Goal: Task Accomplishment & Management: Manage account settings

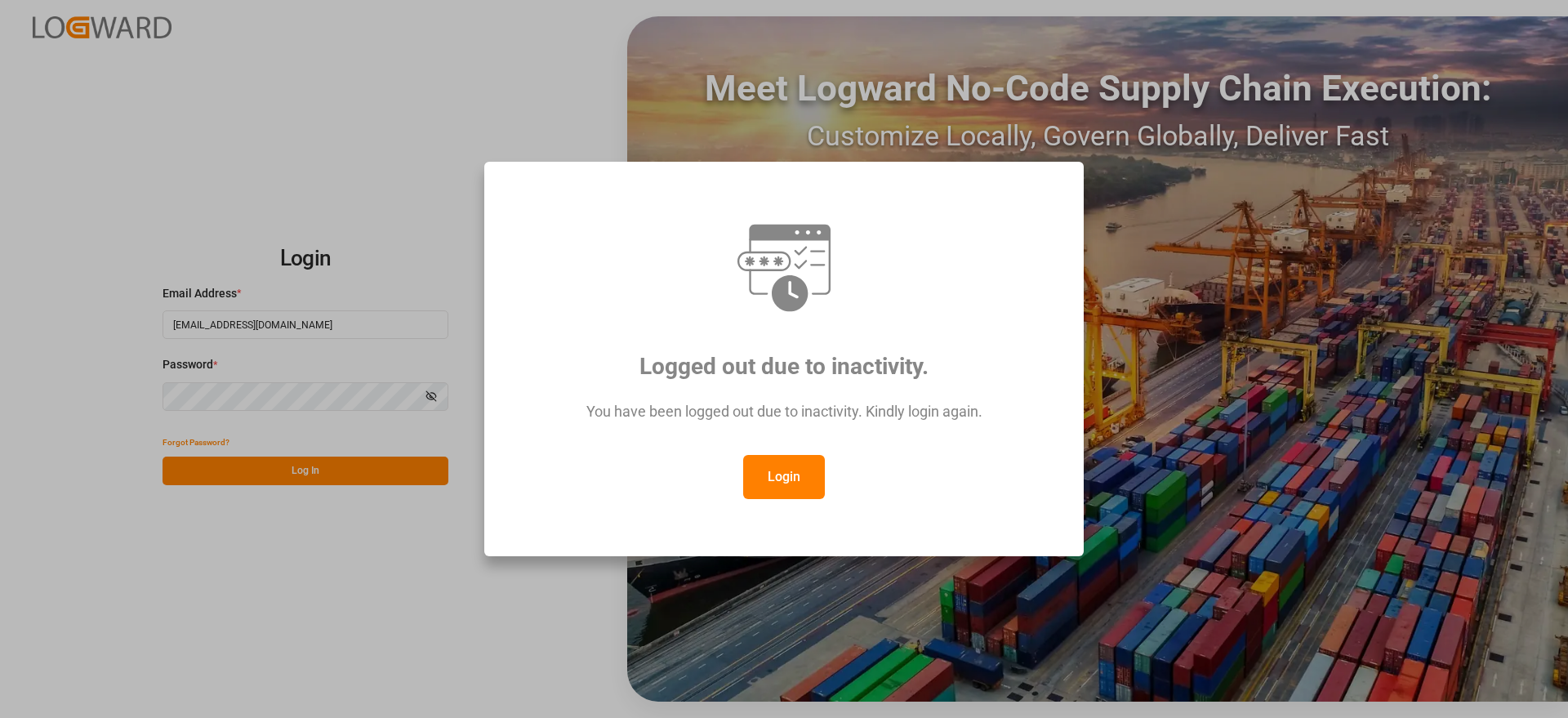
click at [777, 466] on button "Login" at bounding box center [784, 477] width 82 height 44
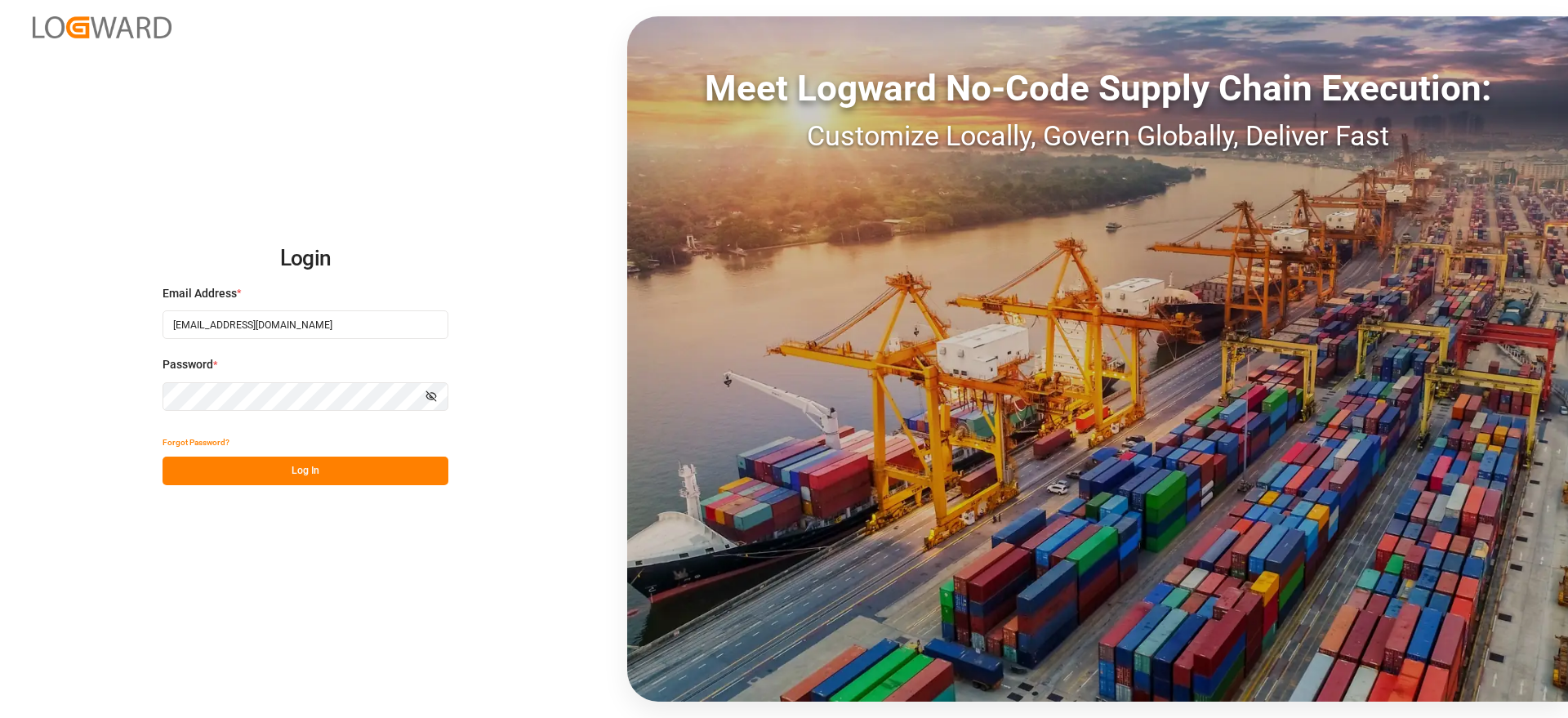
click at [372, 471] on button "Log In" at bounding box center [305, 470] width 286 height 29
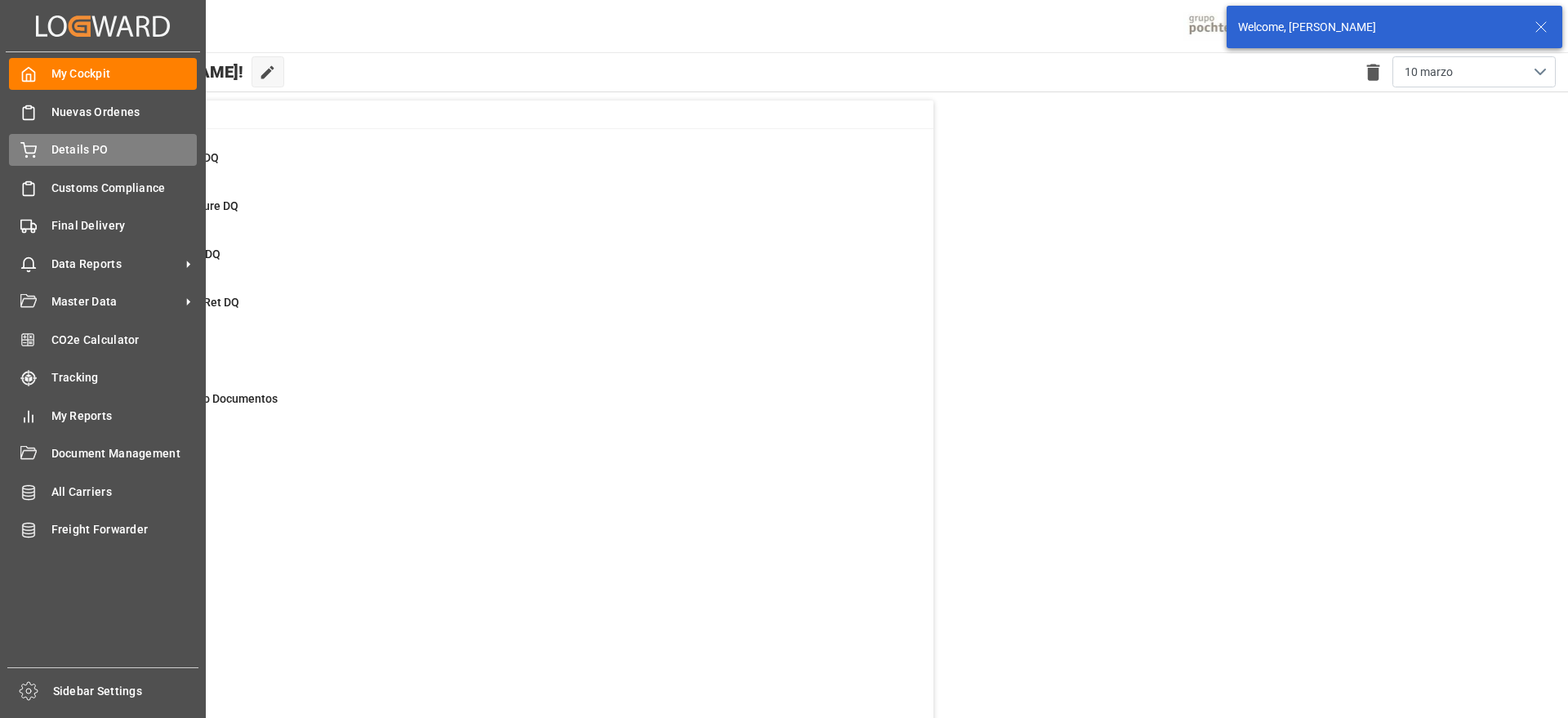
click at [75, 137] on div "Details PO Details PO" at bounding box center [102, 149] width 188 height 32
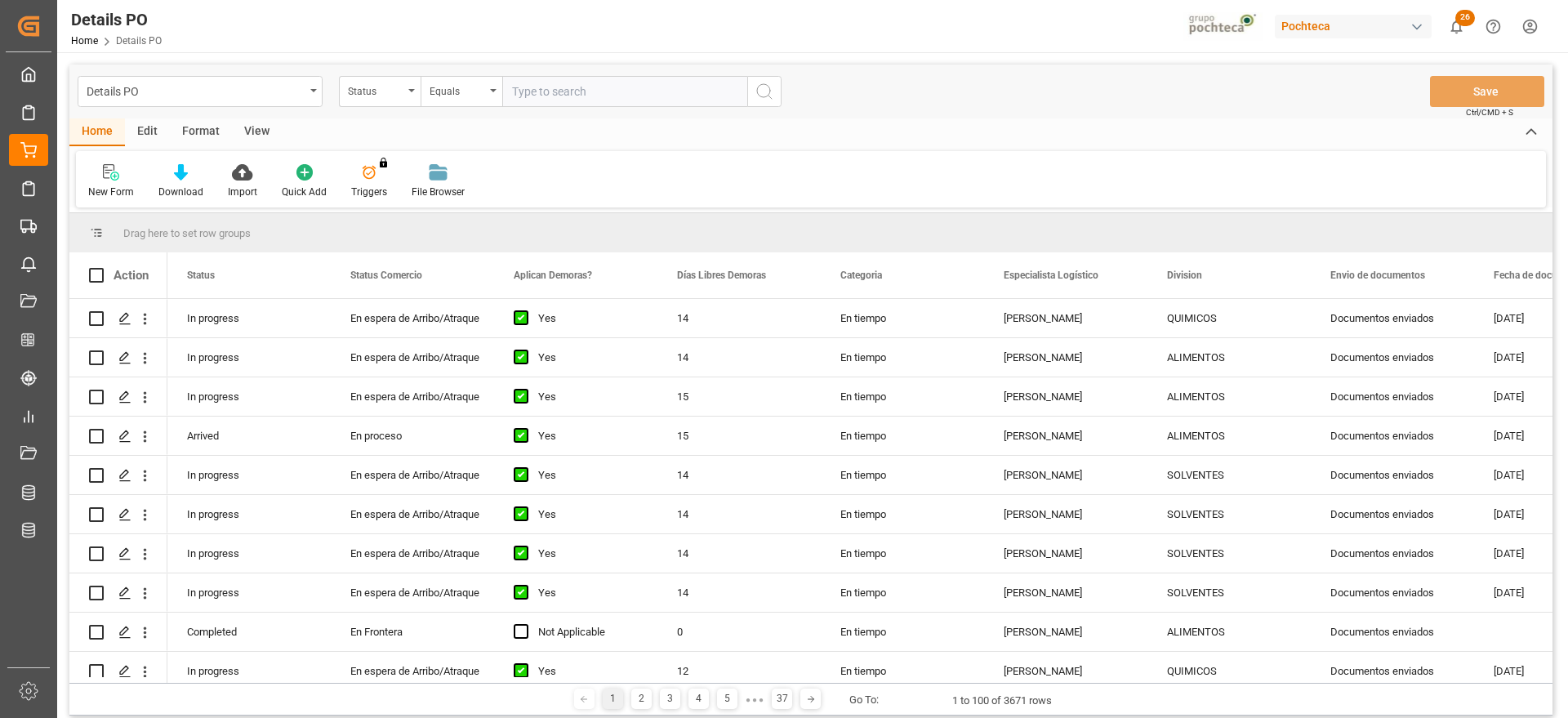
click at [377, 93] on div "Status" at bounding box center [376, 89] width 56 height 19
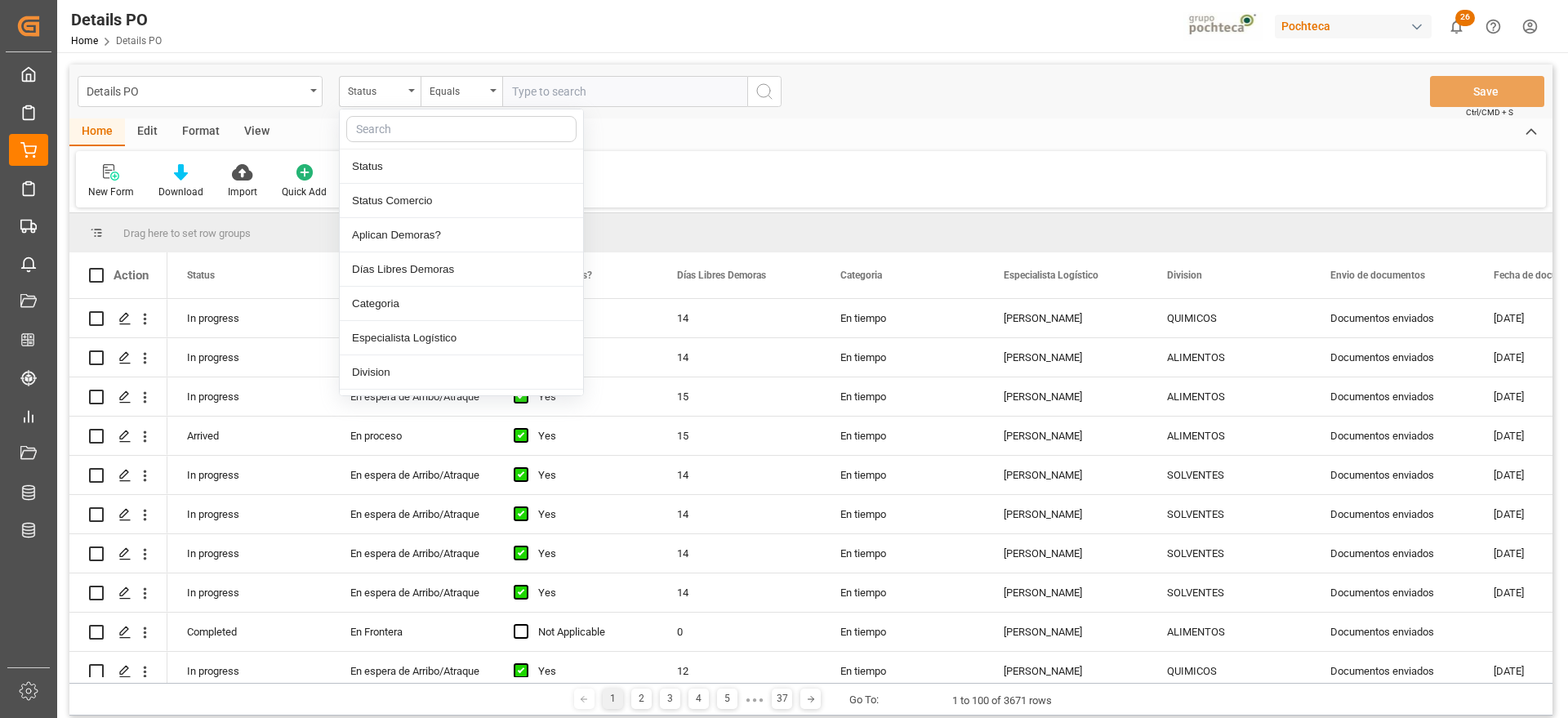
click at [385, 129] on input "text" at bounding box center [461, 130] width 230 height 26
type input "ref"
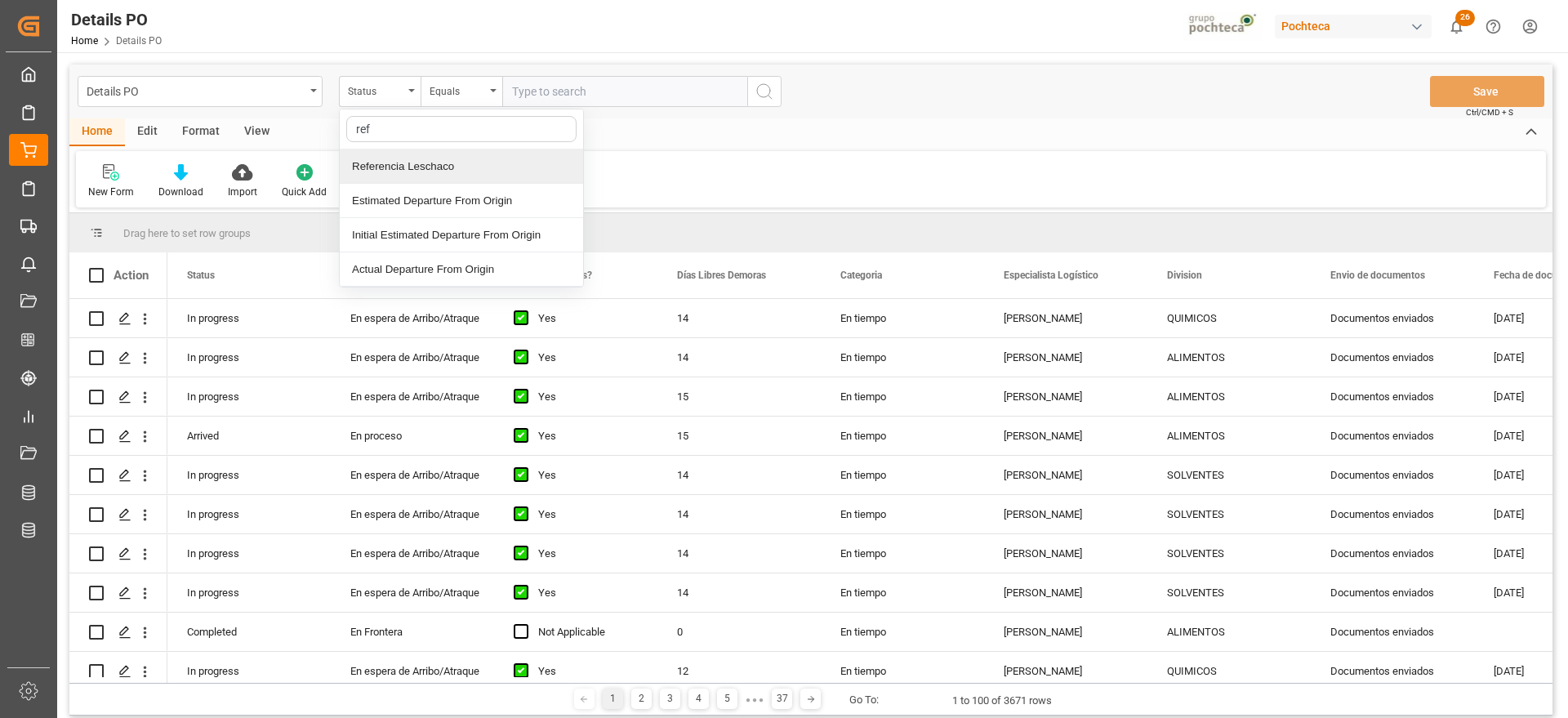
click at [409, 176] on div "Referencia Leschaco" at bounding box center [461, 166] width 243 height 34
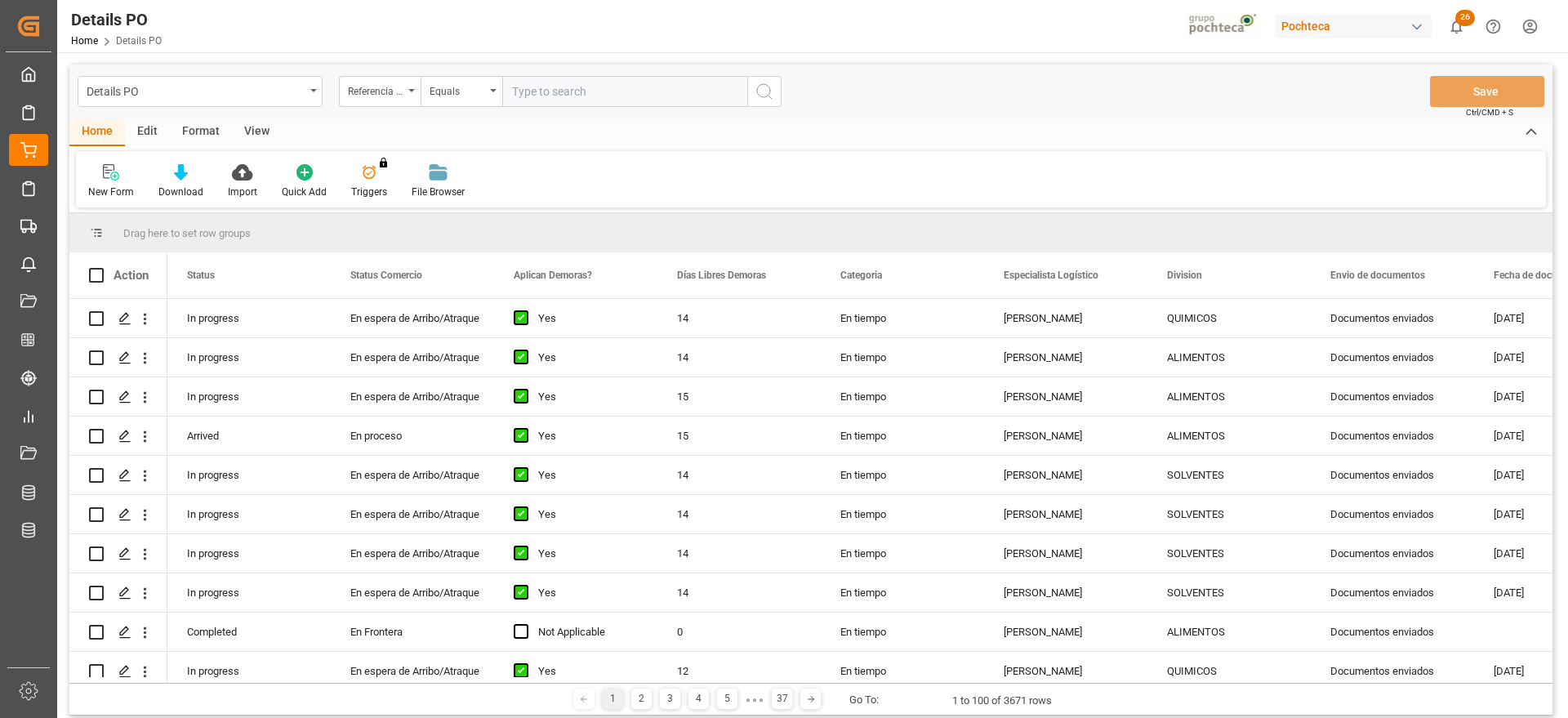
click at [579, 85] on input "text" at bounding box center [625, 92] width 245 height 31
paste input "5000308298"
type input "5000308298"
click at [381, 94] on div "Referencia Leschaco" at bounding box center [376, 89] width 56 height 19
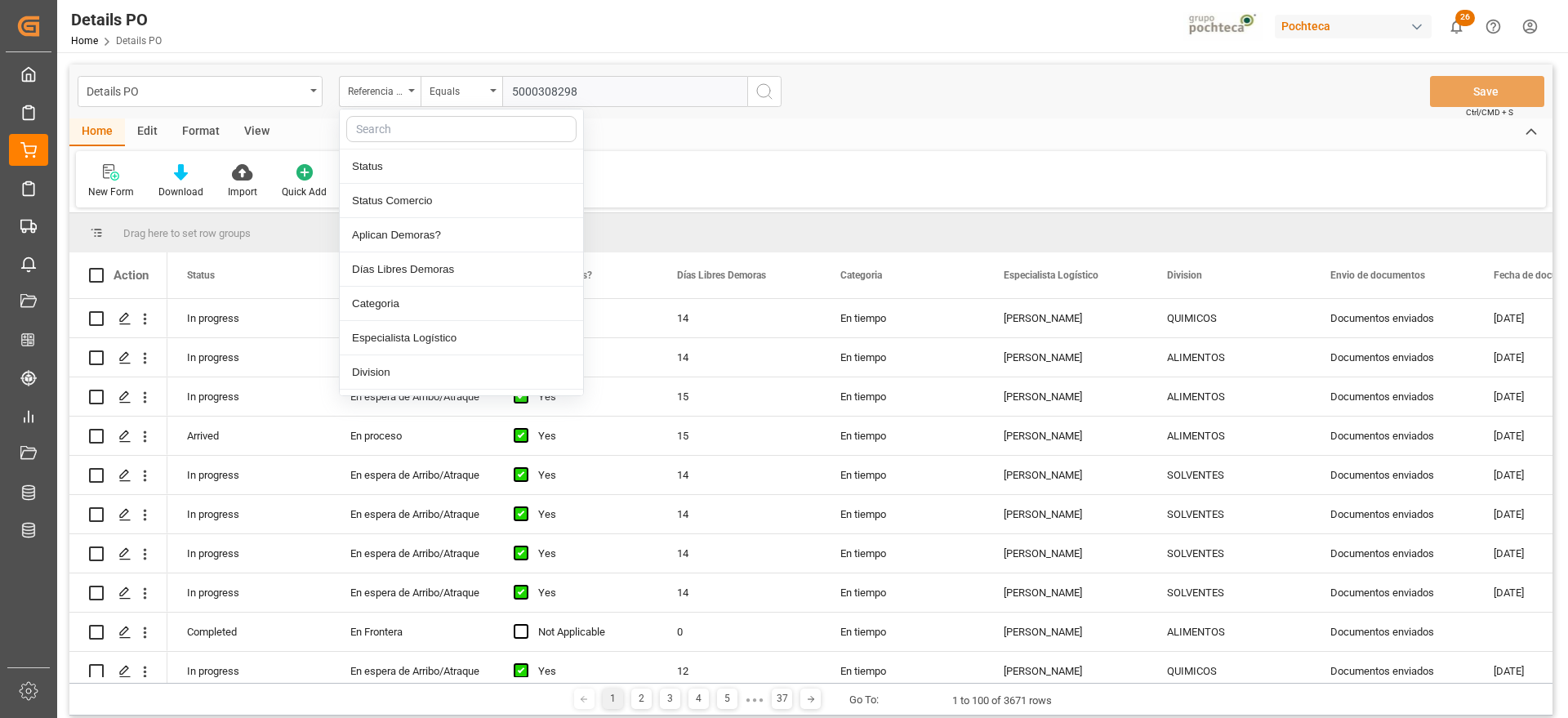
click at [390, 122] on input "text" at bounding box center [461, 130] width 230 height 26
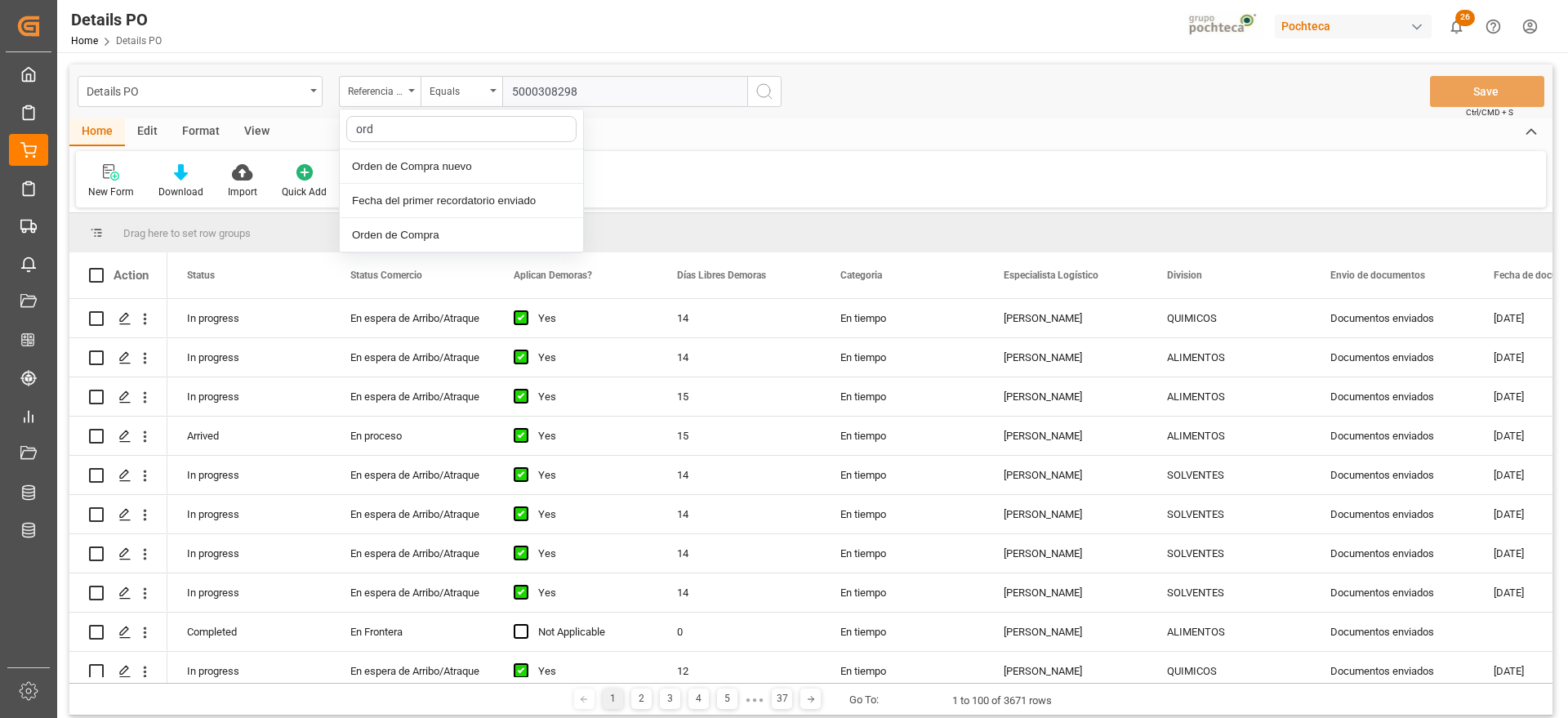
type input "orde"
click at [541, 94] on input "text" at bounding box center [625, 92] width 245 height 31
paste input "5000308298"
type input "5000308298"
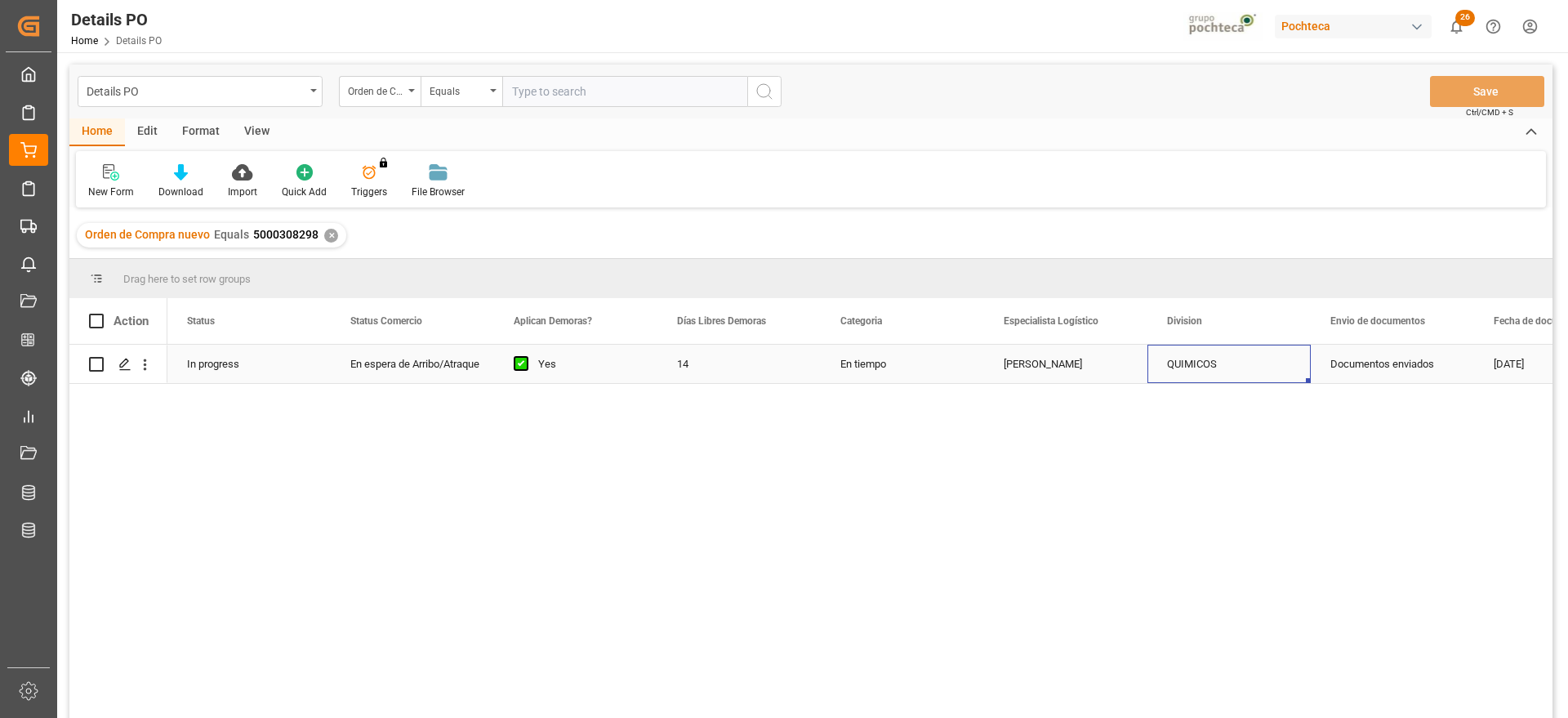
click at [1213, 373] on div "QUIMICOS" at bounding box center [1229, 365] width 124 height 38
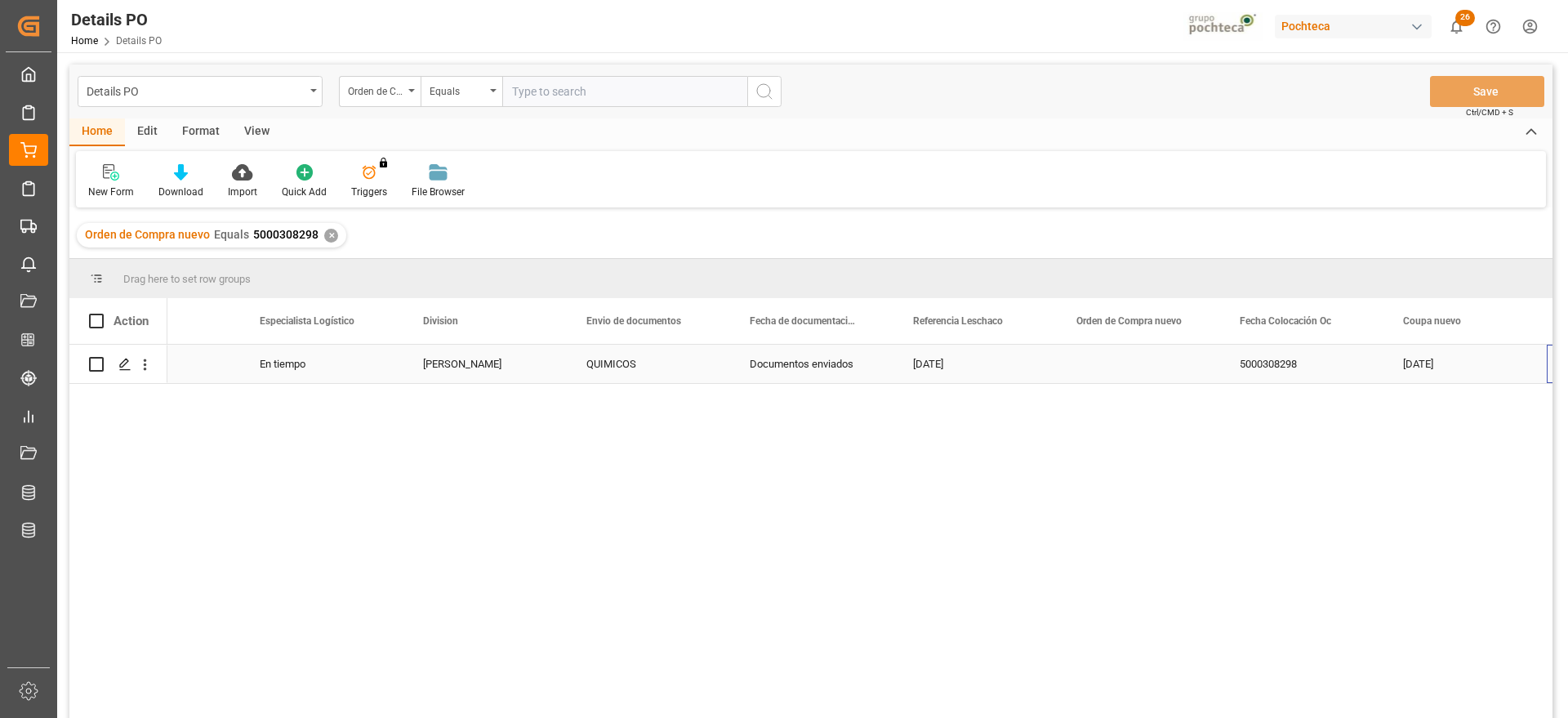
scroll to position [0, 744]
click at [966, 366] on div "Press SPACE to select this row." at bounding box center [975, 364] width 163 height 39
click at [966, 366] on input "Press SPACE to select this row." at bounding box center [975, 373] width 137 height 31
paste input "251106900056"
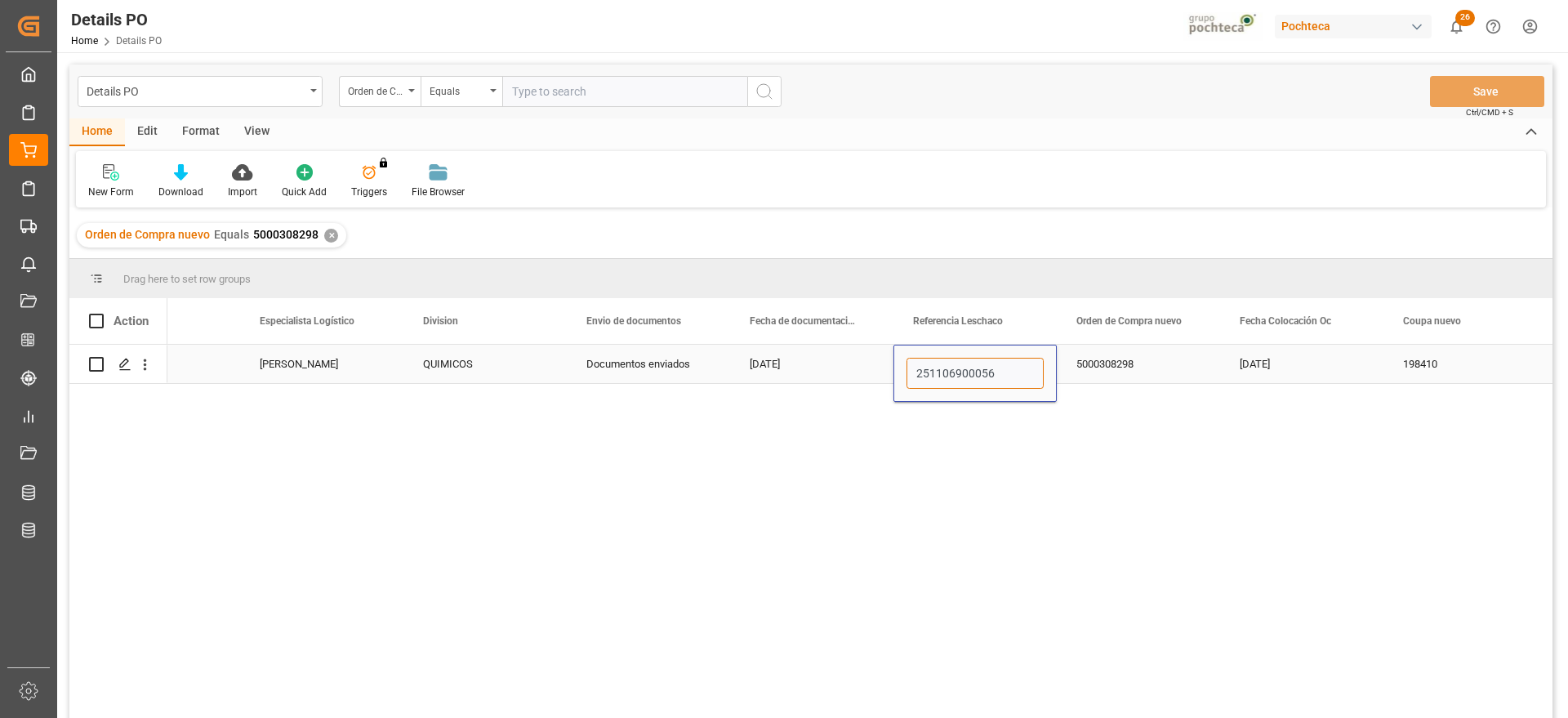
type input "251106900056"
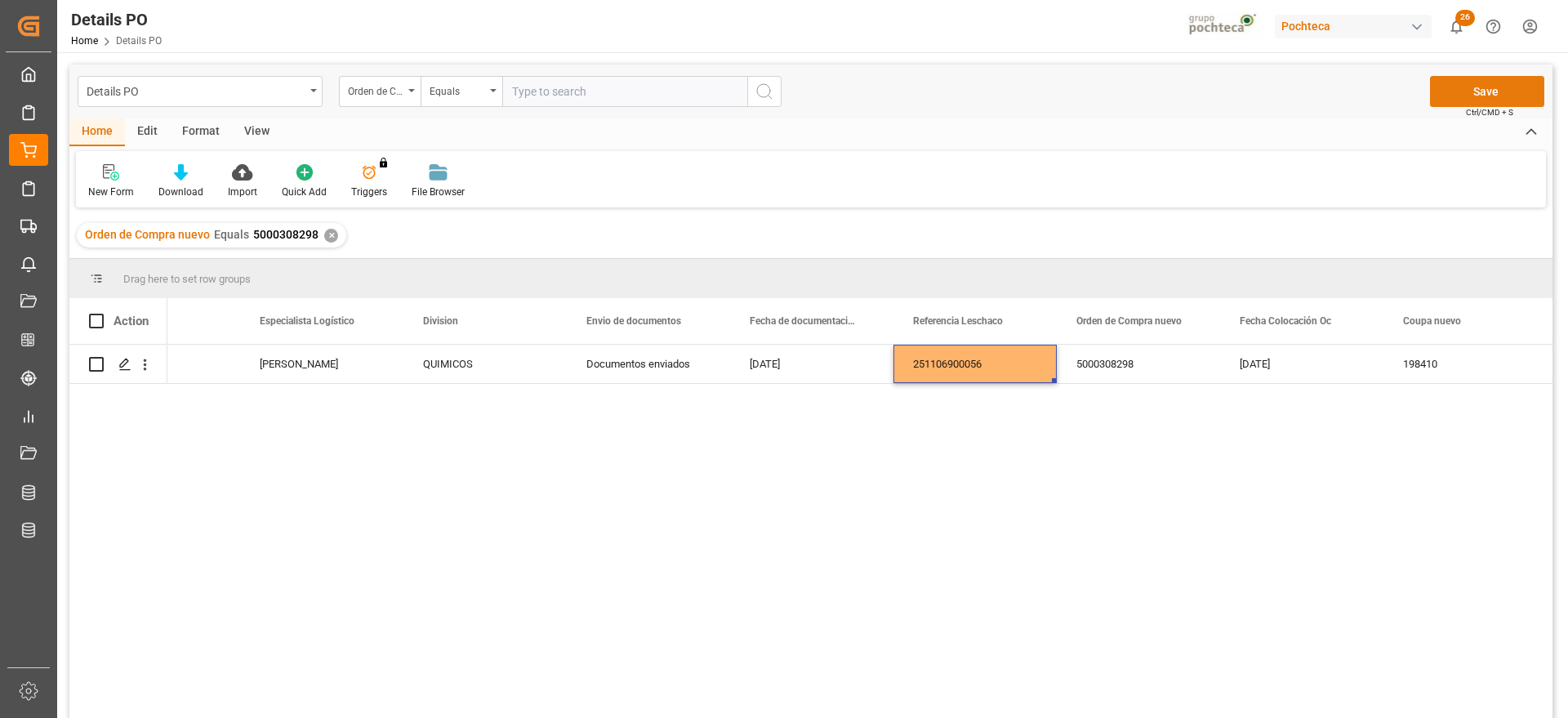
click at [1493, 89] on button "Save" at bounding box center [1488, 92] width 115 height 31
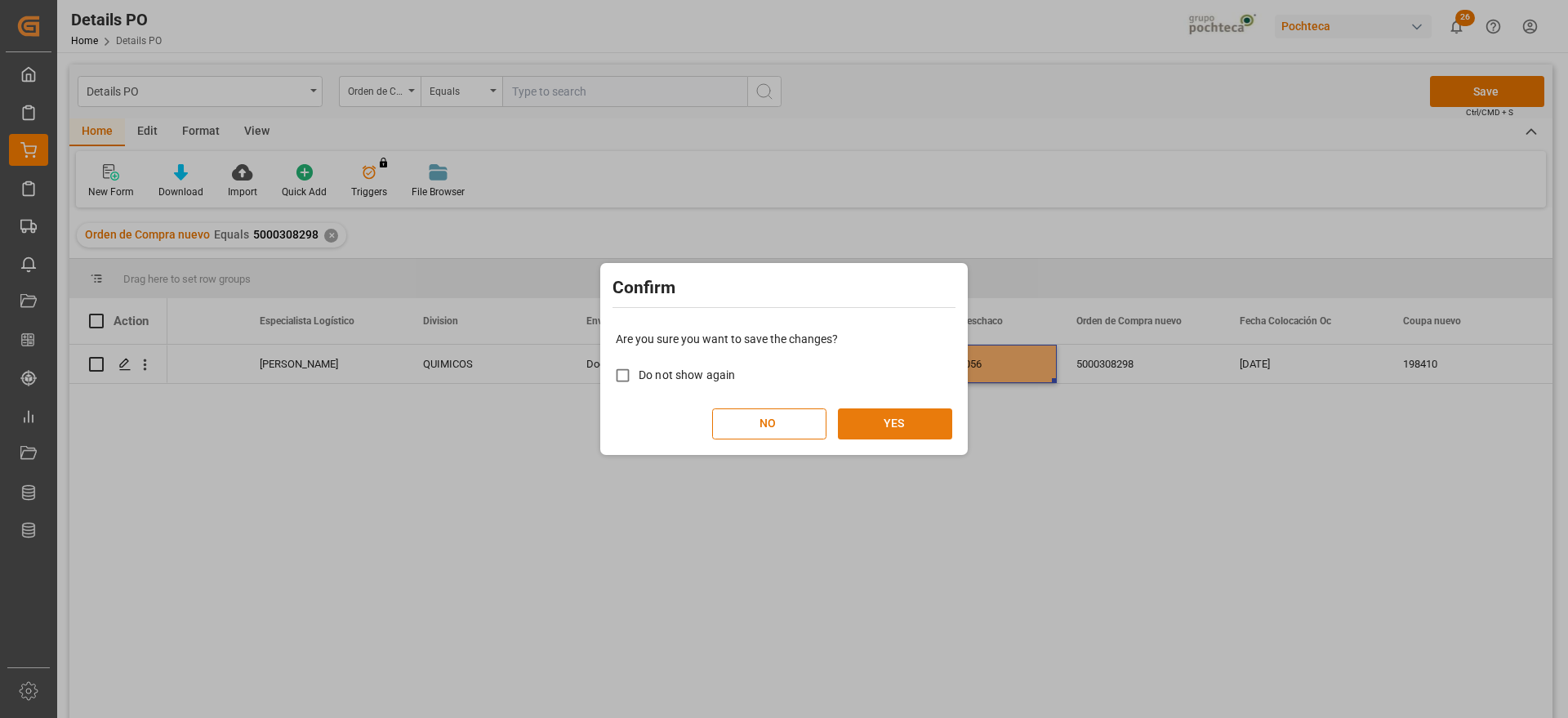
click at [916, 417] on button "YES" at bounding box center [895, 424] width 115 height 31
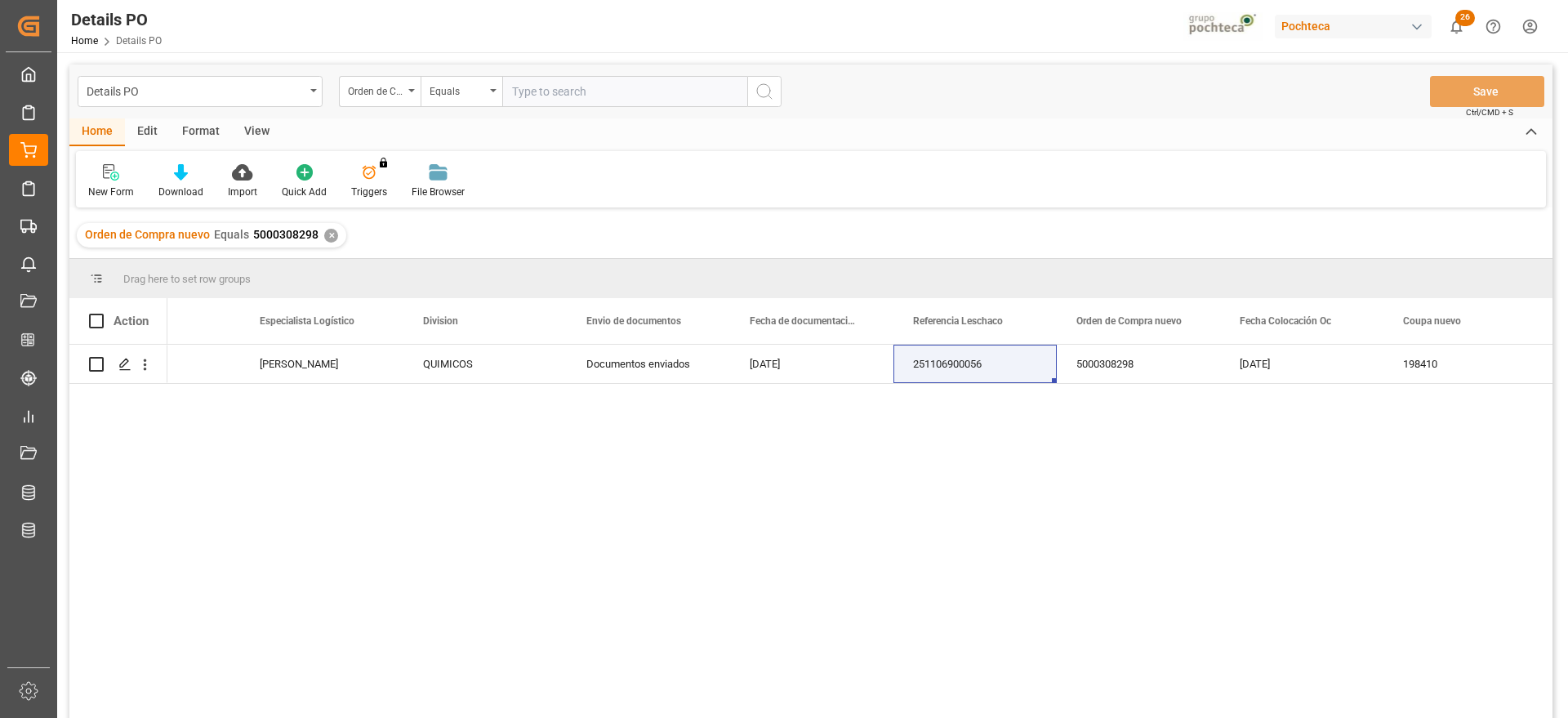
click at [325, 231] on div "✕" at bounding box center [331, 235] width 14 height 14
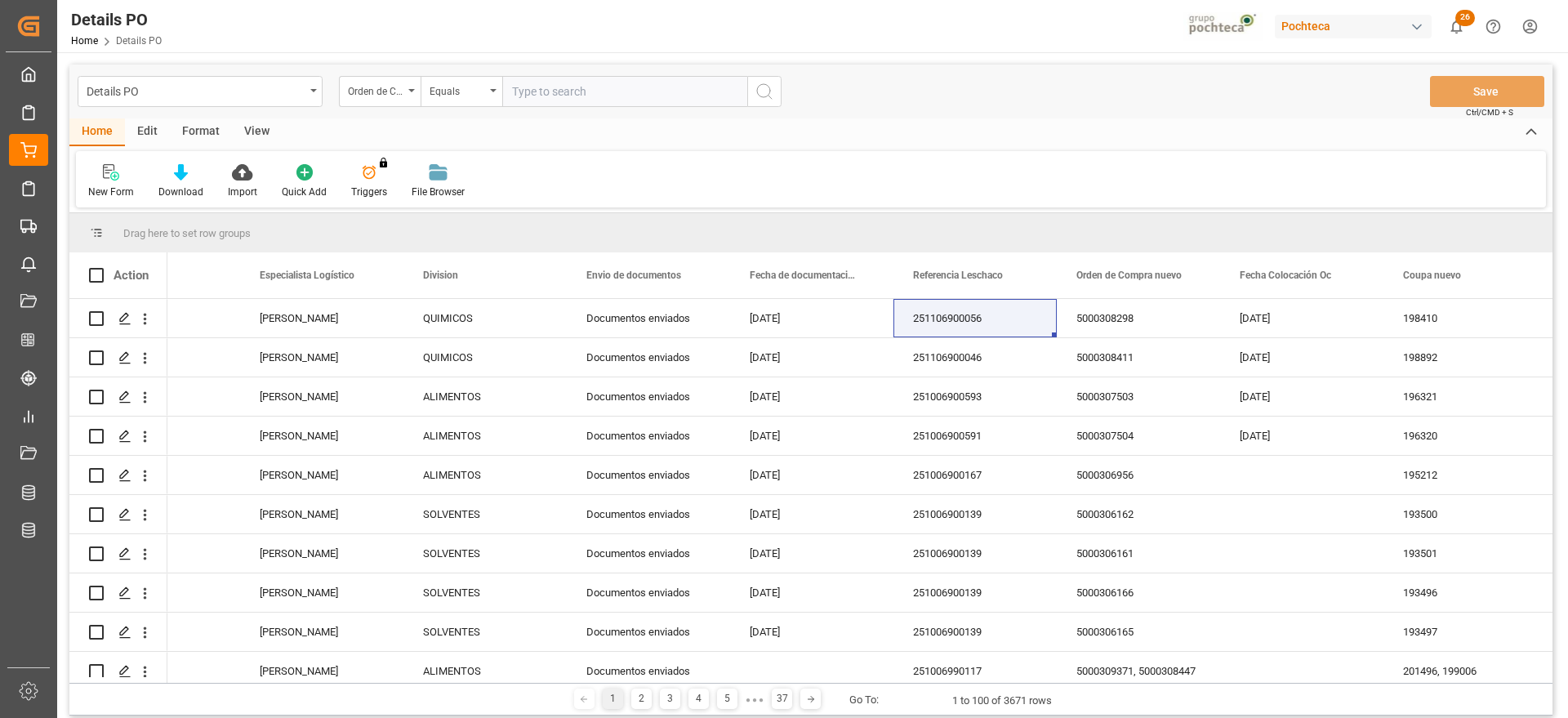
click at [593, 91] on input "text" at bounding box center [625, 92] width 245 height 31
paste input "5000308299"
type input "5000308299"
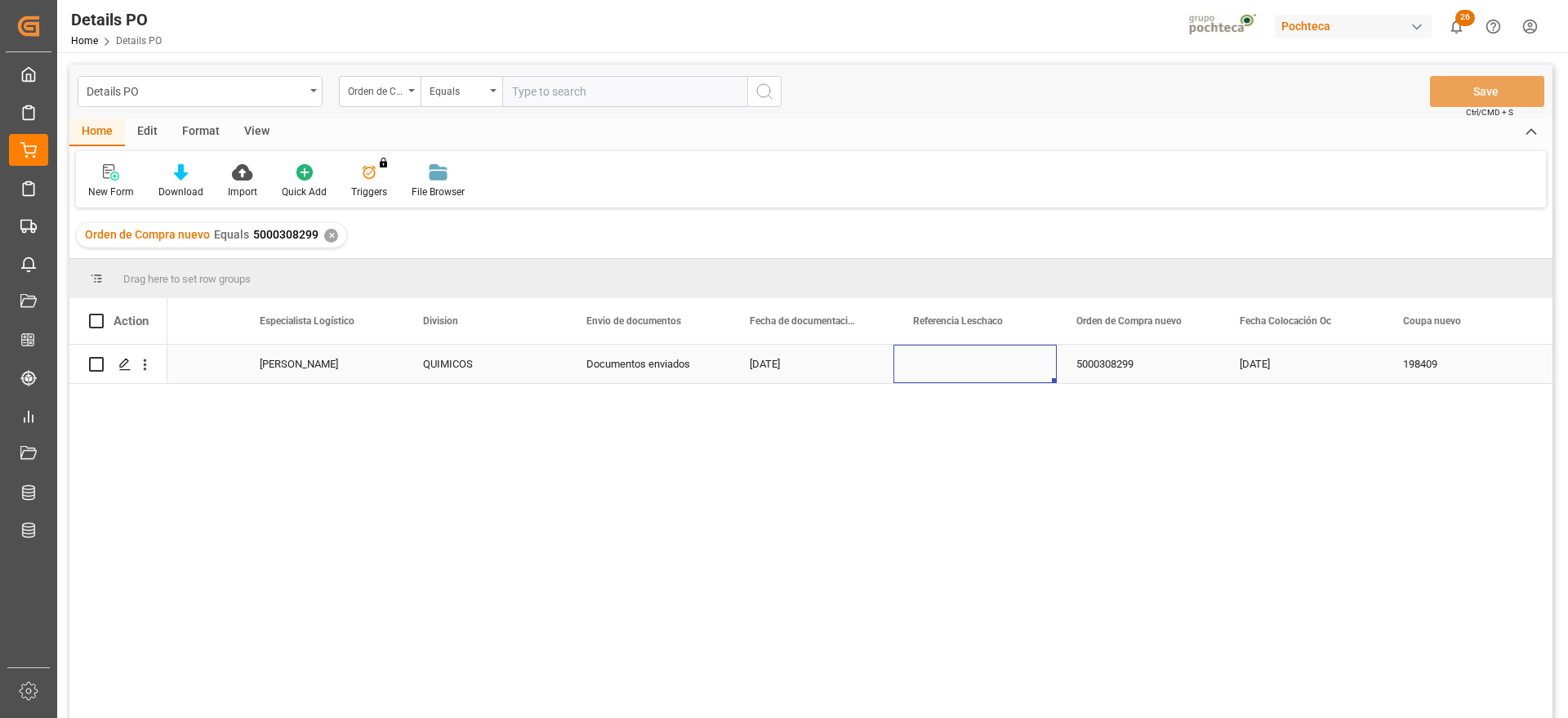
click at [971, 375] on div "Press SPACE to select this row." at bounding box center [975, 364] width 163 height 39
click at [986, 356] on div "Press SPACE to select this row." at bounding box center [975, 364] width 163 height 39
click at [971, 363] on input "Press SPACE to select this row." at bounding box center [975, 373] width 137 height 31
type input "251106900055"
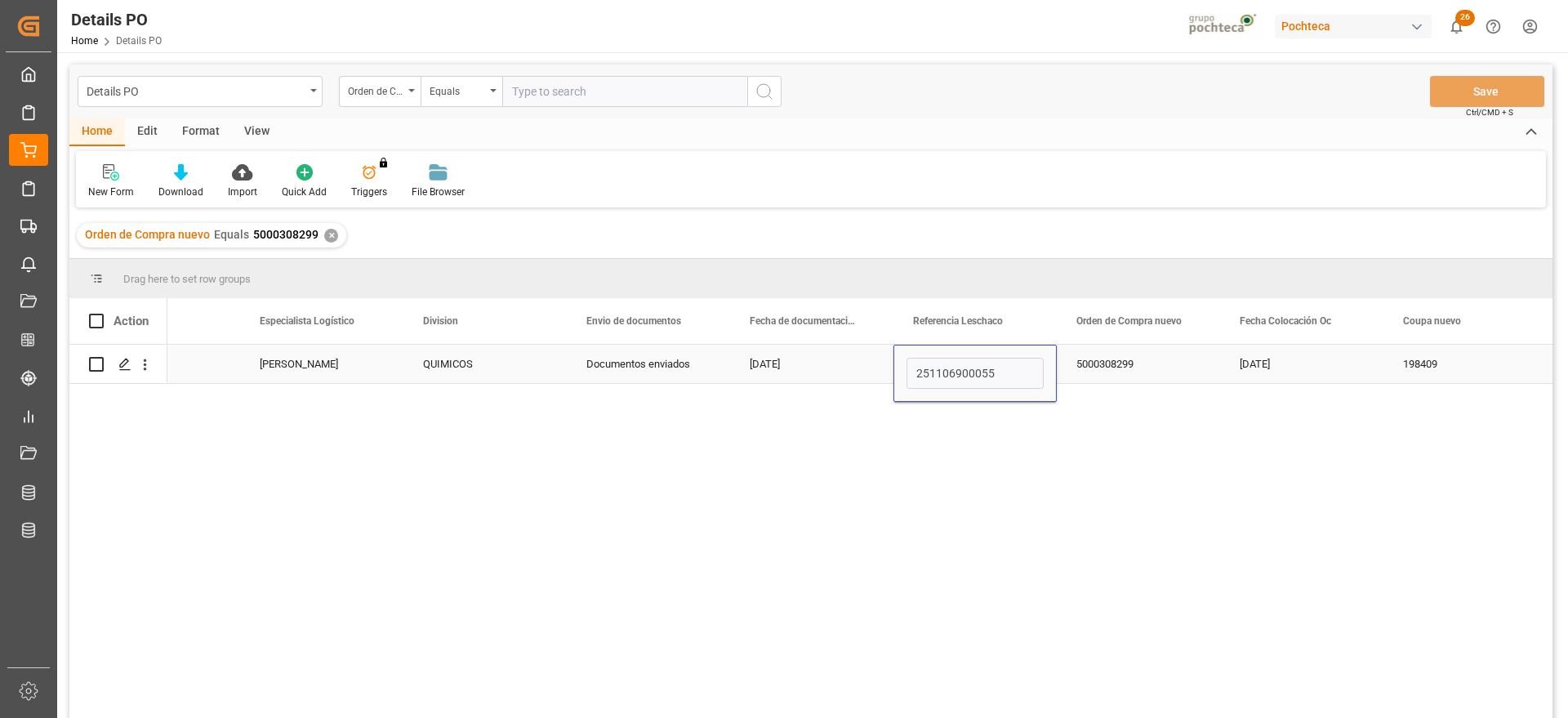
click at [1088, 374] on div "5000308299" at bounding box center [1139, 364] width 163 height 39
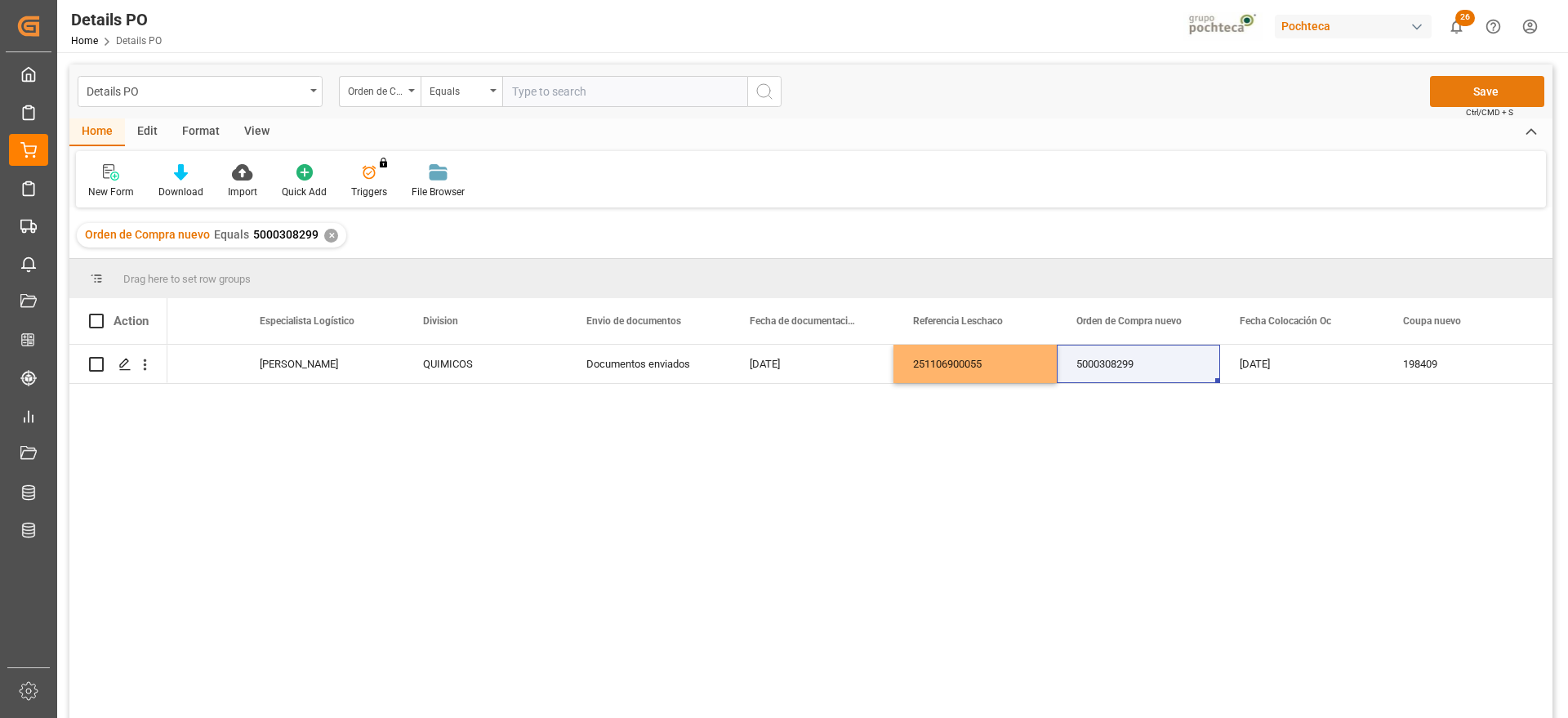
click at [1451, 84] on button "Save" at bounding box center [1488, 92] width 115 height 31
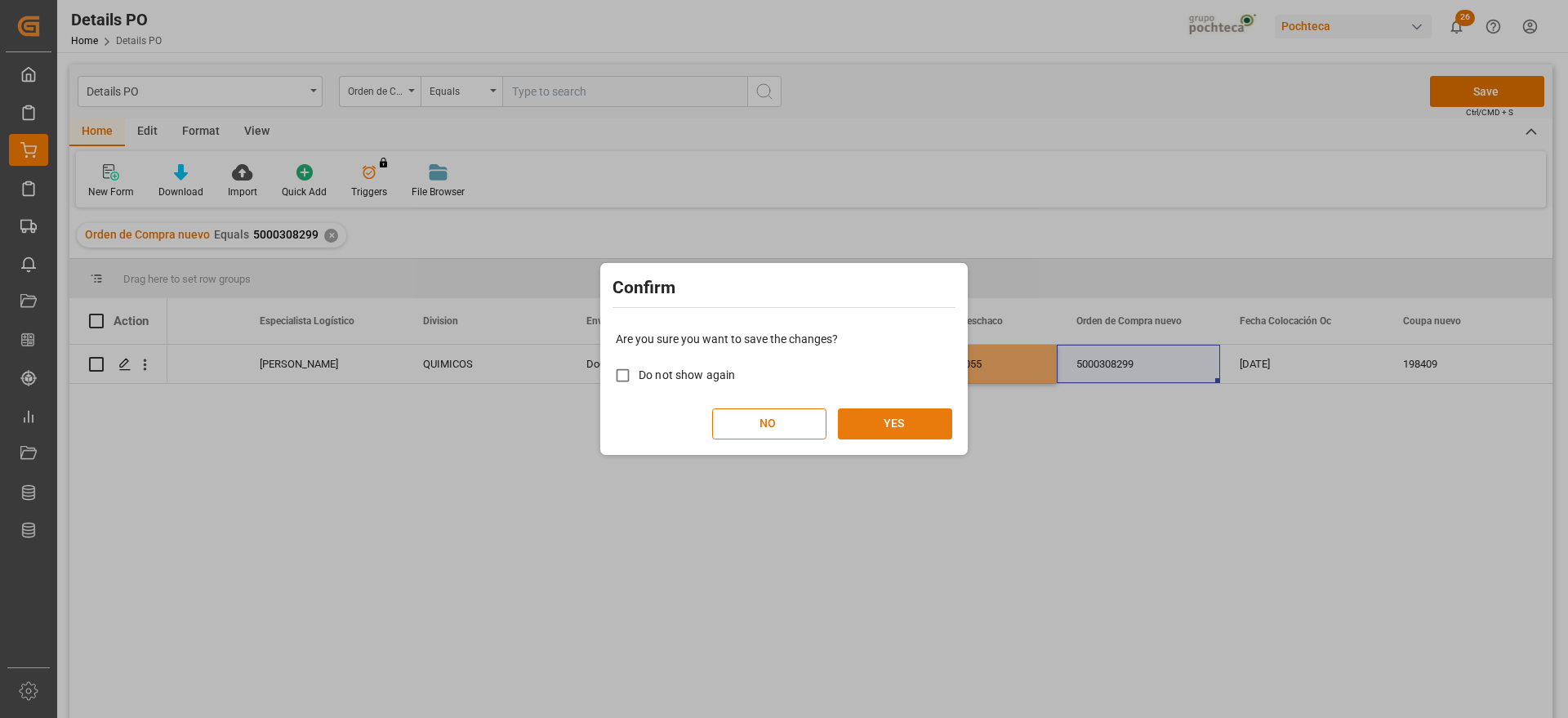
click at [911, 419] on button "YES" at bounding box center [895, 424] width 115 height 31
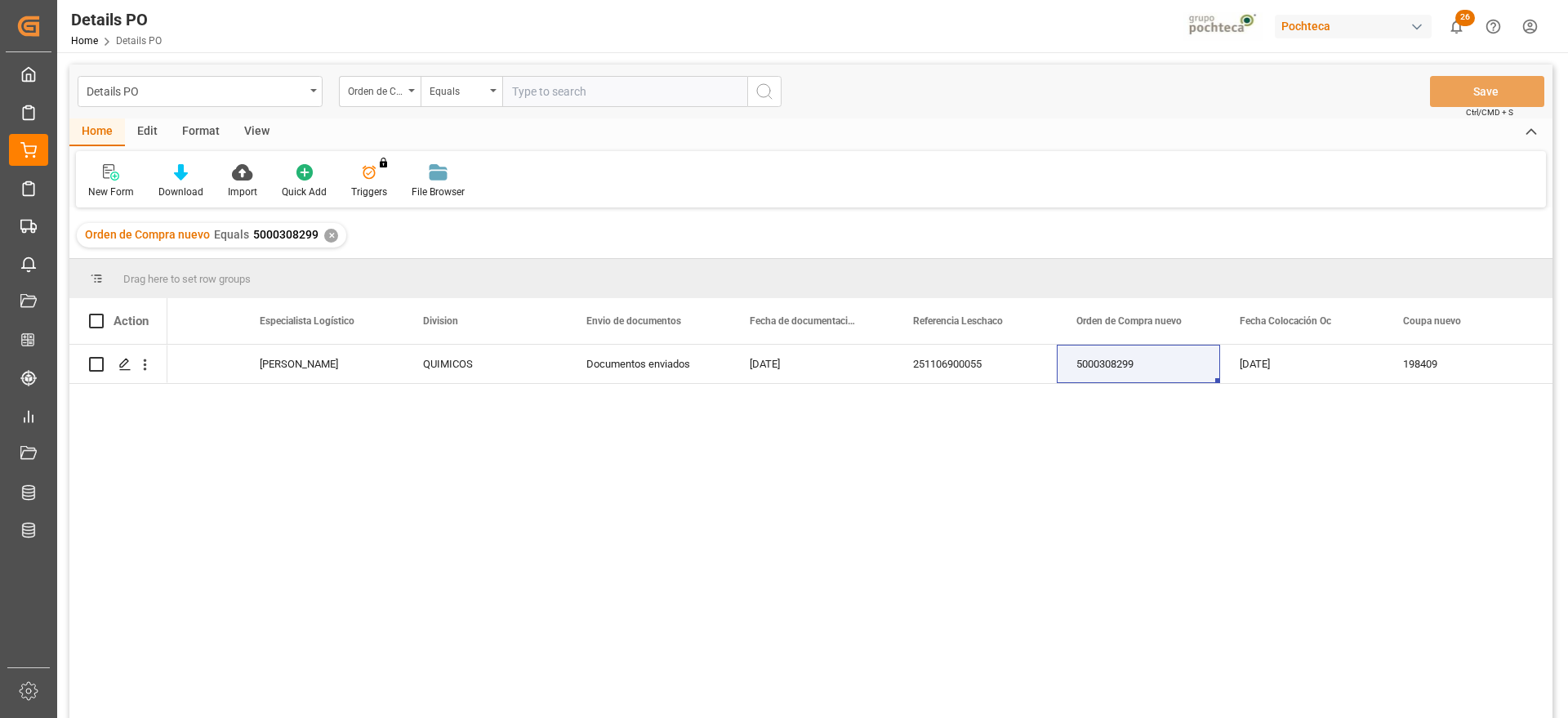
click at [331, 239] on div "✕" at bounding box center [331, 235] width 14 height 14
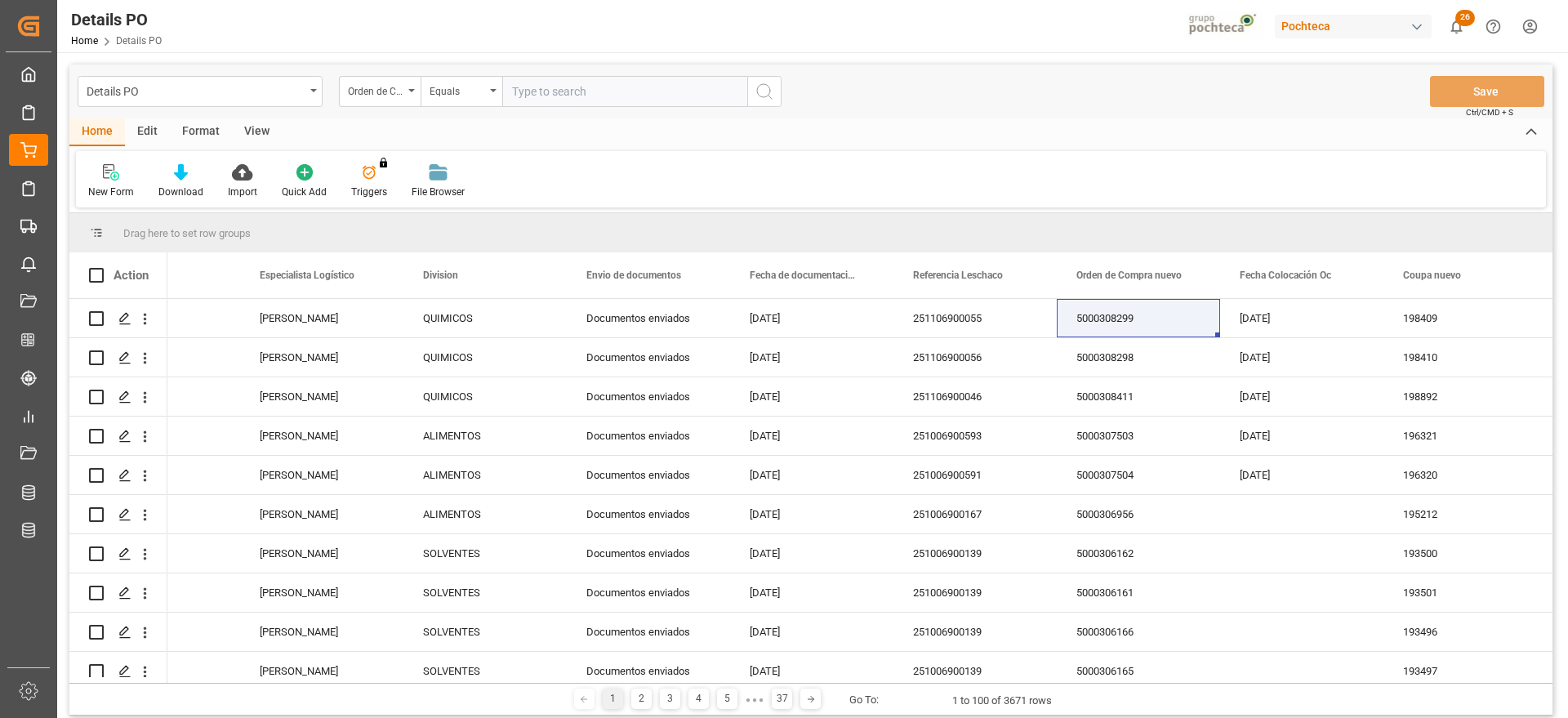
click at [545, 93] on input "text" at bounding box center [625, 92] width 245 height 31
paste input "5000308300"
type input "5000308300"
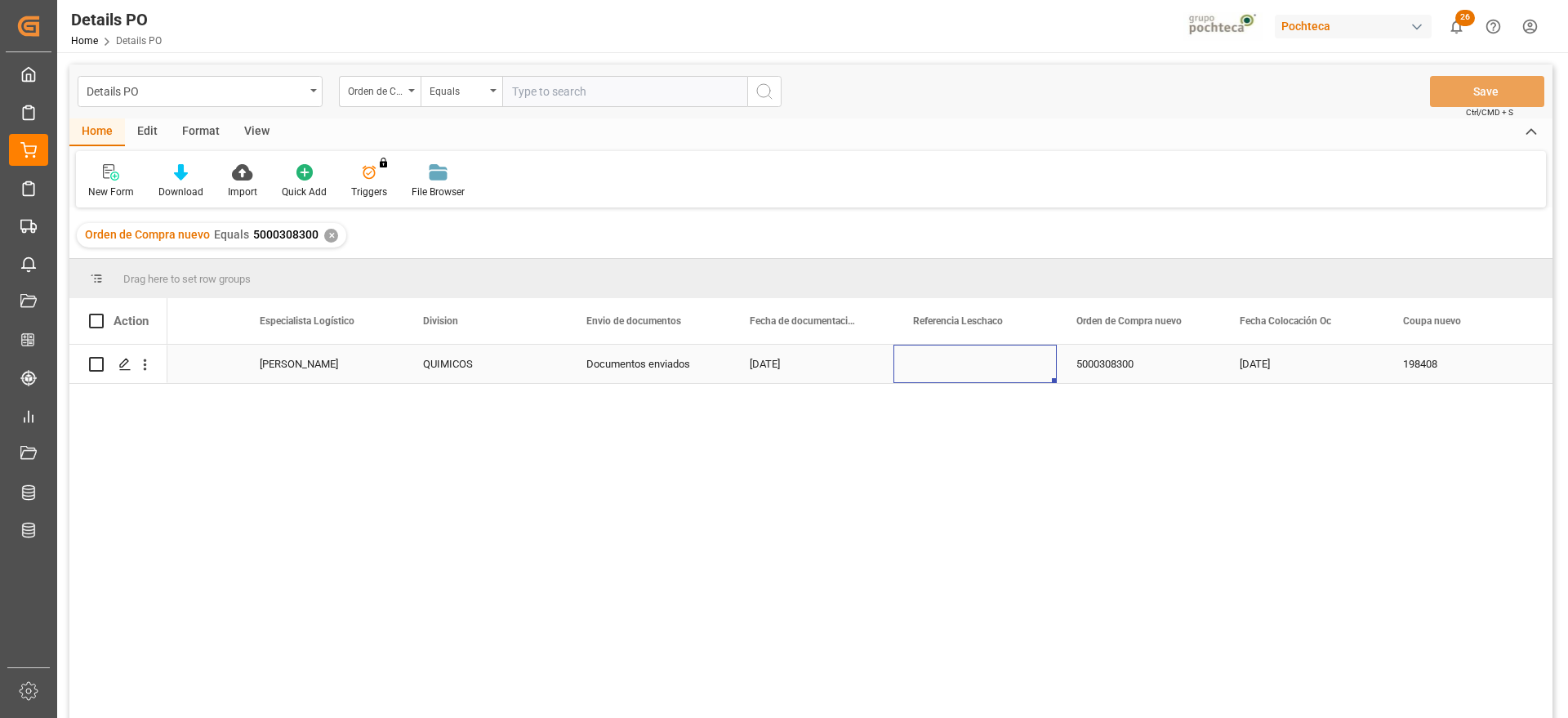
click at [954, 361] on div "Press SPACE to select this row." at bounding box center [975, 364] width 163 height 39
click at [945, 357] on div "Press SPACE to select this row." at bounding box center [975, 364] width 163 height 39
click at [946, 358] on div "Press SPACE to select this row." at bounding box center [975, 364] width 163 height 39
click at [936, 371] on input "Press SPACE to select this row." at bounding box center [975, 373] width 137 height 31
type input "251106900052"
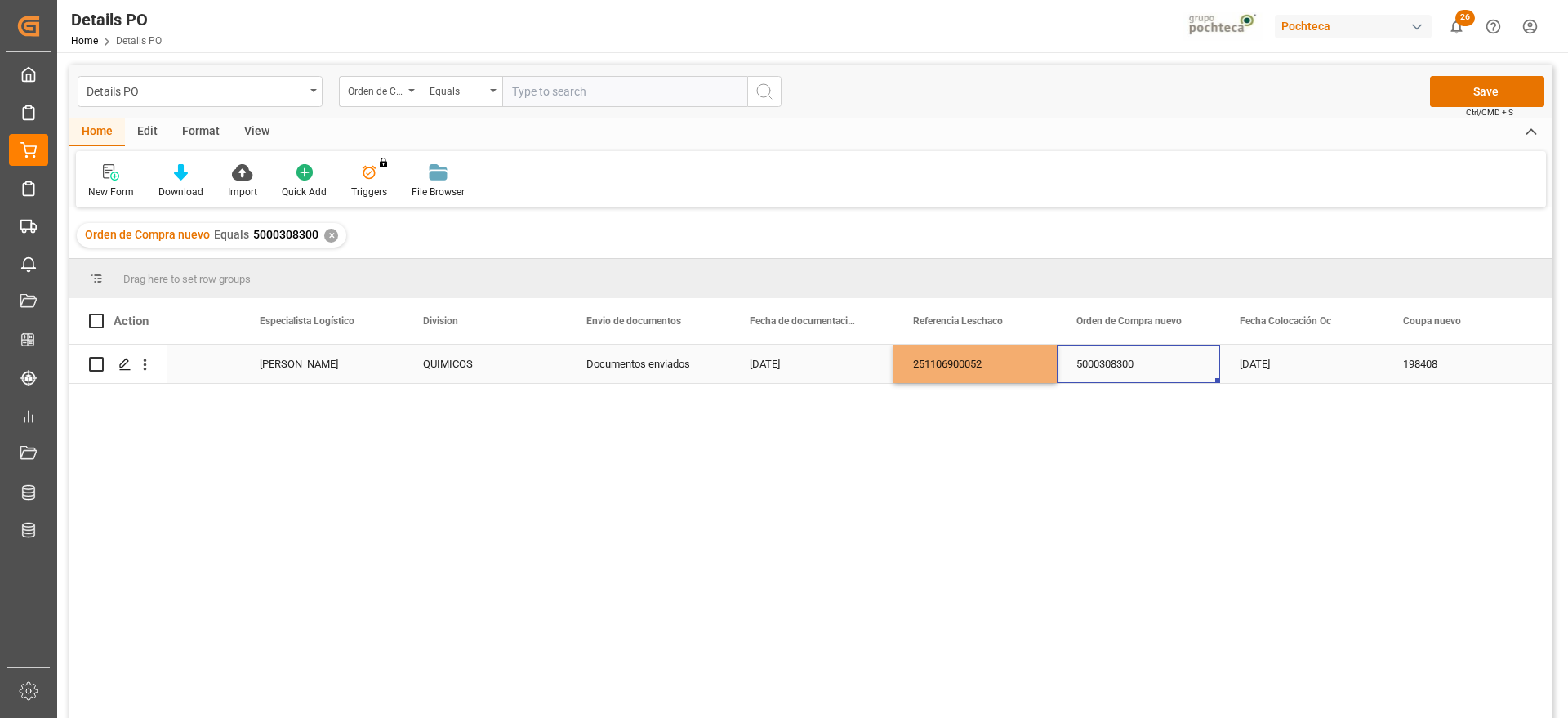
click at [1141, 371] on div "5000308300" at bounding box center [1139, 364] width 163 height 39
click at [1507, 100] on button "Save" at bounding box center [1488, 92] width 115 height 31
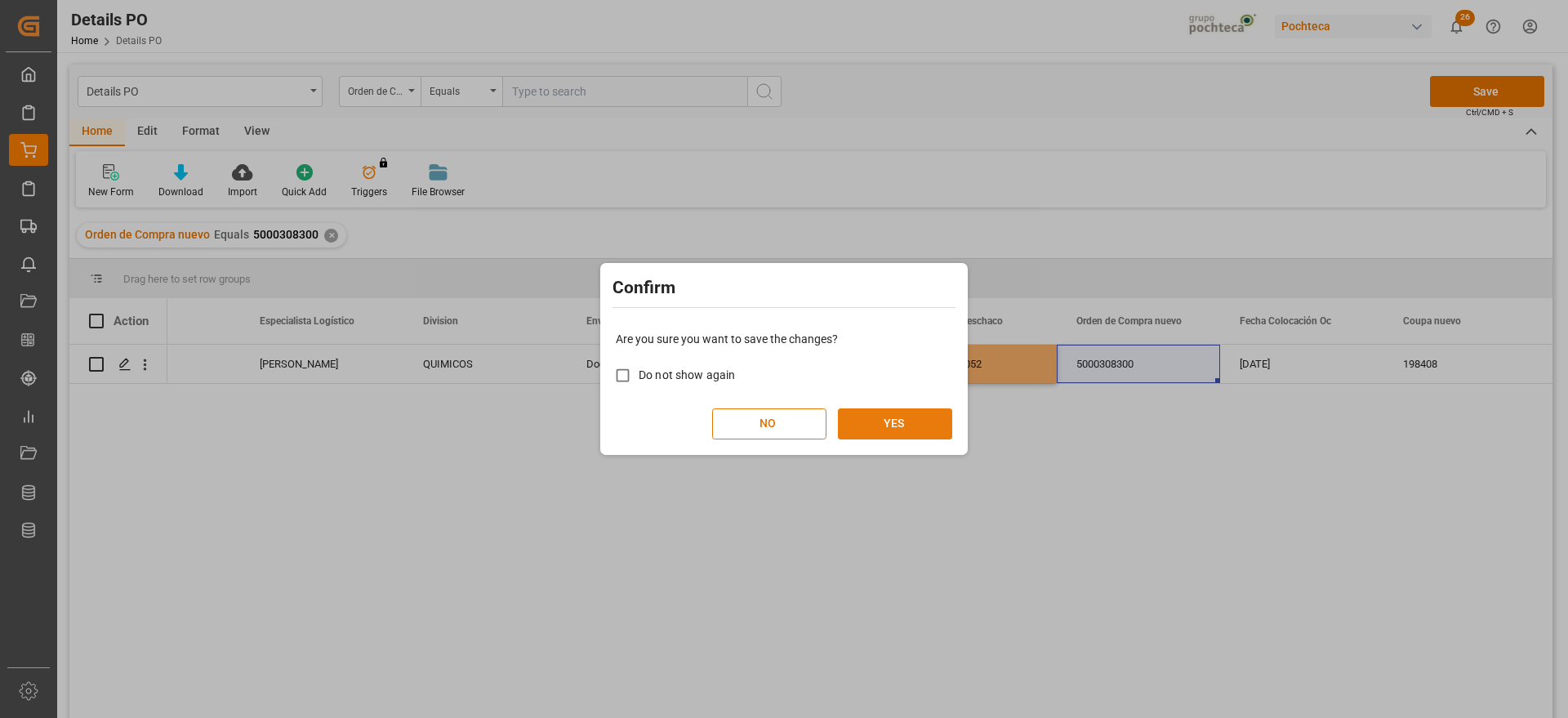
click at [908, 424] on button "YES" at bounding box center [895, 424] width 115 height 31
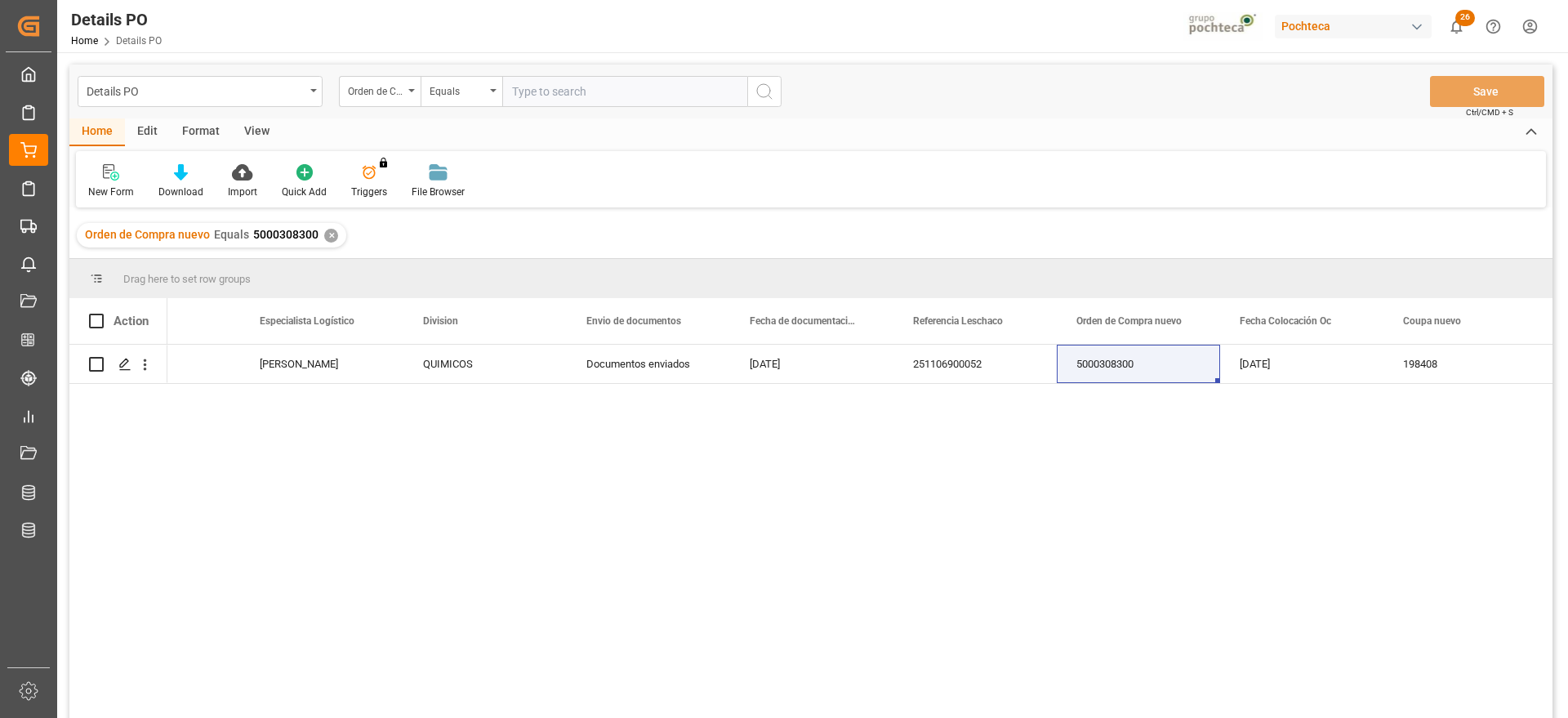
click at [325, 233] on div "✕" at bounding box center [331, 235] width 14 height 14
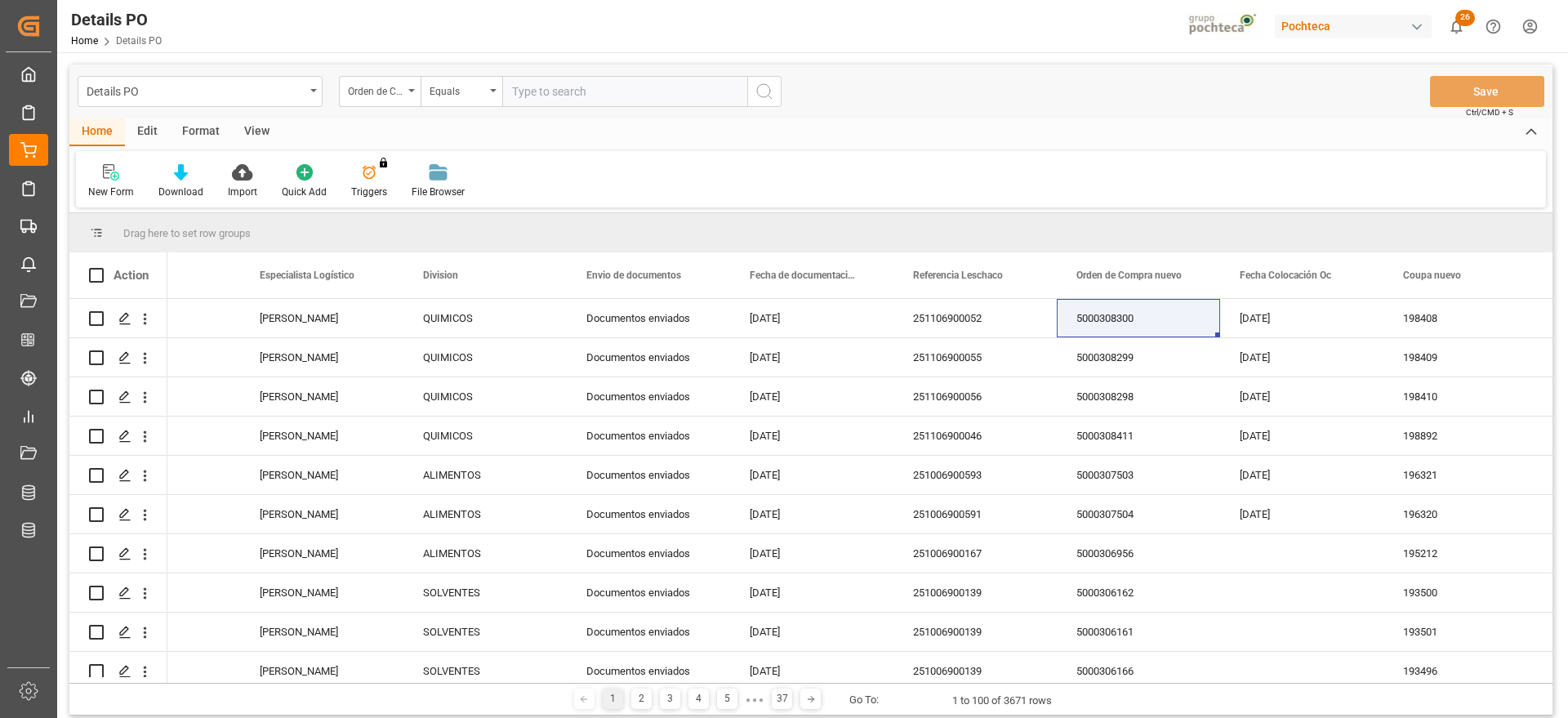
click at [548, 95] on input "text" at bounding box center [625, 92] width 245 height 31
paste input "5000308029"
type input "5000308029"
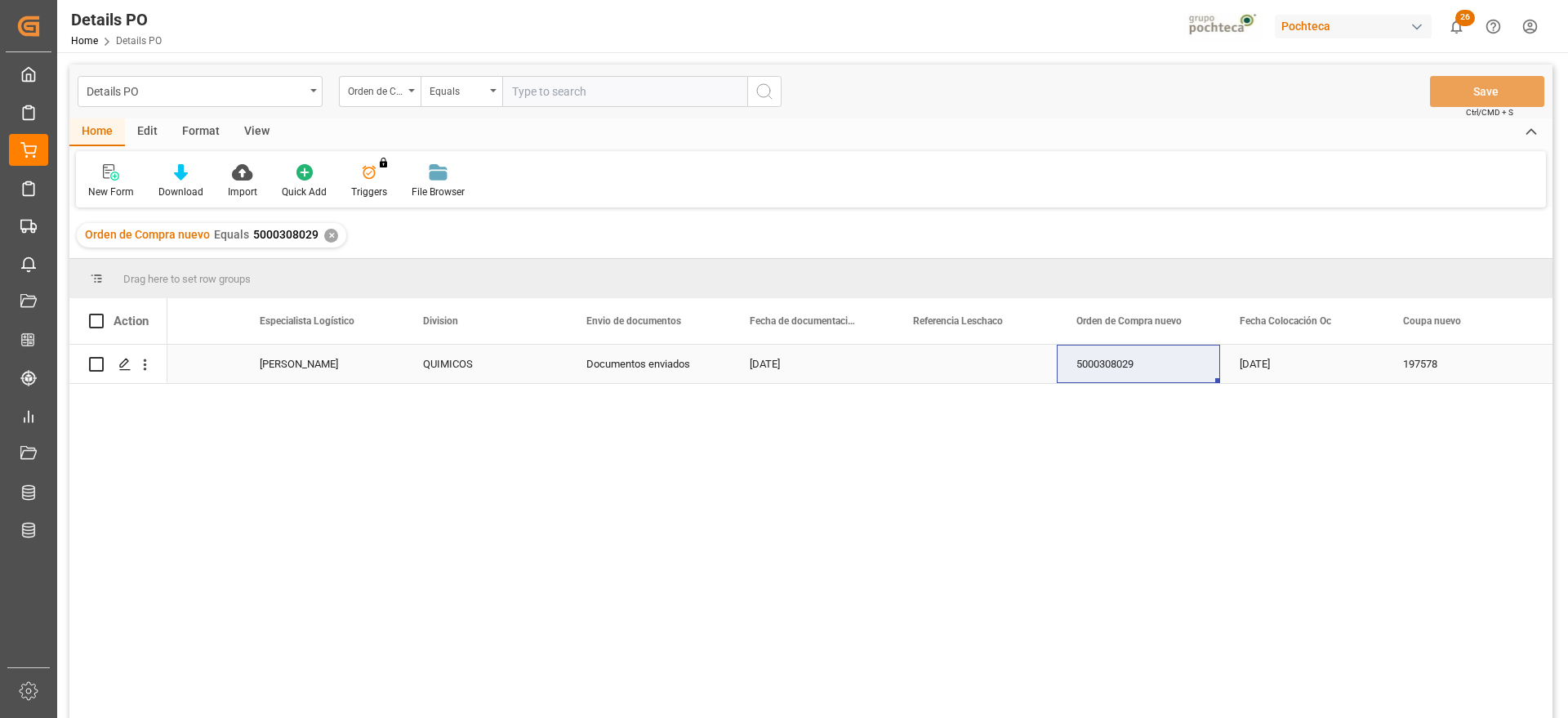
click at [1012, 366] on div "Press SPACE to select this row." at bounding box center [975, 364] width 163 height 39
click at [984, 366] on div "Press SPACE to select this row." at bounding box center [975, 364] width 163 height 39
click at [984, 366] on input "Press SPACE to select this row." at bounding box center [975, 373] width 137 height 31
paste input "251006900604"
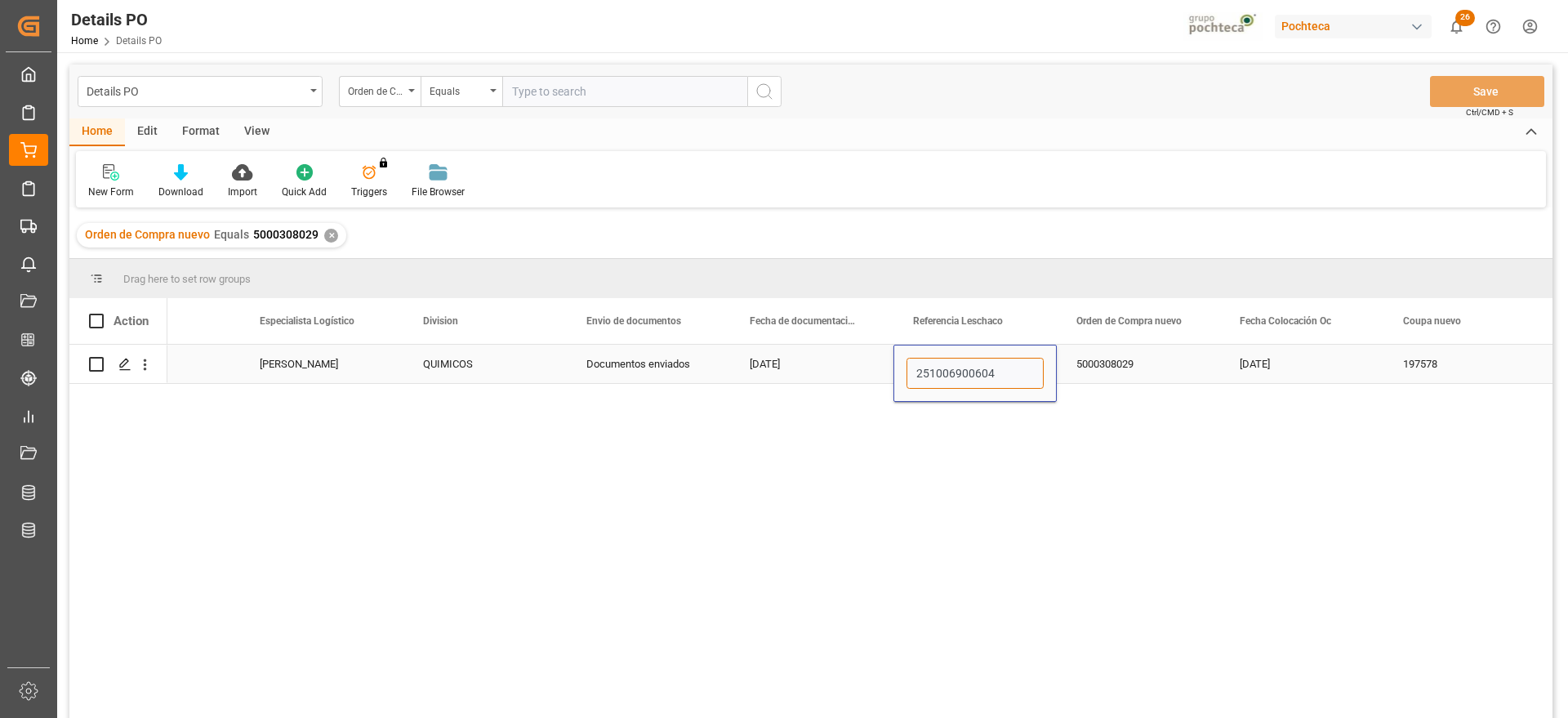
type input "251006900604"
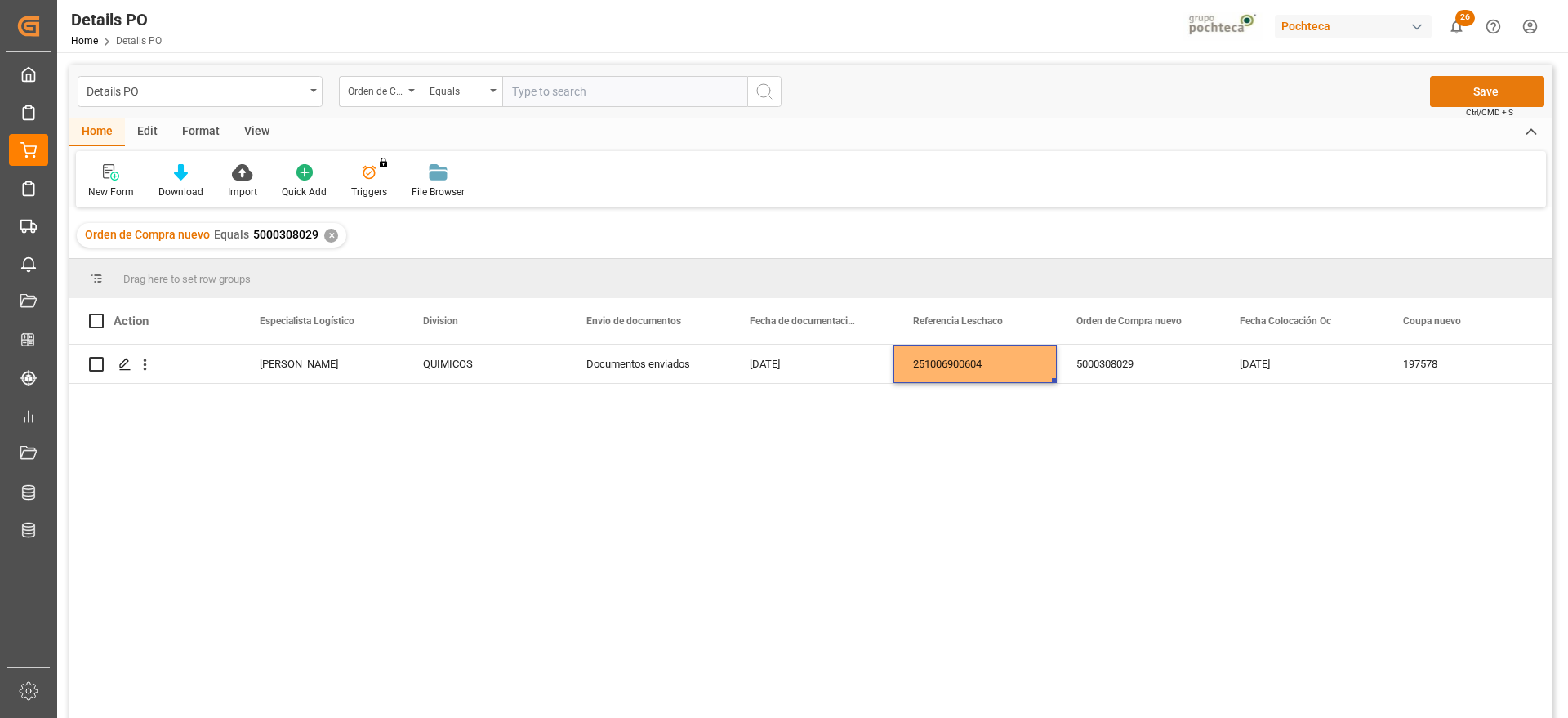
click at [1504, 89] on button "Save" at bounding box center [1488, 92] width 115 height 31
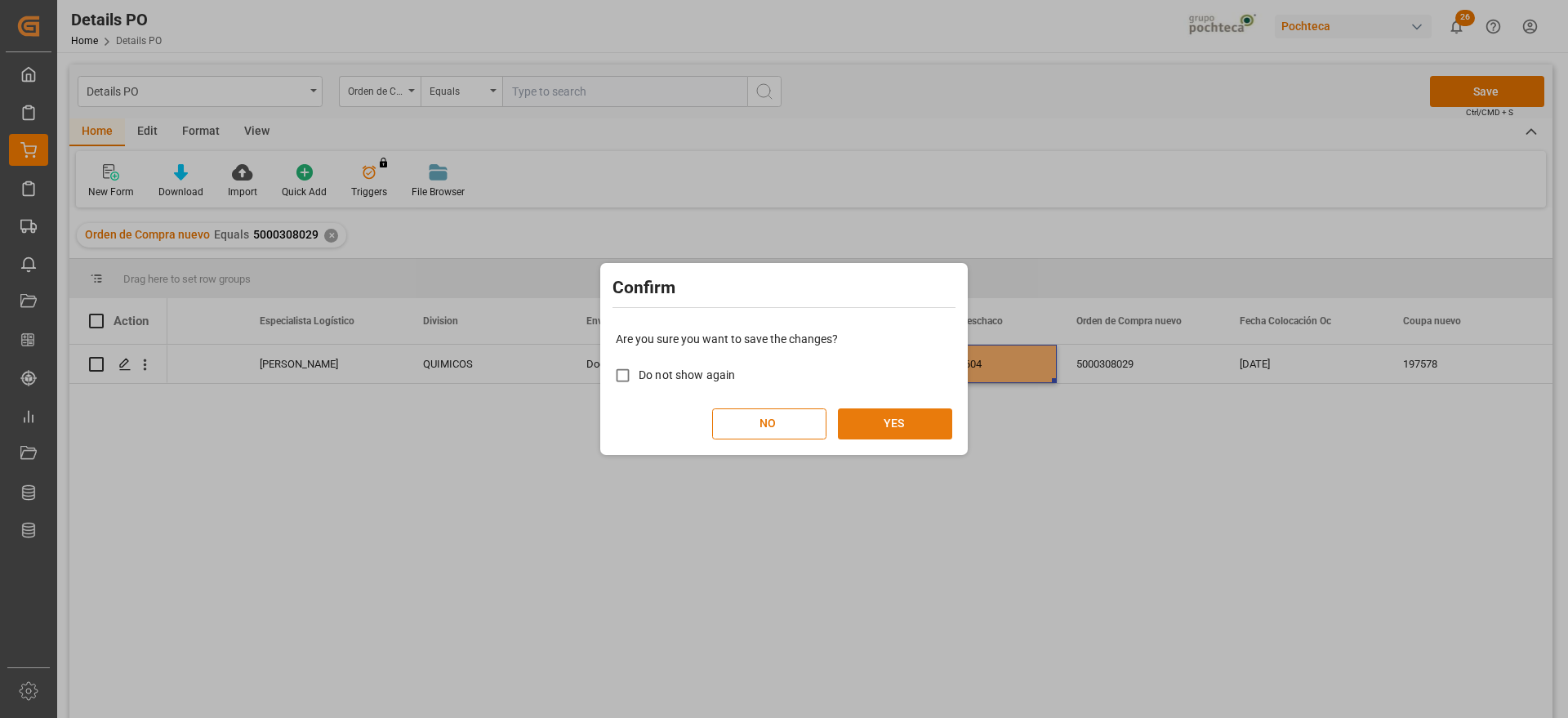
click at [925, 421] on button "YES" at bounding box center [895, 424] width 115 height 31
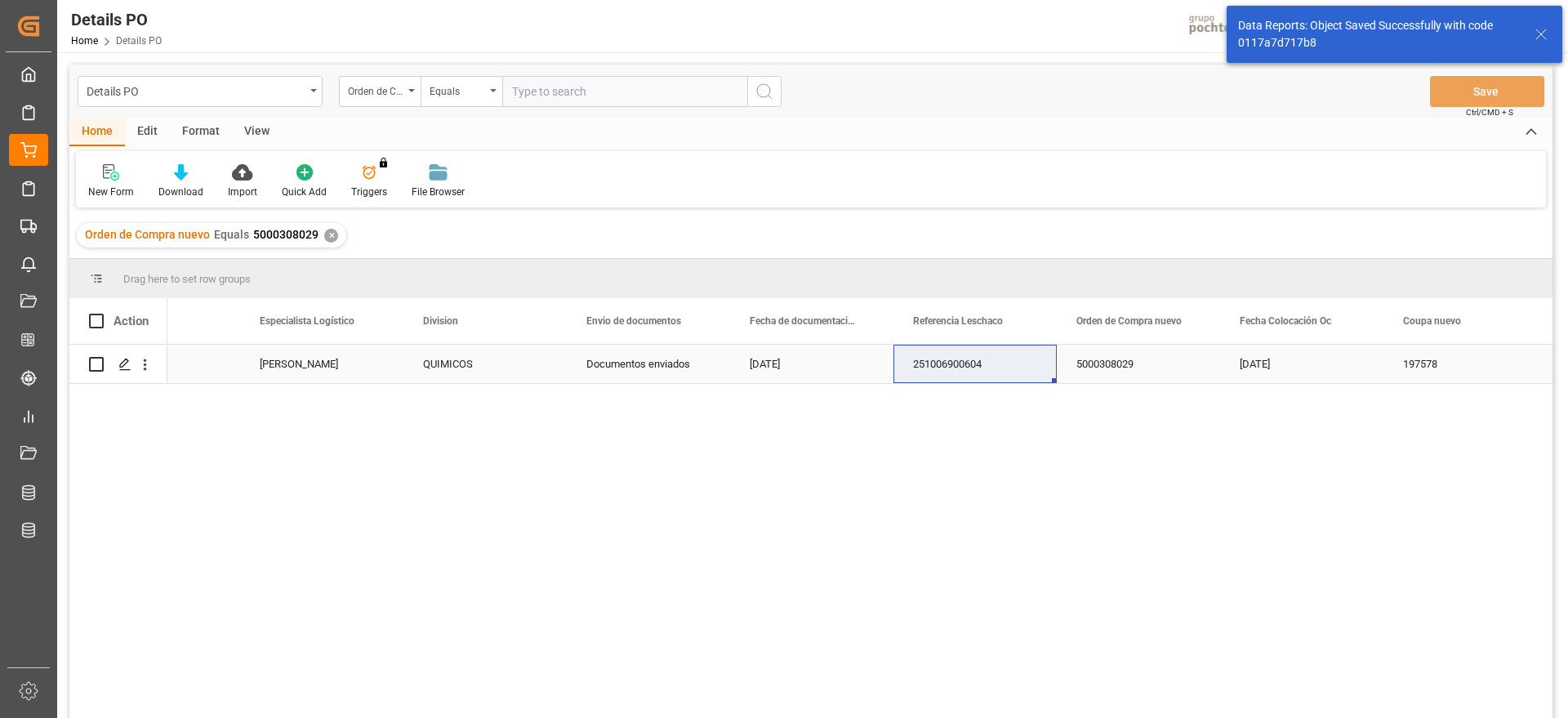
click at [1152, 372] on div "5000308029" at bounding box center [1139, 364] width 163 height 39
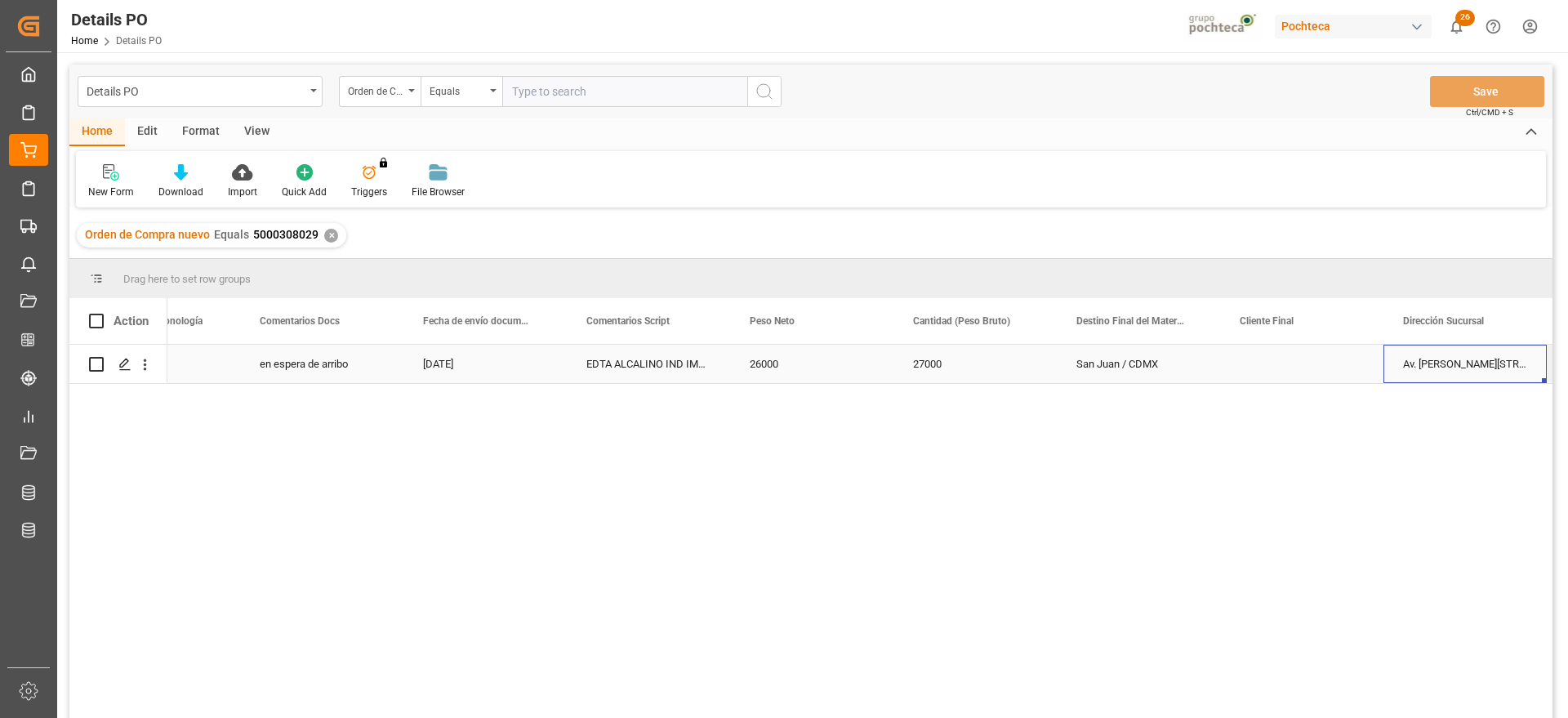
scroll to position [0, 4338]
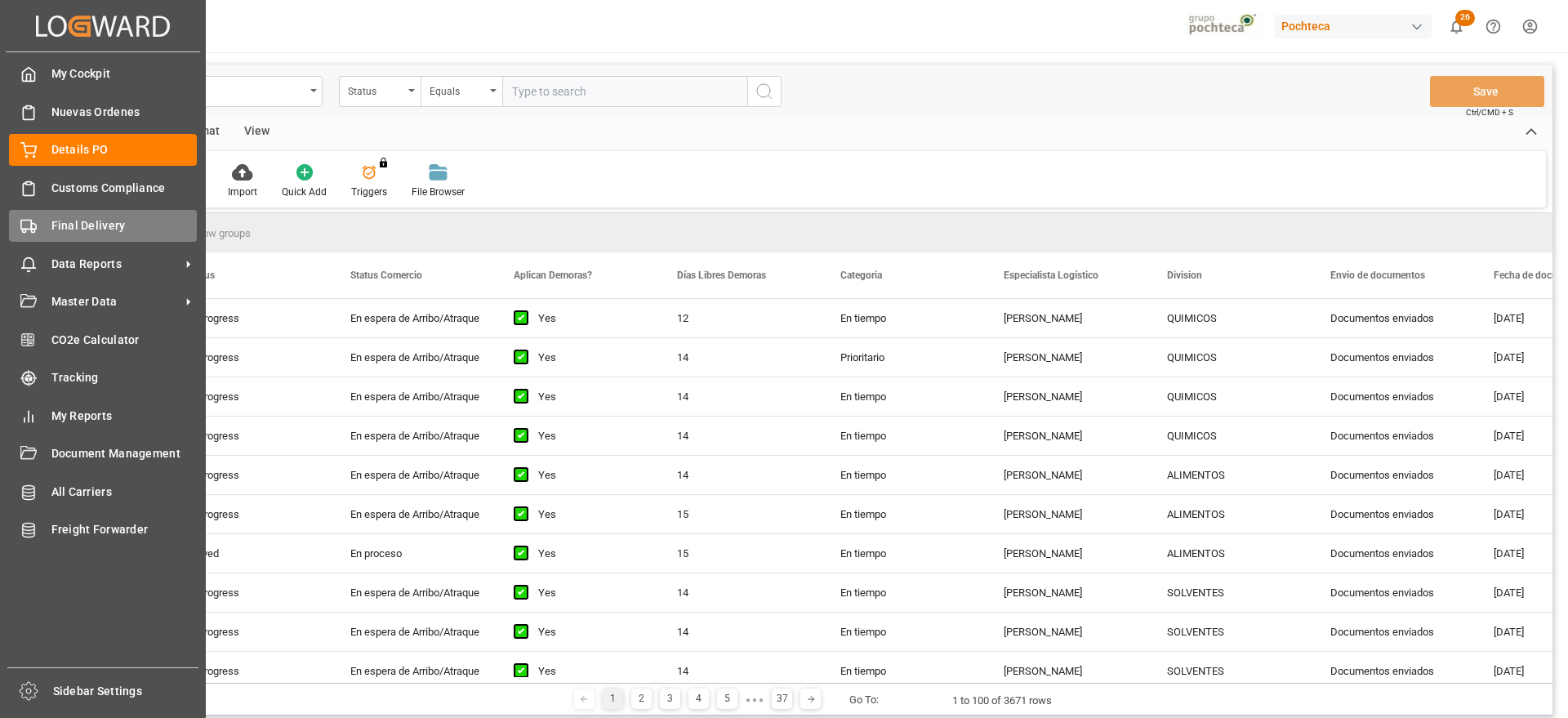
click at [34, 227] on icon at bounding box center [29, 226] width 16 height 16
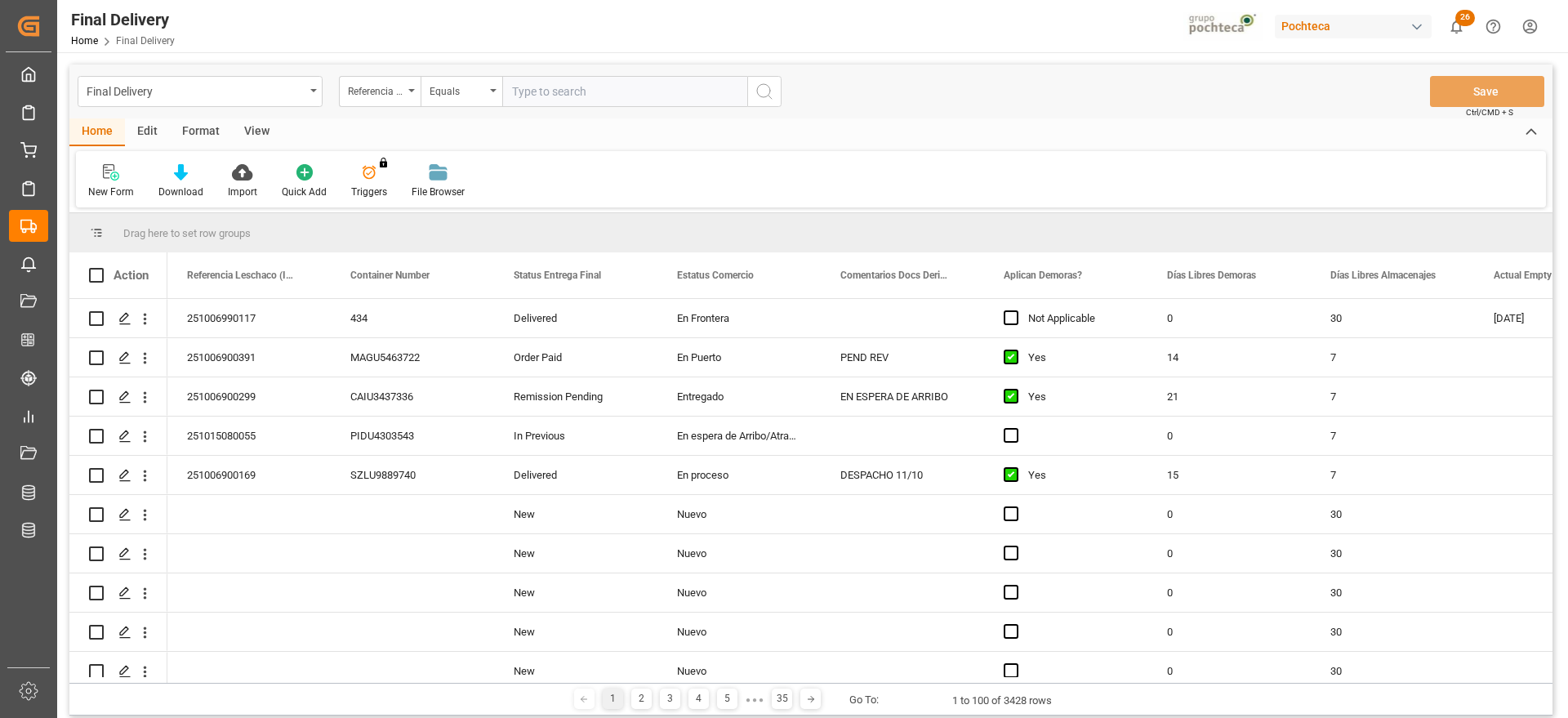
click at [566, 84] on input "text" at bounding box center [625, 92] width 245 height 31
paste input "251006900604"
type input "251006900604"
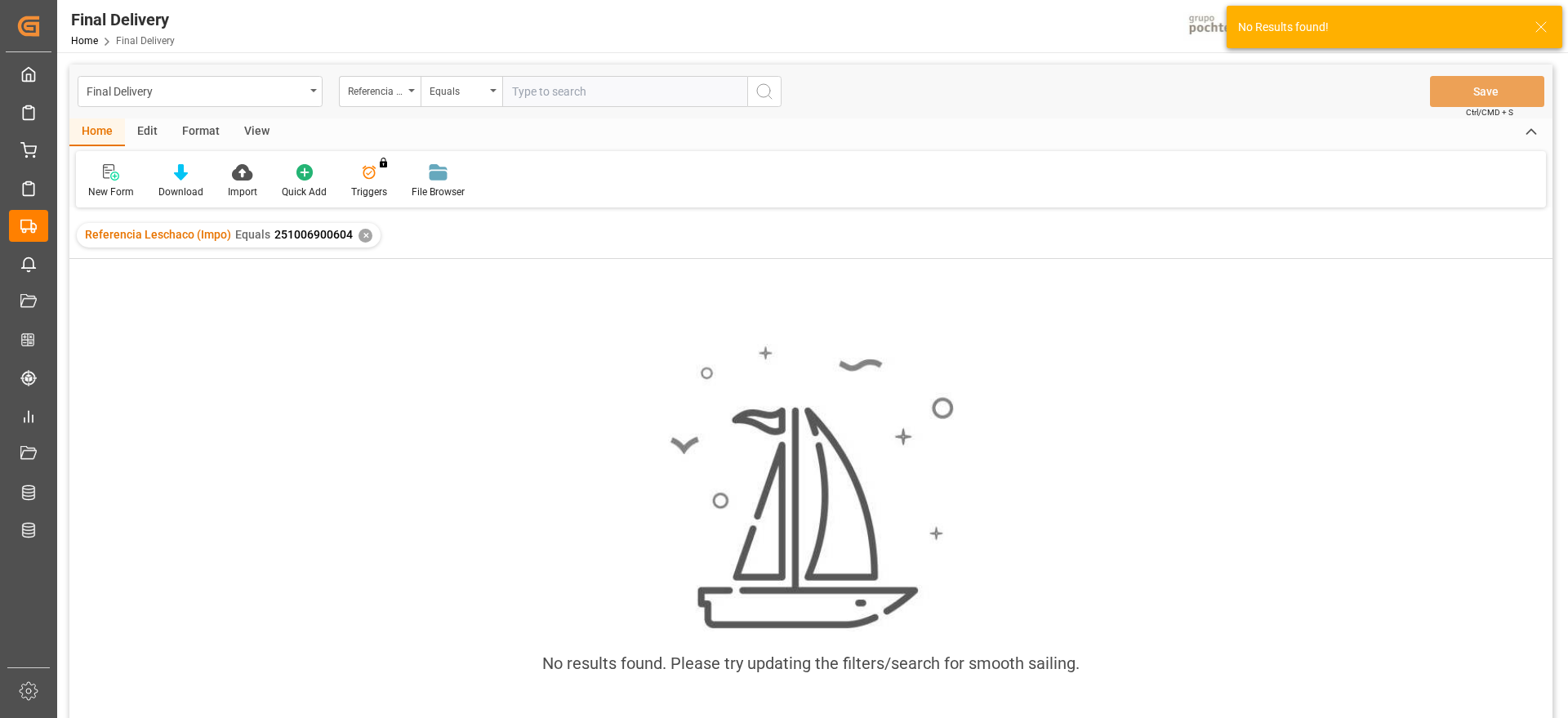
click at [363, 239] on div "✕" at bounding box center [365, 235] width 14 height 14
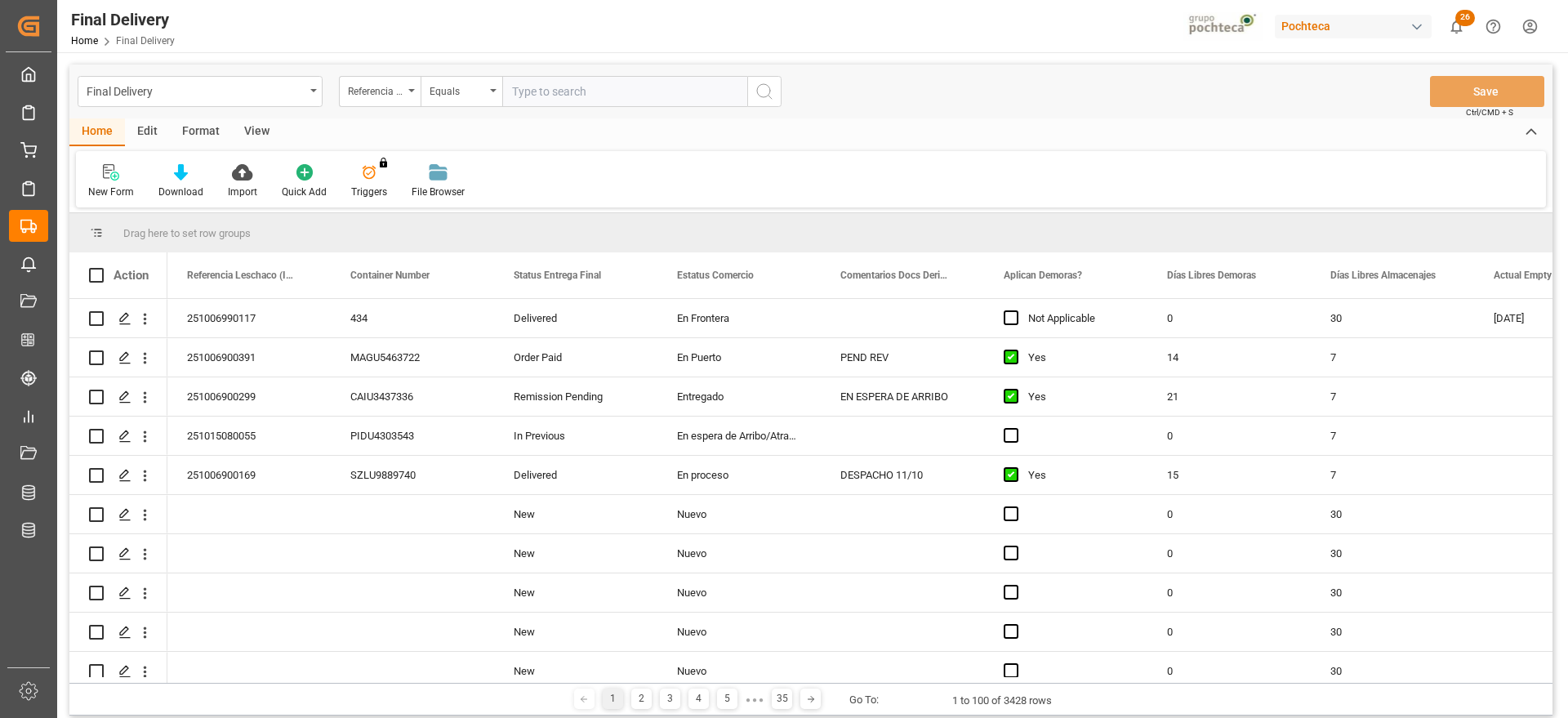
click at [539, 93] on input "text" at bounding box center [625, 92] width 245 height 31
click at [575, 93] on input "text" at bounding box center [625, 92] width 245 height 31
paste input "251006900604"
type input "251006900604"
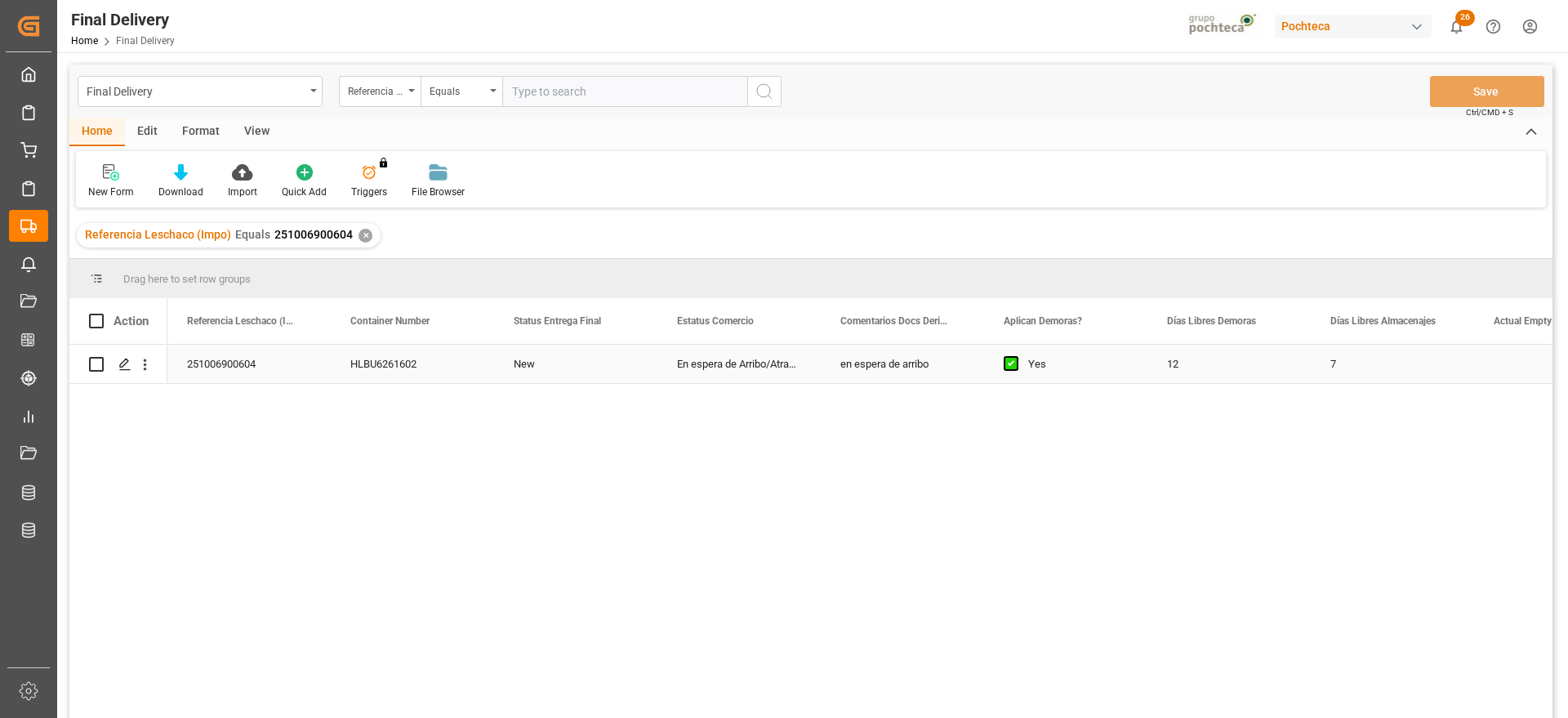
click at [1302, 370] on div "12" at bounding box center [1229, 364] width 163 height 39
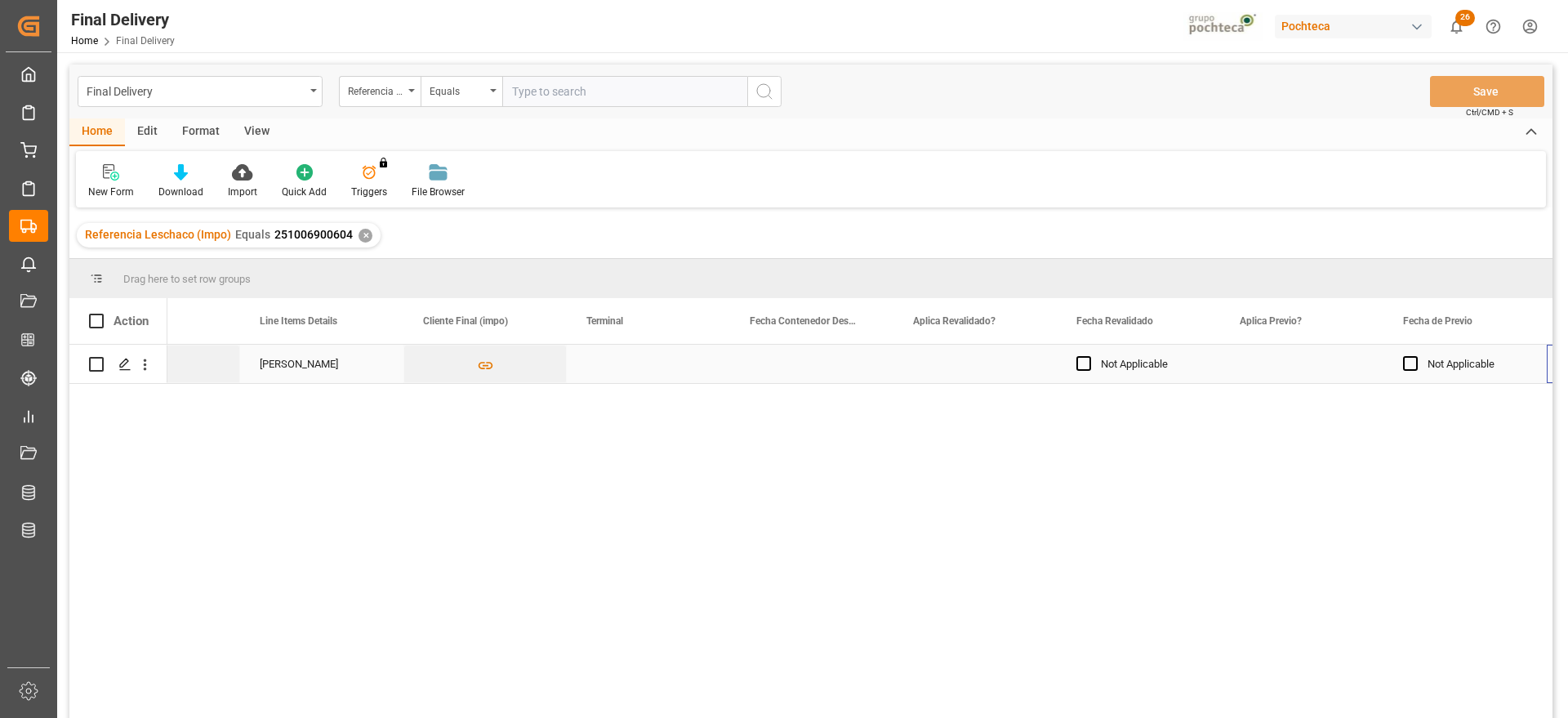
scroll to position [0, 1888]
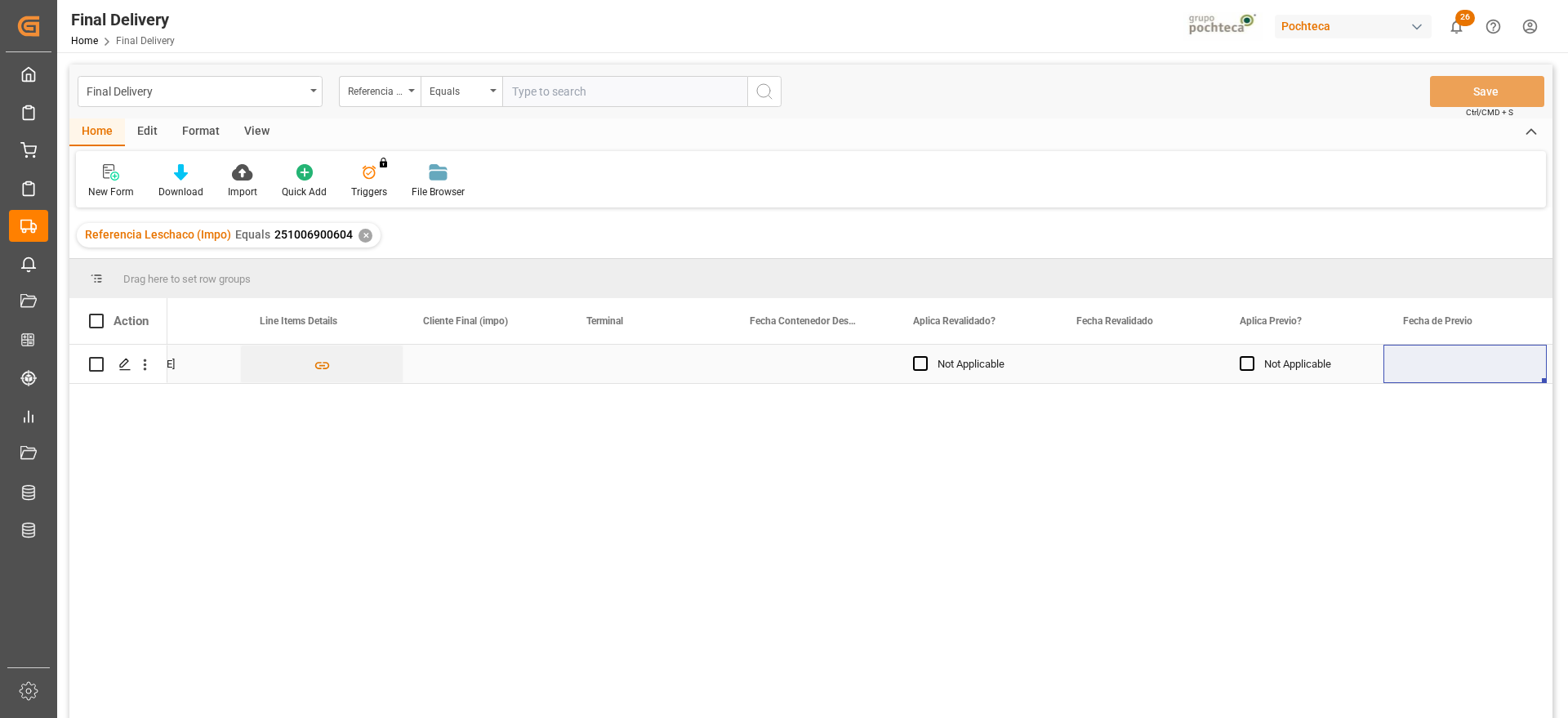
click at [1148, 360] on div "Press SPACE to select this row." at bounding box center [1139, 364] width 163 height 39
click at [1146, 360] on div "Press SPACE to select this row." at bounding box center [1139, 364] width 163 height 39
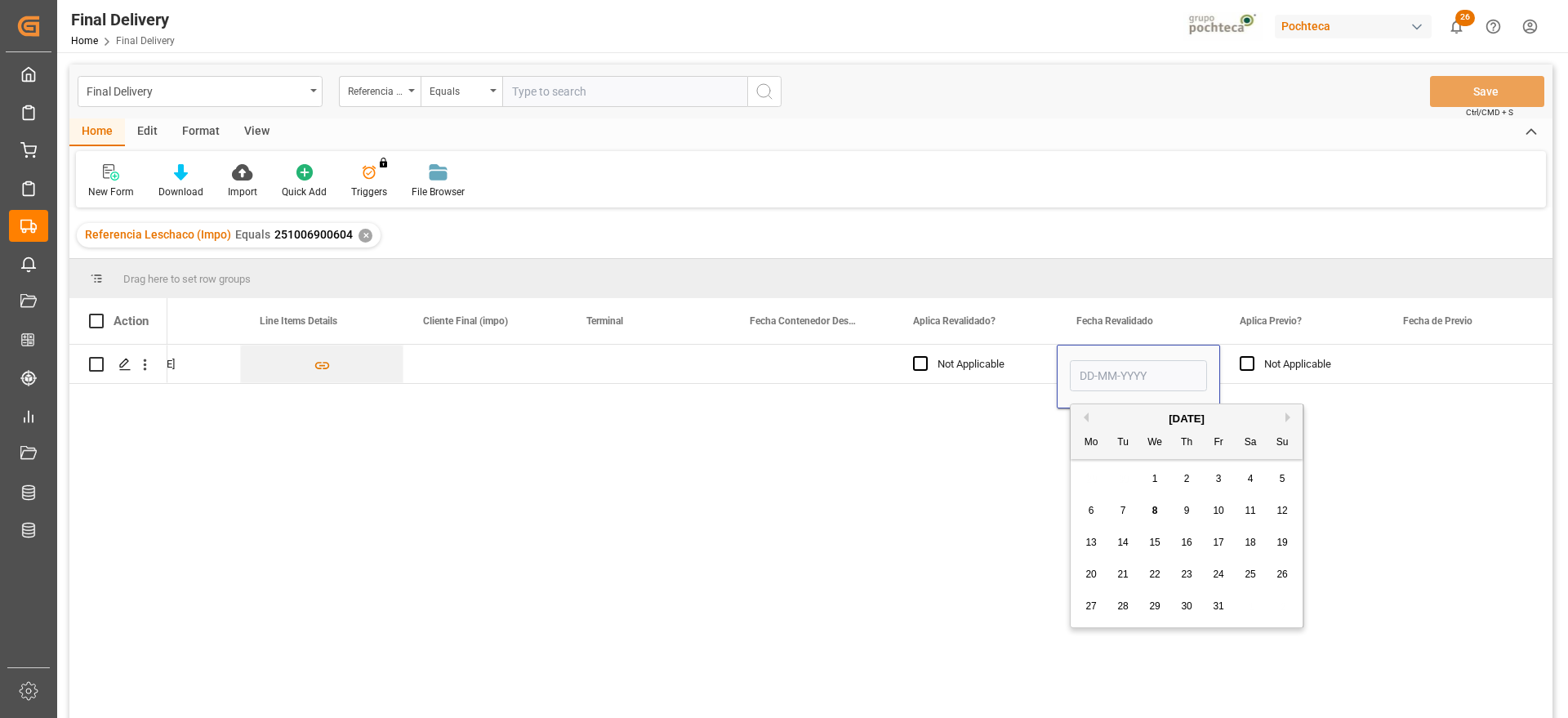
click at [1154, 509] on span "8" at bounding box center [1155, 511] width 6 height 11
type input "[DATE]"
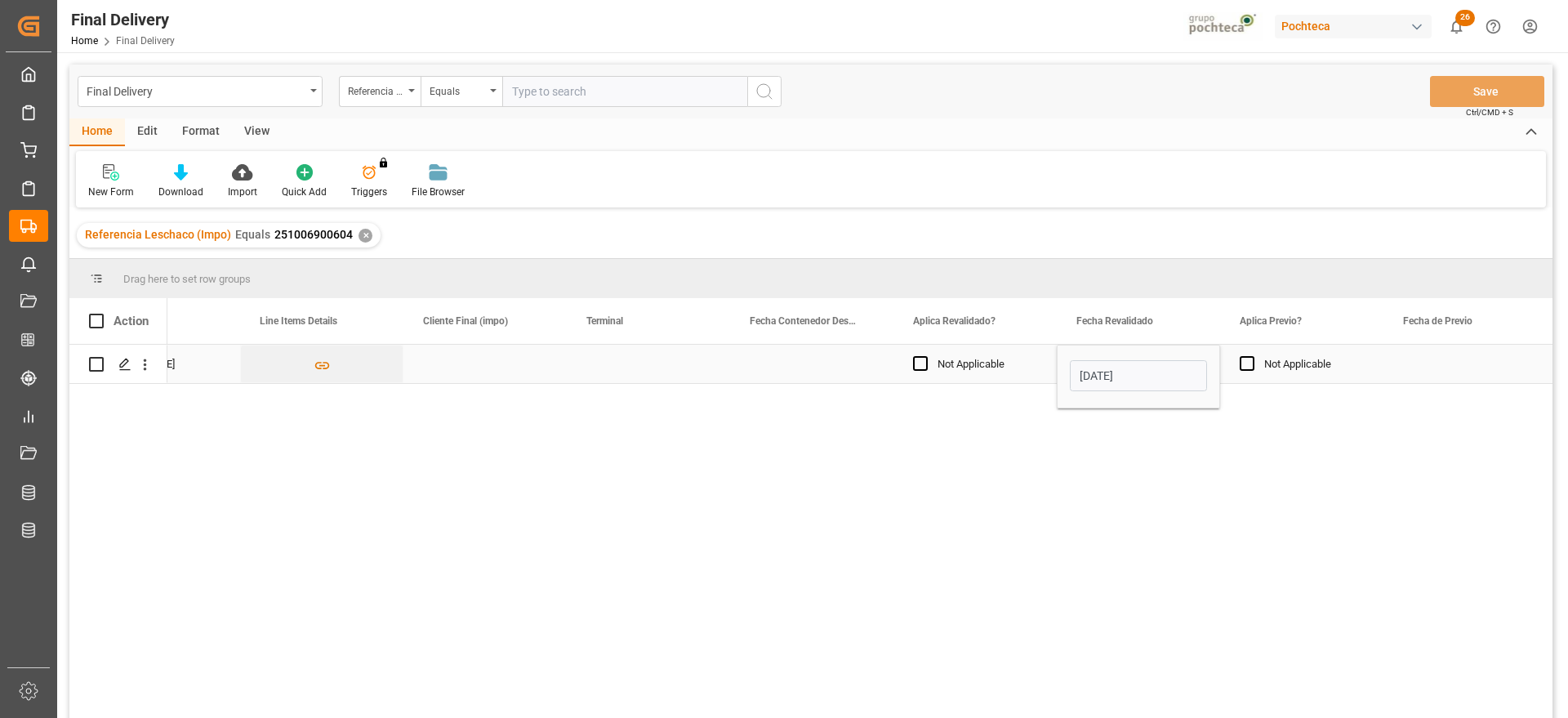
click at [1374, 368] on div "Not Applicable" at bounding box center [1302, 364] width 163 height 39
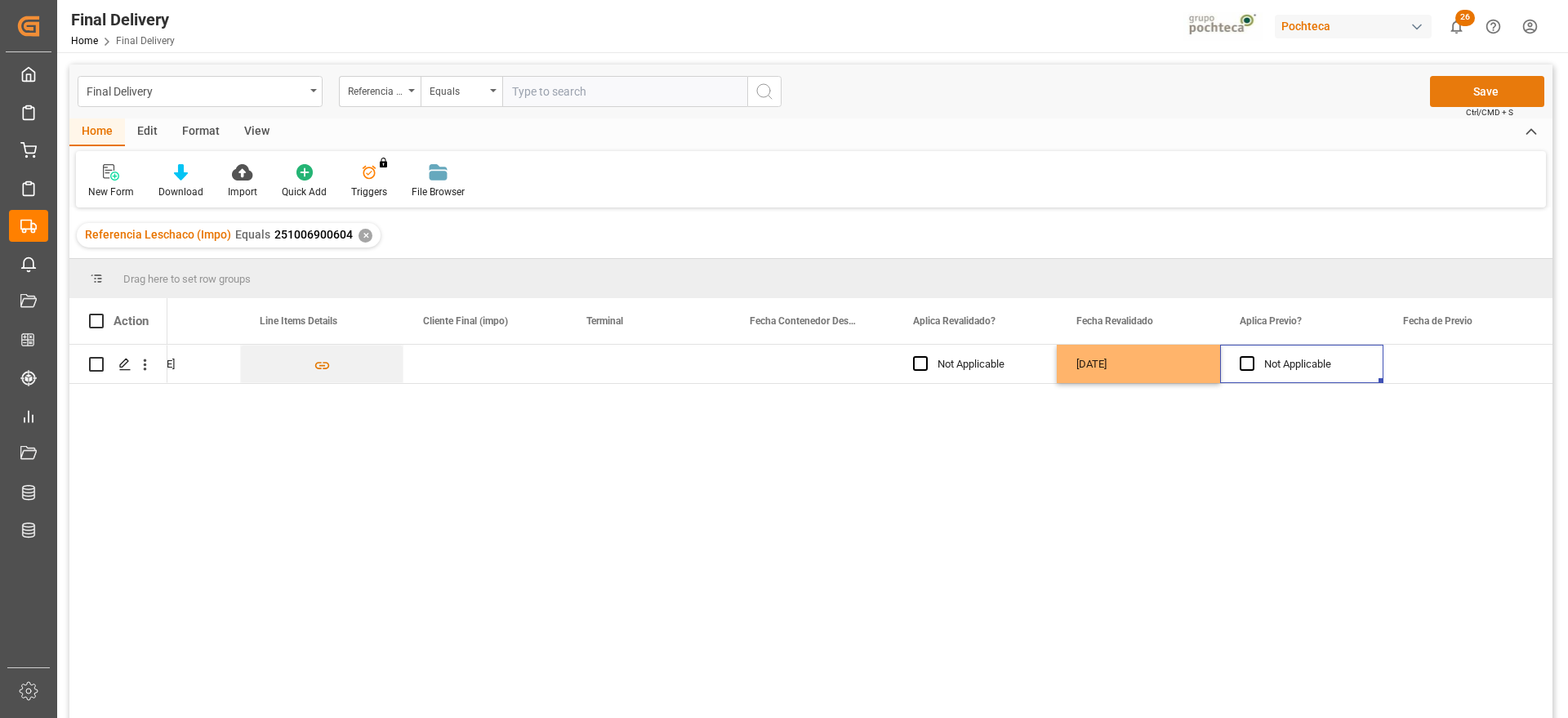
click at [1486, 87] on button "Save" at bounding box center [1488, 92] width 115 height 31
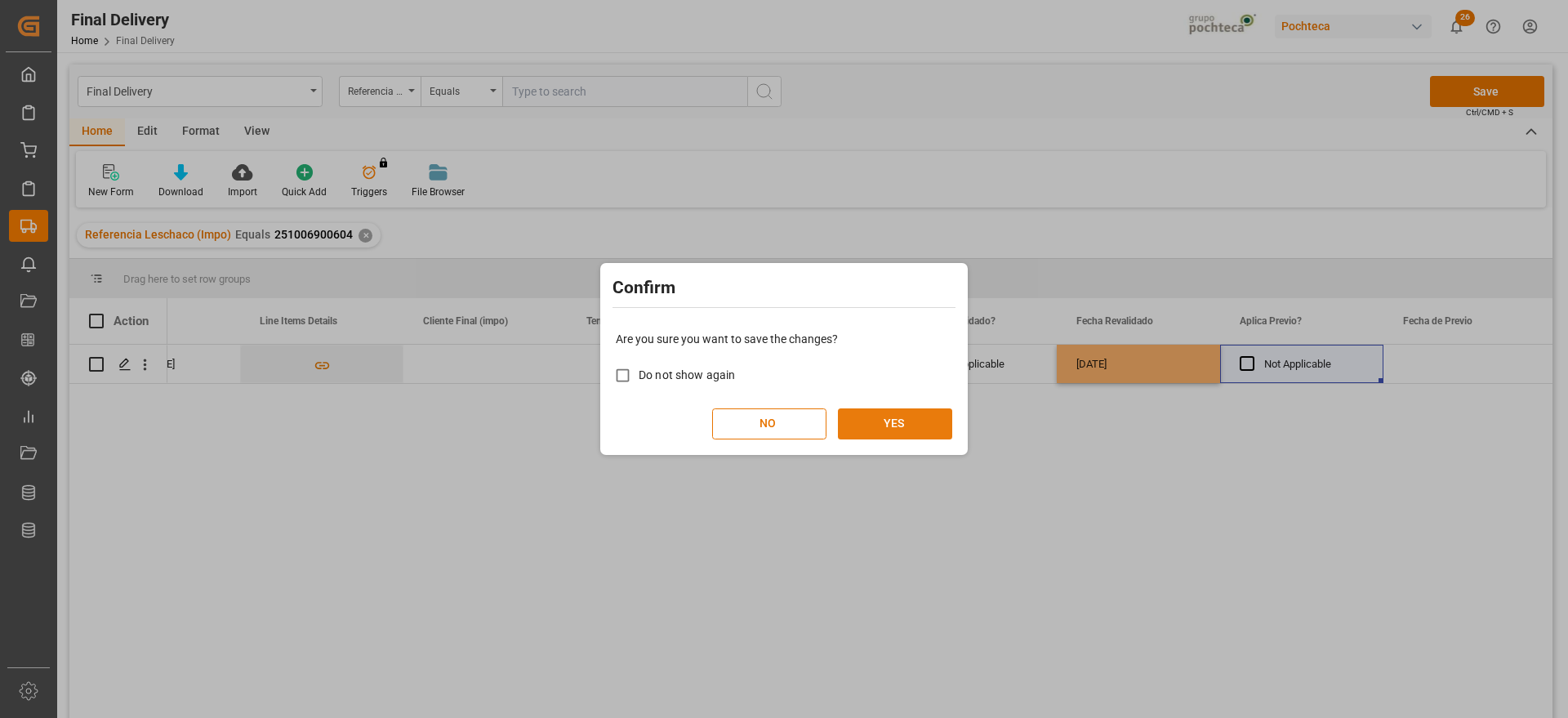
click at [899, 422] on button "YES" at bounding box center [895, 424] width 115 height 31
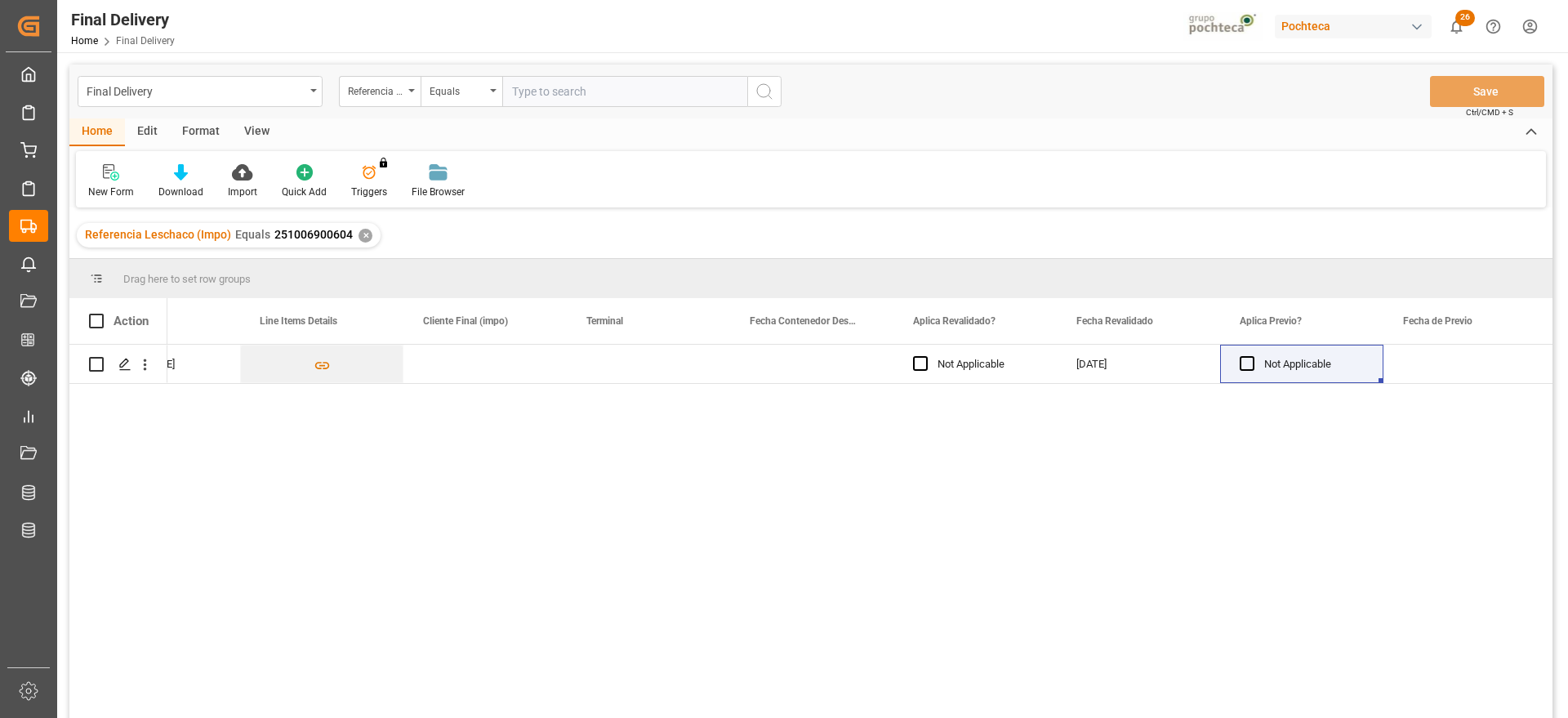
click at [358, 234] on div "✕" at bounding box center [365, 235] width 14 height 14
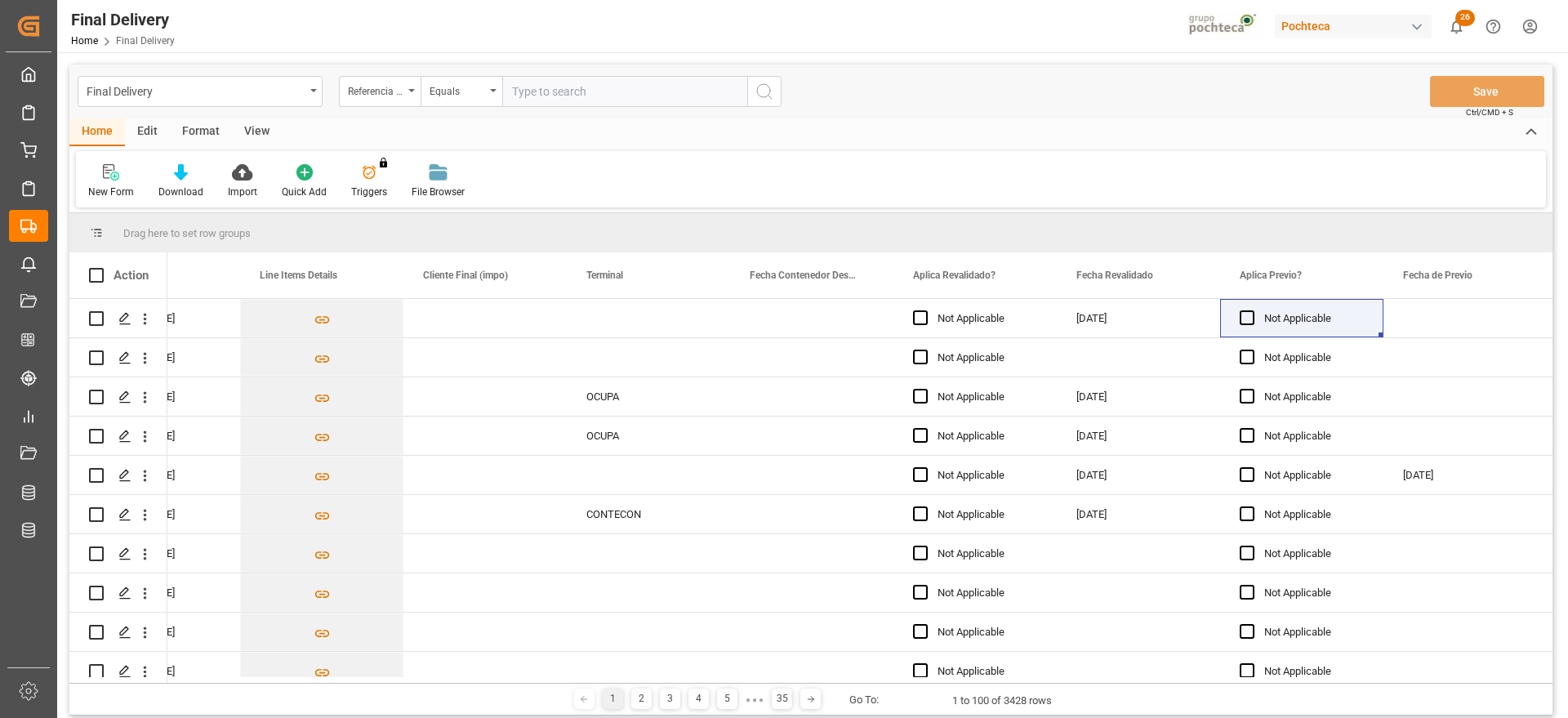
click at [583, 93] on input "text" at bounding box center [625, 92] width 245 height 31
paste input "251006900503"
type input "251006900503"
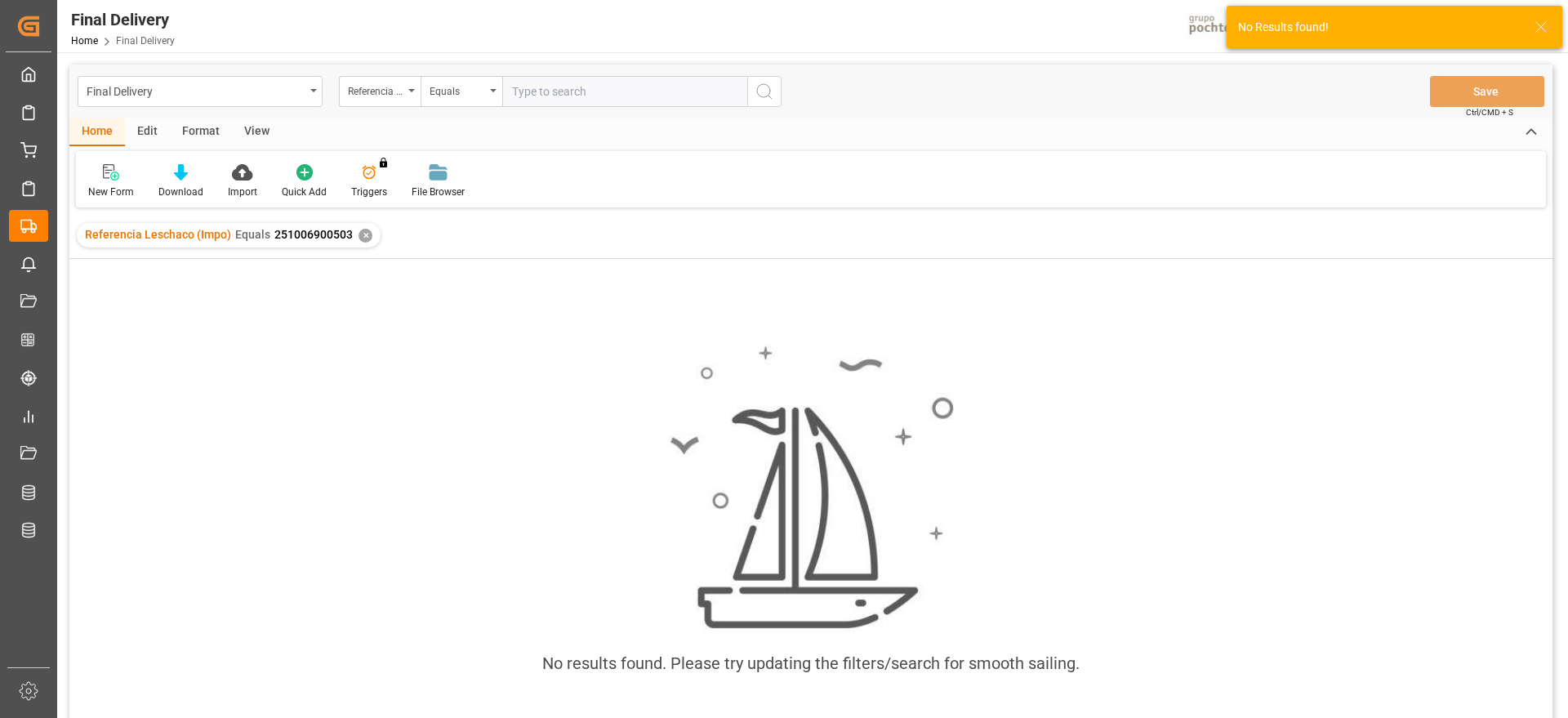
click at [361, 237] on div "✕" at bounding box center [365, 235] width 14 height 14
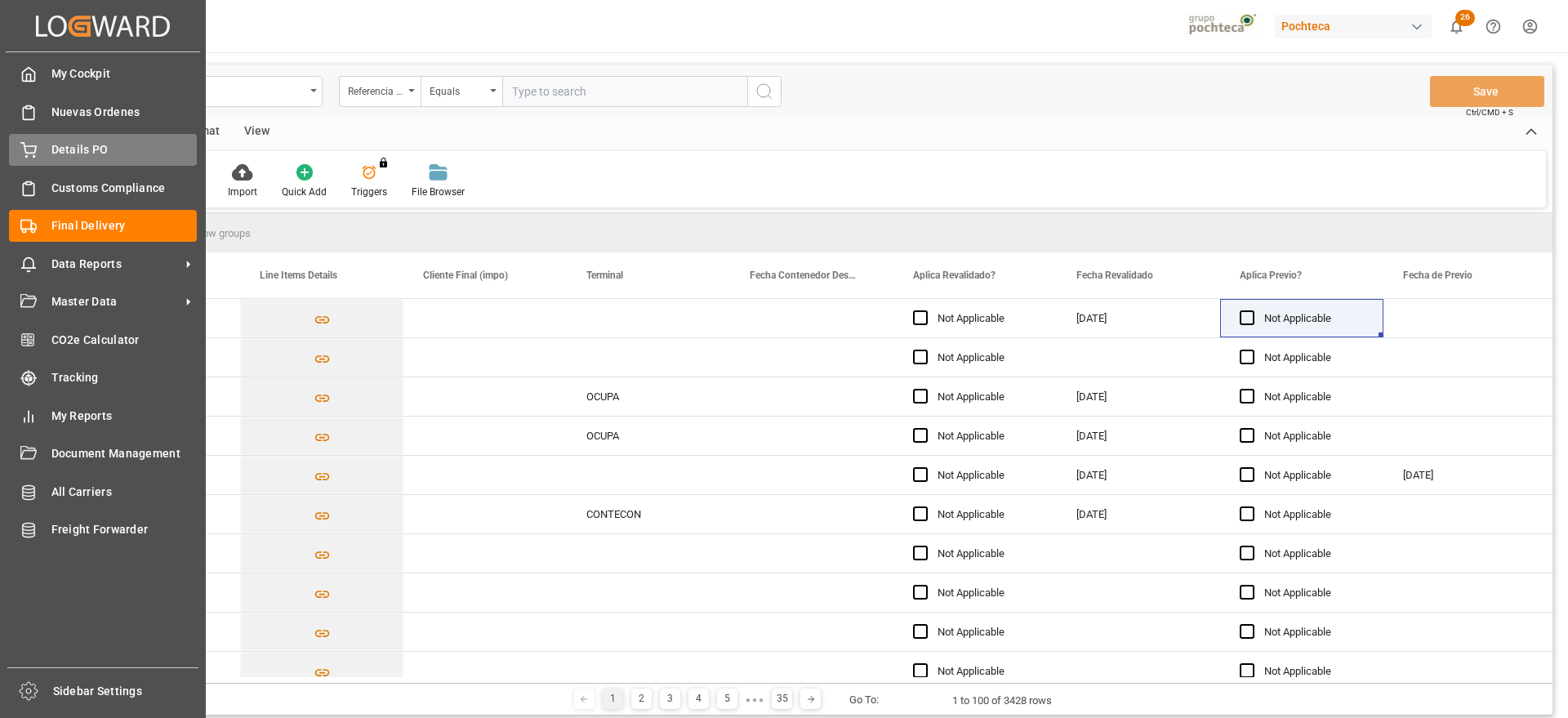
click at [60, 141] on span "Details PO" at bounding box center [125, 149] width 146 height 17
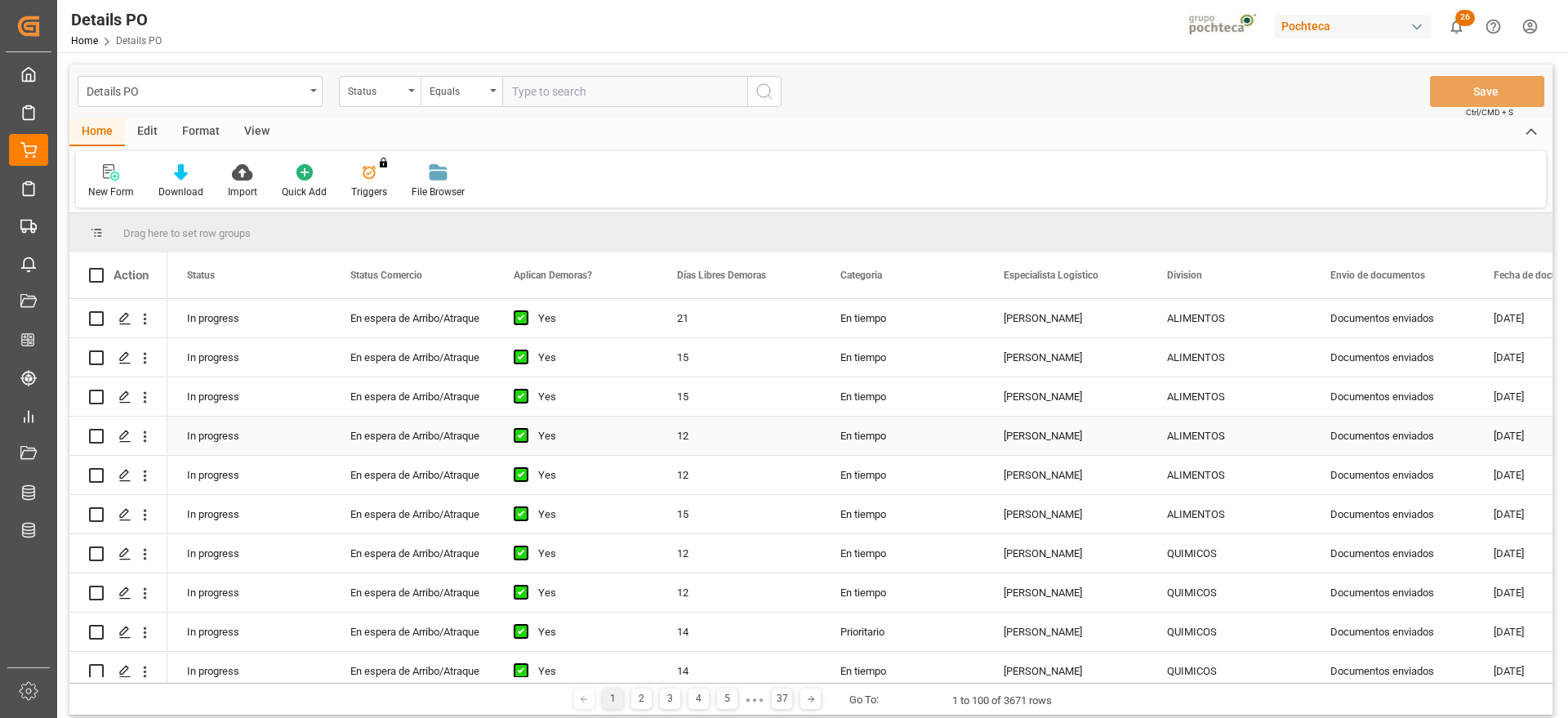
click at [1378, 447] on div "Documentos enviados" at bounding box center [1392, 435] width 163 height 39
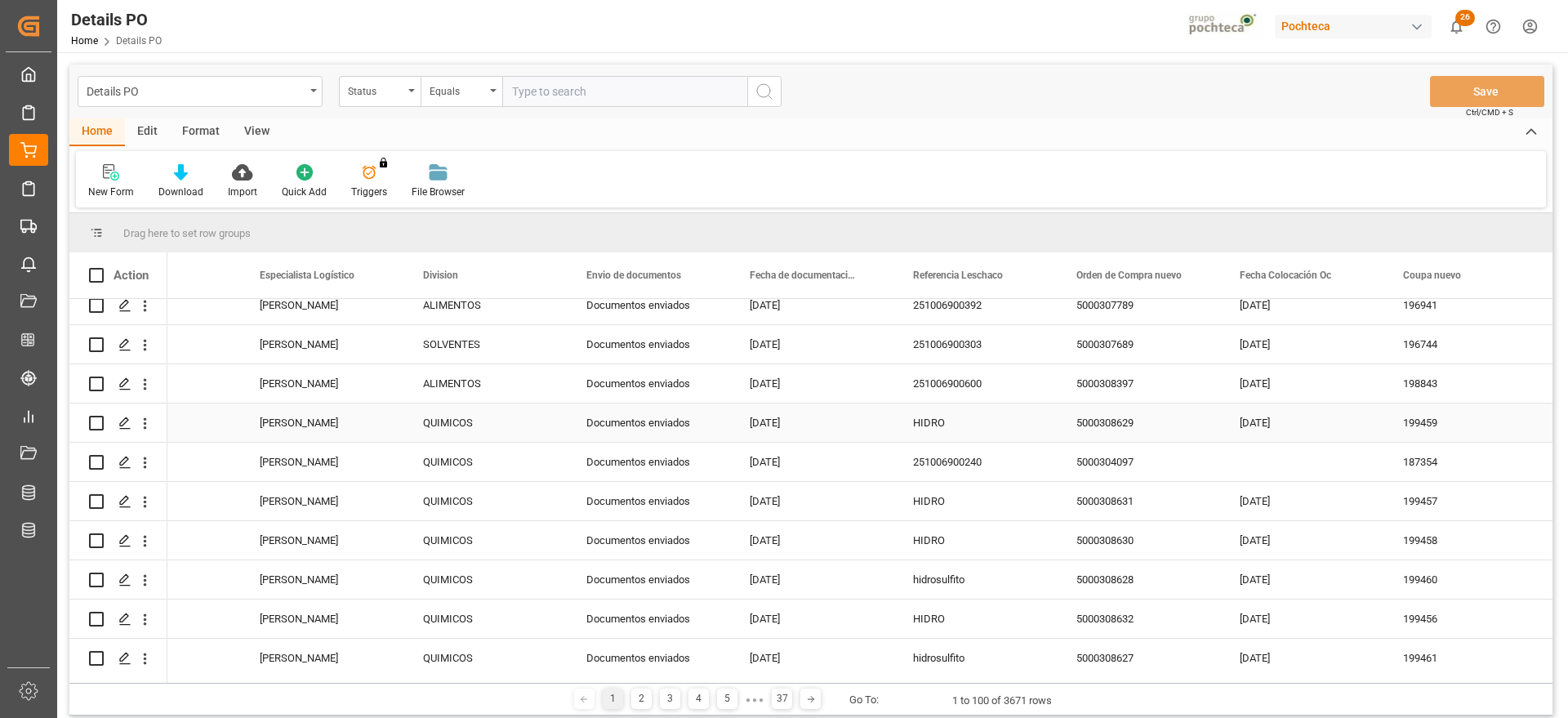
scroll to position [1429, 0]
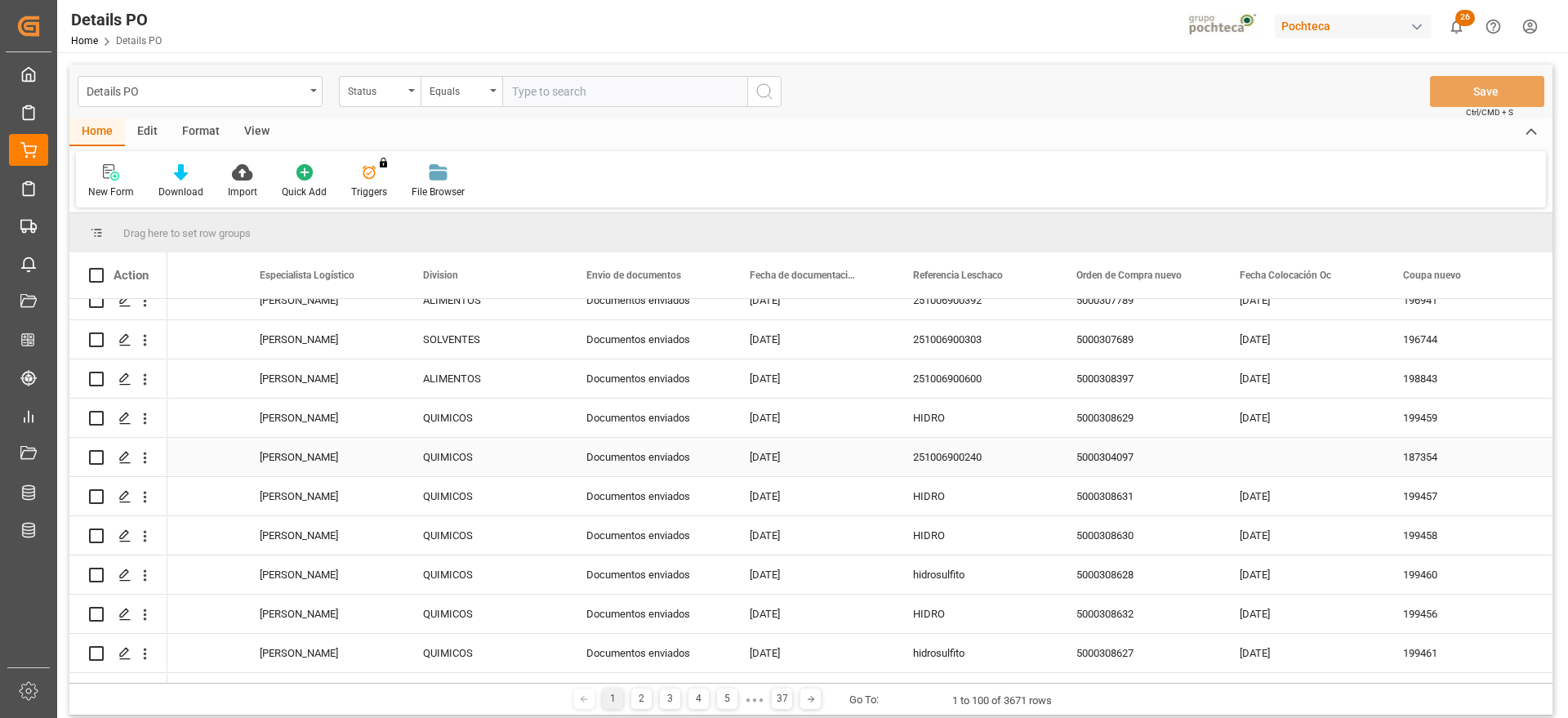
click at [1097, 459] on div "5000304097" at bounding box center [1139, 457] width 163 height 39
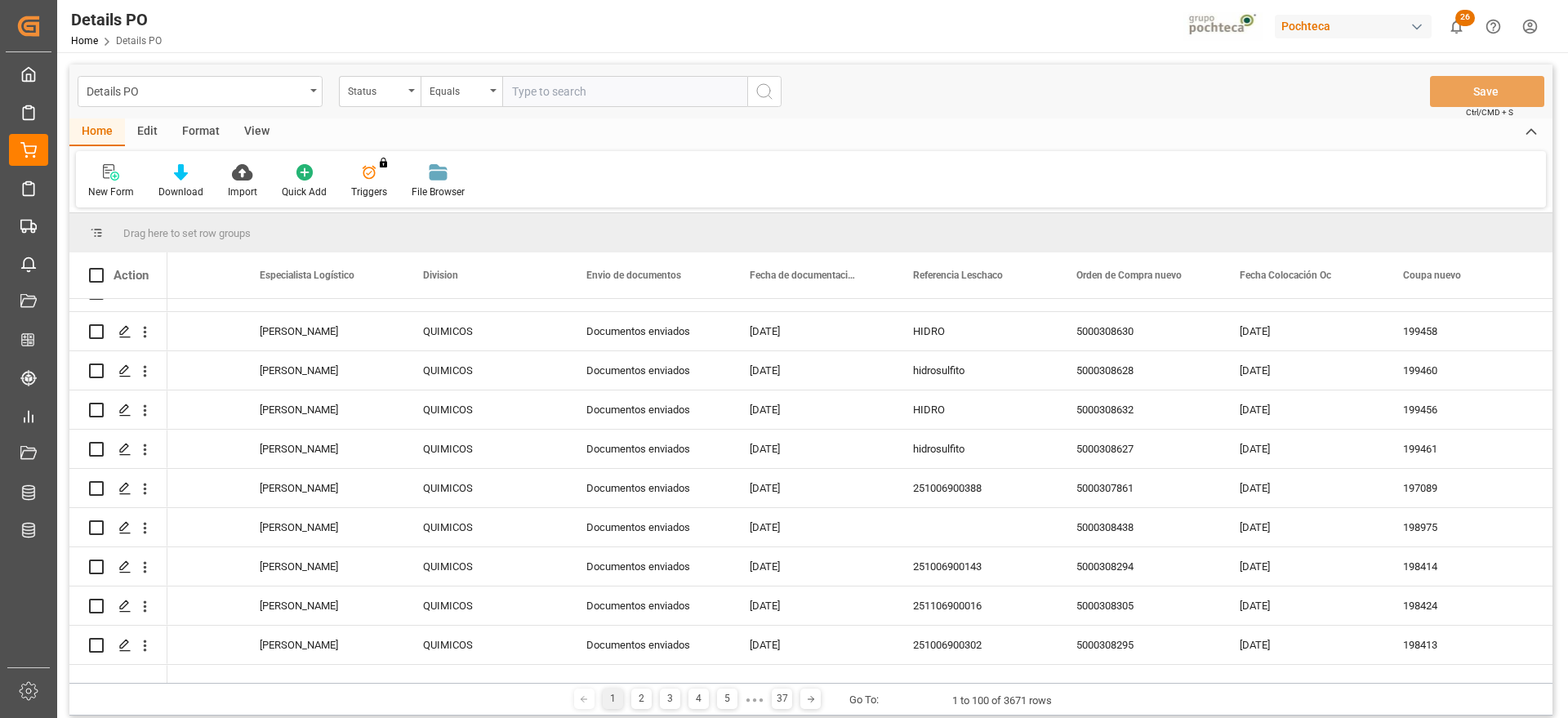
scroll to position [1736, 0]
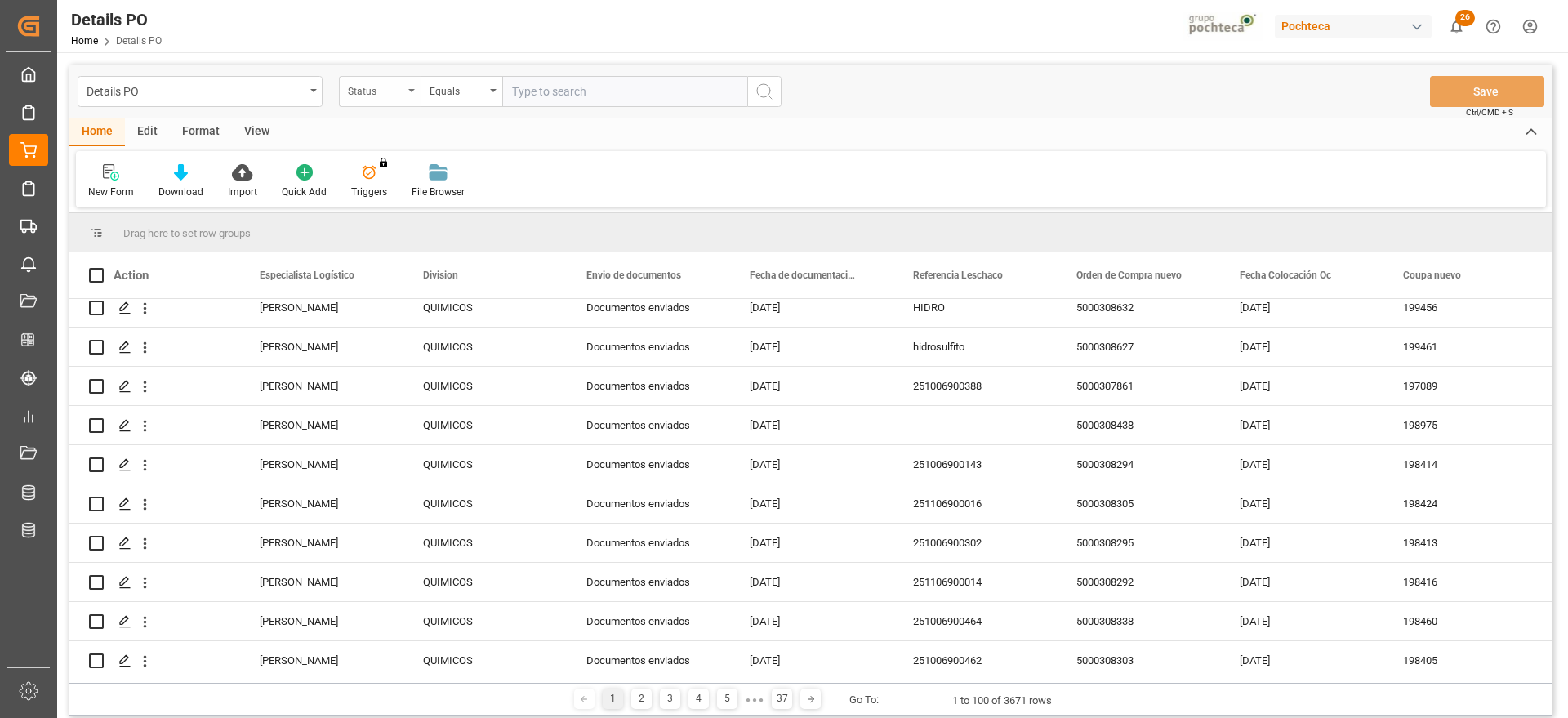
click at [385, 84] on div "Status" at bounding box center [376, 89] width 56 height 19
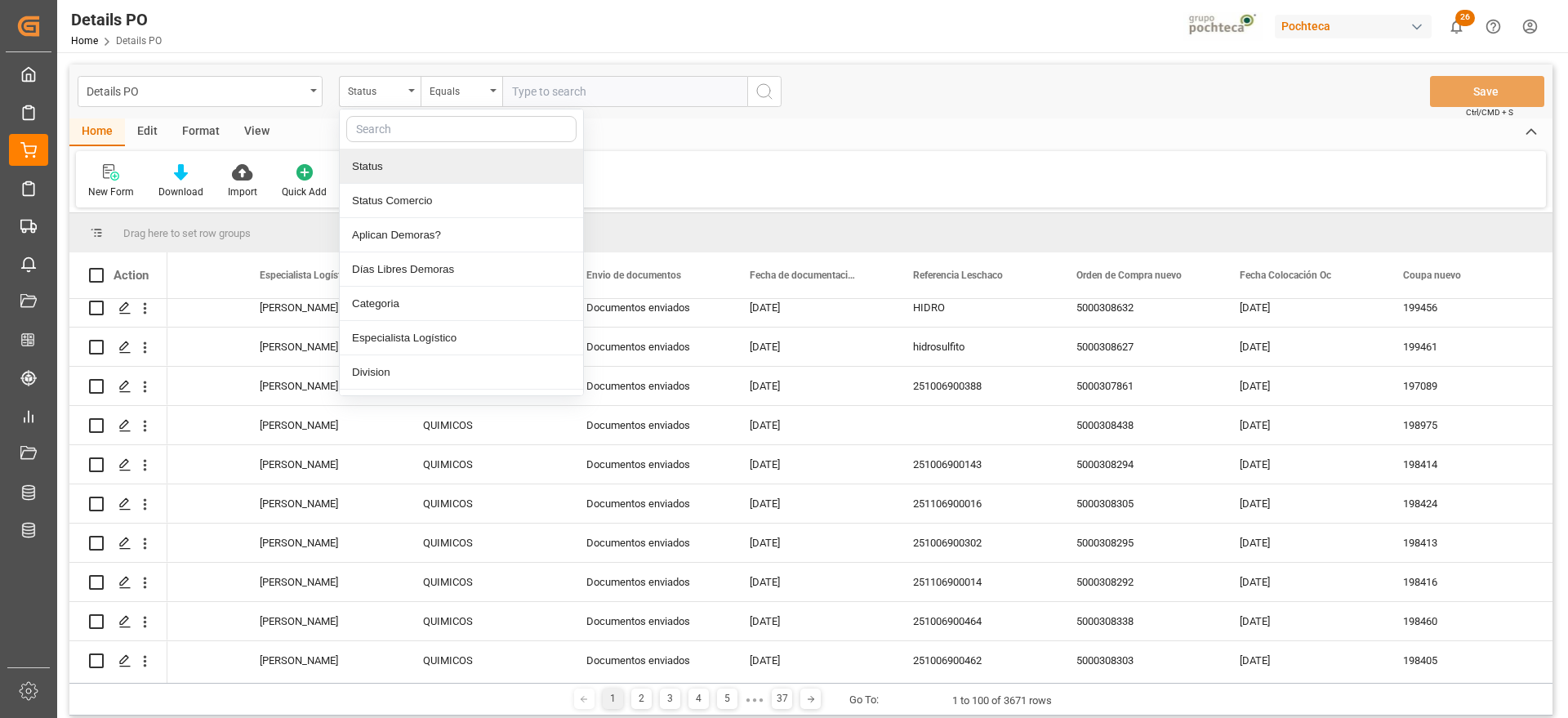
click at [411, 141] on input "text" at bounding box center [461, 130] width 230 height 26
click at [416, 120] on input "text" at bounding box center [461, 130] width 230 height 26
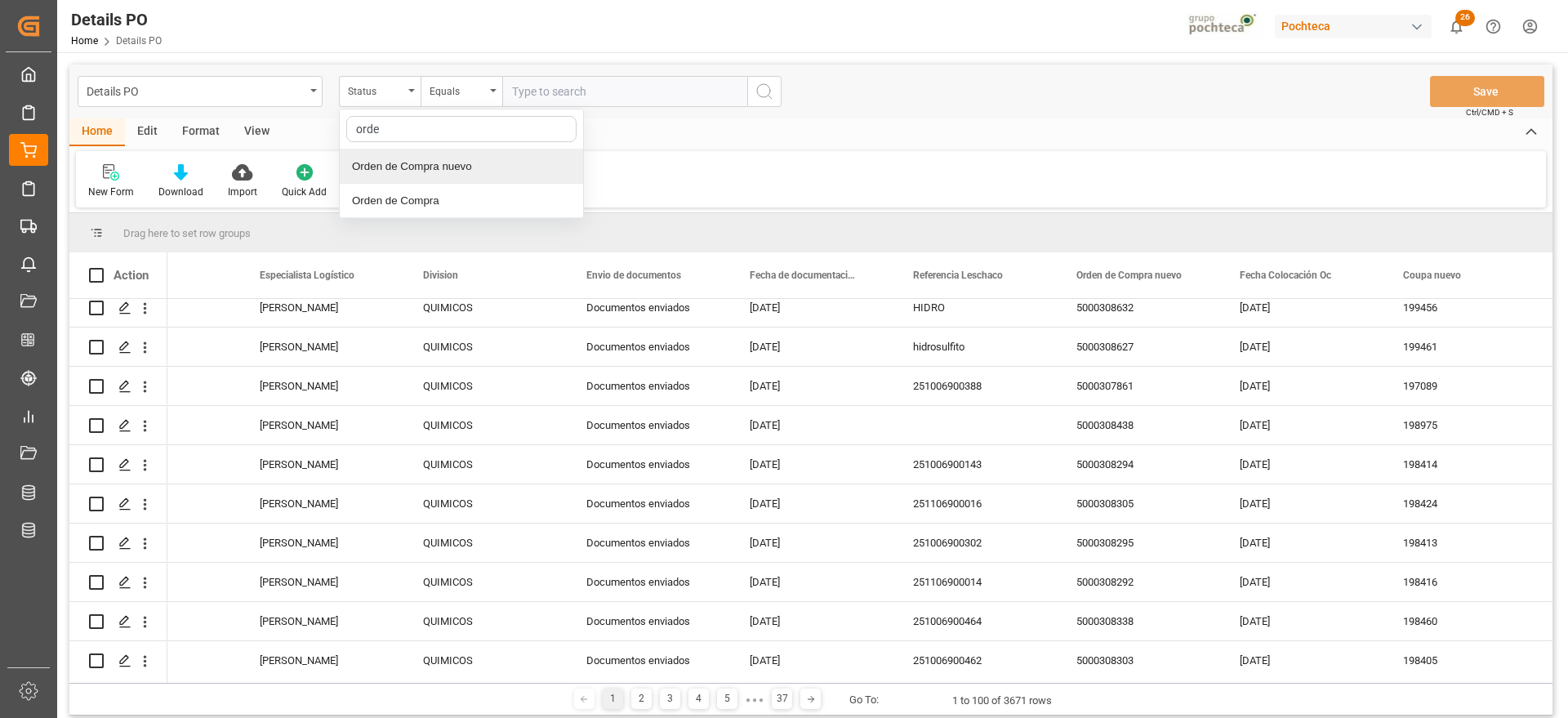
type input "orden"
click at [514, 87] on input "text" at bounding box center [625, 92] width 245 height 31
paste input "5000308212"
type input "5000308212"
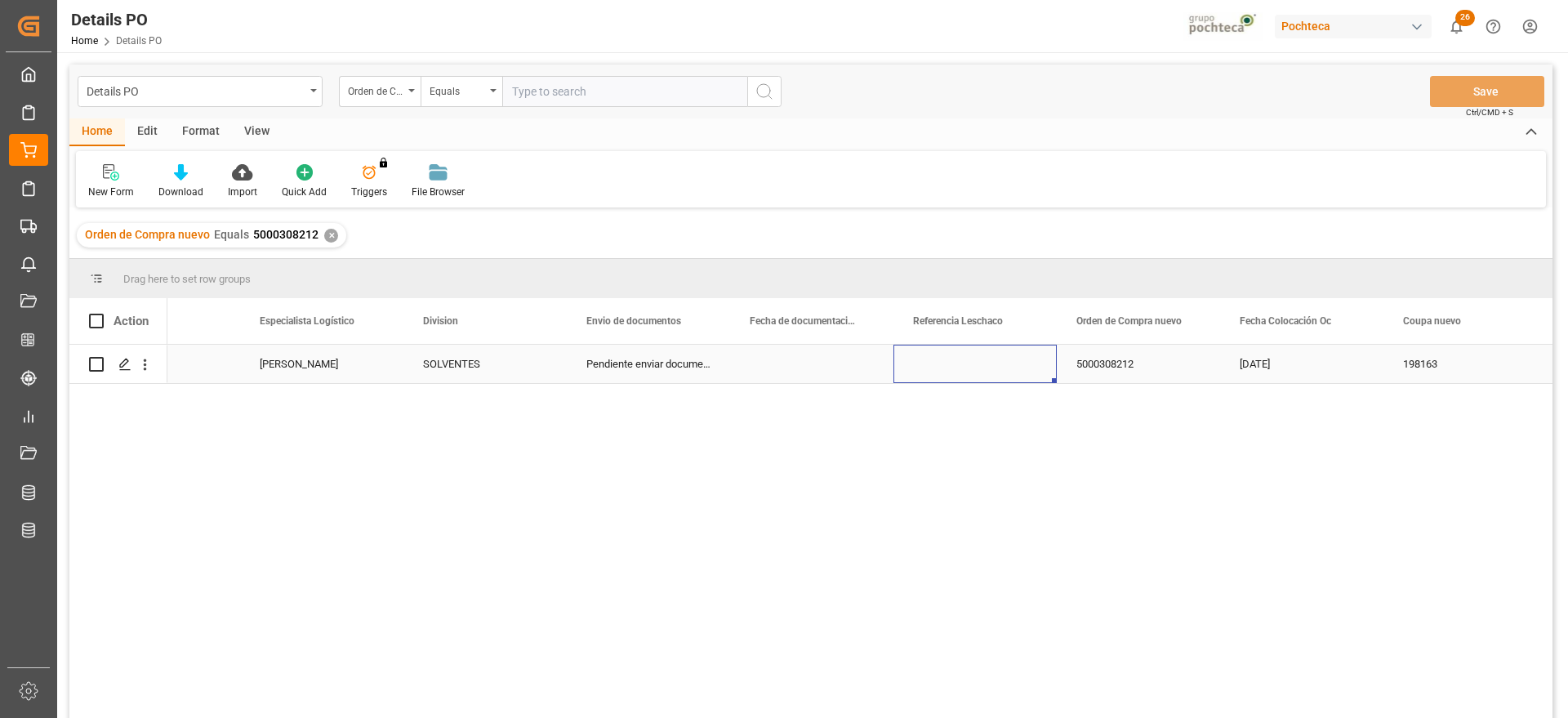
click at [916, 373] on div "Press SPACE to select this row." at bounding box center [975, 364] width 163 height 39
click at [944, 370] on div "Press SPACE to select this row." at bounding box center [975, 364] width 163 height 39
click at [945, 370] on input "Press SPACE to select this row." at bounding box center [975, 373] width 137 height 31
paste input "251006900503"
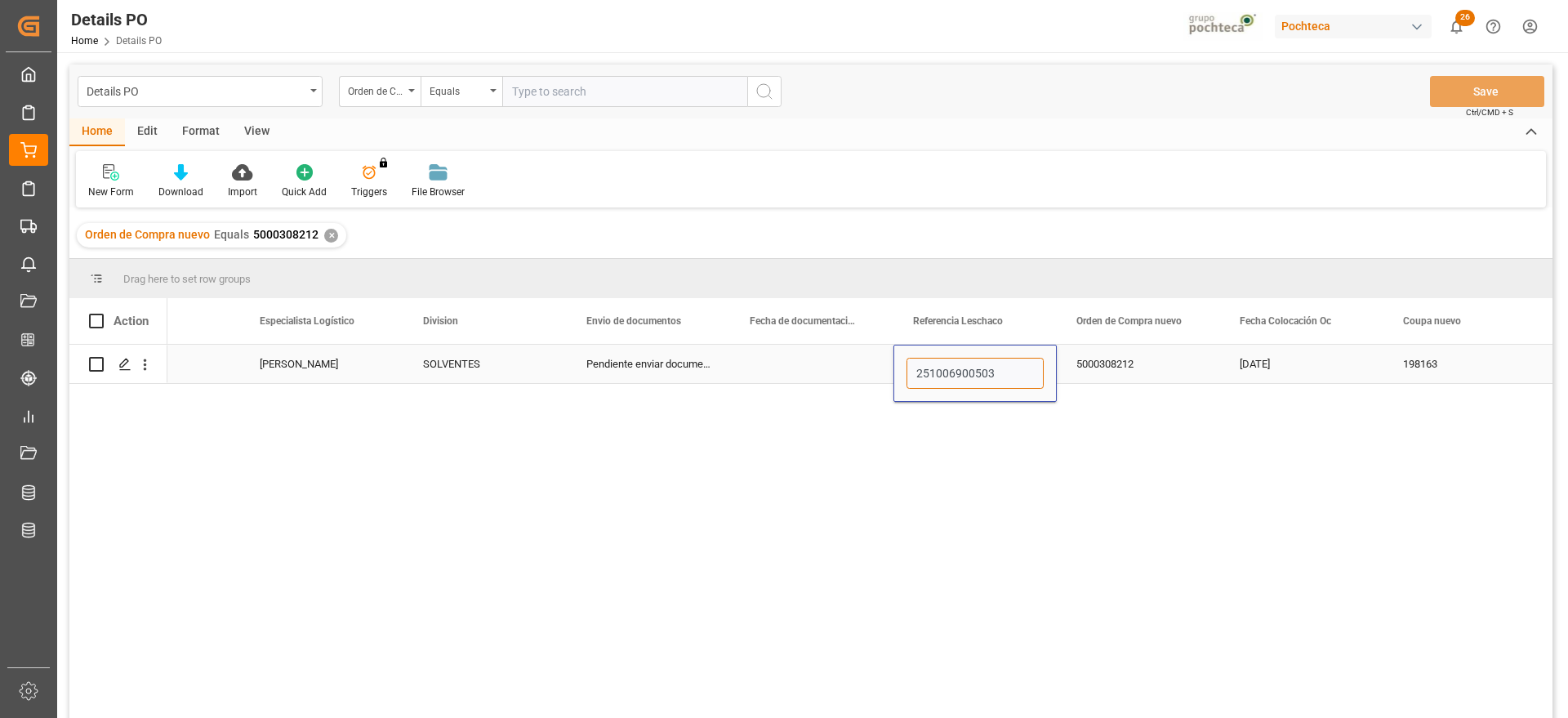
type input "251006900503"
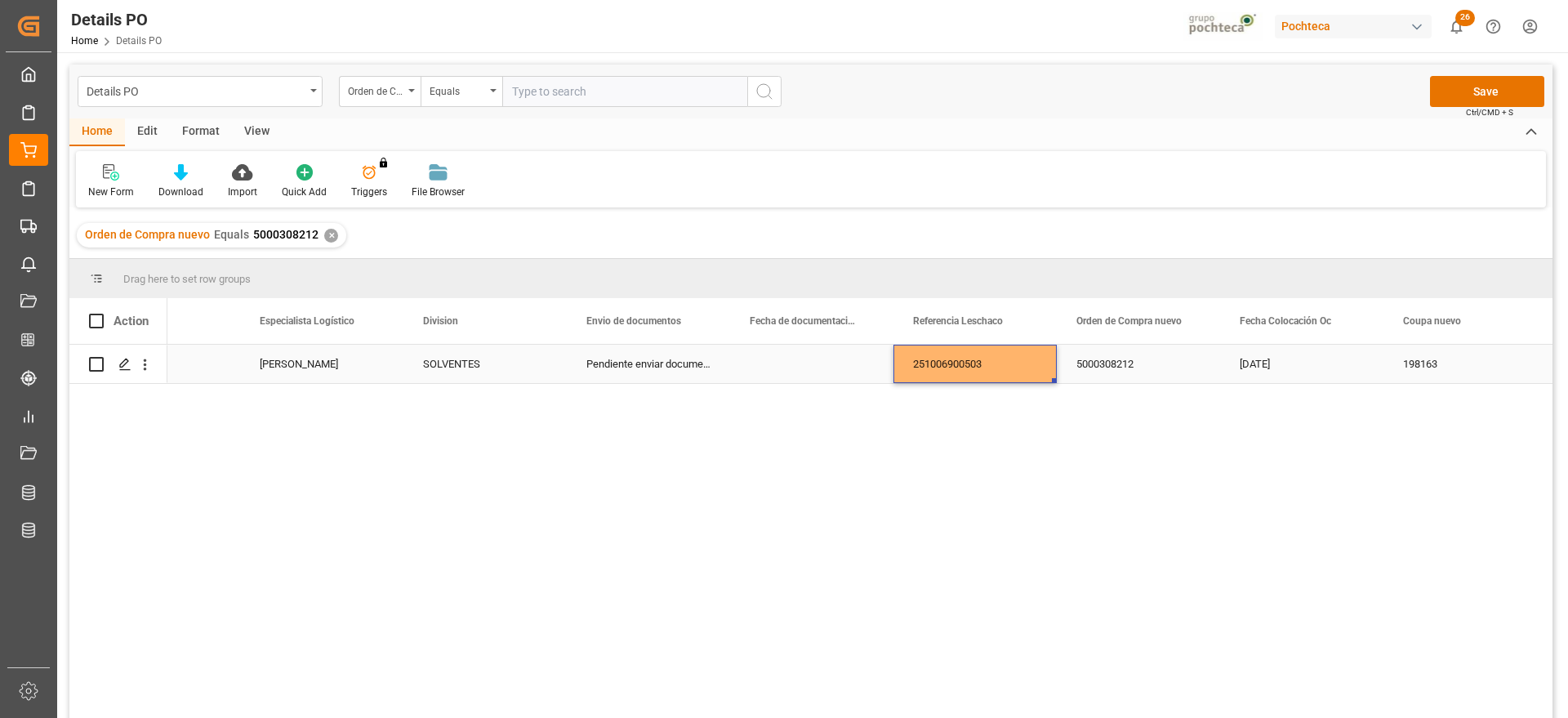
click at [1084, 373] on div "5000308212" at bounding box center [1139, 364] width 163 height 39
click at [1462, 101] on button "Save" at bounding box center [1488, 92] width 115 height 31
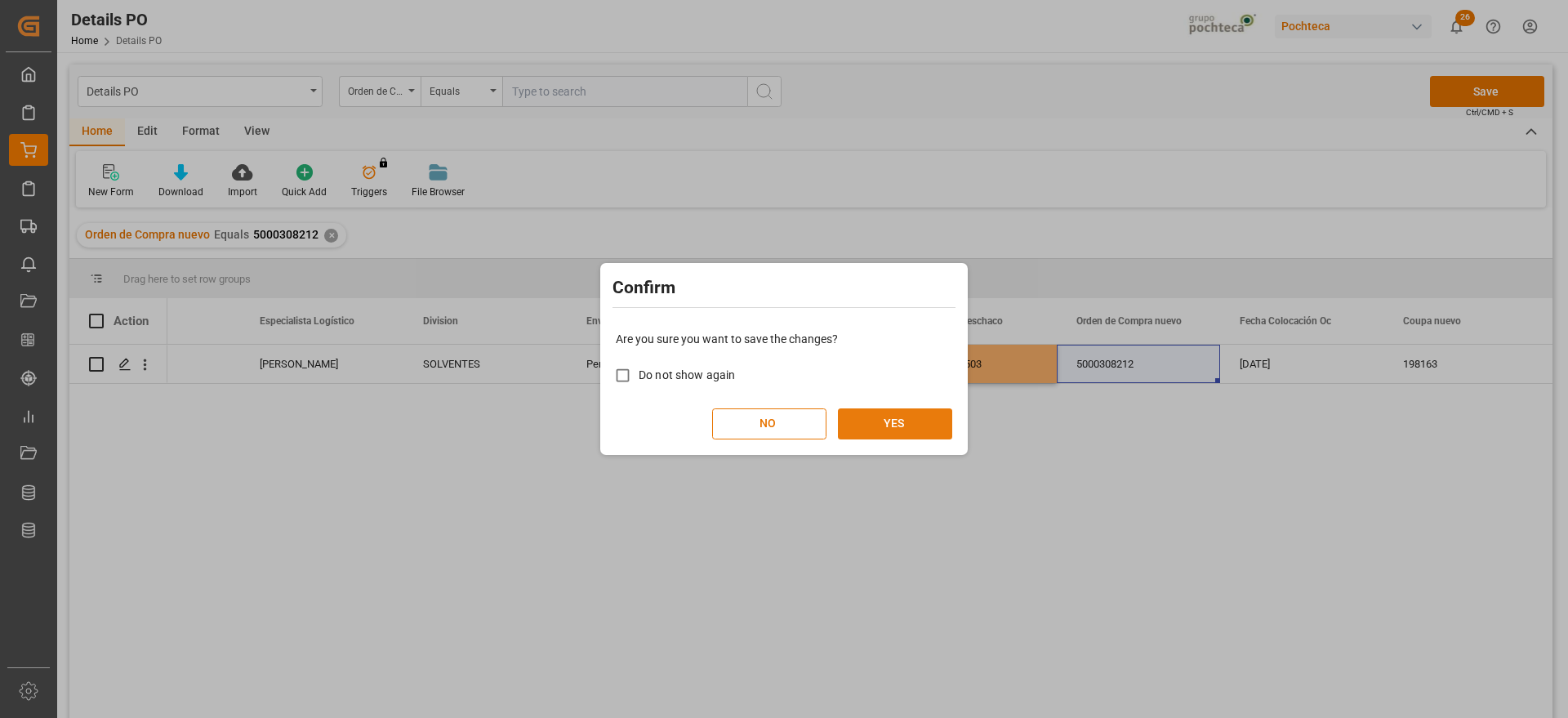
click at [928, 415] on button "YES" at bounding box center [895, 424] width 115 height 31
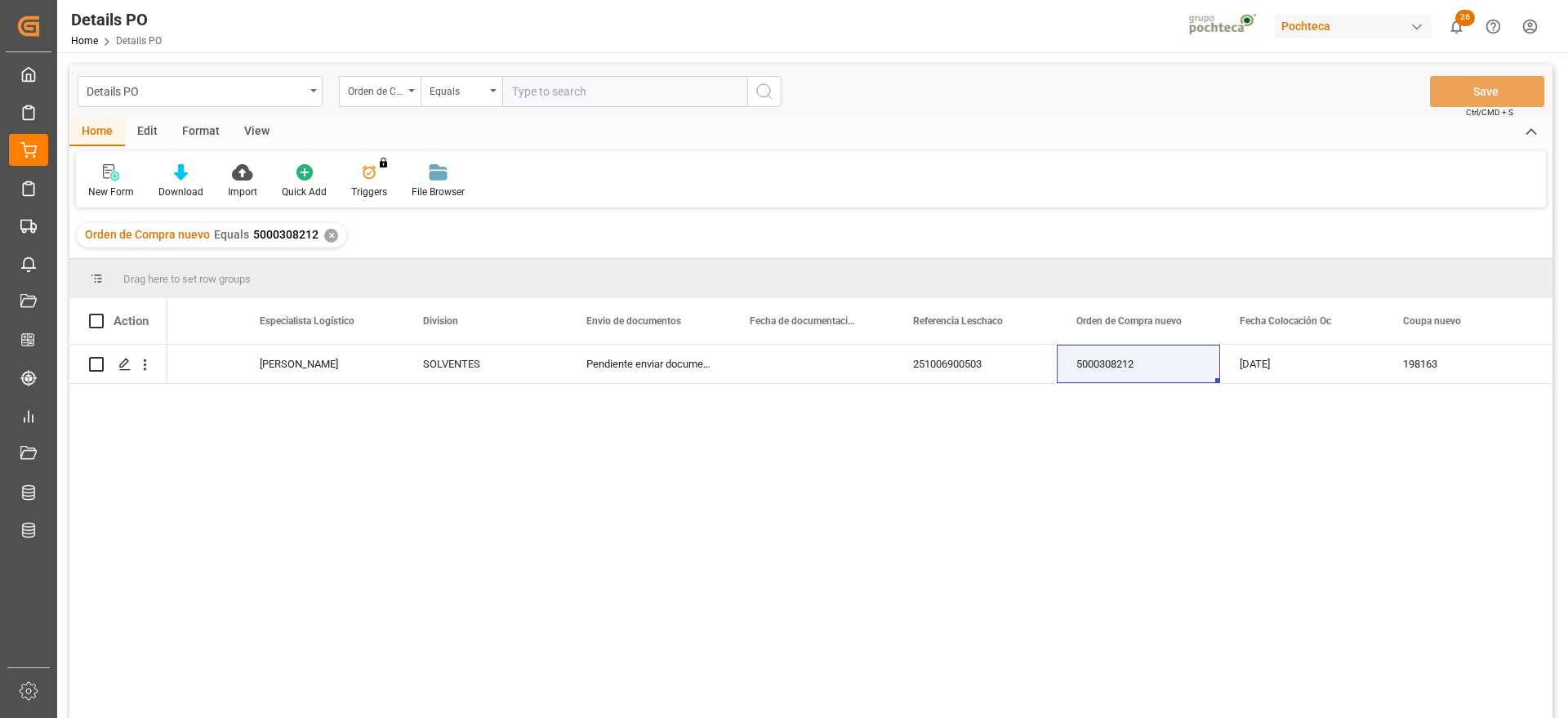
click at [328, 234] on div "✕" at bounding box center [331, 235] width 14 height 14
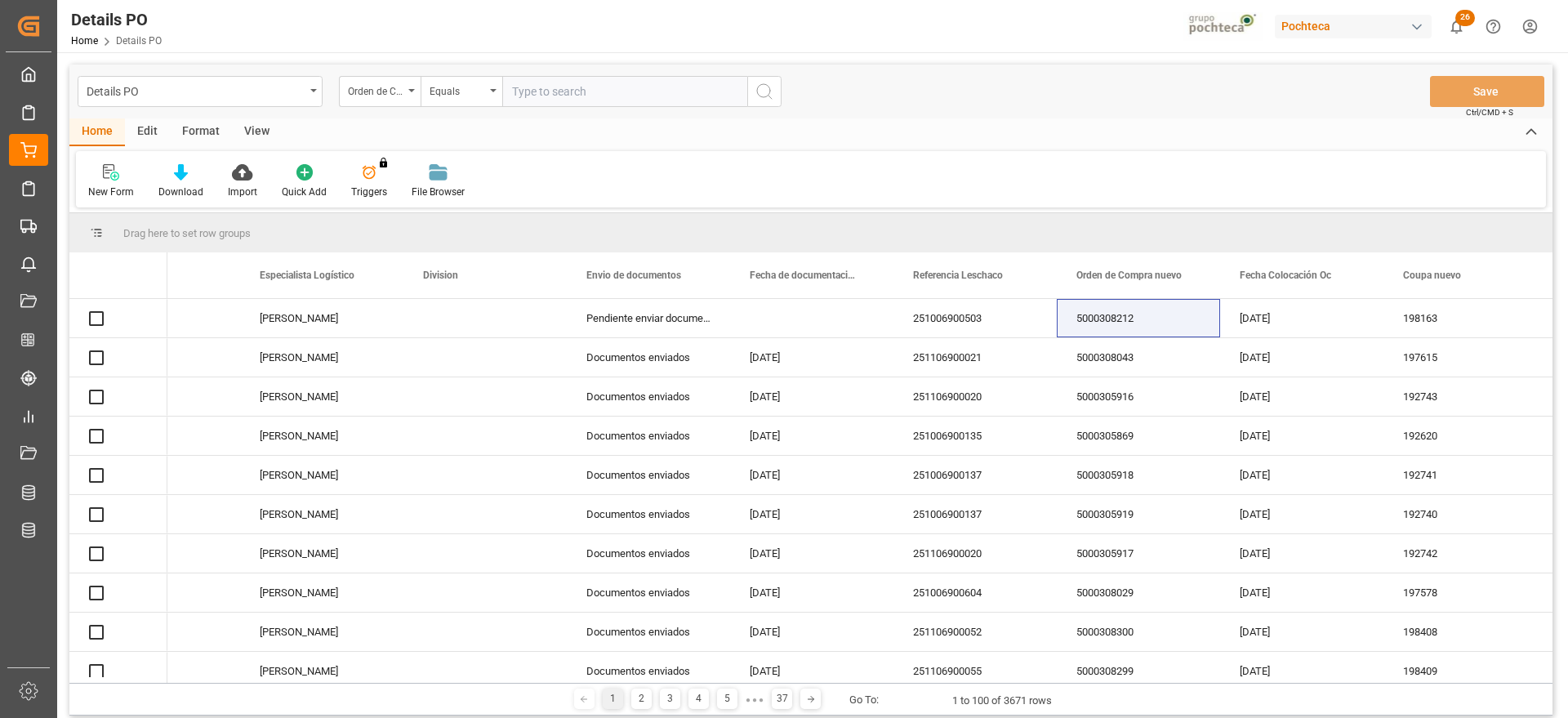
click at [569, 89] on input "text" at bounding box center [625, 92] width 245 height 31
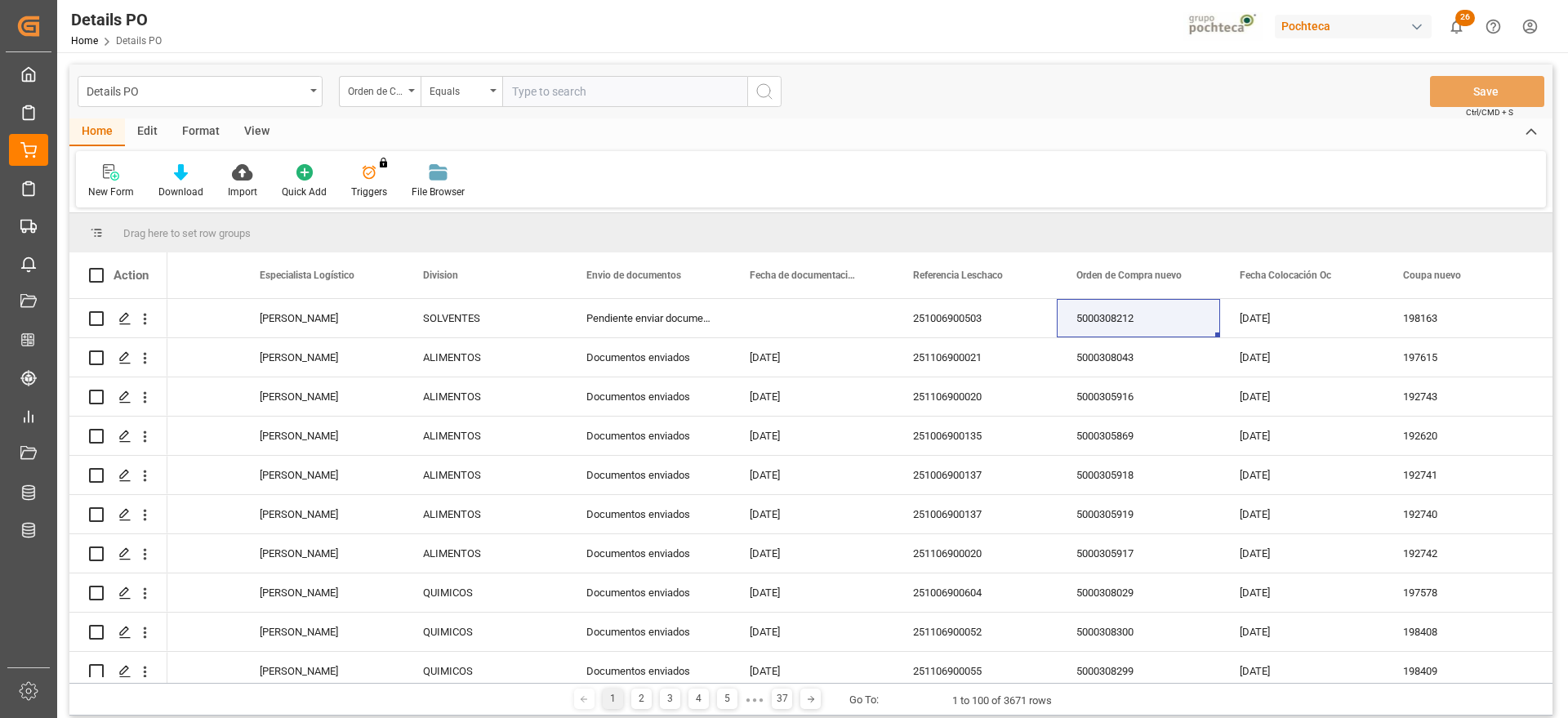
paste input "5000308213"
type input "5000308213"
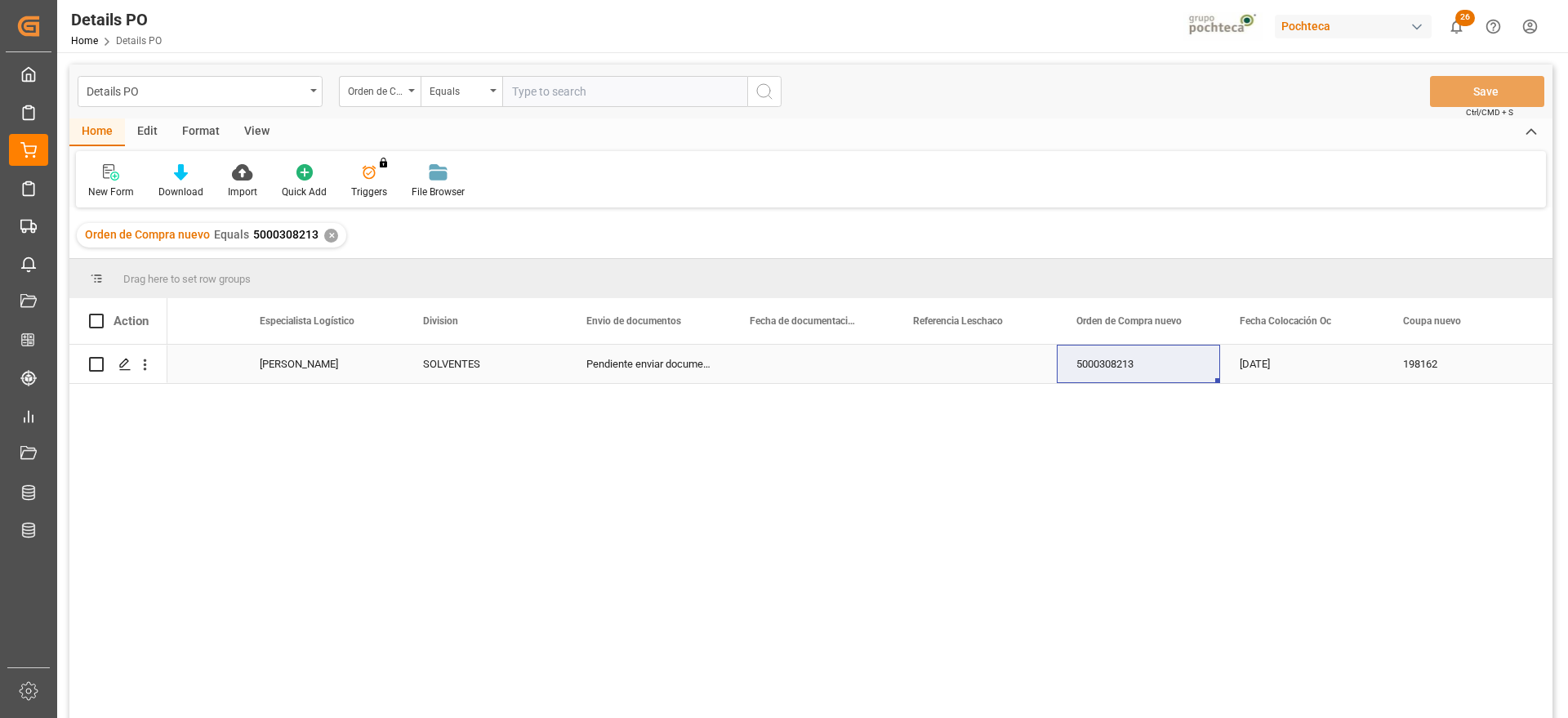
click at [948, 370] on div "Press SPACE to select this row." at bounding box center [975, 364] width 163 height 39
click at [960, 357] on div "Press SPACE to select this row." at bounding box center [975, 364] width 163 height 39
click at [959, 366] on input "Press SPACE to select this row." at bounding box center [975, 373] width 137 height 31
paste input "251006900503"
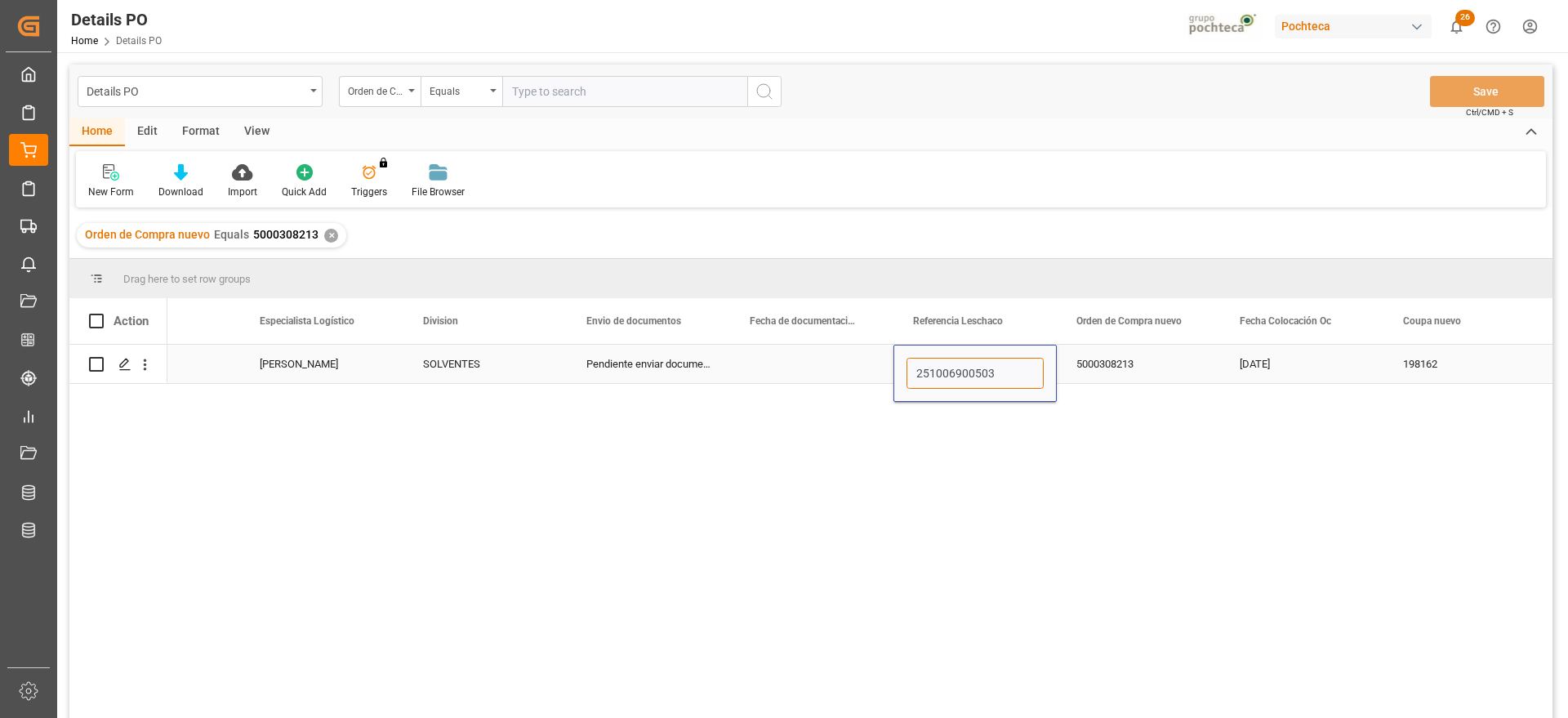
type input "251006900503"
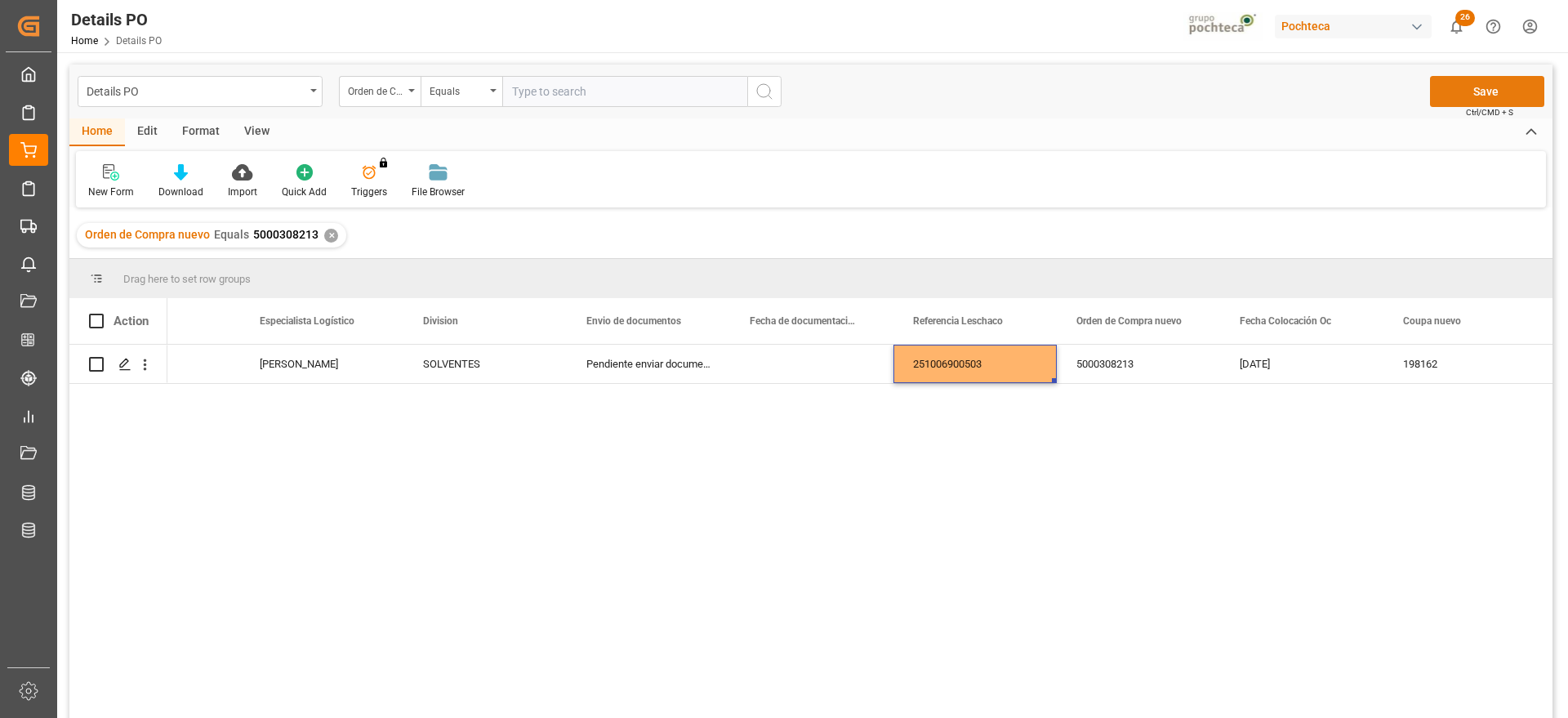
click at [1469, 95] on button "Save" at bounding box center [1488, 92] width 115 height 31
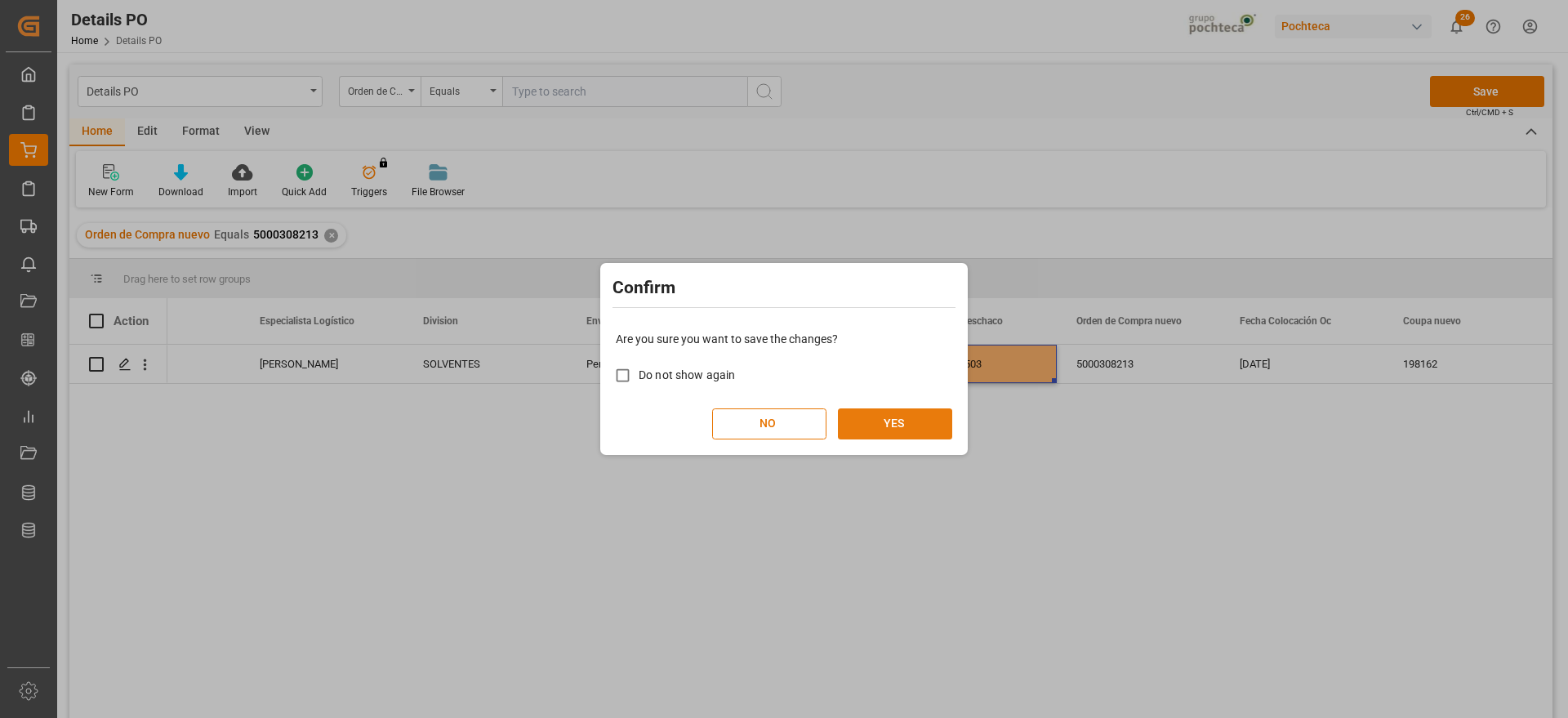
click at [897, 416] on button "YES" at bounding box center [895, 424] width 115 height 31
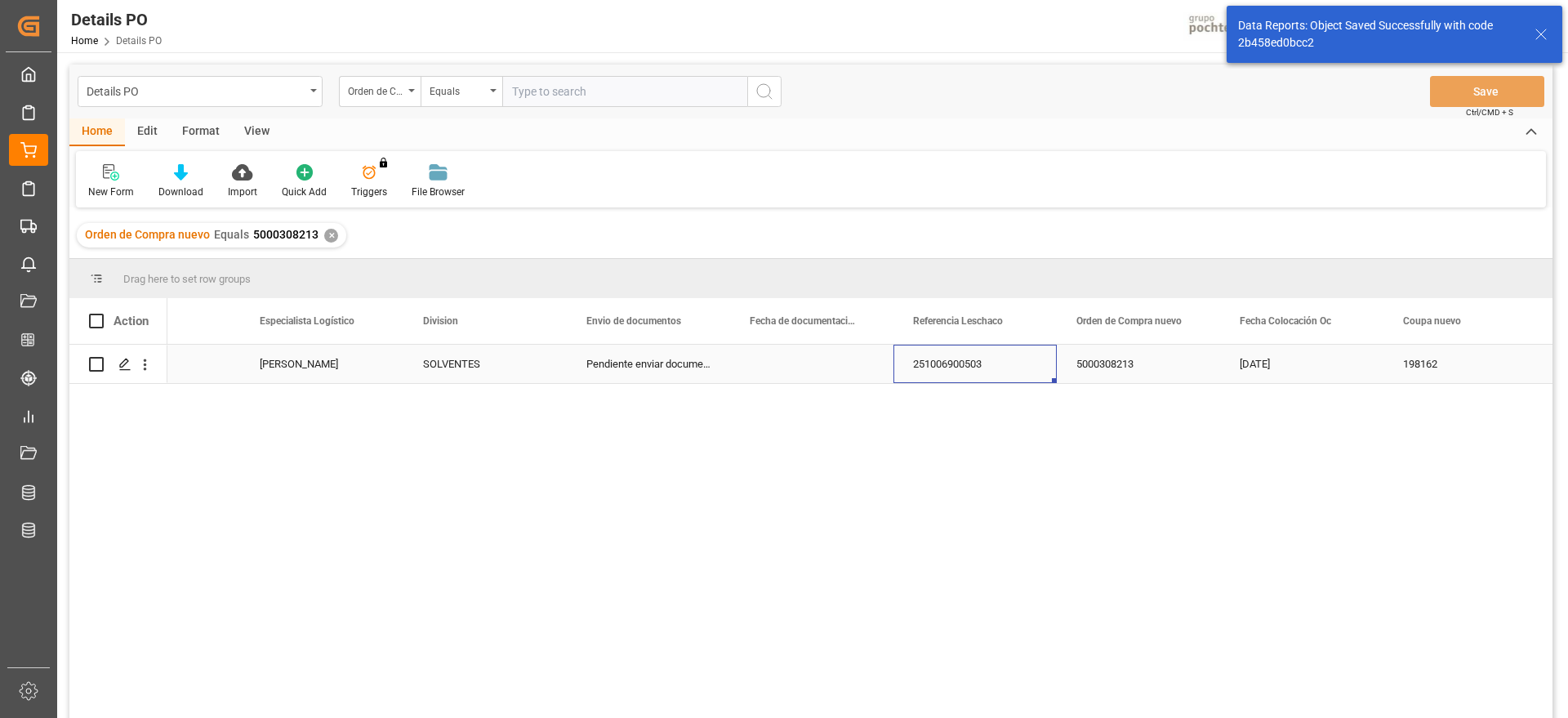
click at [976, 370] on div "251006900503" at bounding box center [975, 364] width 163 height 39
click at [330, 234] on div "✕" at bounding box center [331, 235] width 14 height 14
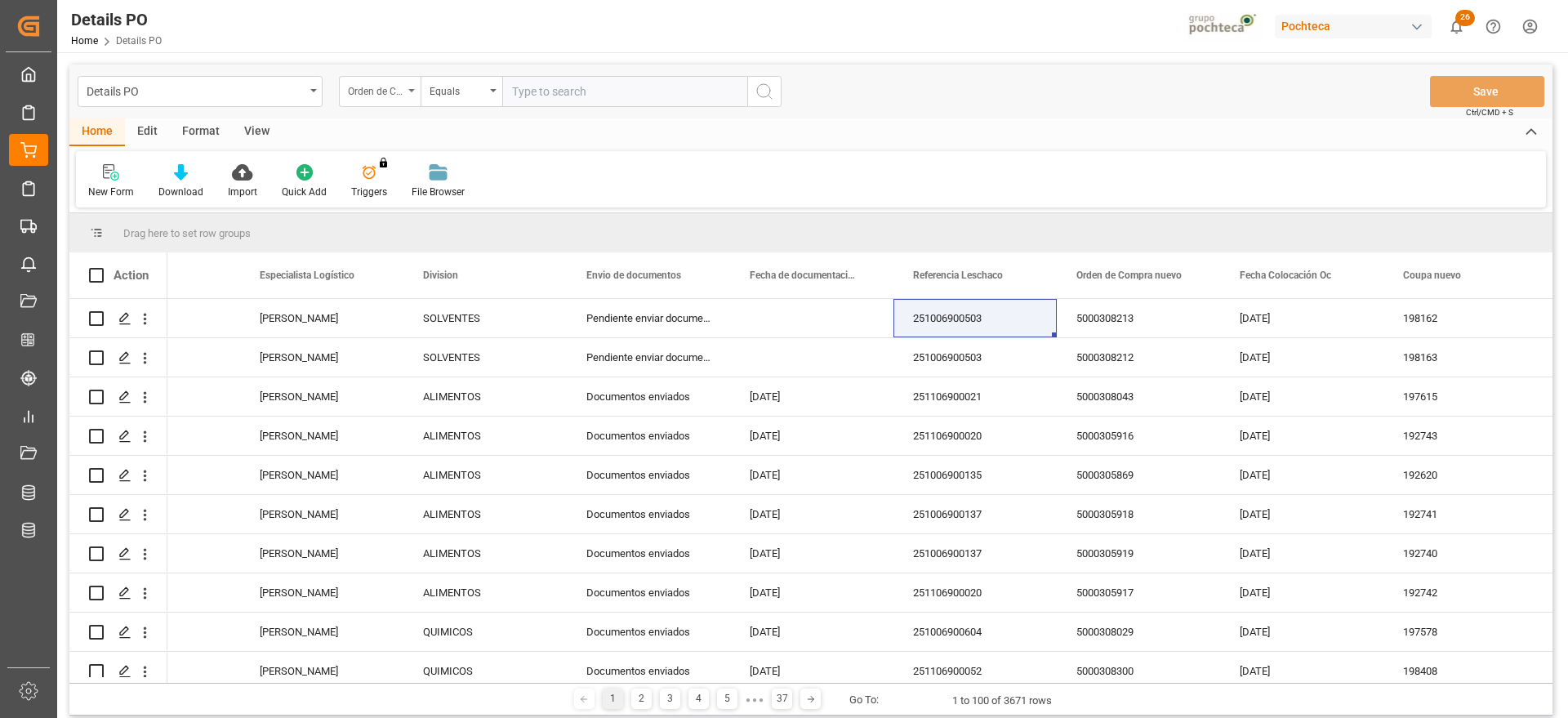
click at [404, 93] on div "Orden de Compra nuevo" at bounding box center [380, 92] width 82 height 31
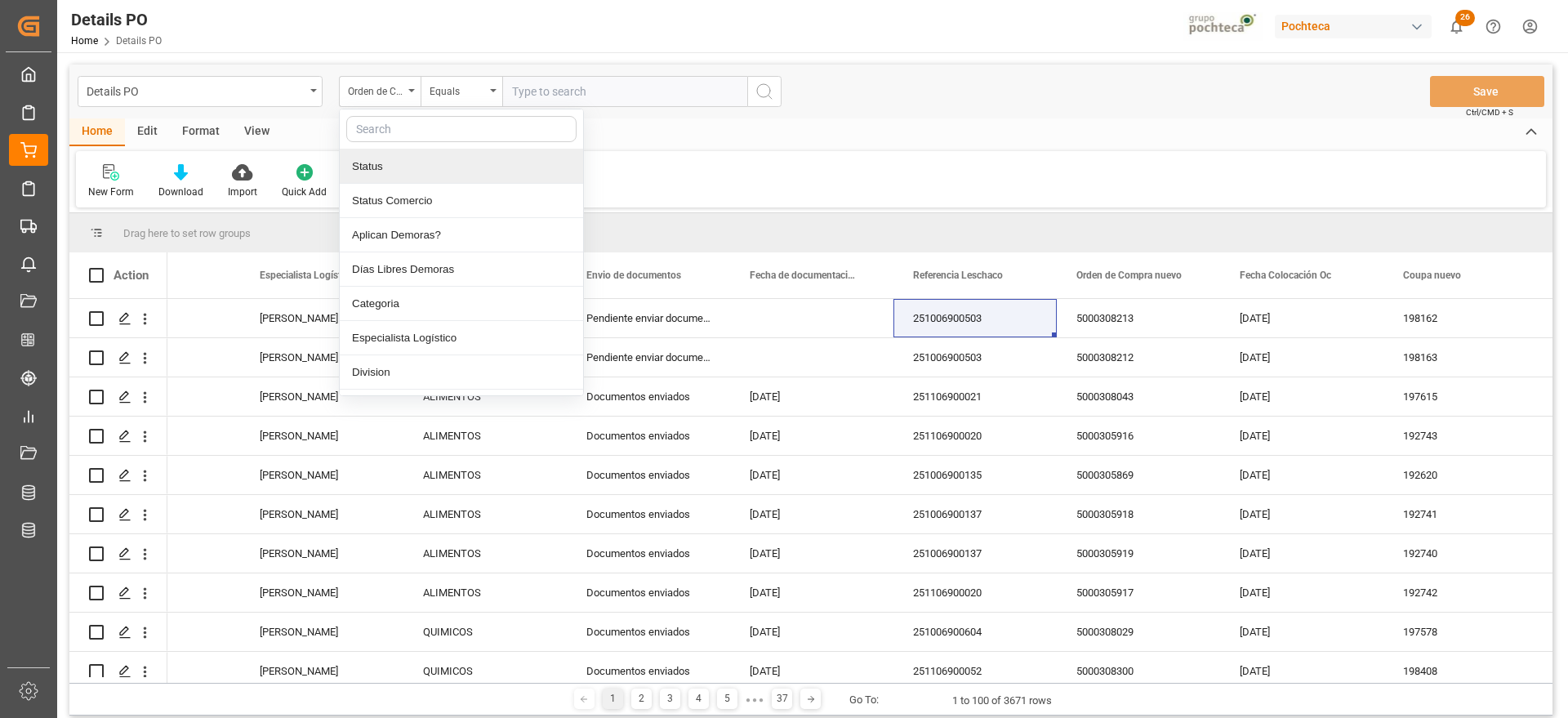
click at [400, 127] on input "text" at bounding box center [461, 130] width 230 height 26
type input "ref"
click at [420, 152] on div "Referencia Leschaco" at bounding box center [461, 166] width 243 height 34
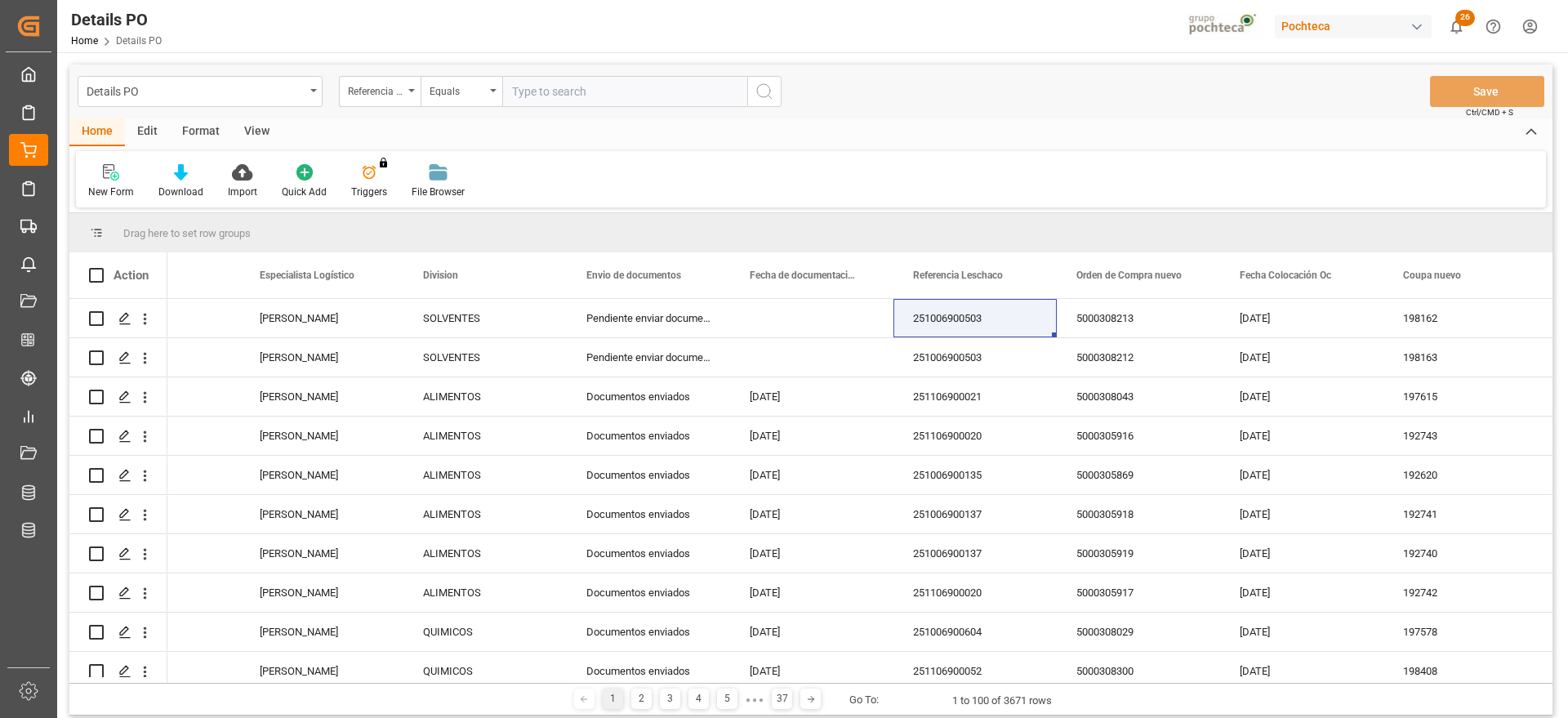
click at [557, 84] on input "text" at bounding box center [625, 92] width 245 height 31
paste input "251006900503"
type input "251006900503"
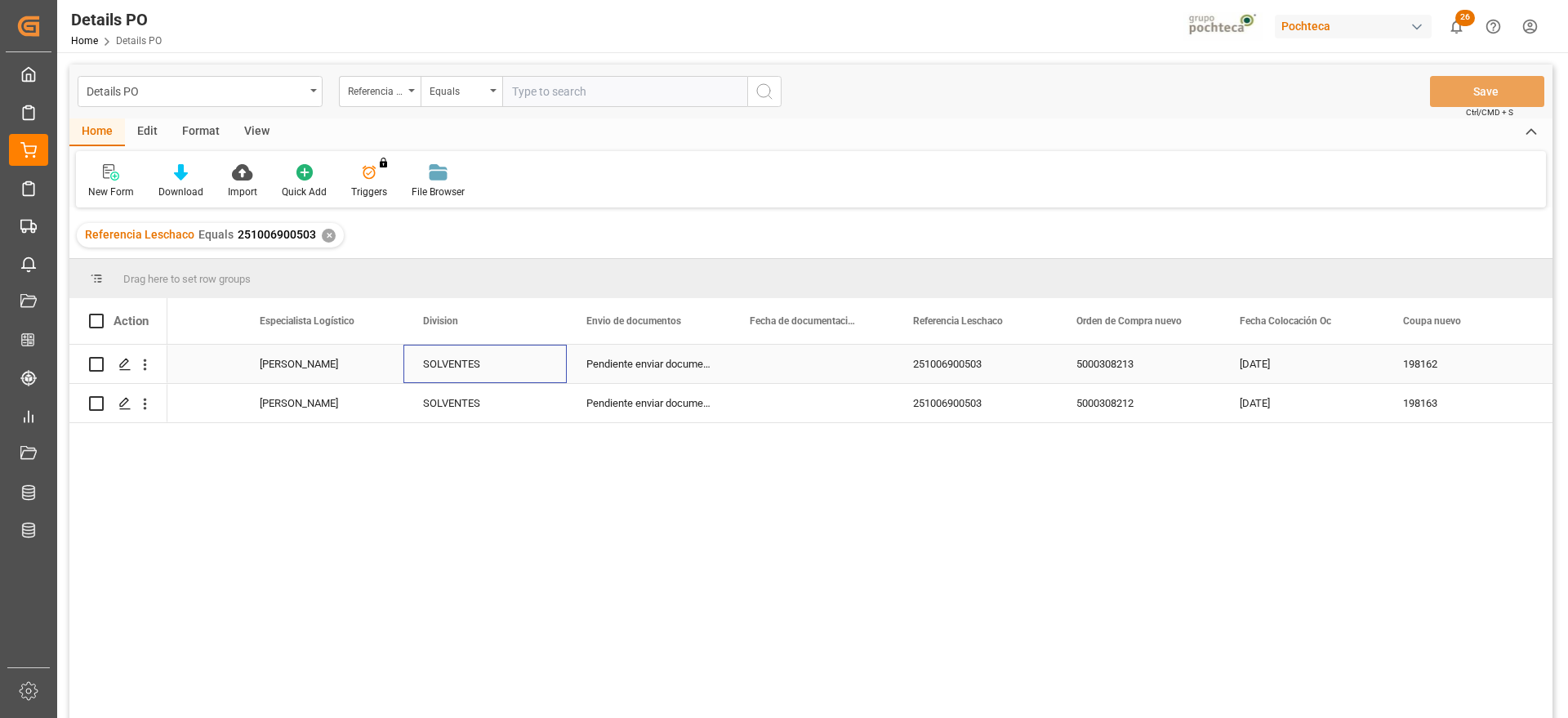
click at [419, 365] on div "SOLVENTES" at bounding box center [484, 364] width 163 height 39
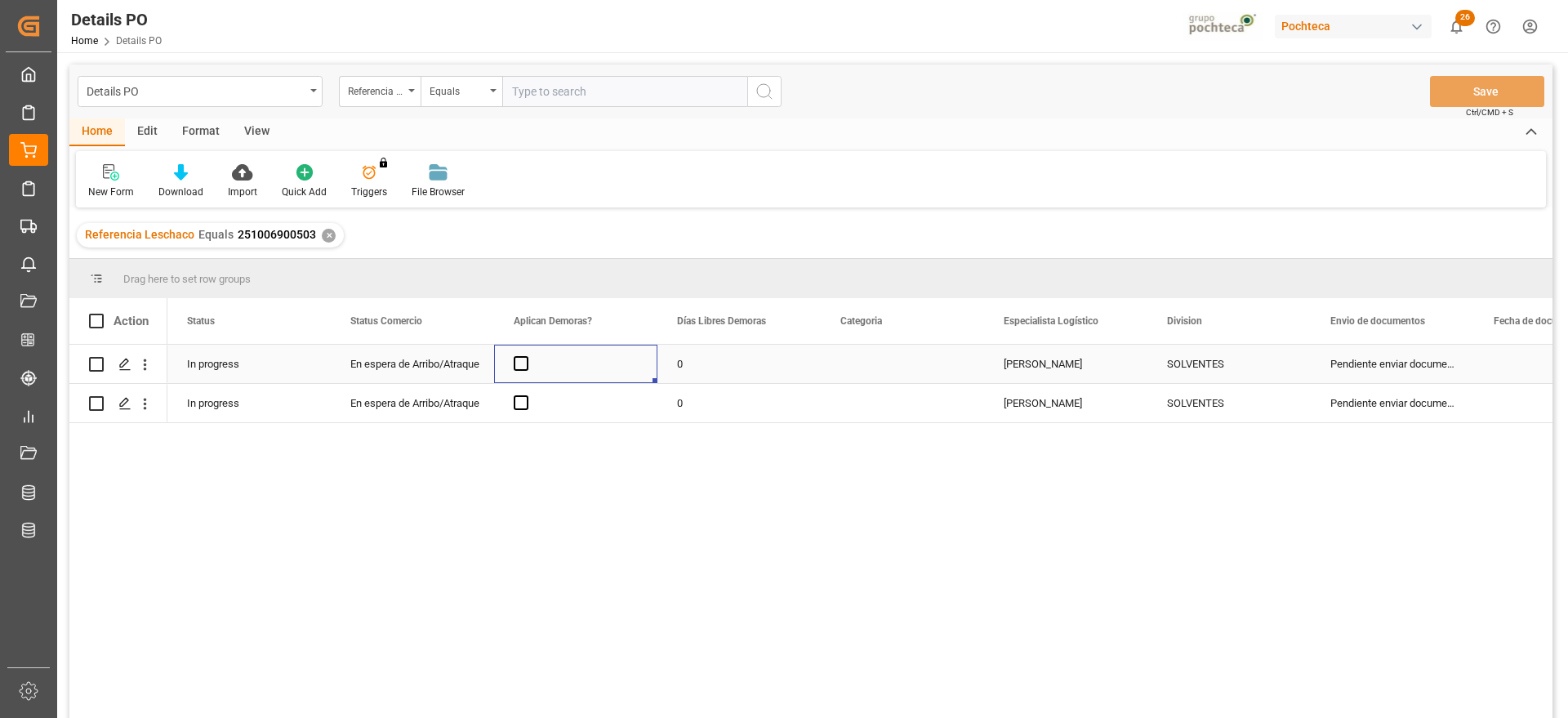
drag, startPoint x: 520, startPoint y: 361, endPoint x: 537, endPoint y: 421, distance: 62.4
click at [521, 361] on span "Press SPACE to select this row." at bounding box center [521, 363] width 15 height 15
click at [526, 356] on input "Press SPACE to select this row." at bounding box center [526, 356] width 0 height 0
click at [524, 412] on div "Press SPACE to select this row." at bounding box center [575, 402] width 163 height 39
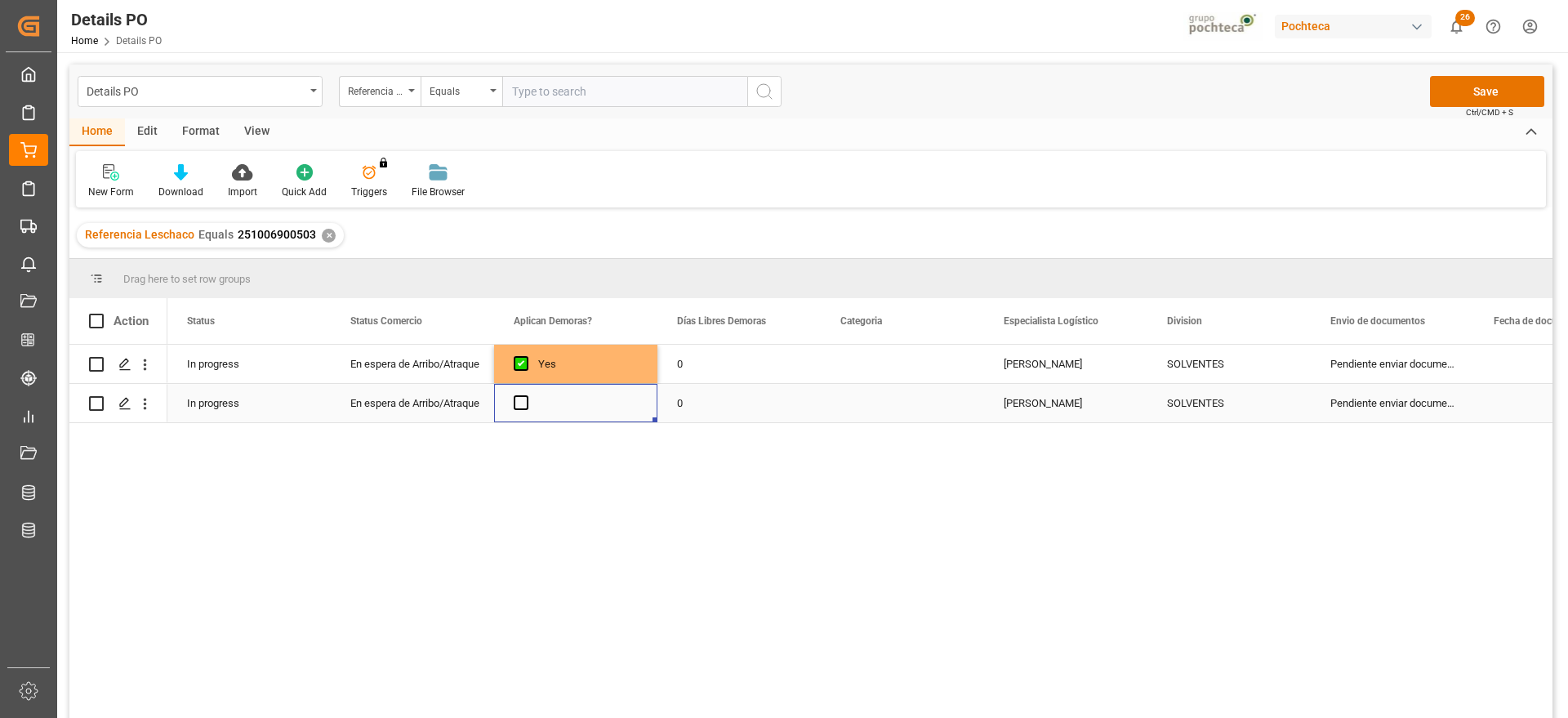
click at [529, 404] on div "Press SPACE to select this row." at bounding box center [575, 402] width 163 height 39
click at [522, 402] on span "Press SPACE to select this row." at bounding box center [521, 402] width 15 height 15
click at [526, 395] on input "Press SPACE to select this row." at bounding box center [526, 395] width 0 height 0
click at [727, 363] on div "0" at bounding box center [739, 364] width 163 height 39
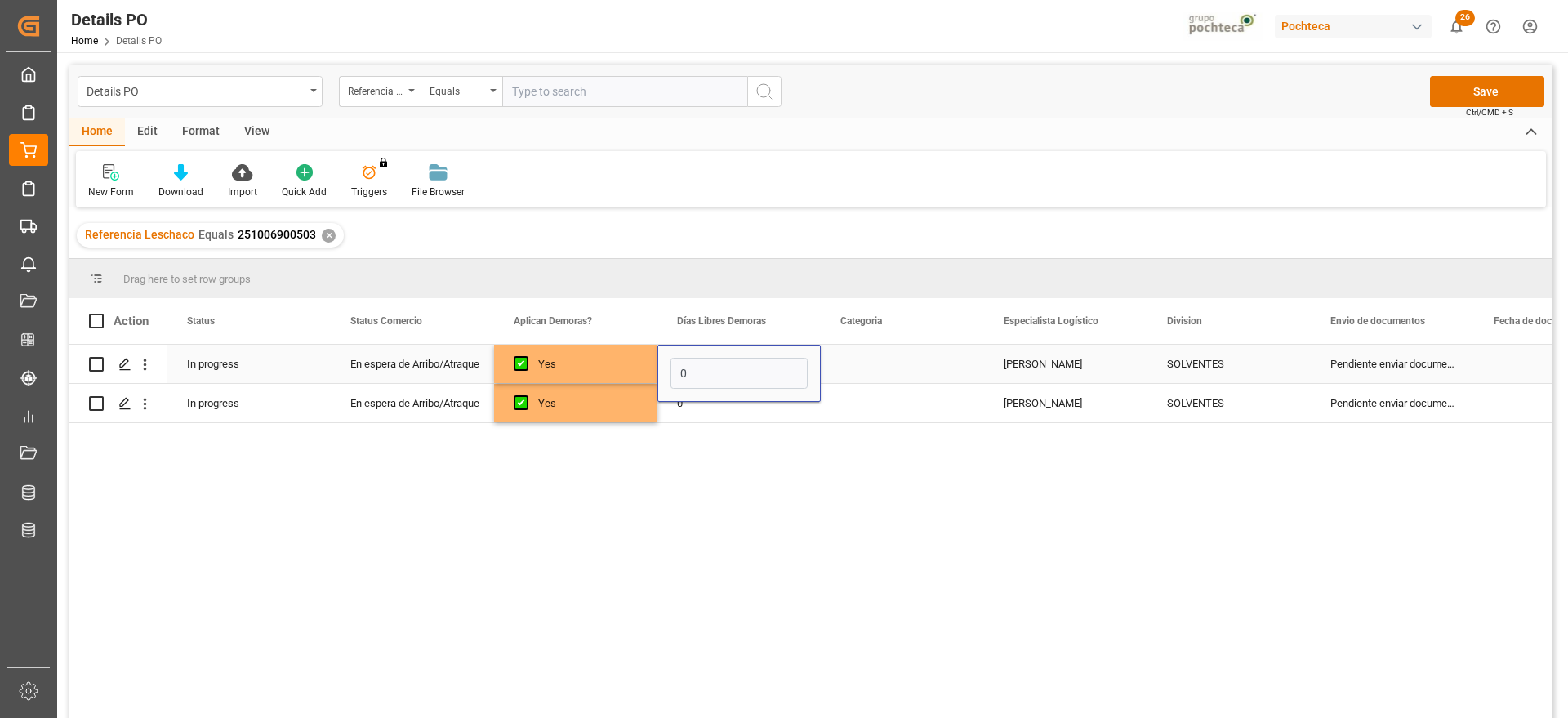
click at [727, 363] on input "0" at bounding box center [739, 373] width 137 height 31
type input "15"
click at [711, 398] on div "0" at bounding box center [739, 402] width 163 height 39
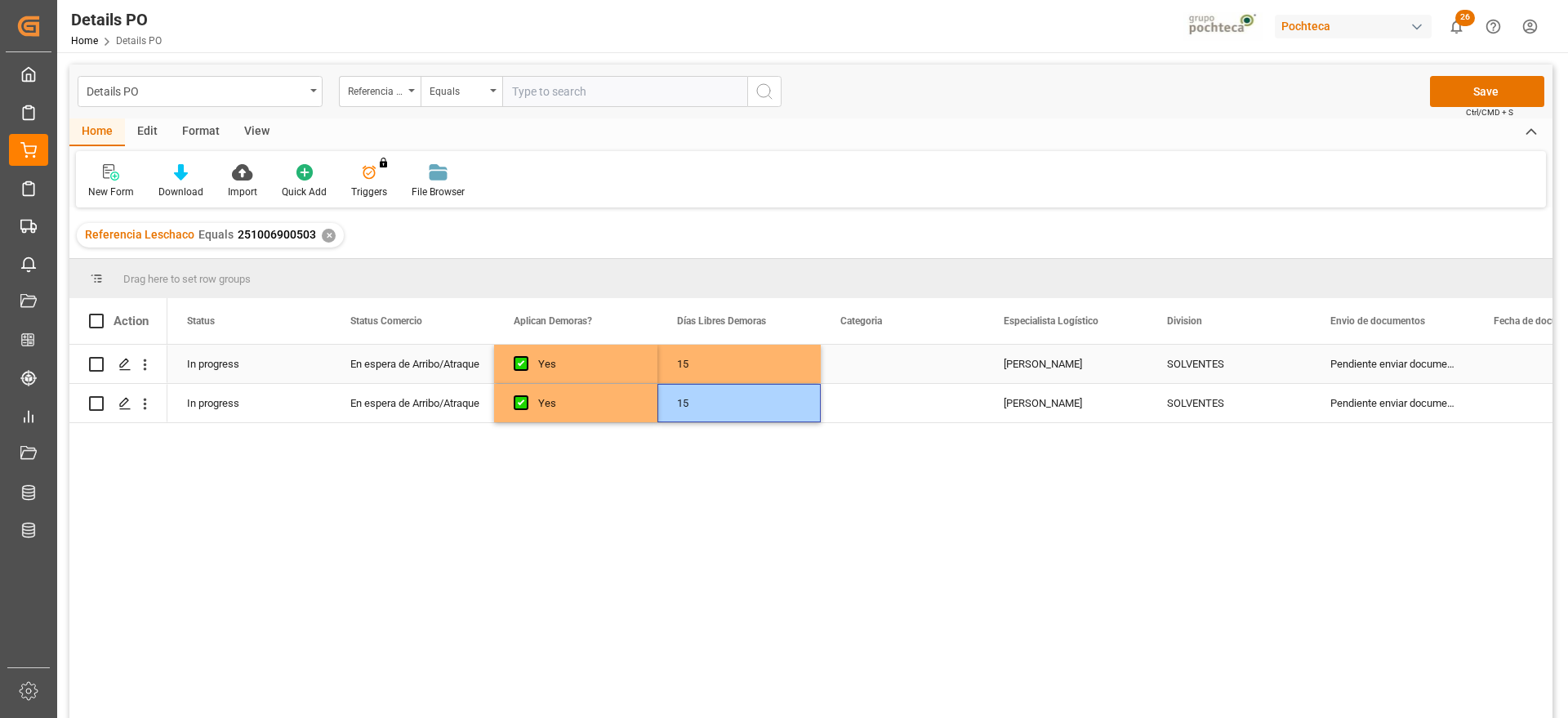
click at [878, 363] on div "Press SPACE to select this row." at bounding box center [902, 364] width 163 height 39
click at [958, 368] on button "Select" at bounding box center [902, 373] width 137 height 31
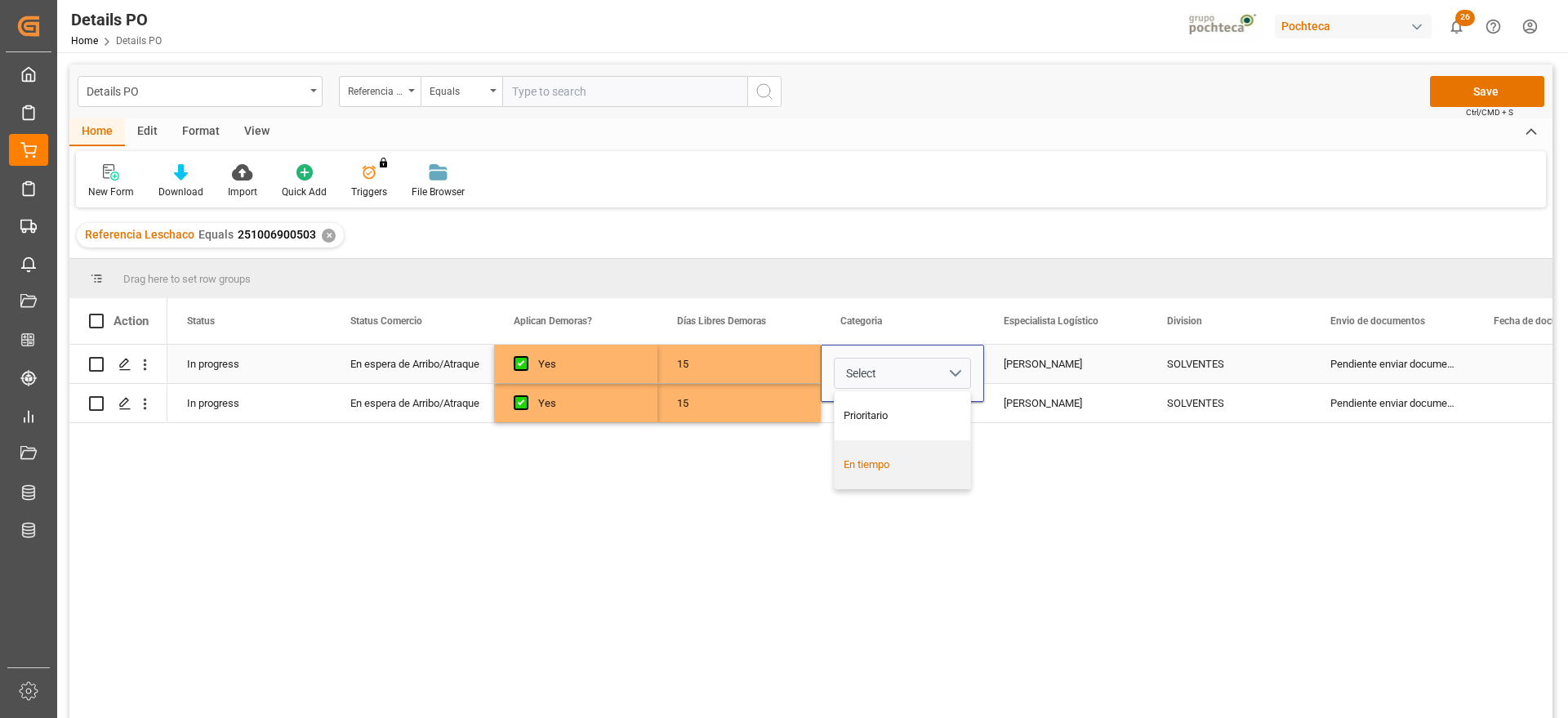
click at [912, 473] on div "En tiempo" at bounding box center [902, 465] width 135 height 49
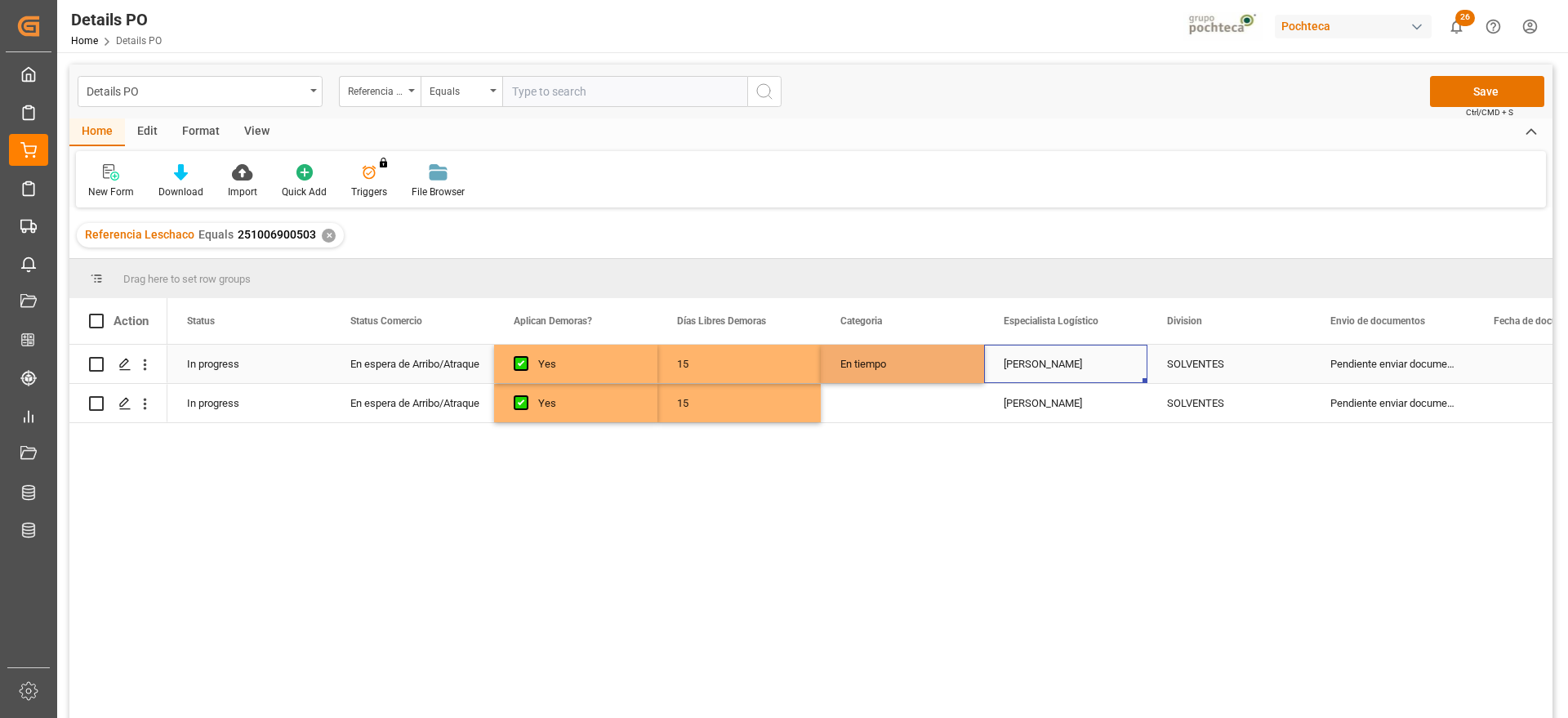
click at [1002, 368] on div "[PERSON_NAME]" at bounding box center [1066, 364] width 163 height 39
click at [892, 364] on div "En tiempo" at bounding box center [902, 364] width 163 height 39
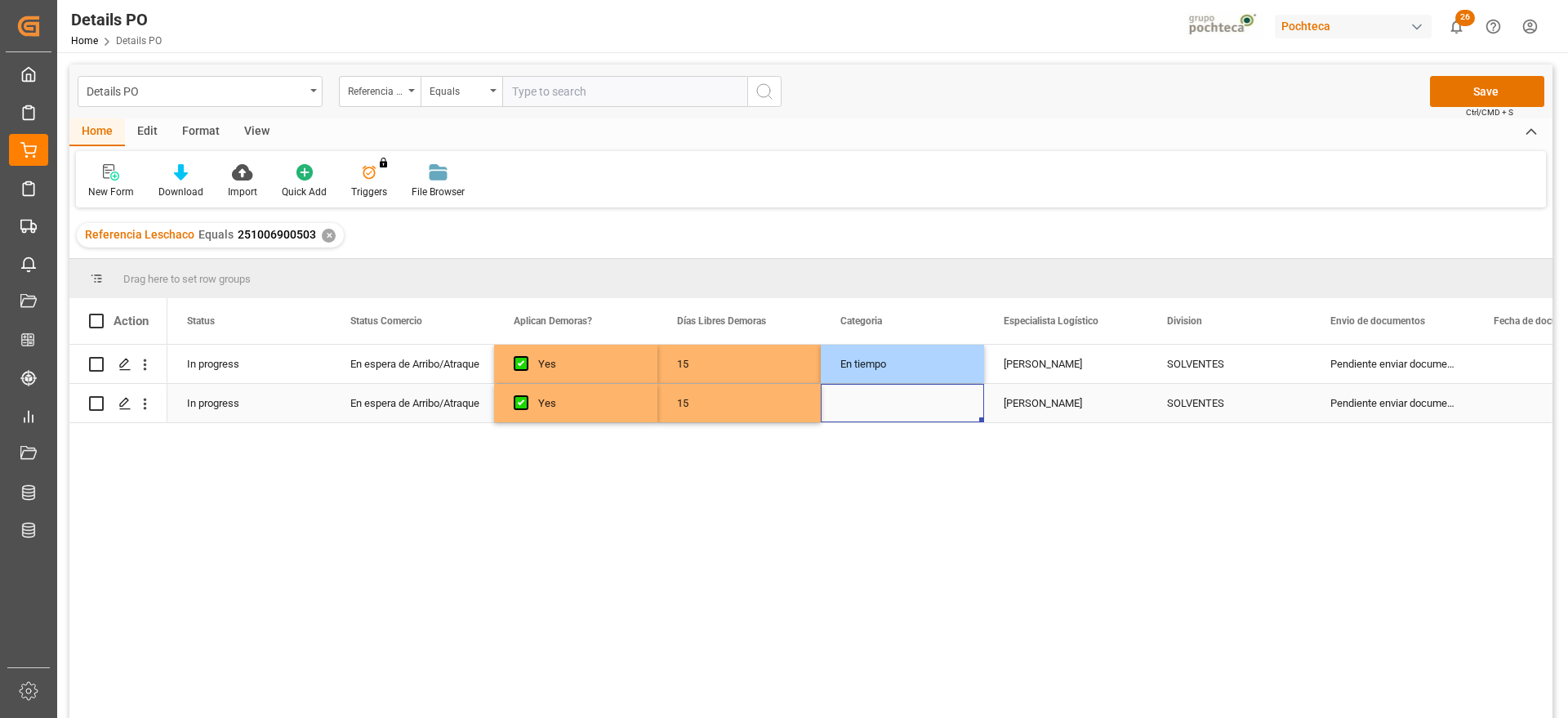
click at [909, 401] on div "Press SPACE to select this row." at bounding box center [902, 402] width 163 height 39
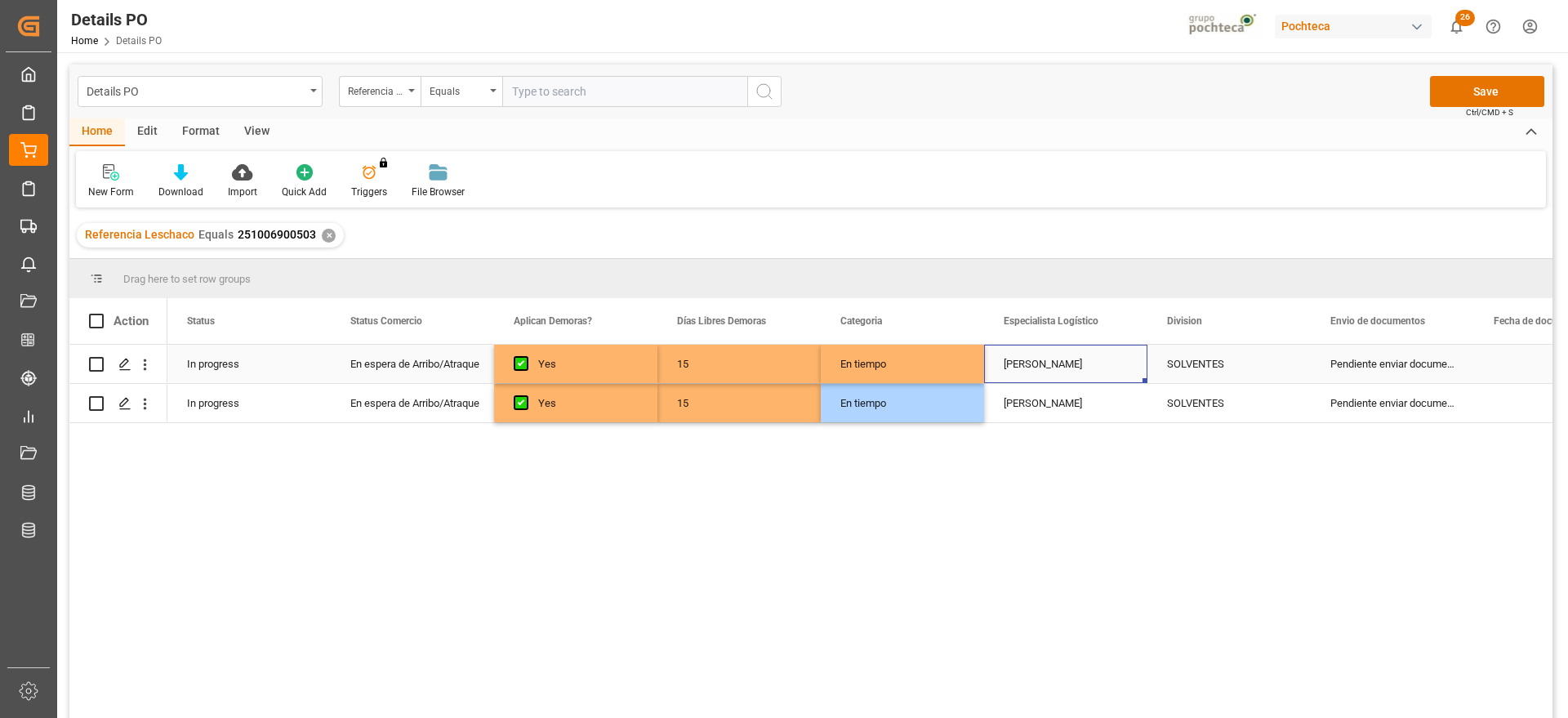
click at [1066, 366] on div "[PERSON_NAME]" at bounding box center [1066, 364] width 163 height 39
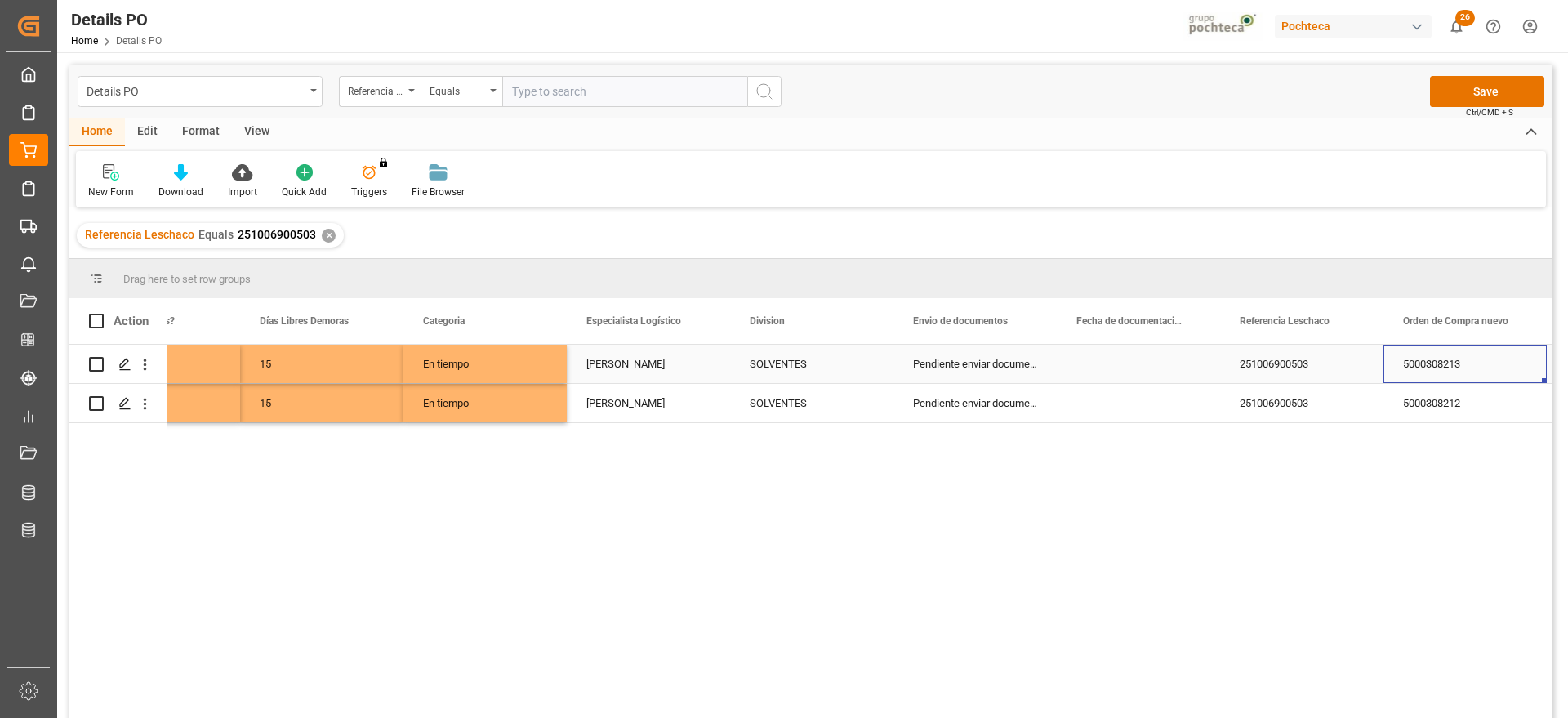
scroll to position [0, 581]
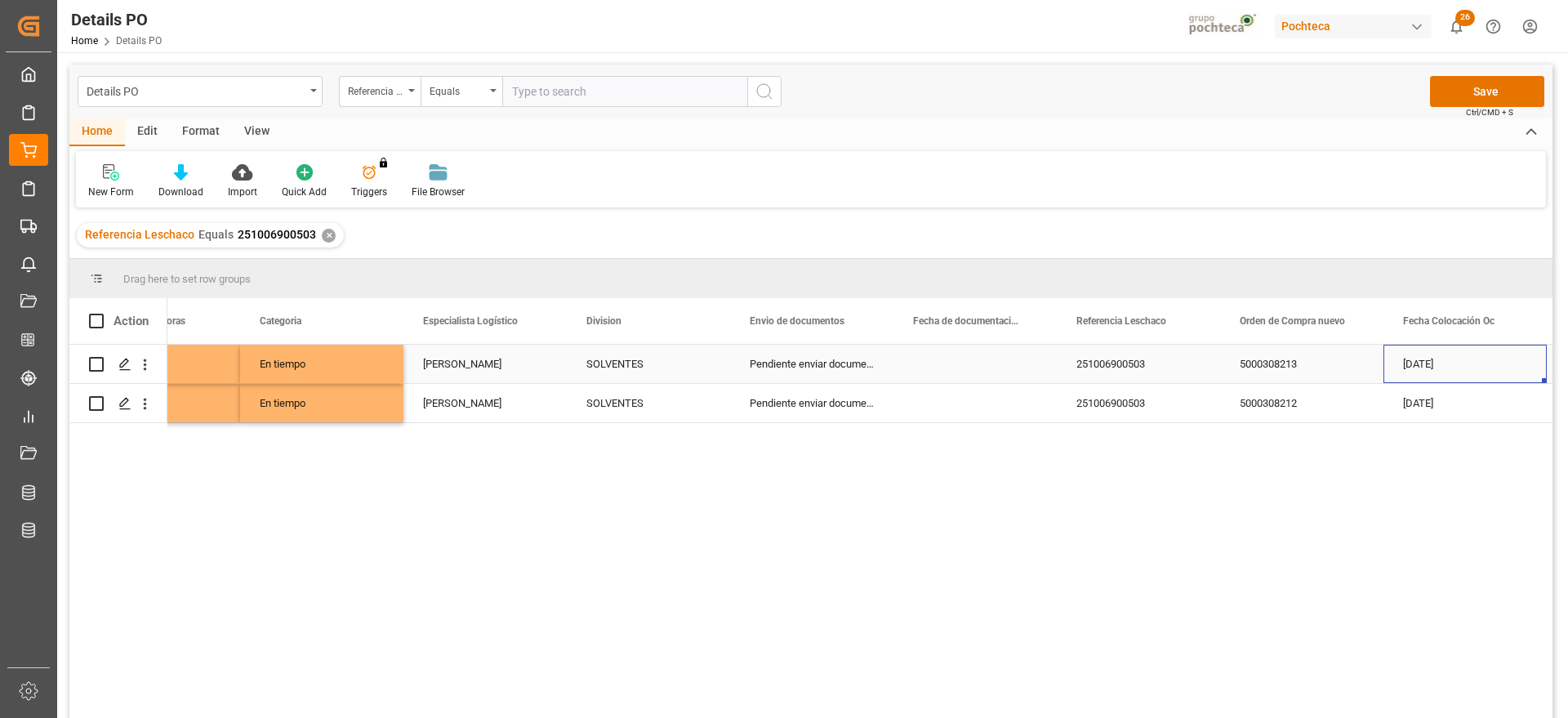
click at [993, 349] on div "Press SPACE to select this row." at bounding box center [975, 364] width 163 height 39
click at [976, 362] on div "Press SPACE to select this row." at bounding box center [975, 364] width 163 height 39
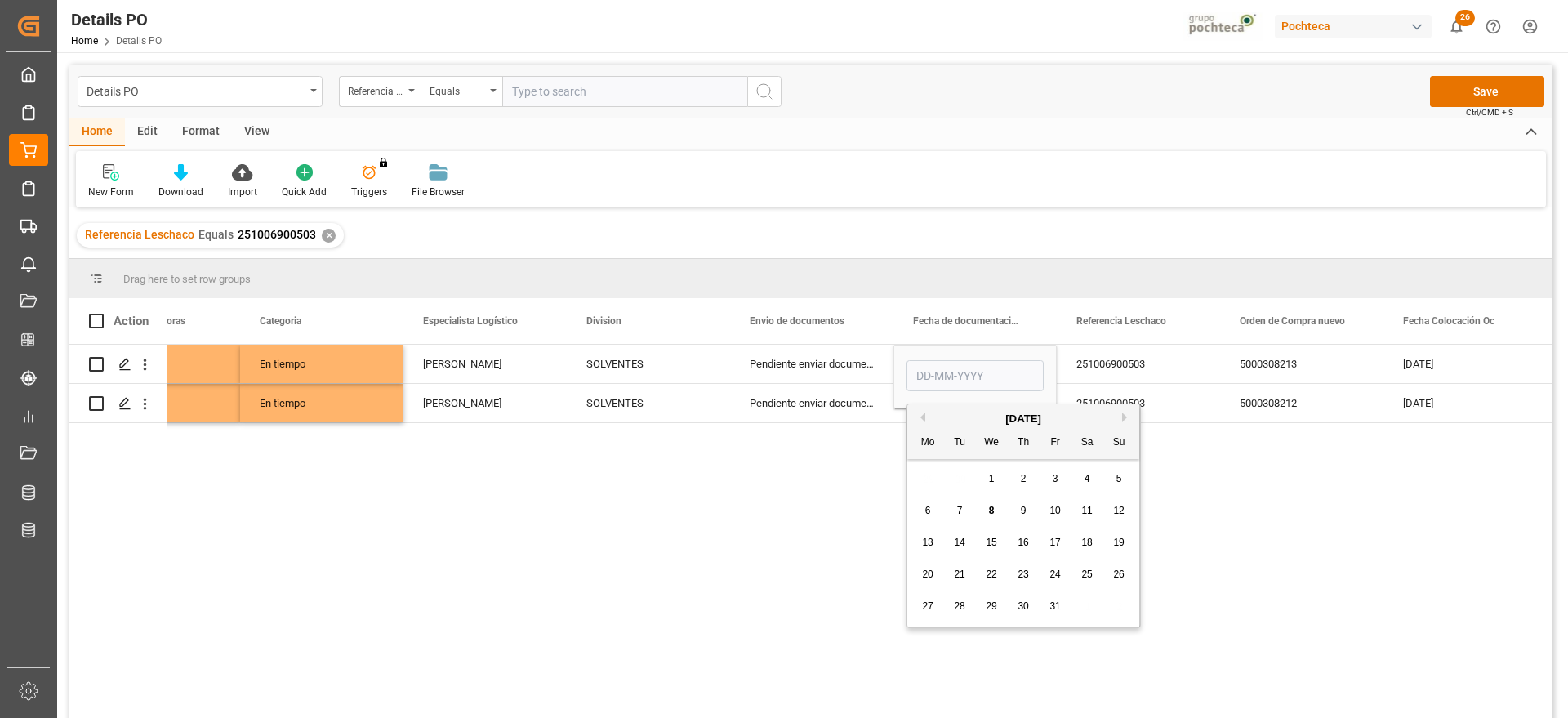
click at [923, 413] on button "Previous Month" at bounding box center [920, 417] width 10 height 10
click at [927, 608] on span "29" at bounding box center [927, 606] width 11 height 11
type input "[DATE]"
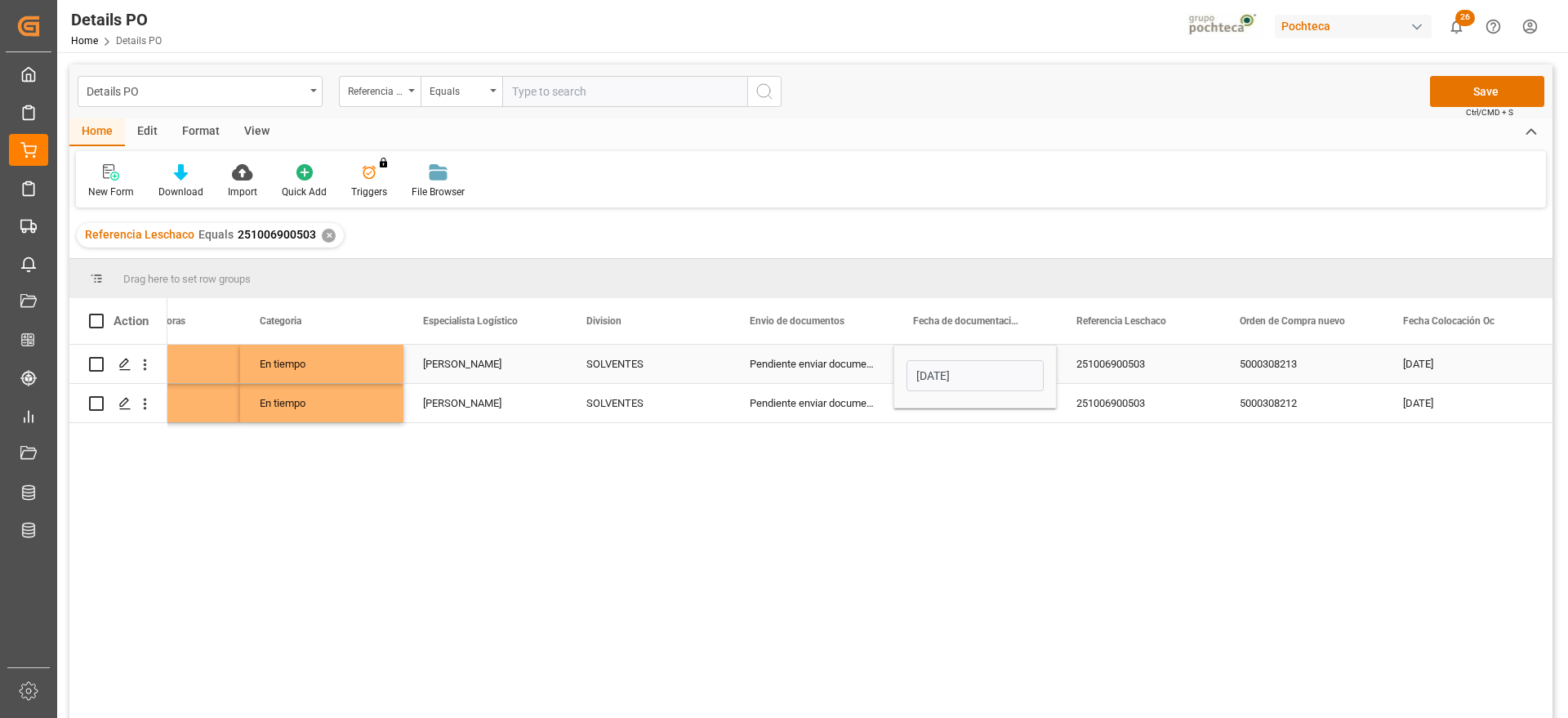
click at [1111, 369] on div "251006900503" at bounding box center [1139, 364] width 163 height 39
click at [963, 362] on div "[DATE]" at bounding box center [975, 364] width 163 height 39
click at [961, 398] on div "Press SPACE to select this row." at bounding box center [975, 402] width 163 height 39
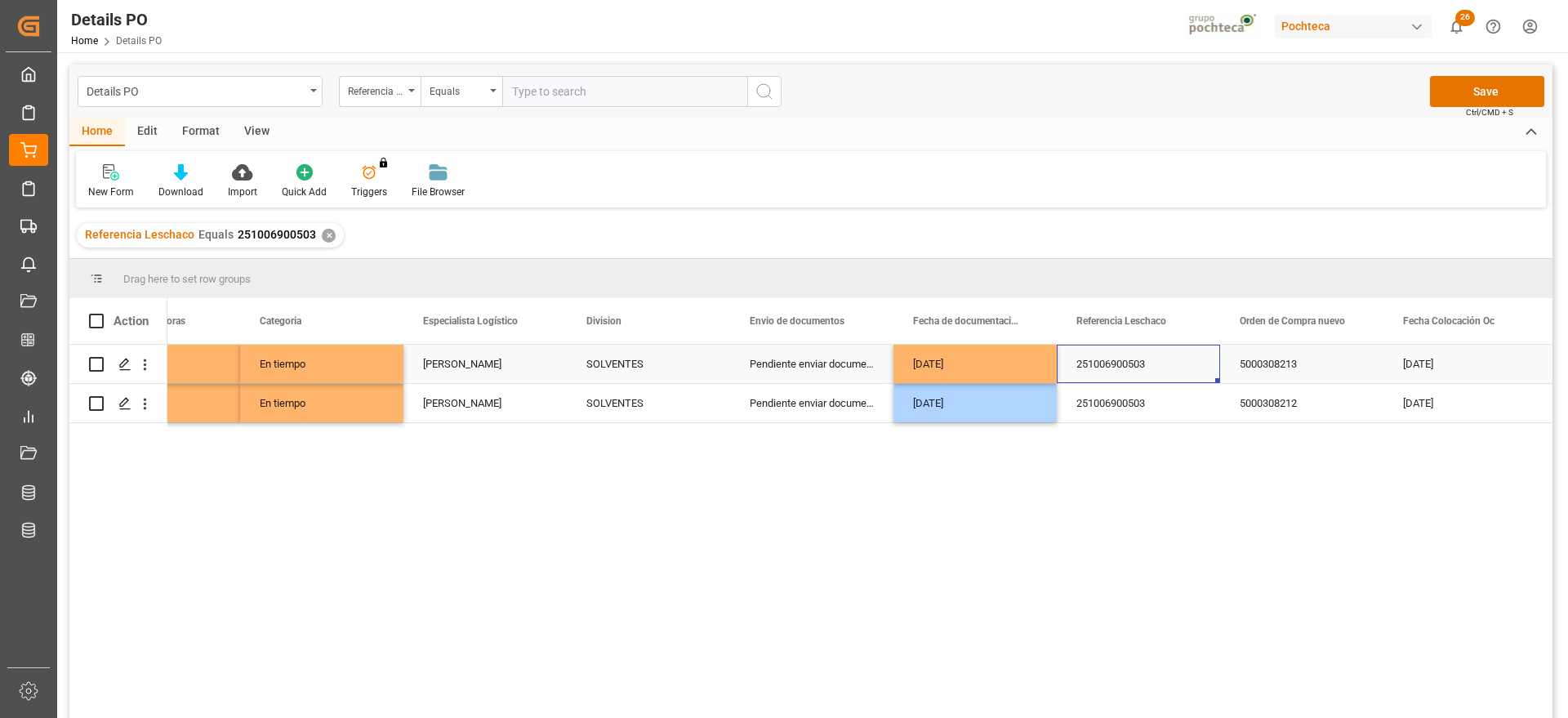
click at [1216, 363] on div "251006900503" at bounding box center [1139, 364] width 163 height 39
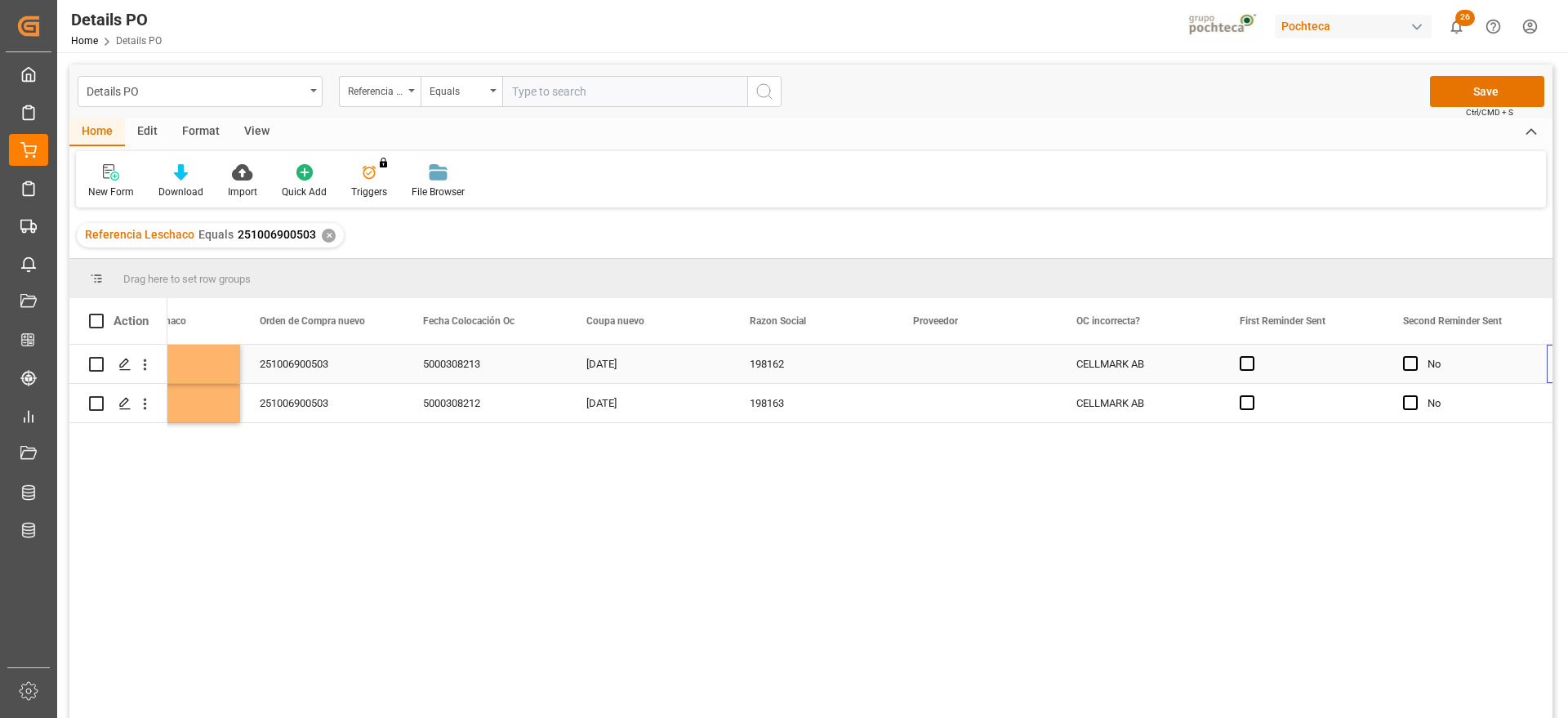
scroll to position [0, 0]
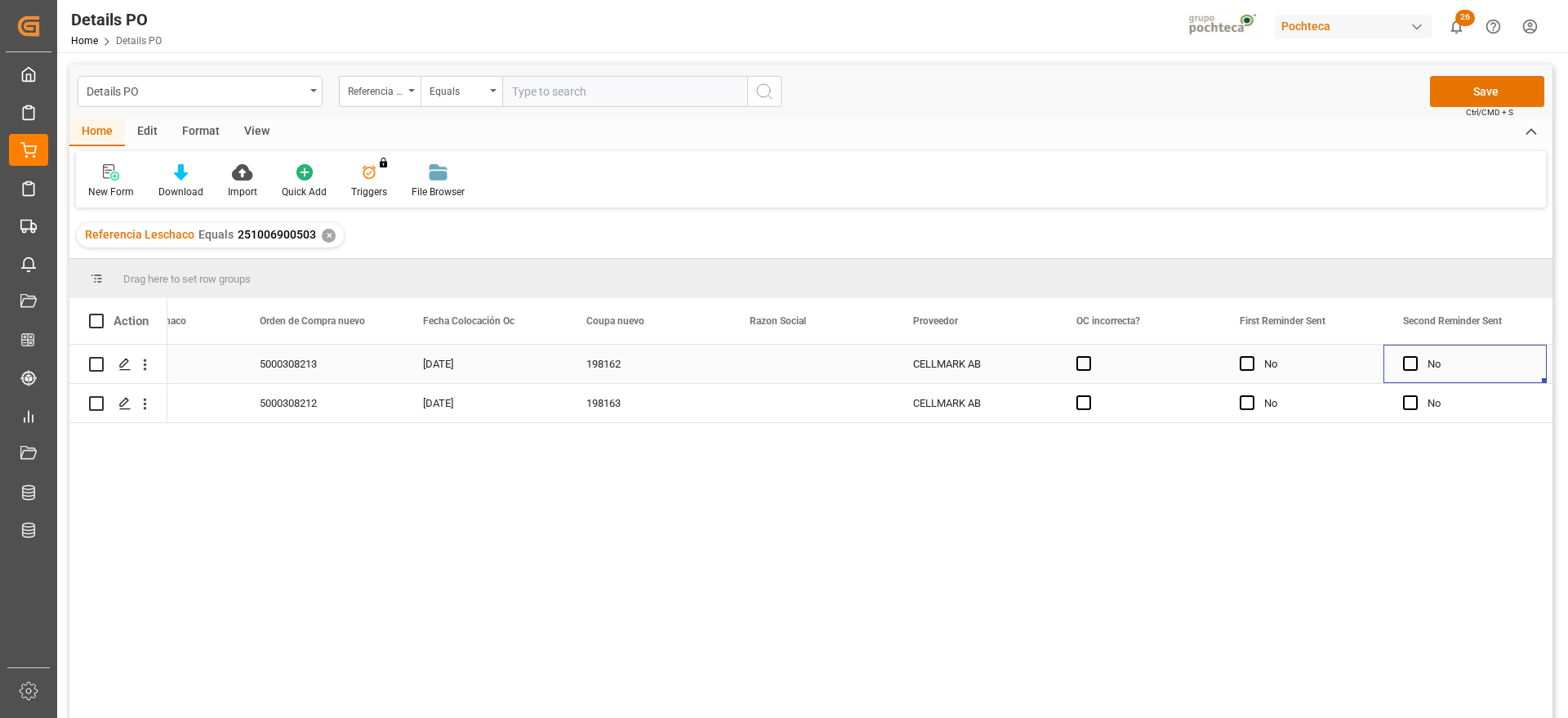
click at [829, 369] on div "Press SPACE to select this row." at bounding box center [811, 364] width 163 height 39
click at [850, 374] on button "open menu" at bounding box center [862, 373] width 25 height 25
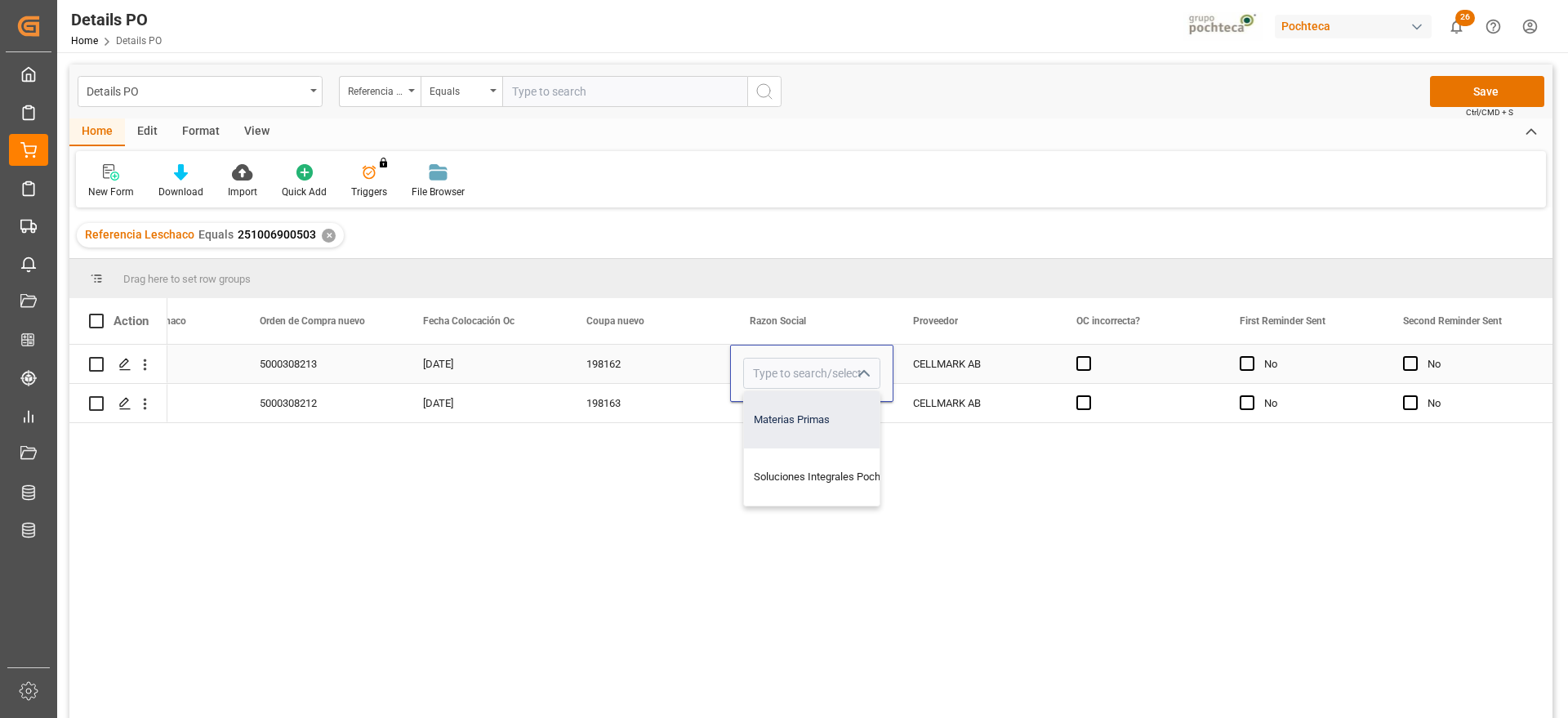
click at [832, 427] on div "Materias Primas" at bounding box center [827, 420] width 166 height 57
type input "Materias Primas"
click at [939, 350] on div "CELLMARK AB" at bounding box center [975, 364] width 163 height 39
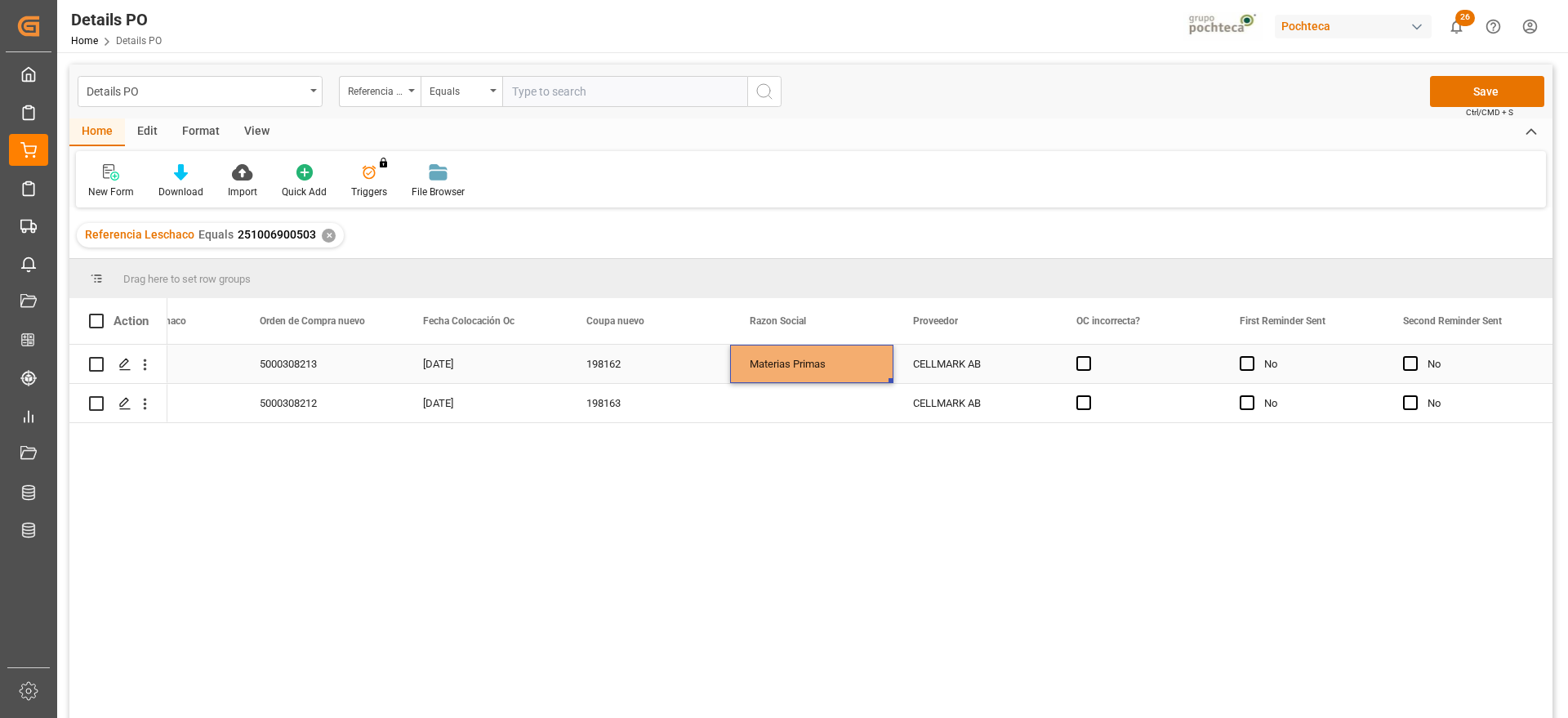
click at [831, 360] on div "Materias Primas" at bounding box center [811, 365] width 124 height 38
click at [845, 389] on div "Press SPACE to select this row." at bounding box center [811, 402] width 163 height 39
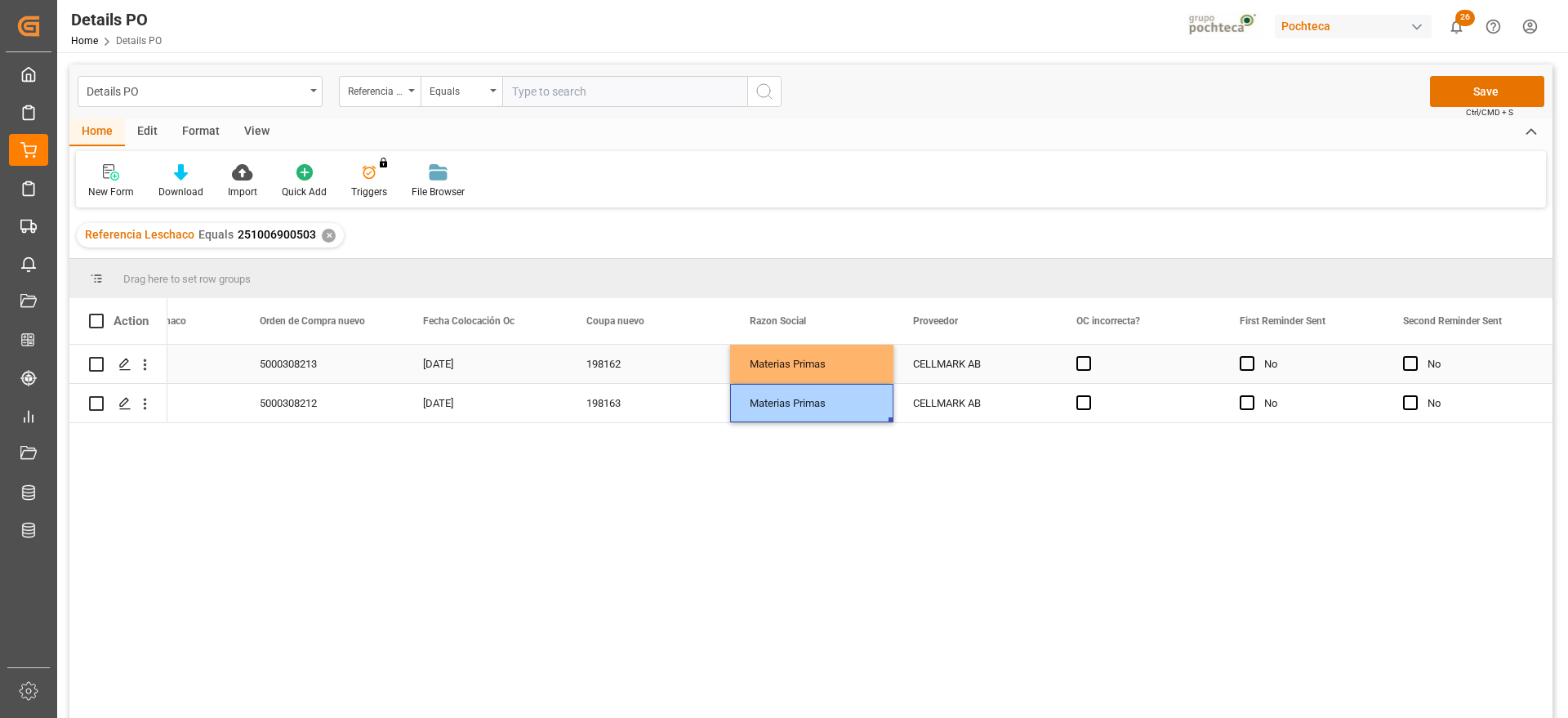
click at [929, 359] on div "CELLMARK AB" at bounding box center [975, 364] width 163 height 39
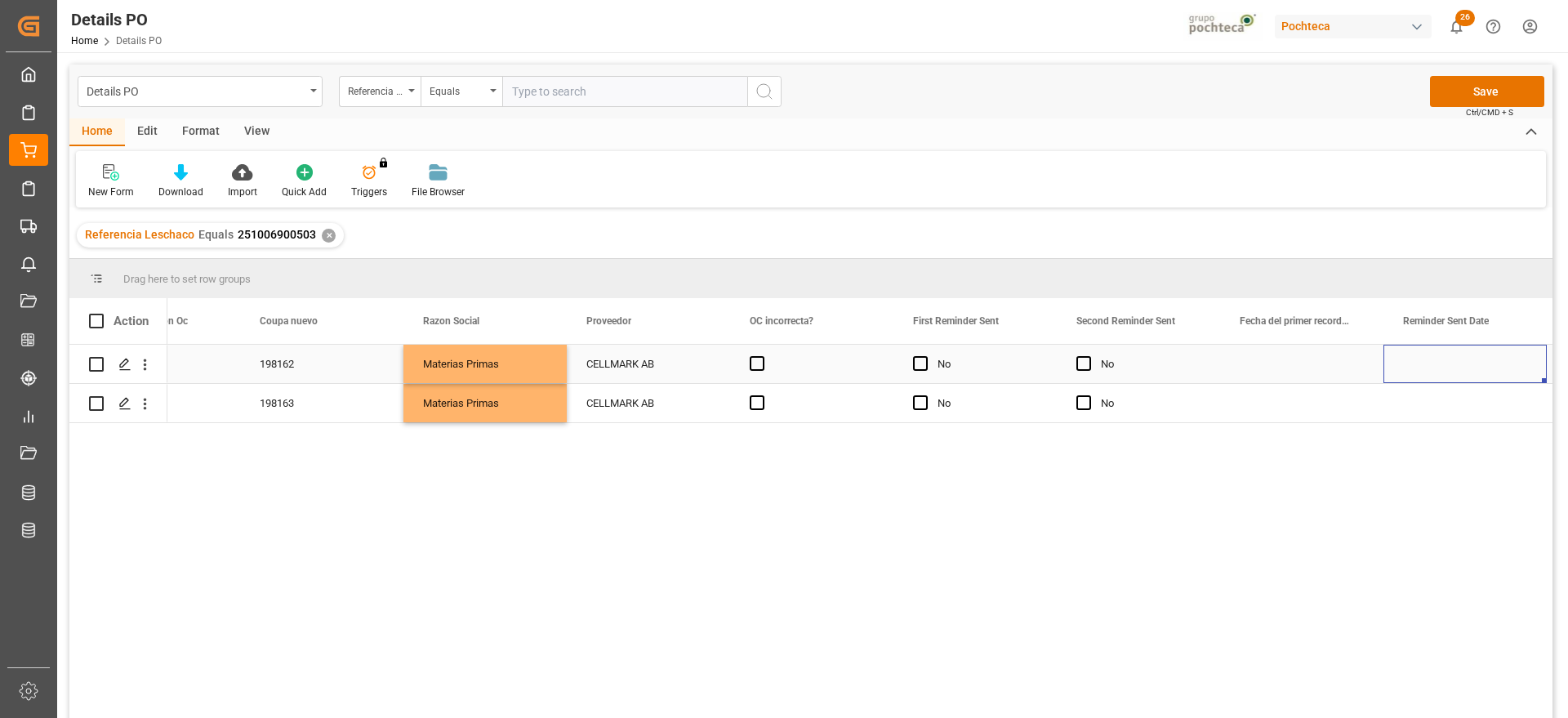
scroll to position [0, 2051]
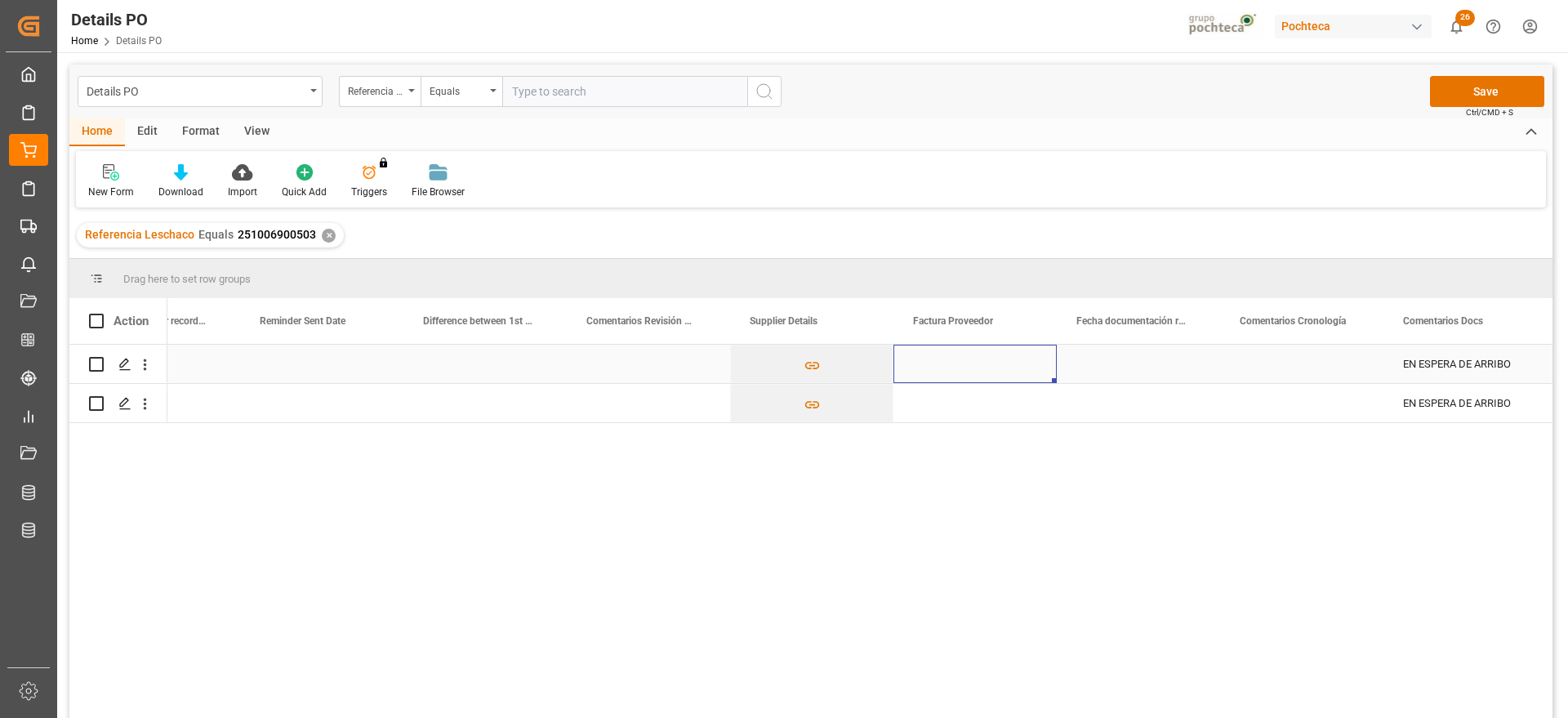
click at [929, 359] on div "Press SPACE to select this row." at bounding box center [975, 364] width 163 height 39
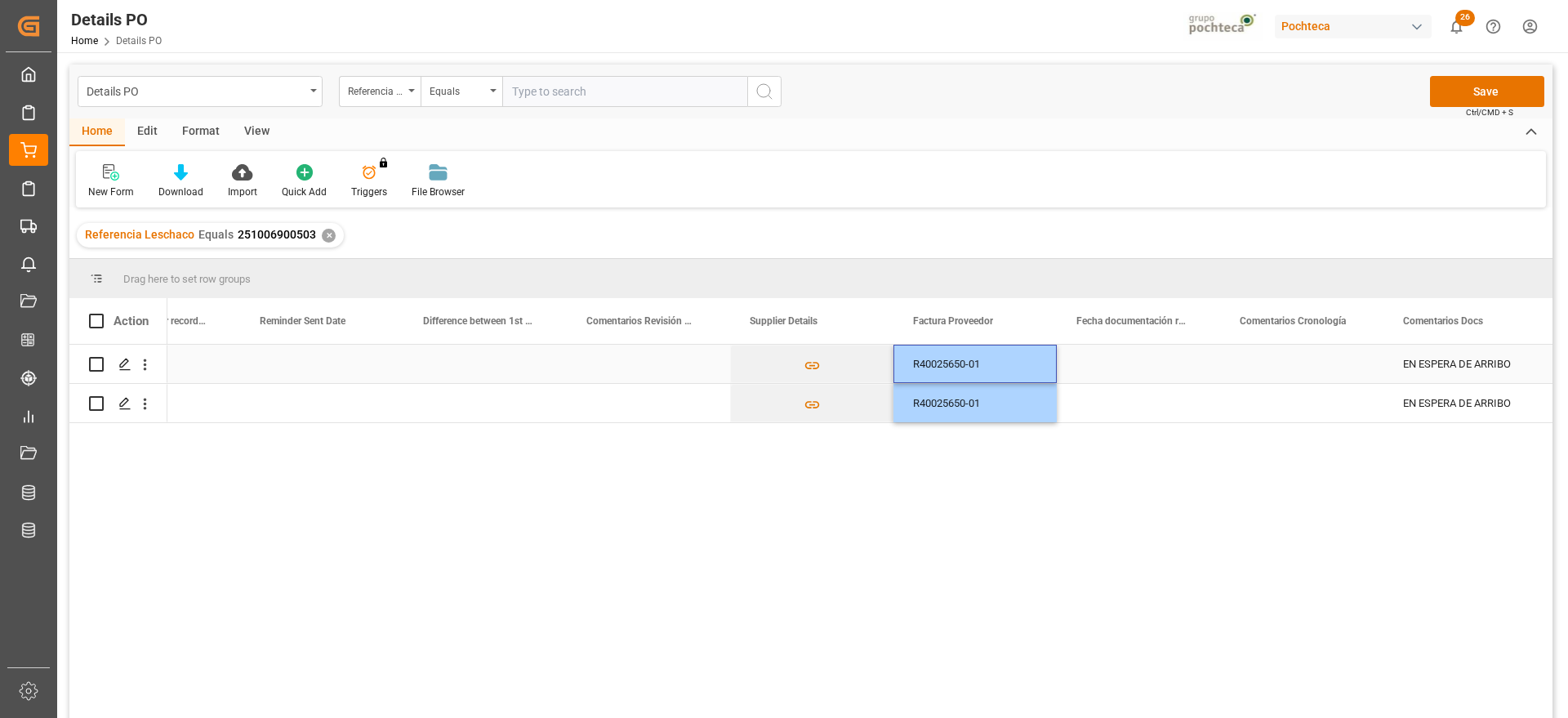
click at [1143, 370] on div "Press SPACE to select this row." at bounding box center [1139, 364] width 163 height 39
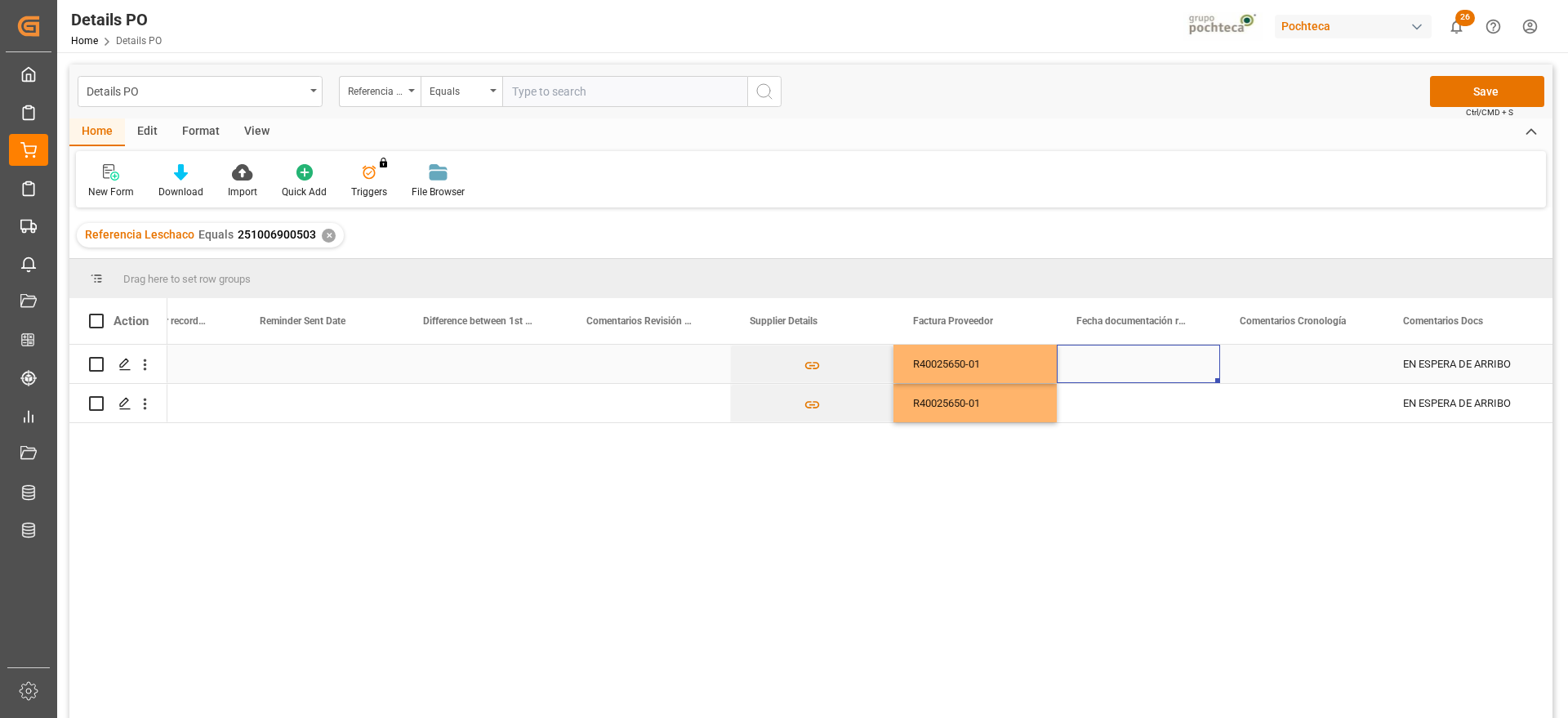
click at [1143, 370] on div "Press SPACE to select this row." at bounding box center [1139, 364] width 163 height 39
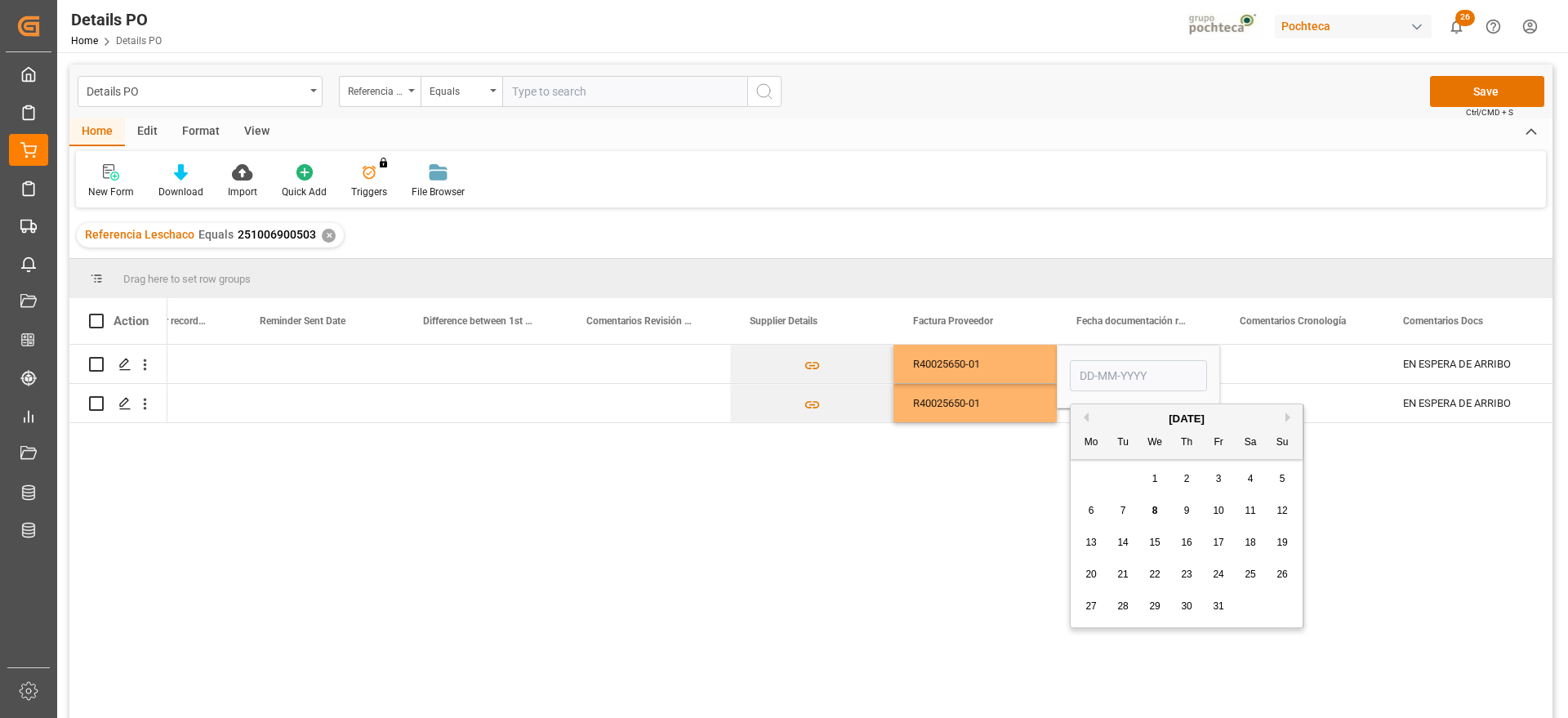
click at [1082, 416] on button "Previous Month" at bounding box center [1084, 417] width 10 height 10
click at [1093, 602] on span "29" at bounding box center [1090, 606] width 11 height 11
type input "[DATE]"
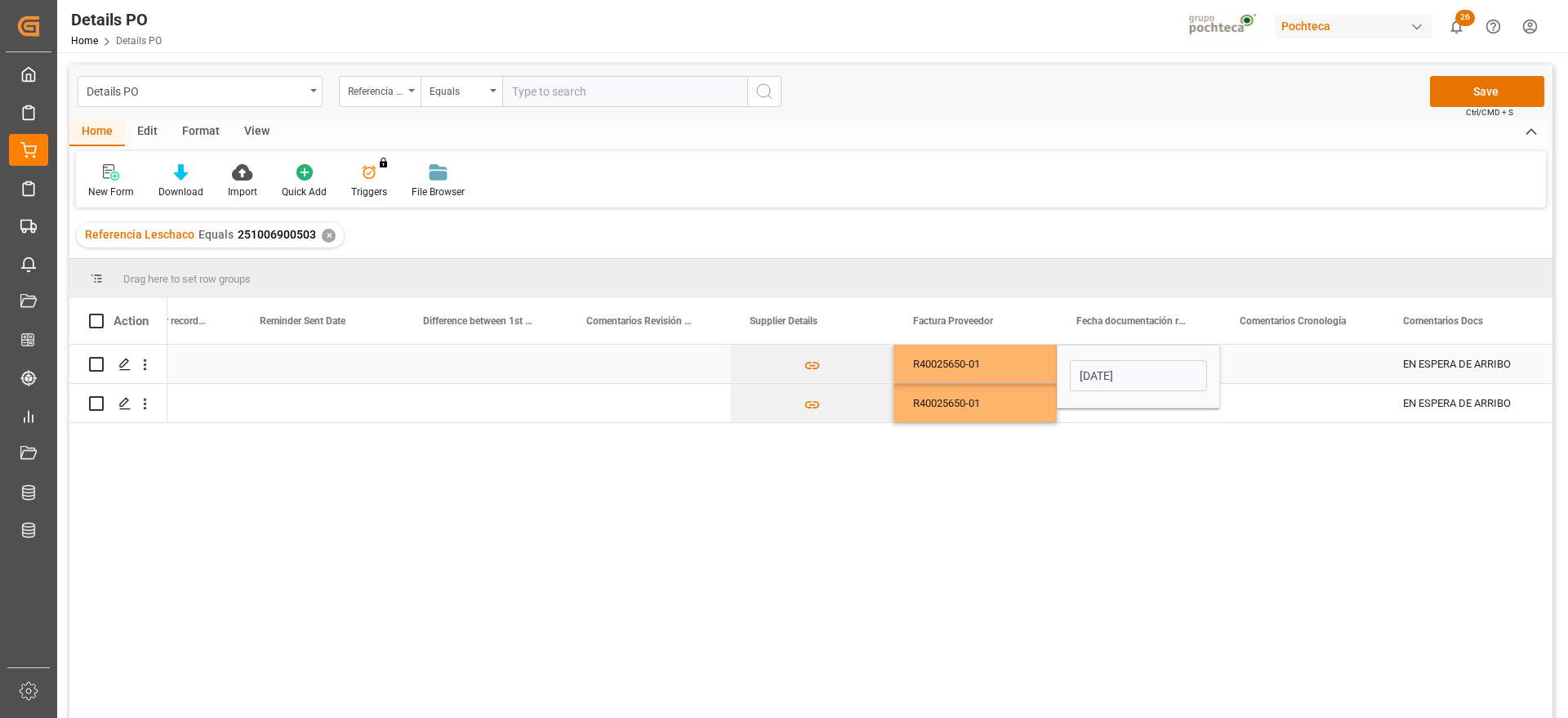
click at [1266, 367] on div "Press SPACE to select this row." at bounding box center [1302, 364] width 163 height 39
click at [1141, 372] on div "[DATE]" at bounding box center [1139, 364] width 163 height 39
click at [1137, 408] on div "Press SPACE to select this row." at bounding box center [1139, 402] width 163 height 39
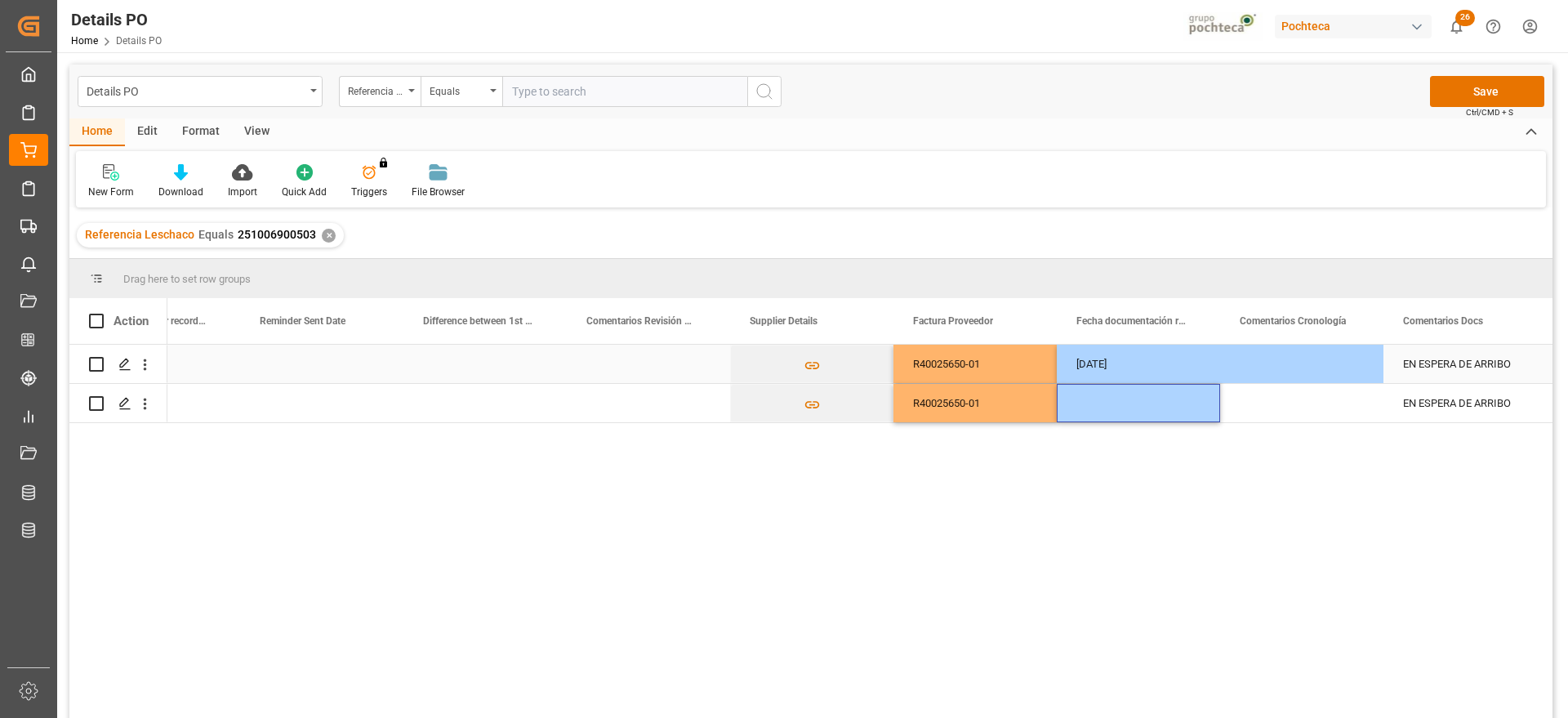
click at [1264, 369] on div "Press SPACE to select this row." at bounding box center [1302, 364] width 163 height 39
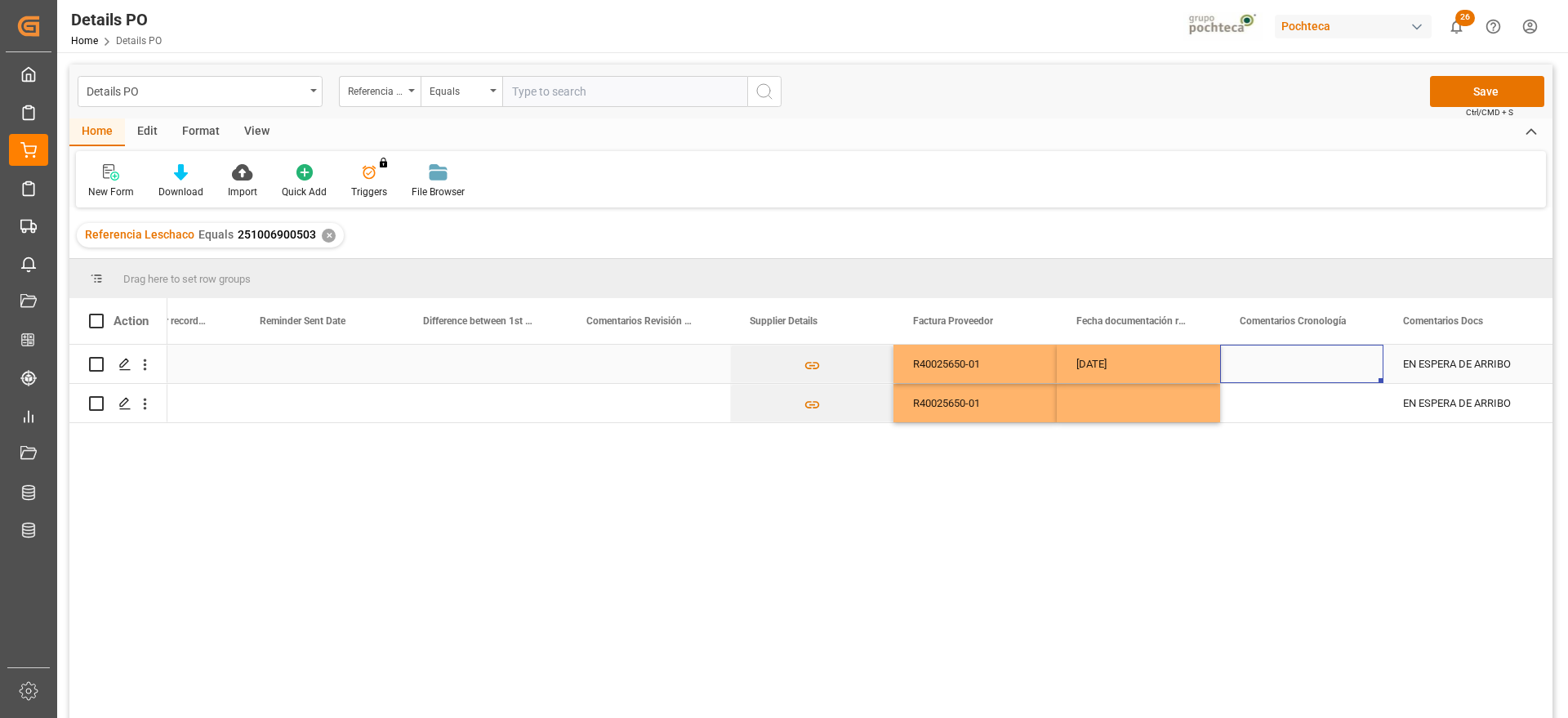
click at [1163, 361] on div "[DATE]" at bounding box center [1139, 364] width 163 height 39
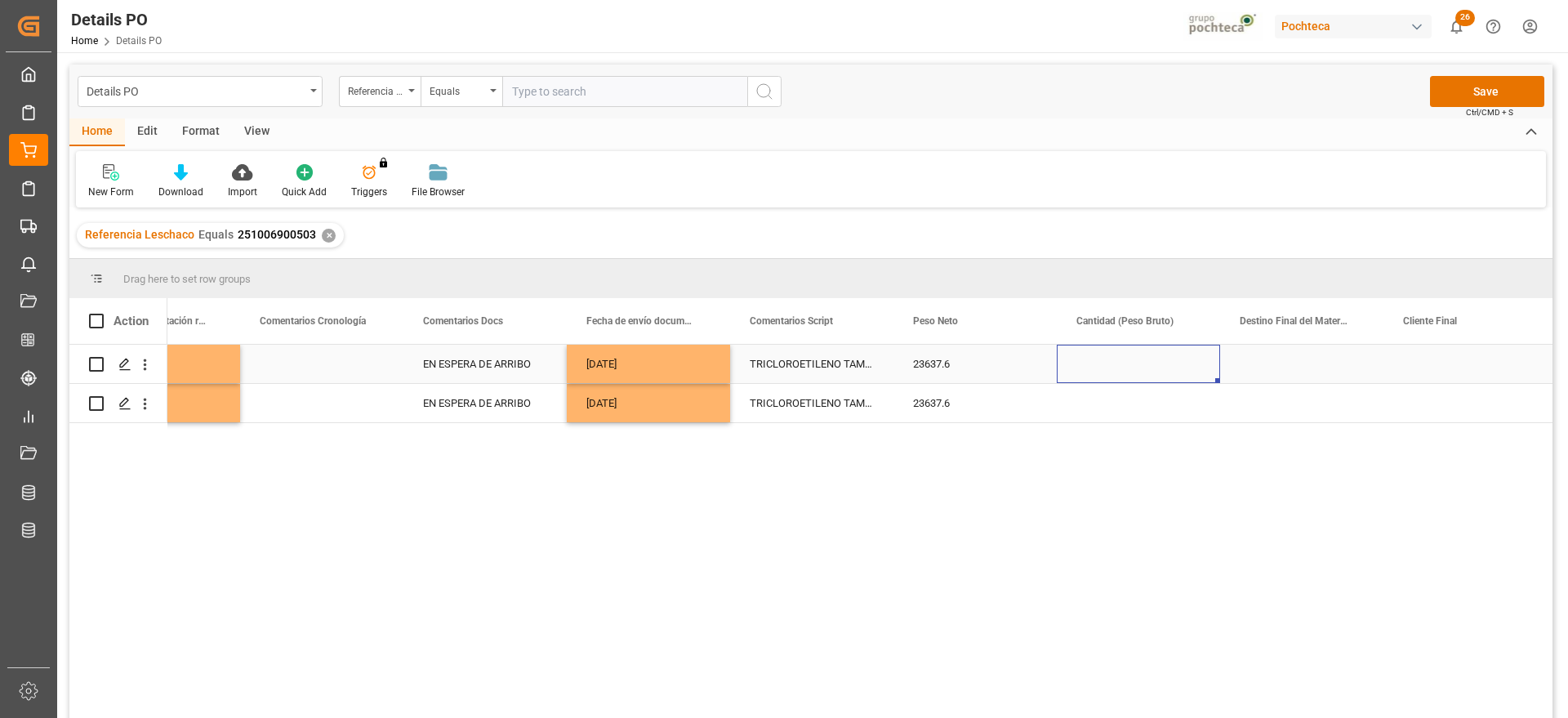
click at [1163, 367] on div "Press SPACE to select this row." at bounding box center [1139, 364] width 163 height 39
click at [1124, 384] on input "Press SPACE to select this row." at bounding box center [1138, 373] width 137 height 31
click at [1108, 377] on input "Press SPACE to select this row." at bounding box center [1138, 373] width 137 height 31
type input "24000"
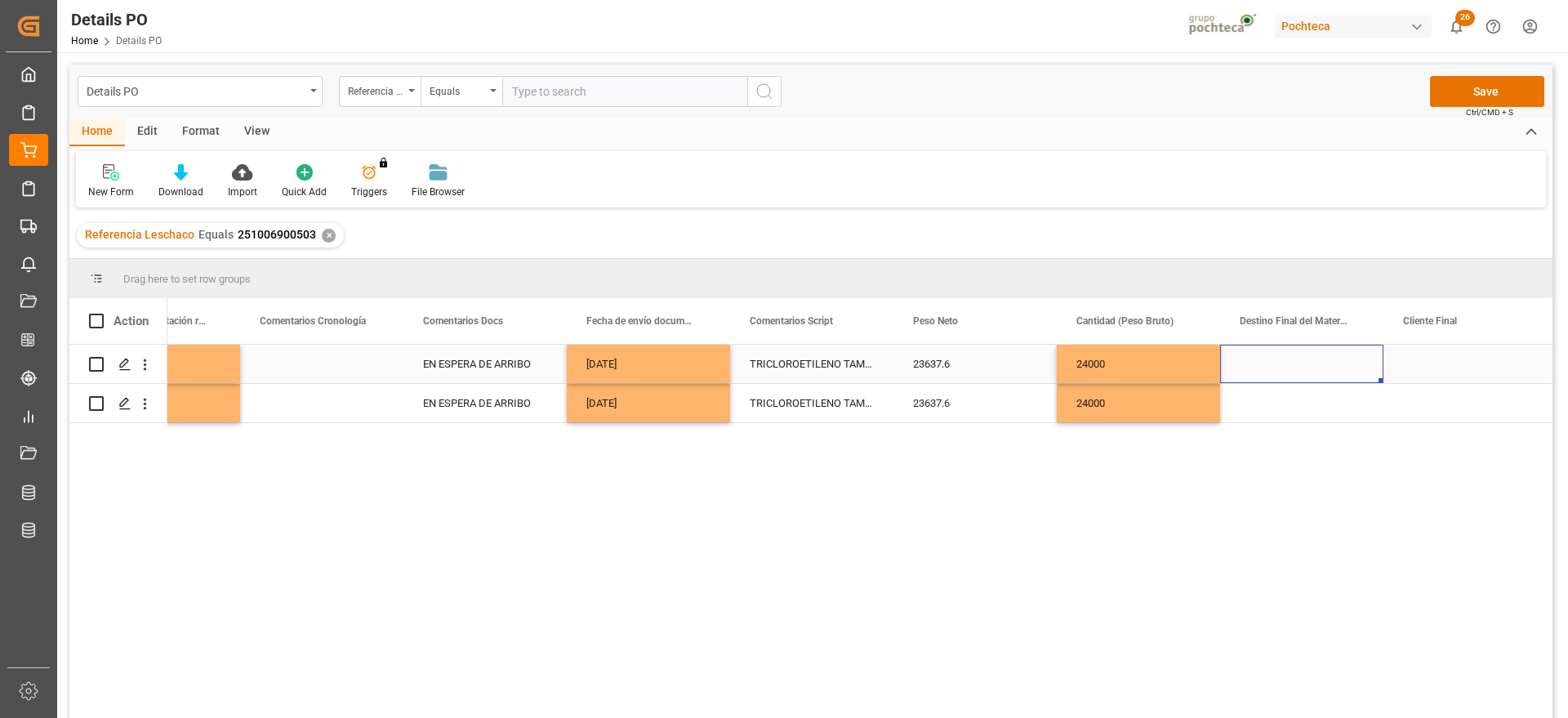
click at [1295, 367] on div "Press SPACE to select this row." at bounding box center [1302, 364] width 163 height 39
type input "s"
click at [1310, 420] on div "San José / CDMX" at bounding box center [1302, 420] width 135 height 57
type input "San José / CDMX"
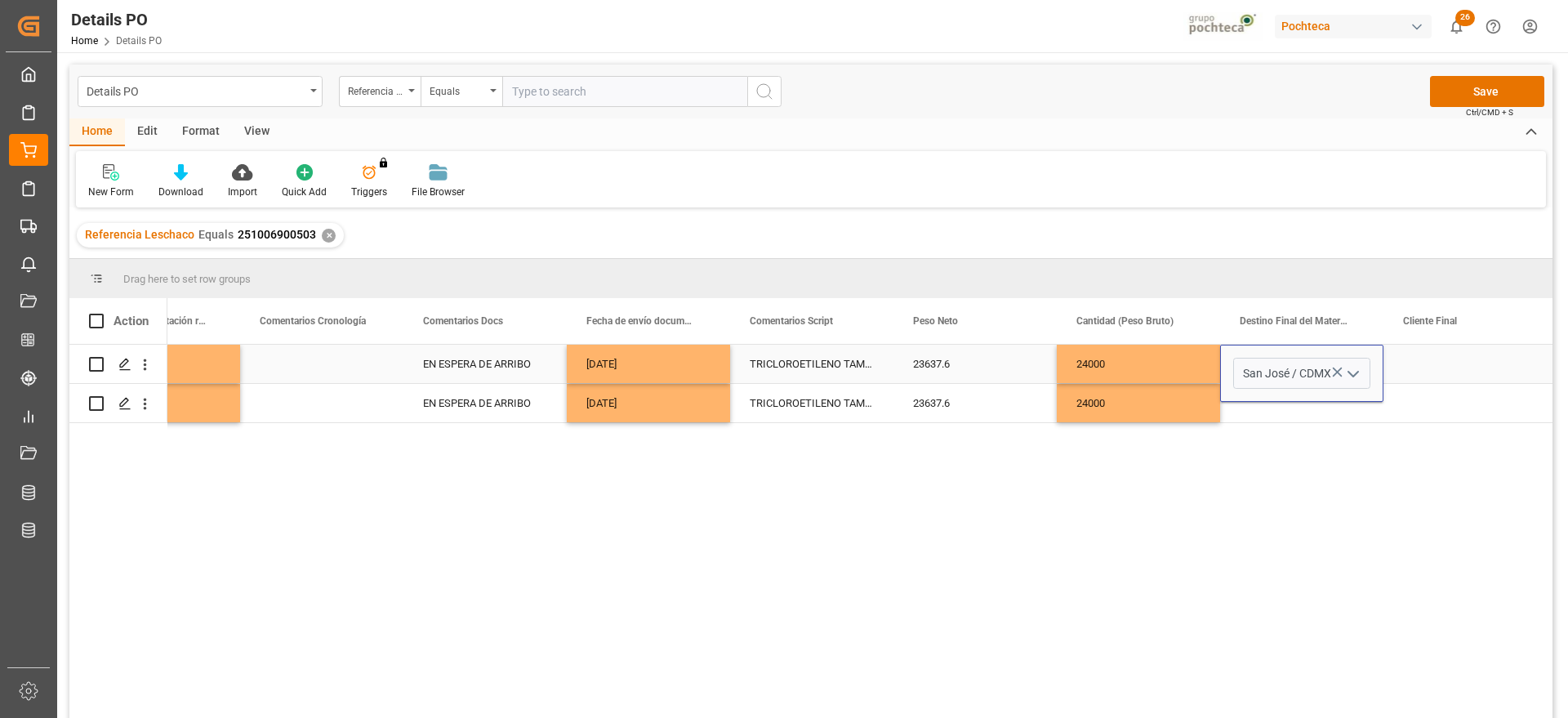
click at [1407, 373] on div "Press SPACE to select this row." at bounding box center [1465, 364] width 163 height 39
click at [1294, 368] on div "San José / CDMX" at bounding box center [1302, 364] width 163 height 39
click at [1296, 398] on div "Press SPACE to select this row." at bounding box center [1302, 402] width 163 height 39
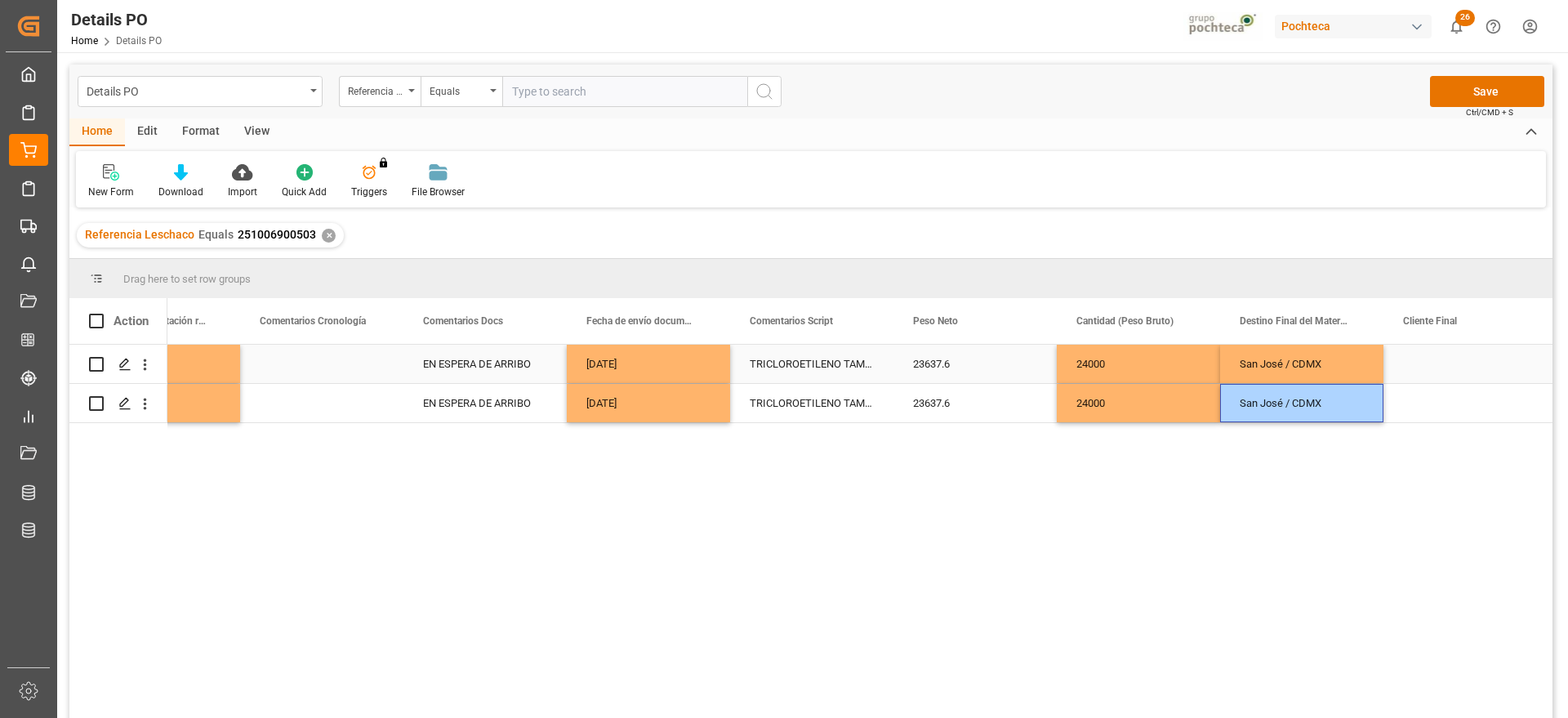
click at [1419, 364] on div "Press SPACE to select this row." at bounding box center [1465, 364] width 163 height 39
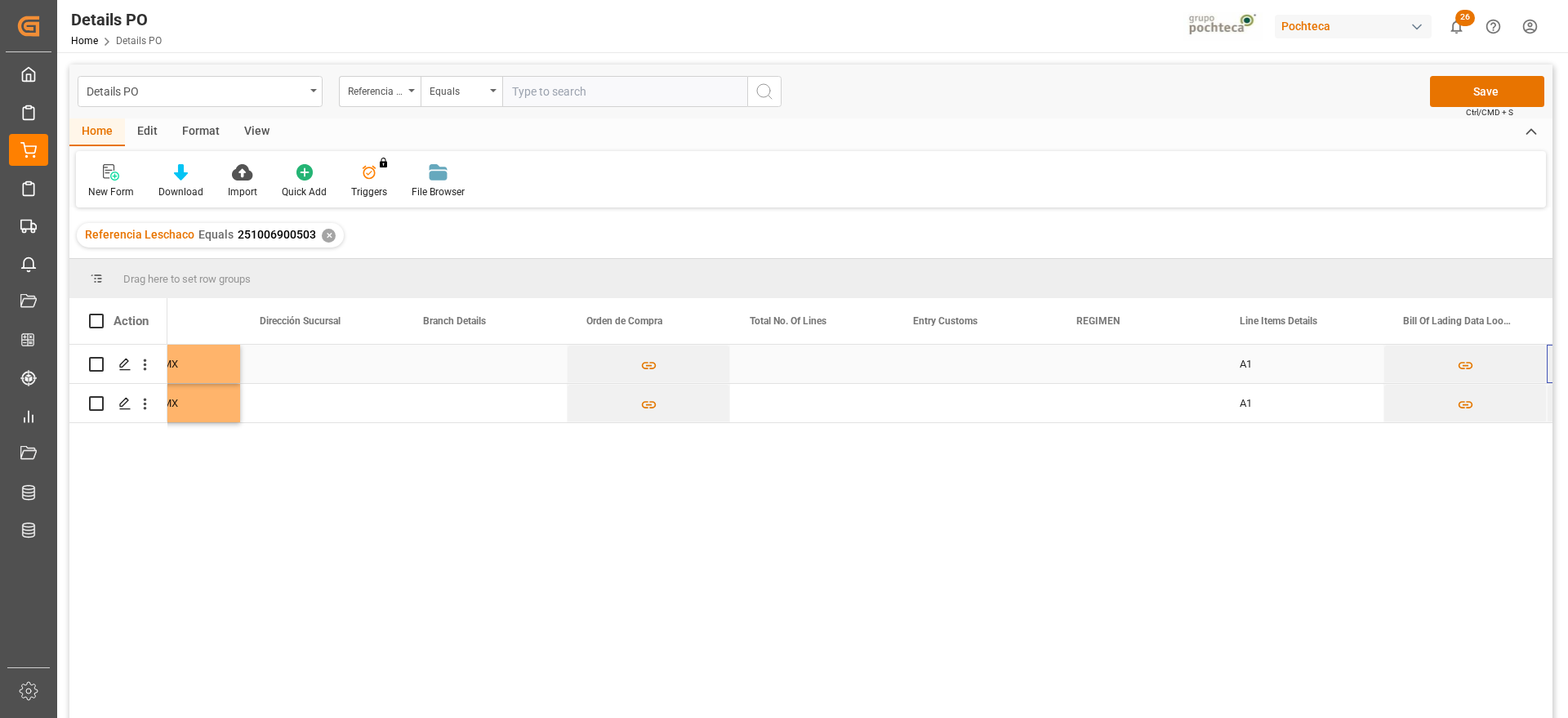
scroll to position [0, 5318]
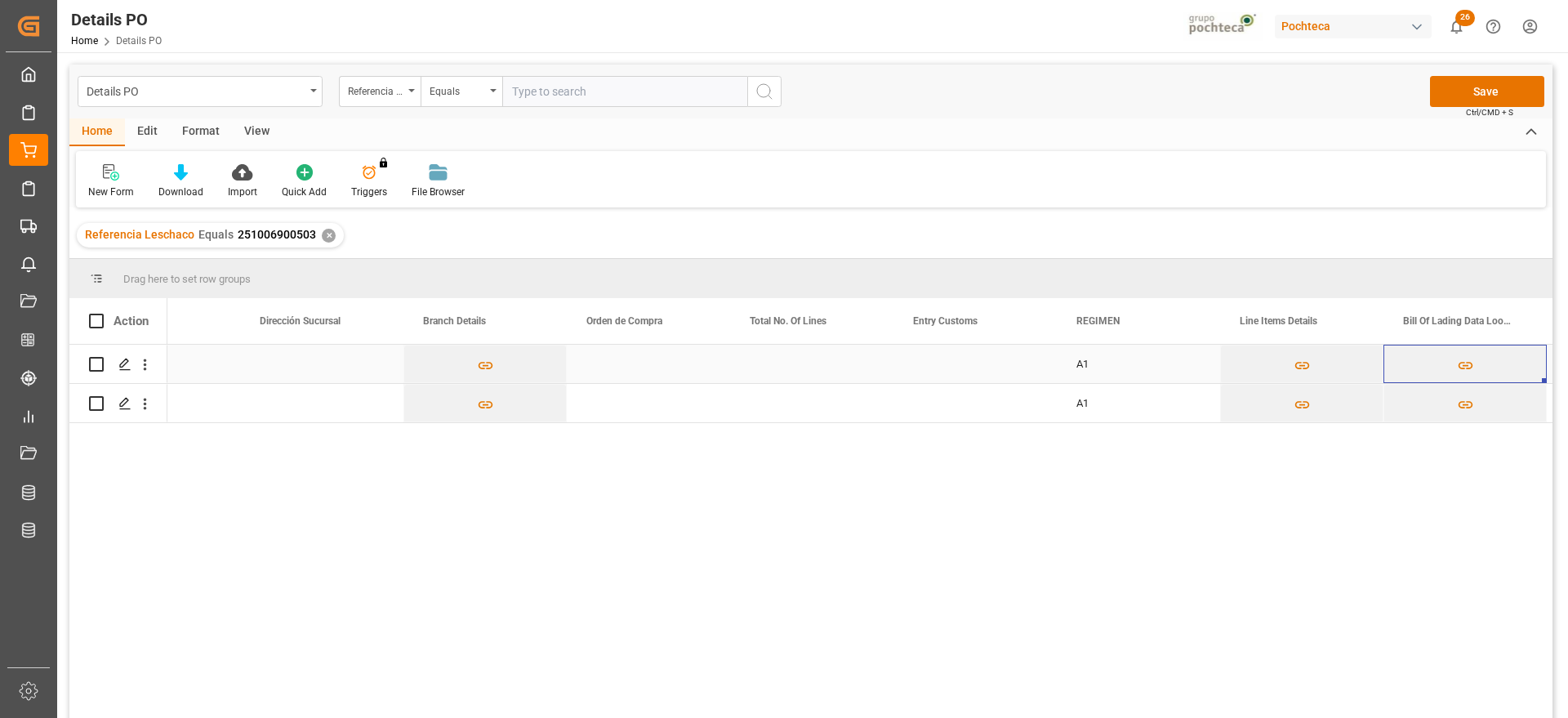
click at [876, 367] on div "Press SPACE to select this row." at bounding box center [811, 364] width 163 height 39
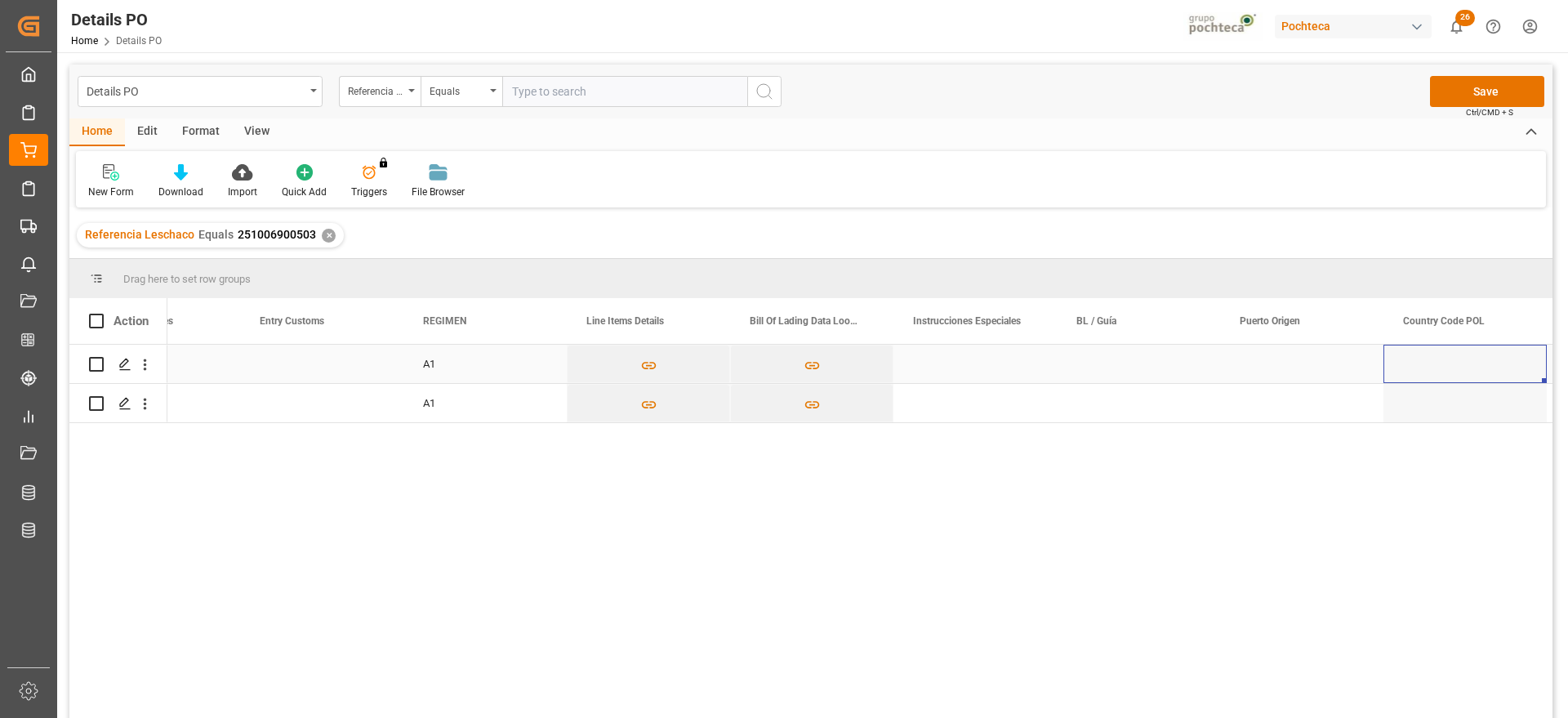
scroll to position [0, 6135]
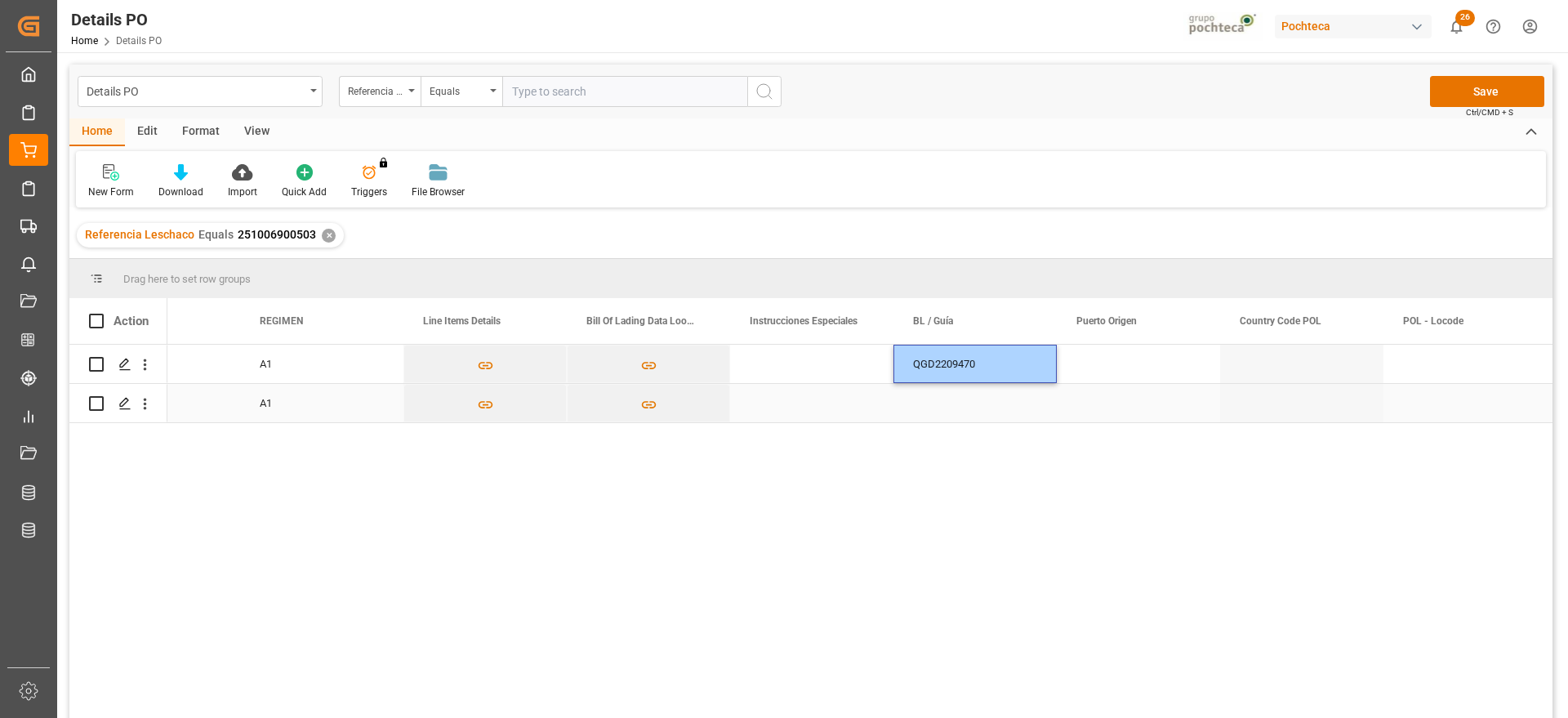
click at [1016, 402] on div "Press SPACE to select this row." at bounding box center [975, 402] width 163 height 39
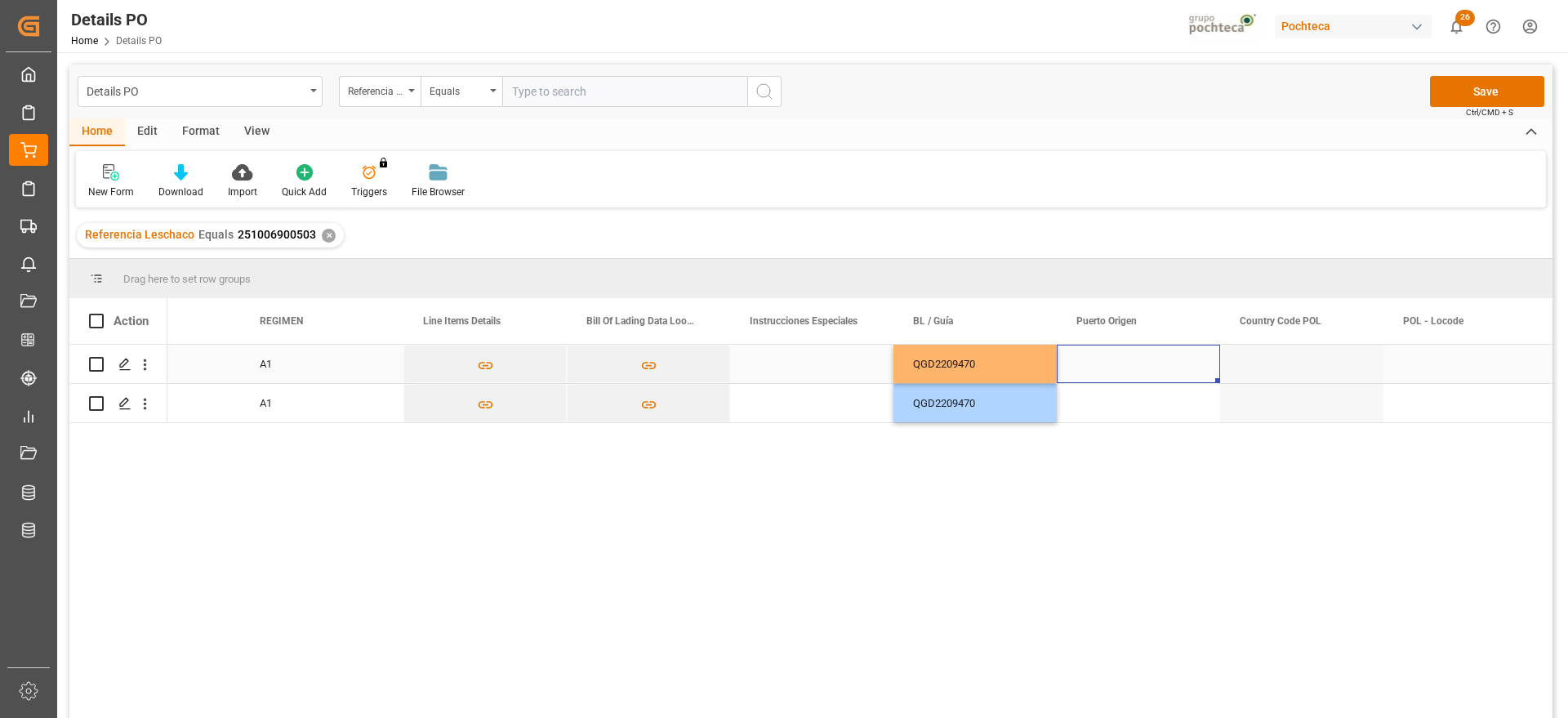
click at [1108, 364] on div "Press SPACE to select this row." at bounding box center [1139, 364] width 163 height 39
click at [1114, 357] on div "Press SPACE to select this row." at bounding box center [1139, 364] width 163 height 39
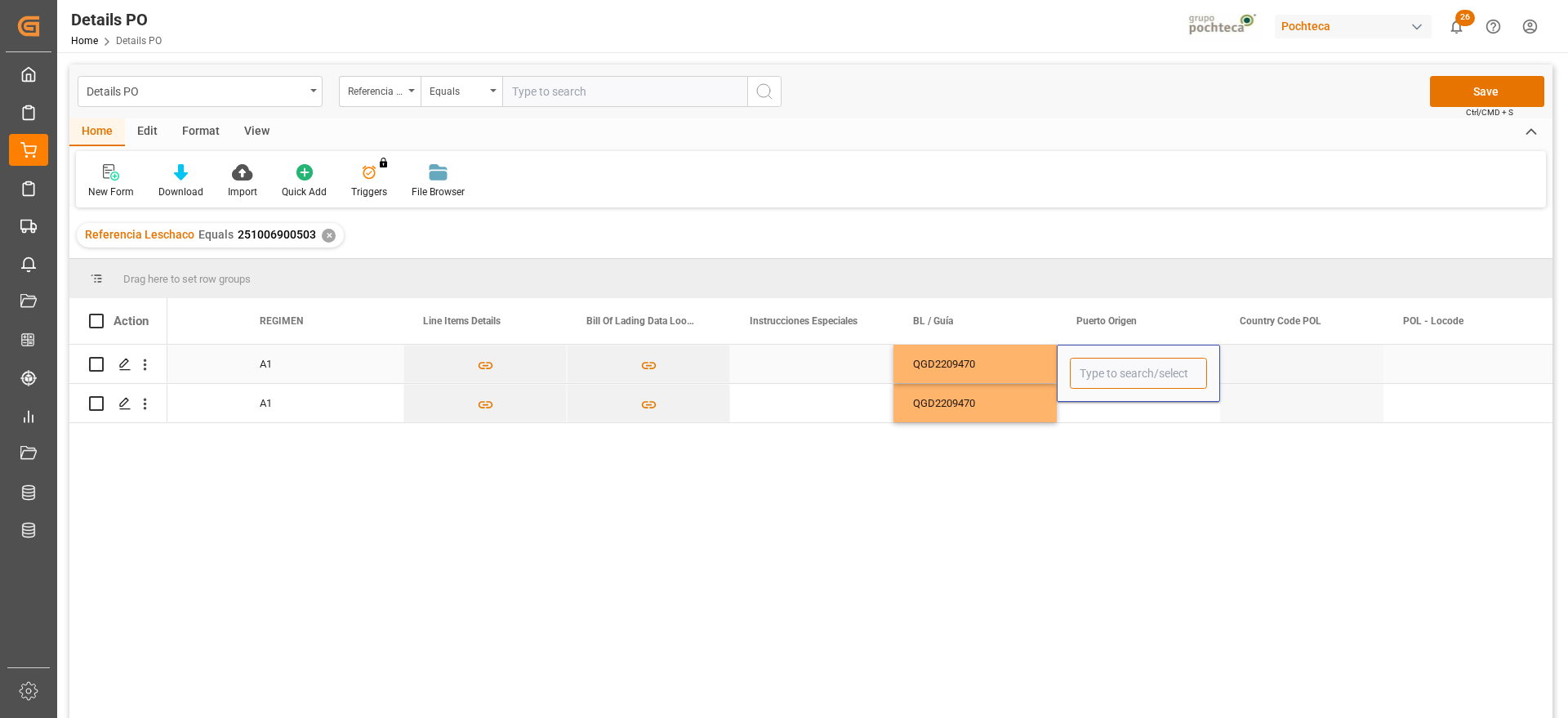
click at [1100, 366] on input "Press SPACE to select this row." at bounding box center [1138, 373] width 137 height 31
paste input "QINGDAO"
click at [1135, 408] on div "Qingdao Liuting International Apt - CNTAO" at bounding box center [1176, 420] width 211 height 57
type input "Qingdao Liuting International Apt - CNTAO"
click at [1175, 368] on icon "Press SPACE to select this row." at bounding box center [1174, 371] width 17 height 17
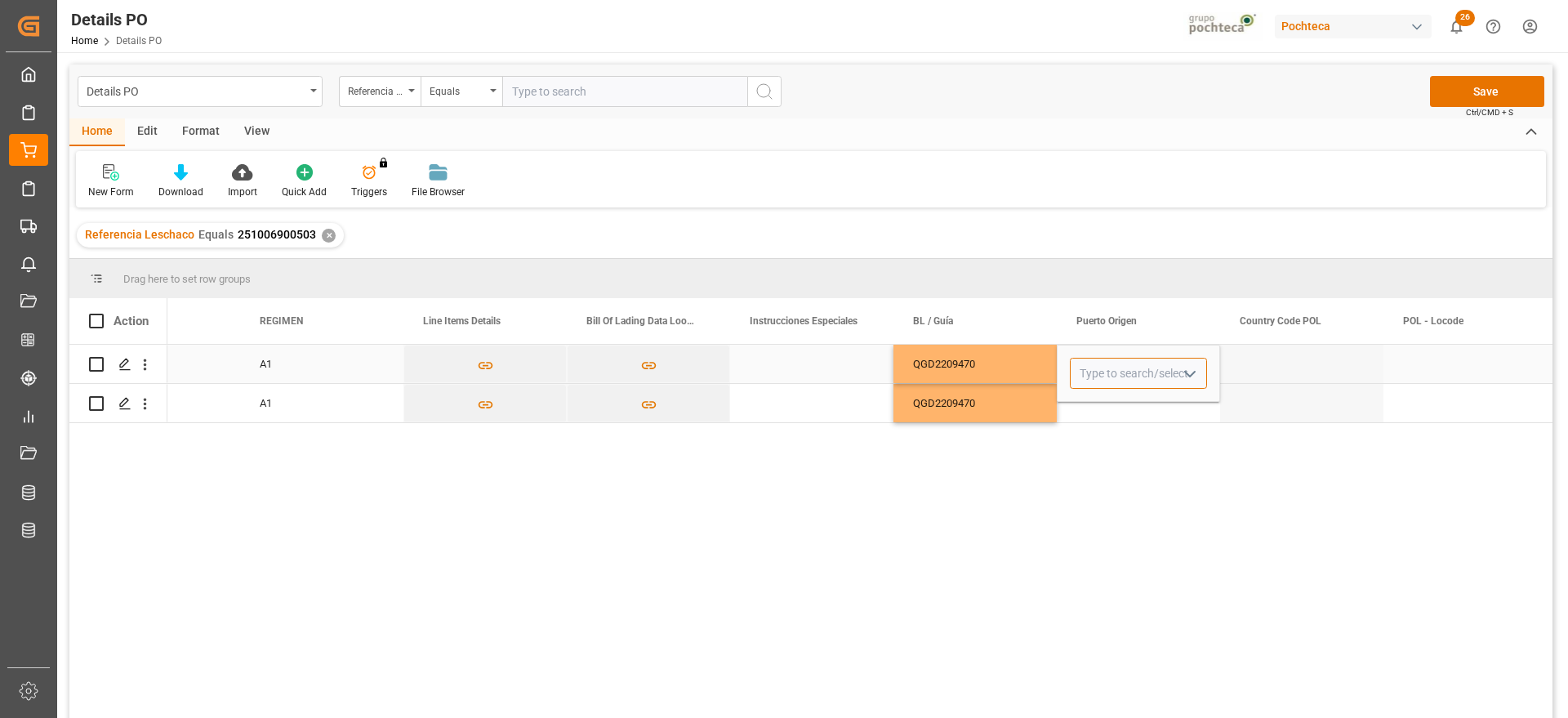
click at [1139, 374] on input "Press SPACE to select this row." at bounding box center [1138, 373] width 137 height 31
paste input "QINGDAO"
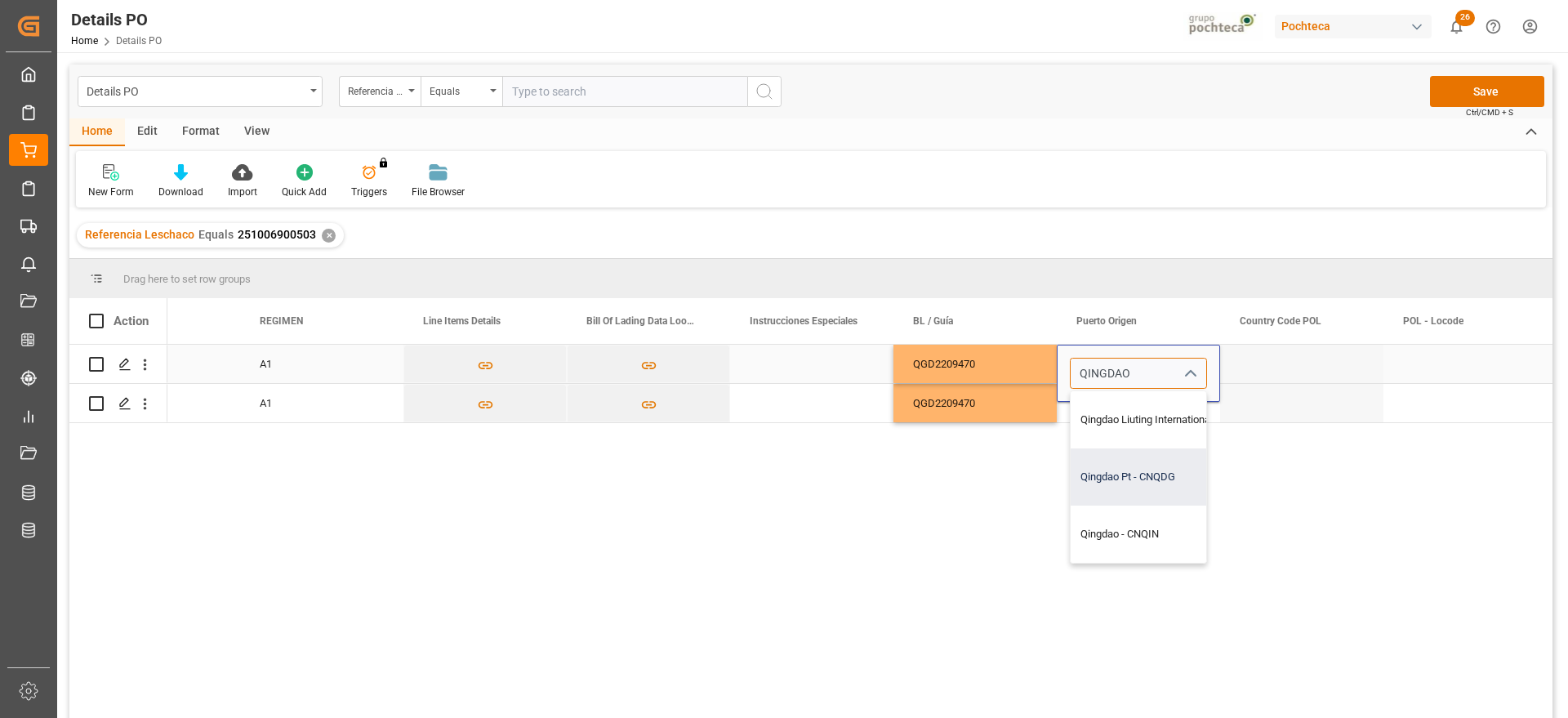
click at [1143, 461] on div "Qingdao Pt - CNQDG" at bounding box center [1176, 477] width 211 height 57
type input "Qingdao Pt - CNQDG"
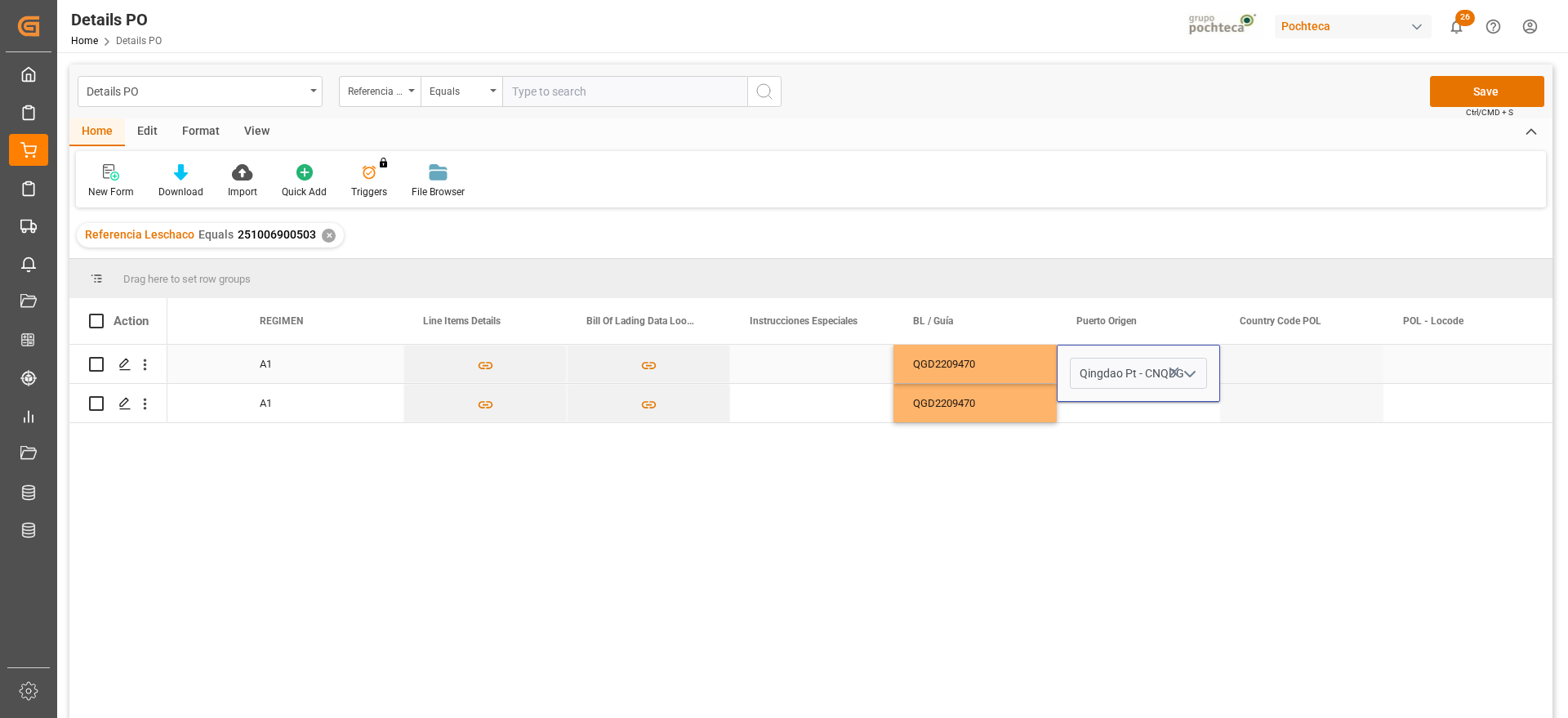
click at [1249, 371] on div "Press SPACE to select this row." at bounding box center [1302, 364] width 163 height 39
click at [1147, 370] on div "Qingdao Pt" at bounding box center [1139, 364] width 163 height 39
click at [1135, 414] on div "Press SPACE to select this row." at bounding box center [1139, 402] width 163 height 39
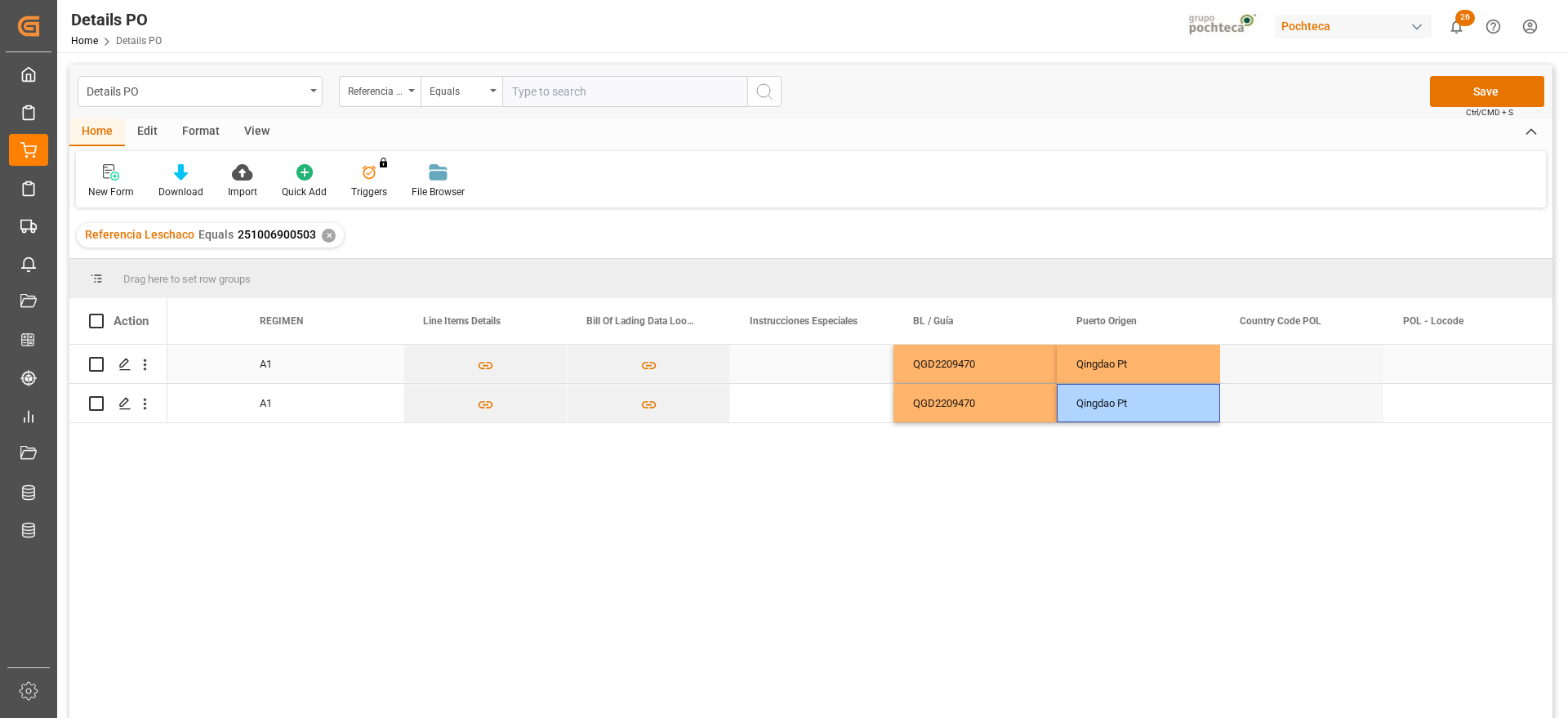
click at [1325, 375] on div "Press SPACE to select this row." at bounding box center [1302, 364] width 163 height 39
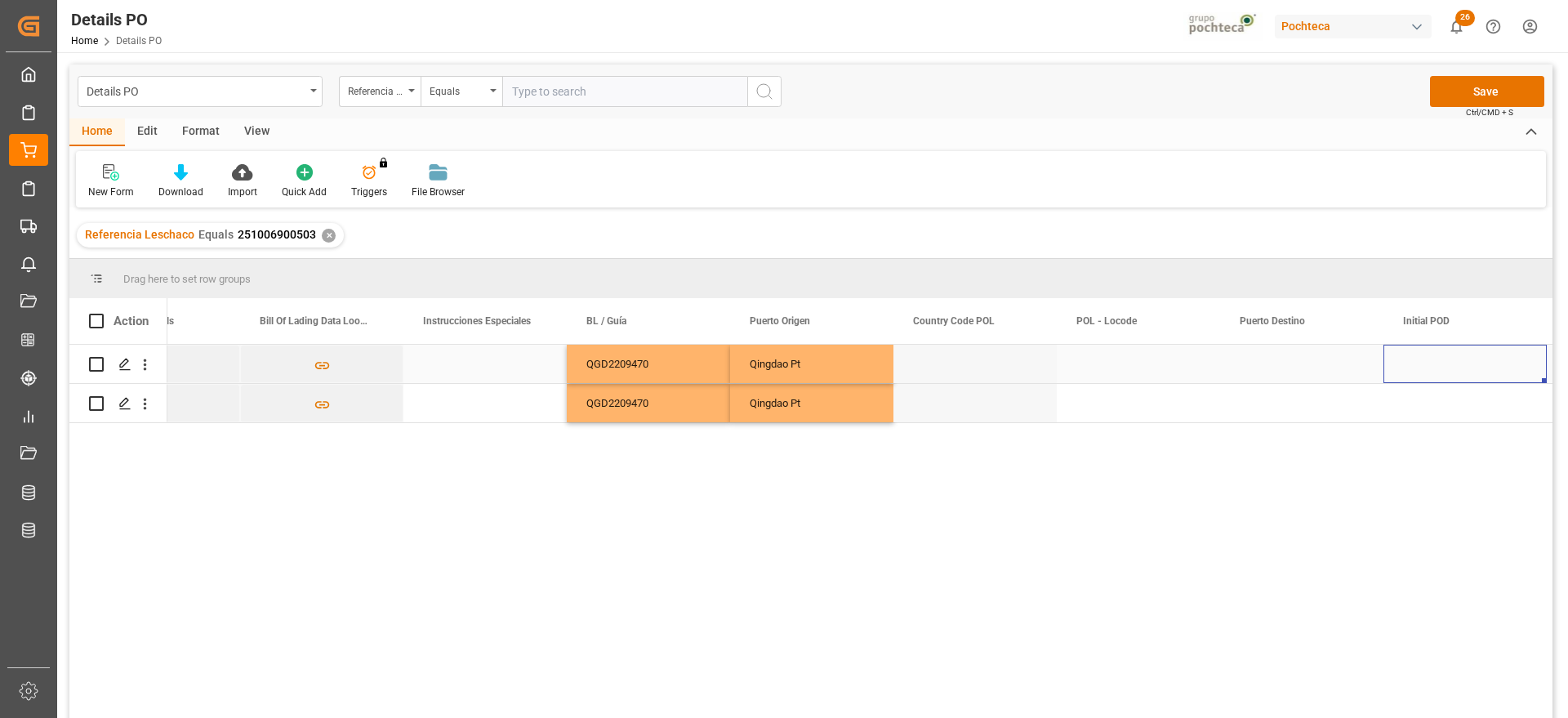
scroll to position [0, 6625]
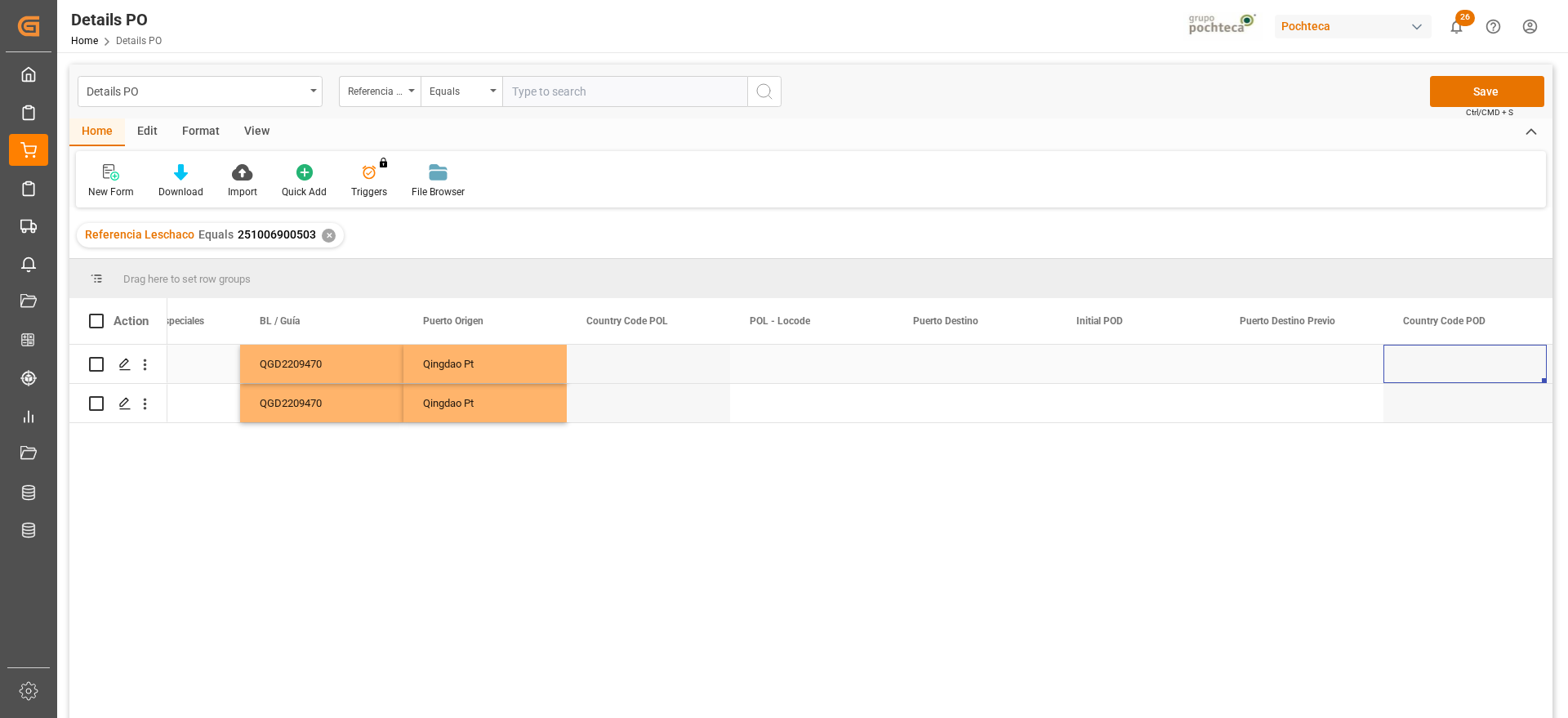
click at [988, 370] on div "Press SPACE to select this row." at bounding box center [975, 364] width 163 height 39
click at [925, 374] on input "Press SPACE to select this row." at bounding box center [975, 373] width 137 height 31
paste input "MANZANILLO,"
type input "MANZANILLO"
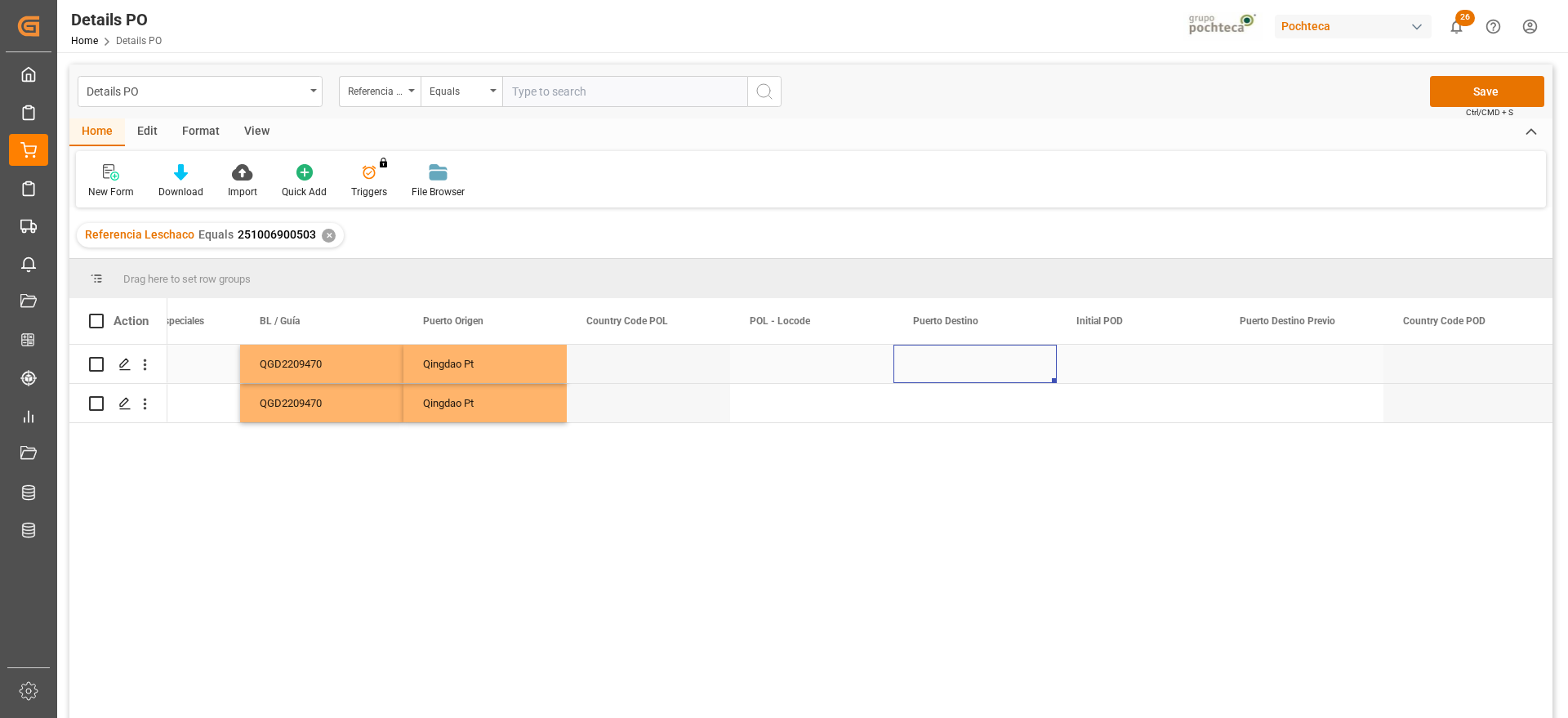
click at [943, 373] on div "Press SPACE to select this row." at bounding box center [975, 364] width 163 height 39
click at [943, 373] on input "Press SPACE to select this row." at bounding box center [975, 373] width 137 height 31
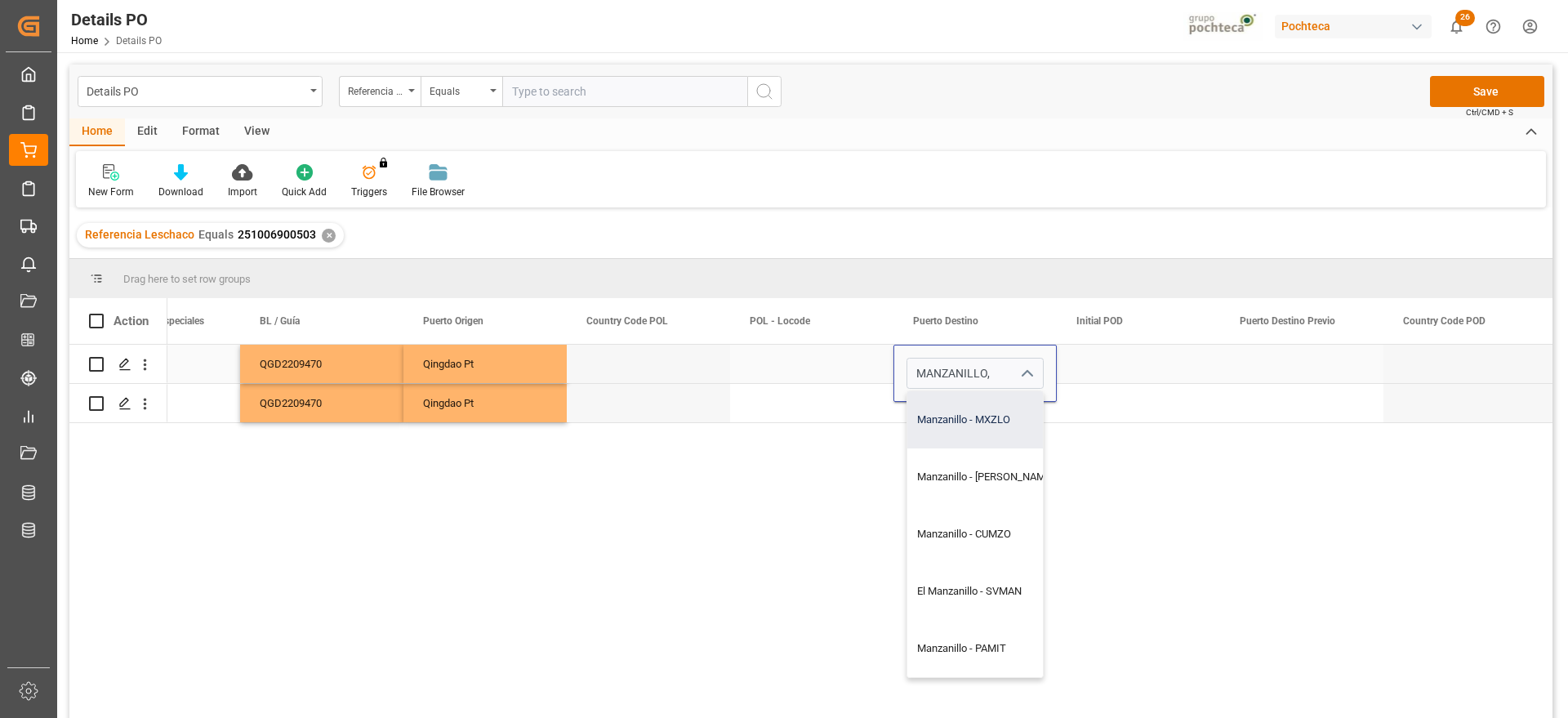
click at [1001, 419] on div "Manzanillo - MXZLO" at bounding box center [985, 420] width 156 height 57
type input "Manzanillo - MXZLO"
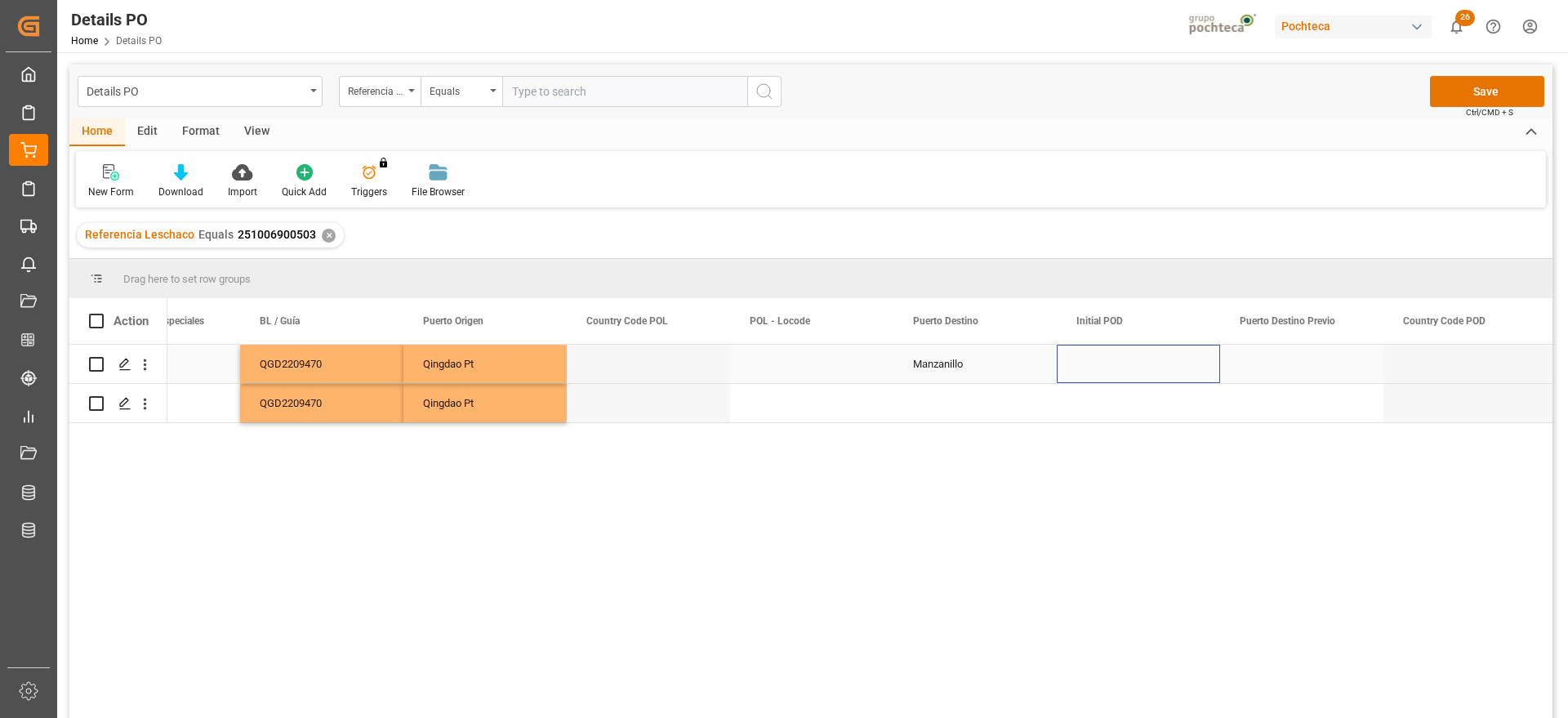
drag, startPoint x: 1111, startPoint y: 379, endPoint x: 1022, endPoint y: 375, distance: 89.1
click at [1105, 378] on div "Press SPACE to select this row." at bounding box center [1139, 364] width 163 height 39
click at [947, 368] on div "Manzanillo" at bounding box center [975, 364] width 163 height 39
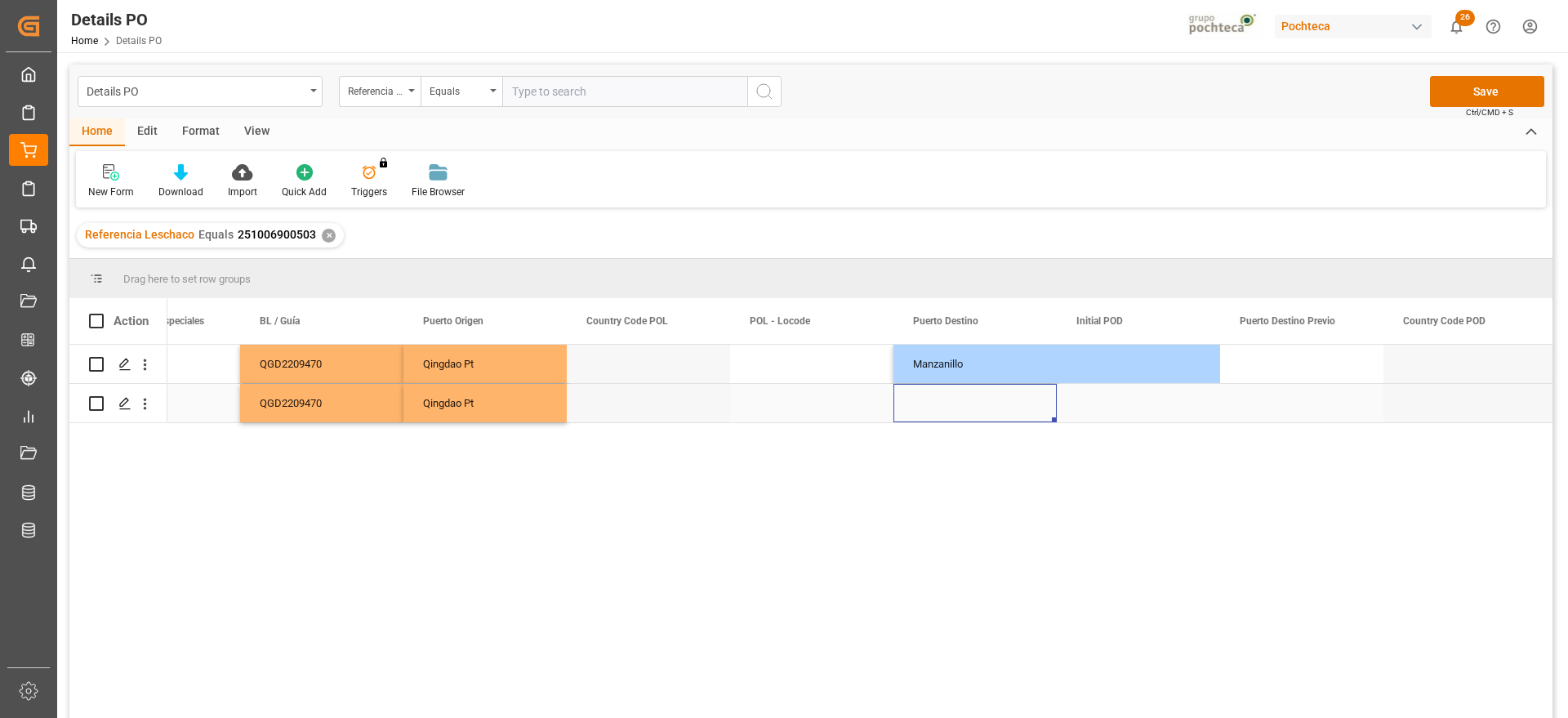
click at [948, 398] on div "Press SPACE to select this row." at bounding box center [975, 402] width 163 height 39
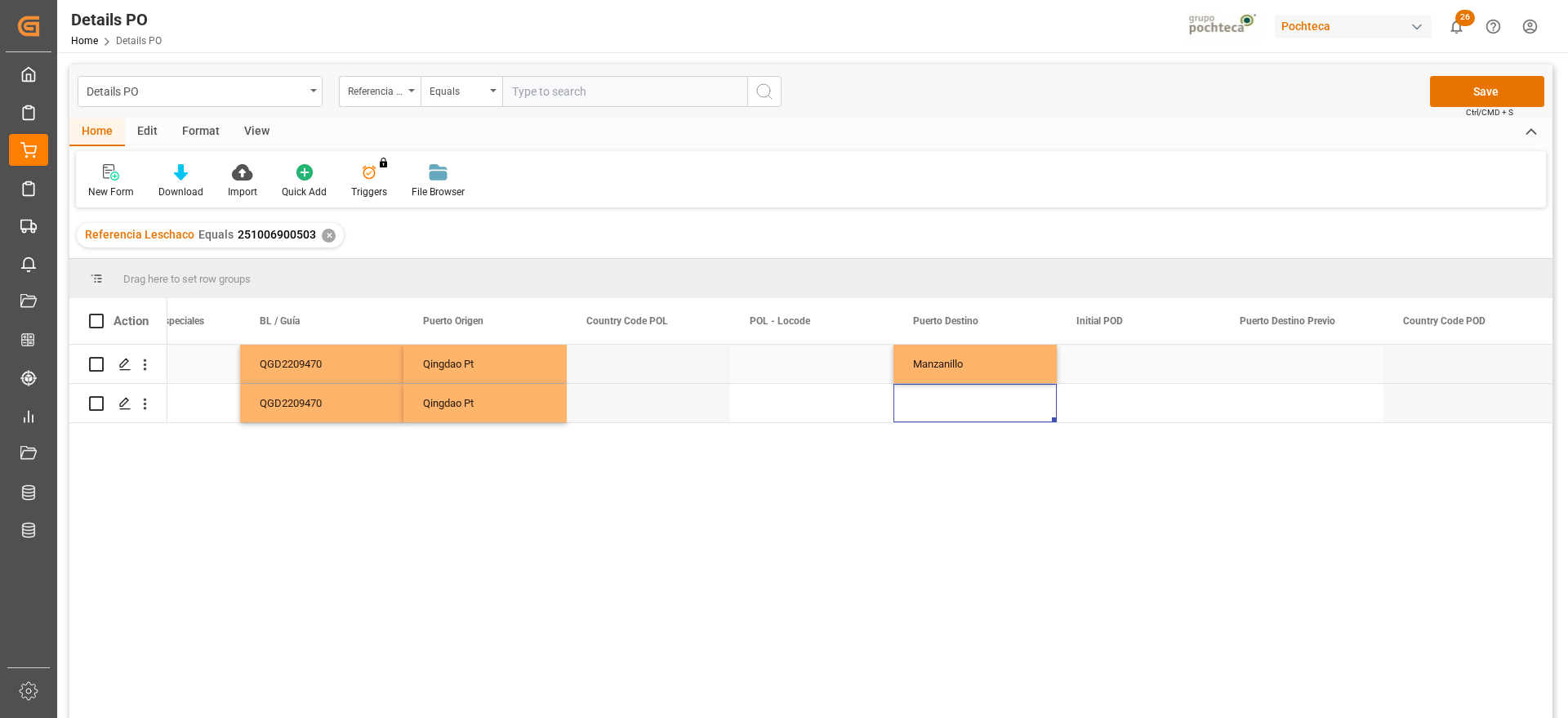
click at [969, 362] on div "Manzanillo" at bounding box center [975, 364] width 163 height 39
click at [962, 403] on div "Press SPACE to select this row." at bounding box center [975, 402] width 163 height 39
click at [1162, 404] on div "Press SPACE to select this row." at bounding box center [1139, 402] width 163 height 39
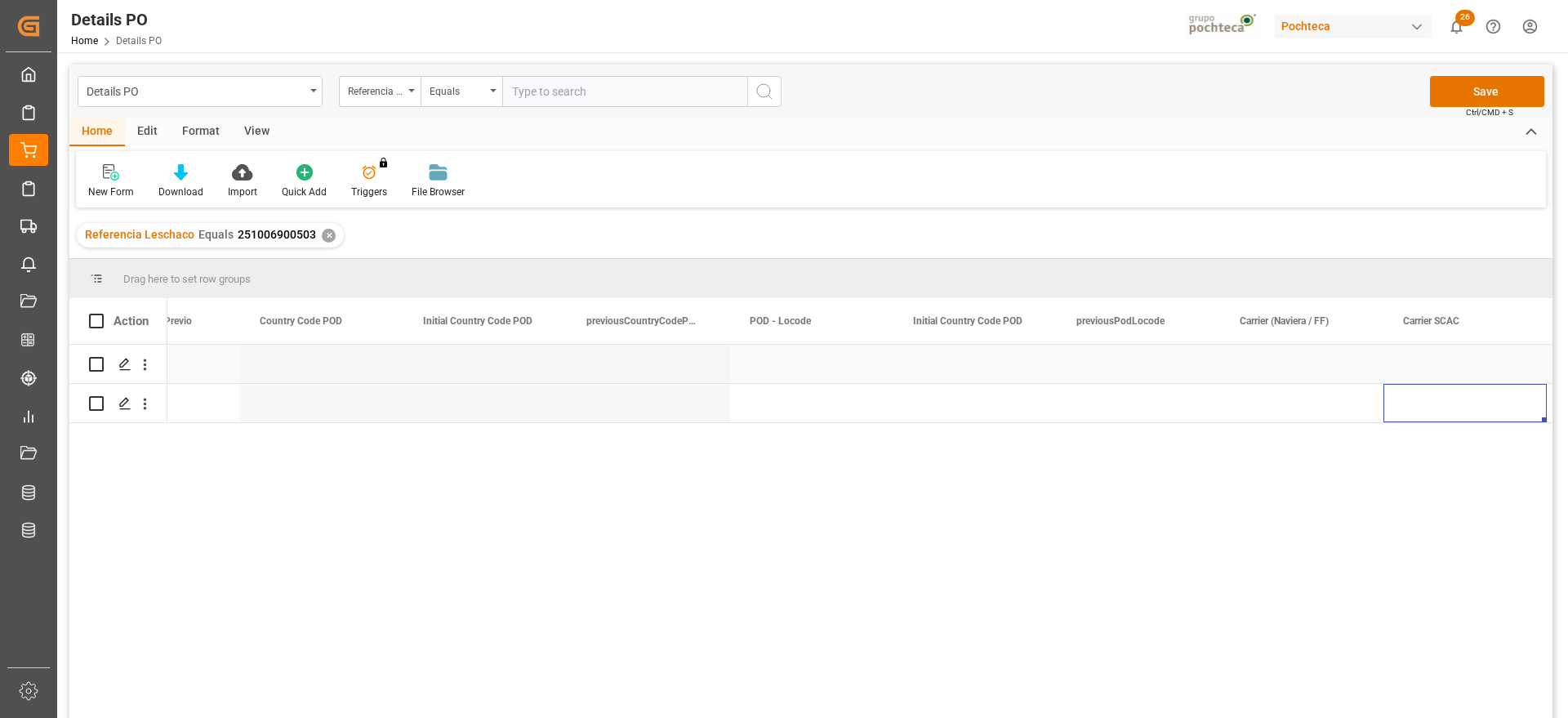
click at [1298, 367] on div "Press SPACE to select this row." at bounding box center [1302, 364] width 163 height 39
click at [1298, 367] on input "Press SPACE to select this row." at bounding box center [1302, 373] width 137 height 31
type input "CMA CGM"
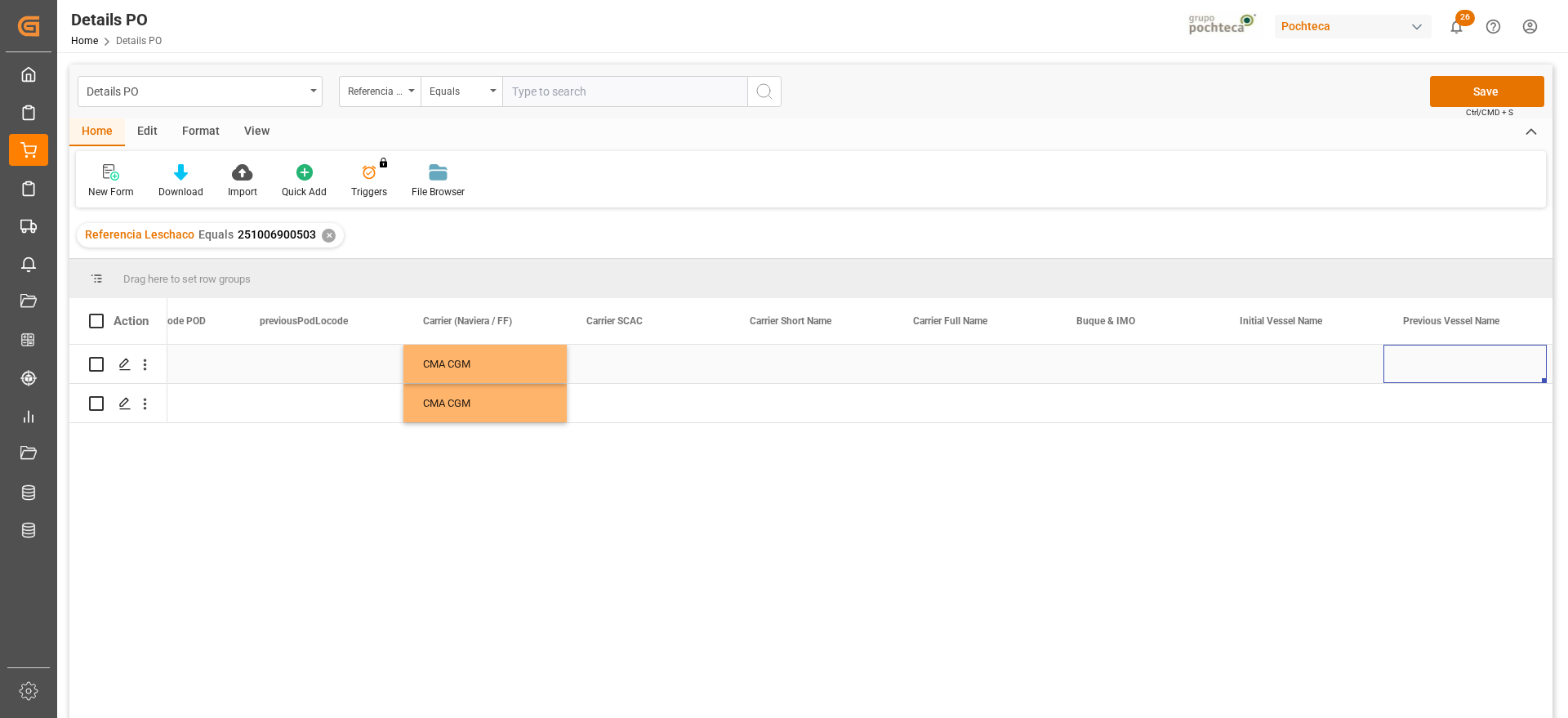
click at [1149, 369] on div "Press SPACE to select this row." at bounding box center [1139, 364] width 163 height 39
click at [1157, 406] on div "Press SPACE to select this row." at bounding box center [1139, 402] width 163 height 39
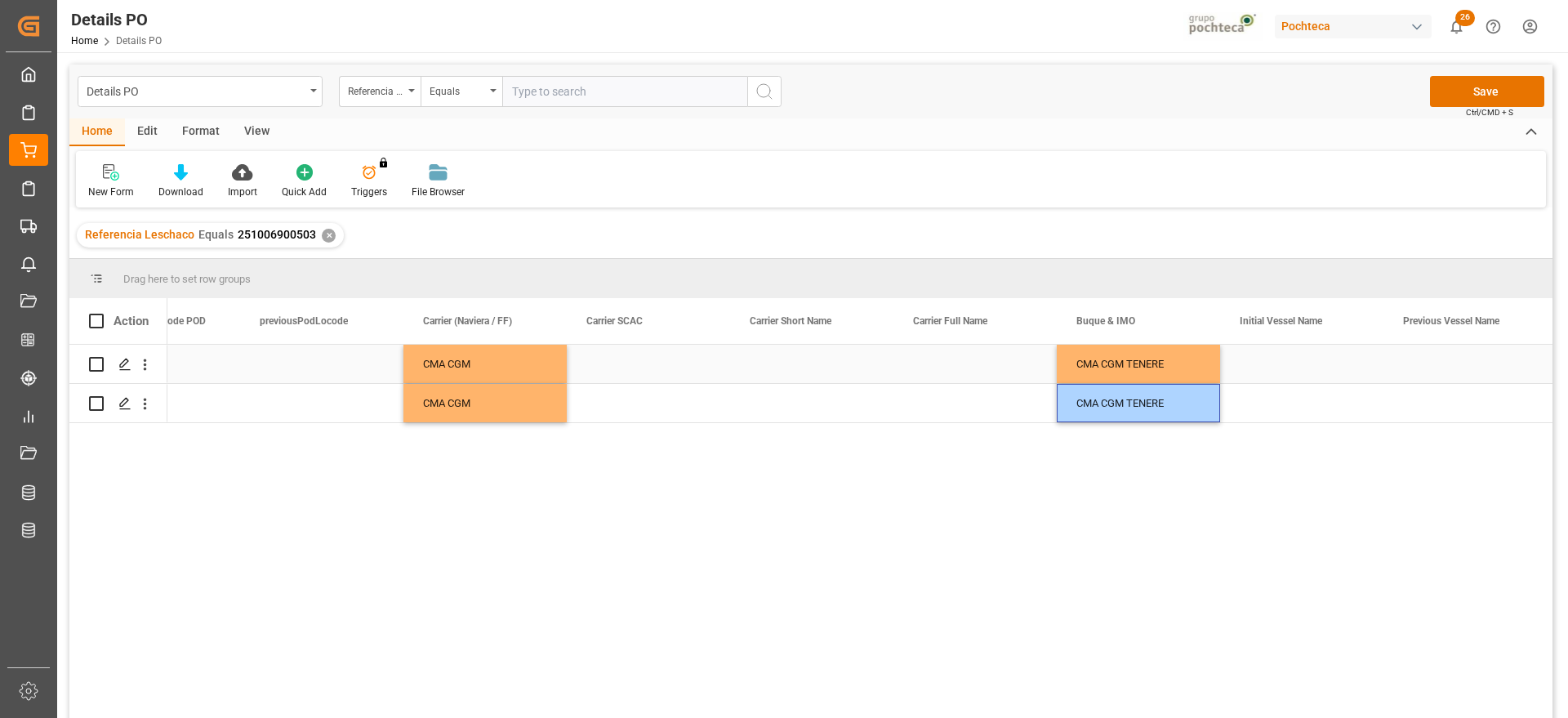
click at [1312, 361] on div "Press SPACE to select this row." at bounding box center [1302, 364] width 163 height 39
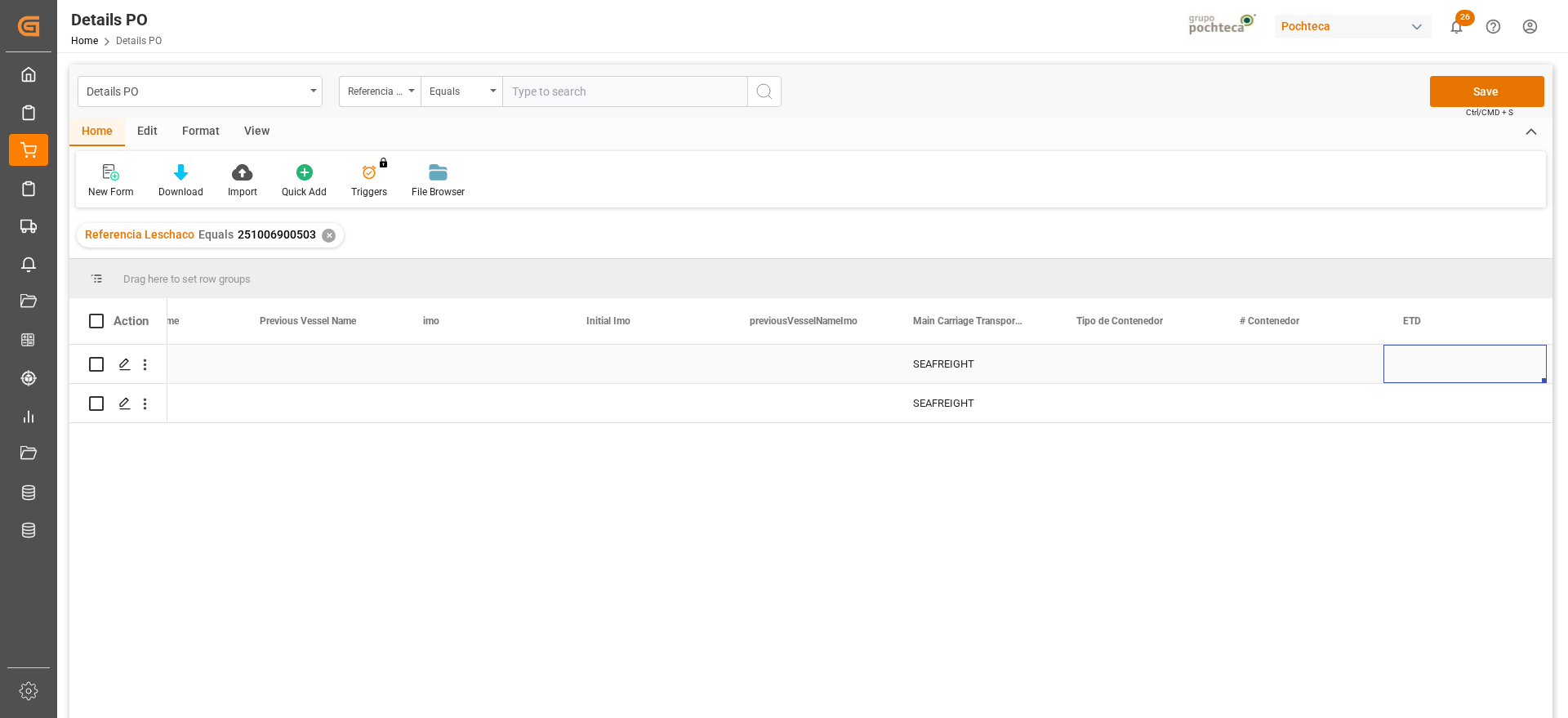
click at [1188, 374] on div "Press SPACE to select this row." at bounding box center [1139, 364] width 163 height 39
click at [1203, 374] on input "Press SPACE to select this row." at bounding box center [1138, 373] width 137 height 31
click at [1191, 368] on icon "open menu" at bounding box center [1190, 374] width 20 height 20
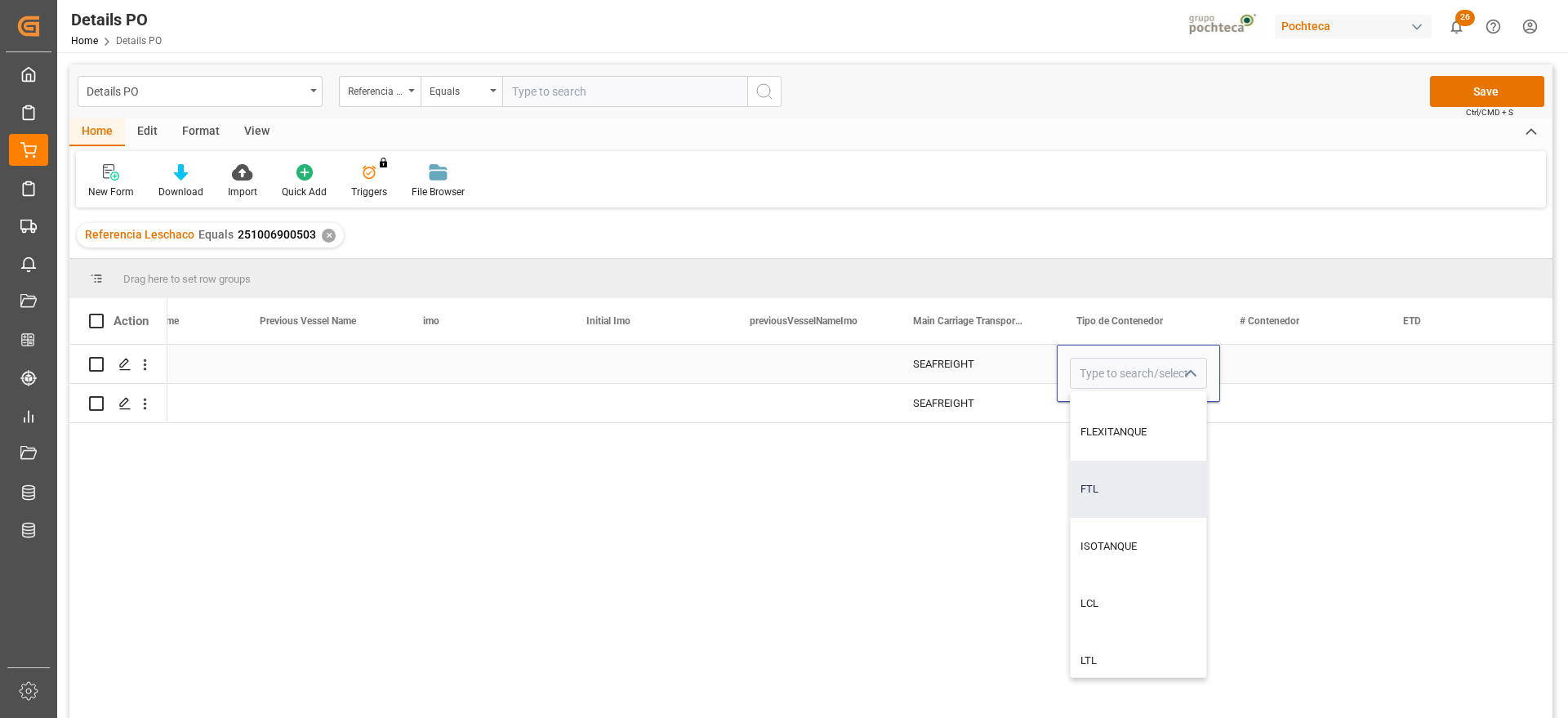
click at [1137, 562] on div "ISOTANQUE" at bounding box center [1138, 547] width 135 height 57
type input "ISOTANQUE"
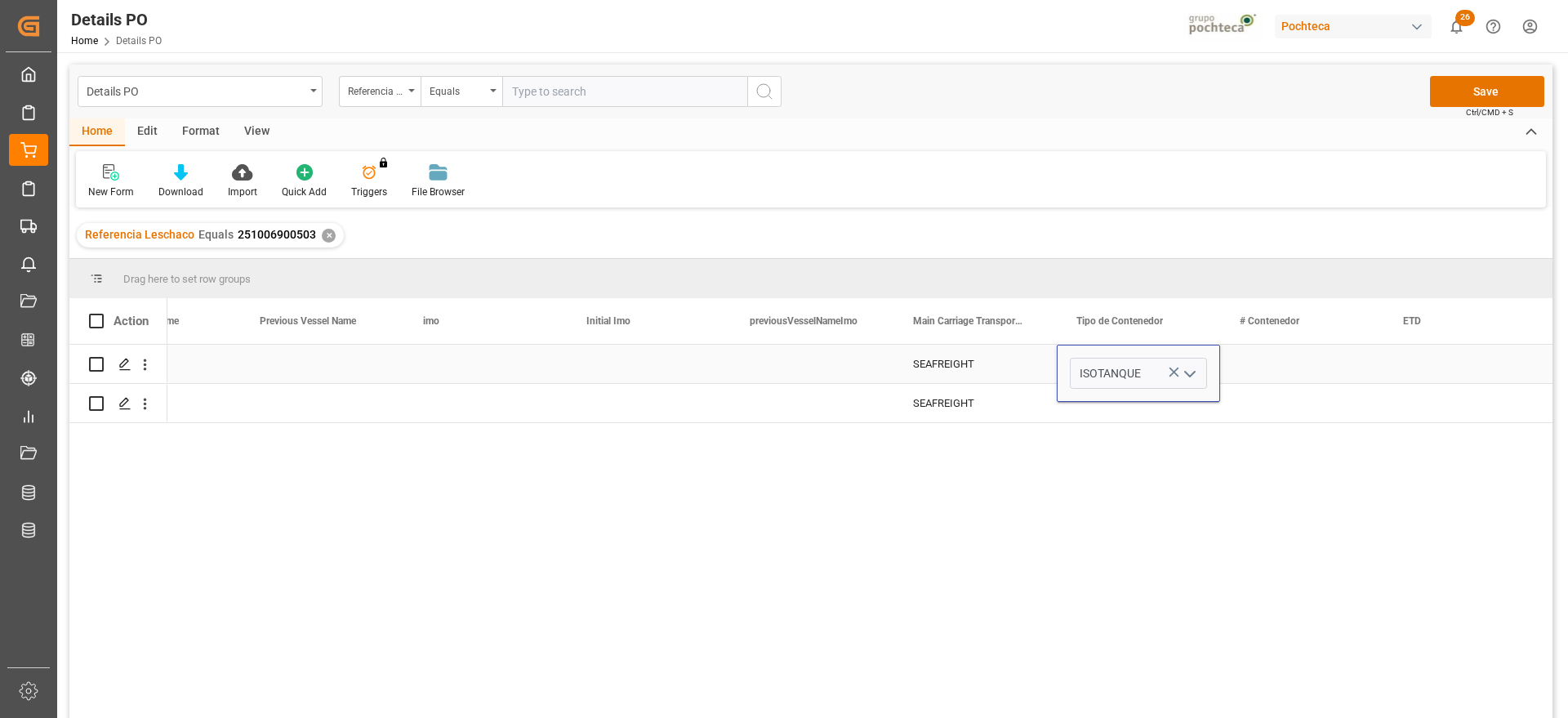
click at [1291, 361] on div "Press SPACE to select this row." at bounding box center [1302, 364] width 163 height 39
click at [1180, 366] on div "ISOTANQUE" at bounding box center [1138, 365] width 124 height 38
click at [1166, 411] on div "Press SPACE to select this row." at bounding box center [1139, 402] width 163 height 39
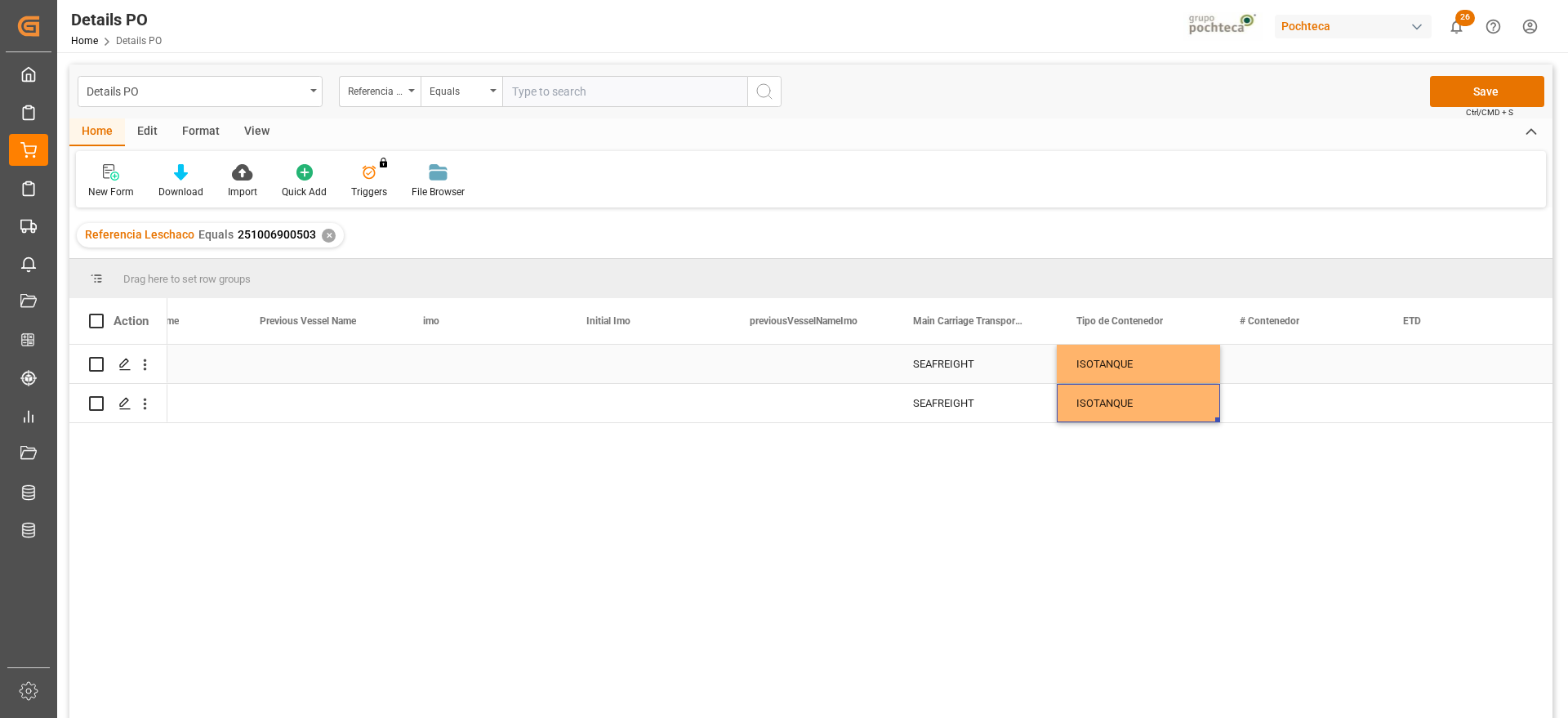
click at [1152, 362] on div "ISOTANQUE" at bounding box center [1138, 365] width 124 height 38
click at [1189, 370] on icon "open menu" at bounding box center [1190, 374] width 20 height 20
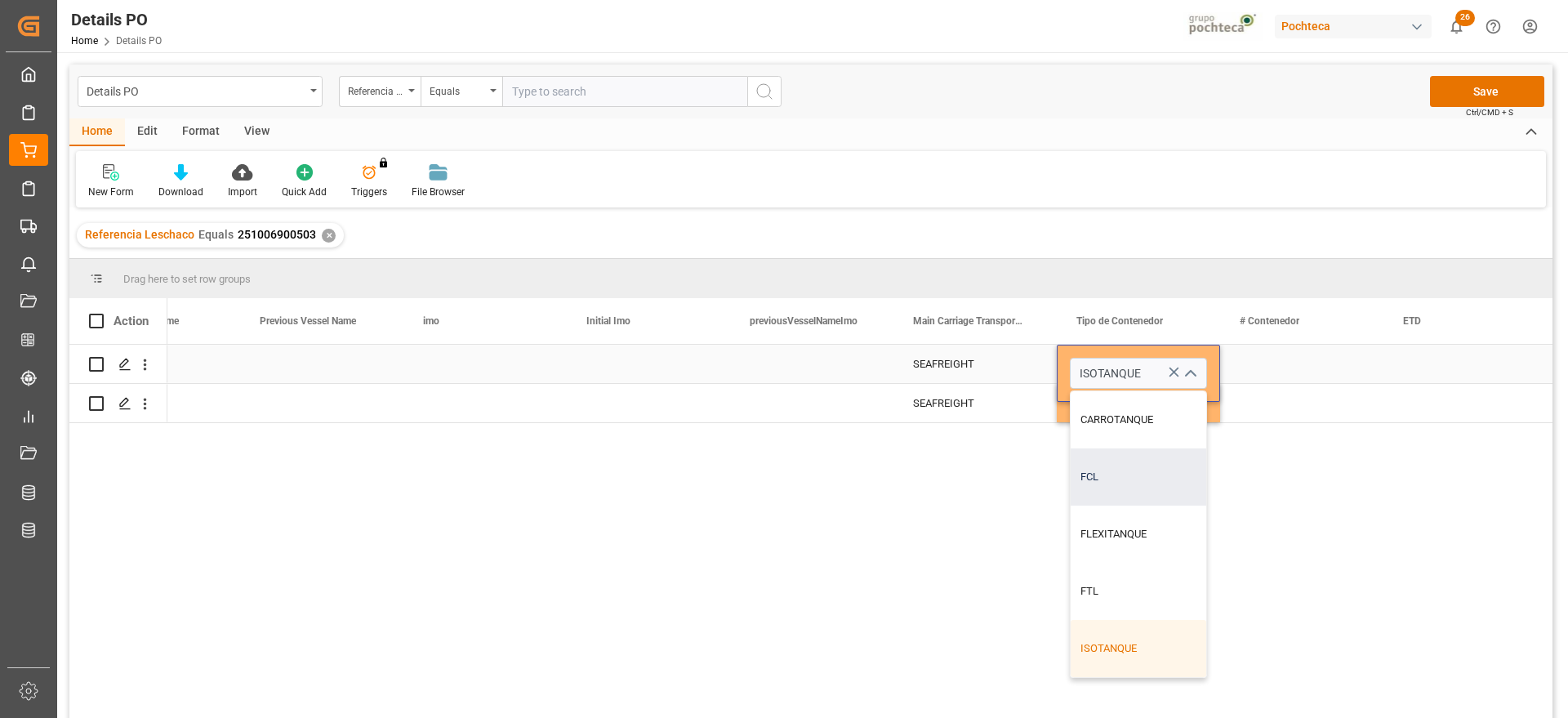
click at [1143, 466] on div "FCL" at bounding box center [1138, 477] width 135 height 57
type input "FCL"
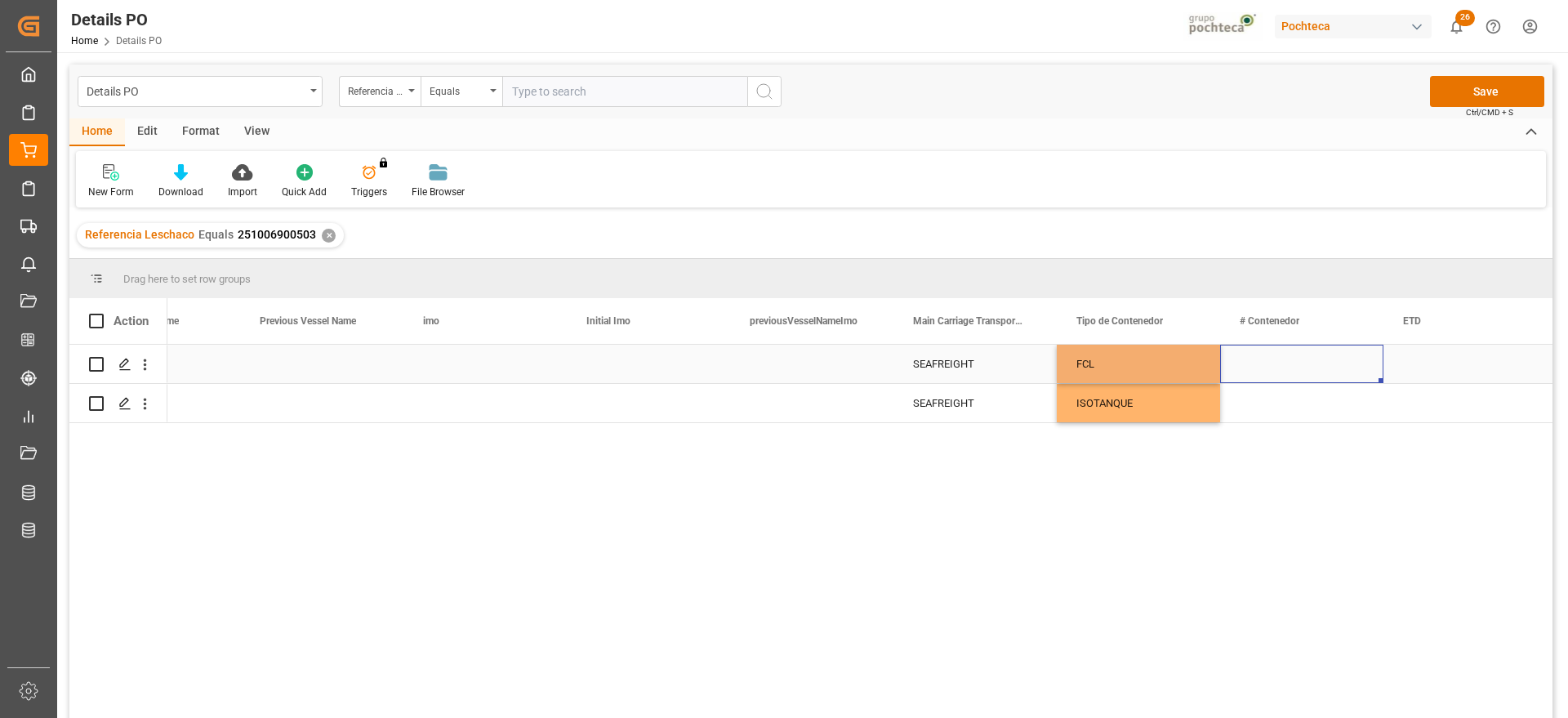
click at [1271, 377] on div "Press SPACE to select this row." at bounding box center [1302, 364] width 163 height 39
click at [1112, 367] on div "FCL" at bounding box center [1138, 365] width 124 height 38
click at [1123, 398] on div "ISOTANQUE" at bounding box center [1138, 403] width 124 height 38
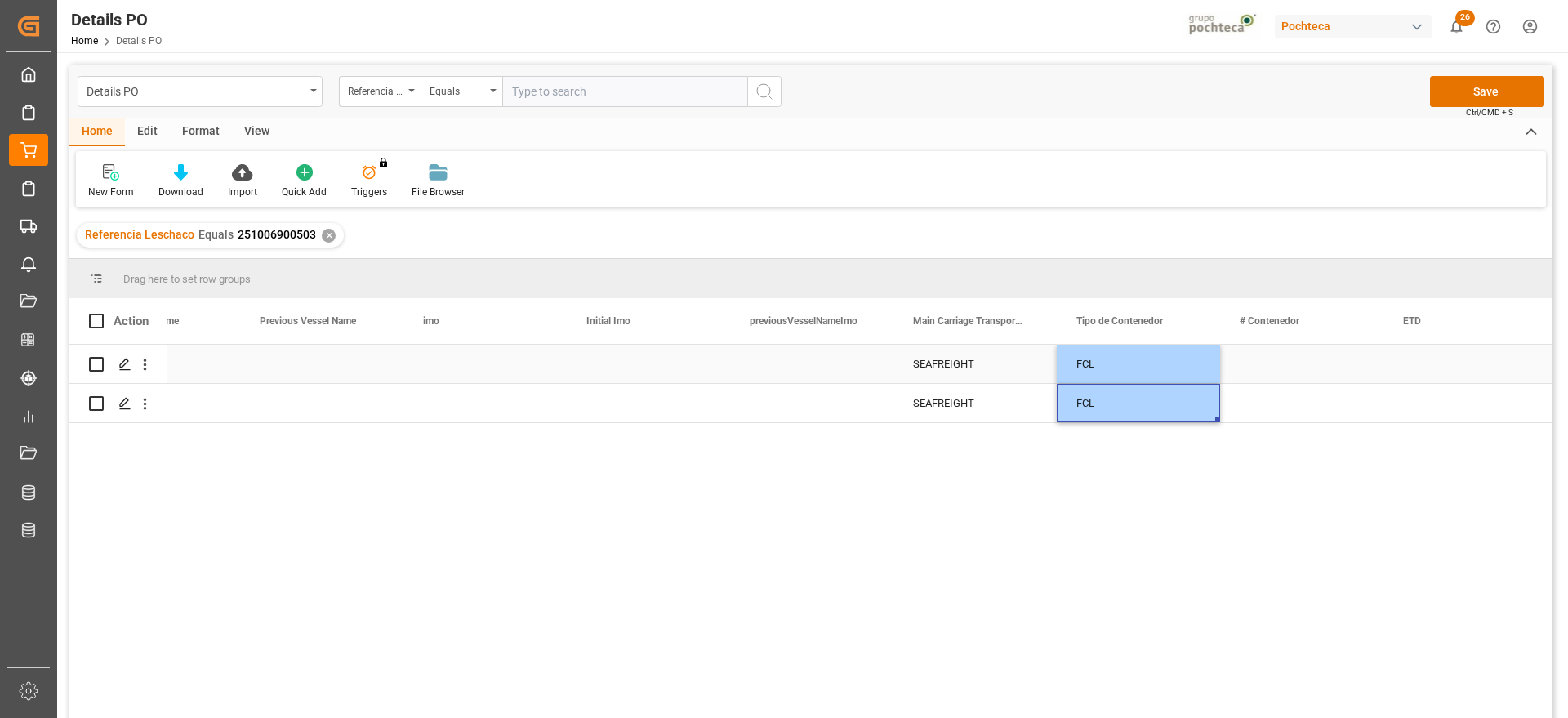
click at [1288, 350] on div "Press SPACE to select this row." at bounding box center [1302, 364] width 163 height 39
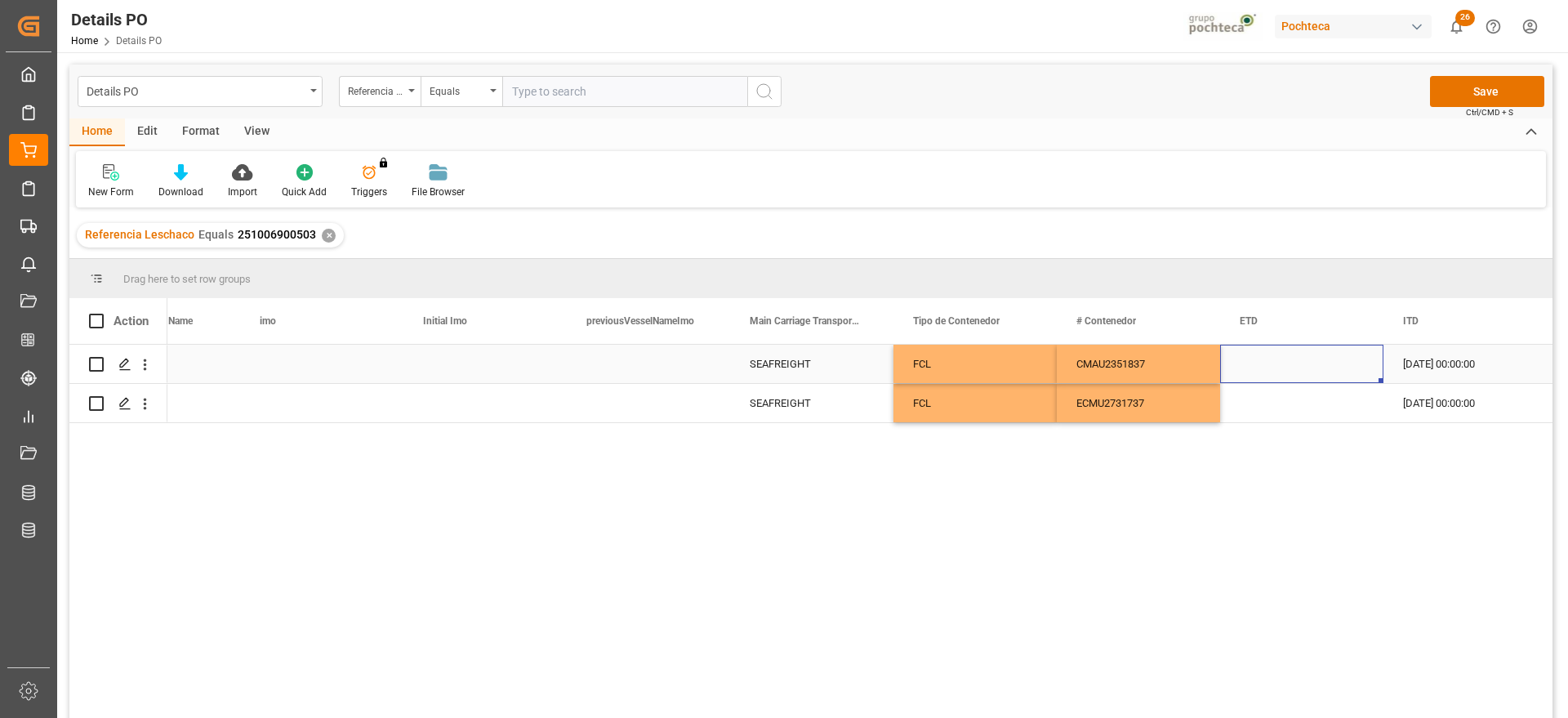
click at [1320, 366] on div "Press SPACE to select this row." at bounding box center [1302, 364] width 163 height 39
click at [1282, 366] on div "Press SPACE to select this row." at bounding box center [1302, 364] width 163 height 39
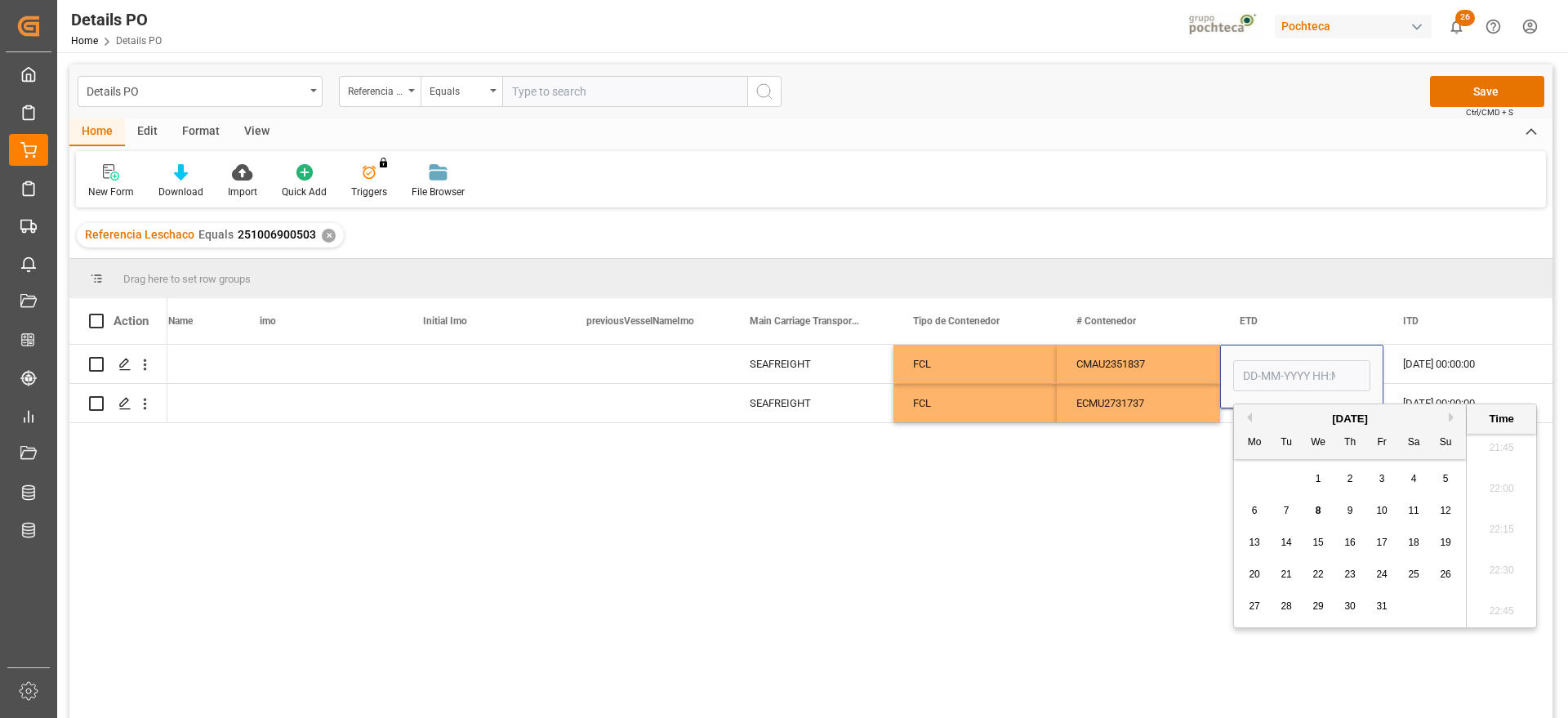
click at [1249, 414] on button "Previous Month" at bounding box center [1248, 417] width 10 height 10
click at [1261, 539] on div "15" at bounding box center [1255, 543] width 20 height 20
type input "[DATE] 00:00"
click at [1412, 377] on div "[DATE] 00:00:00" at bounding box center [1465, 364] width 163 height 39
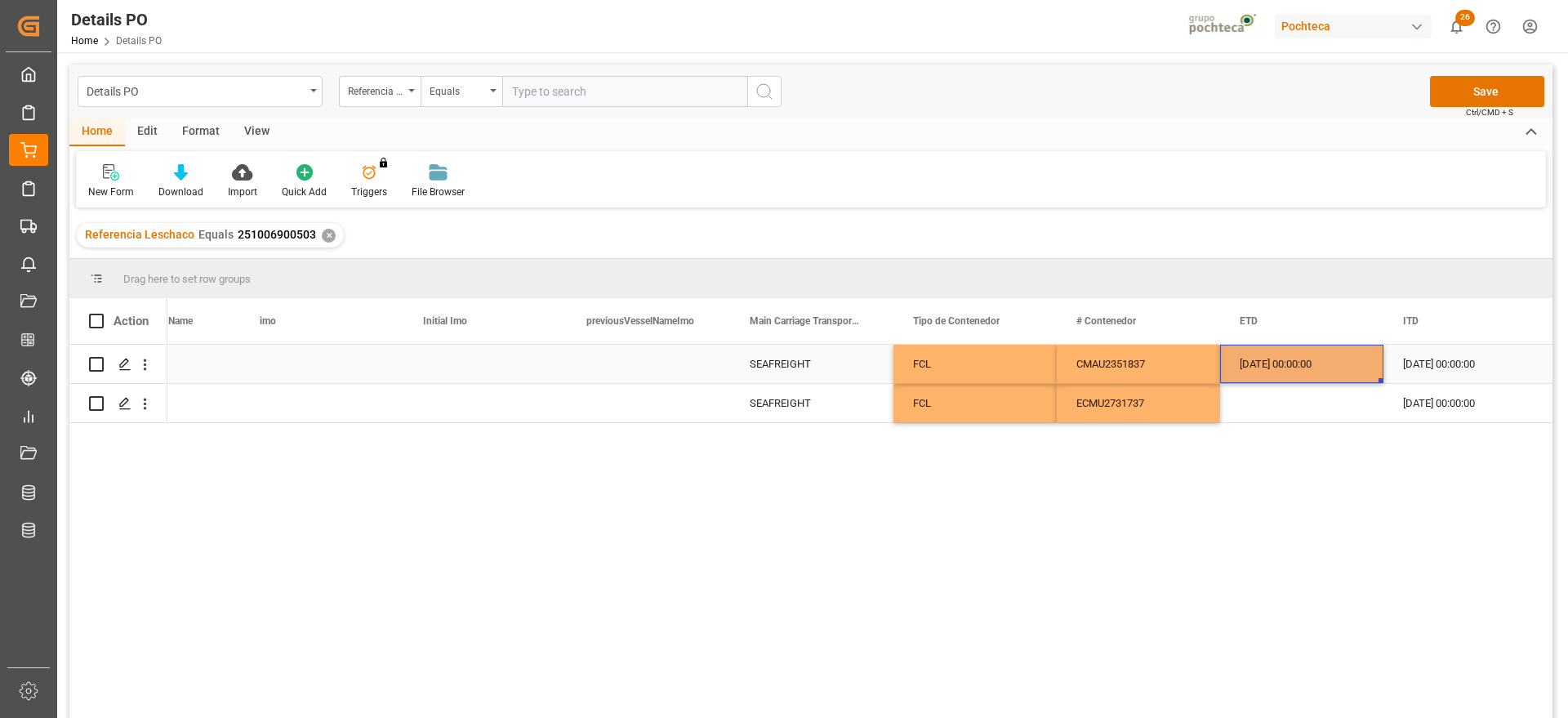
click at [1303, 377] on div "[DATE] 00:00:00" at bounding box center [1302, 364] width 163 height 39
click at [1302, 409] on div "Press SPACE to select this row." at bounding box center [1302, 402] width 163 height 39
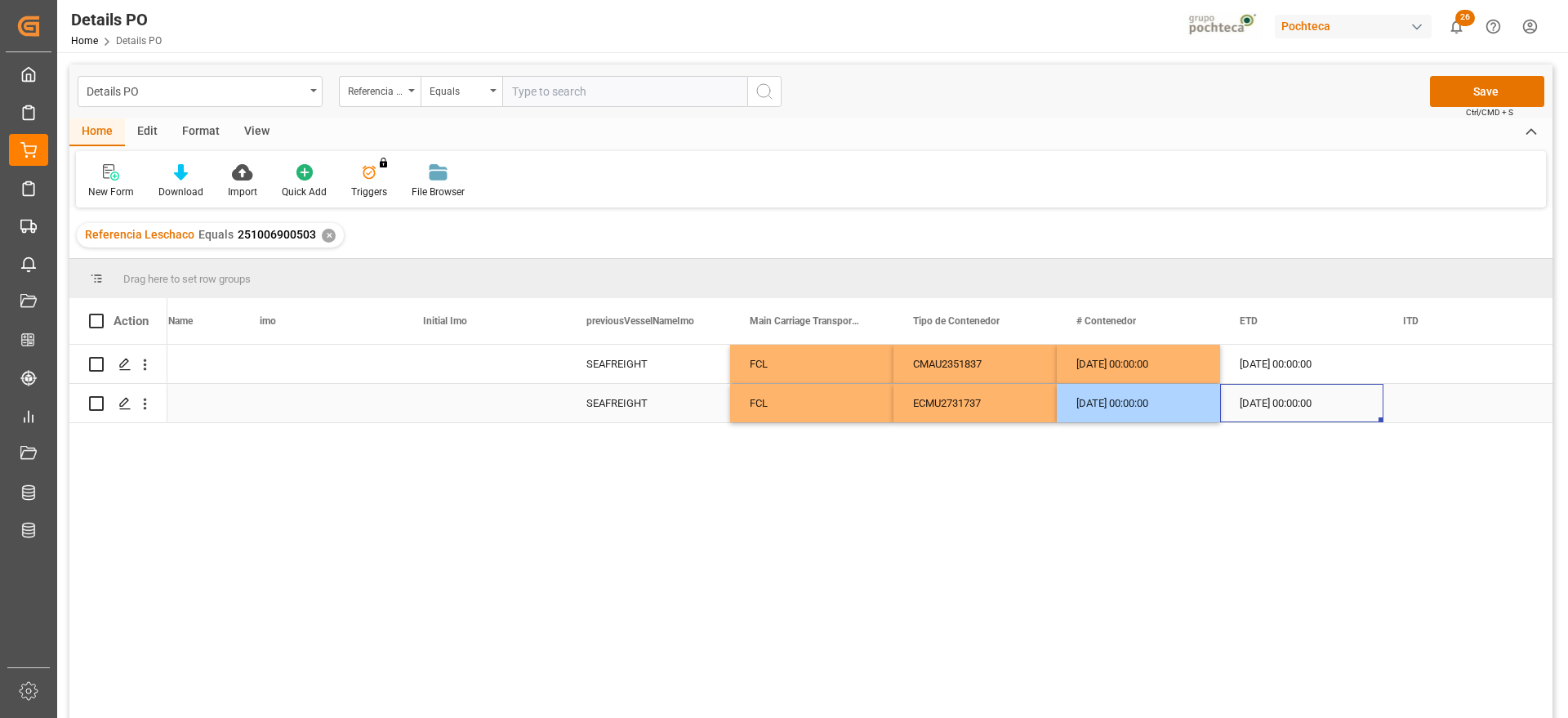
scroll to position [0, 10219]
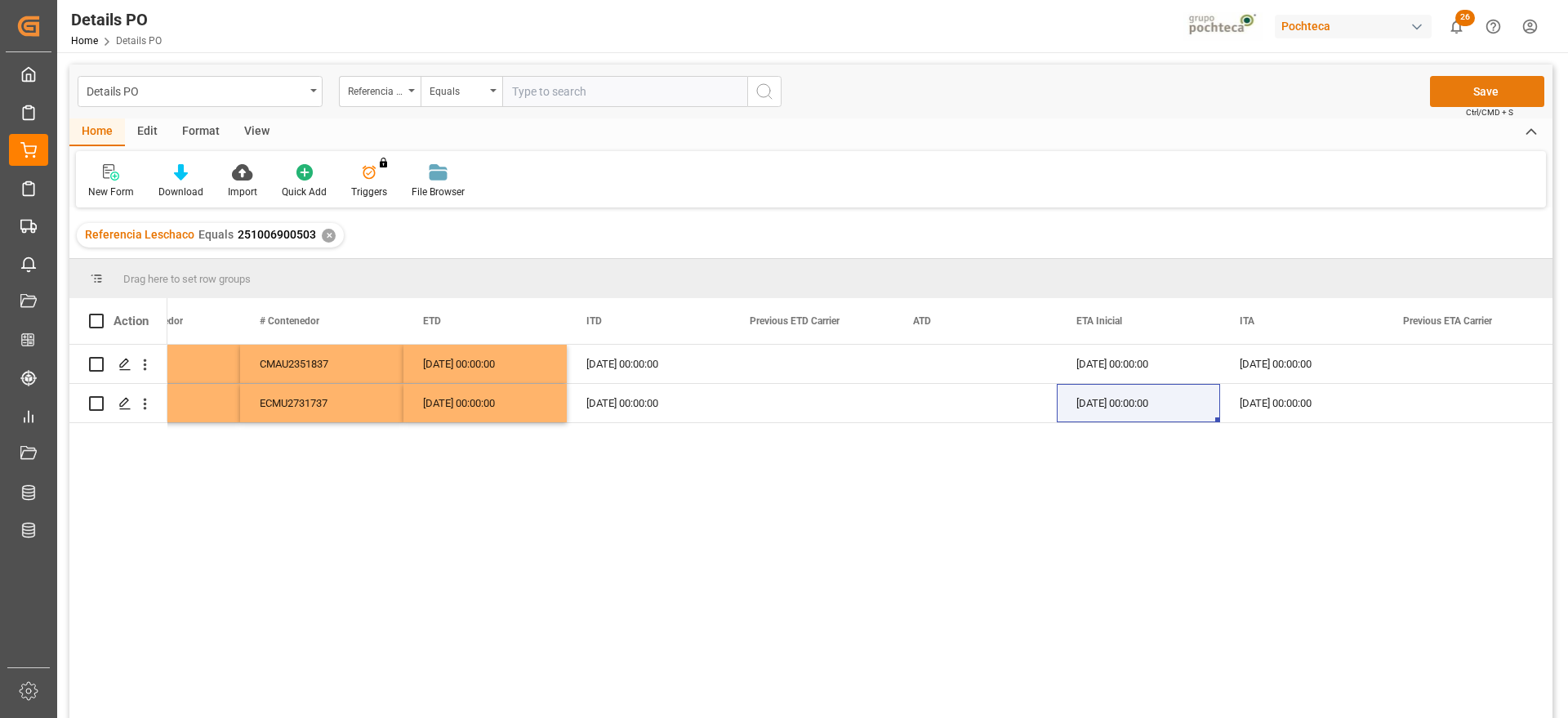
click at [1527, 100] on button "Save" at bounding box center [1488, 92] width 115 height 31
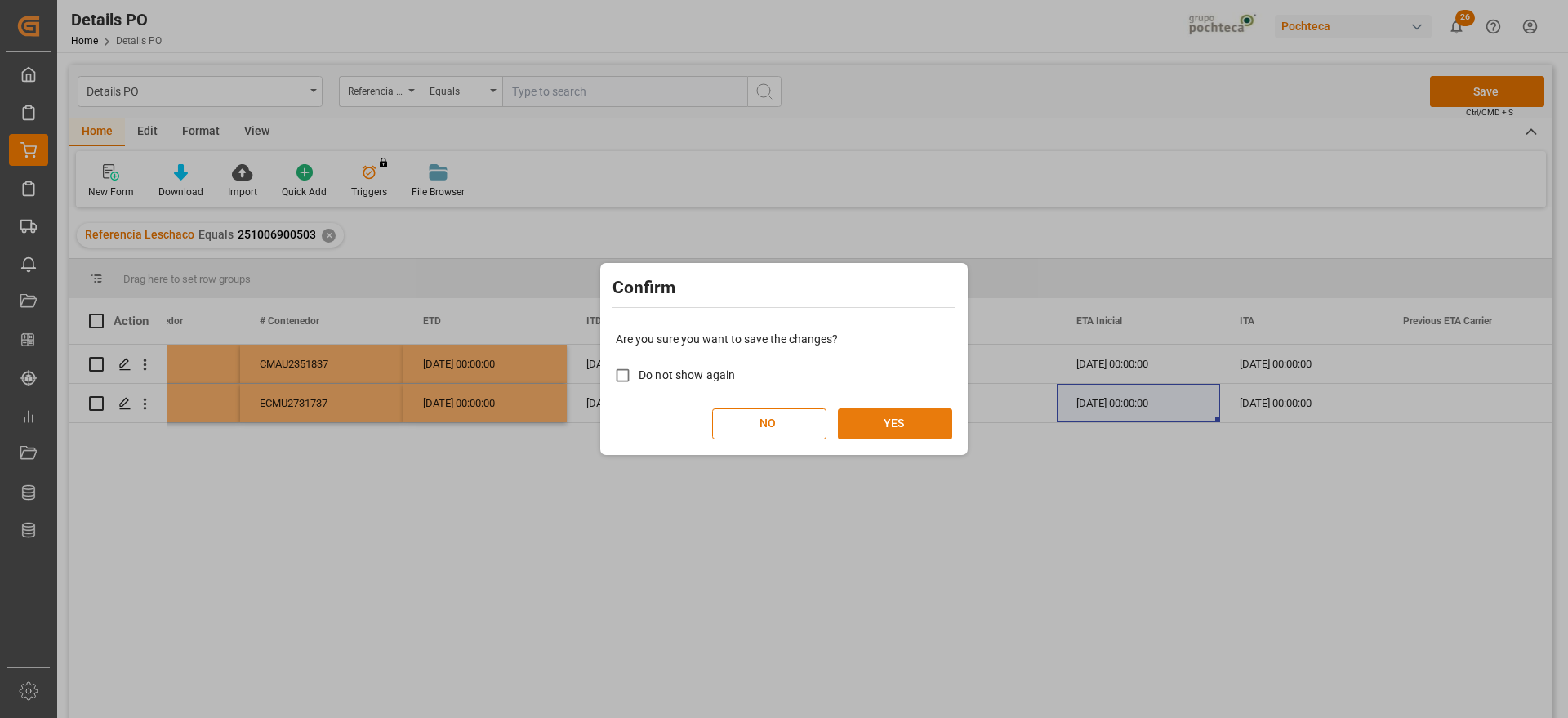
click at [875, 424] on button "YES" at bounding box center [895, 424] width 115 height 31
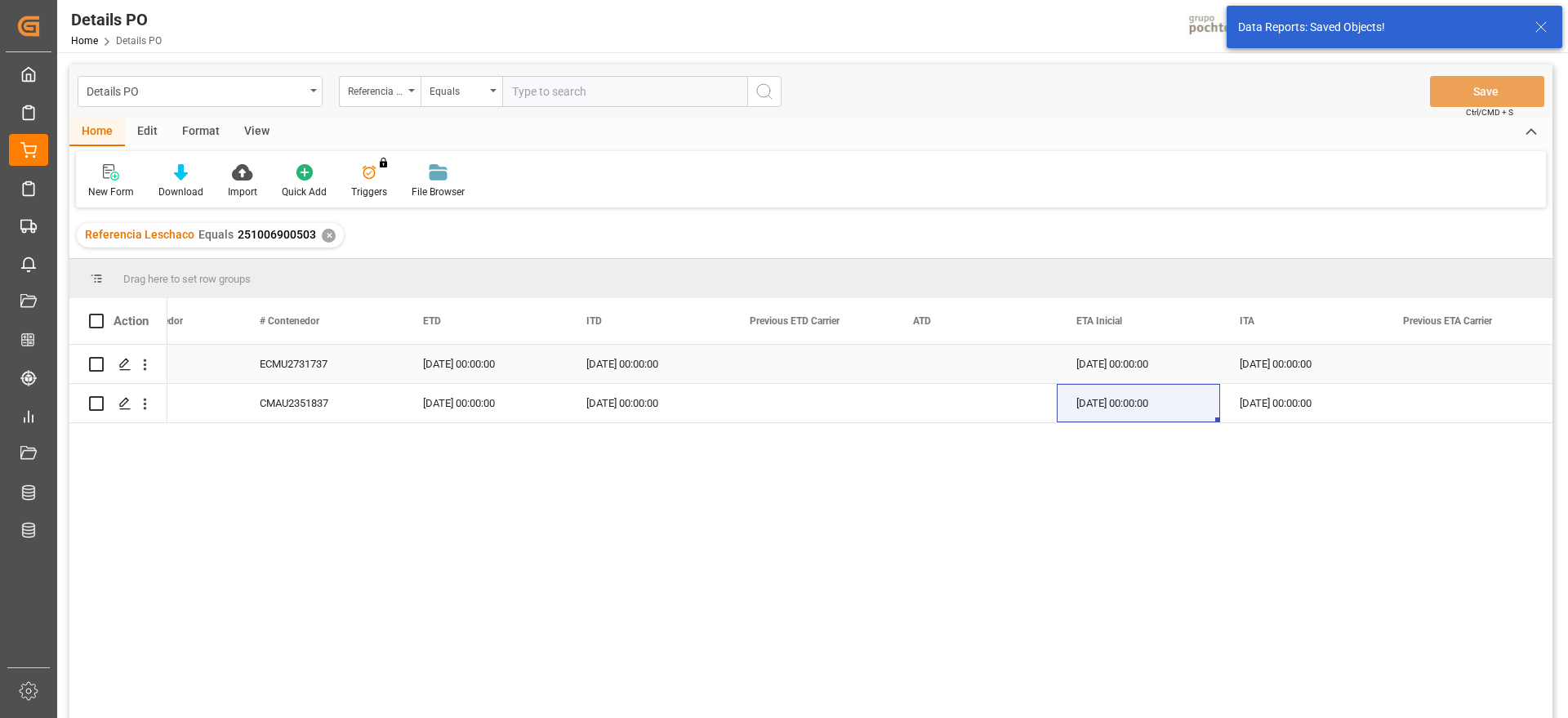
click at [330, 361] on div "ECMU2731737" at bounding box center [321, 364] width 163 height 39
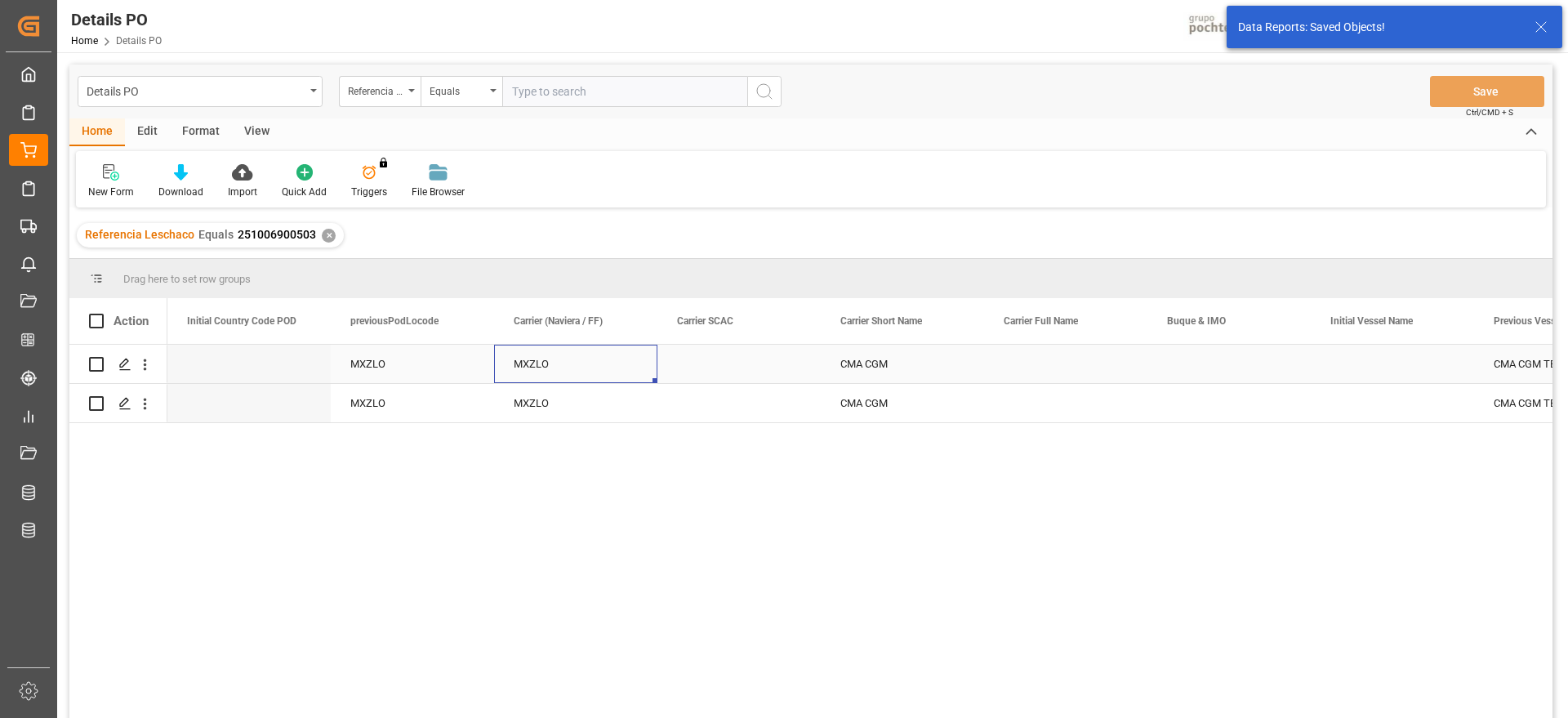
scroll to position [0, 7678]
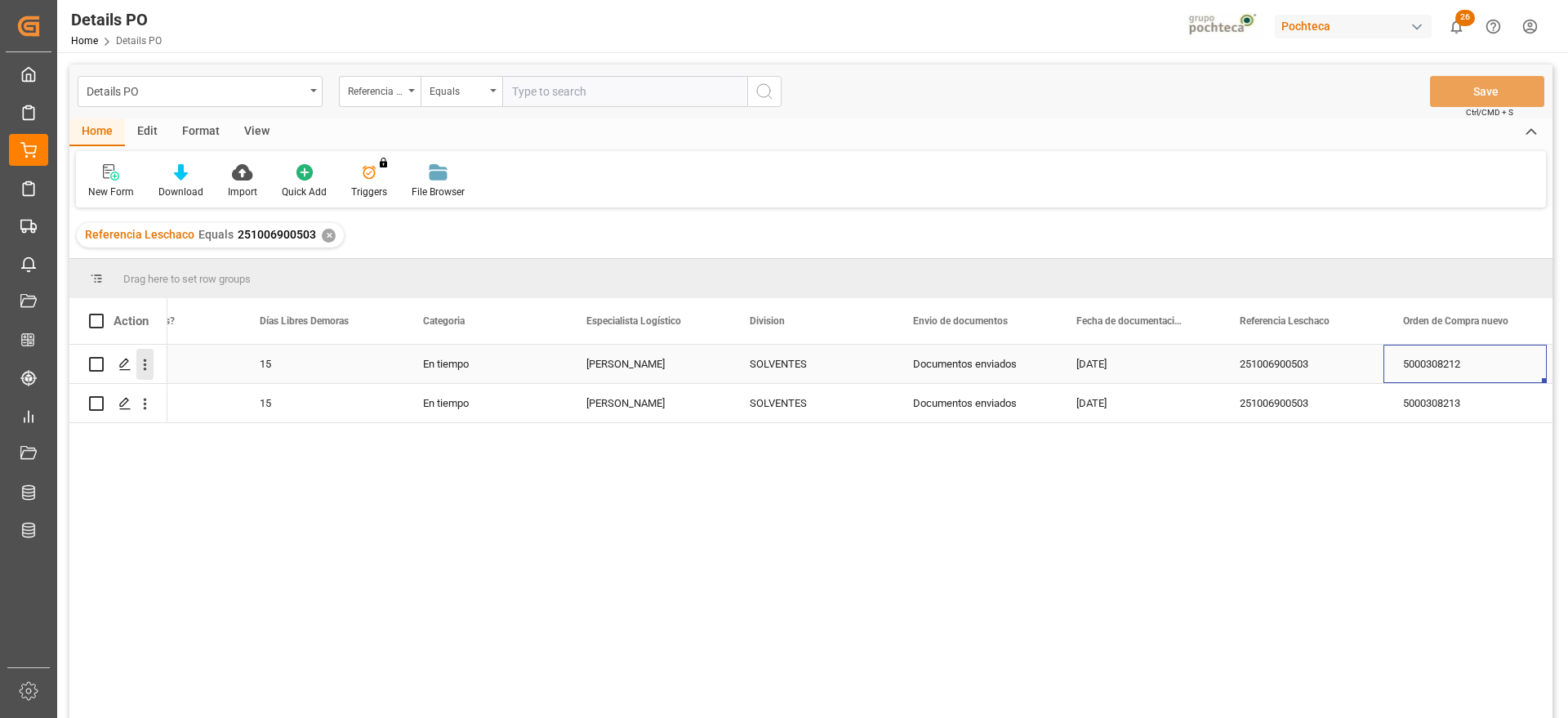
click at [143, 364] on icon "open menu" at bounding box center [144, 364] width 17 height 17
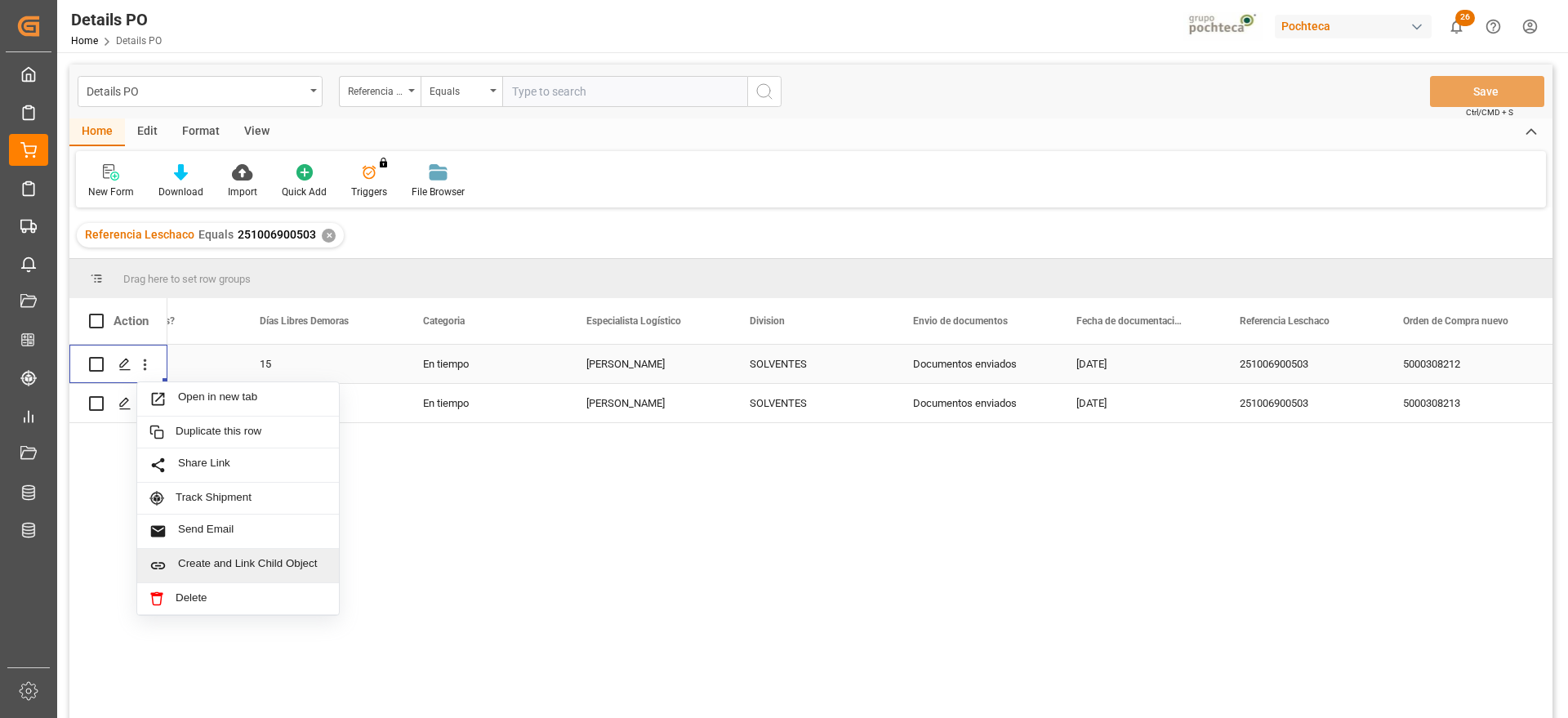
click at [214, 562] on span "Create and Link Child Object" at bounding box center [252, 566] width 148 height 17
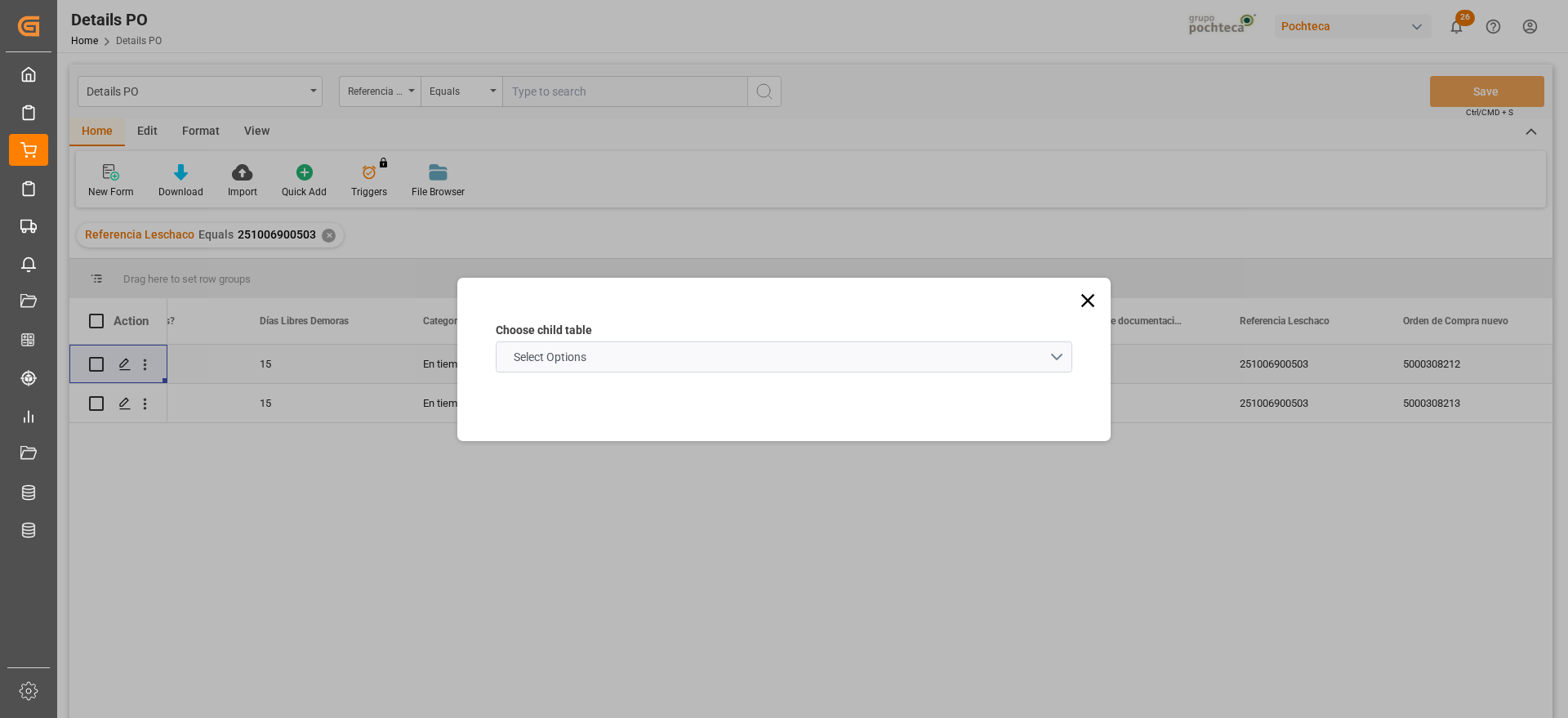
click at [536, 356] on span "Select Options" at bounding box center [550, 357] width 89 height 17
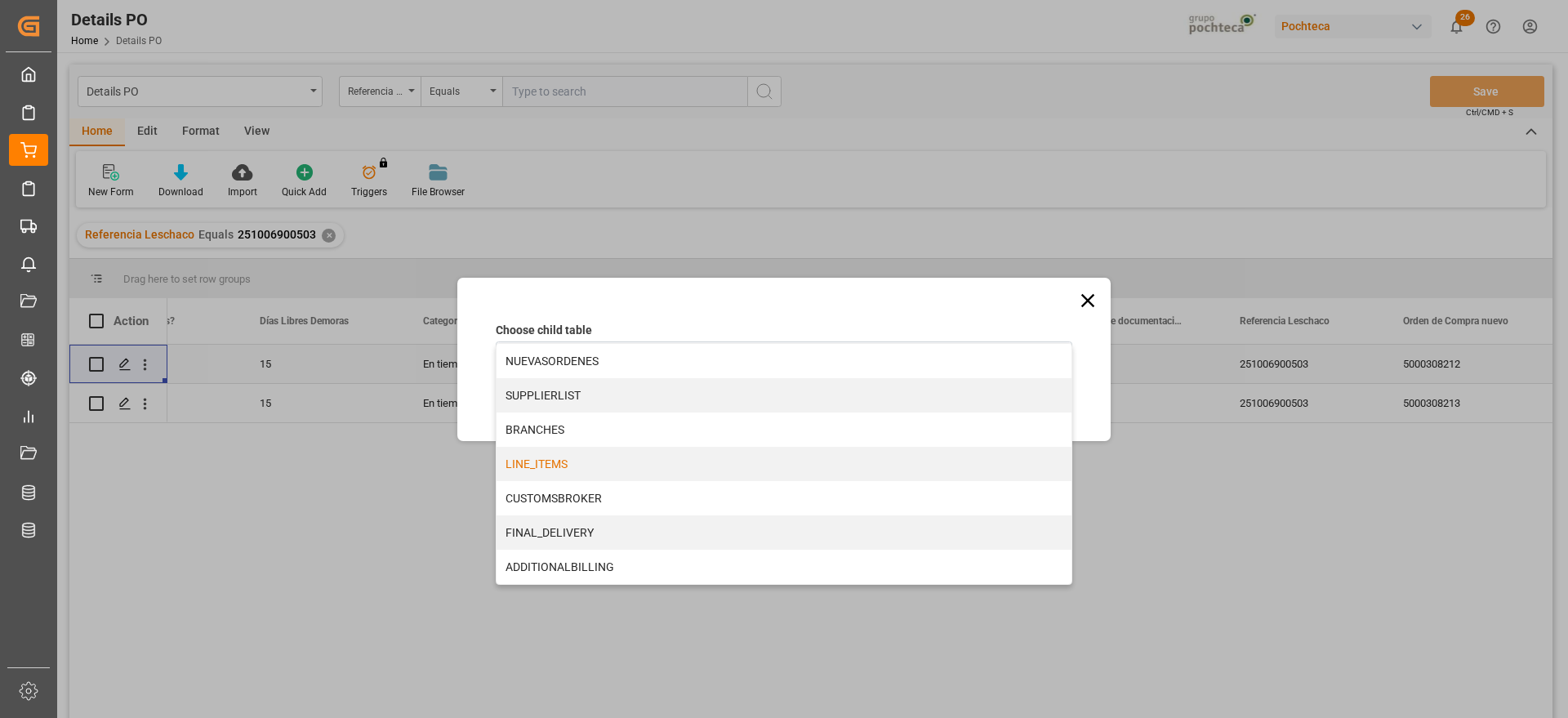
click at [542, 470] on div "LINE_ITEMS" at bounding box center [784, 464] width 575 height 34
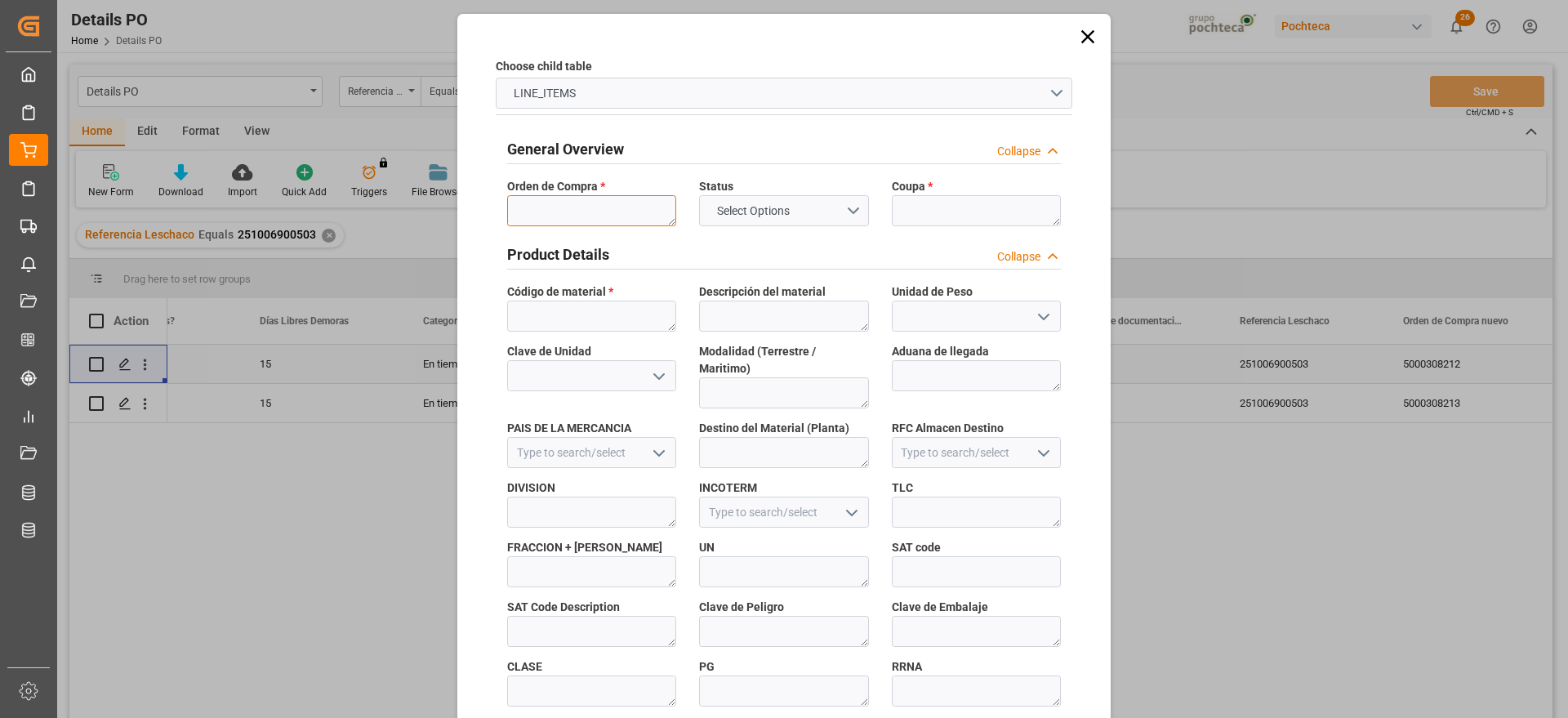
click at [569, 201] on textarea at bounding box center [592, 211] width 169 height 31
paste textarea "5000308212"
type textarea "5000308212"
click at [950, 198] on textarea at bounding box center [976, 211] width 169 height 31
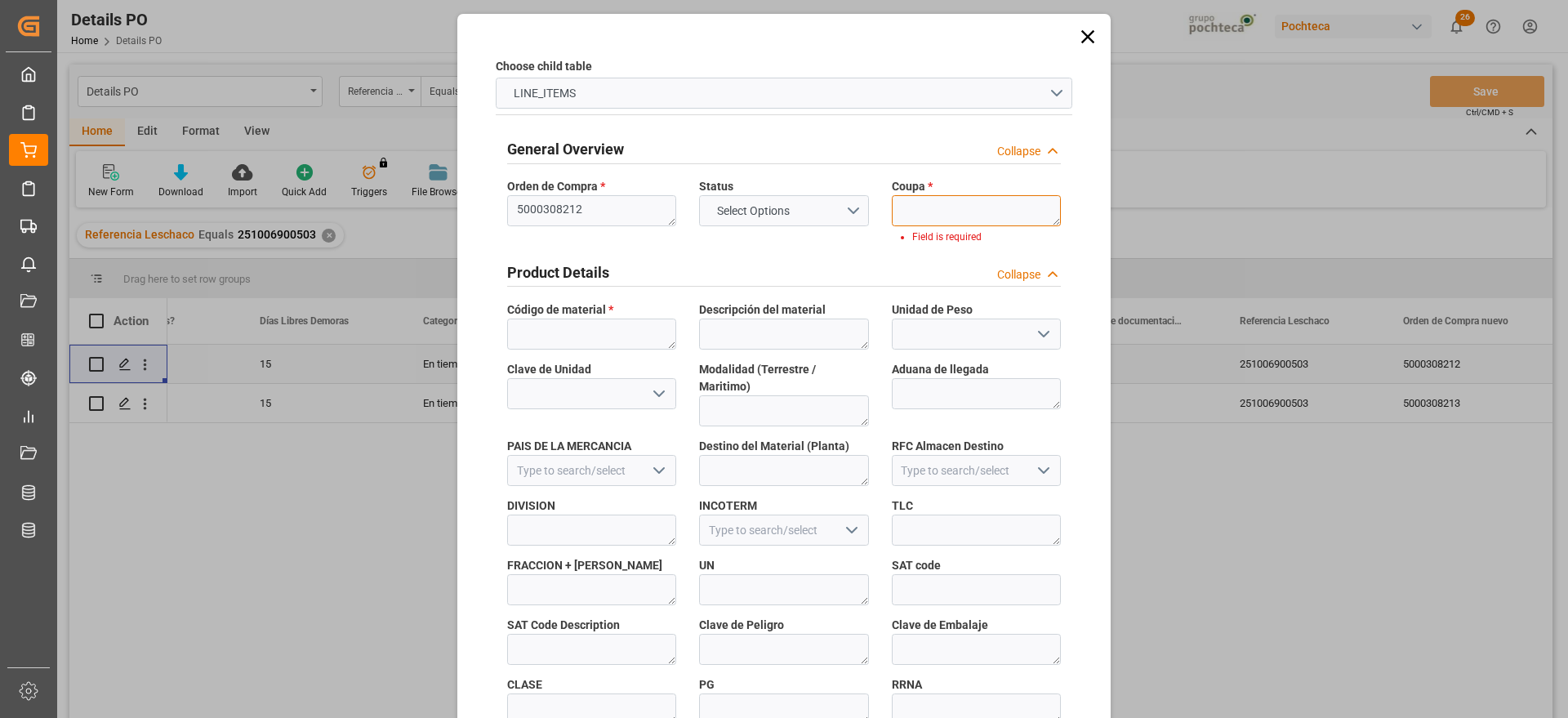
paste textarea "198163"
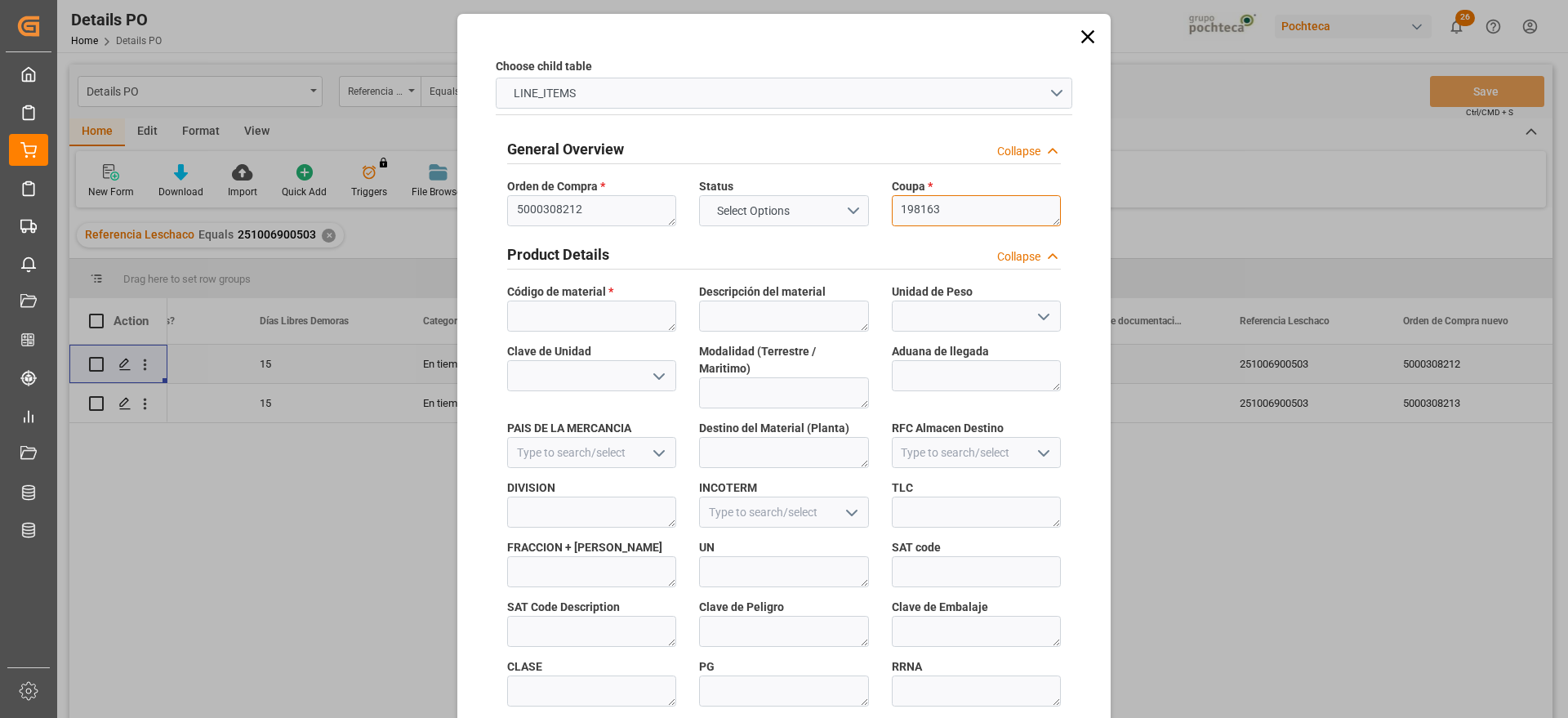
type textarea "198163"
click at [612, 305] on textarea at bounding box center [592, 316] width 169 height 31
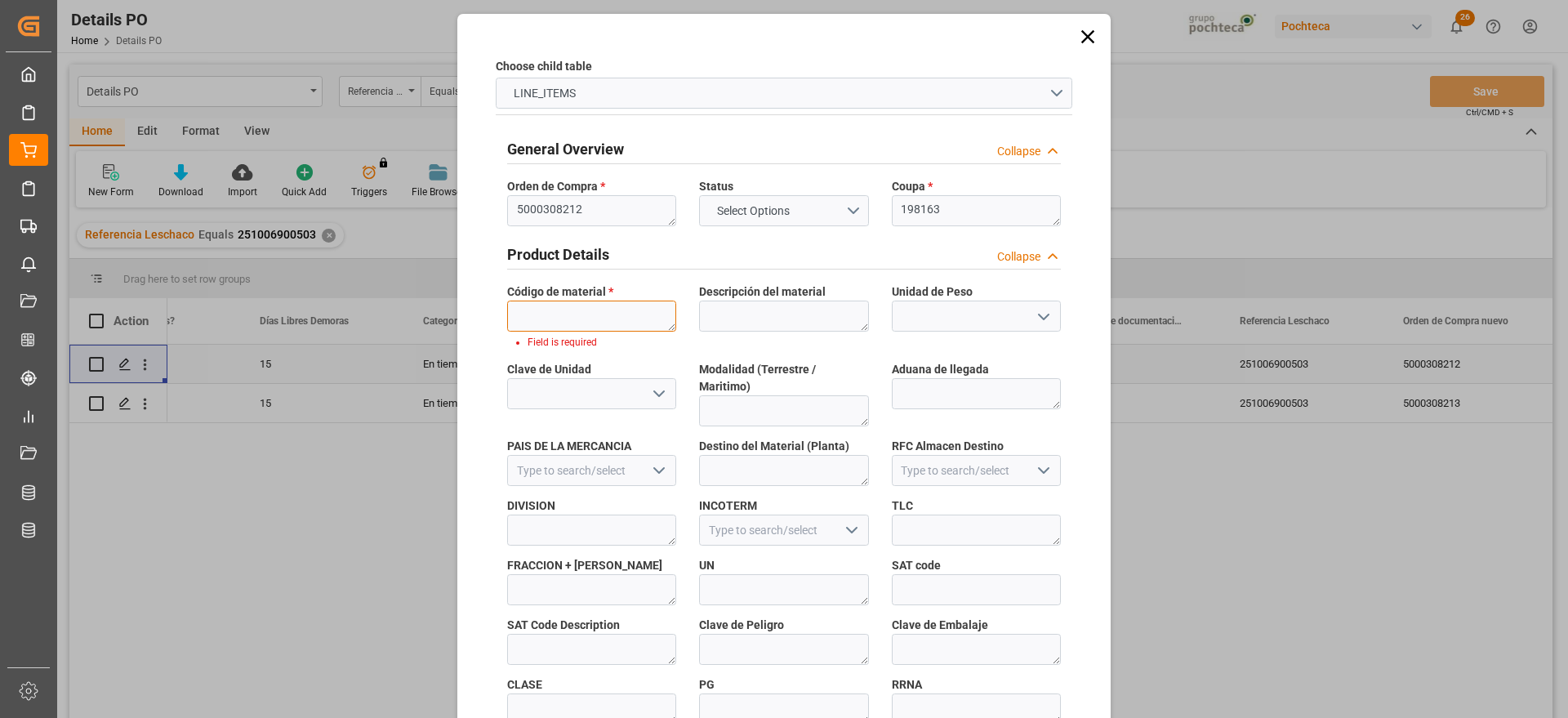
paste textarea "37501"
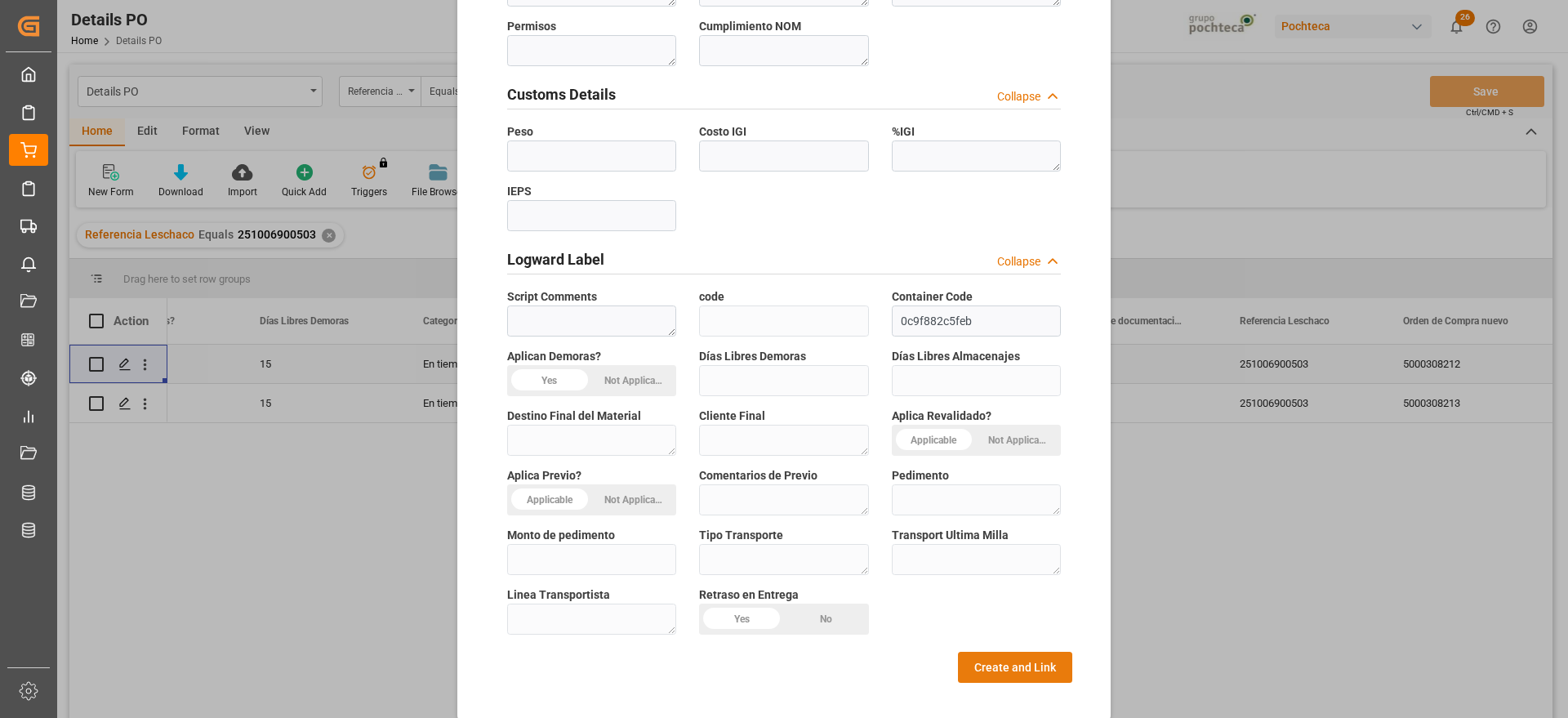
type textarea "37501"
click at [975, 652] on button "Create and Link" at bounding box center [1016, 667] width 115 height 31
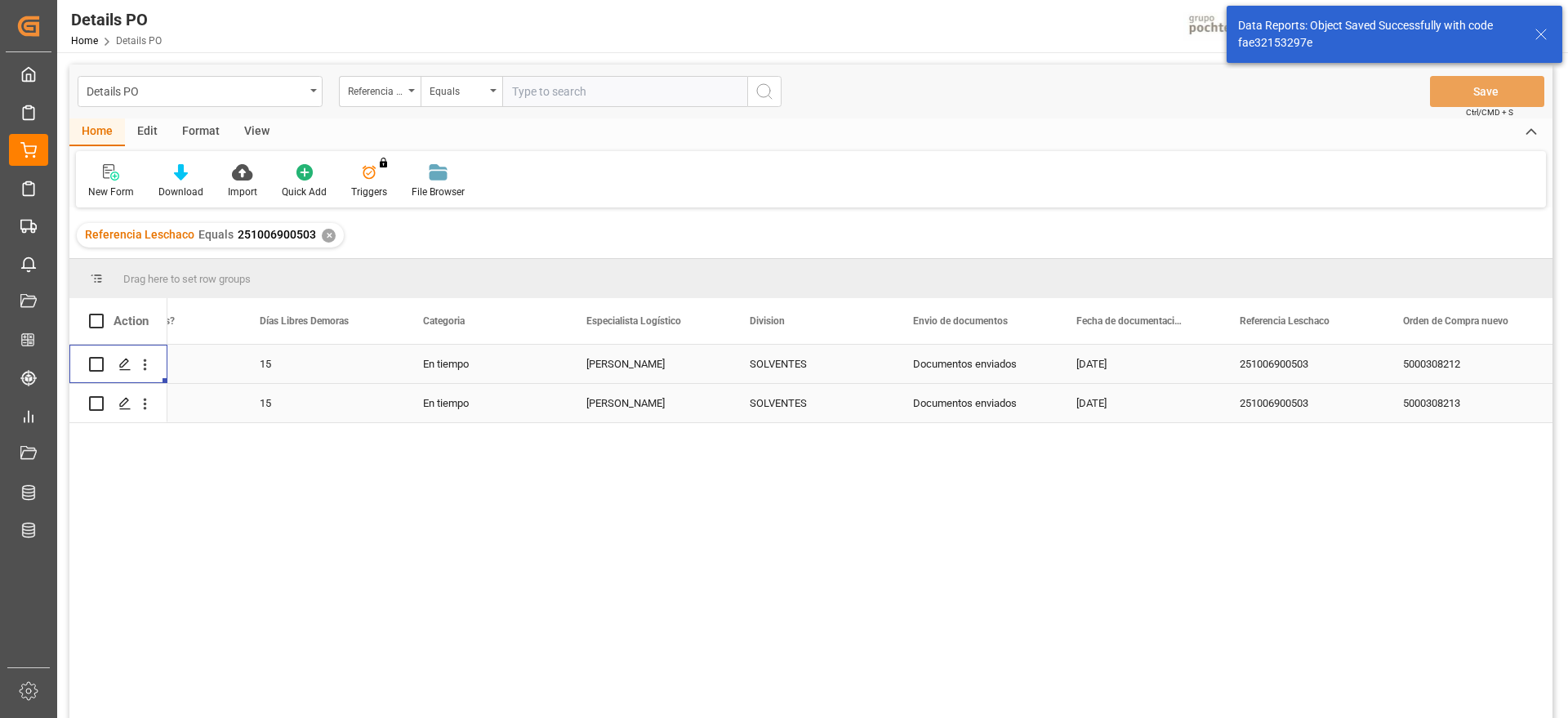
click at [1457, 402] on div "5000308213" at bounding box center [1465, 402] width 163 height 39
click at [139, 402] on icon "open menu" at bounding box center [144, 403] width 17 height 17
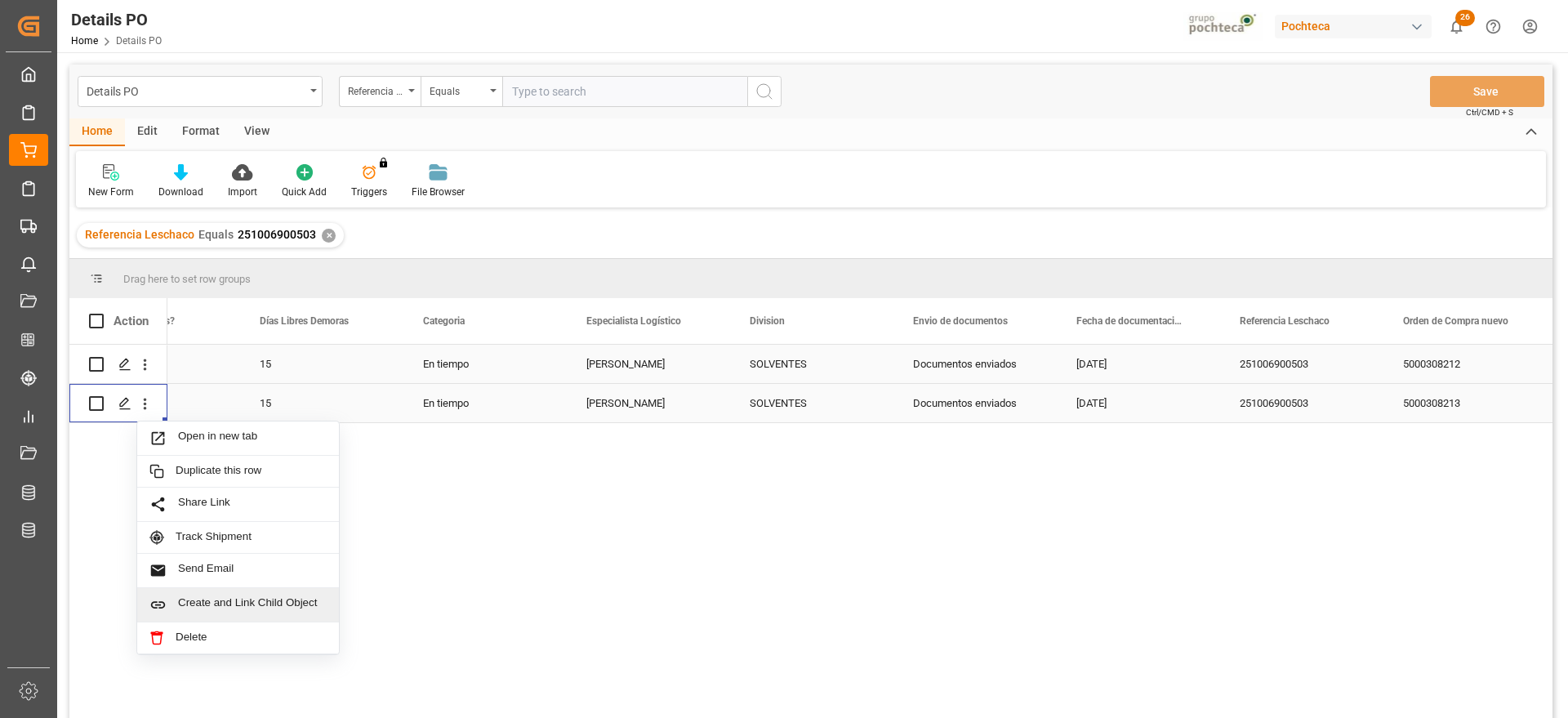
click at [234, 604] on span "Create and Link Child Object" at bounding box center [252, 604] width 148 height 17
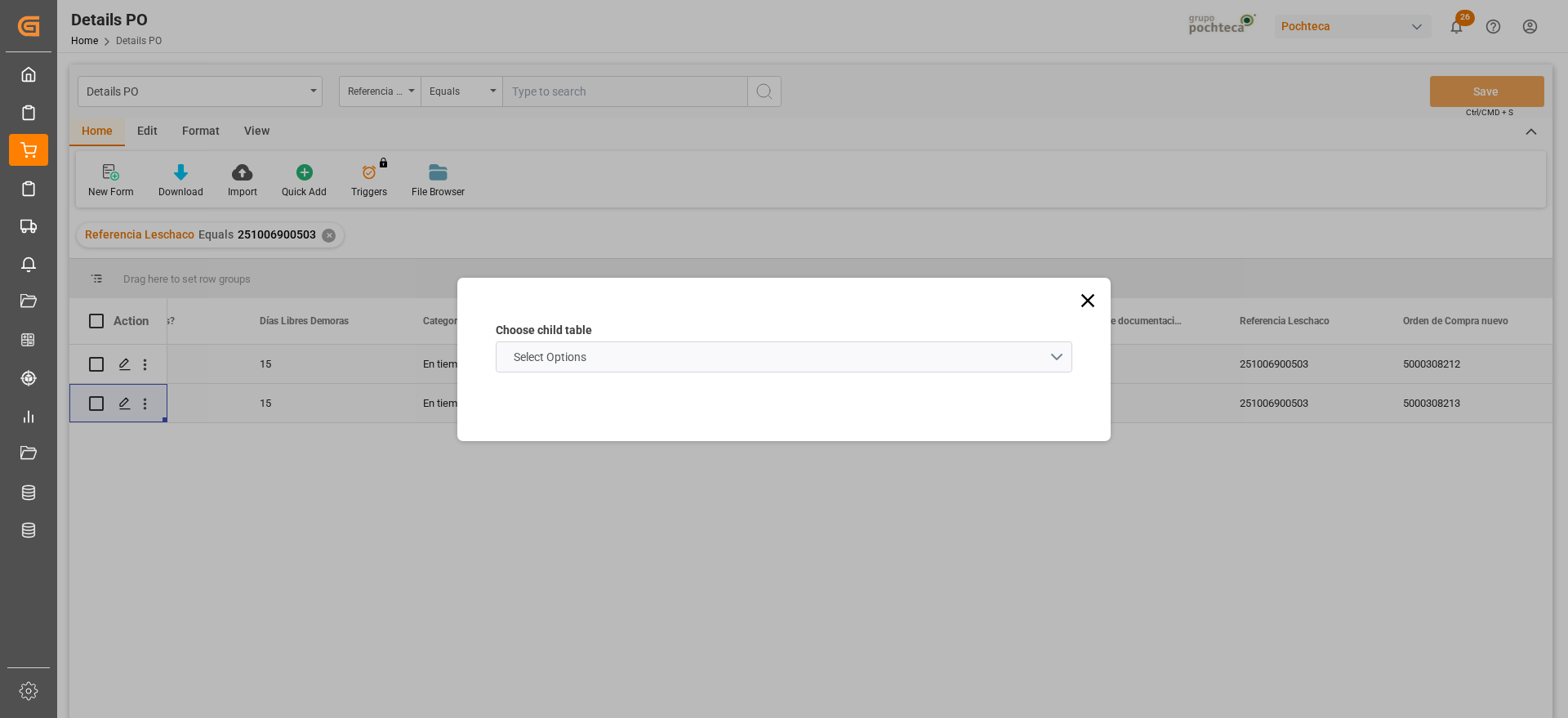
click at [602, 357] on schema "Select Options" at bounding box center [784, 357] width 577 height 31
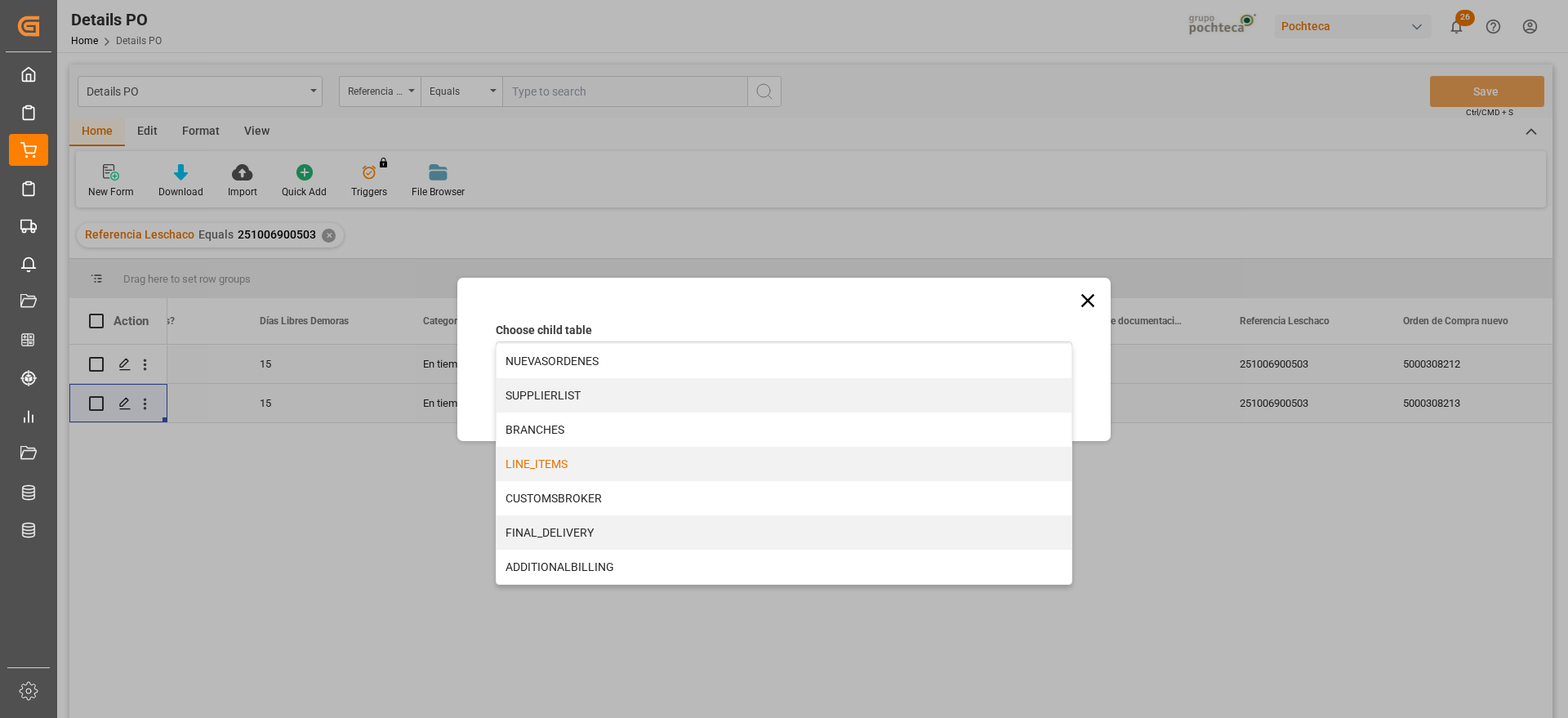
click at [565, 465] on div "LINE_ITEMS" at bounding box center [784, 464] width 575 height 34
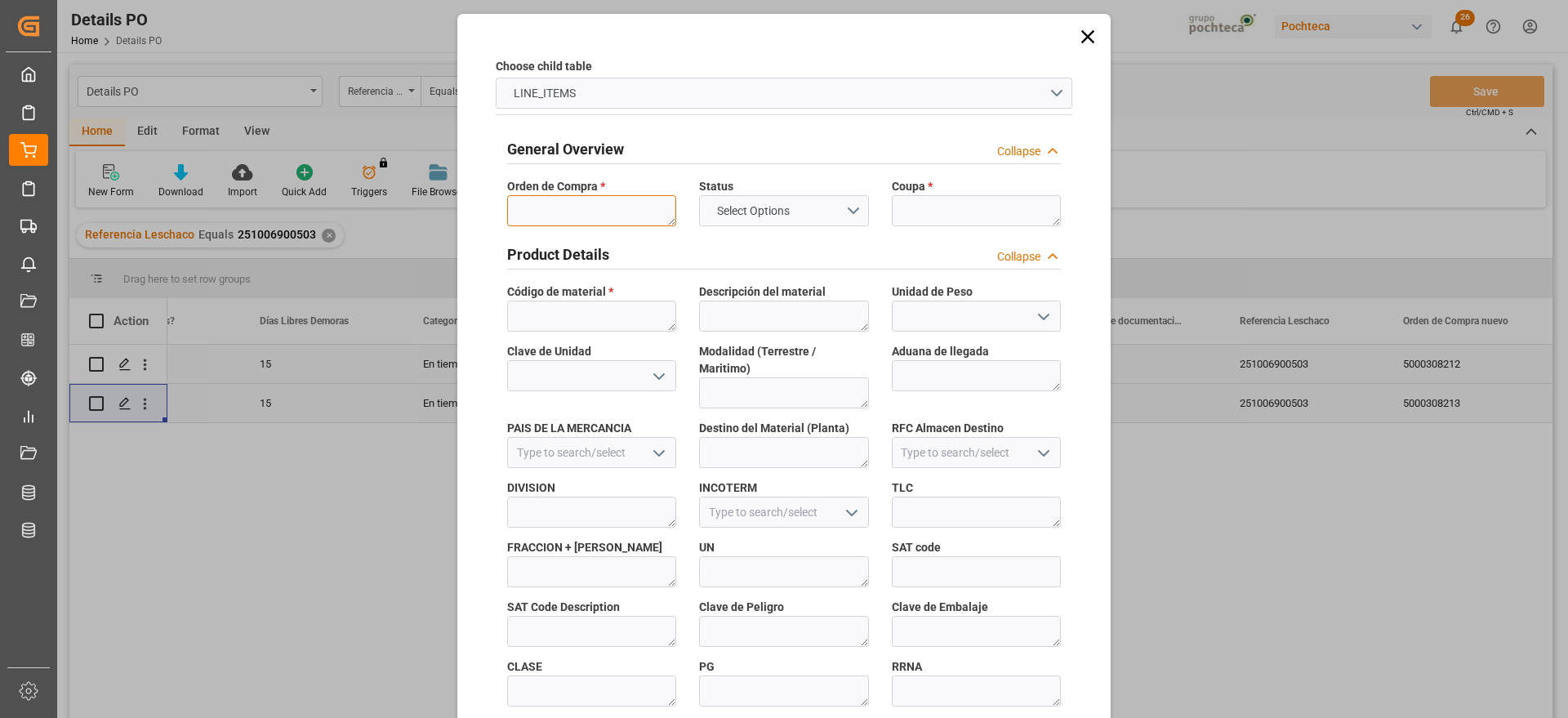
click at [560, 207] on textarea at bounding box center [592, 211] width 169 height 31
paste textarea "5000308213"
type textarea "5000308213"
click at [916, 198] on textarea at bounding box center [976, 211] width 169 height 31
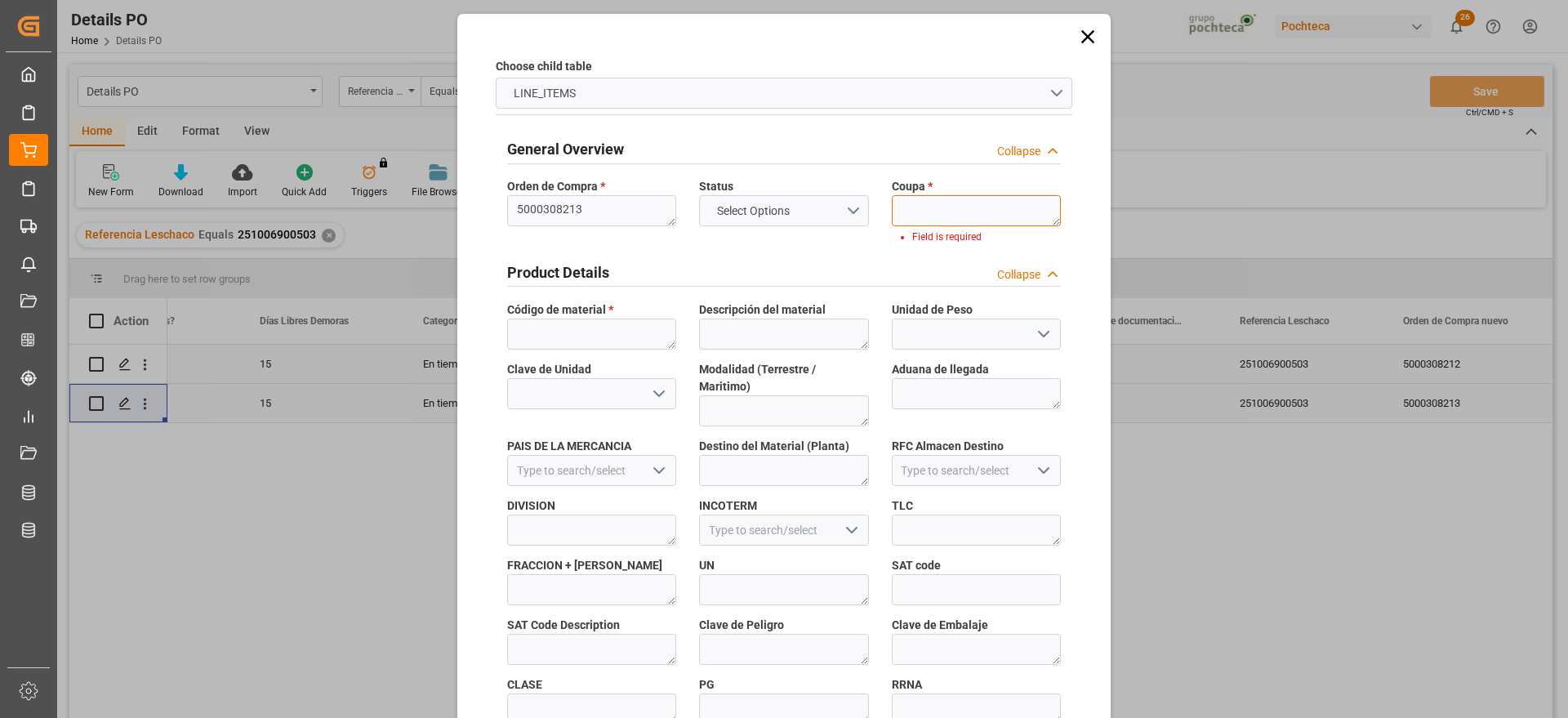
paste textarea "198162"
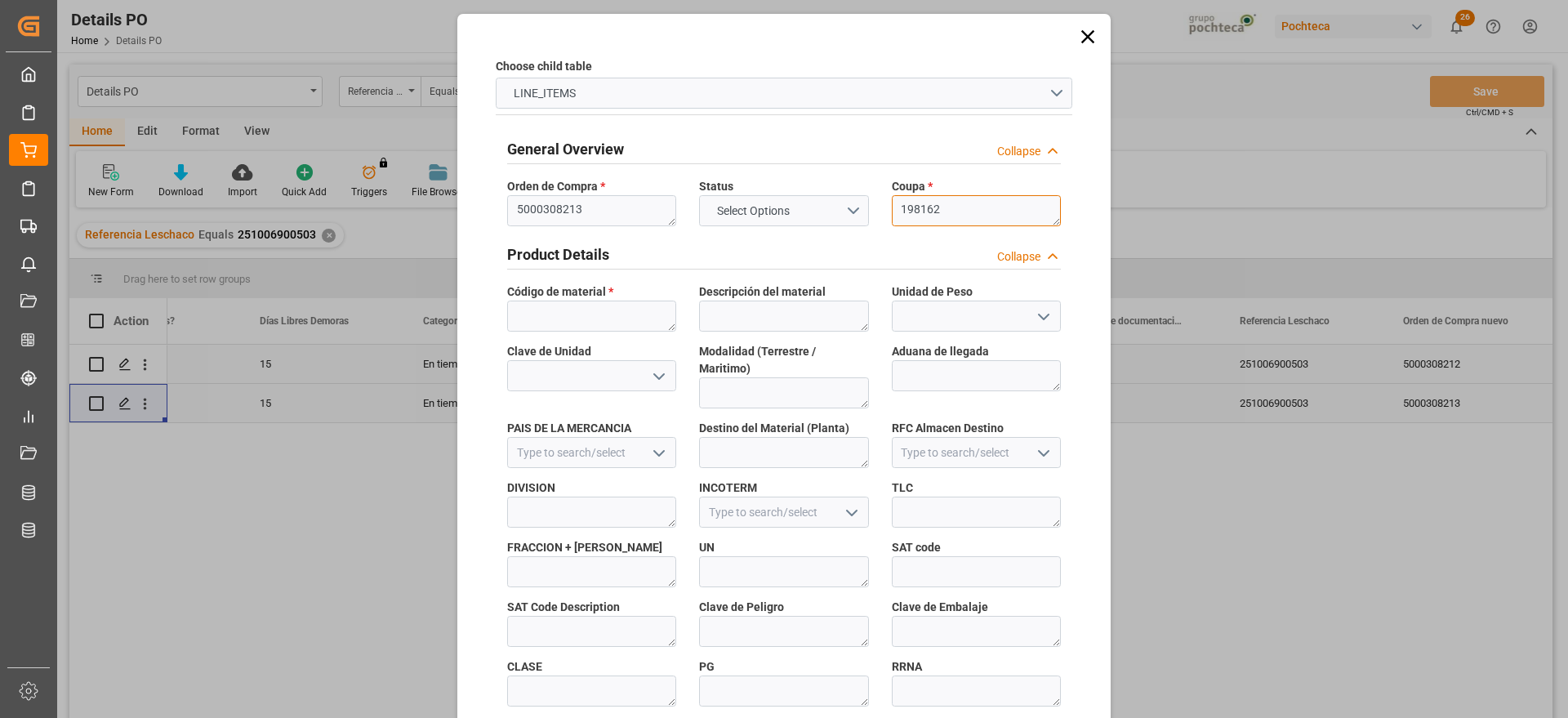
type textarea "198162"
click at [602, 316] on textarea at bounding box center [592, 316] width 169 height 31
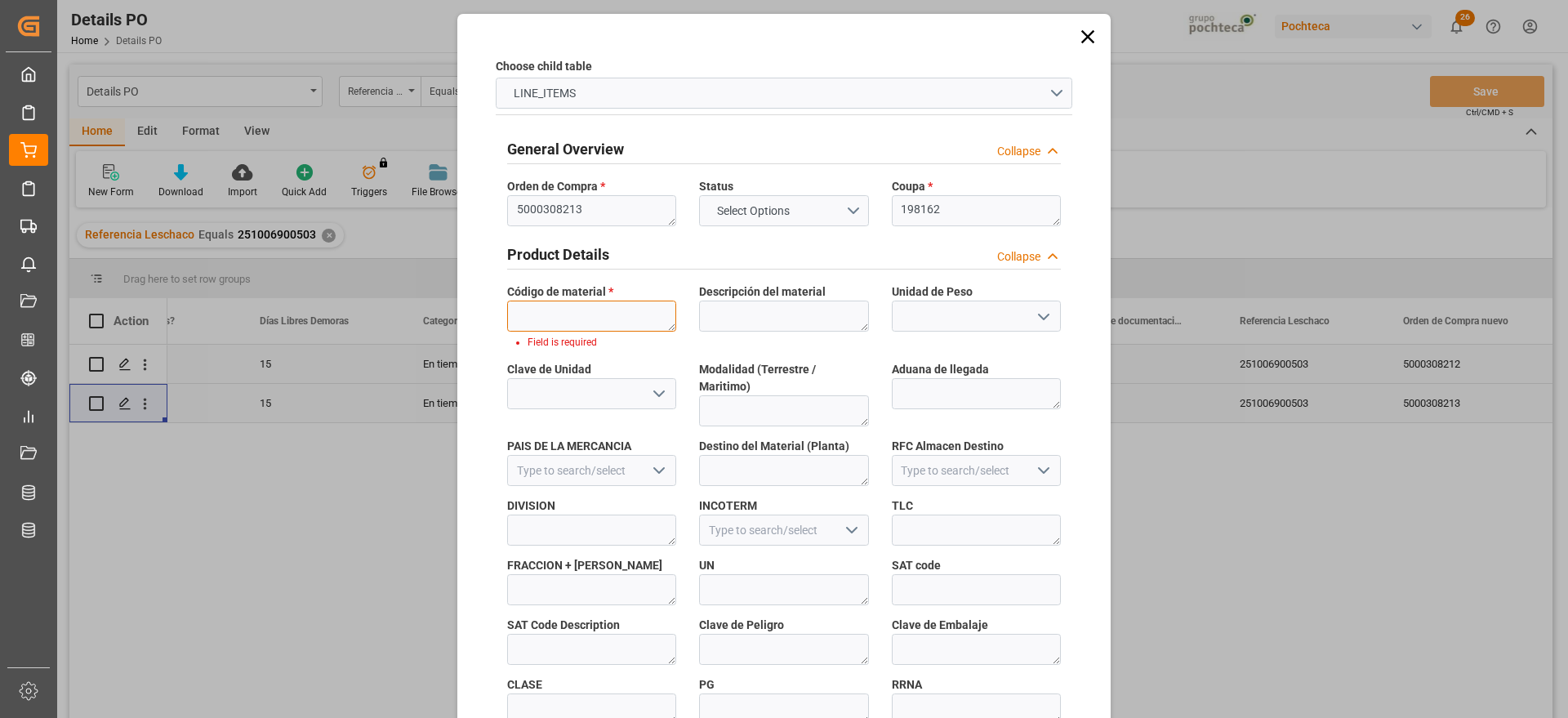
paste textarea "37501"
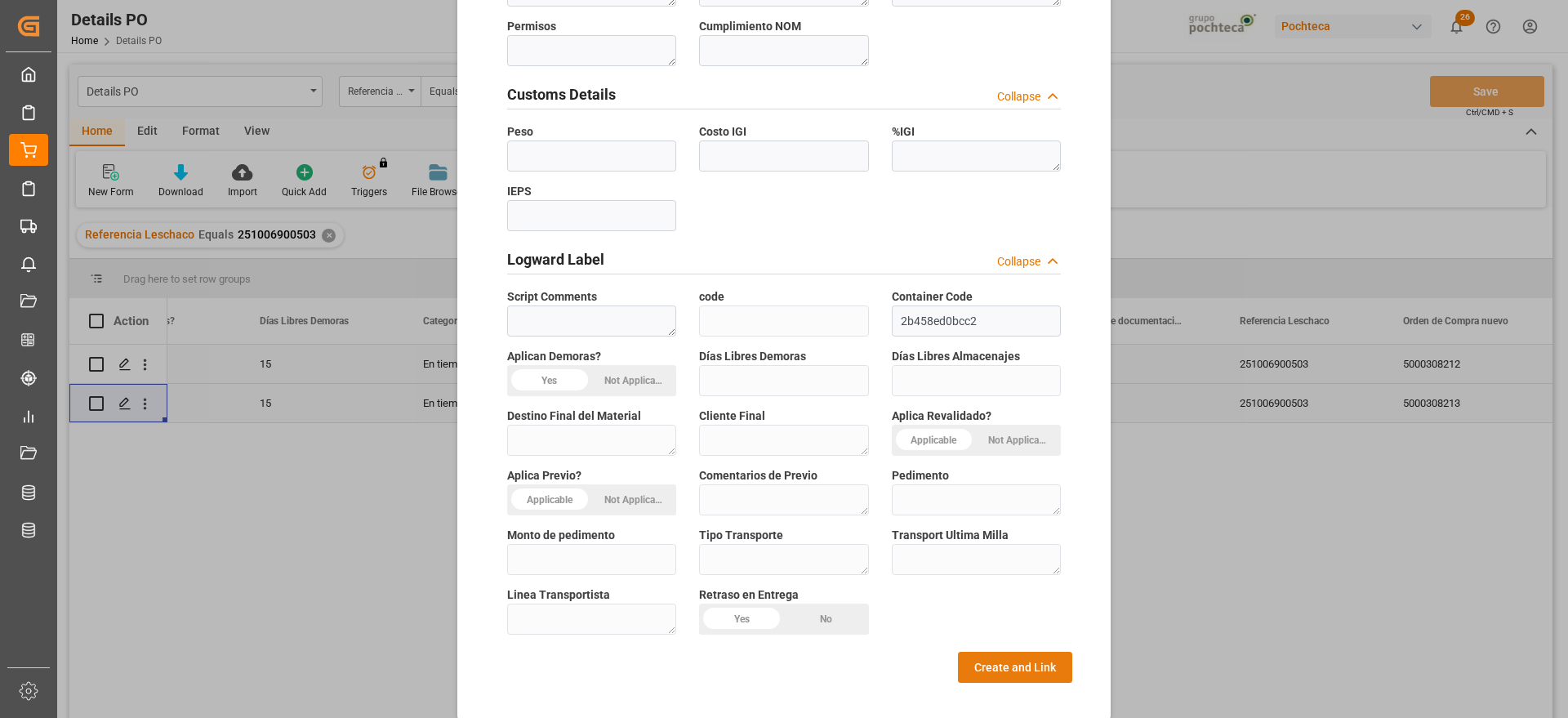
type textarea "37501"
click at [1007, 653] on button "Create and Link" at bounding box center [1016, 667] width 115 height 31
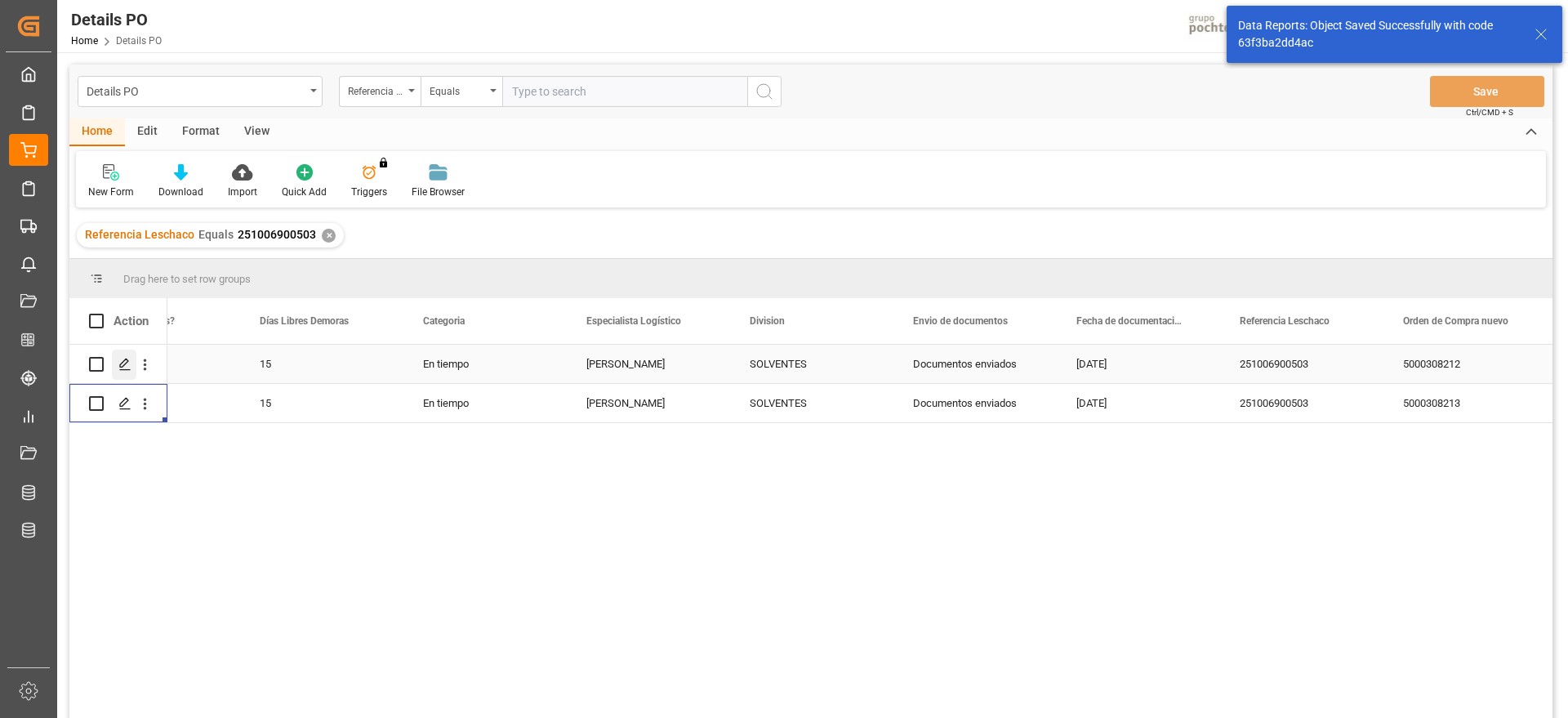
click at [116, 366] on div "Press SPACE to select this row." at bounding box center [125, 365] width 25 height 30
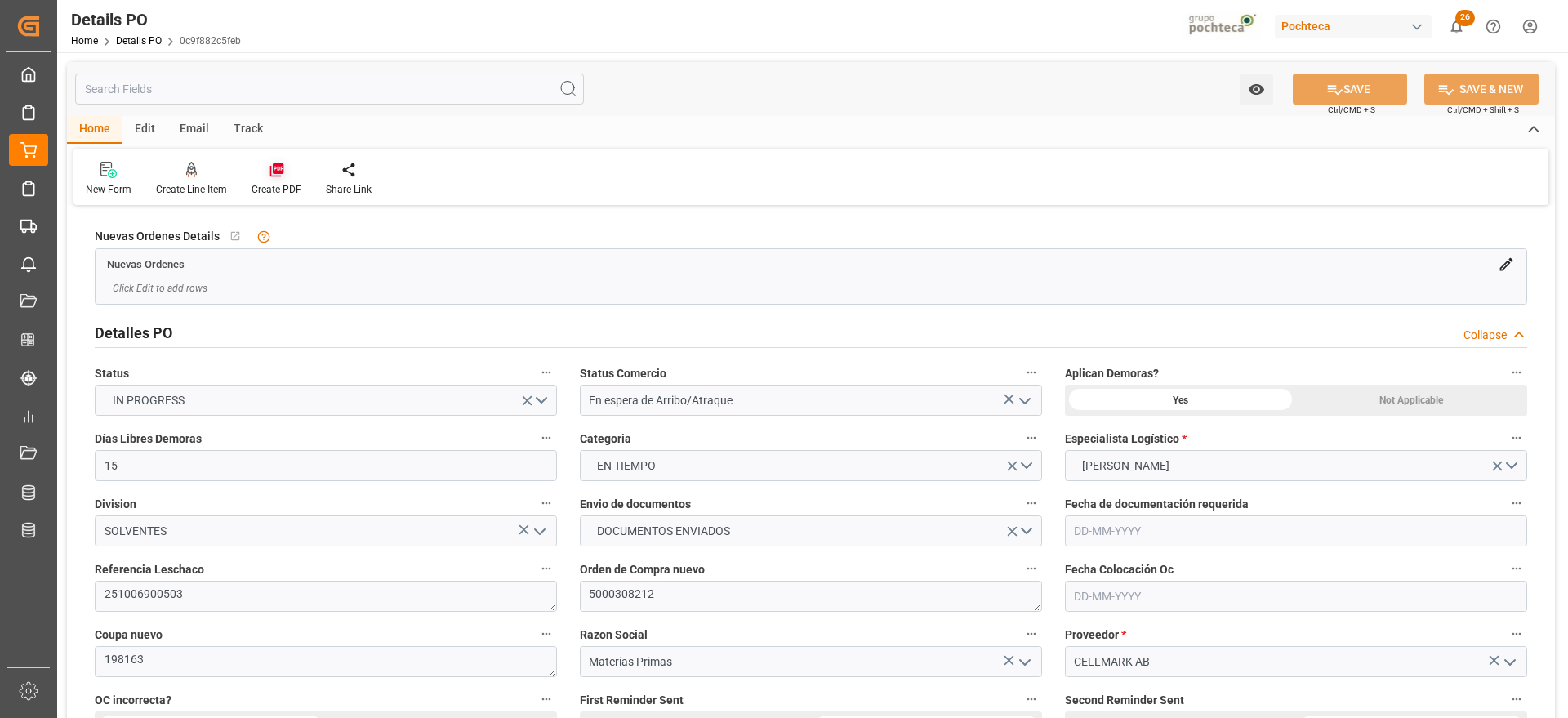
type input "15"
type input "[DATE]"
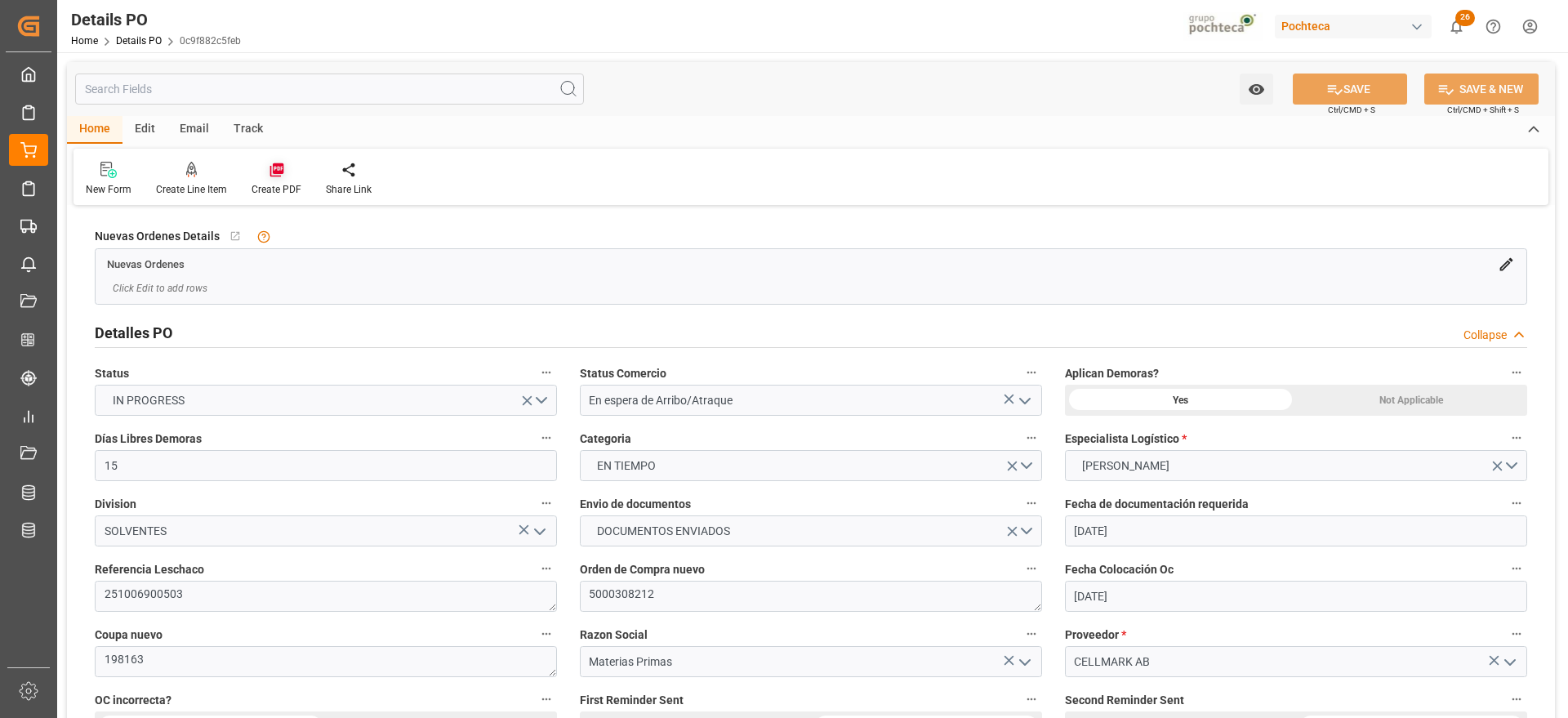
click at [279, 175] on icon at bounding box center [276, 170] width 14 height 14
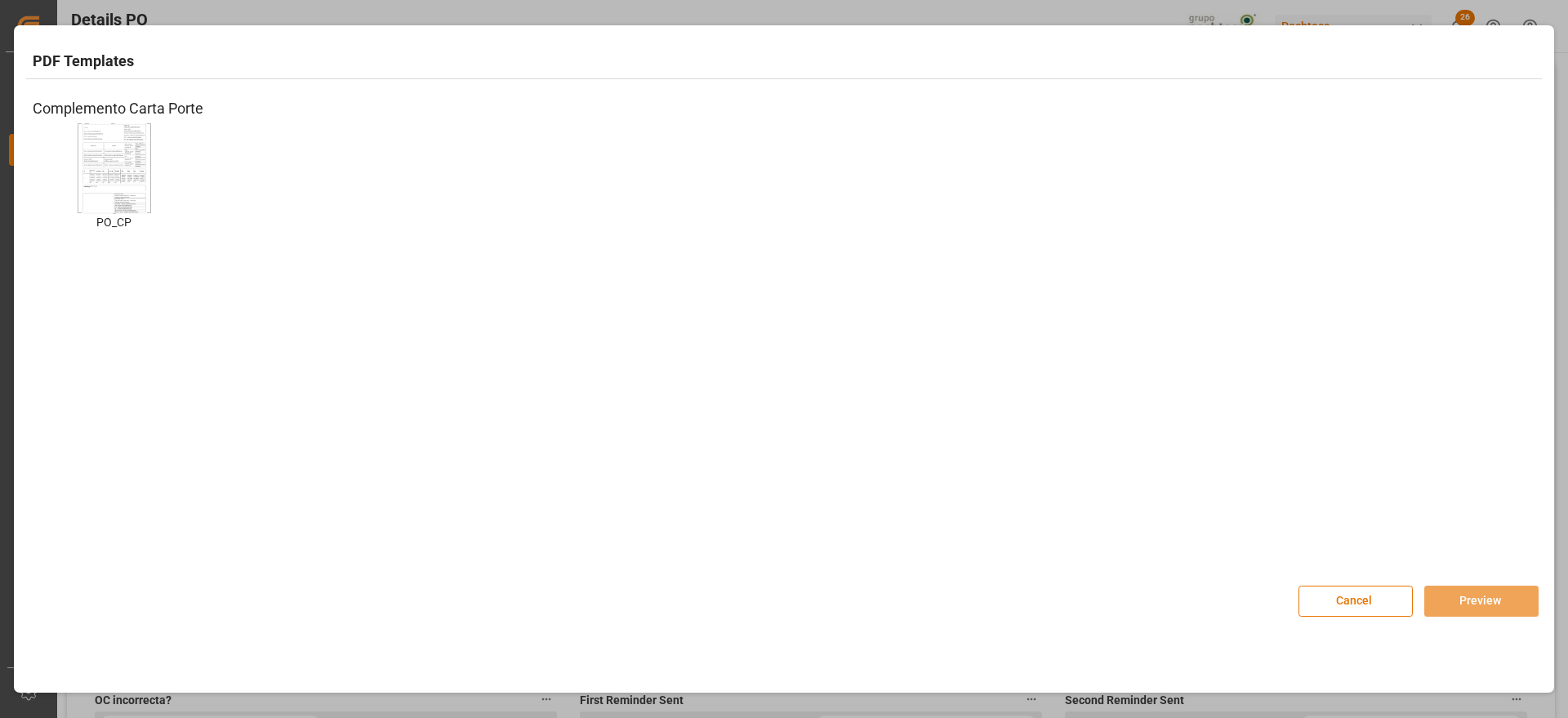
click at [107, 181] on img at bounding box center [115, 167] width 66 height 93
click at [1489, 587] on button "Preview" at bounding box center [1482, 602] width 115 height 31
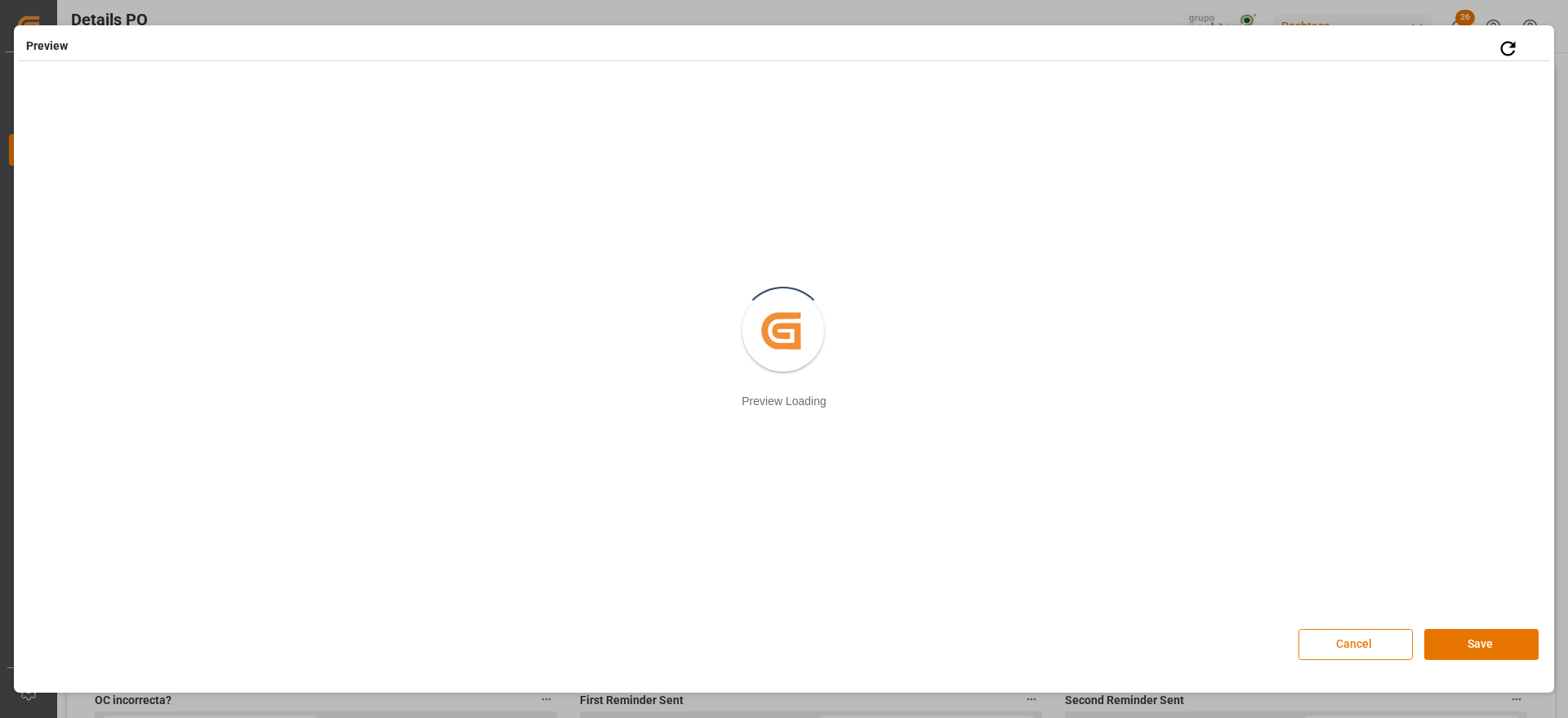
click at [1338, 630] on button "Cancel" at bounding box center [1356, 644] width 115 height 31
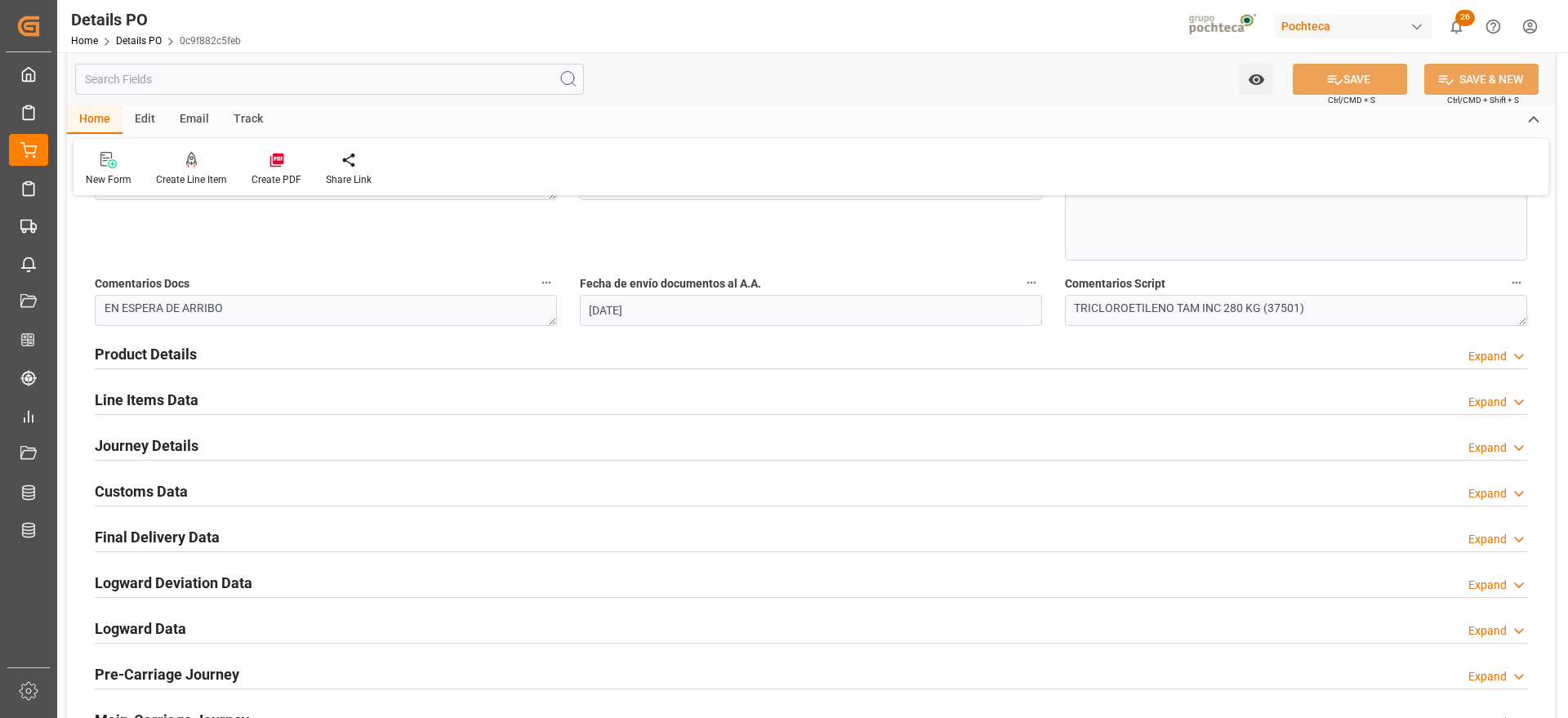
scroll to position [1021, 0]
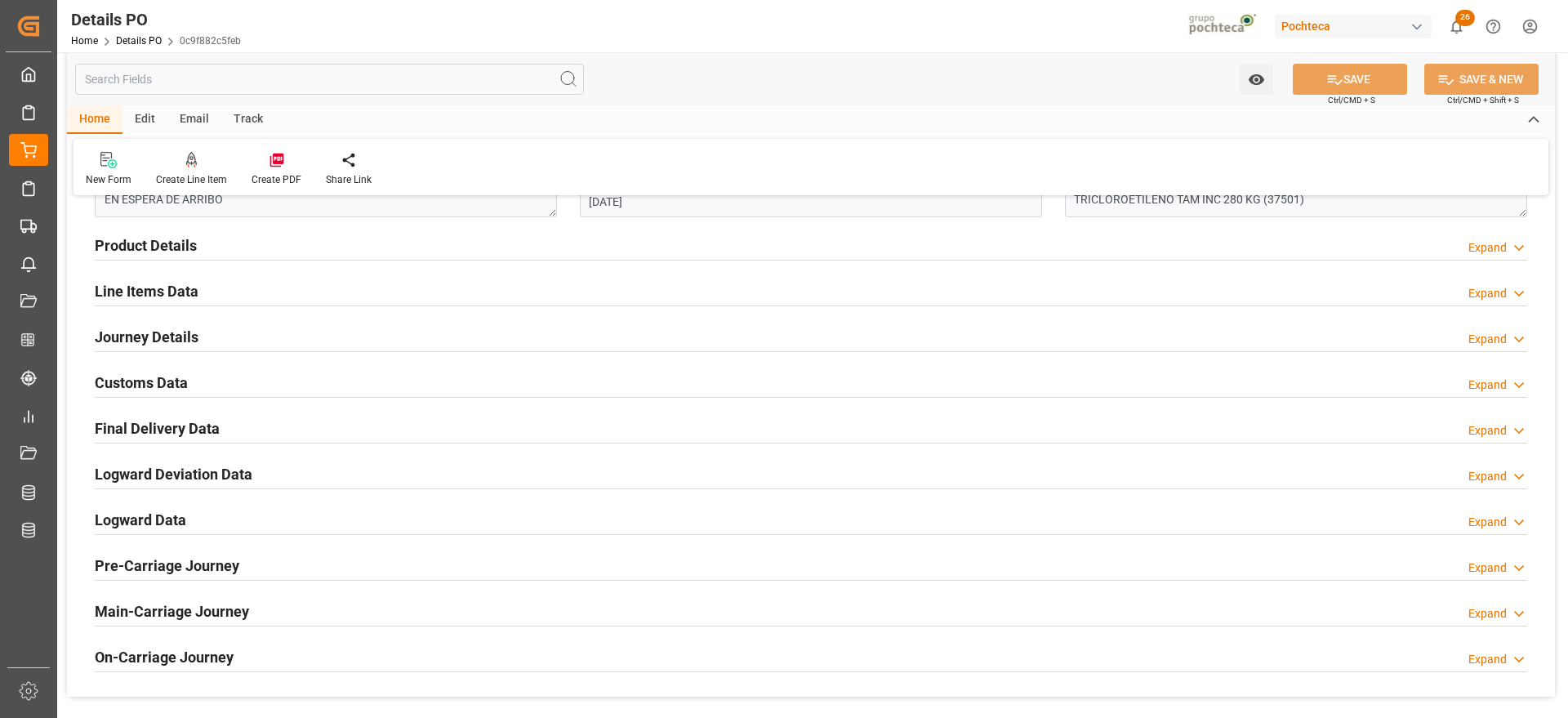
click at [142, 385] on h2 "Customs Data" at bounding box center [142, 382] width 93 height 22
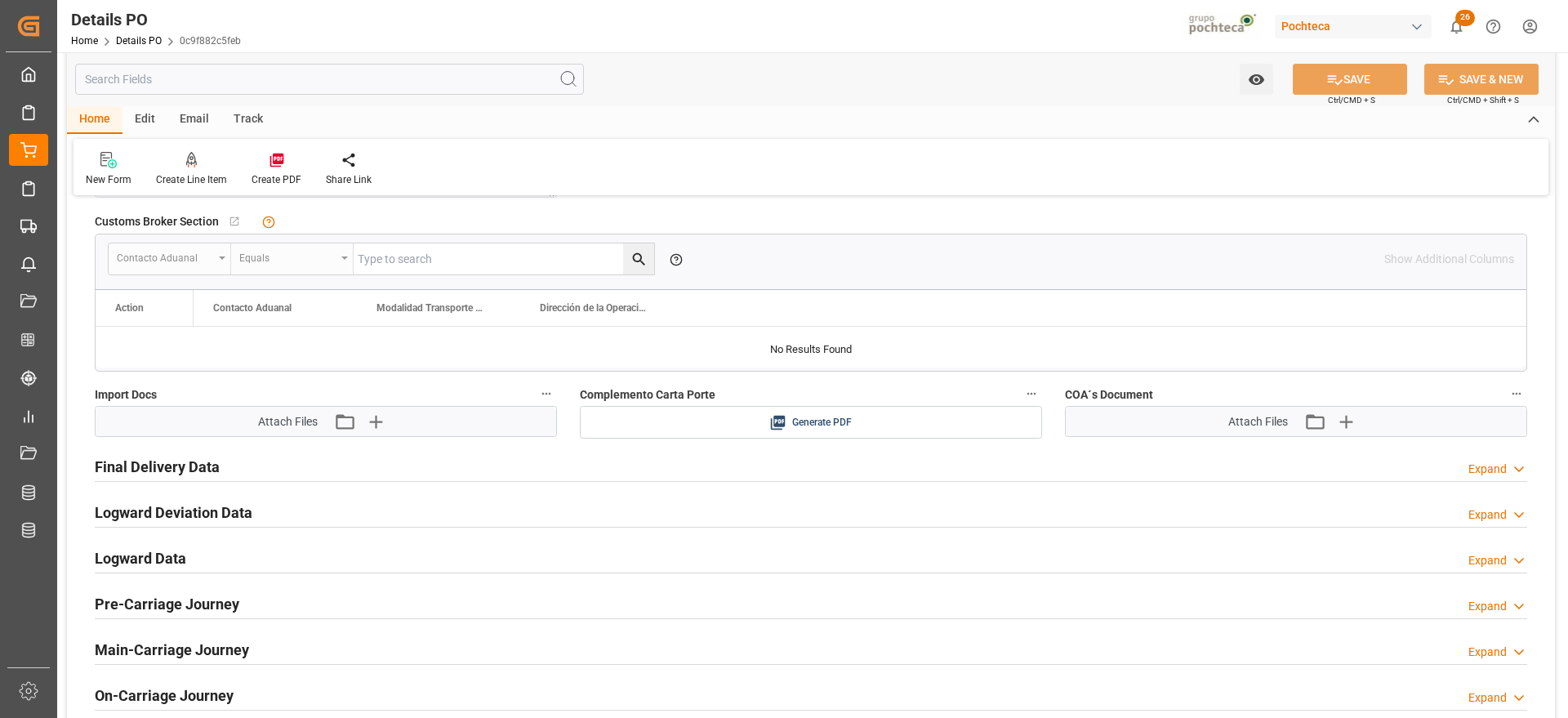
scroll to position [1327, 0]
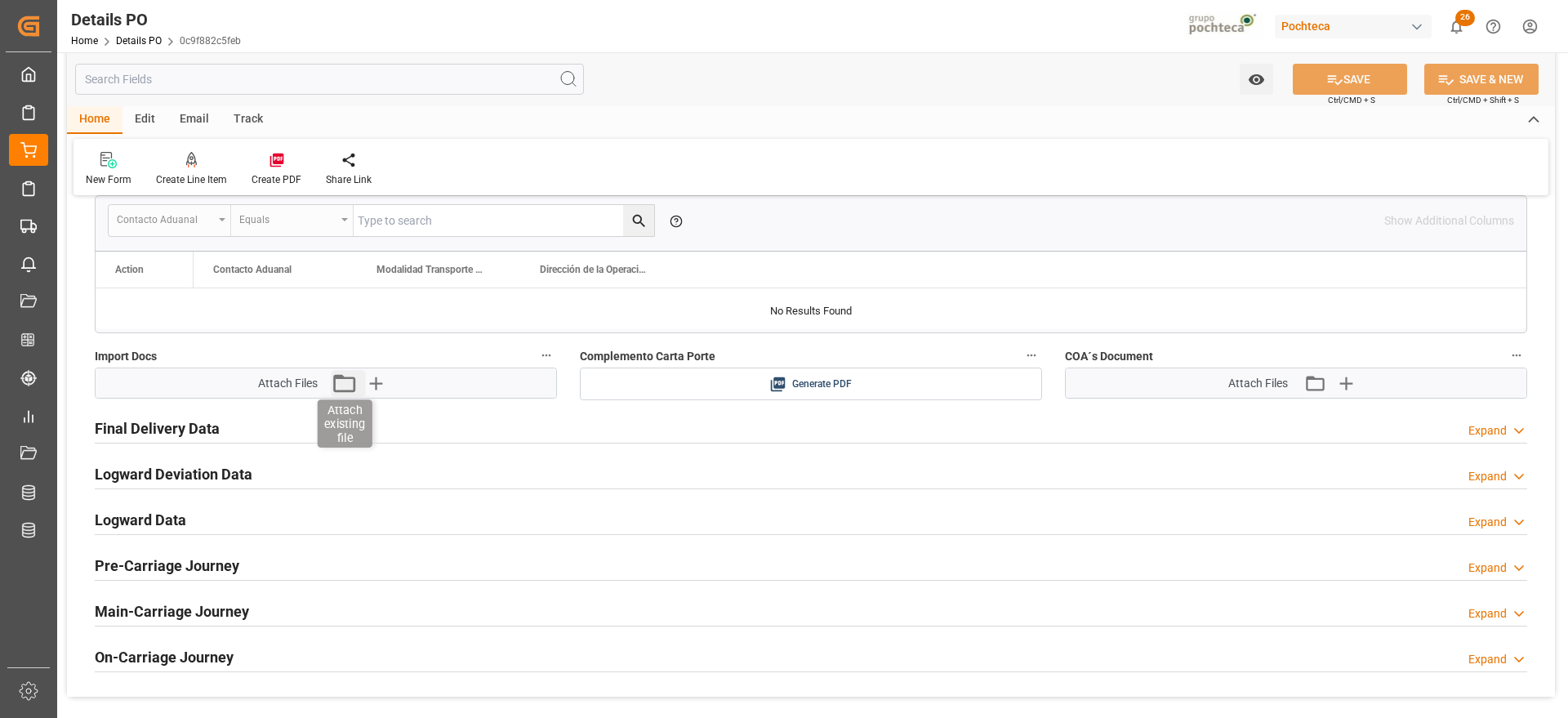
click at [351, 383] on icon "button" at bounding box center [344, 383] width 26 height 26
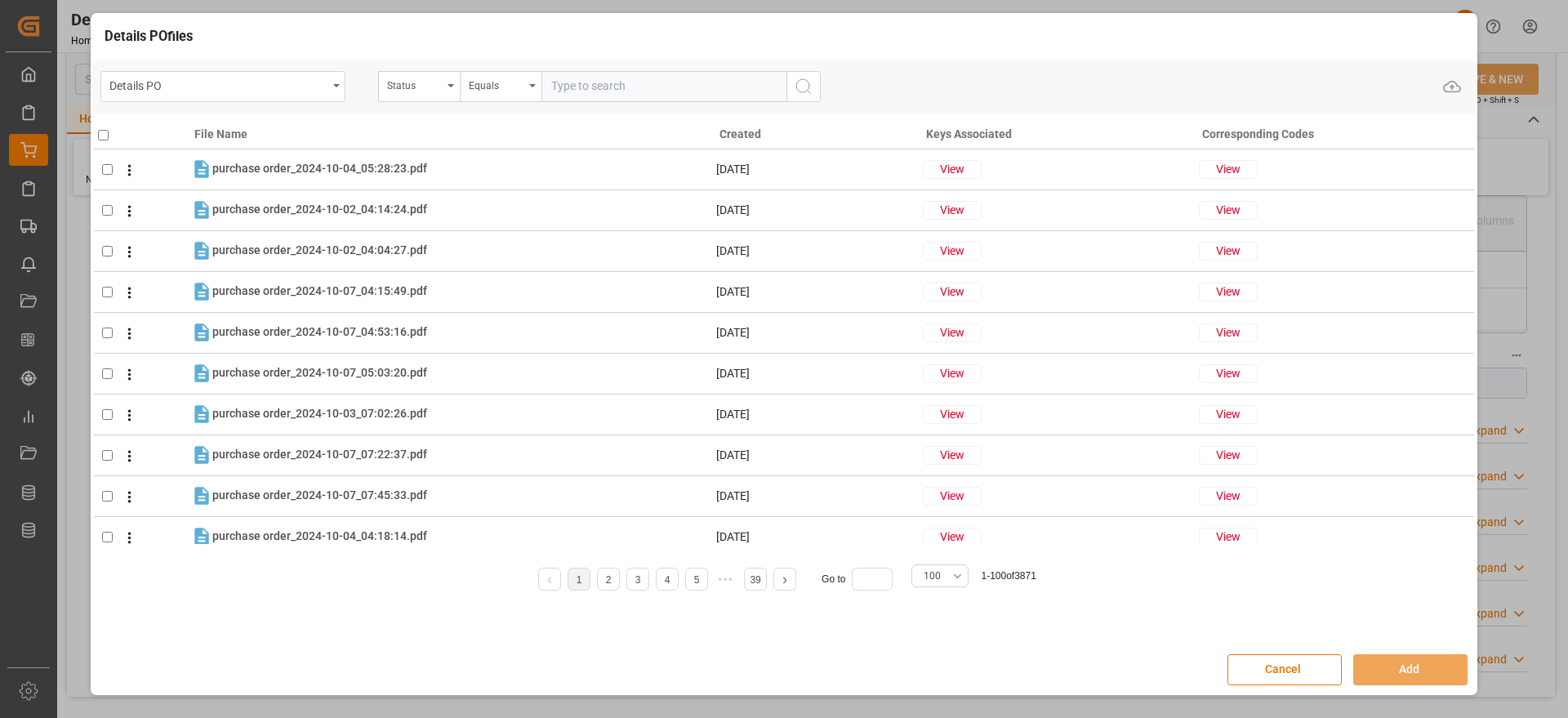
drag, startPoint x: 1370, startPoint y: 607, endPoint x: 1317, endPoint y: 634, distance: 59.5
click at [1370, 607] on div "File Name Created Keys Associated Corresponding Codes purchase order_2024-10-04…" at bounding box center [784, 372] width 1384 height 517
click at [1277, 672] on button "Cancel" at bounding box center [1285, 670] width 115 height 31
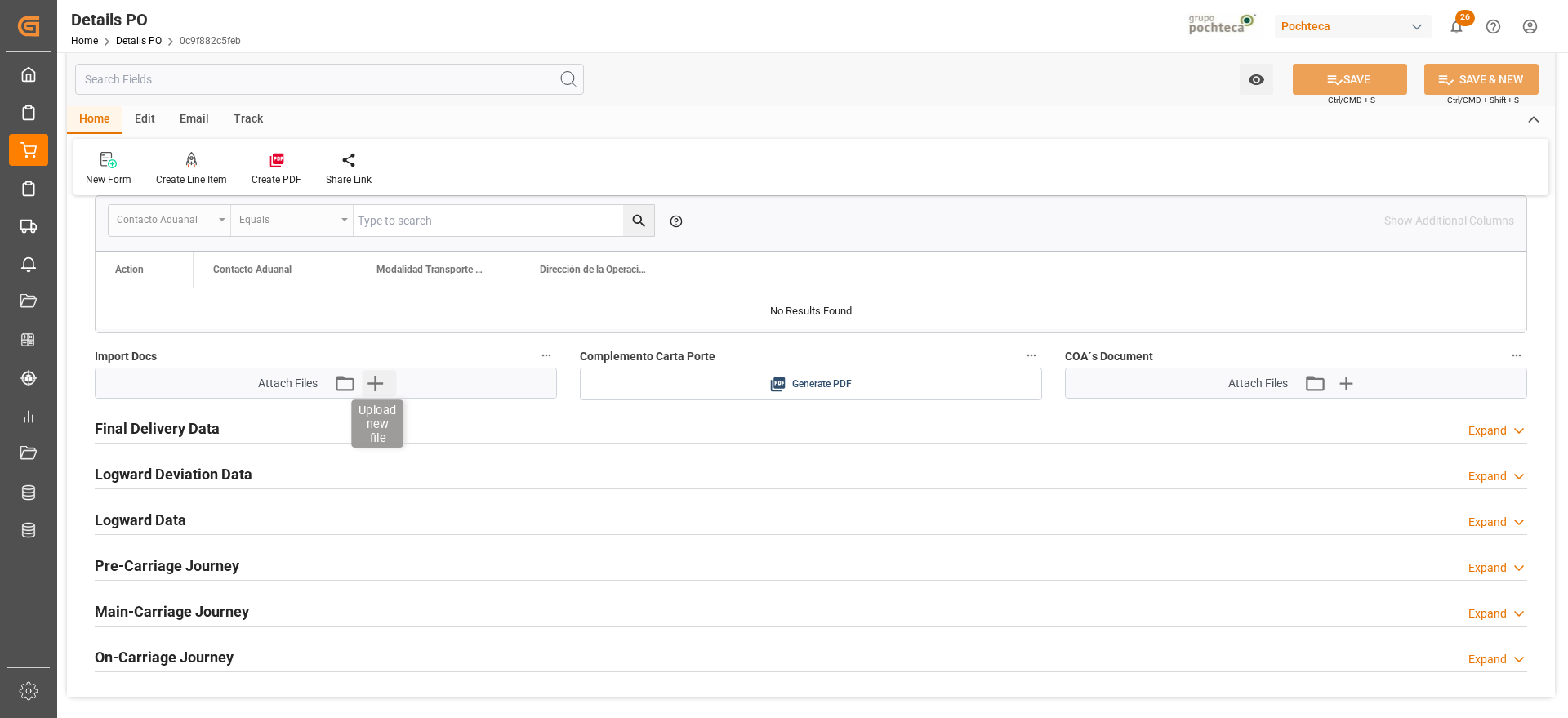
click at [383, 383] on icon "button" at bounding box center [375, 383] width 16 height 16
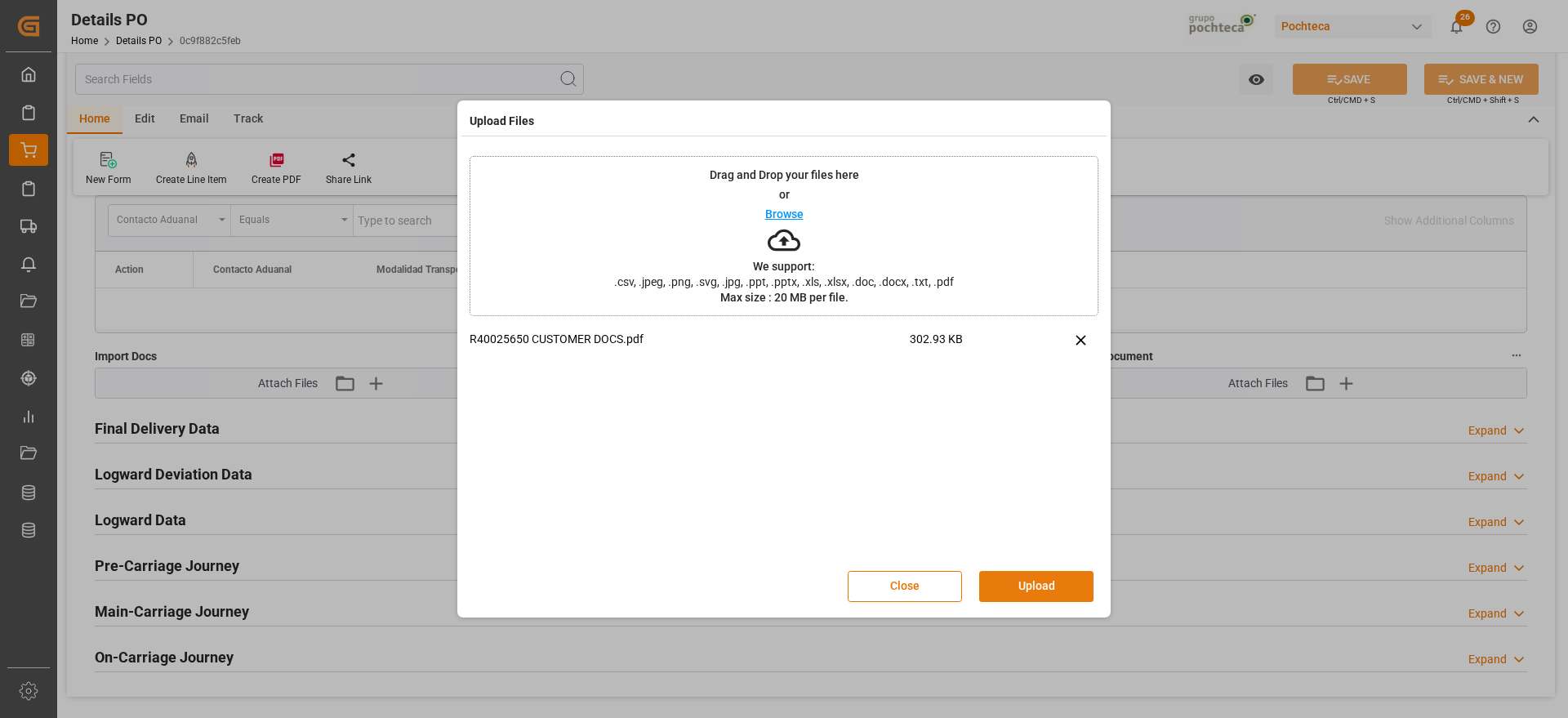
click at [1056, 587] on button "Upload" at bounding box center [1037, 587] width 115 height 31
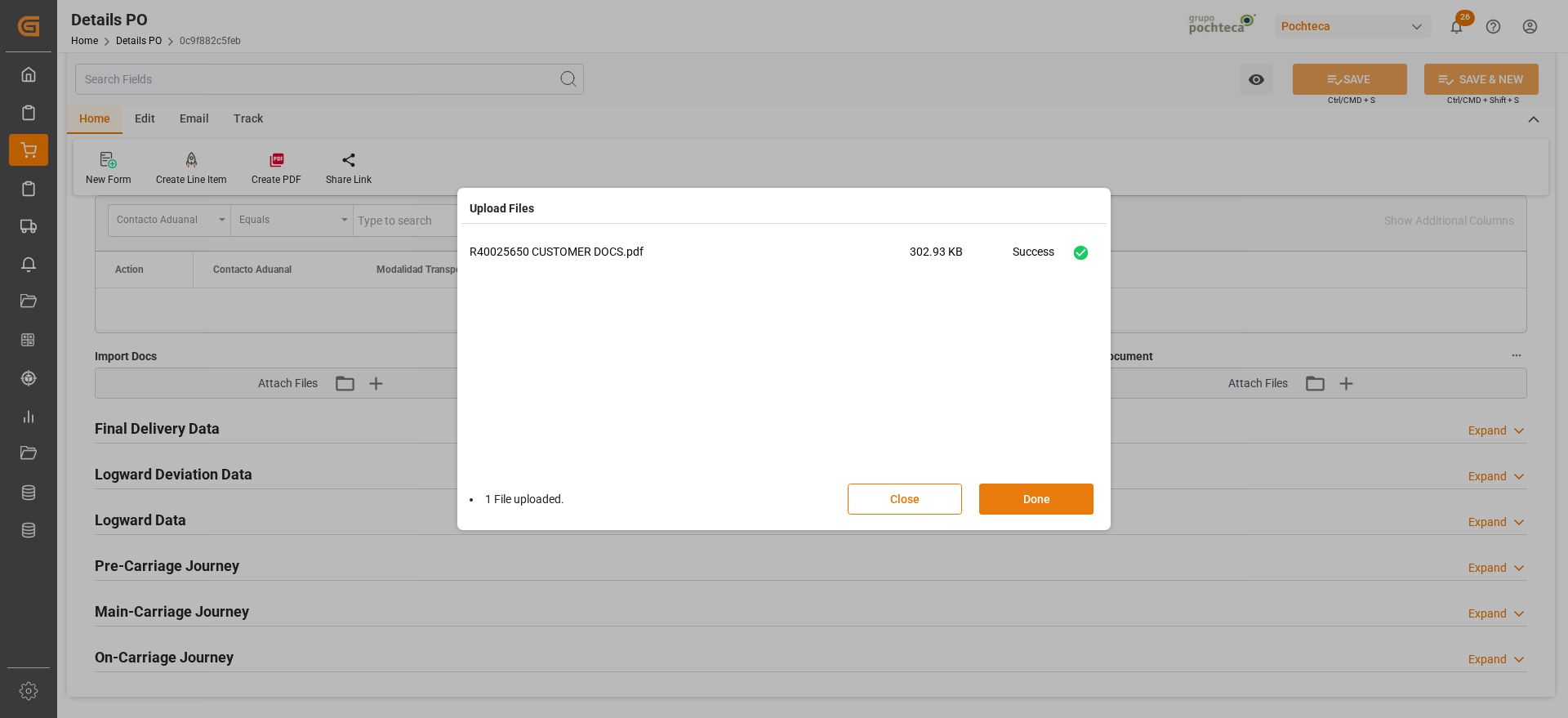
click at [1025, 502] on button "Done" at bounding box center [1037, 499] width 115 height 31
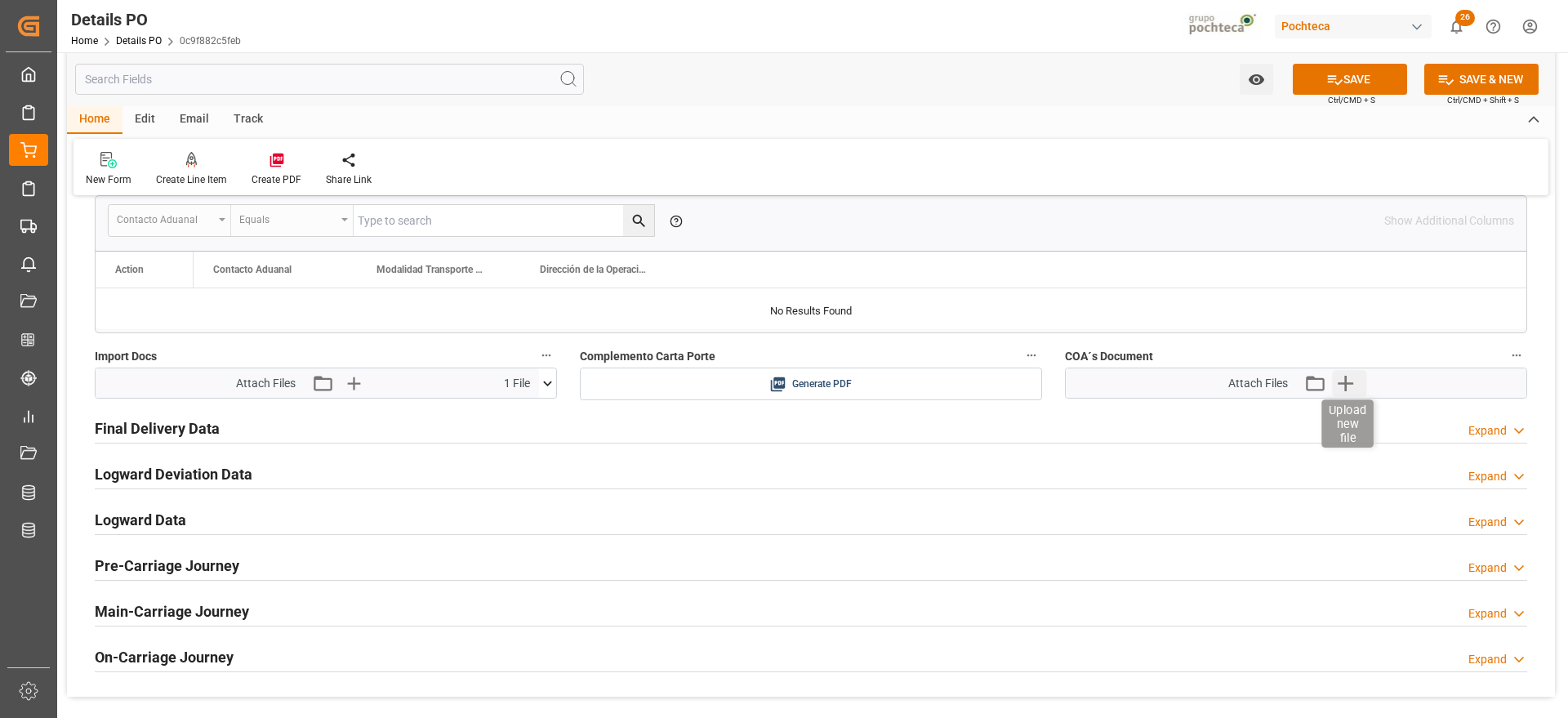
click at [1347, 383] on icon "button" at bounding box center [1345, 383] width 16 height 16
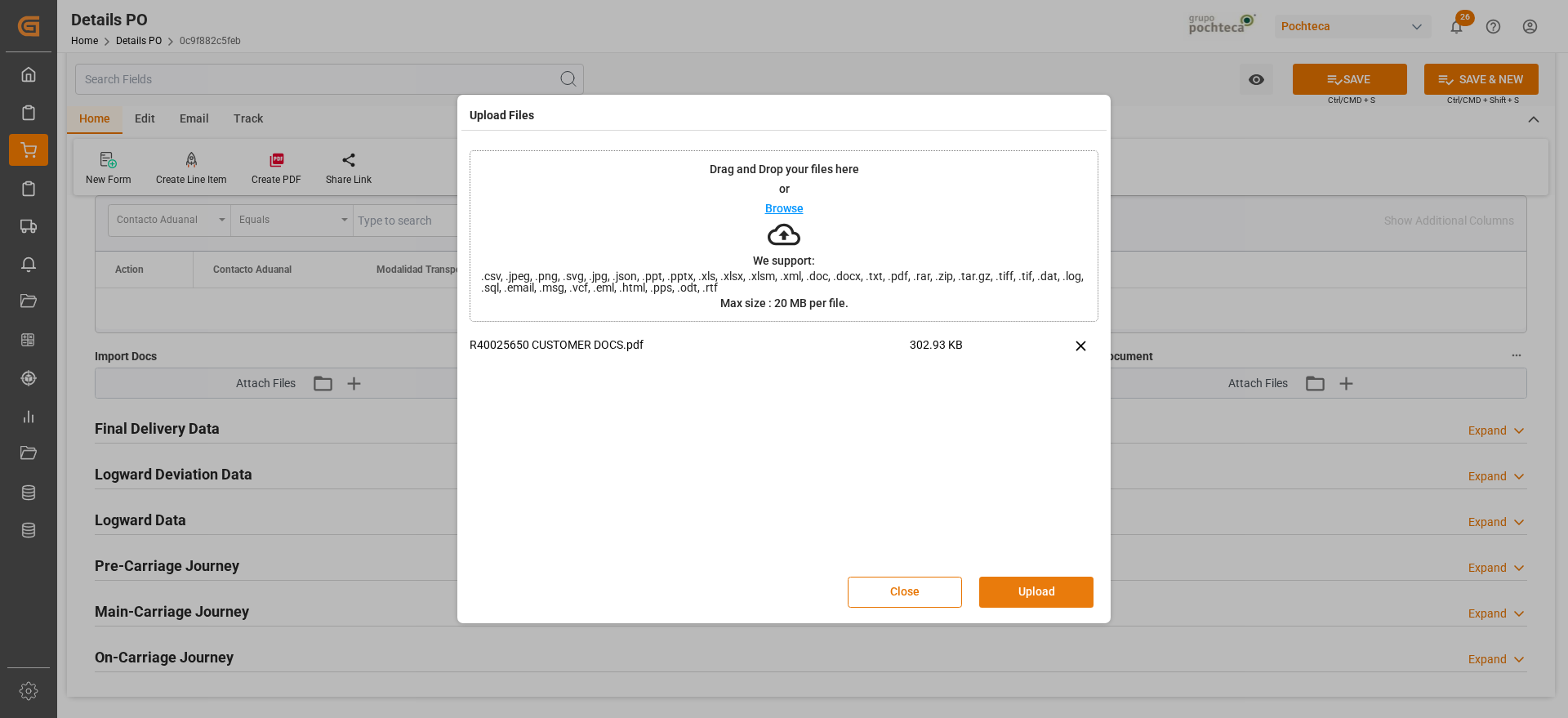
click at [1036, 593] on button "Upload" at bounding box center [1037, 593] width 115 height 31
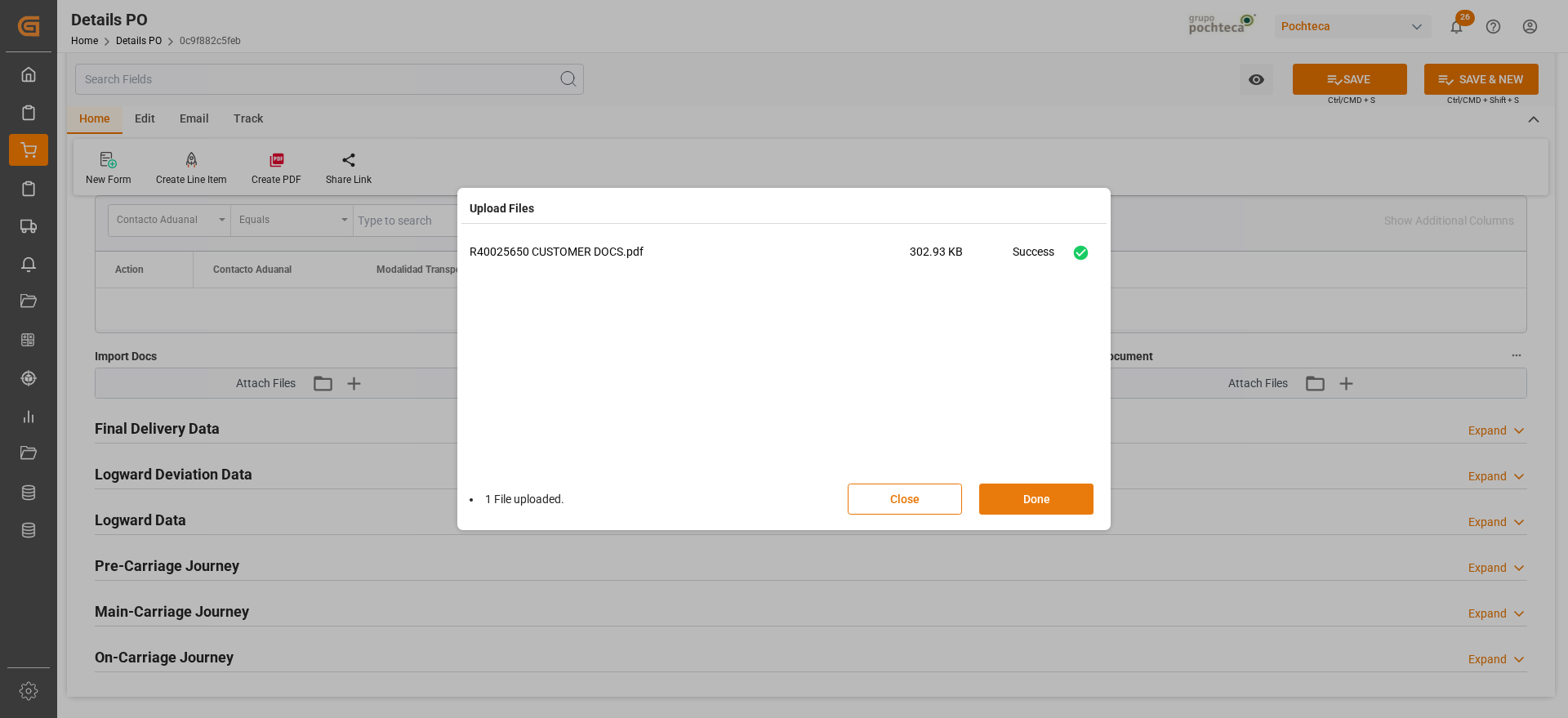
click at [1051, 493] on button "Done" at bounding box center [1037, 499] width 115 height 31
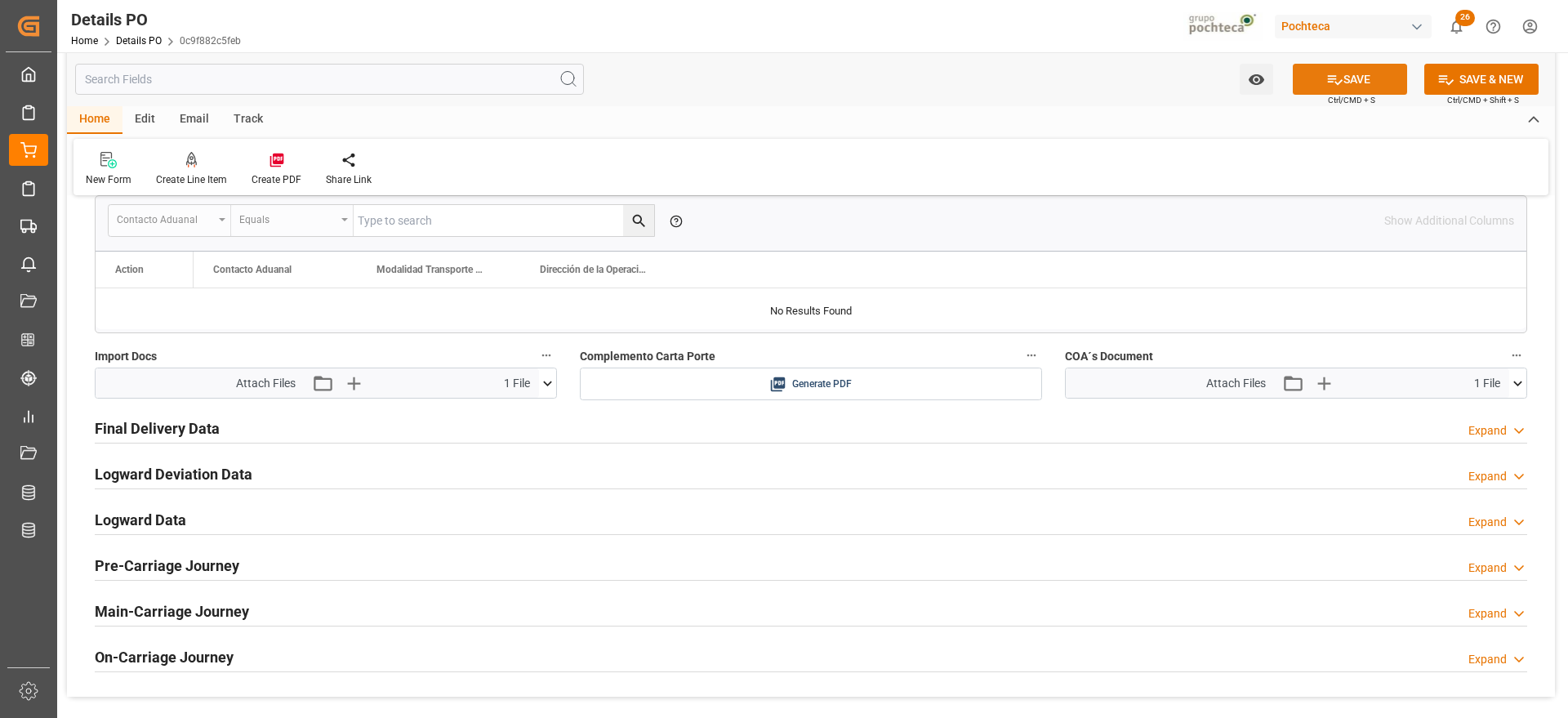
click at [1322, 68] on button "SAVE" at bounding box center [1350, 80] width 115 height 31
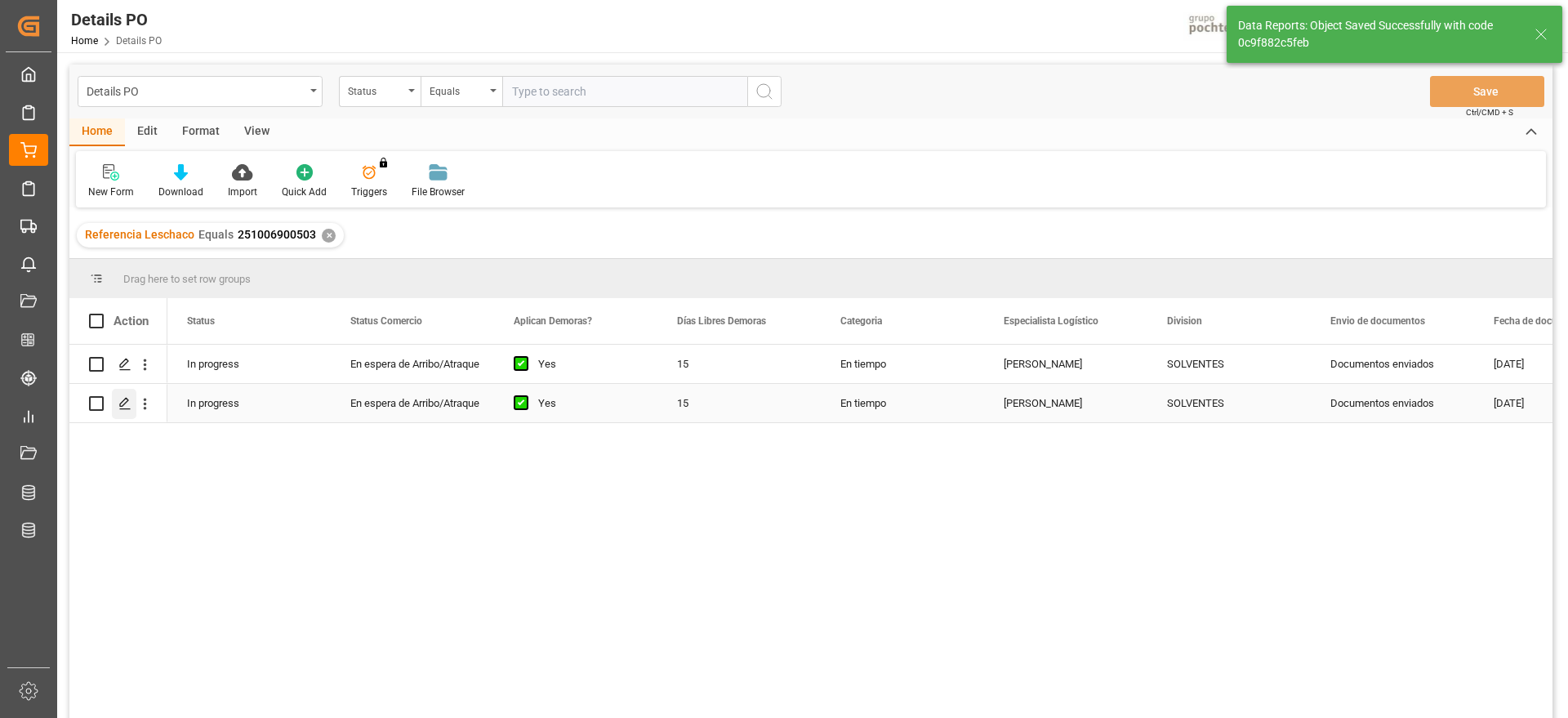
click at [119, 405] on icon "Press SPACE to select this row." at bounding box center [125, 403] width 13 height 13
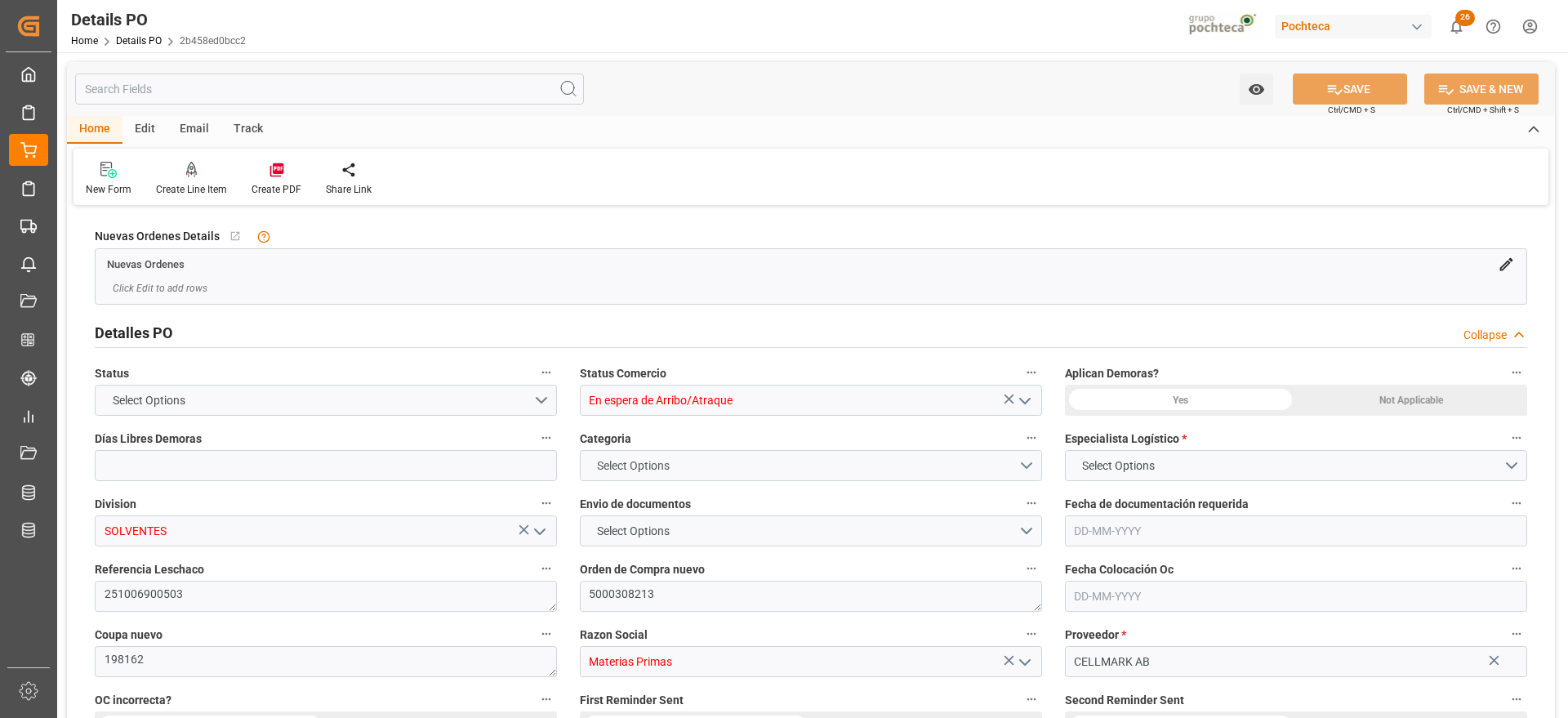
type input "15"
type input "[DATE]"
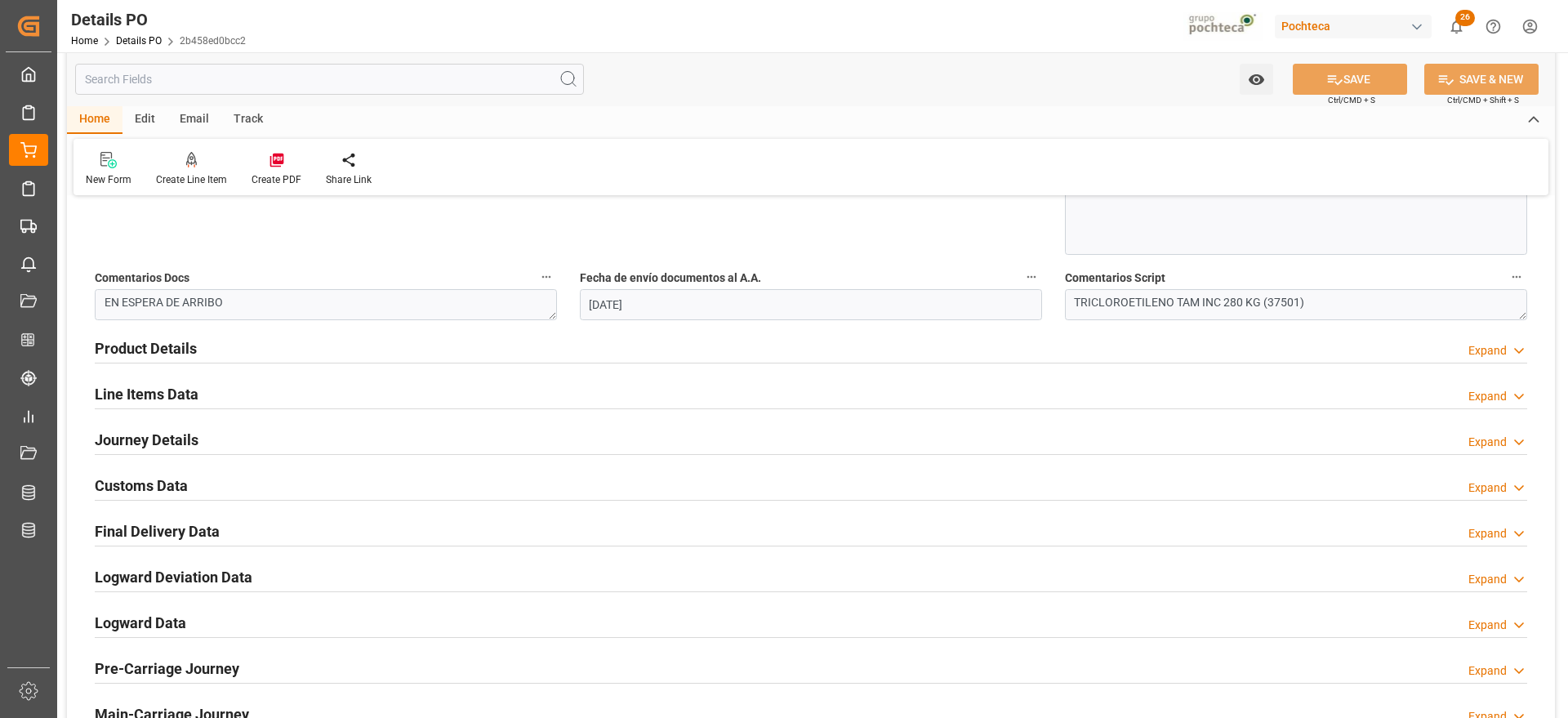
scroll to position [919, 0]
click at [158, 468] on div "Customs Data" at bounding box center [142, 484] width 93 height 31
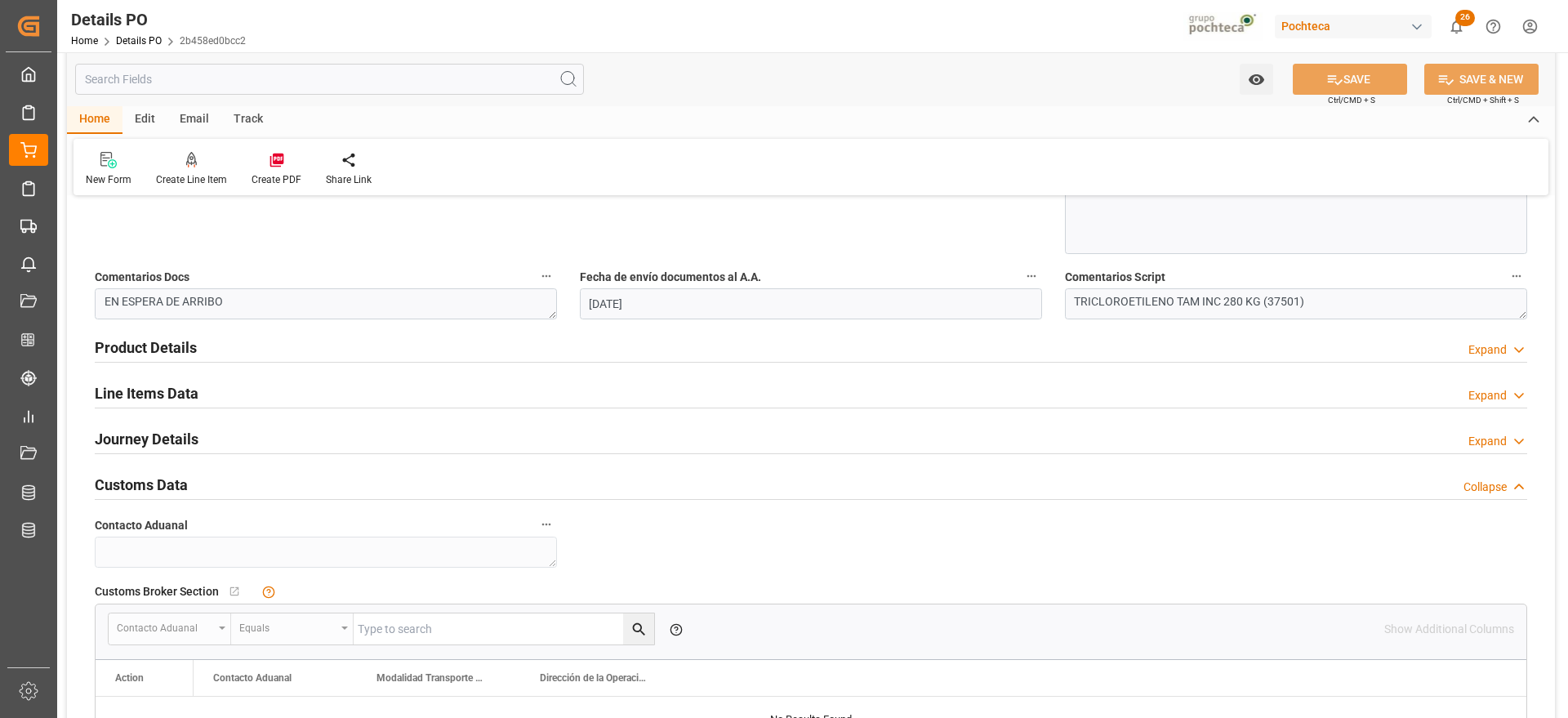
click at [151, 485] on h2 "Customs Data" at bounding box center [142, 484] width 93 height 22
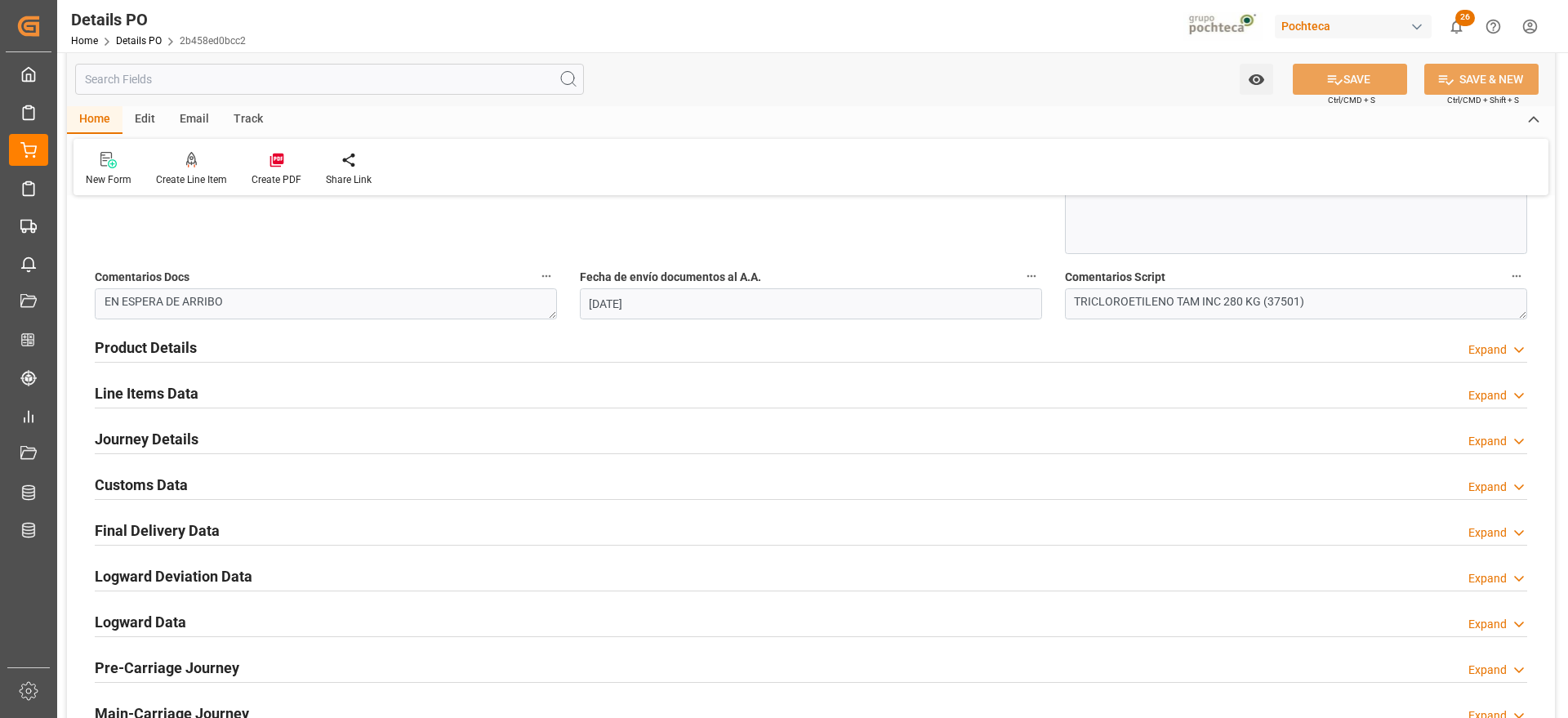
click at [155, 491] on h2 "Customs Data" at bounding box center [142, 484] width 93 height 22
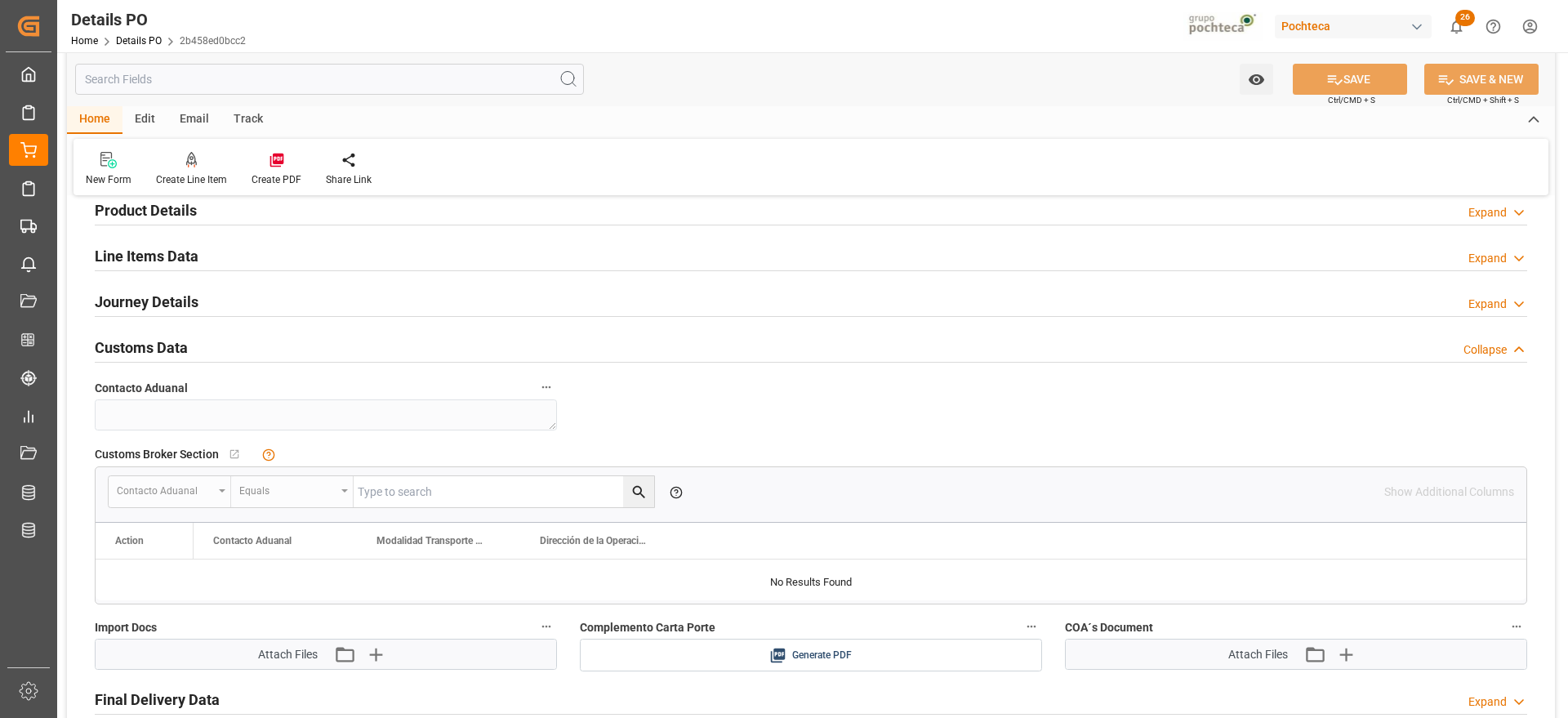
scroll to position [1327, 0]
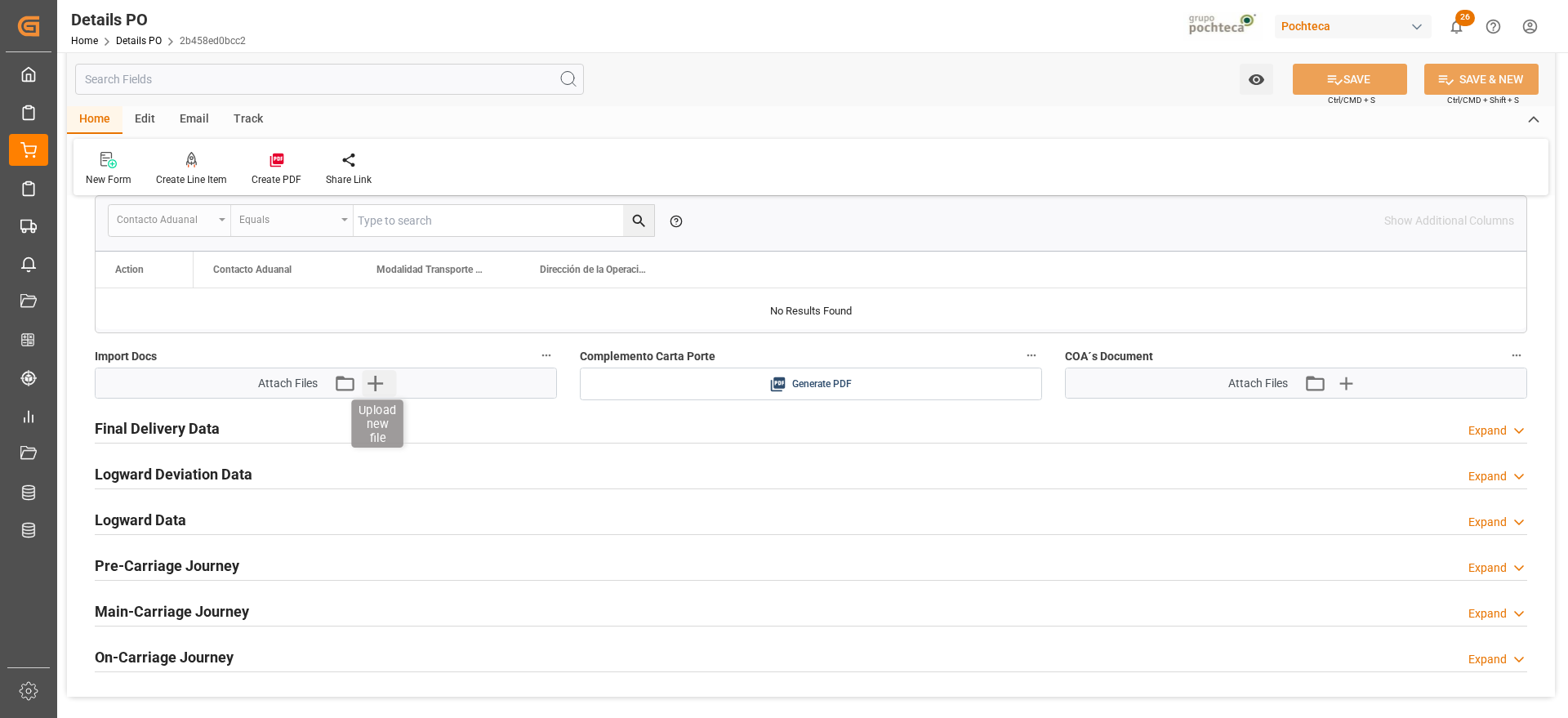
click at [375, 386] on icon "button" at bounding box center [375, 383] width 16 height 16
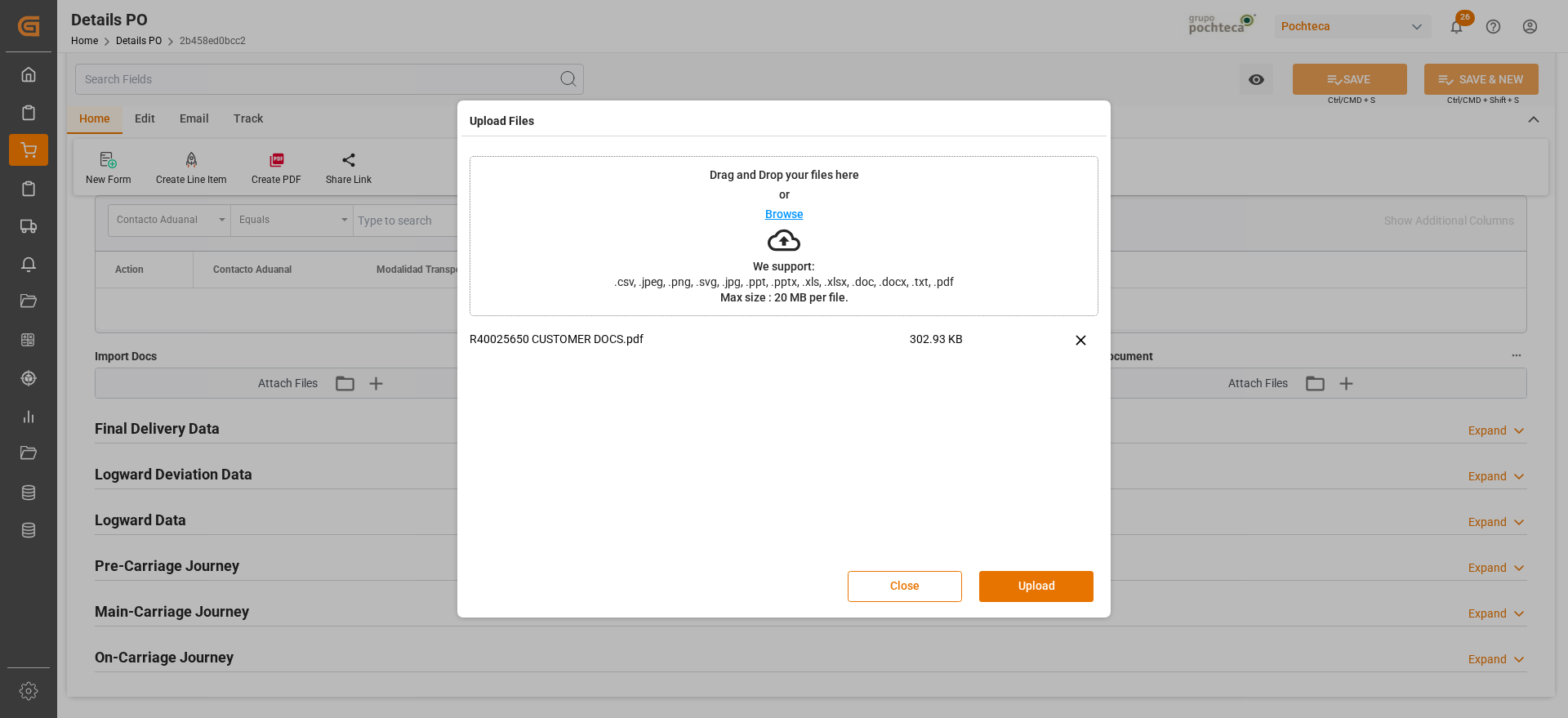
click at [1055, 588] on button "Upload" at bounding box center [1037, 587] width 115 height 31
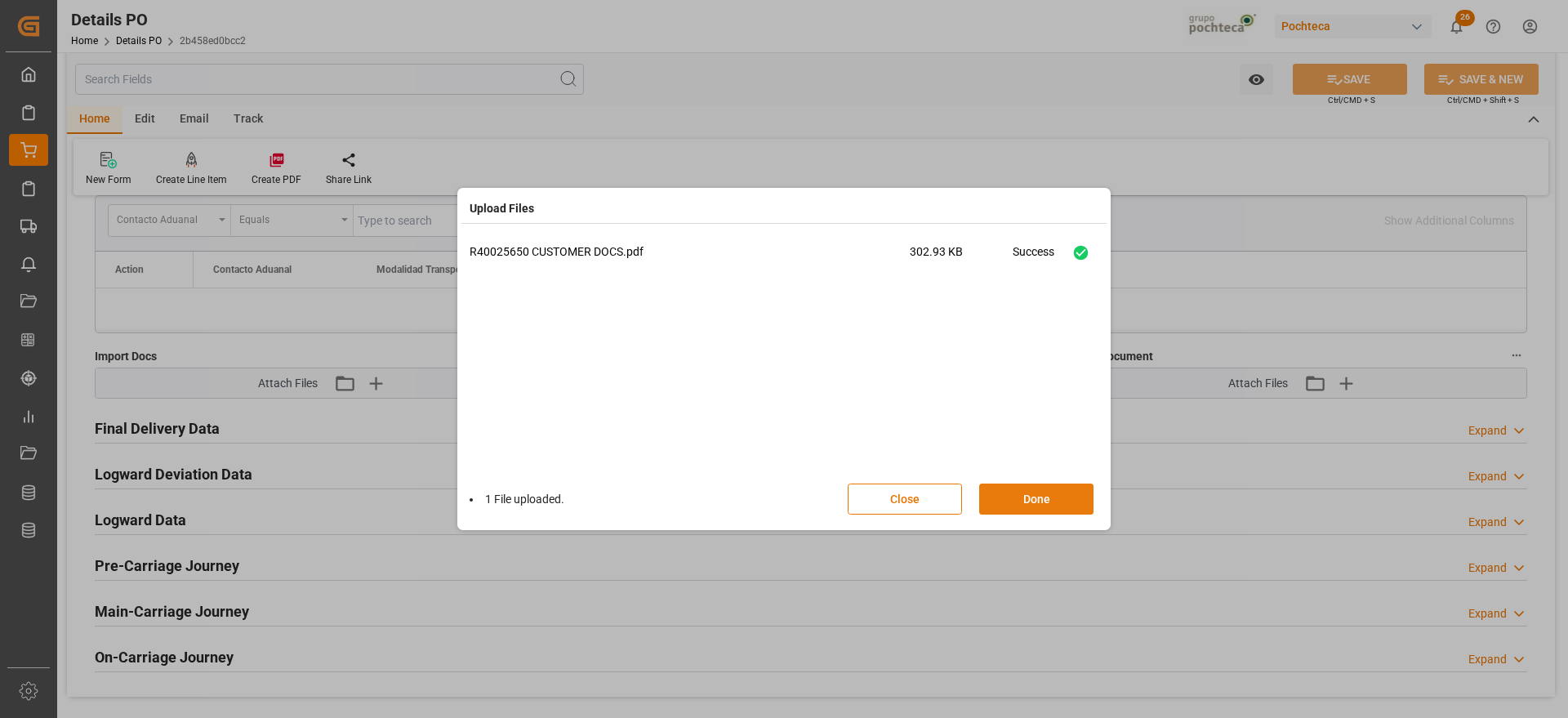
click at [1020, 502] on button "Done" at bounding box center [1037, 499] width 115 height 31
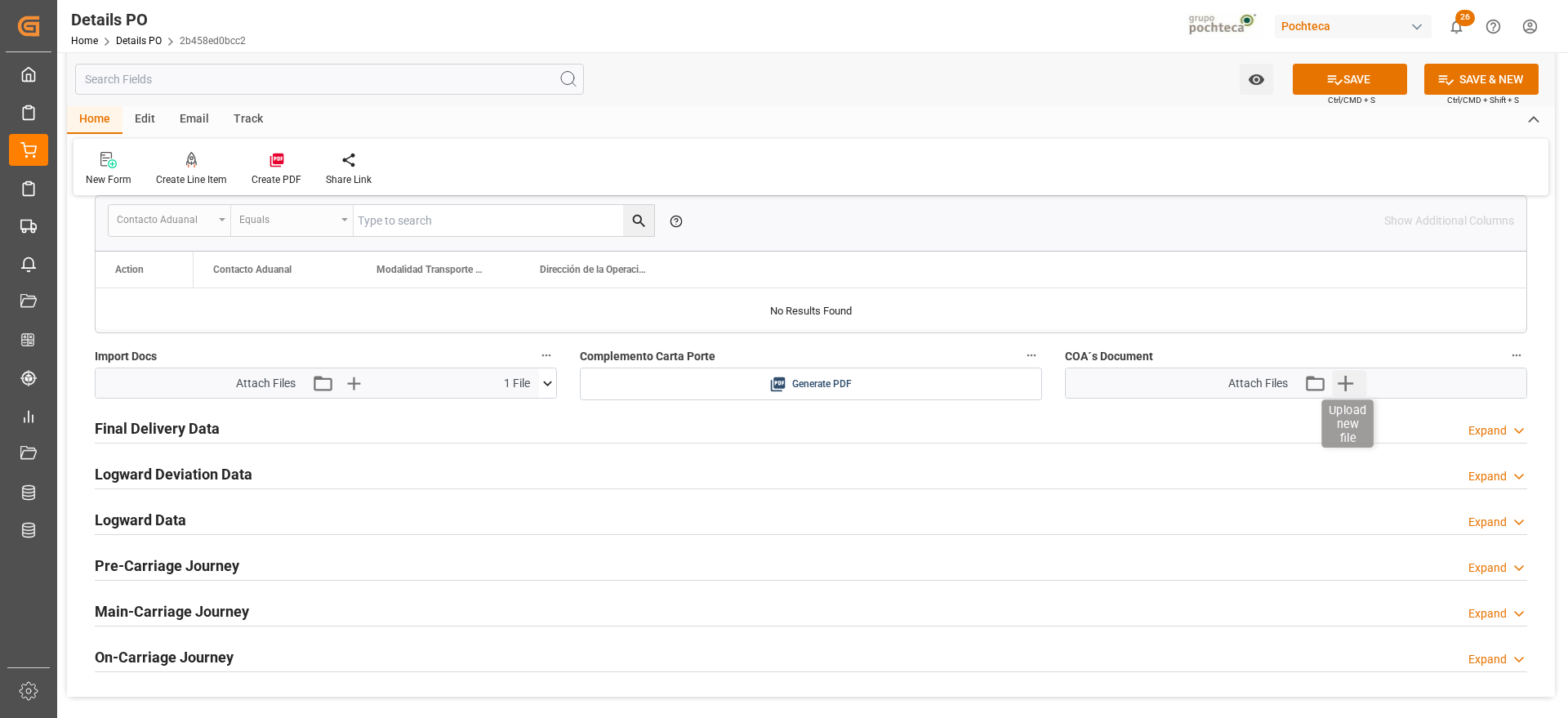
click at [1348, 384] on icon "button" at bounding box center [1345, 383] width 26 height 26
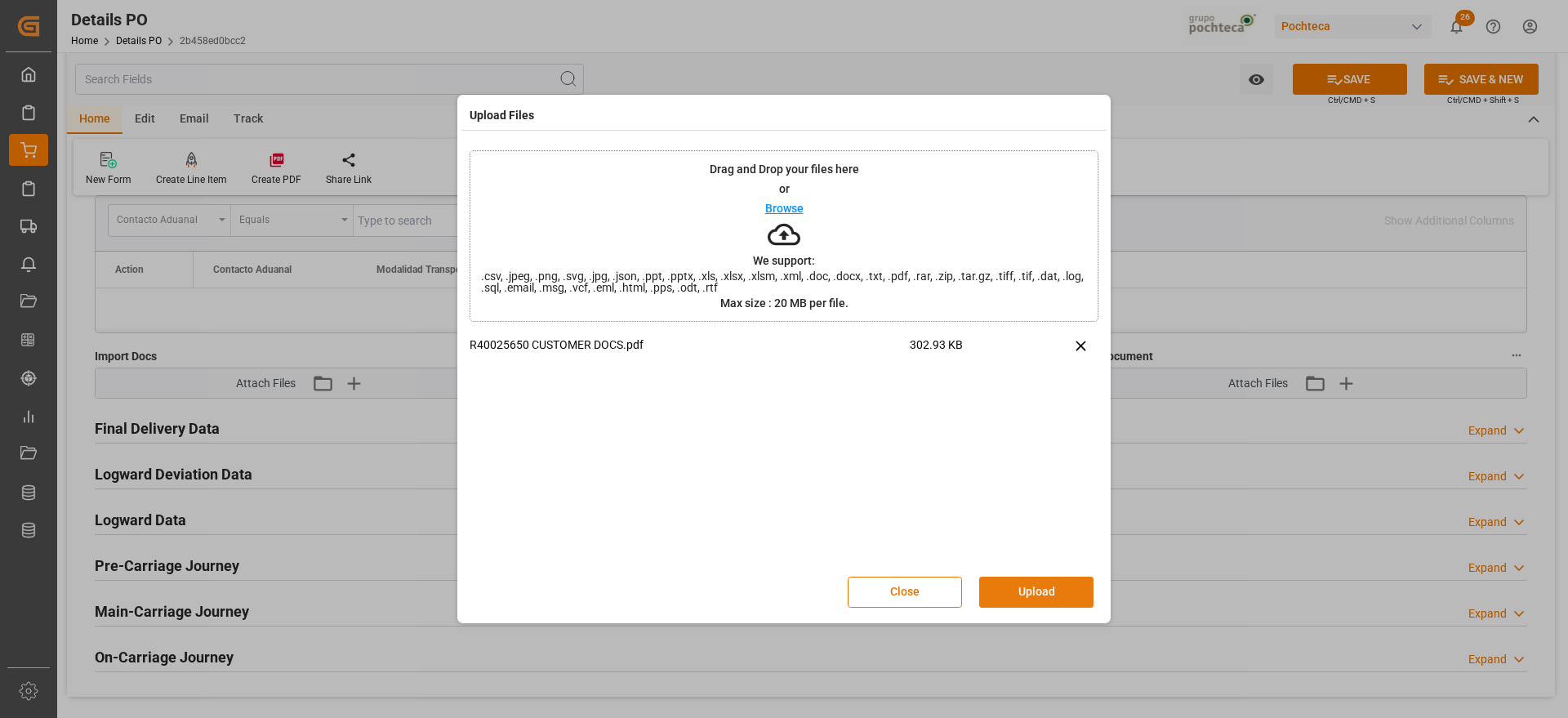
click at [1016, 590] on button "Upload" at bounding box center [1037, 593] width 115 height 31
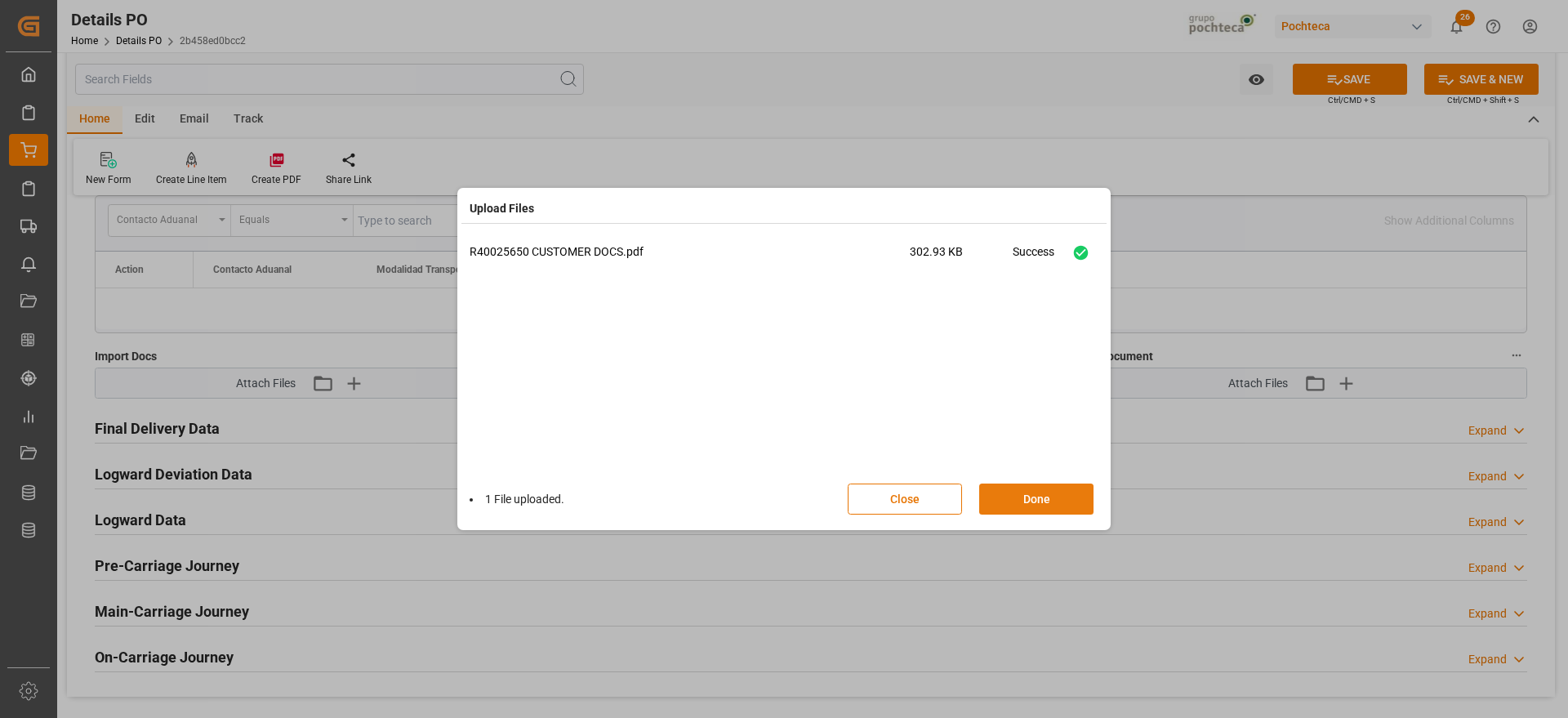
click at [1010, 503] on button "Done" at bounding box center [1037, 499] width 115 height 31
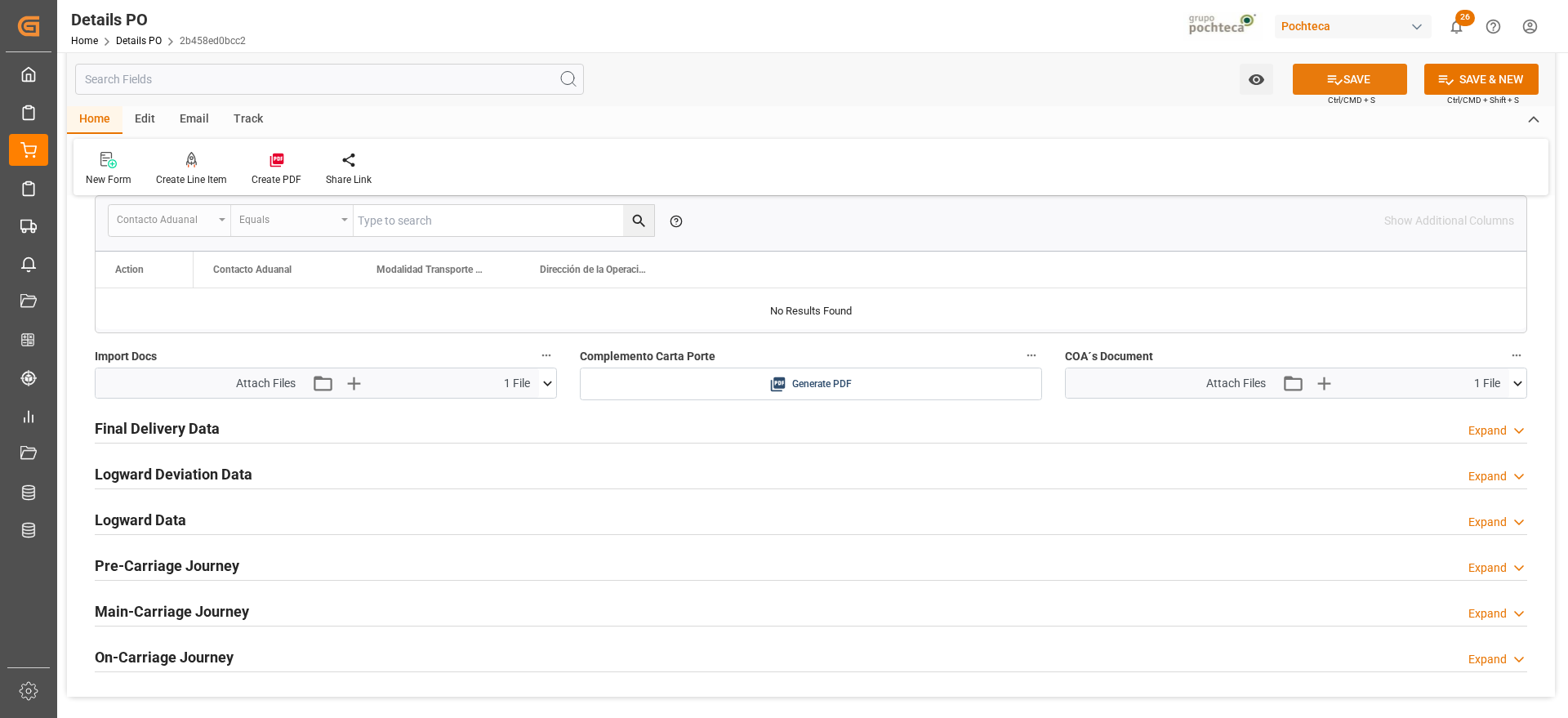
click at [1366, 87] on button "SAVE" at bounding box center [1350, 80] width 115 height 31
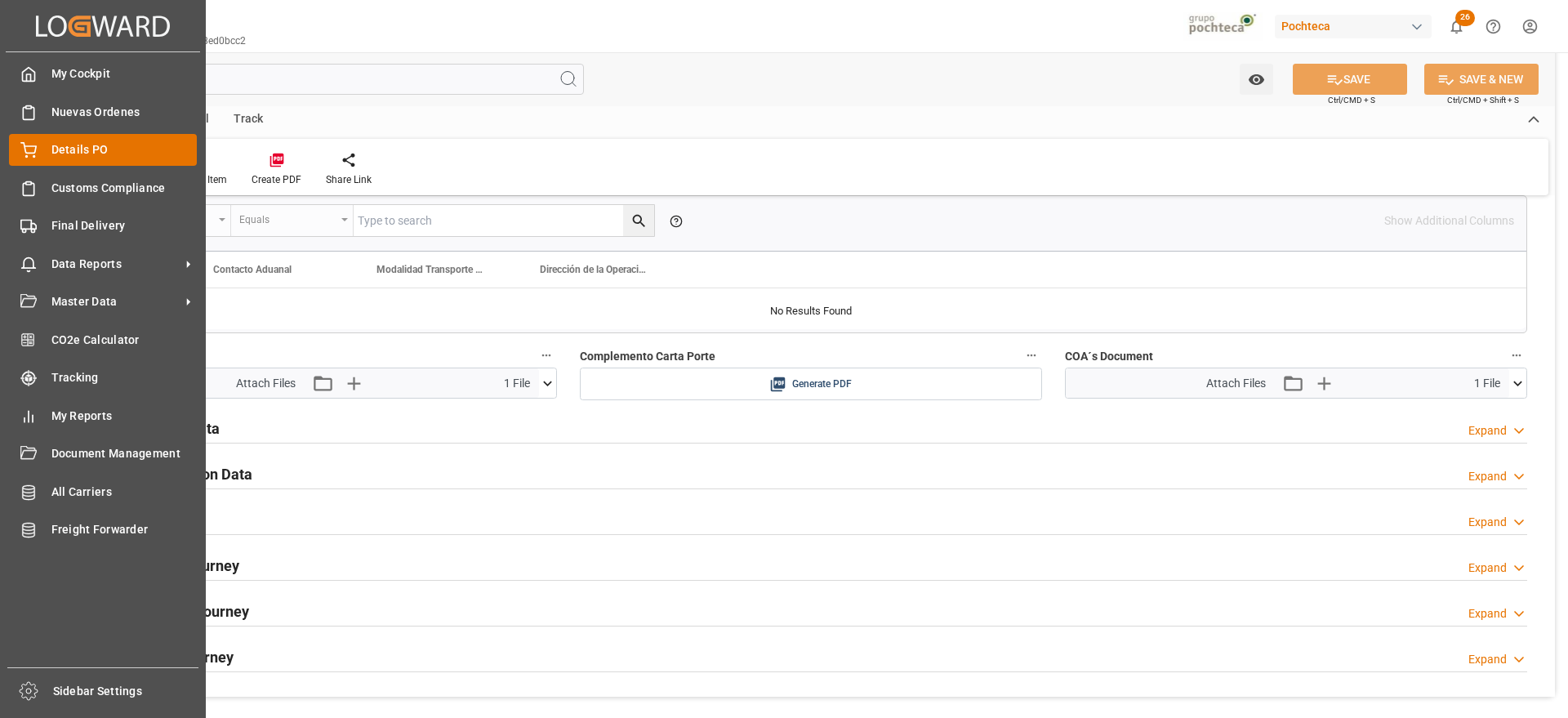
click at [77, 145] on span "Details PO" at bounding box center [125, 149] width 146 height 17
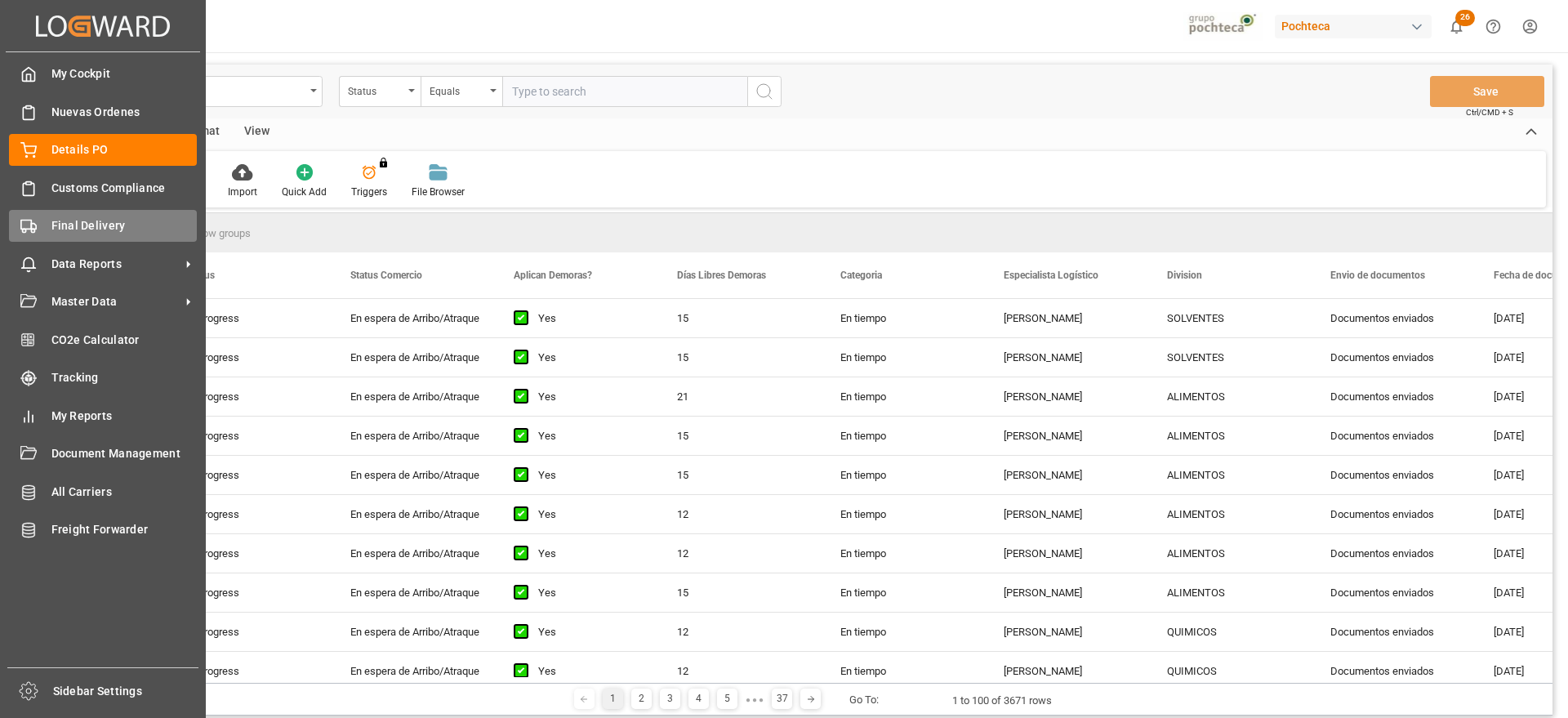
click at [59, 225] on span "Final Delivery" at bounding box center [125, 225] width 146 height 17
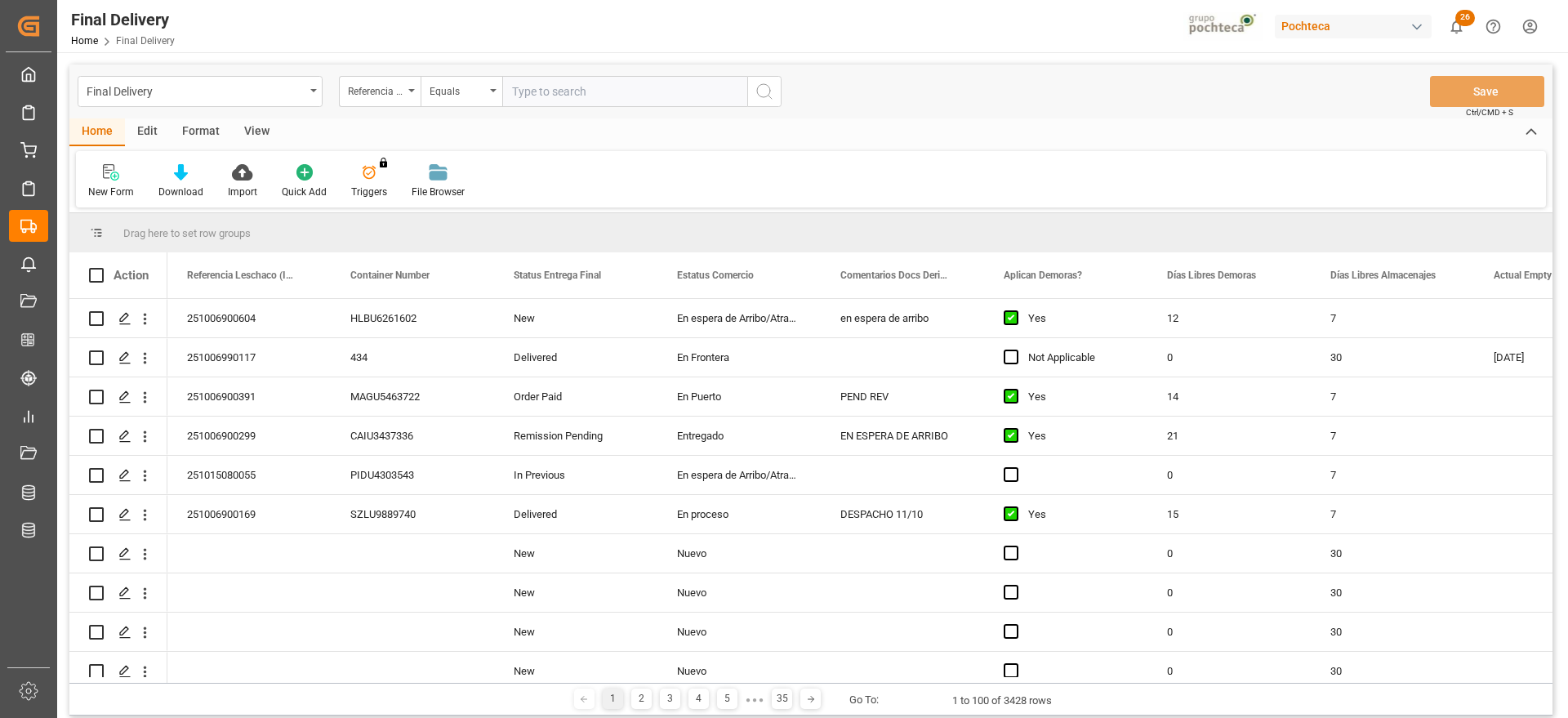
click at [579, 92] on input "text" at bounding box center [625, 92] width 245 height 31
paste input "251006900503"
type input "251006900503"
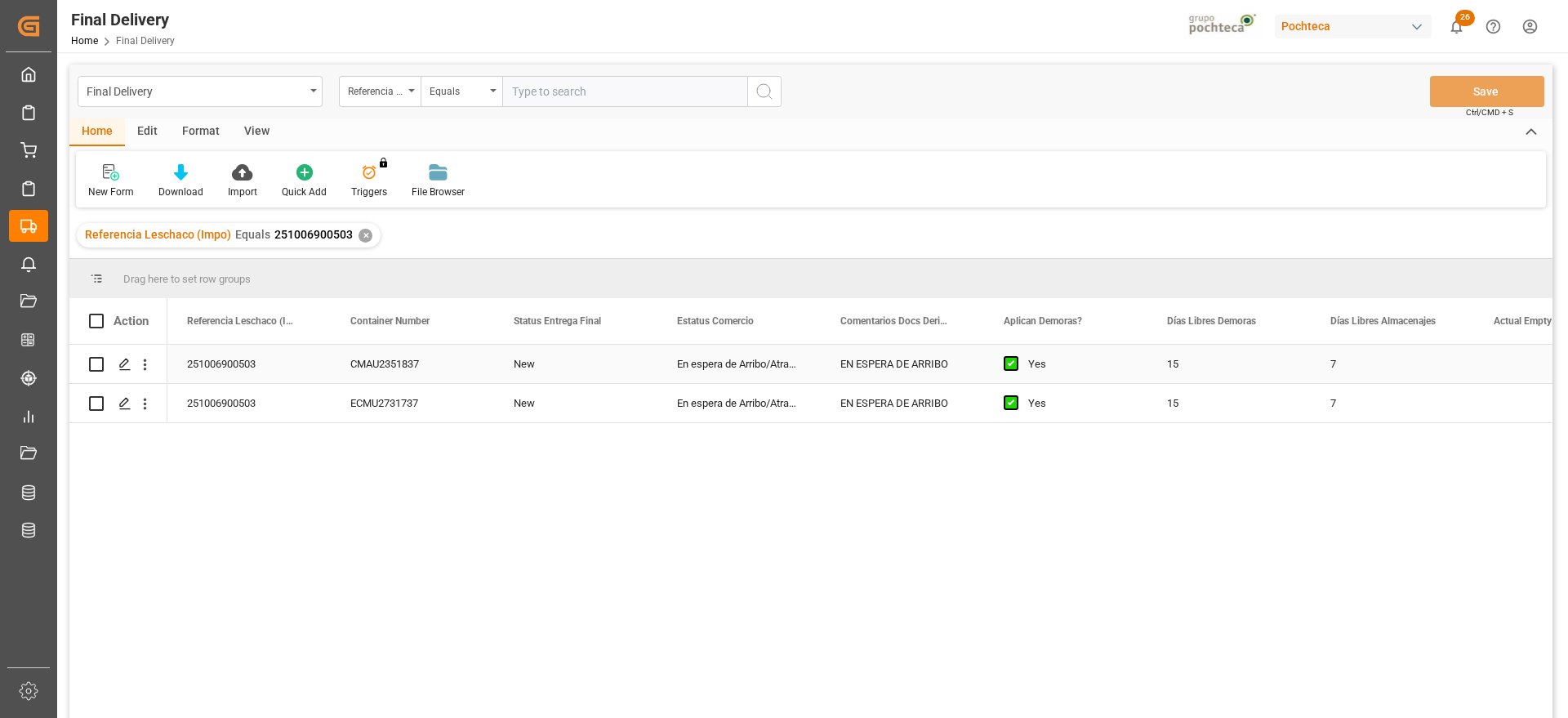
click at [460, 359] on div "CMAU2351837" at bounding box center [412, 364] width 163 height 39
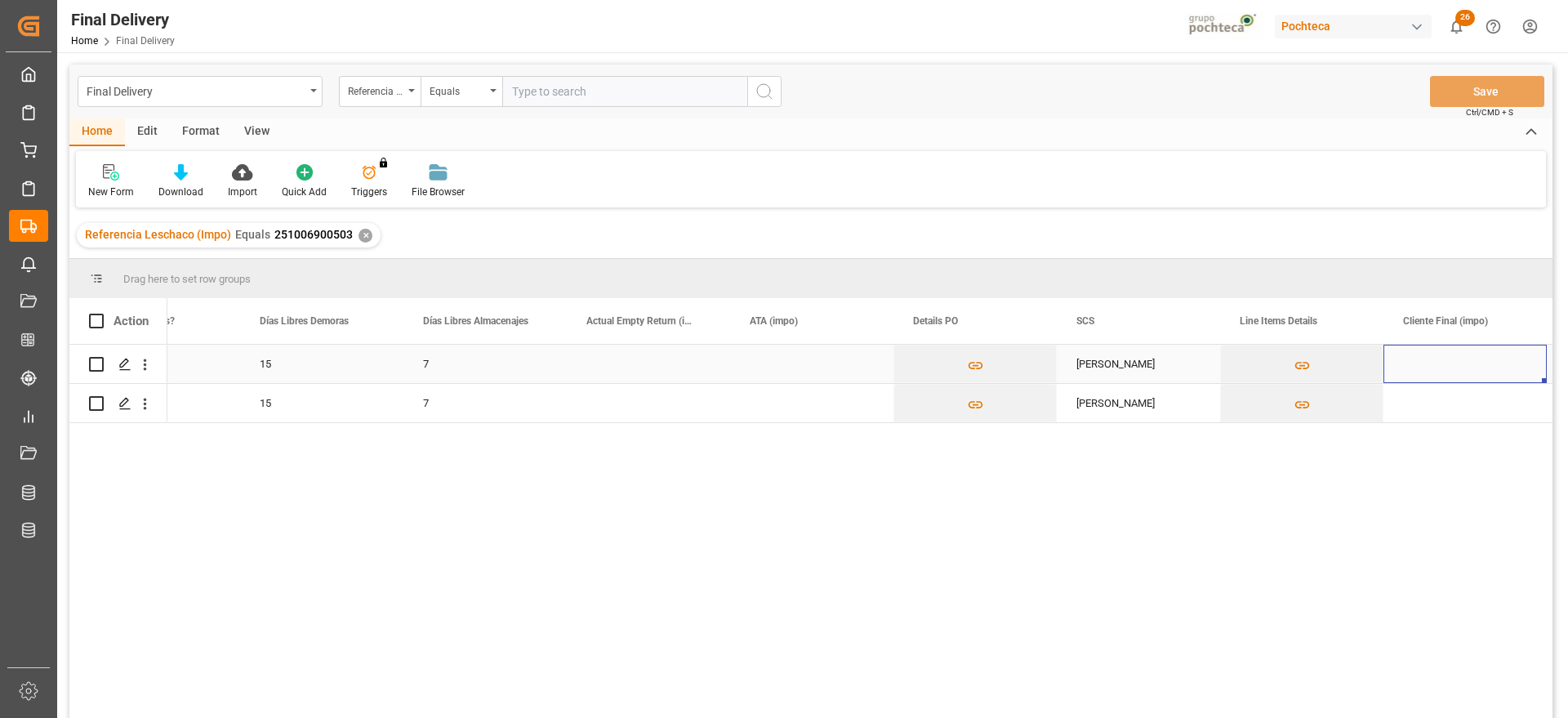
scroll to position [0, 1070]
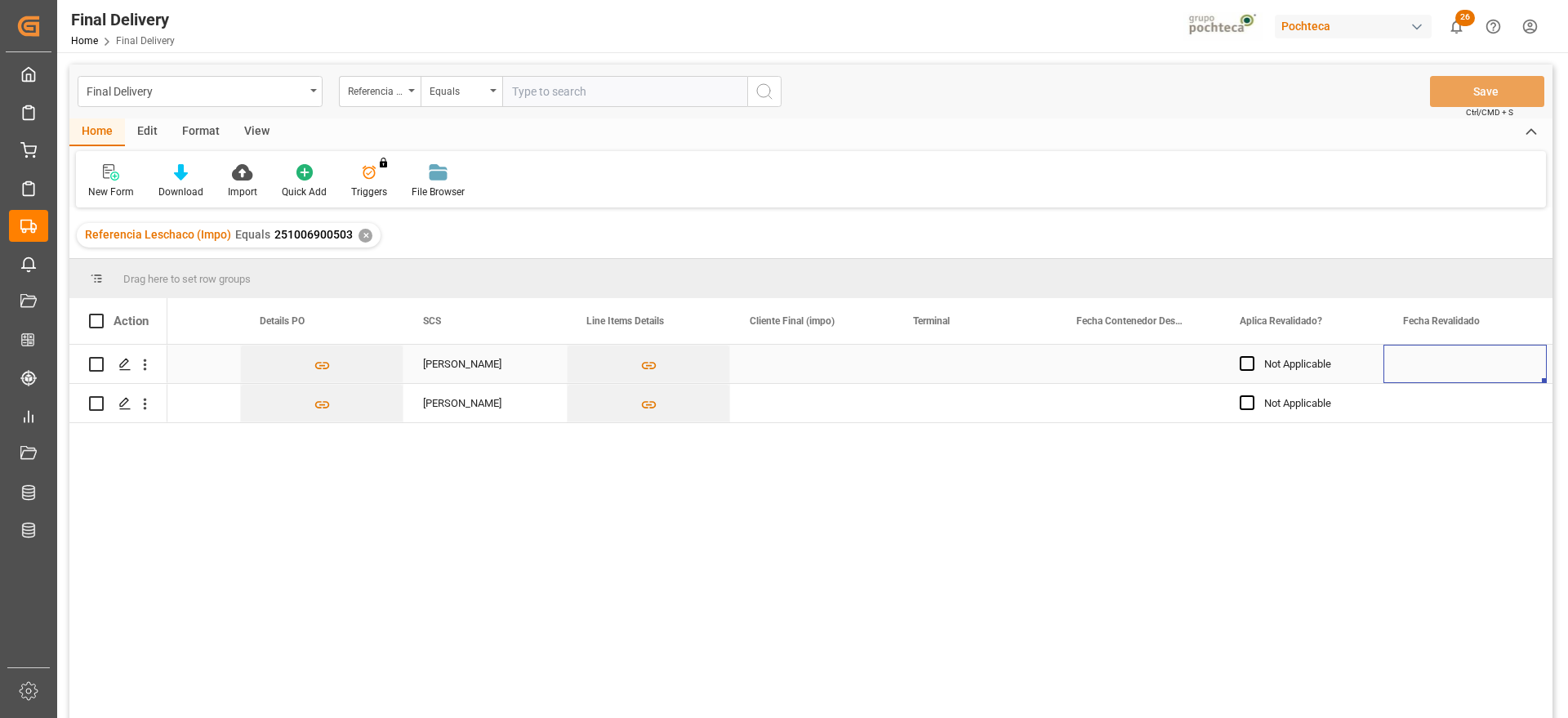
click at [959, 370] on div "Press SPACE to select this row." at bounding box center [975, 364] width 163 height 39
click at [1445, 370] on div "Press SPACE to select this row." at bounding box center [1465, 364] width 163 height 39
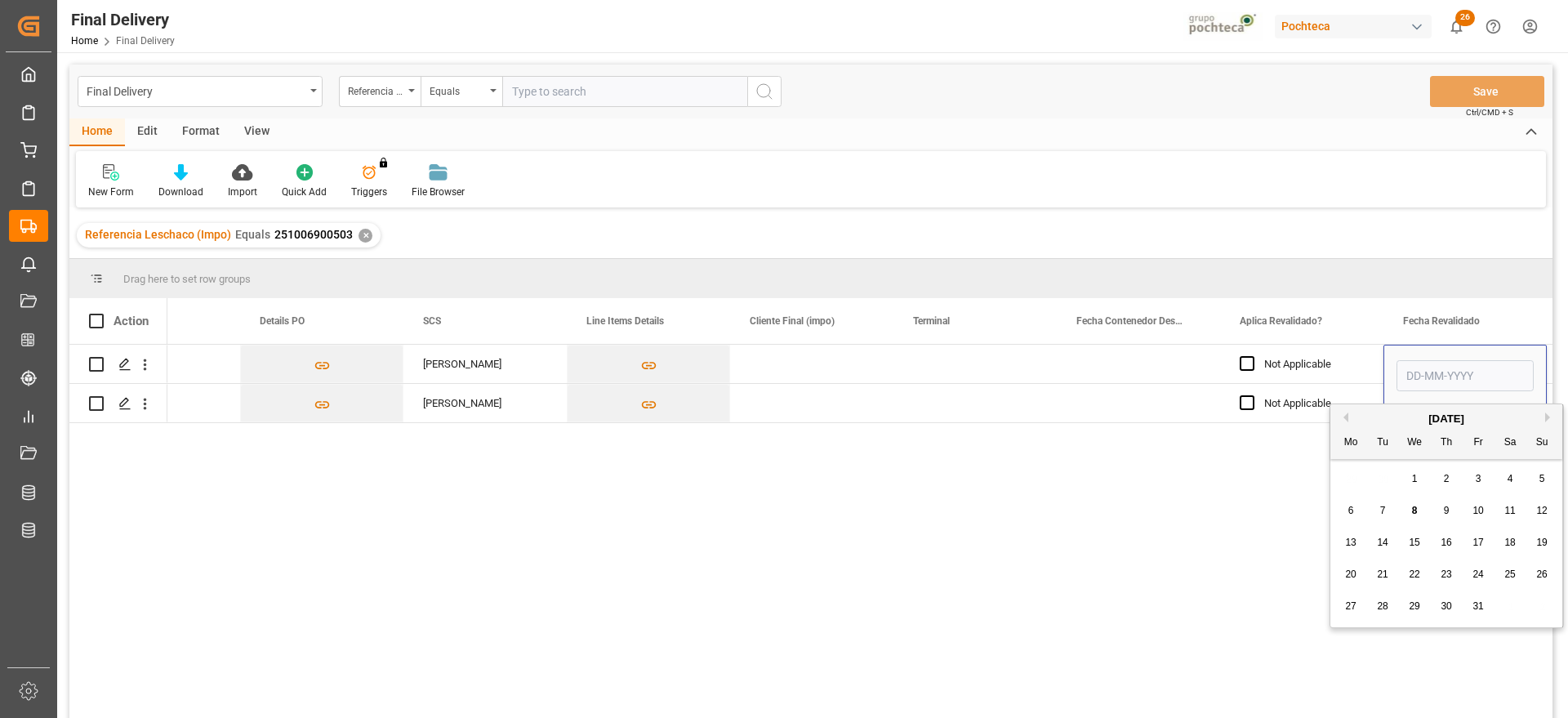
click at [1416, 507] on span "8" at bounding box center [1415, 511] width 6 height 11
type input "[DATE]"
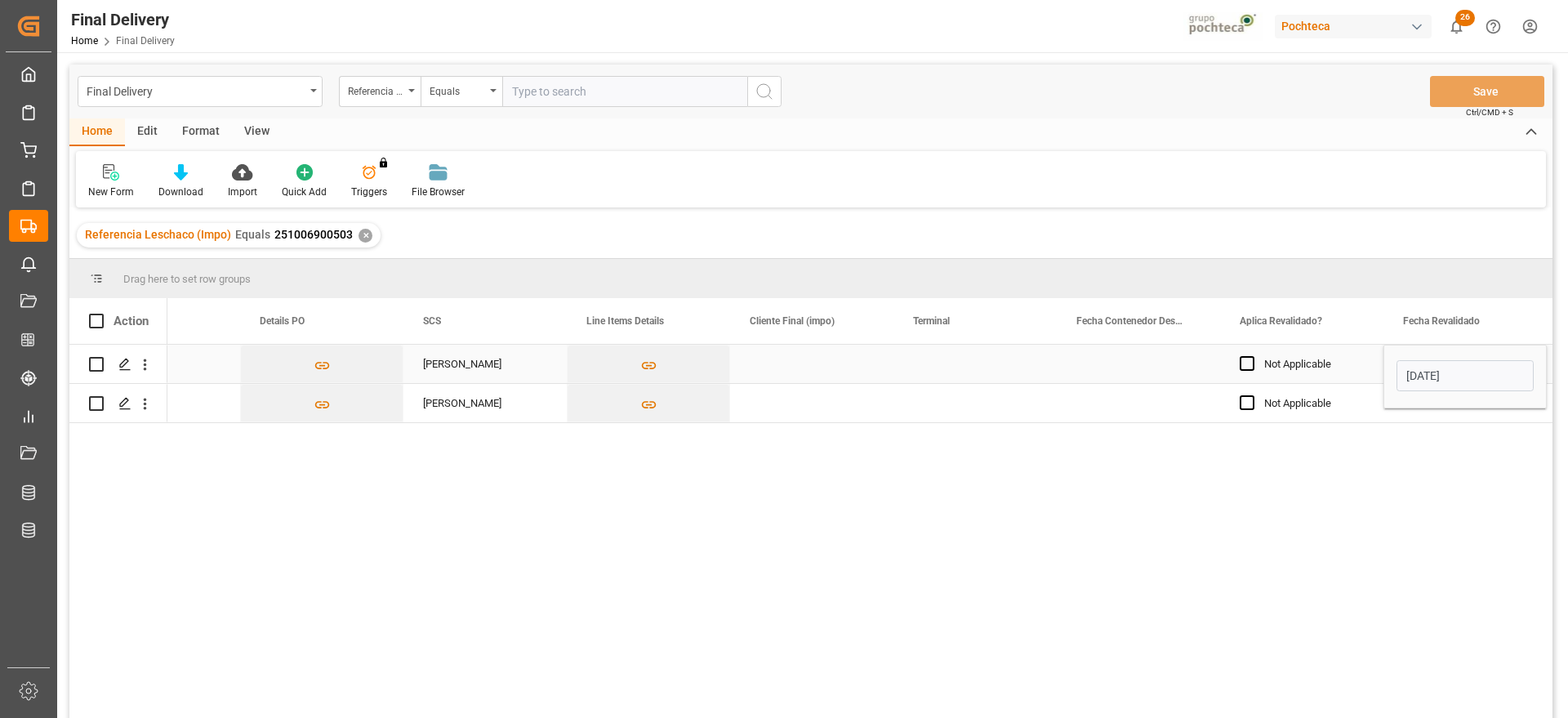
click at [1325, 363] on div "Not Applicable" at bounding box center [1315, 365] width 100 height 38
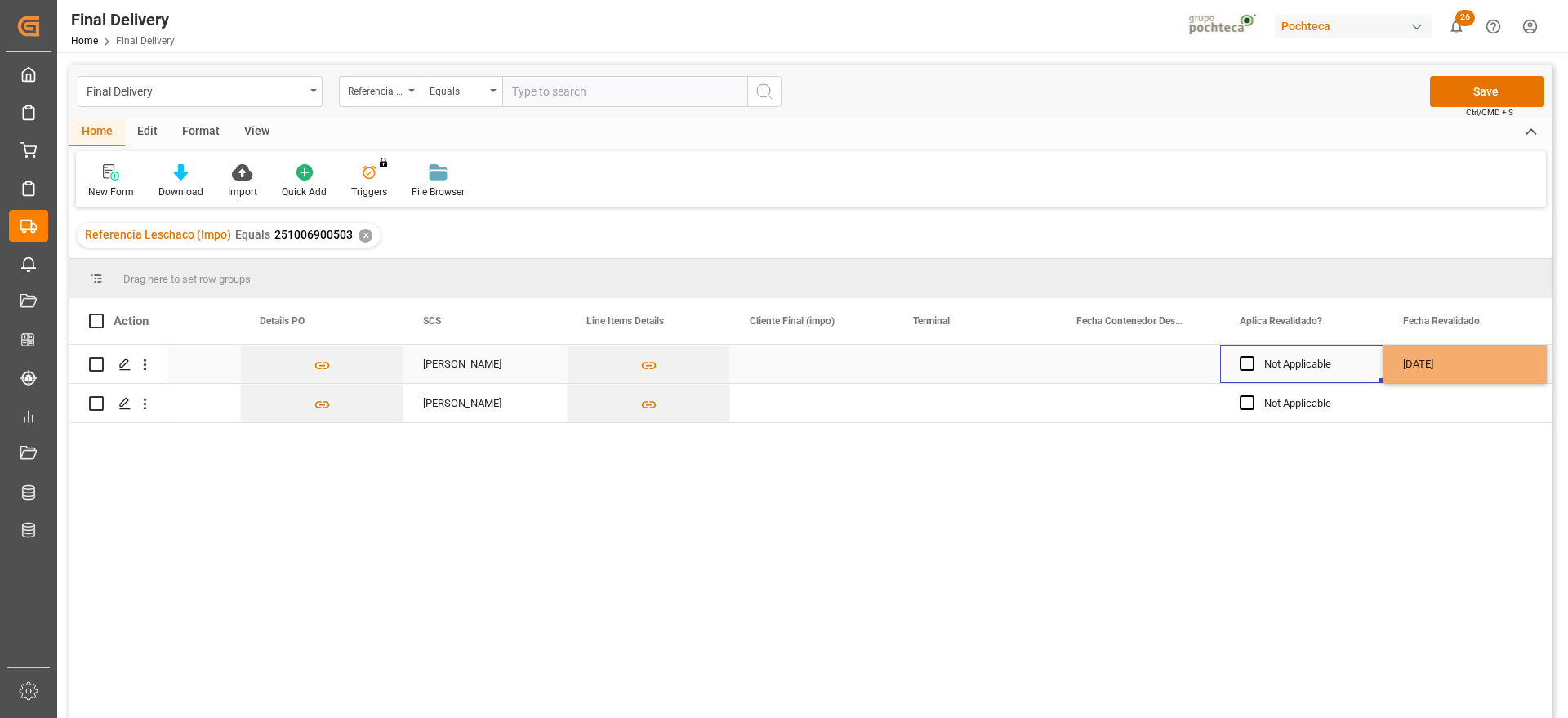
drag, startPoint x: 1429, startPoint y: 355, endPoint x: 1420, endPoint y: 402, distance: 47.9
click at [1432, 354] on div "[DATE]" at bounding box center [1465, 364] width 163 height 39
click at [1418, 406] on div "Press SPACE to select this row." at bounding box center [1465, 402] width 163 height 39
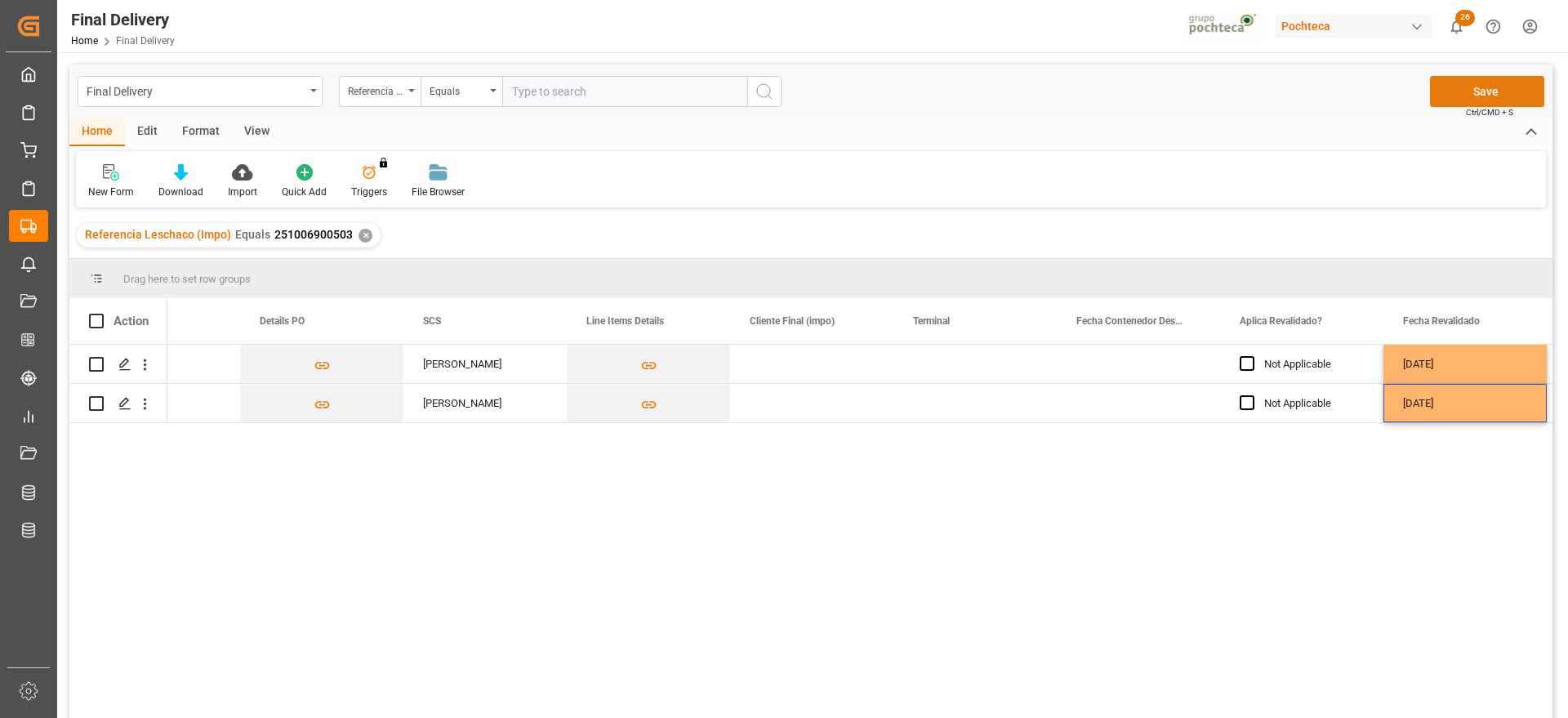
click at [1489, 95] on button "Save" at bounding box center [1488, 92] width 115 height 31
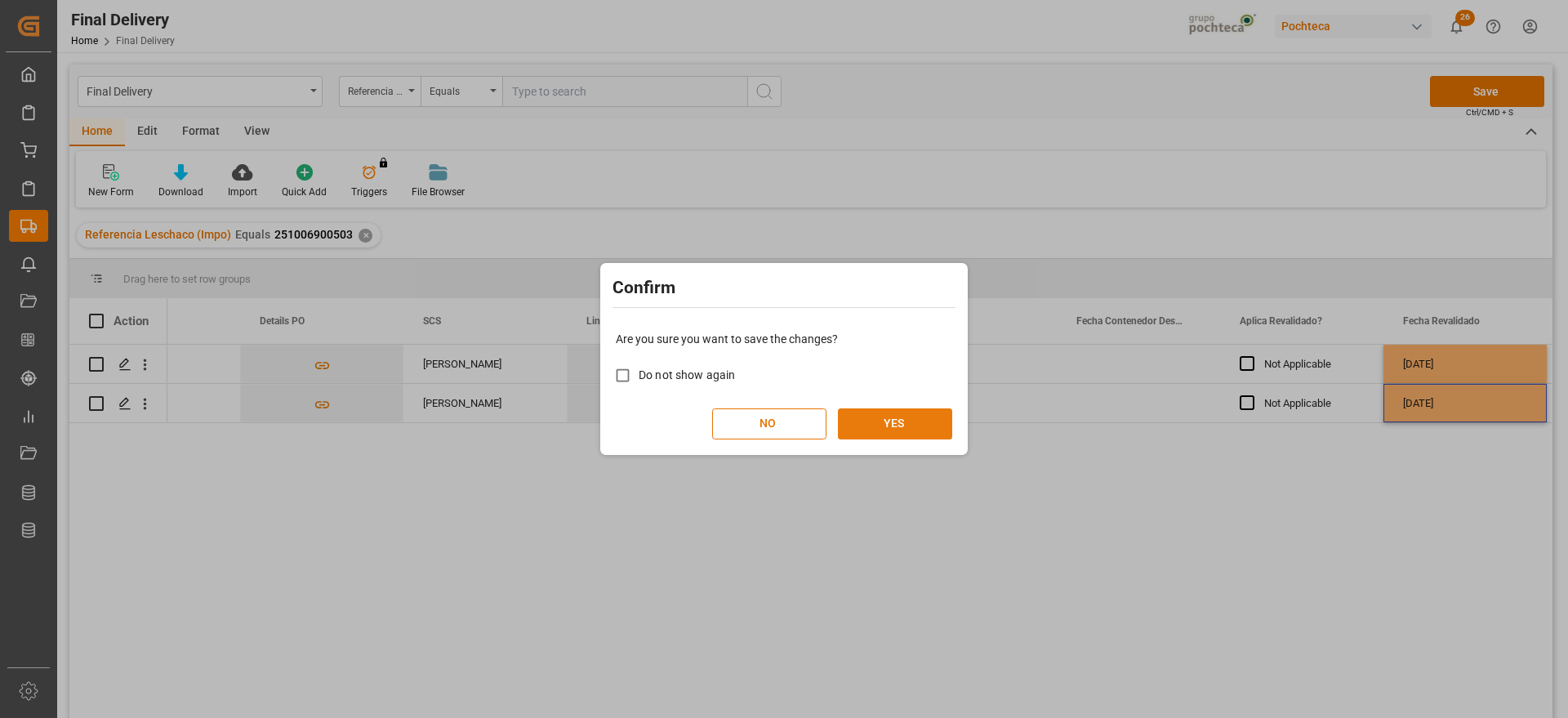
click at [892, 415] on button "YES" at bounding box center [895, 424] width 115 height 31
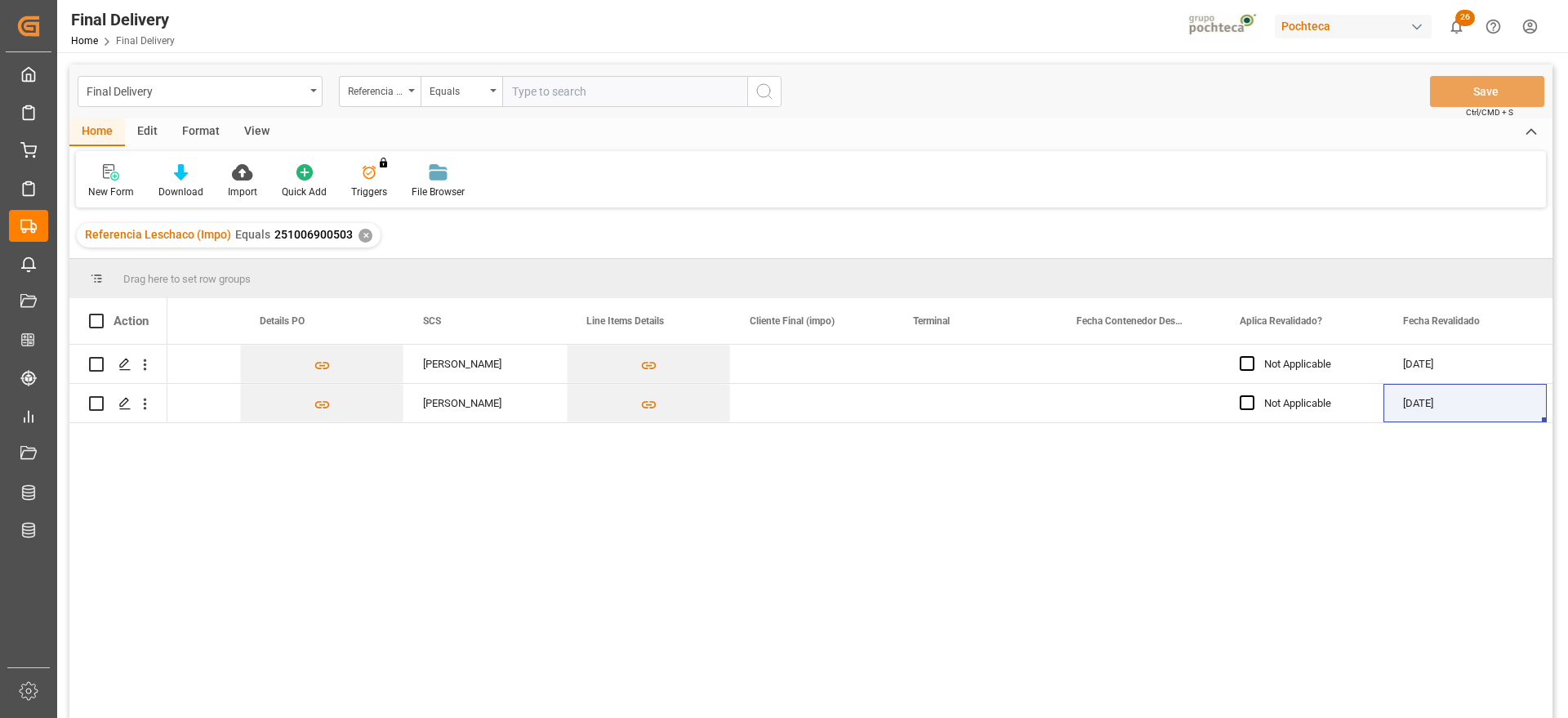
click at [361, 237] on div "✕" at bounding box center [365, 235] width 14 height 14
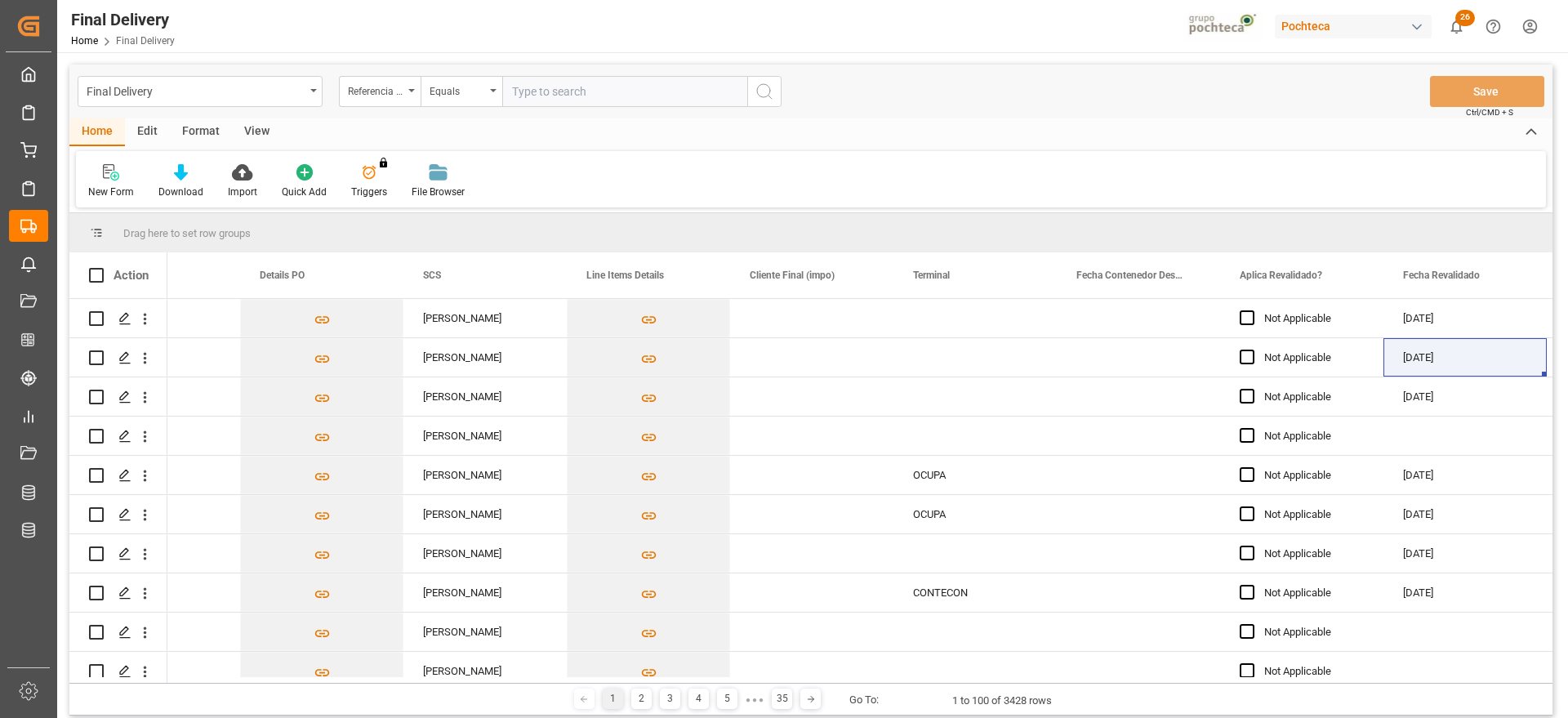
click at [563, 92] on input "text" at bounding box center [625, 92] width 245 height 31
paste input "251006900303"
type input "251006900303"
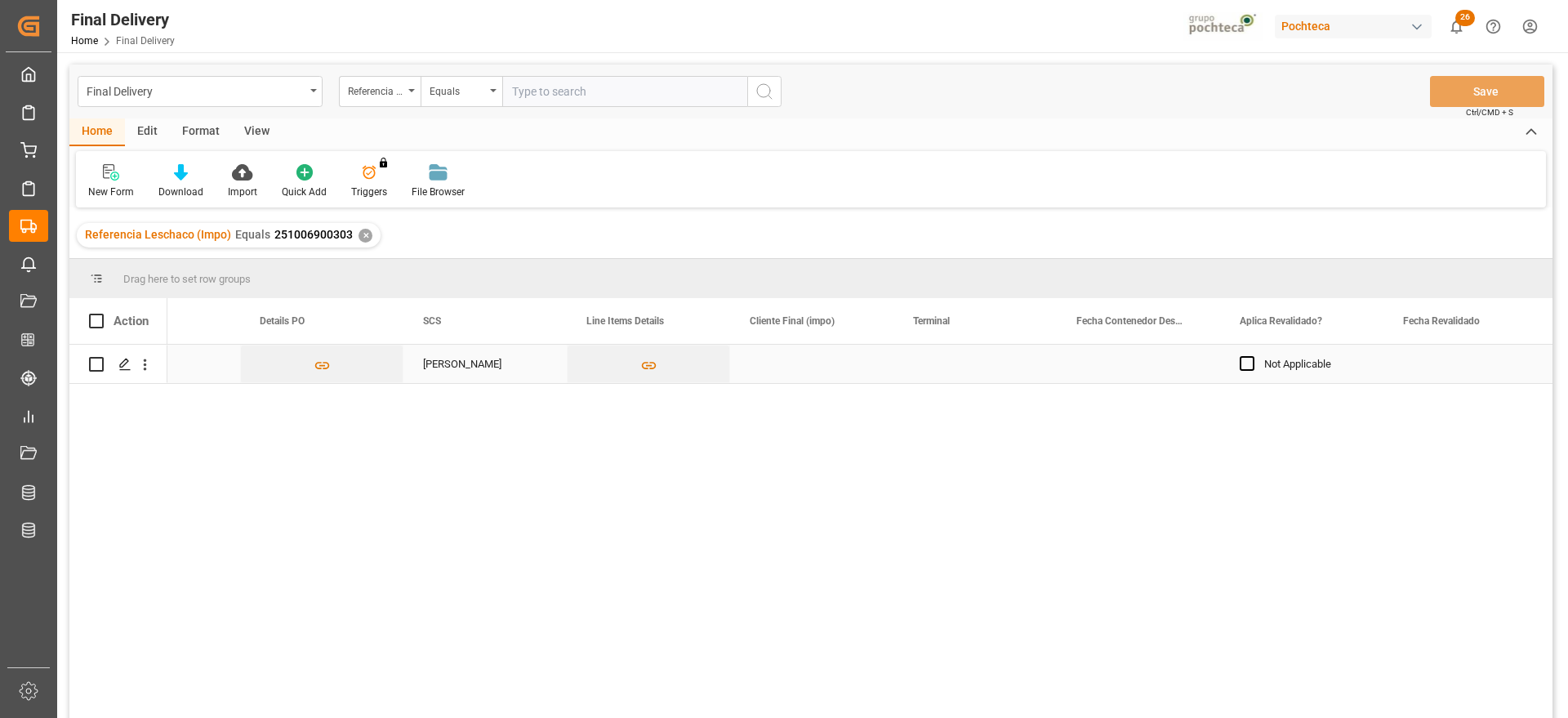
click at [1461, 353] on div "Press SPACE to select this row." at bounding box center [1465, 364] width 163 height 39
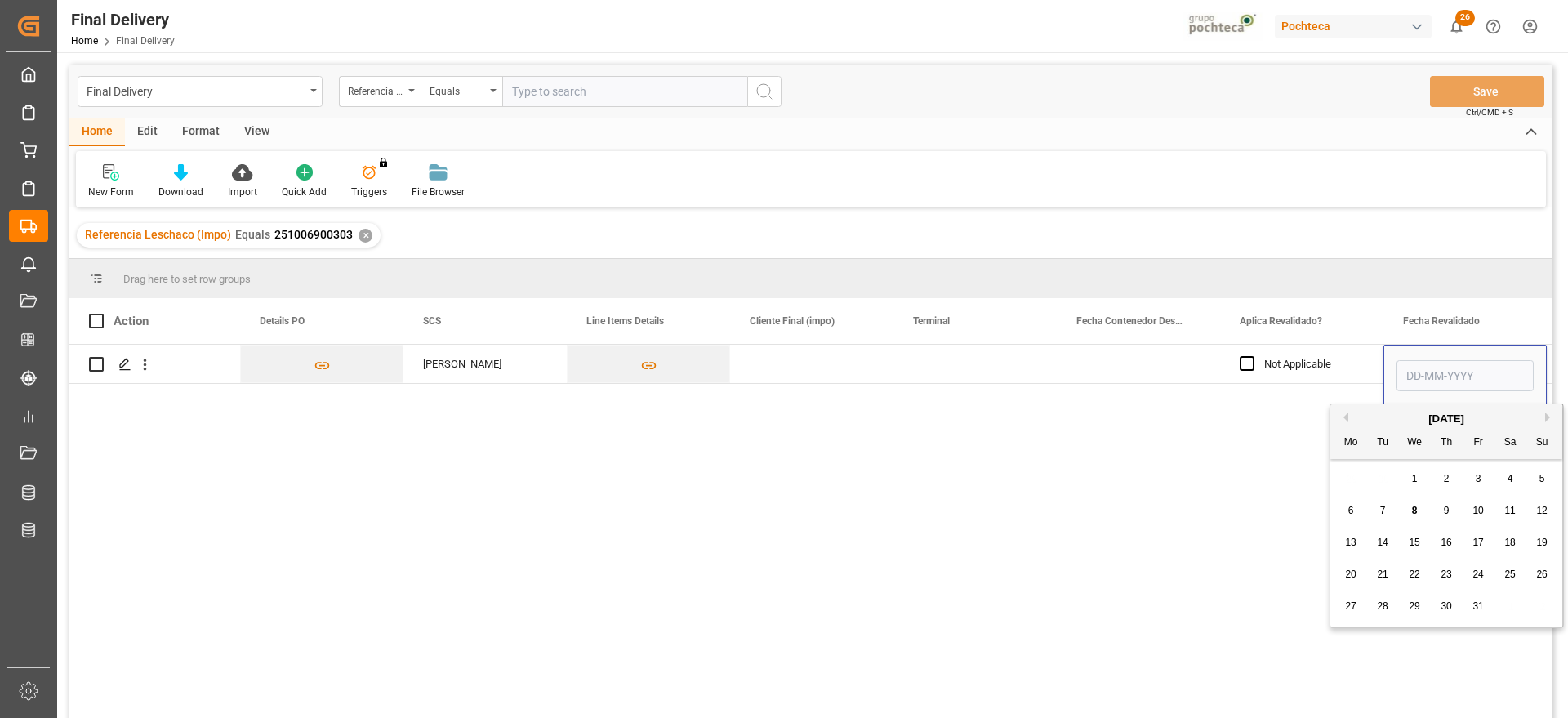
click at [1416, 508] on span "8" at bounding box center [1415, 511] width 6 height 11
type input "[DATE]"
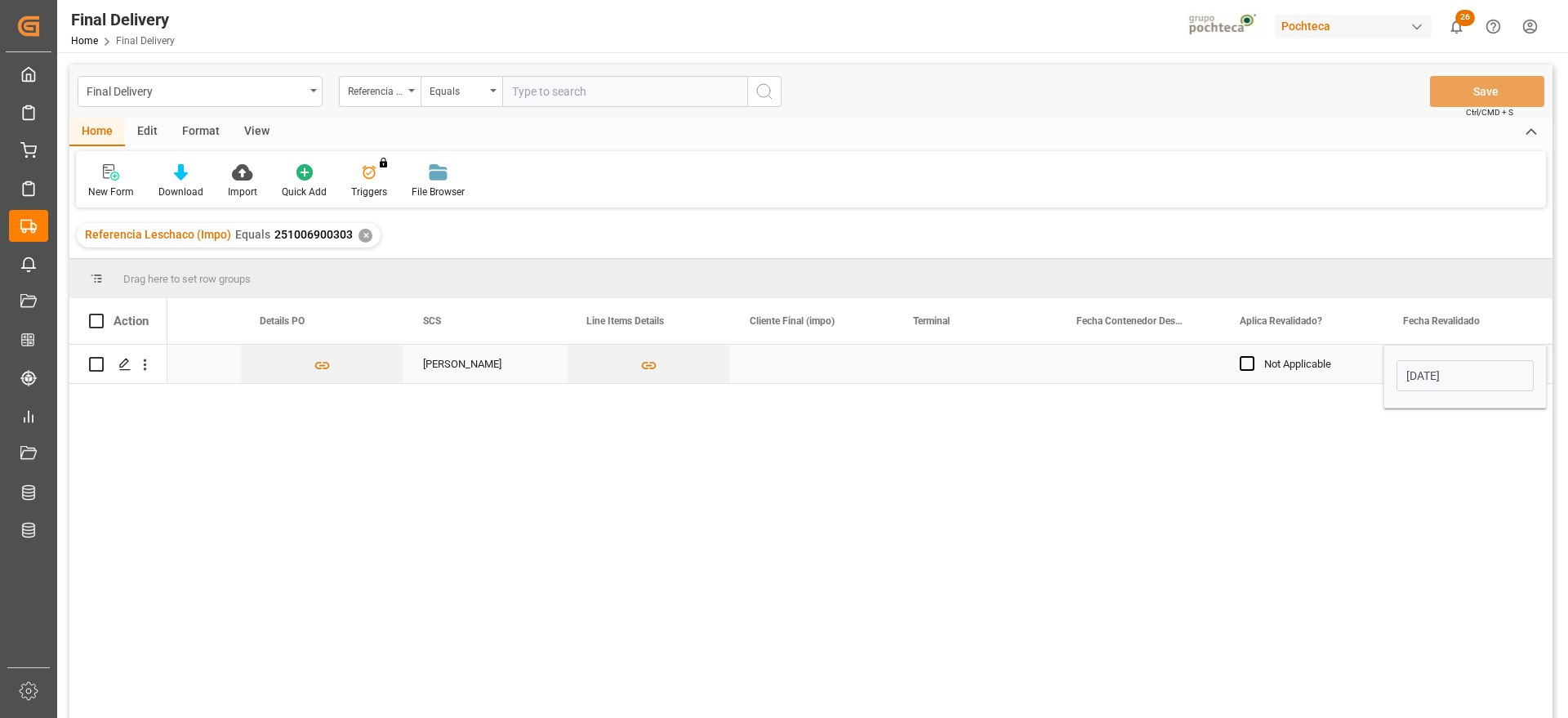
click at [1343, 369] on div "Not Applicable" at bounding box center [1315, 365] width 100 height 38
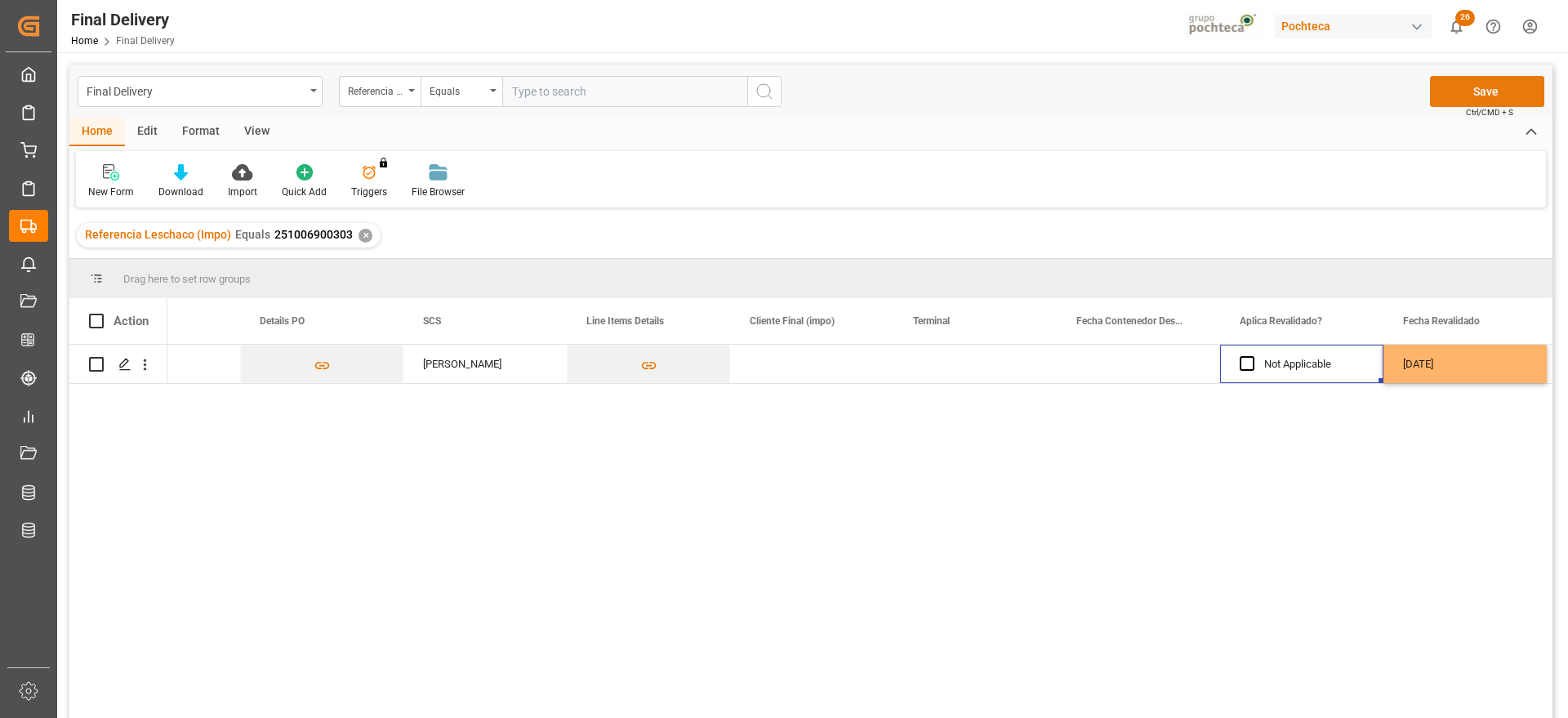
click at [1479, 76] on button "Save" at bounding box center [1488, 92] width 115 height 31
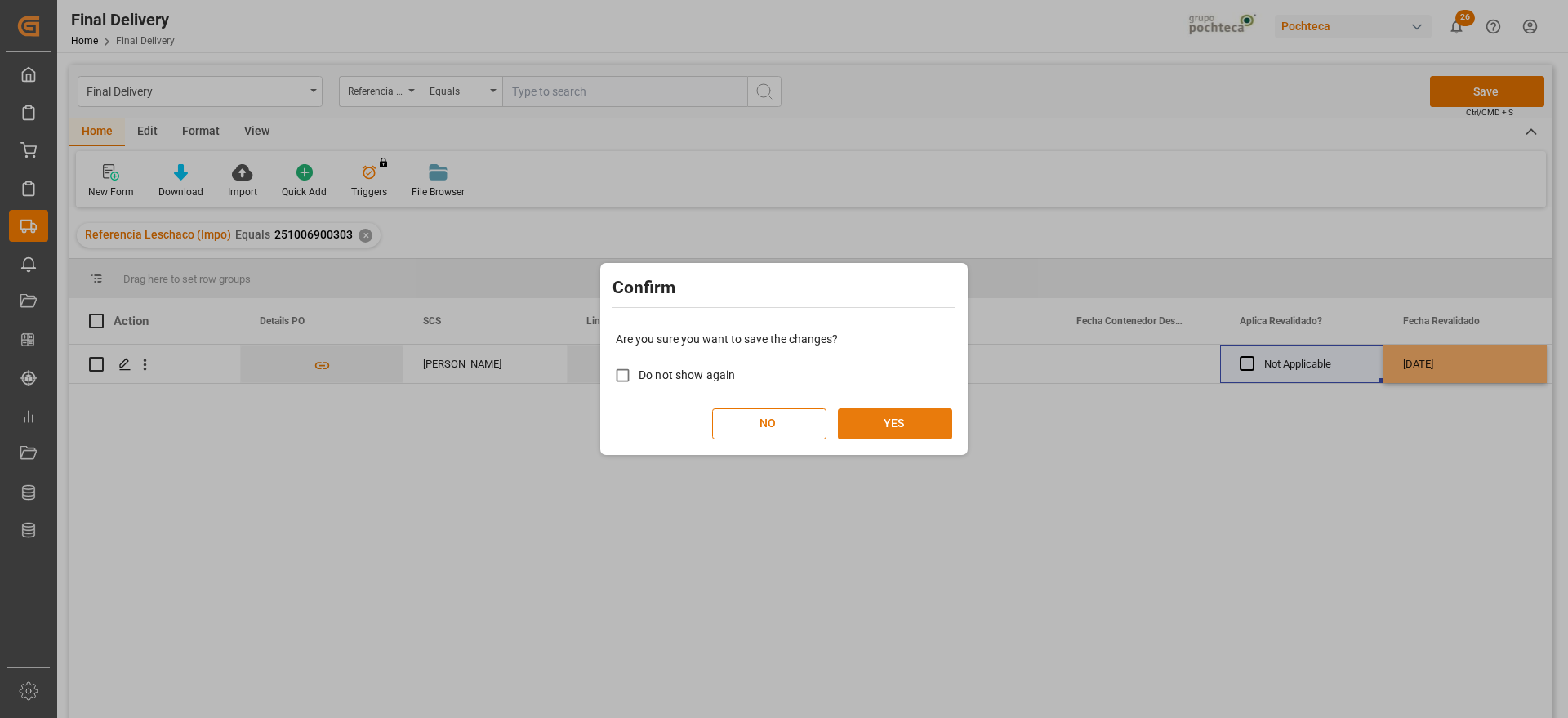
click at [898, 433] on button "YES" at bounding box center [895, 424] width 115 height 31
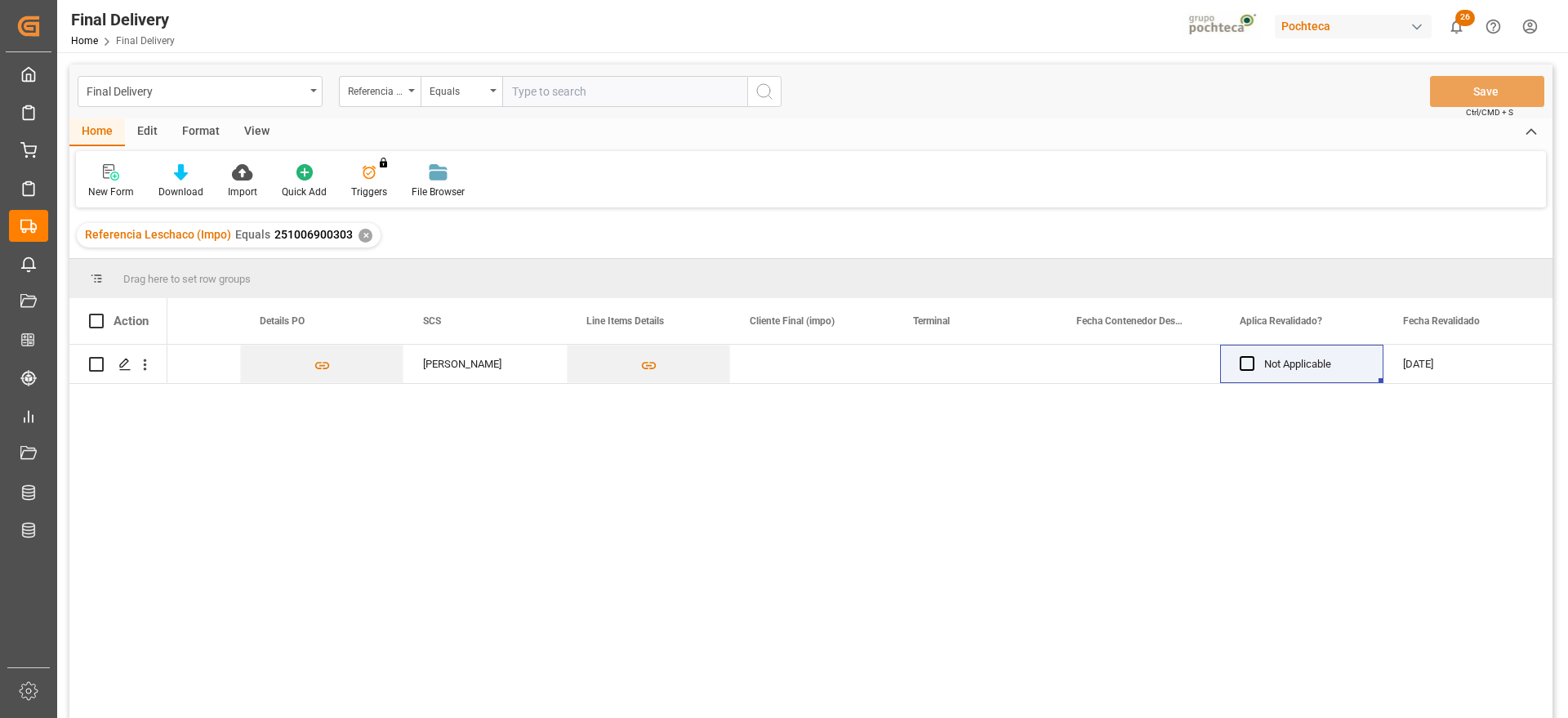
click at [363, 229] on div "✕" at bounding box center [365, 235] width 14 height 14
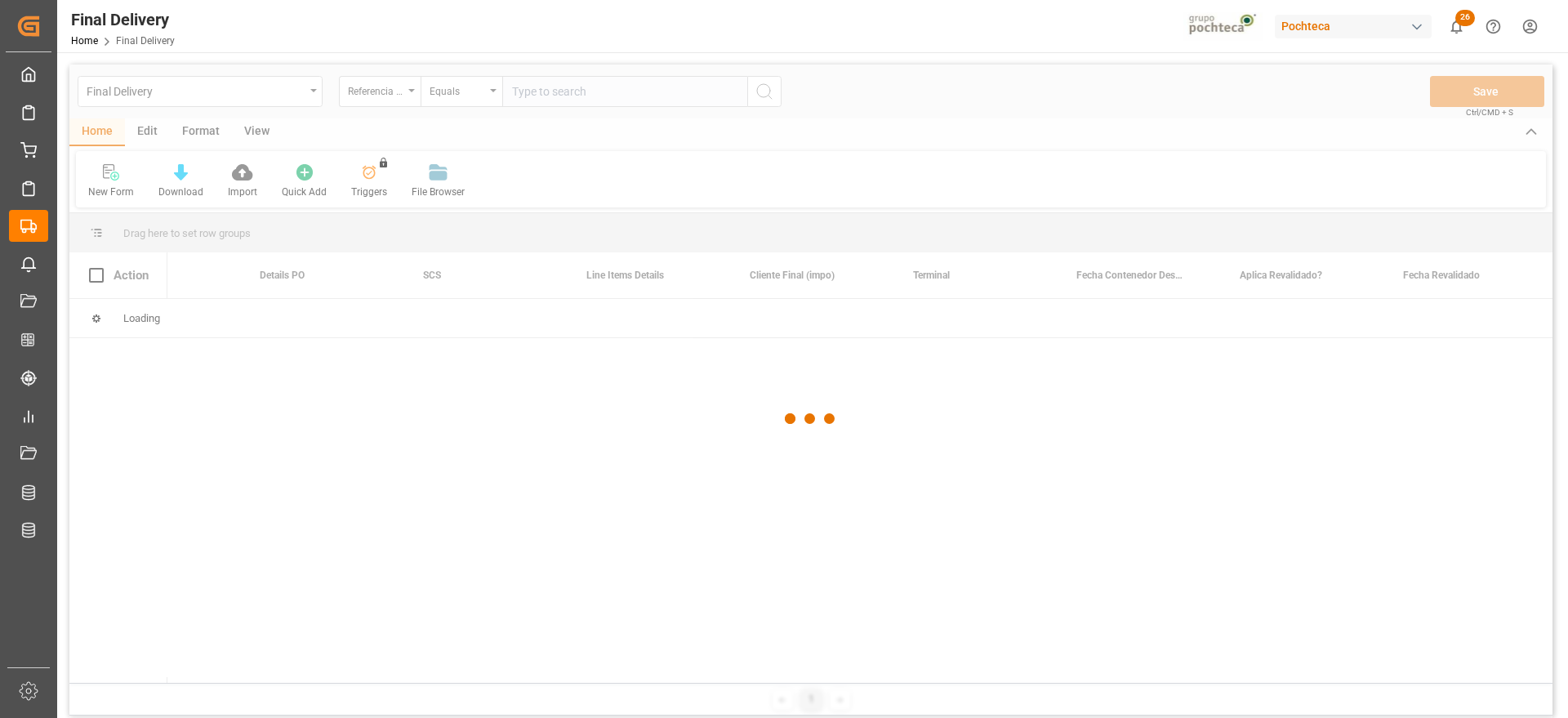
click at [587, 87] on div at bounding box center [811, 419] width 1484 height 708
click at [580, 93] on div at bounding box center [811, 419] width 1484 height 708
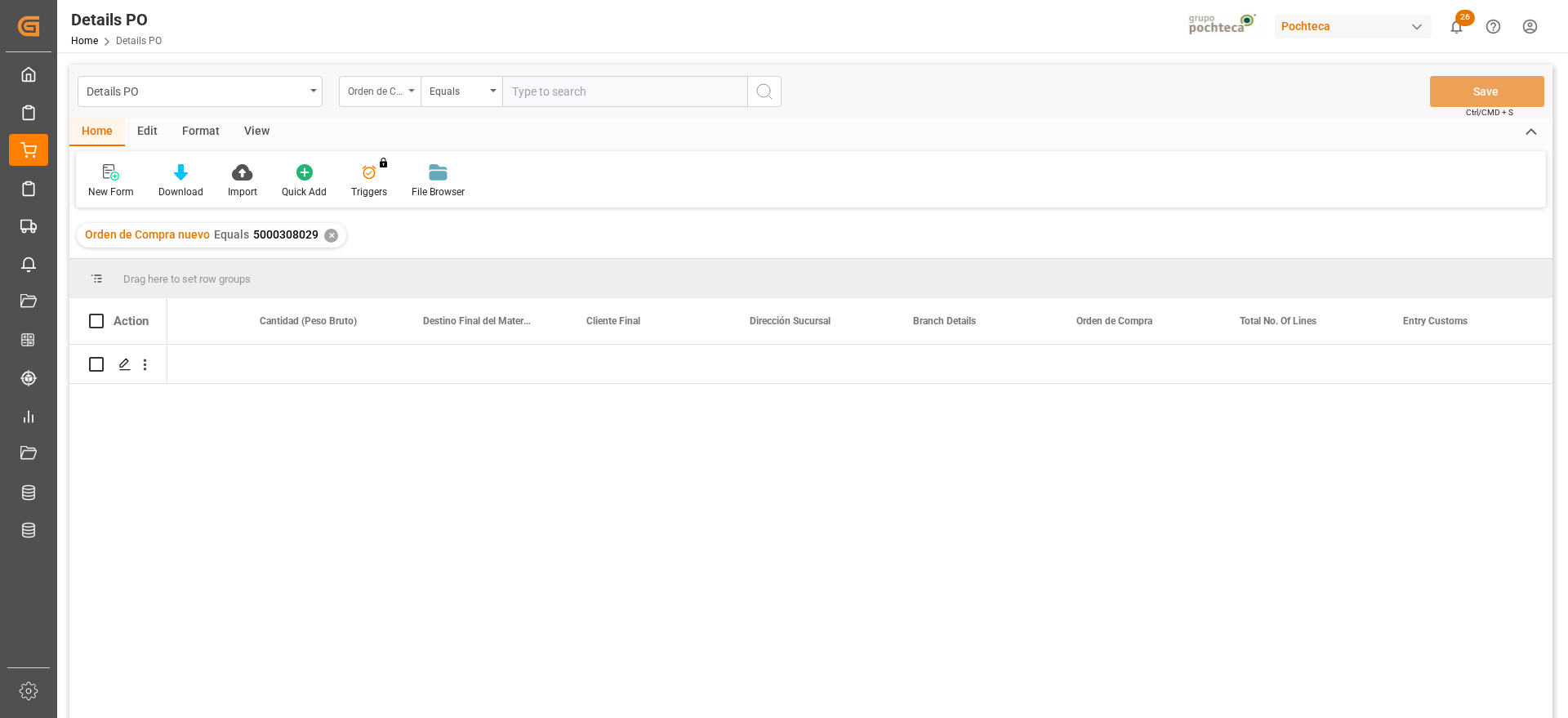
scroll to position [0, 4828]
click at [382, 89] on div "Orden de Compra nuevo" at bounding box center [376, 89] width 56 height 19
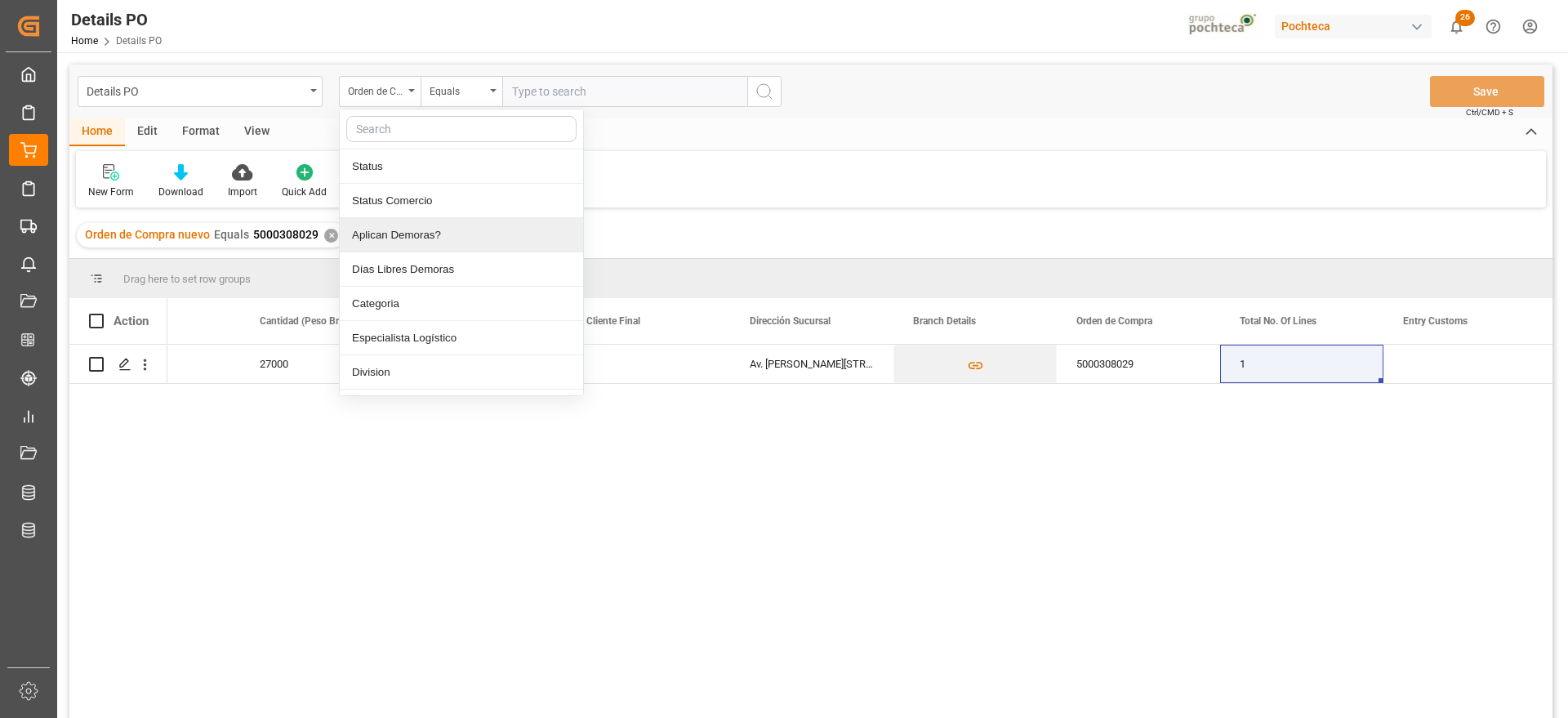
click at [325, 238] on div "✕" at bounding box center [331, 235] width 14 height 14
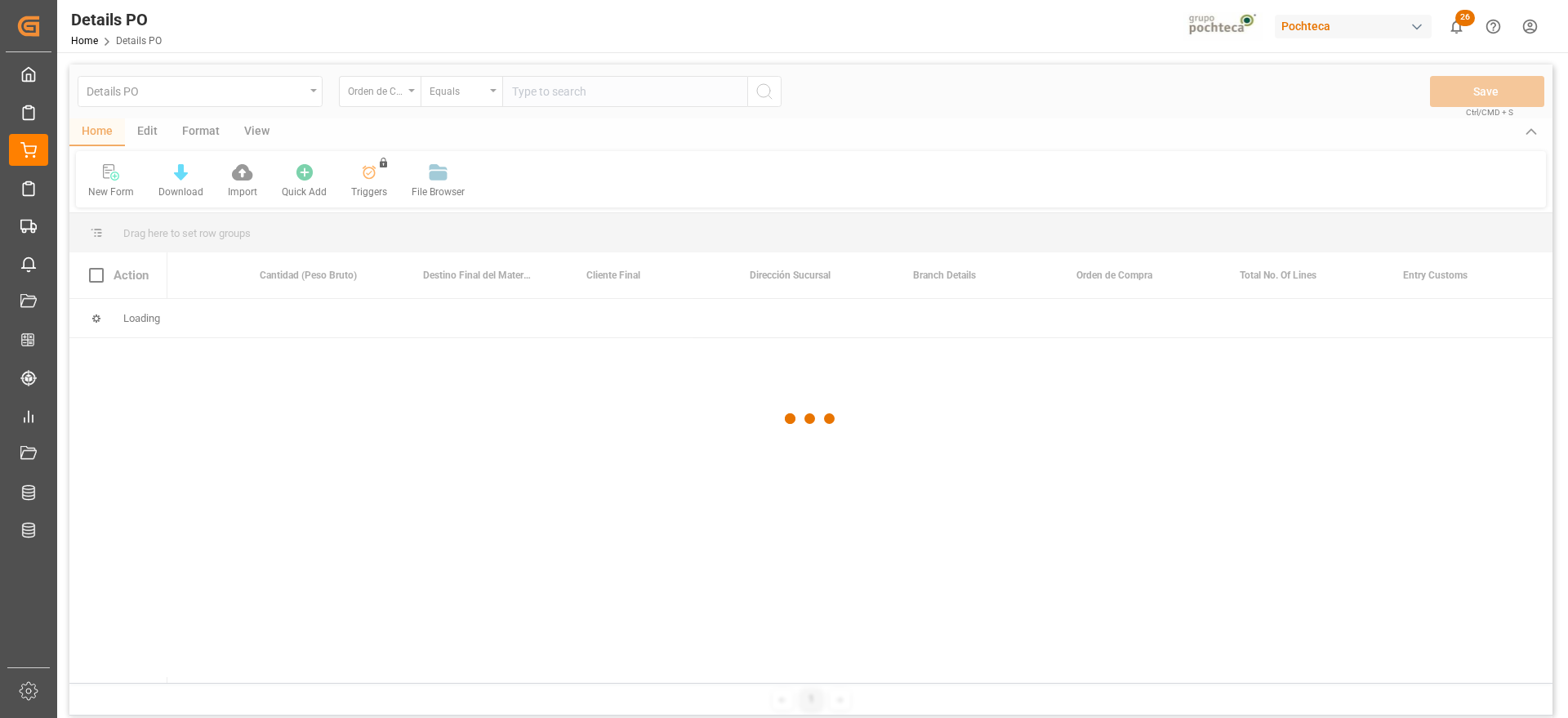
click at [329, 234] on div at bounding box center [811, 419] width 1484 height 708
click at [560, 98] on div at bounding box center [811, 419] width 1484 height 708
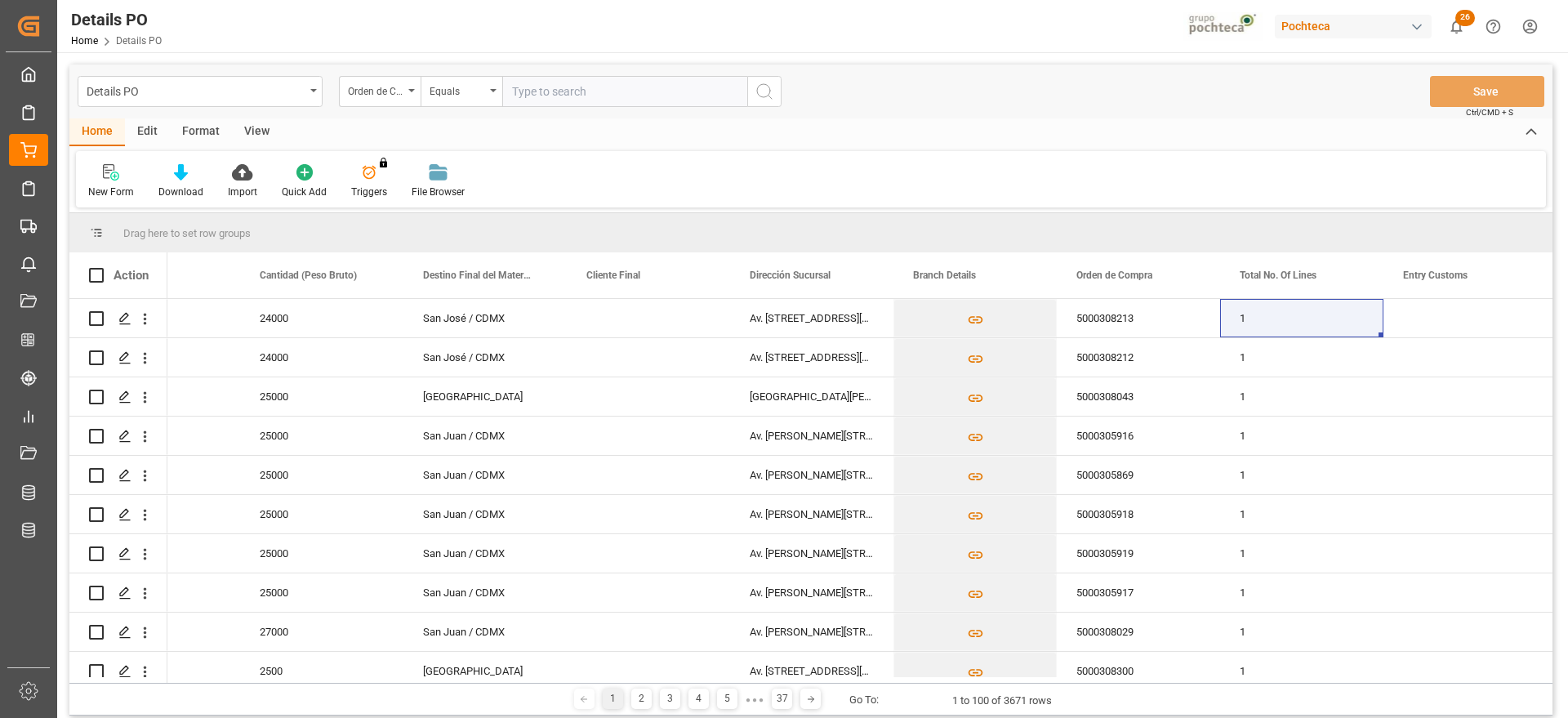
click at [569, 95] on input "text" at bounding box center [625, 92] width 245 height 31
paste input "5000308306"
type input "5000308306"
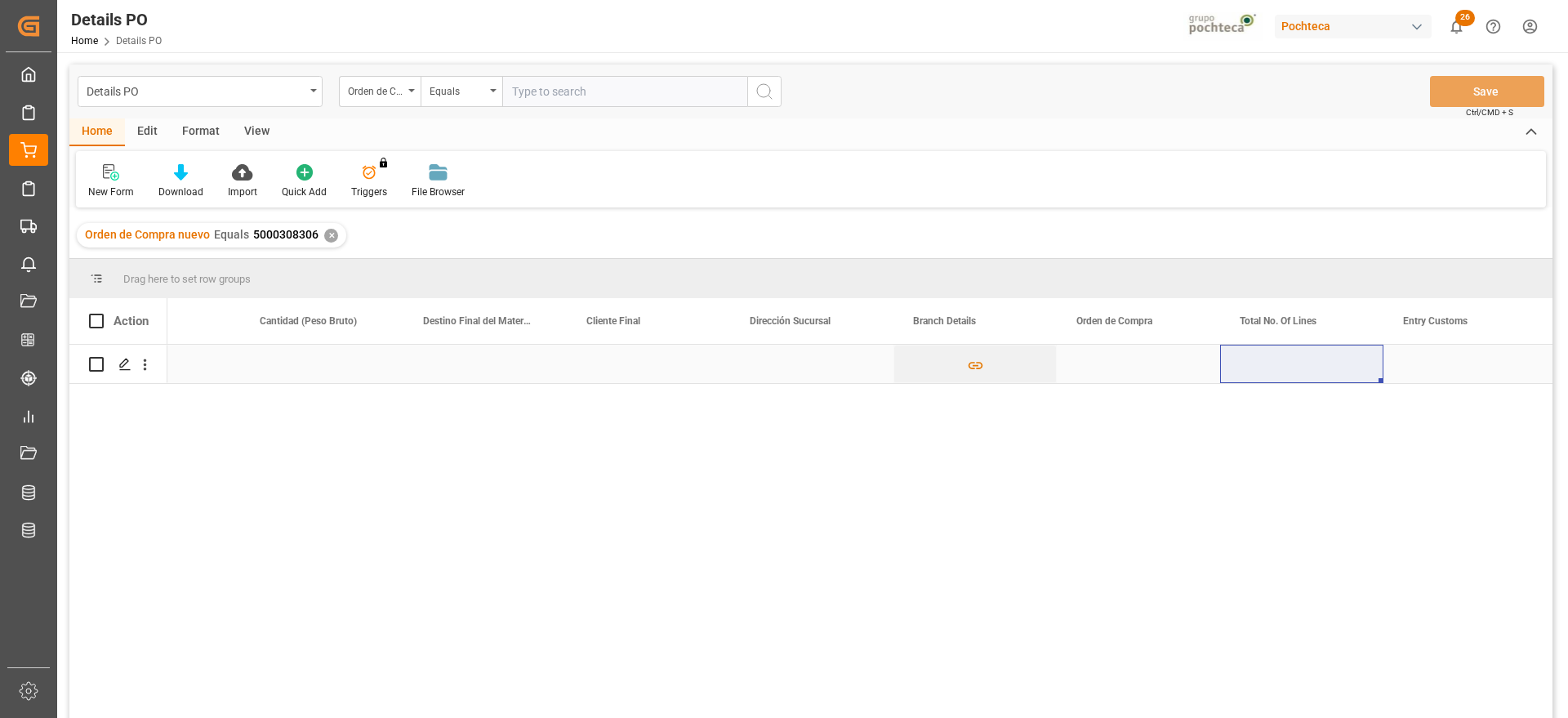
click at [1137, 360] on div "Press SPACE to select this row." at bounding box center [1139, 364] width 163 height 39
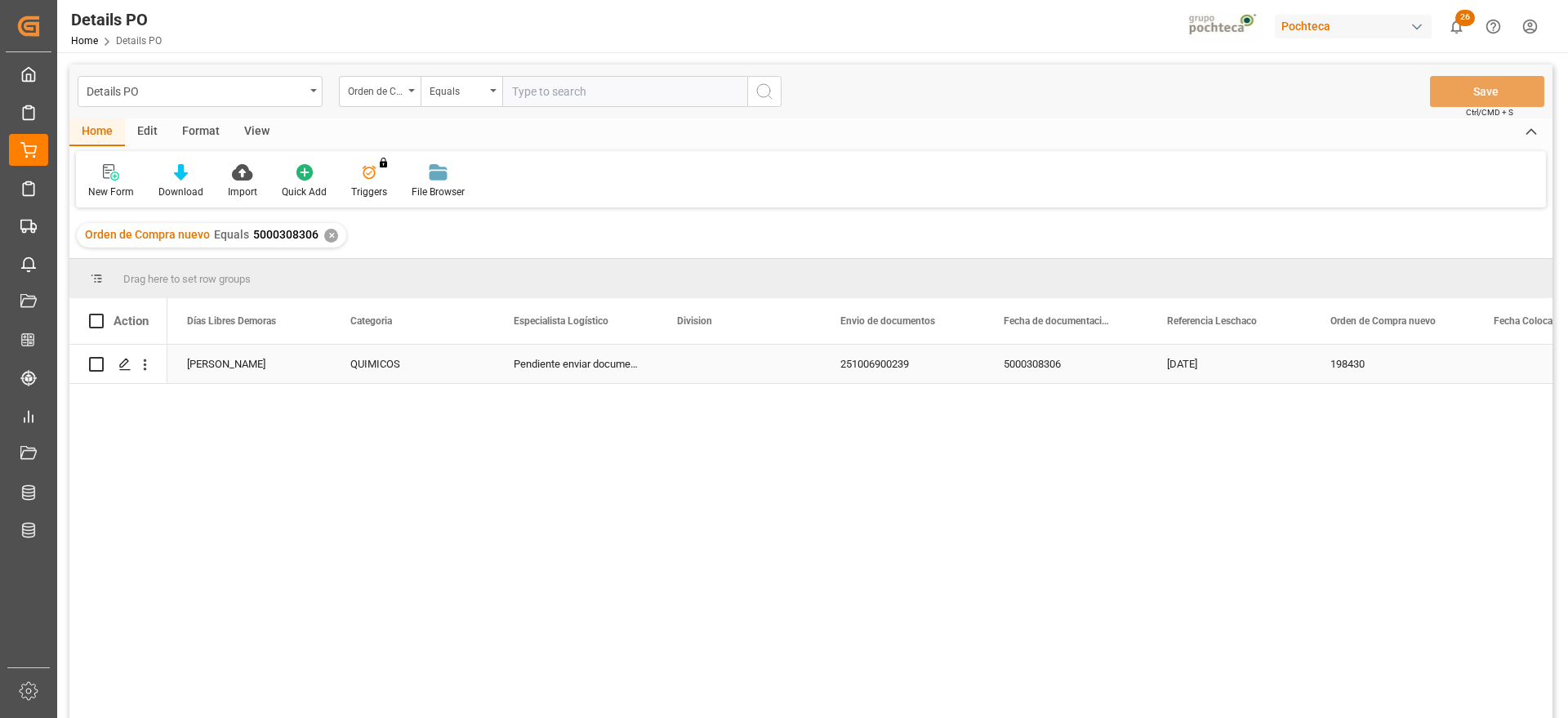
scroll to position [0, 163]
drag, startPoint x: 511, startPoint y: 363, endPoint x: 521, endPoint y: 365, distance: 10.2
click at [520, 364] on div "Press SPACE to select this row." at bounding box center [575, 364] width 163 height 39
click at [528, 366] on span "Press SPACE to select this row." at bounding box center [521, 363] width 15 height 15
click at [526, 356] on input "Press SPACE to select this row." at bounding box center [526, 356] width 0 height 0
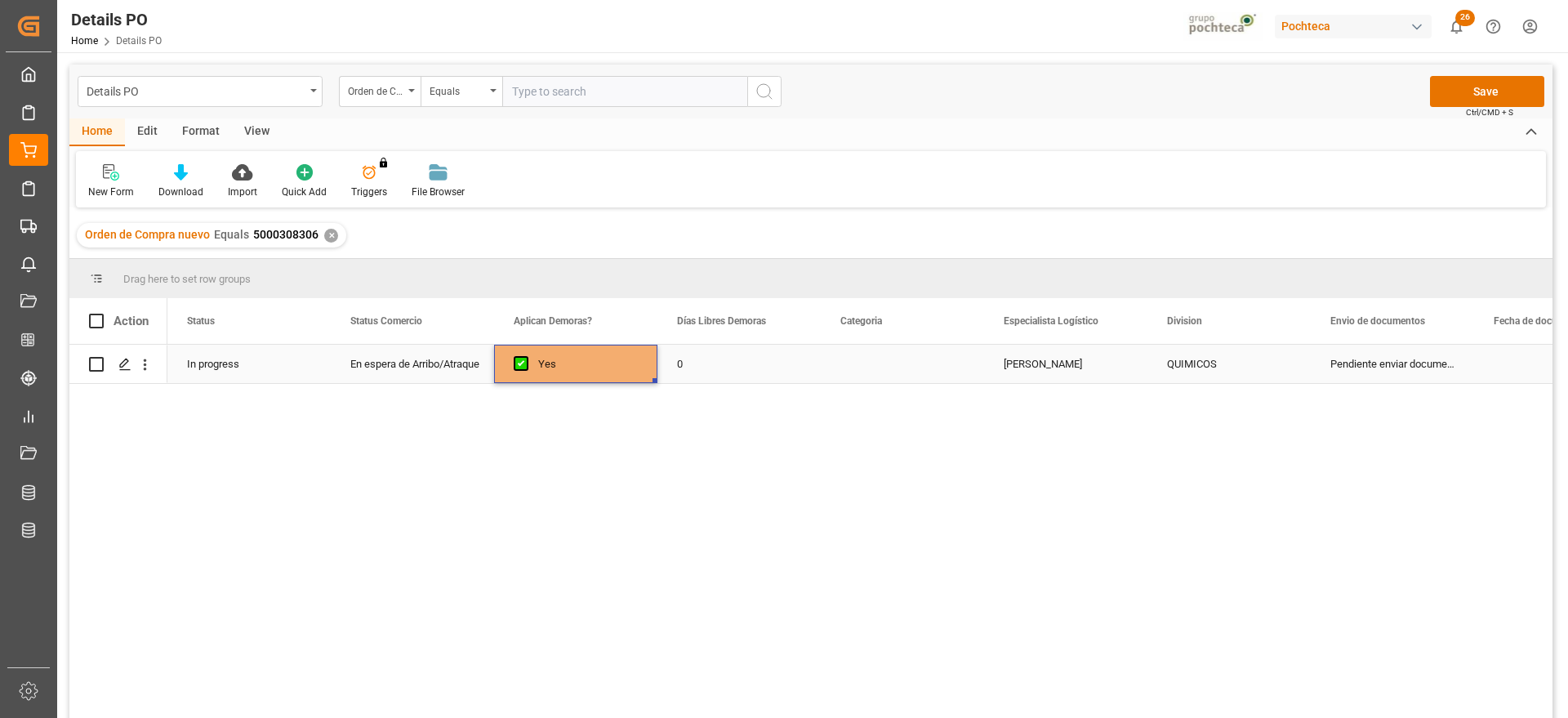
click at [700, 373] on div "0" at bounding box center [739, 364] width 163 height 39
click at [700, 372] on div "0" at bounding box center [739, 364] width 163 height 39
click at [700, 372] on input "0" at bounding box center [739, 373] width 137 height 31
type input "12"
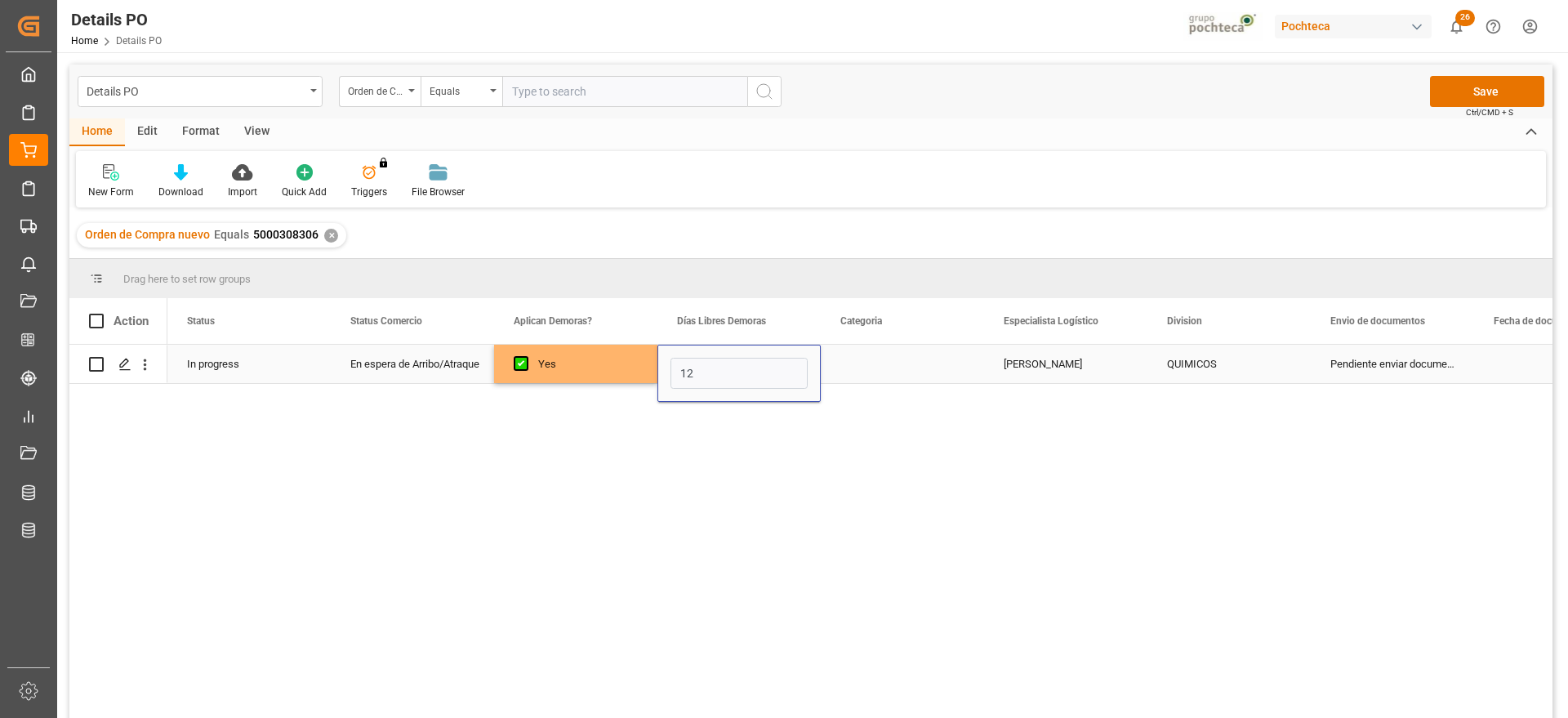
click at [907, 375] on div "Press SPACE to select this row." at bounding box center [902, 364] width 163 height 39
click at [944, 366] on button "Select" at bounding box center [902, 373] width 137 height 31
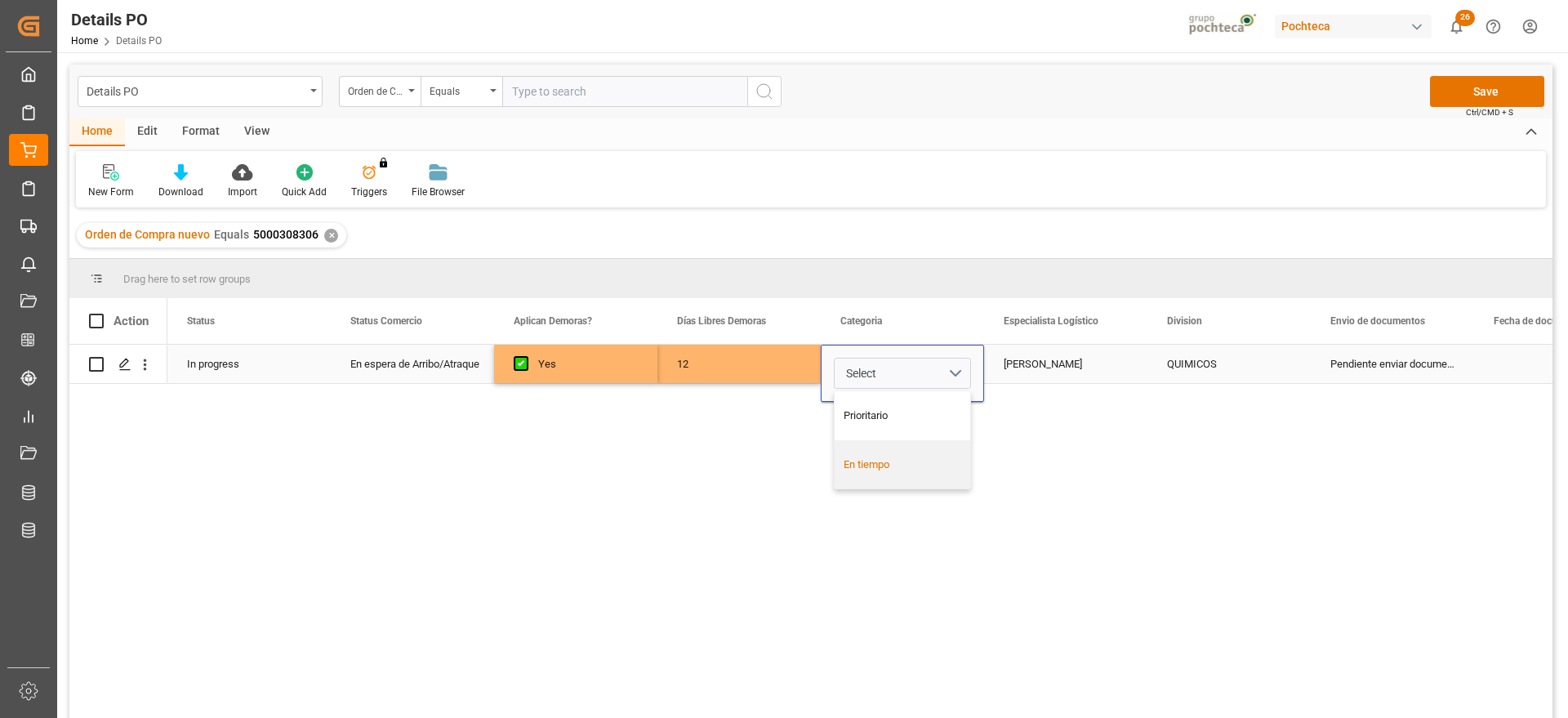
click at [917, 466] on div "En tiempo" at bounding box center [902, 465] width 118 height 16
click at [1053, 379] on div "[PERSON_NAME]" at bounding box center [1066, 364] width 163 height 39
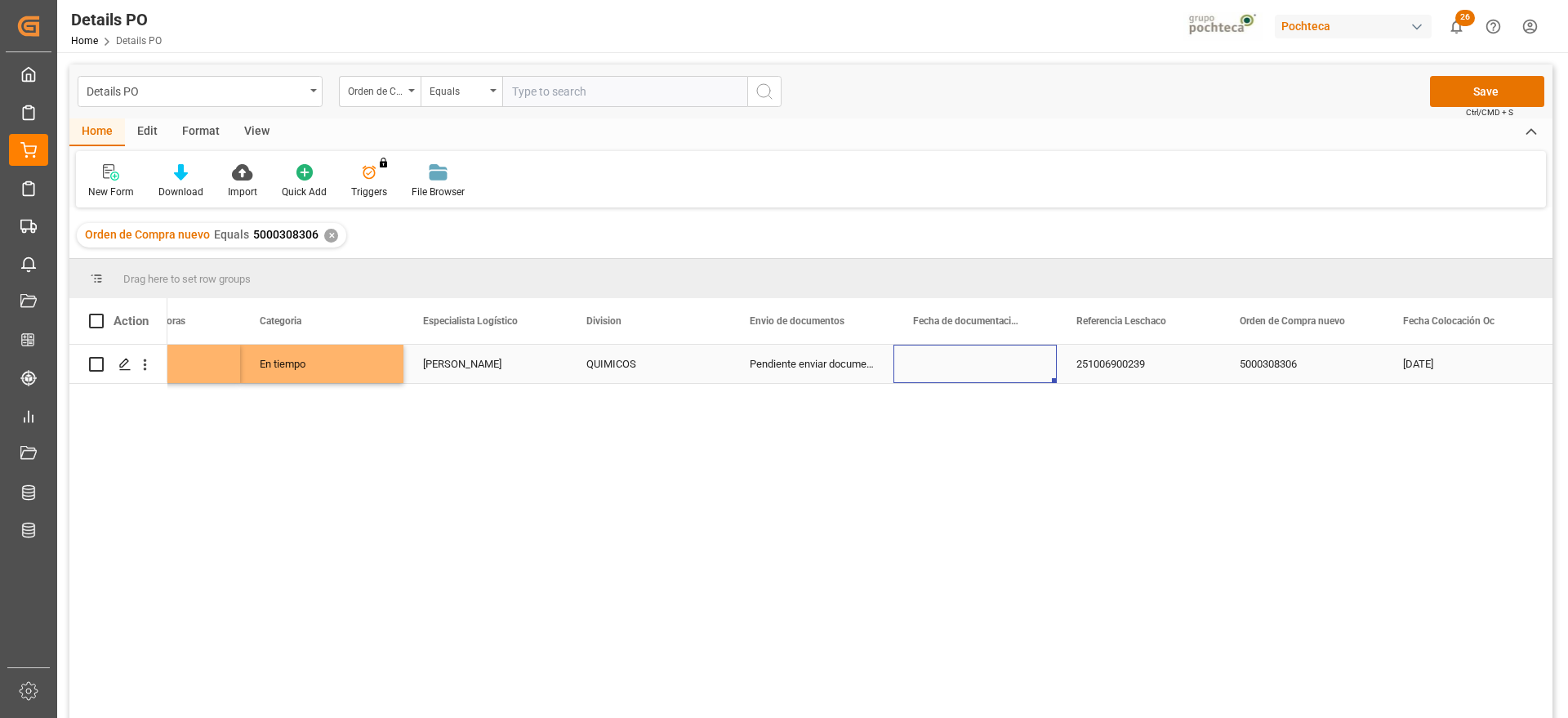
click at [976, 365] on div "Press SPACE to select this row." at bounding box center [975, 364] width 163 height 39
drag, startPoint x: 976, startPoint y: 365, endPoint x: 968, endPoint y: 367, distance: 8.2
click at [972, 365] on div "Press SPACE to select this row." at bounding box center [975, 364] width 163 height 39
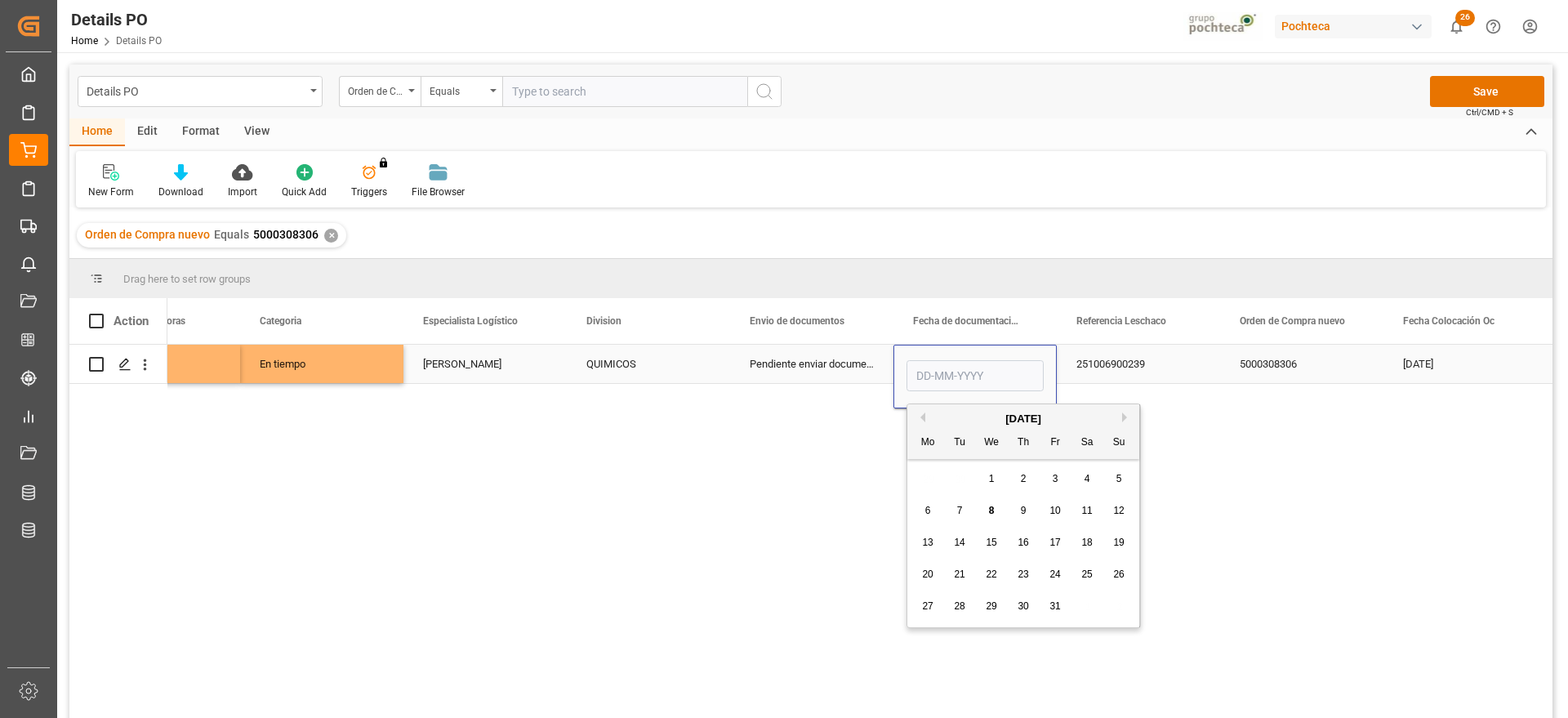
click at [931, 377] on input "Press SPACE to select this row." at bounding box center [975, 375] width 137 height 31
type input "2510069002"
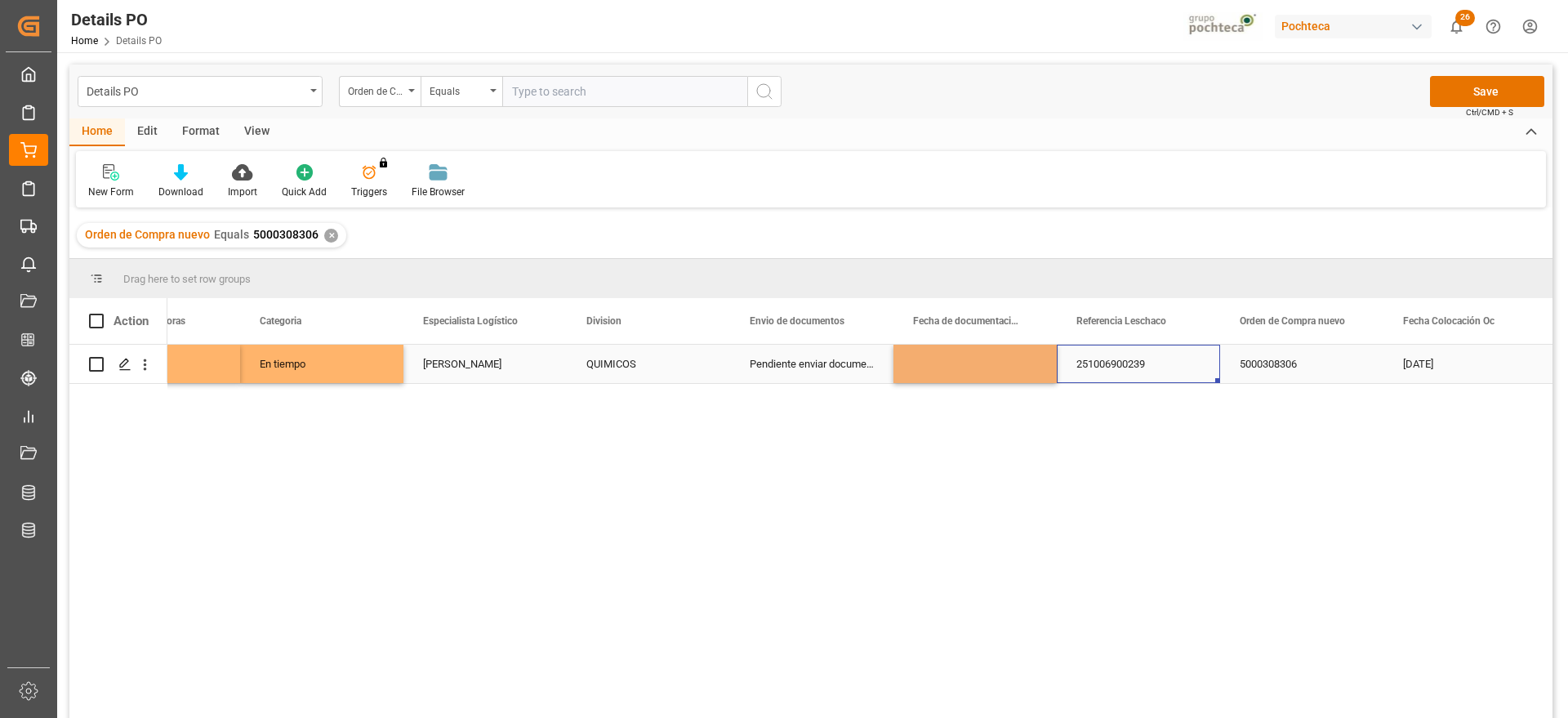
click at [1135, 364] on div "251006900239" at bounding box center [1139, 364] width 163 height 39
click at [1021, 364] on div "Press SPACE to select this row." at bounding box center [975, 364] width 163 height 39
click at [983, 375] on div "Press SPACE to select this row." at bounding box center [975, 364] width 163 height 39
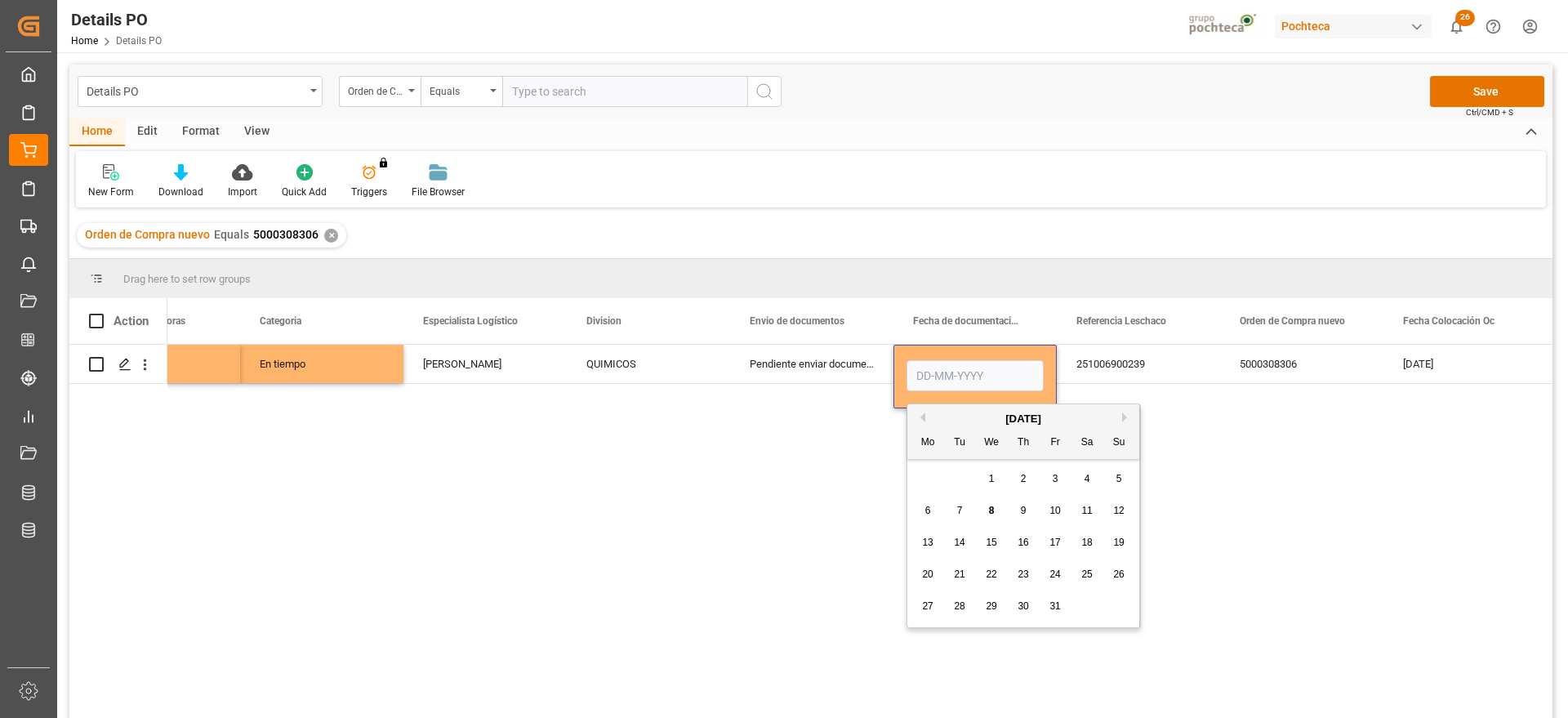
click at [921, 417] on button "Previous Month" at bounding box center [920, 417] width 10 height 10
click at [988, 538] on span "17" at bounding box center [991, 543] width 11 height 11
type input "[DATE]"
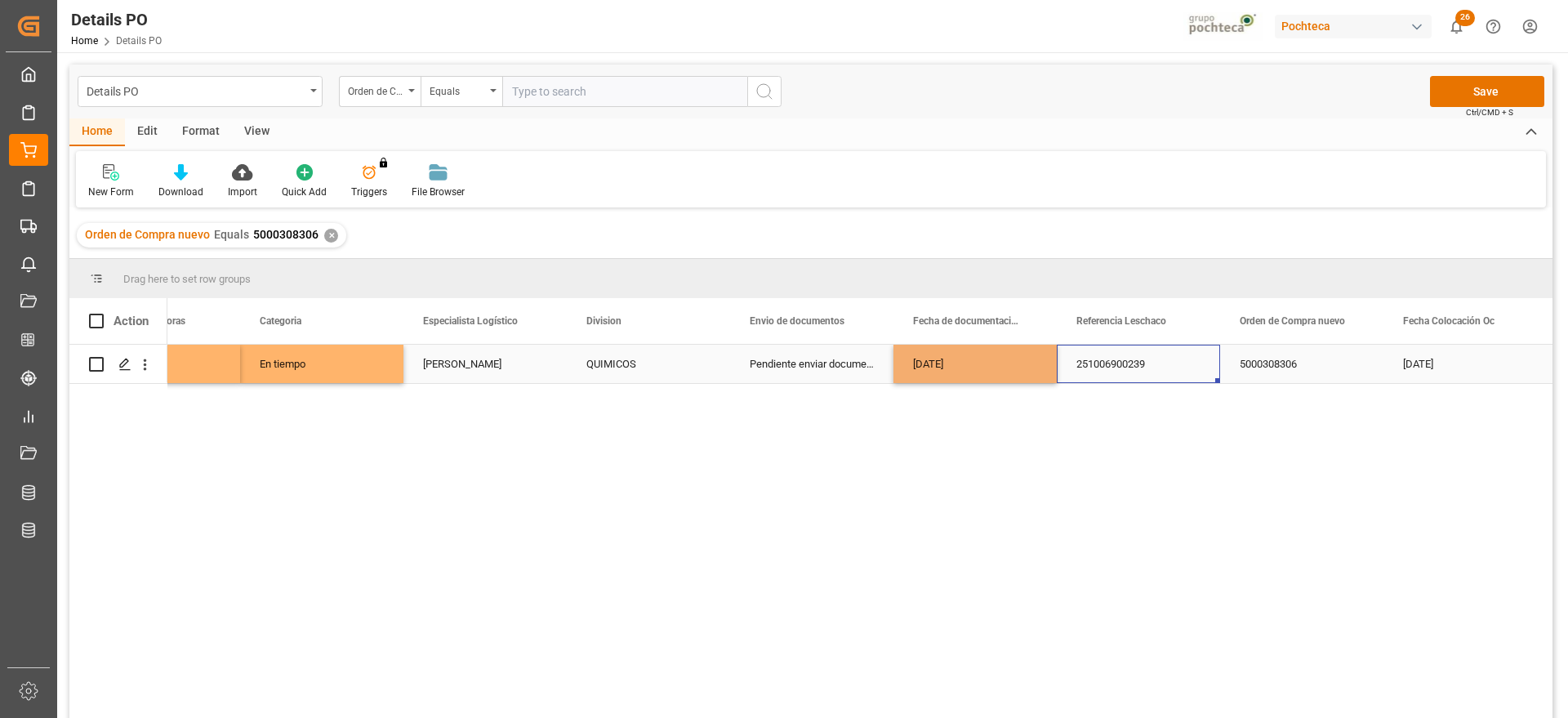
click at [1135, 359] on div "251006900239" at bounding box center [1139, 364] width 163 height 39
click at [974, 363] on div "[DATE]" at bounding box center [975, 364] width 163 height 39
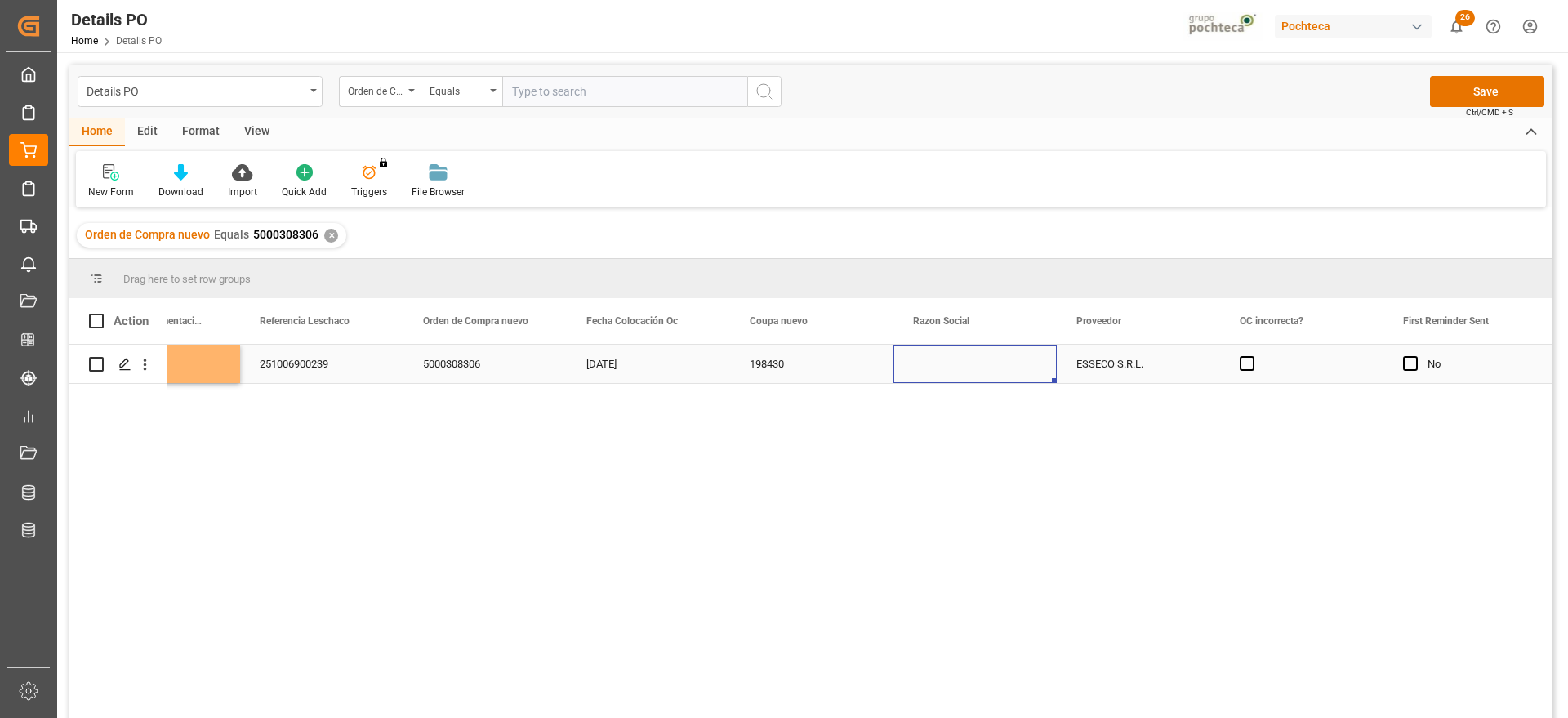
click at [961, 368] on div "Press SPACE to select this row." at bounding box center [975, 364] width 163 height 39
click at [1029, 371] on icon "open menu" at bounding box center [1027, 374] width 20 height 20
click at [987, 420] on div "Materias Primas" at bounding box center [990, 420] width 166 height 57
type input "Materias Primas"
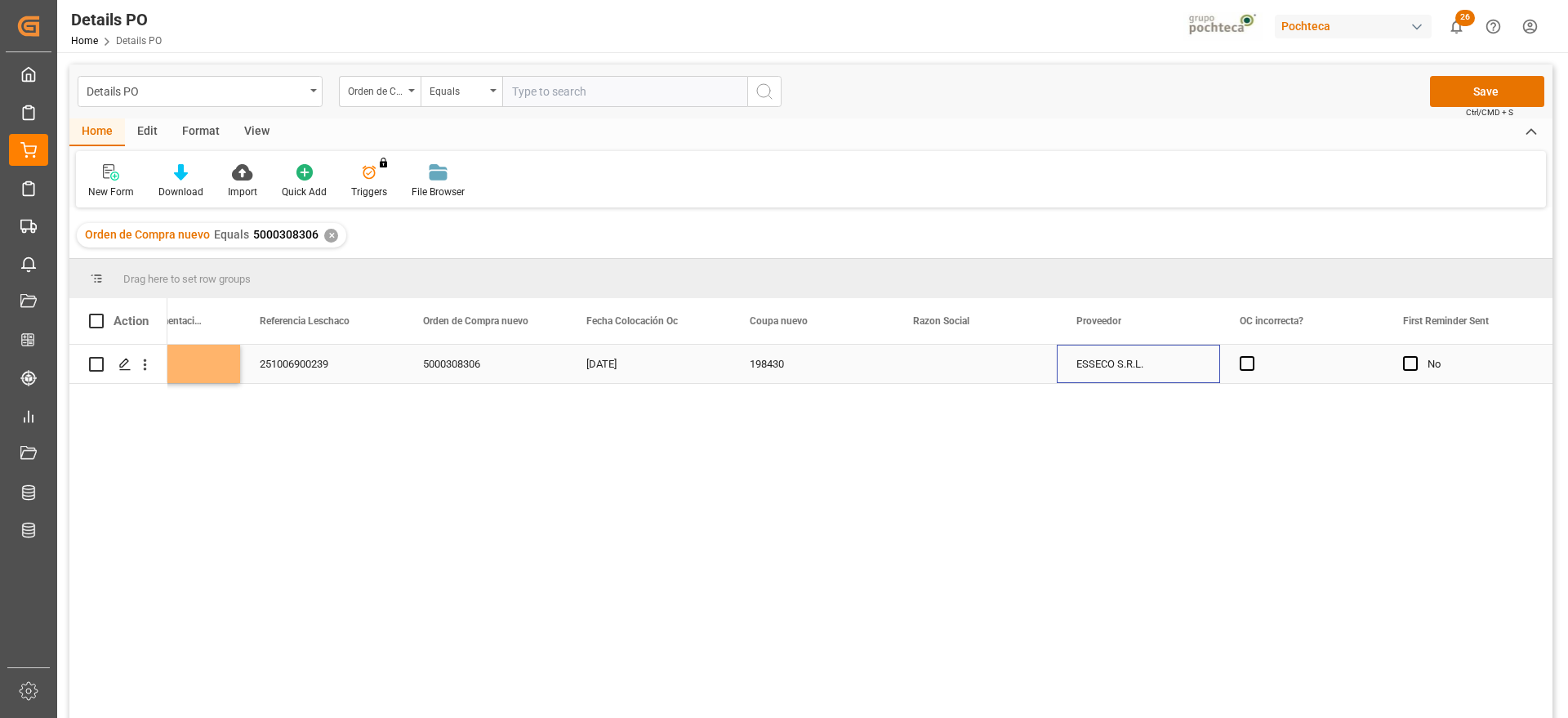
click at [1115, 365] on div "ESSECO S.R.L." at bounding box center [1139, 364] width 163 height 39
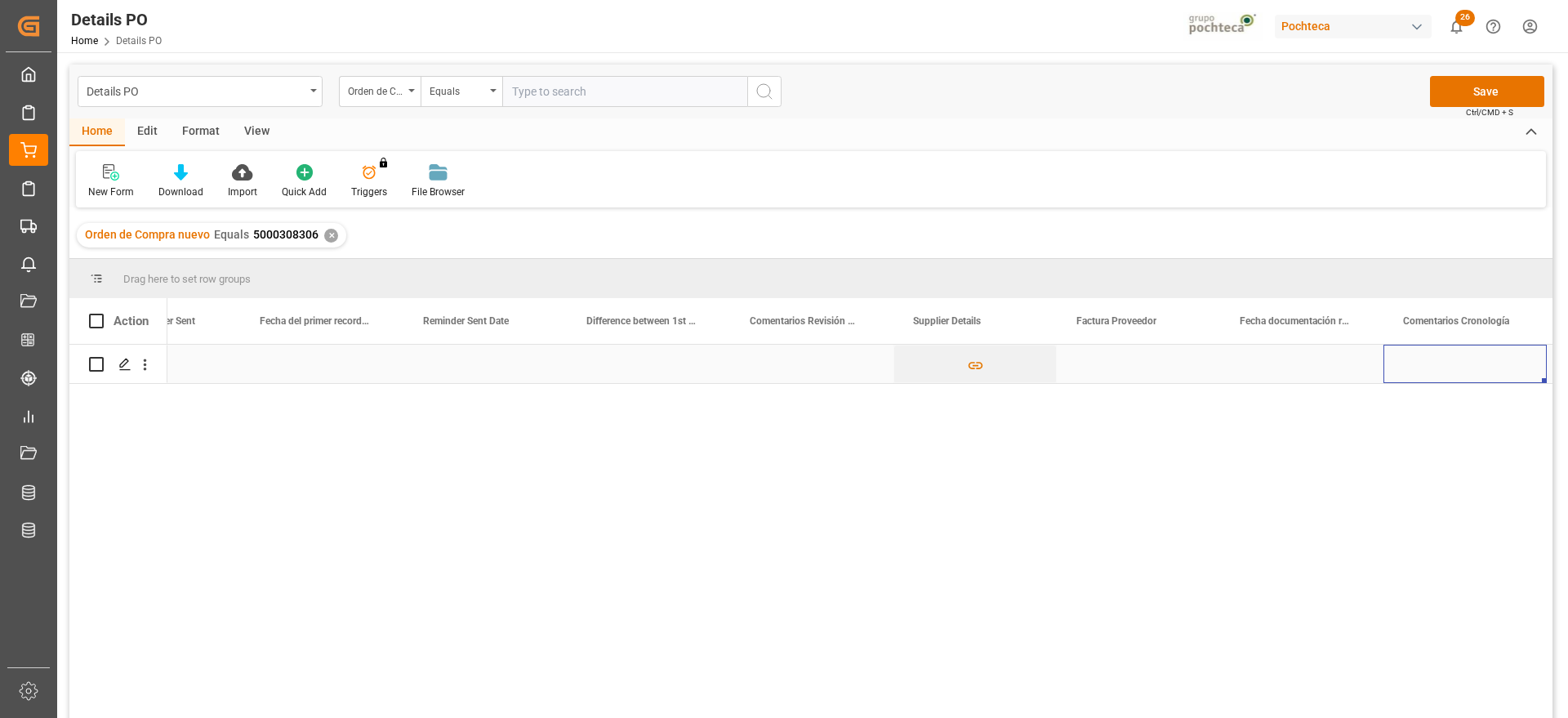
click at [1115, 365] on div "Press SPACE to select this row." at bounding box center [1139, 364] width 163 height 39
click at [1289, 365] on div "Press SPACE to select this row." at bounding box center [1302, 364] width 163 height 39
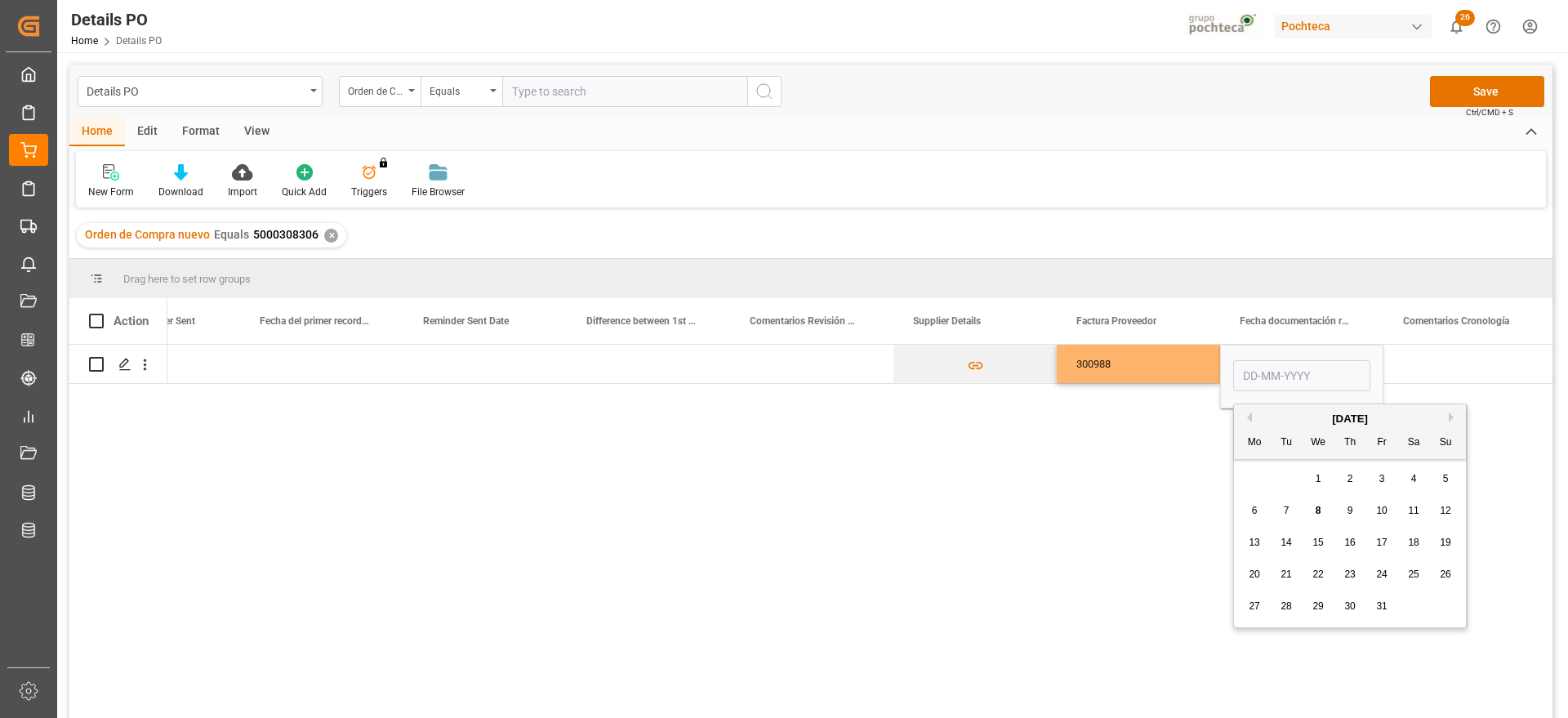
click at [1250, 417] on button "Previous Month" at bounding box center [1248, 417] width 10 height 10
click at [1316, 543] on span "17" at bounding box center [1317, 543] width 11 height 11
type input "[DATE]"
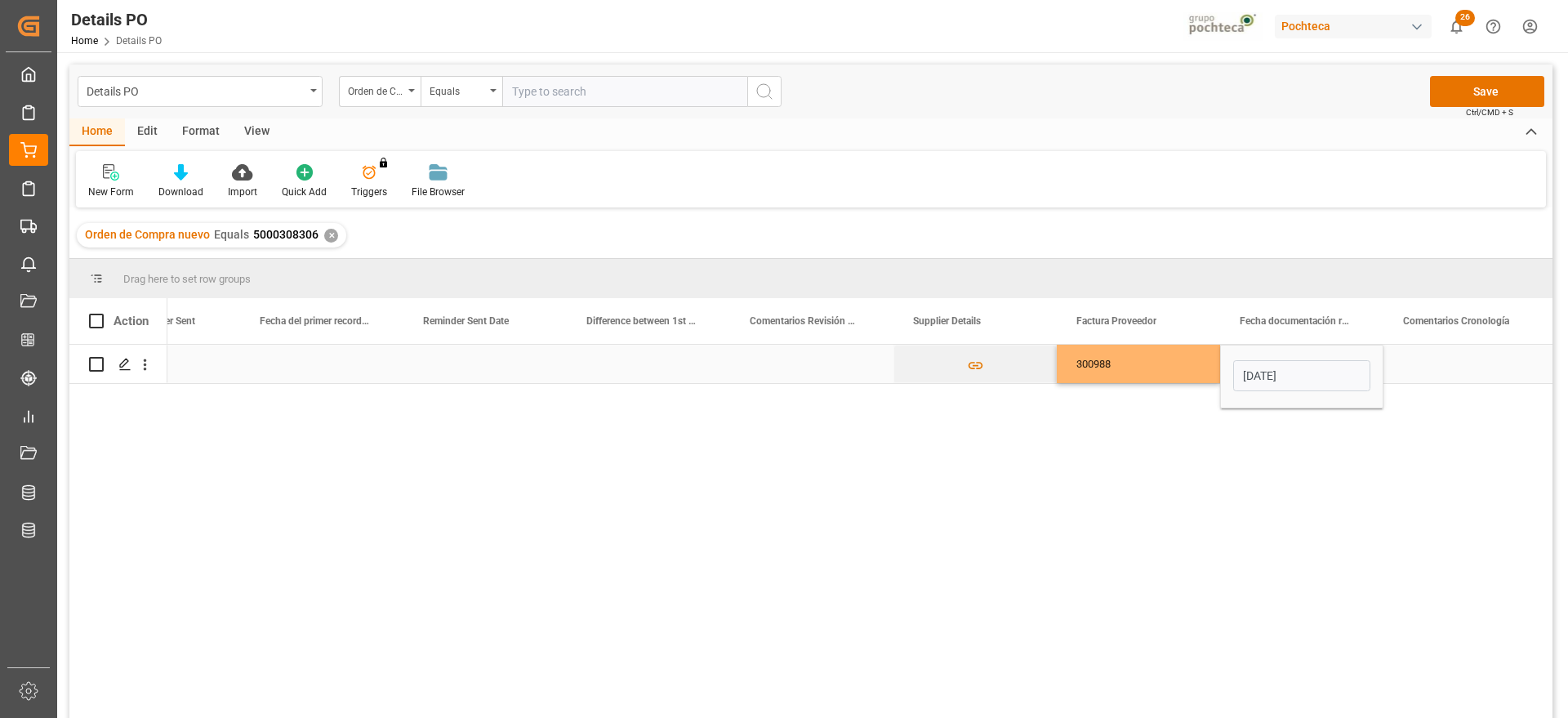
click at [1402, 359] on div "Press SPACE to select this row." at bounding box center [1465, 364] width 163 height 39
click at [1331, 365] on div "[DATE]" at bounding box center [1302, 364] width 163 height 39
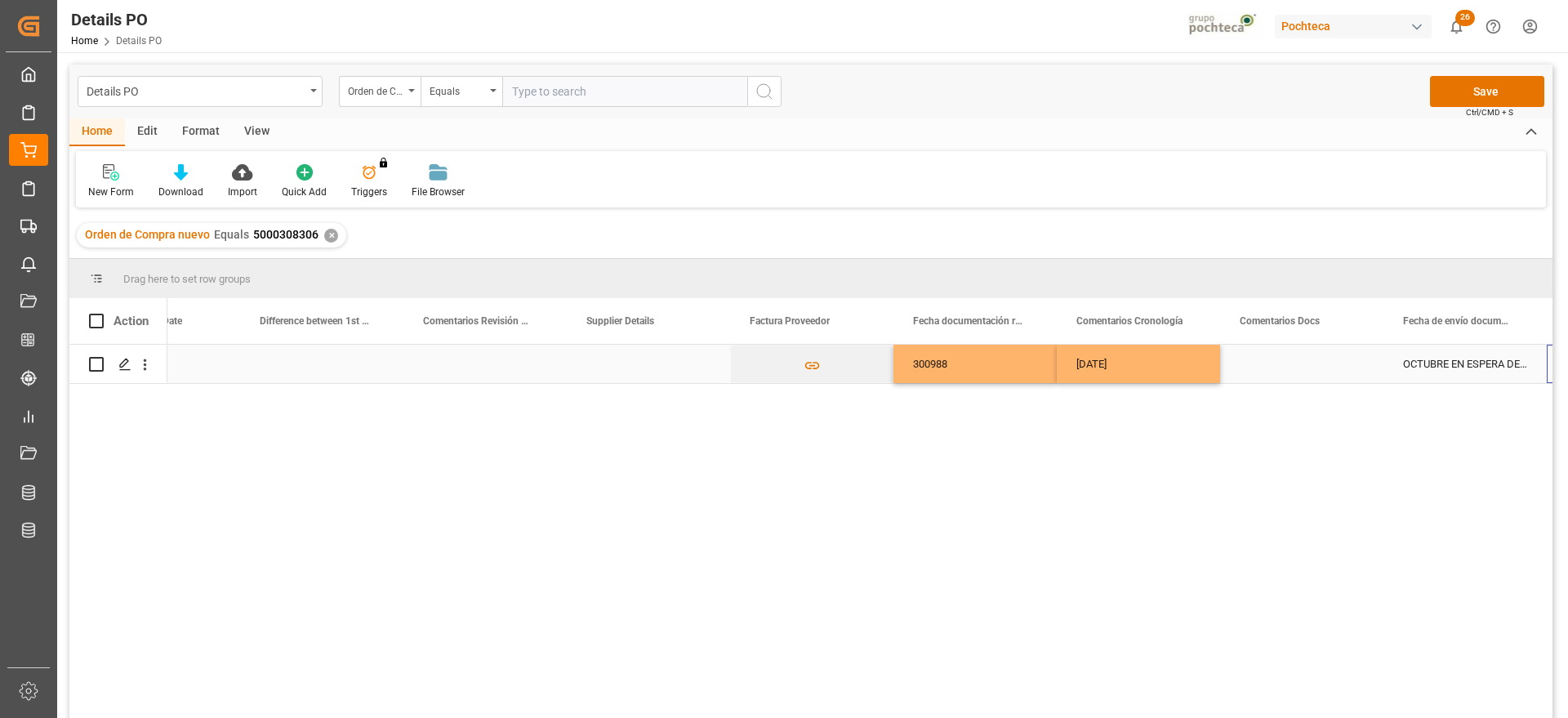
scroll to position [0, 3194]
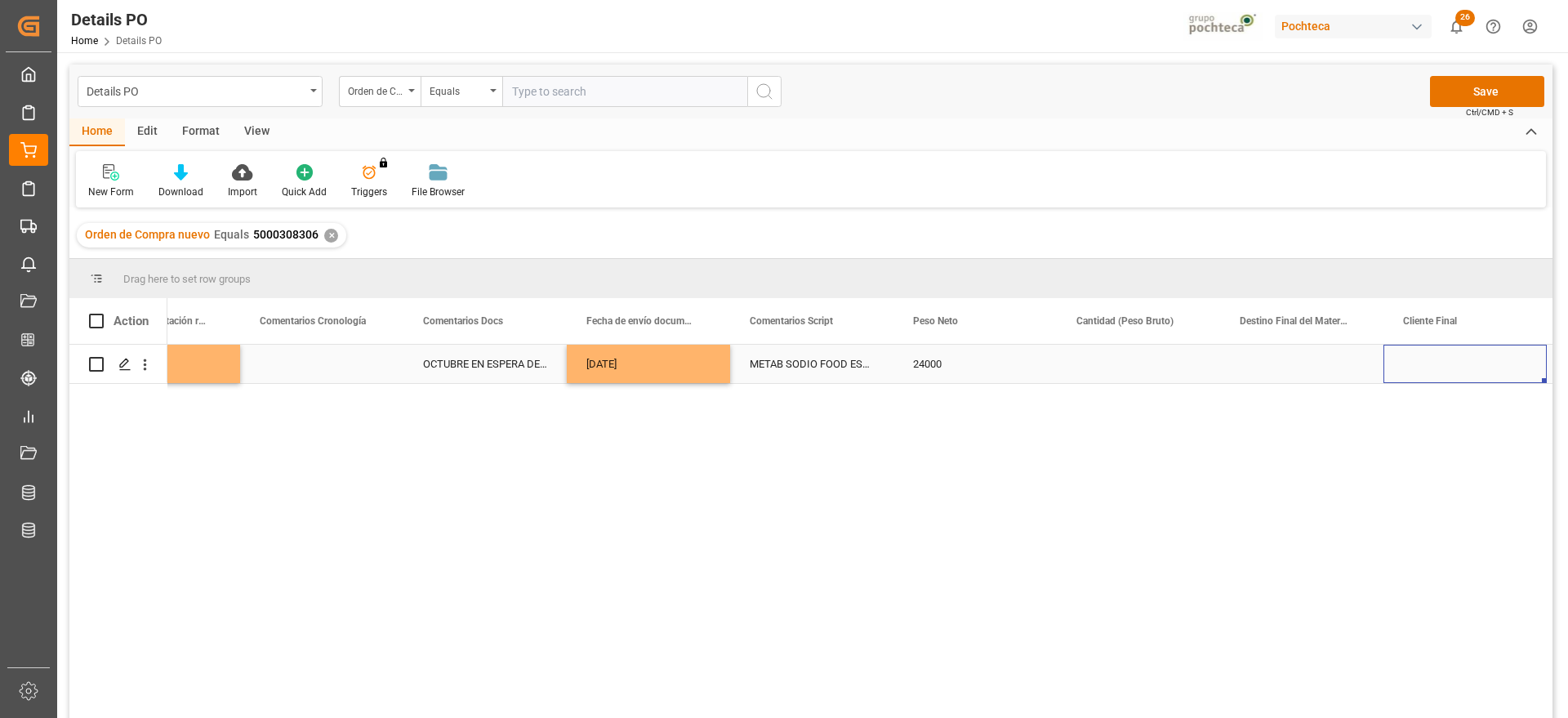
click at [1184, 370] on div "Press SPACE to select this row." at bounding box center [1139, 364] width 163 height 39
click at [1184, 370] on input "Press SPACE to select this row." at bounding box center [1138, 373] width 137 height 31
type input "25000"
click at [1287, 374] on div "Press SPACE to select this row." at bounding box center [1302, 364] width 163 height 39
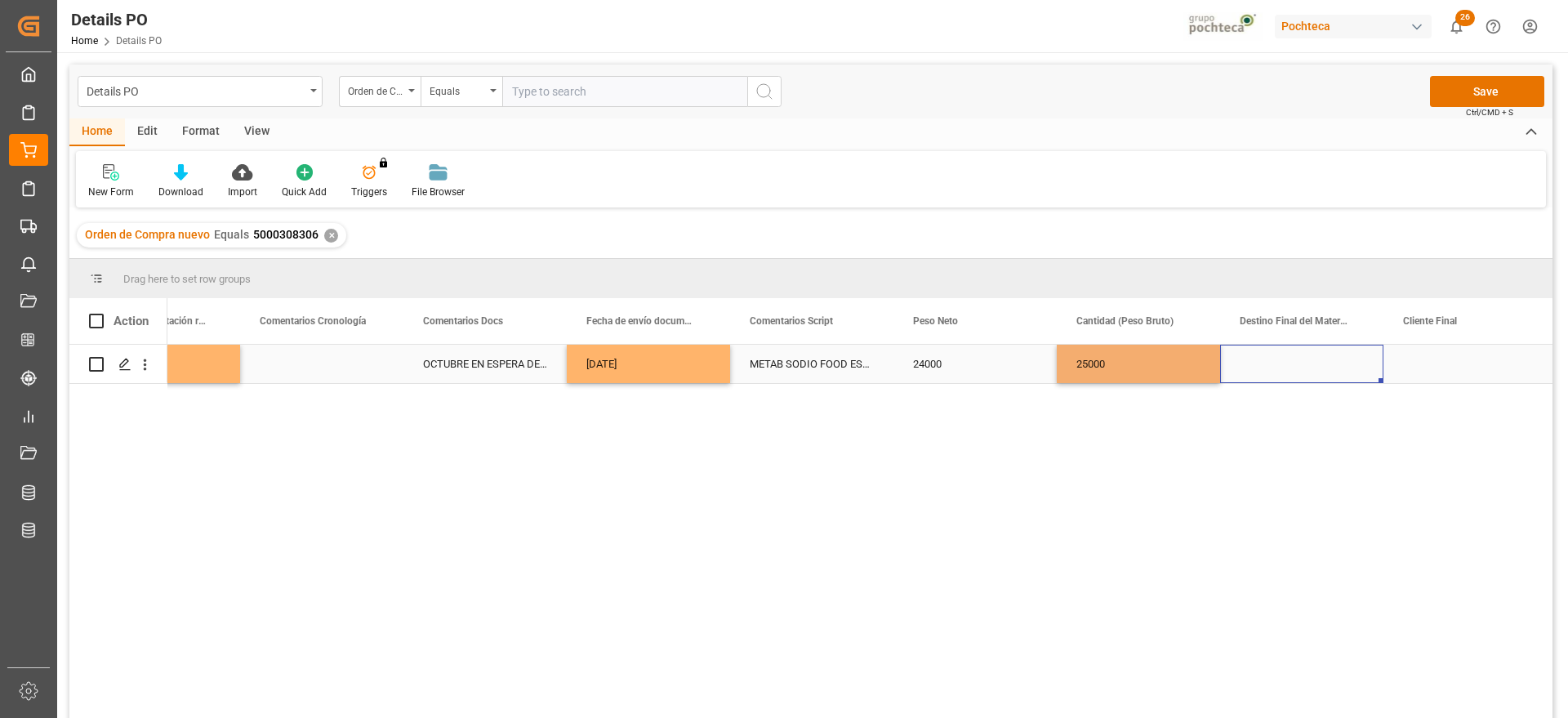
click at [1287, 373] on div "Press SPACE to select this row." at bounding box center [1302, 364] width 163 height 39
click at [1287, 373] on input "Press SPACE to select this row." at bounding box center [1302, 373] width 137 height 31
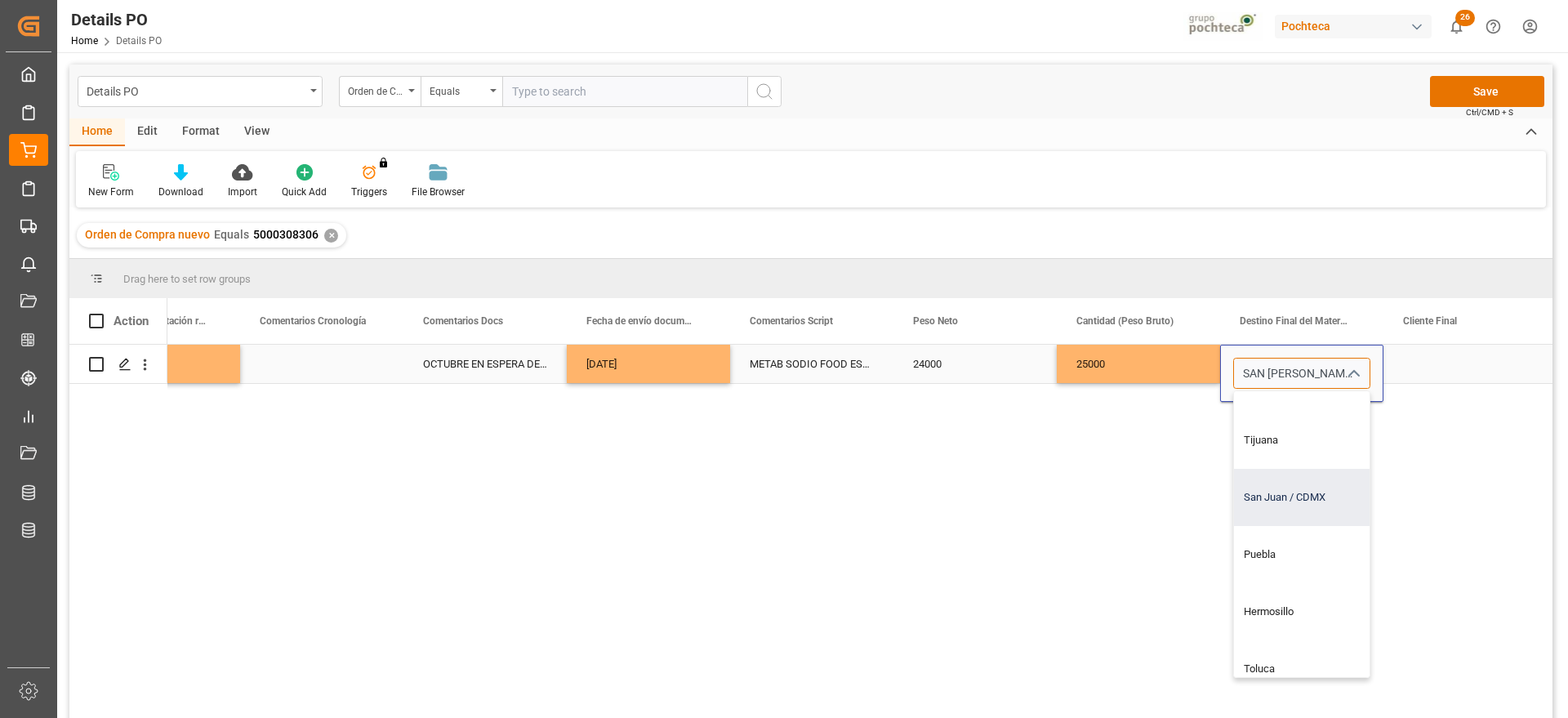
click at [1299, 489] on div "San Juan / CDMX" at bounding box center [1333, 498] width 198 height 57
type input "San Juan / CDMX"
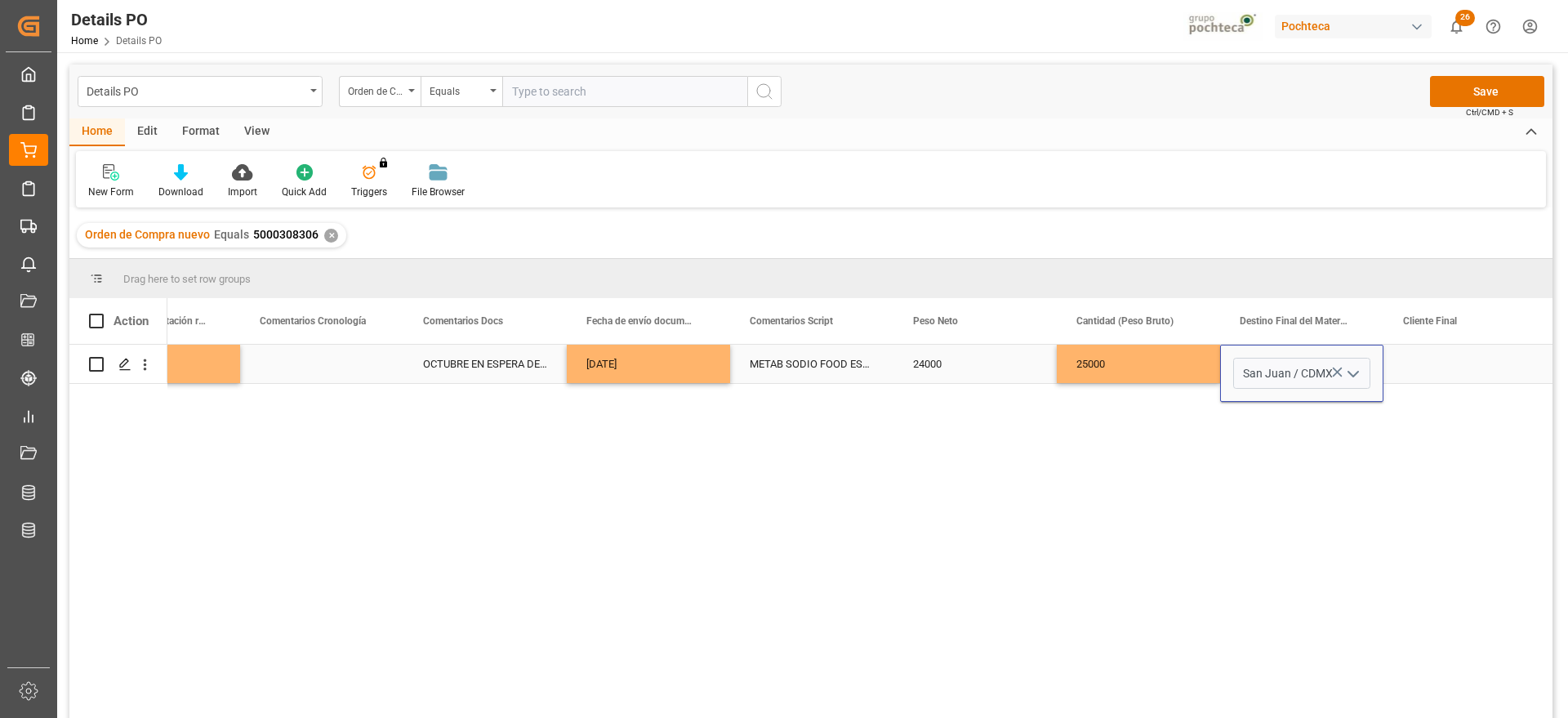
click at [1476, 363] on div "Press SPACE to select this row." at bounding box center [1465, 364] width 163 height 39
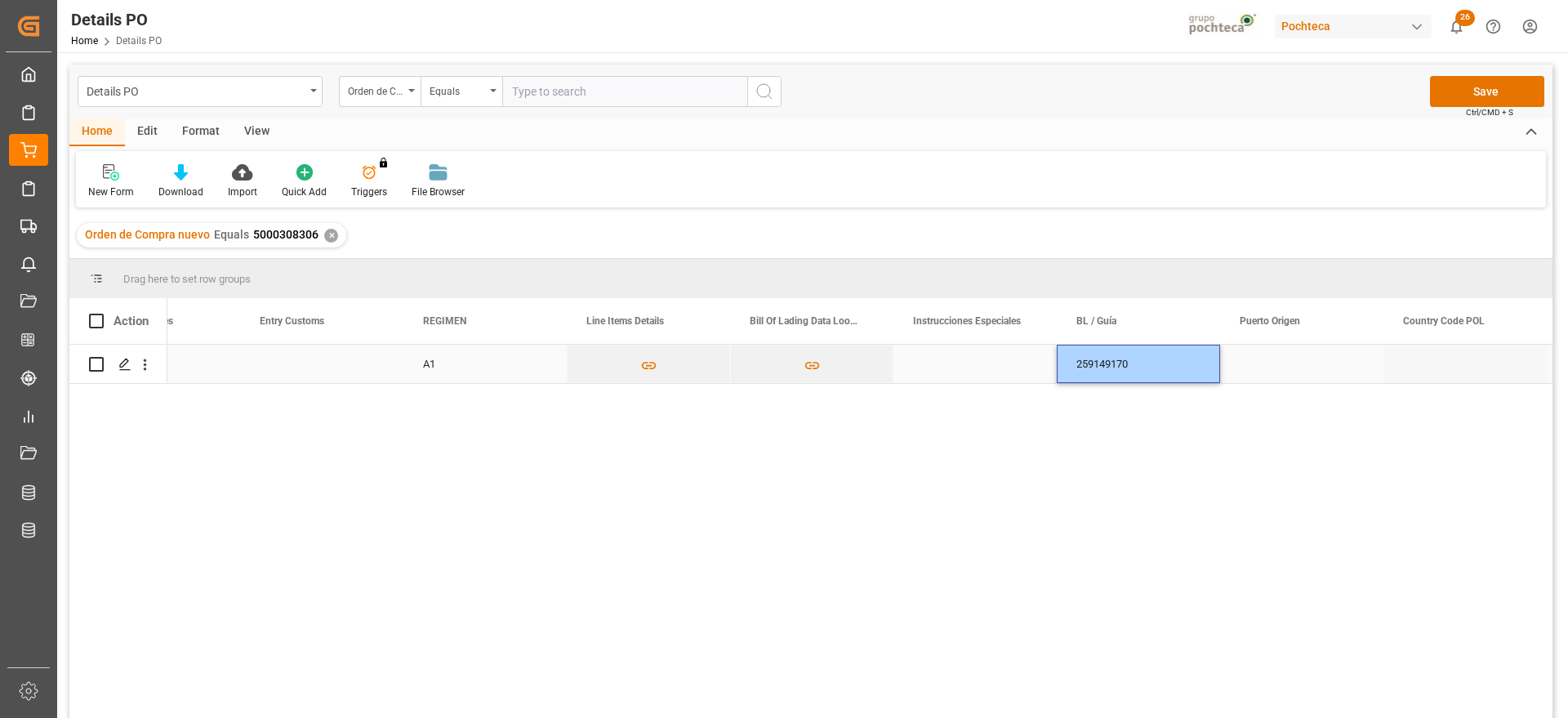
click at [1293, 357] on div "Press SPACE to select this row." at bounding box center [1302, 364] width 163 height 39
click at [1252, 365] on div "Press SPACE to select this row." at bounding box center [1302, 364] width 163 height 39
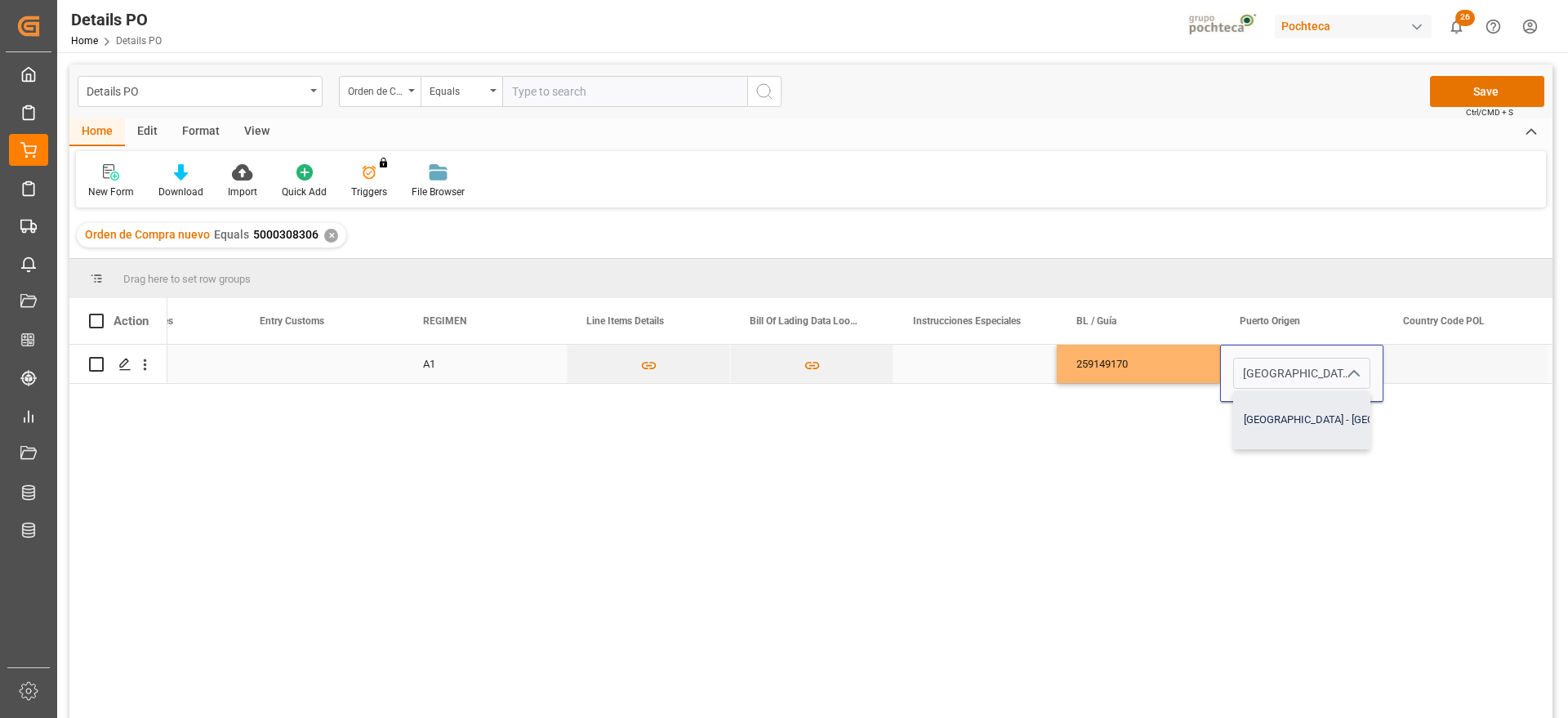
click at [1310, 427] on div "Genova - ITGOA" at bounding box center [1348, 420] width 227 height 57
type input "Genova - ITGOA"
click at [1441, 360] on div "Press SPACE to select this row." at bounding box center [1465, 364] width 163 height 39
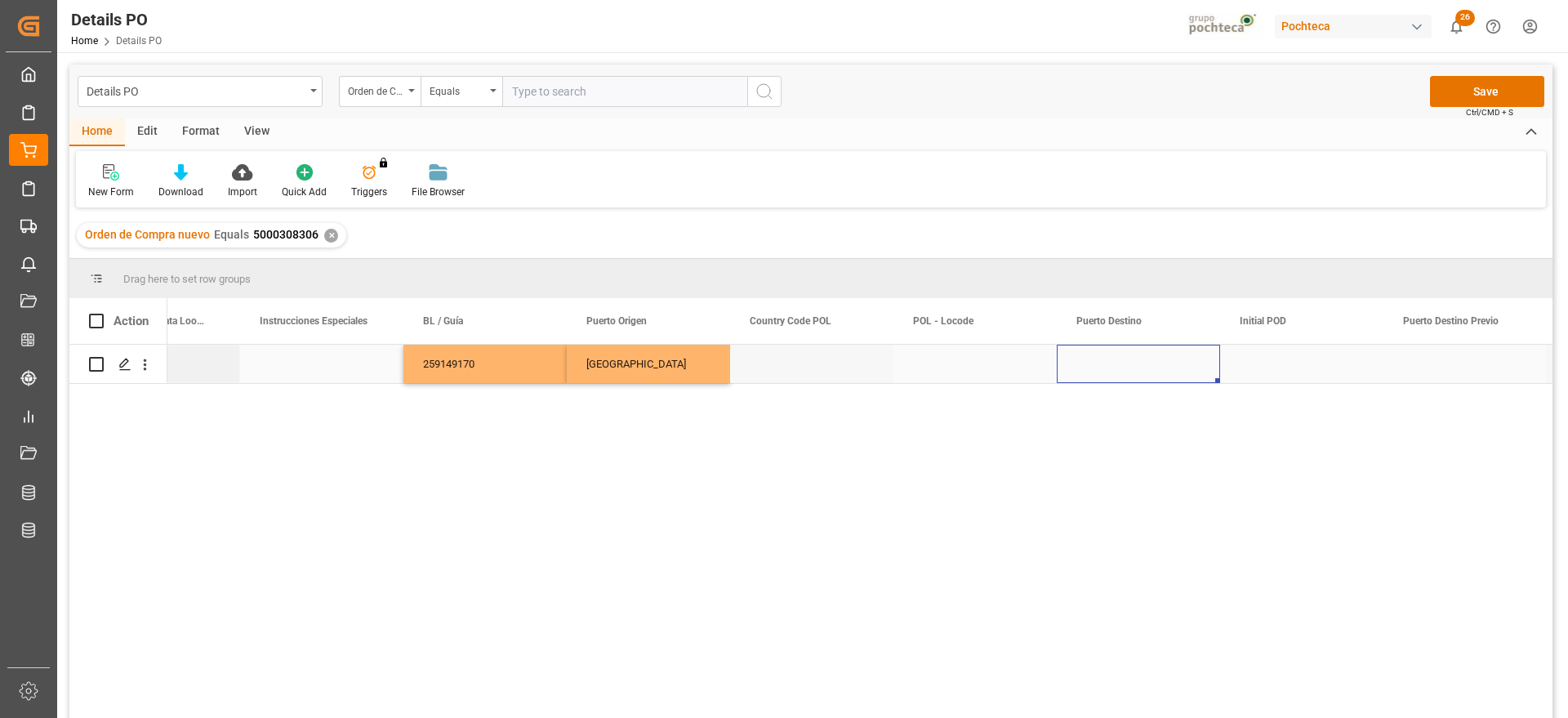
click at [1116, 363] on div "Press SPACE to select this row." at bounding box center [1139, 364] width 163 height 39
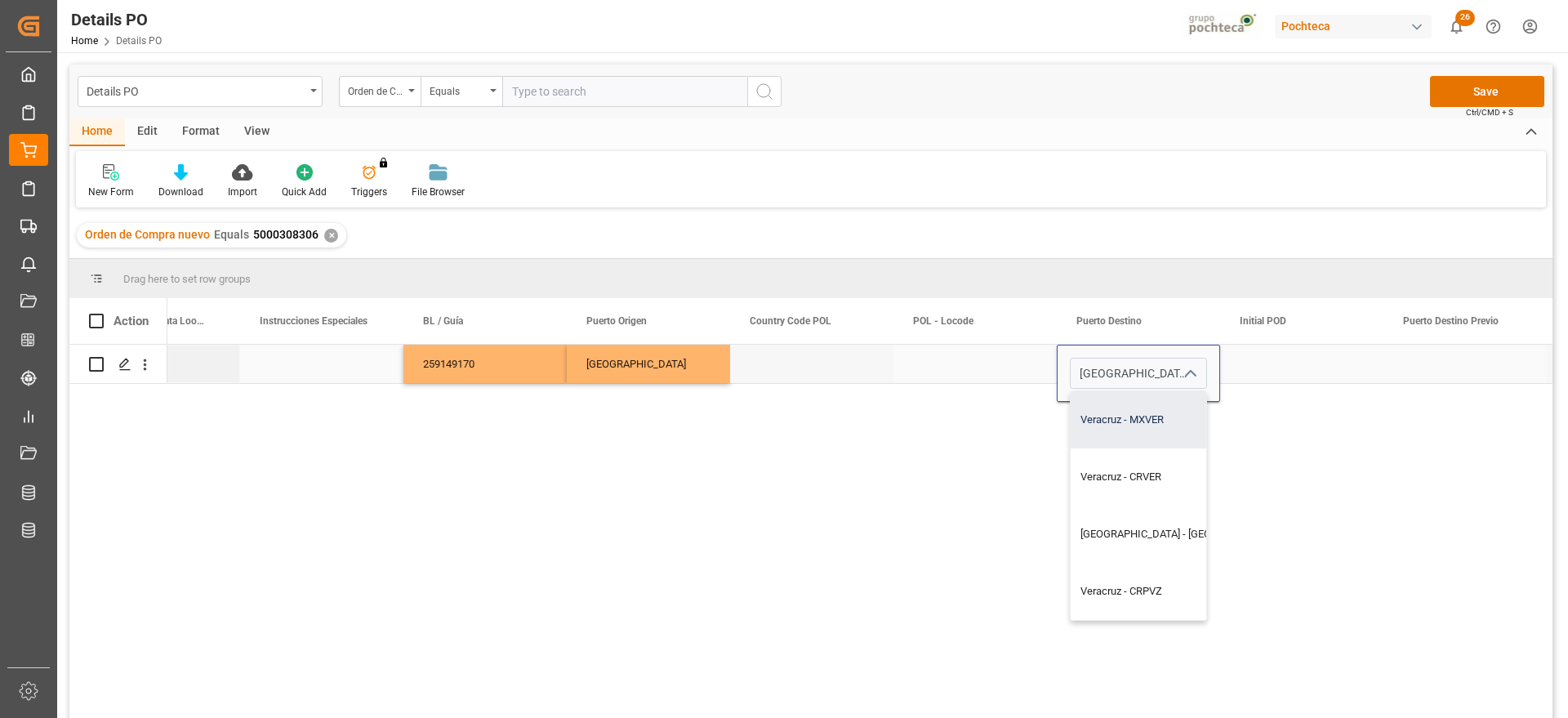
click at [1149, 418] on div "Veracruz - MXVER" at bounding box center [1184, 420] width 227 height 57
type input "Veracruz - MXVER"
click at [1288, 369] on div "Press SPACE to select this row." at bounding box center [1302, 364] width 163 height 39
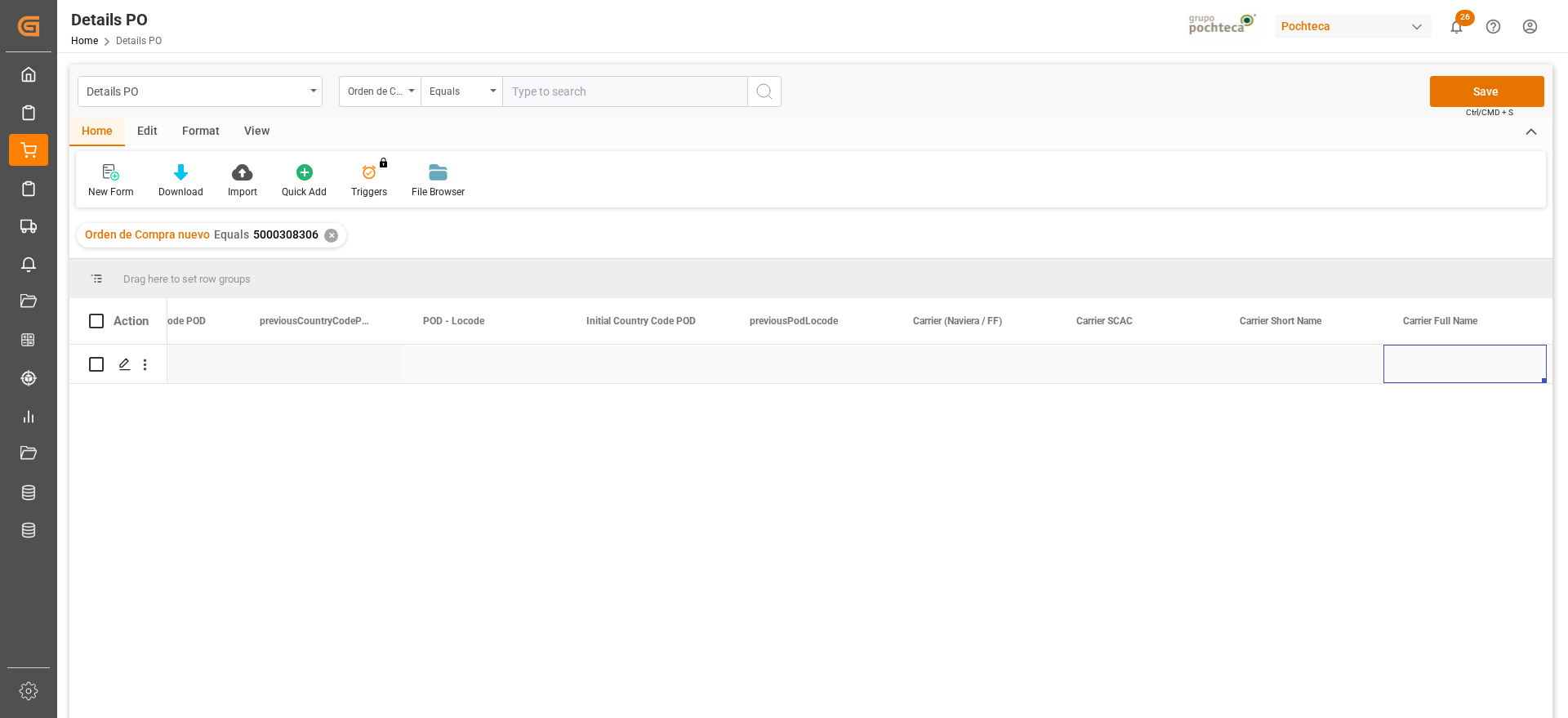
click at [970, 368] on div "Press SPACE to select this row." at bounding box center [975, 364] width 163 height 39
click at [970, 368] on input "Press SPACE to select this row." at bounding box center [975, 373] width 137 height 31
type input "MAERSK"
click at [1277, 375] on div "Press SPACE to select this row." at bounding box center [1302, 364] width 163 height 39
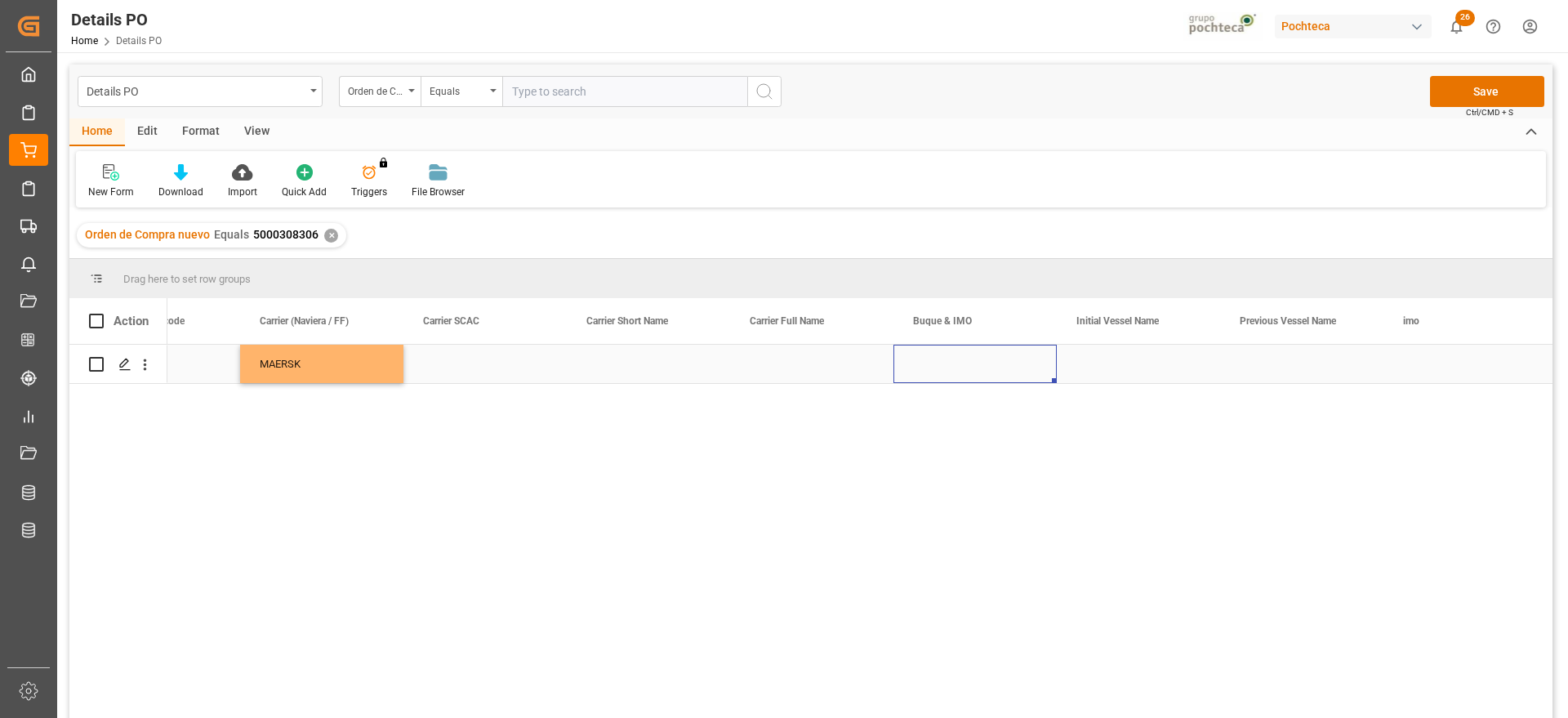
click at [937, 374] on div "Press SPACE to select this row." at bounding box center [975, 364] width 163 height 39
click at [937, 374] on input "Press SPACE to select this row." at bounding box center [975, 373] width 137 height 31
paste input "HELLA"
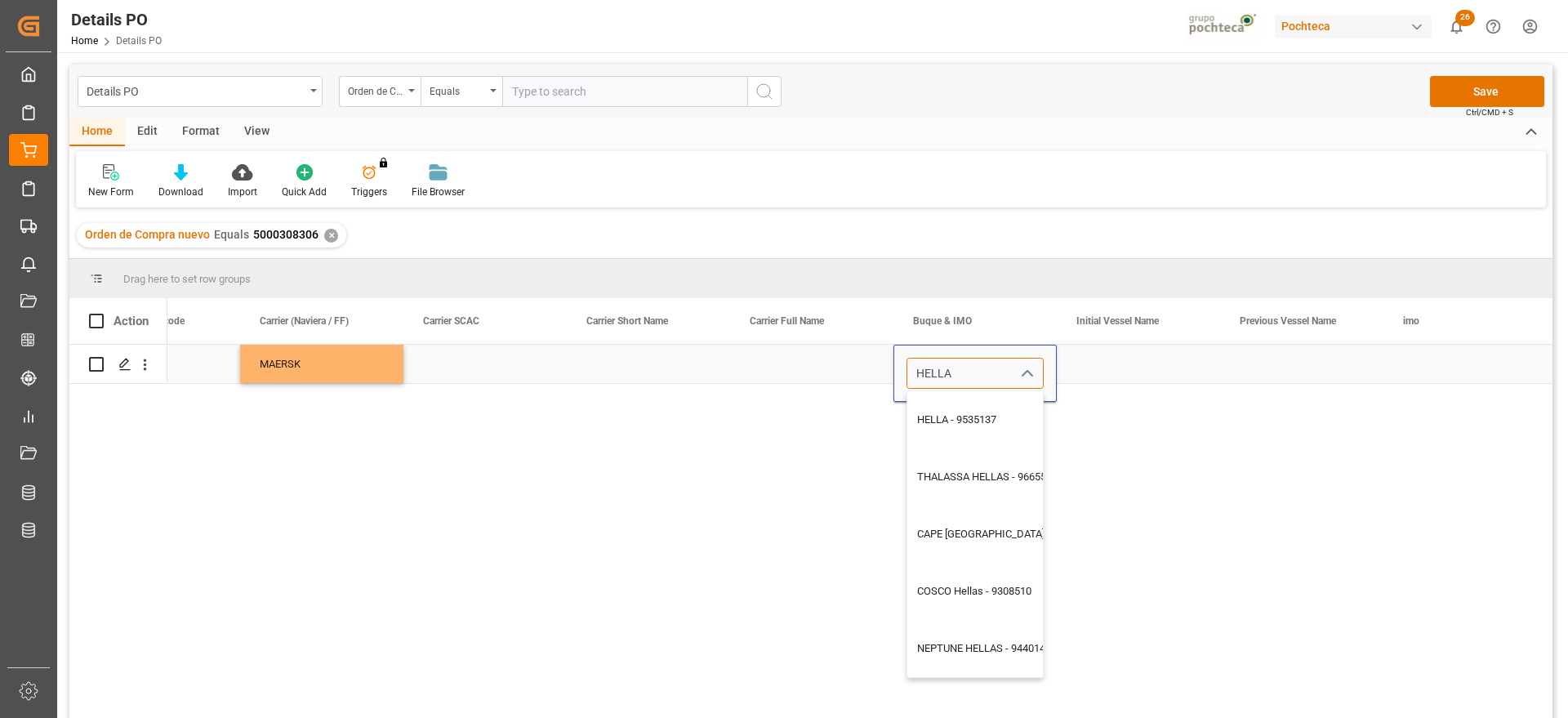
click at [991, 411] on div "HELLA - 9535137" at bounding box center [1005, 420] width 195 height 57
type input "HELLA - 9535137"
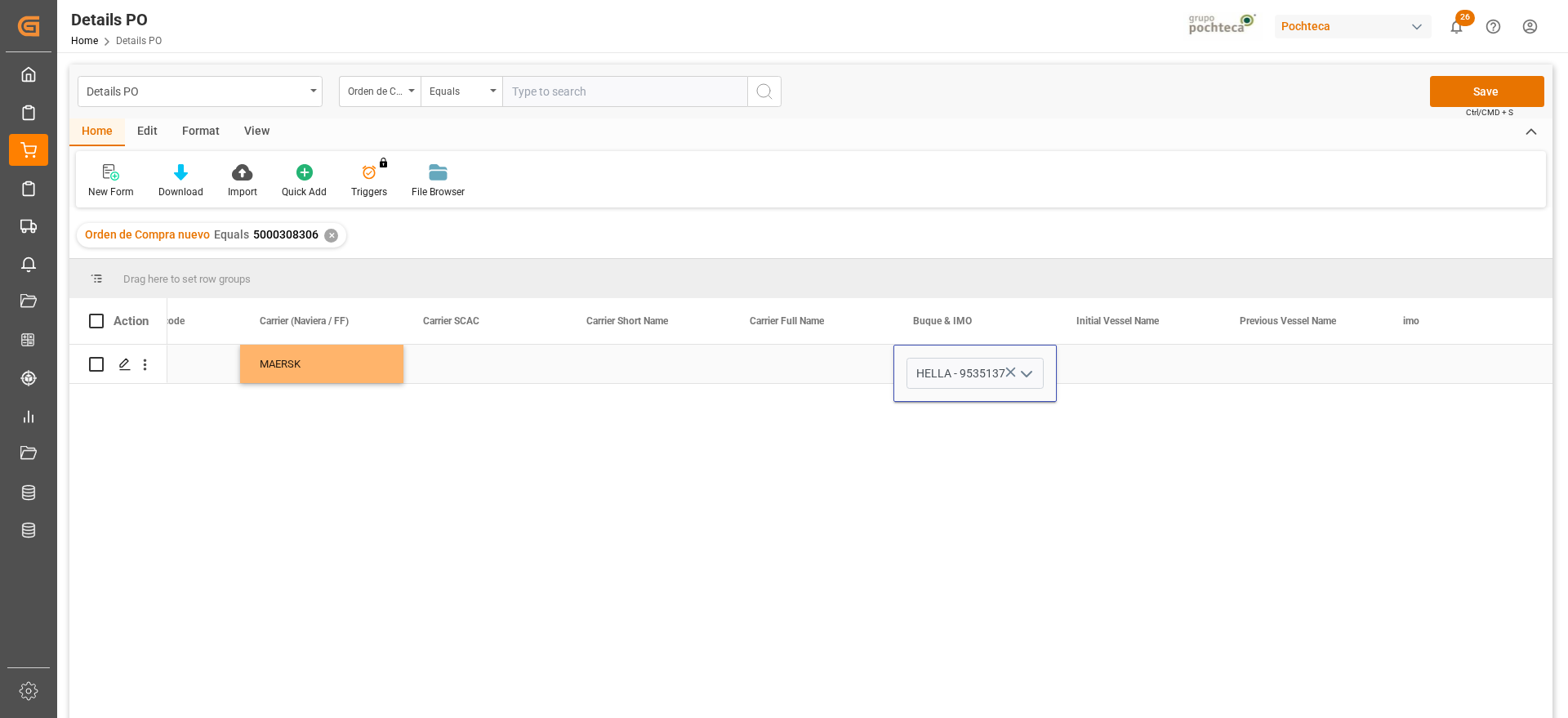
click at [1121, 373] on div "Press SPACE to select this row." at bounding box center [1139, 364] width 163 height 39
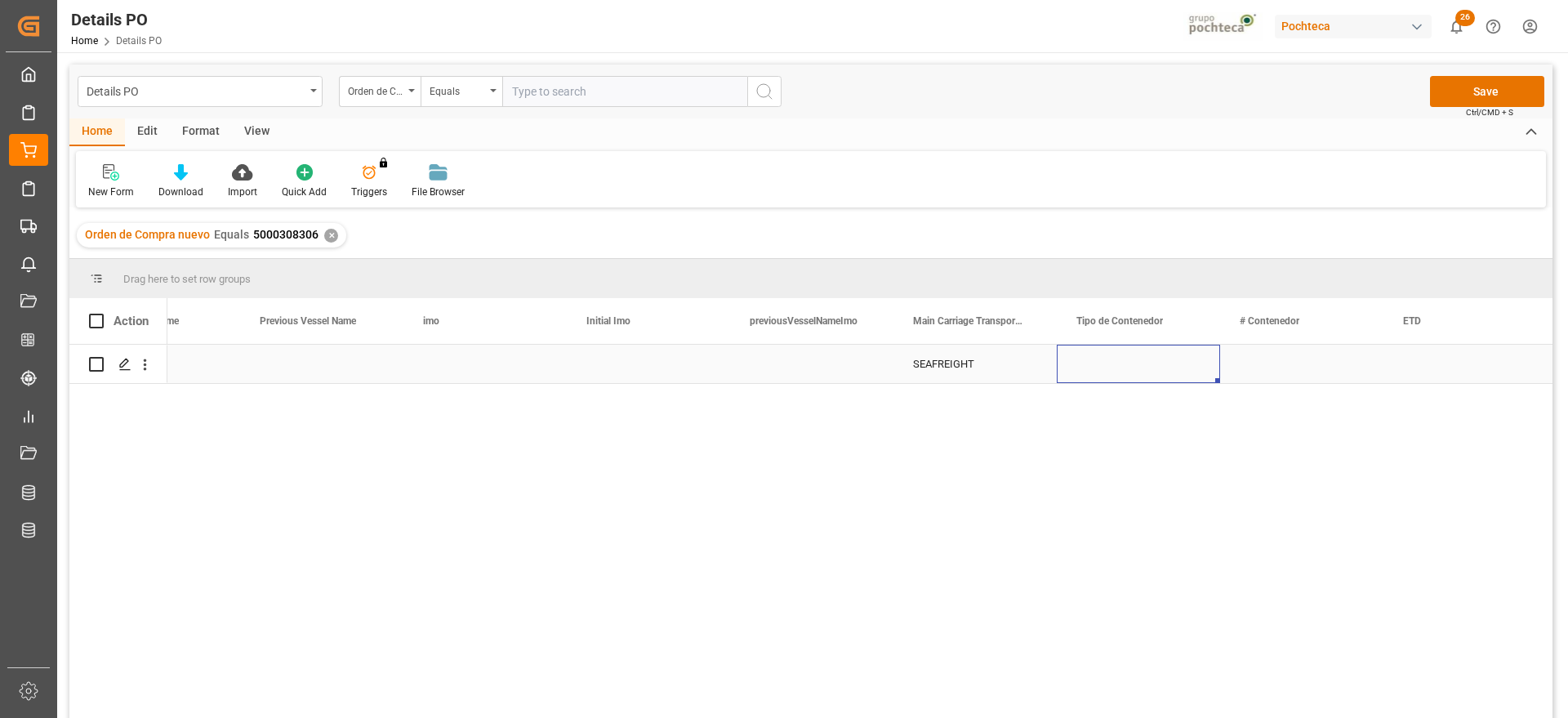
click at [1123, 370] on div "Press SPACE to select this row." at bounding box center [1139, 364] width 163 height 39
click at [1191, 368] on icon "open menu" at bounding box center [1190, 374] width 20 height 20
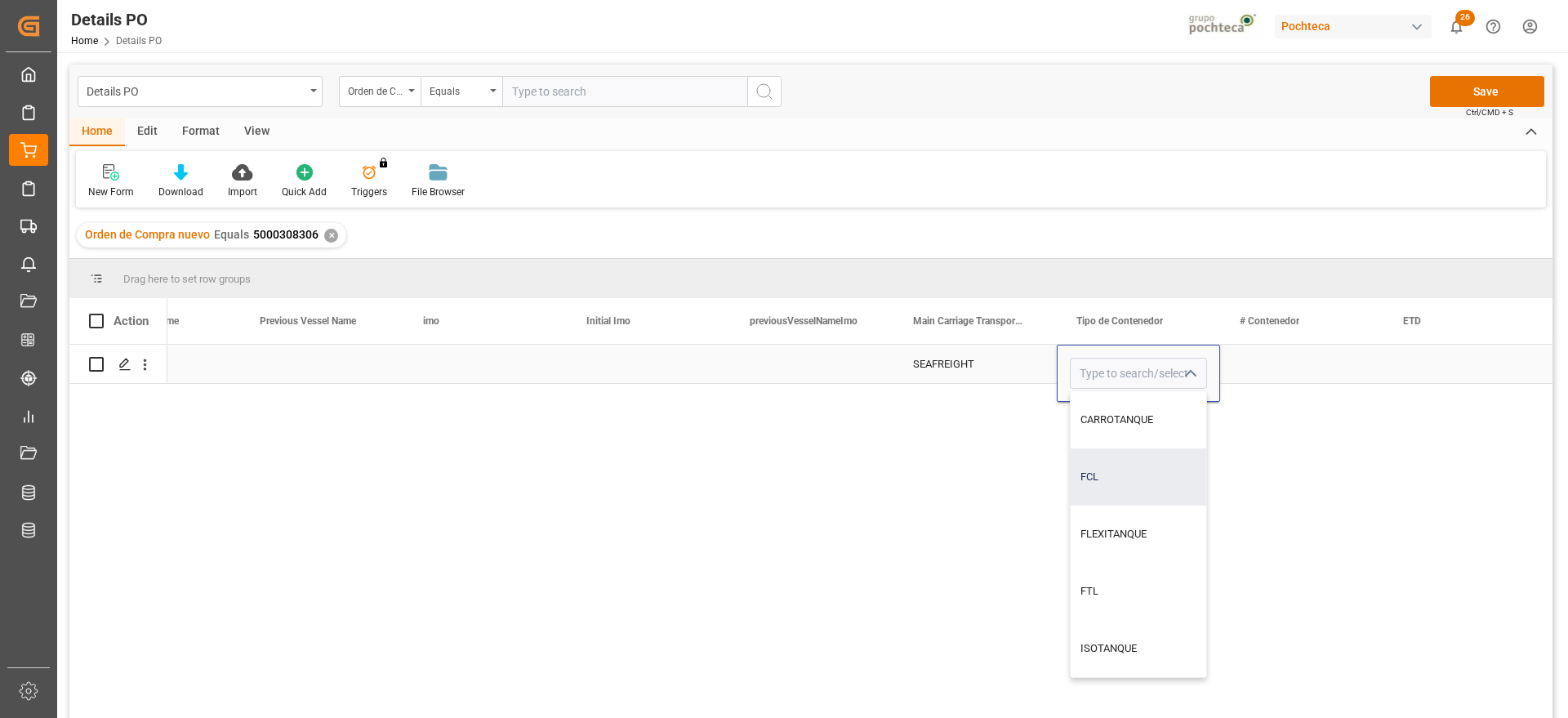
click at [1155, 465] on div "FCL" at bounding box center [1138, 477] width 135 height 57
type input "FCL"
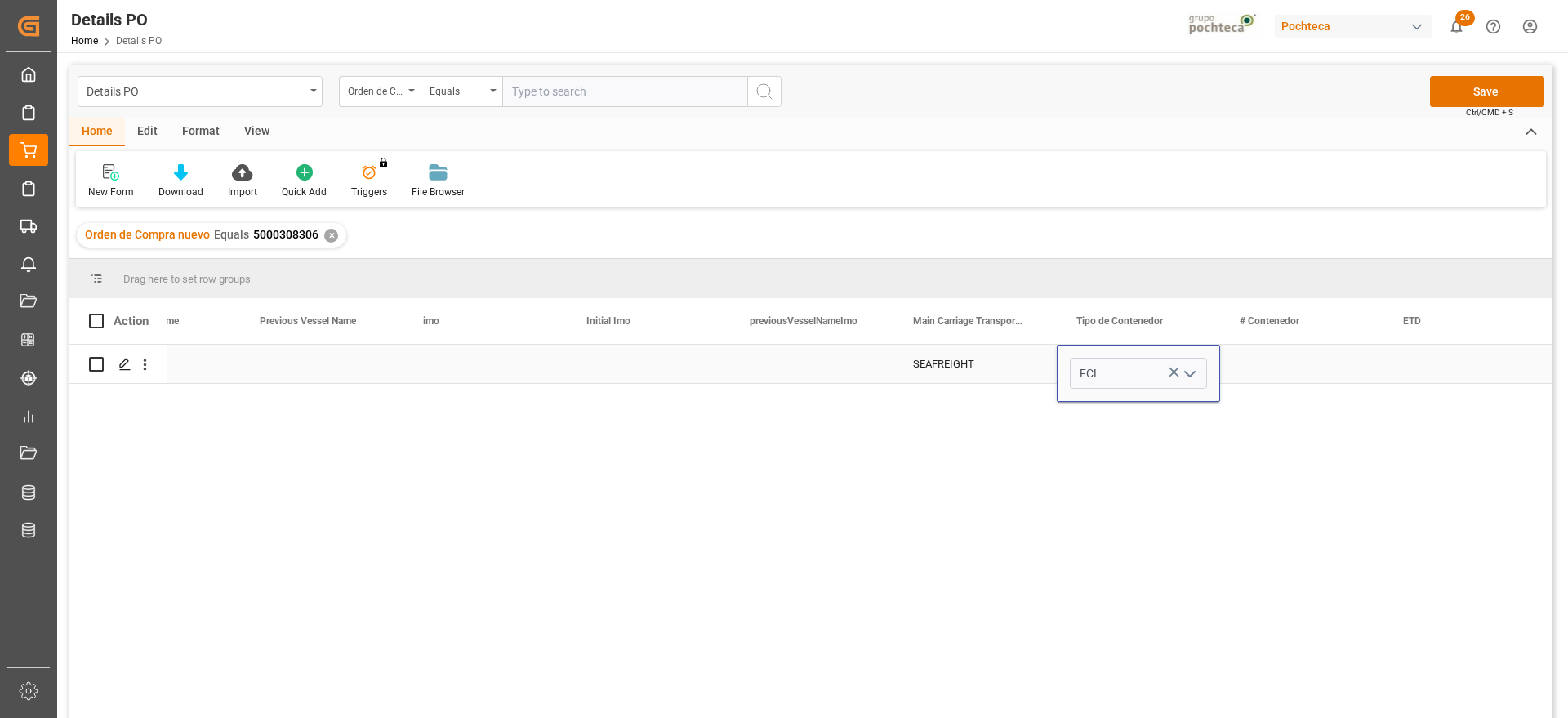
click at [1311, 357] on div "Press SPACE to select this row." at bounding box center [1302, 364] width 163 height 39
click at [1254, 366] on div "Press SPACE to select this row." at bounding box center [1302, 364] width 163 height 39
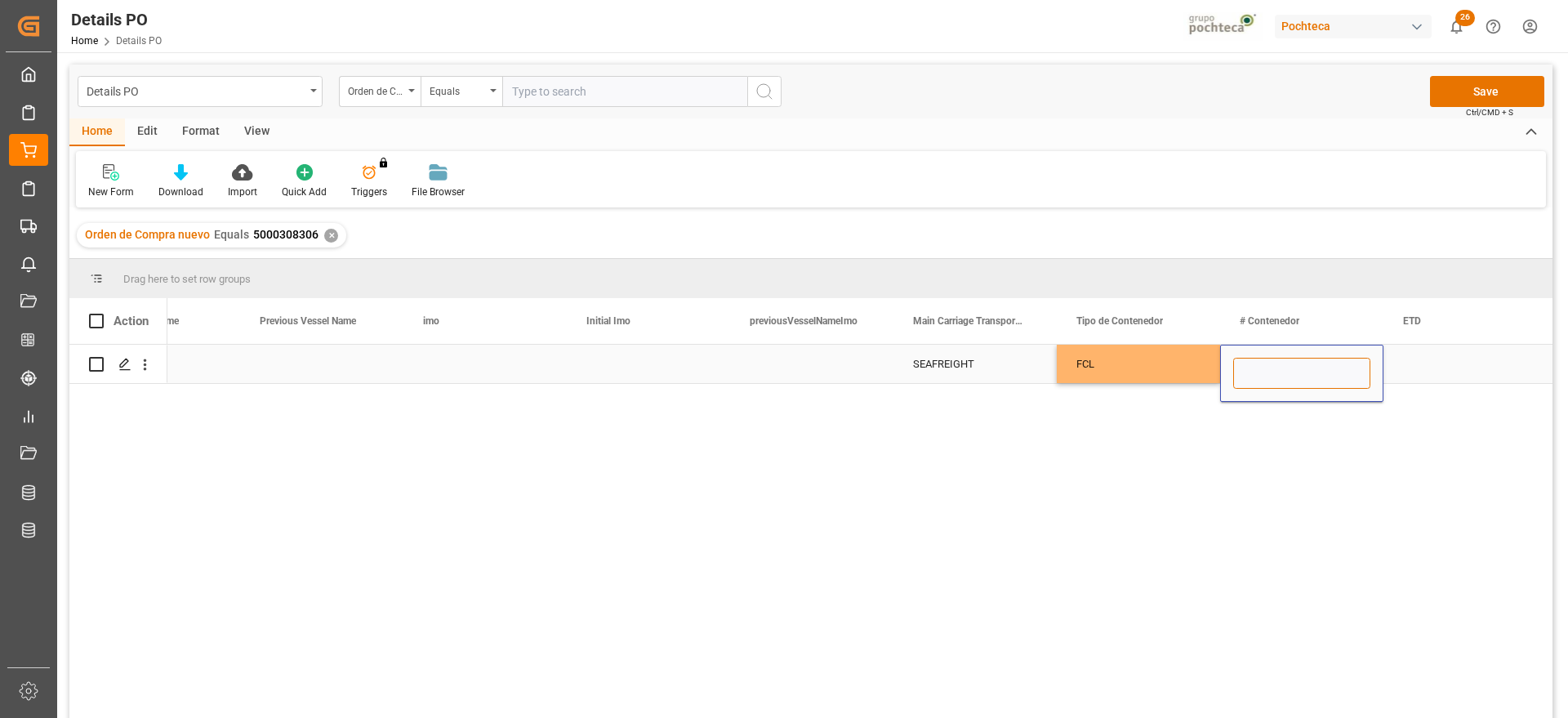
click at [1264, 366] on input "Press SPACE to select this row." at bounding box center [1302, 373] width 137 height 31
paste input "MRSU007573-1"
type input "MRSU0075731"
click at [1459, 370] on div "Press SPACE to select this row." at bounding box center [1465, 364] width 163 height 39
click at [1487, 368] on div "Press SPACE to select this row." at bounding box center [1465, 364] width 163 height 39
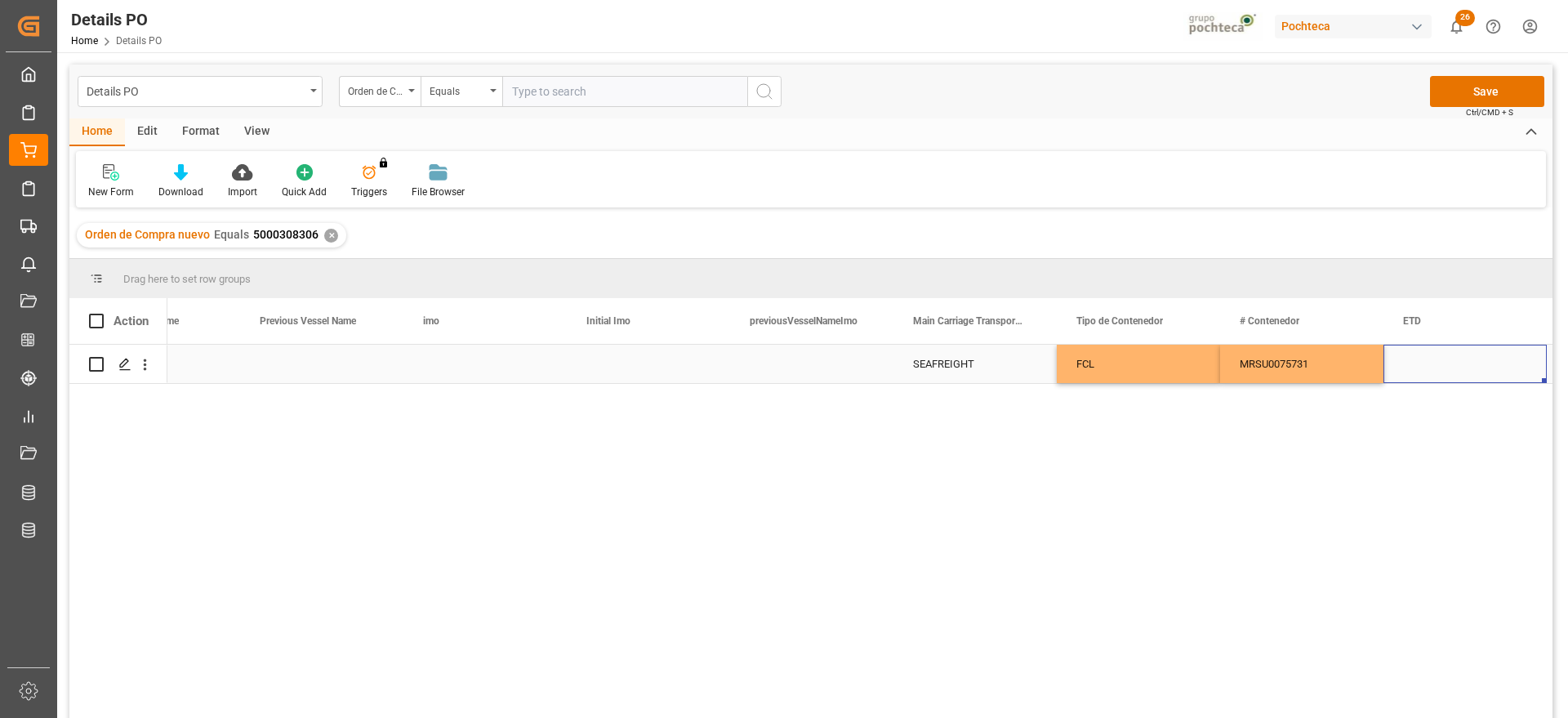
click at [1487, 368] on div "Press SPACE to select this row." at bounding box center [1465, 364] width 163 height 39
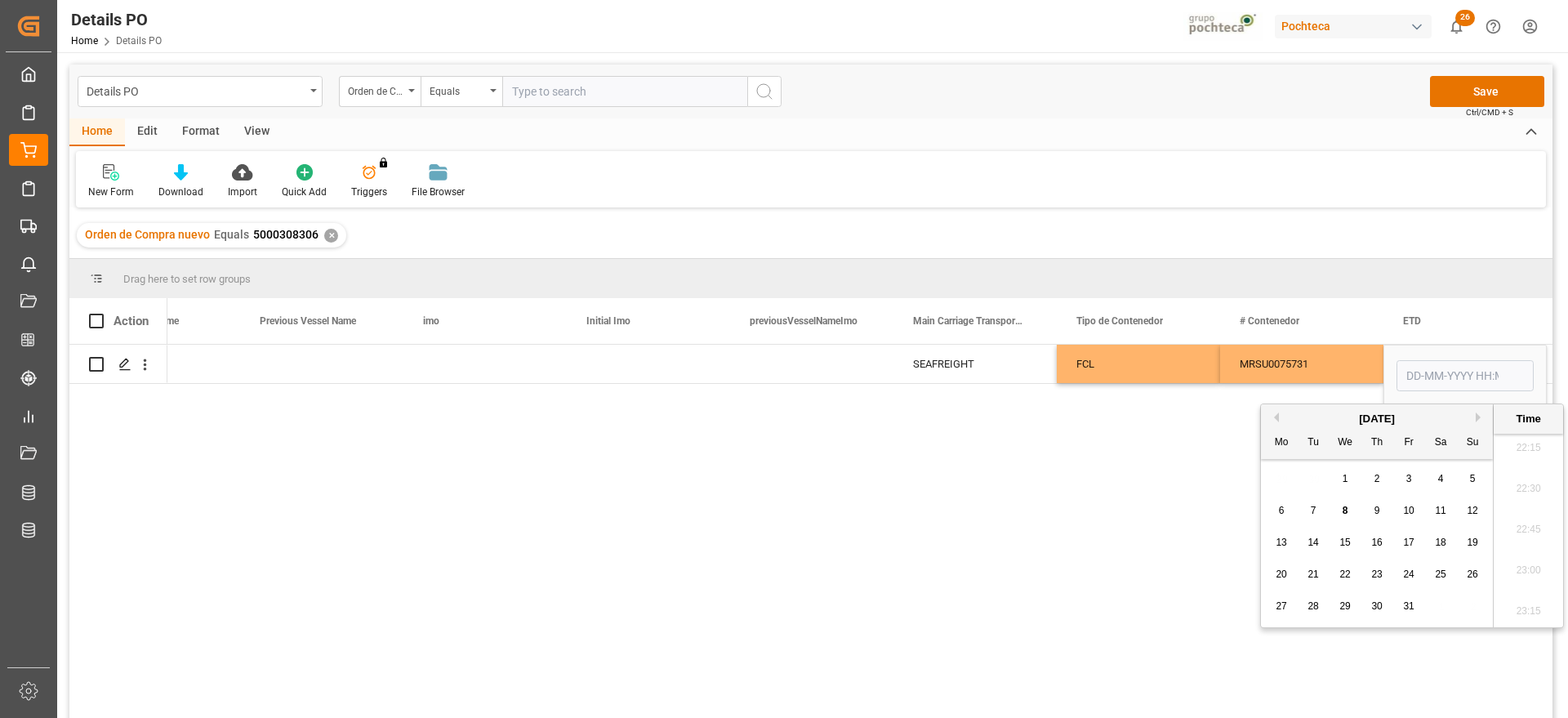
click at [1277, 411] on div "[DATE]" at bounding box center [1377, 419] width 232 height 16
click at [1278, 414] on button "Previous Month" at bounding box center [1275, 417] width 10 height 10
click at [1350, 542] on span "17" at bounding box center [1344, 543] width 11 height 11
type input "17-09-2025 00:00"
click at [1348, 366] on div "MRSU0075731" at bounding box center [1302, 364] width 163 height 39
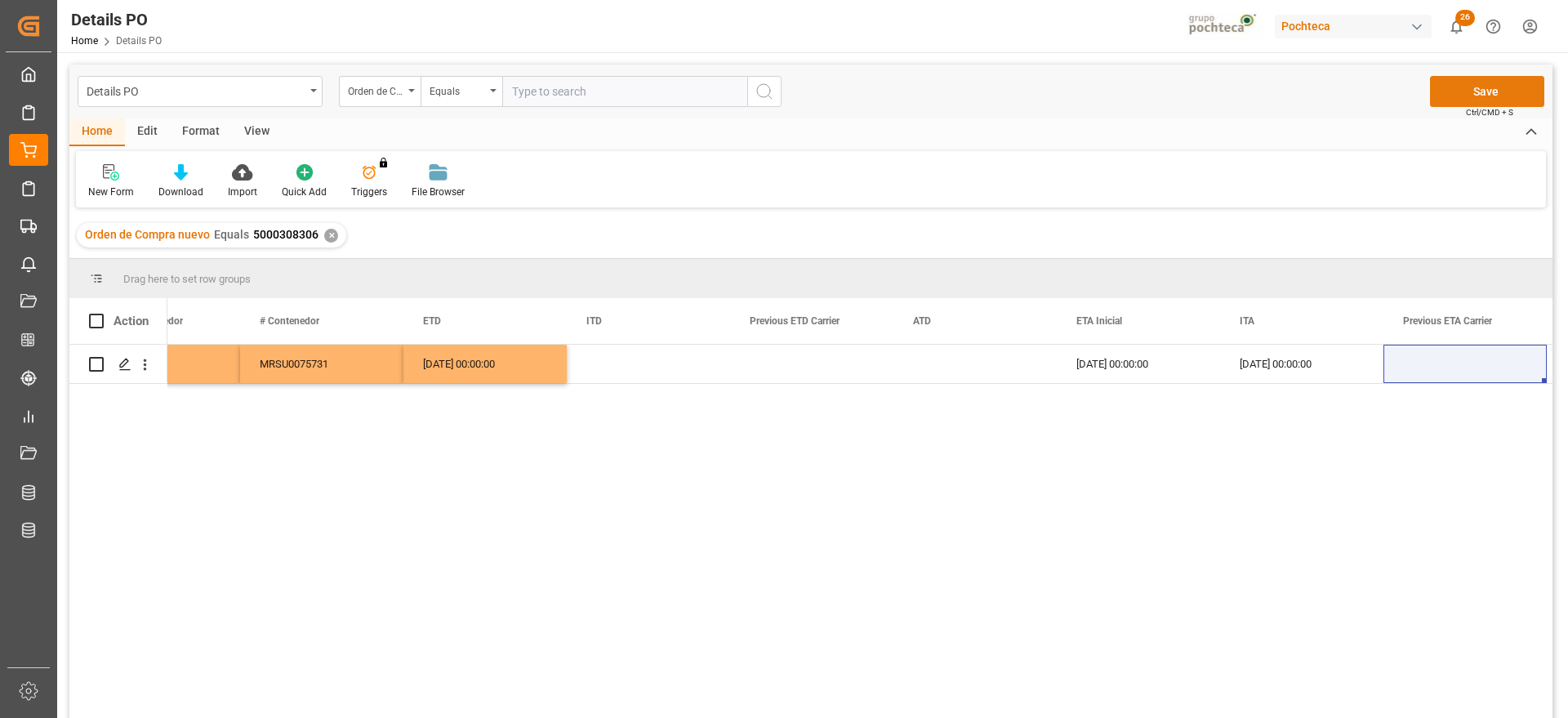
click at [1479, 95] on button "Save" at bounding box center [1488, 92] width 115 height 31
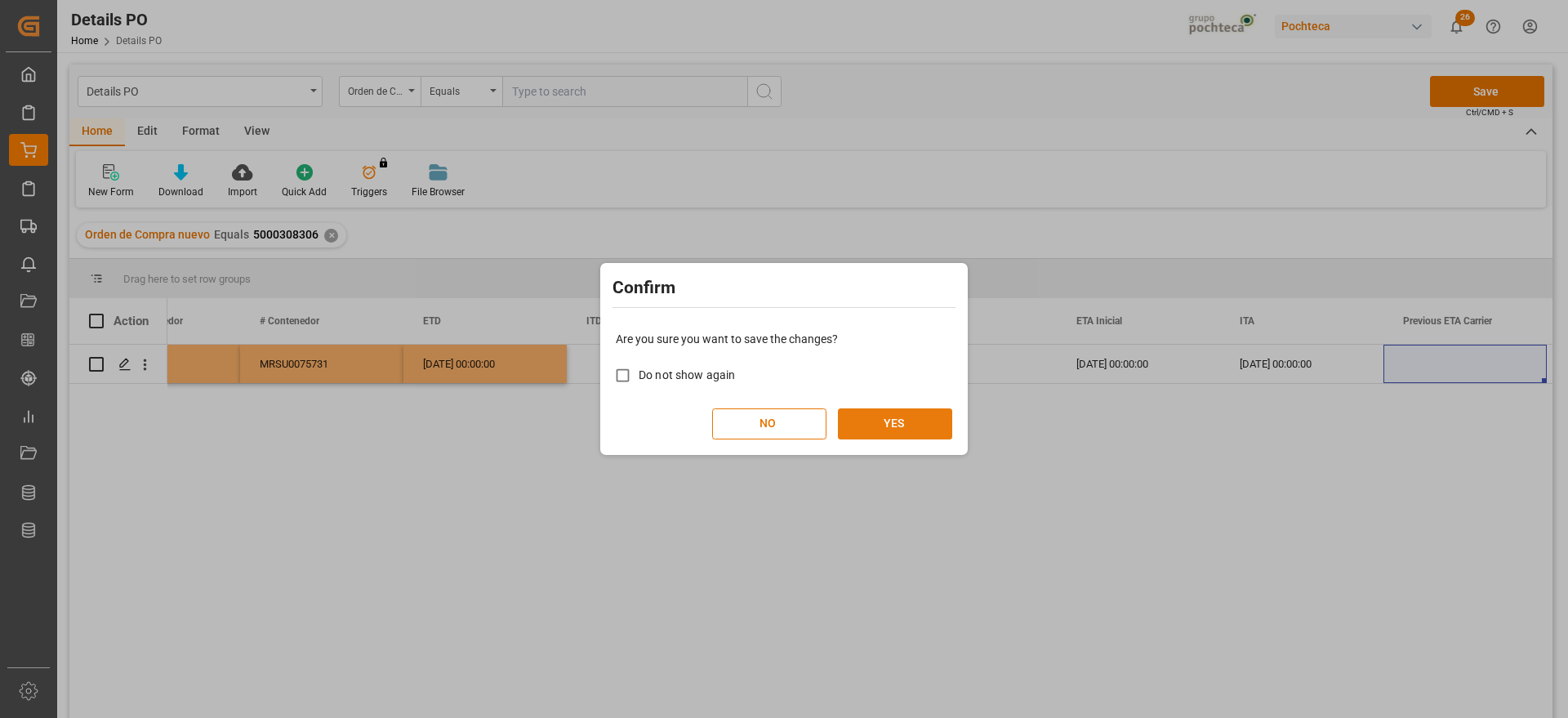
click at [906, 416] on button "YES" at bounding box center [895, 424] width 115 height 31
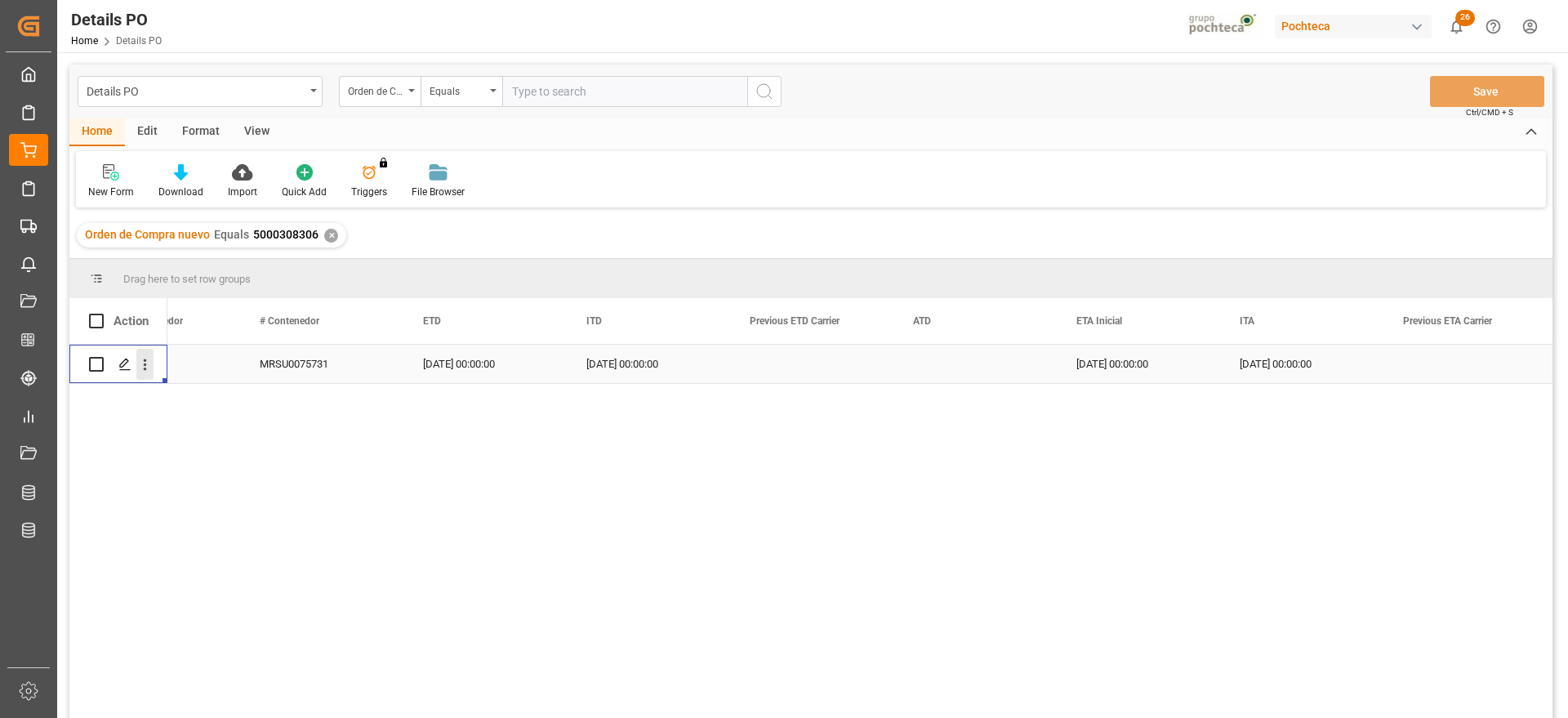
click at [145, 356] on icon "open menu" at bounding box center [144, 364] width 17 height 17
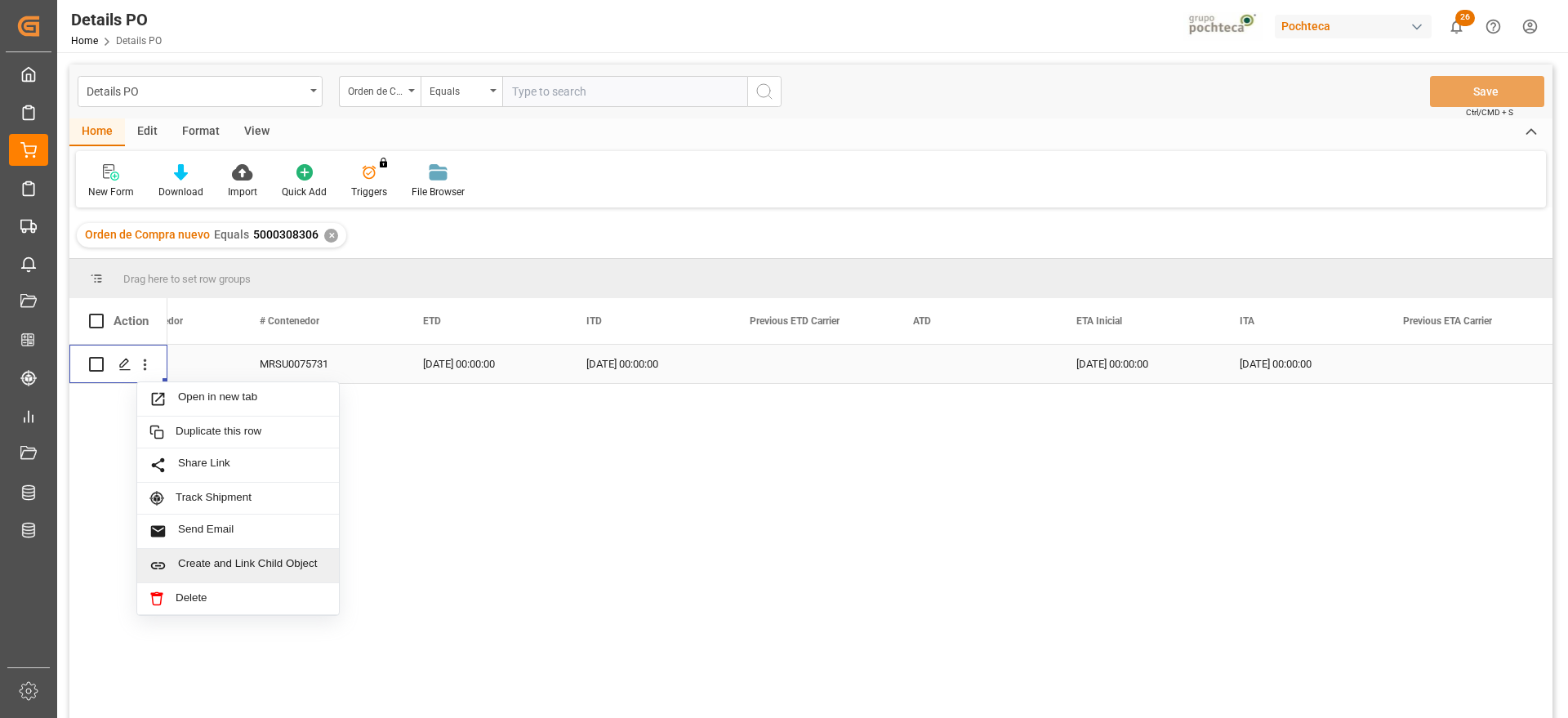
click at [302, 563] on span "Create and Link Child Object" at bounding box center [252, 566] width 148 height 17
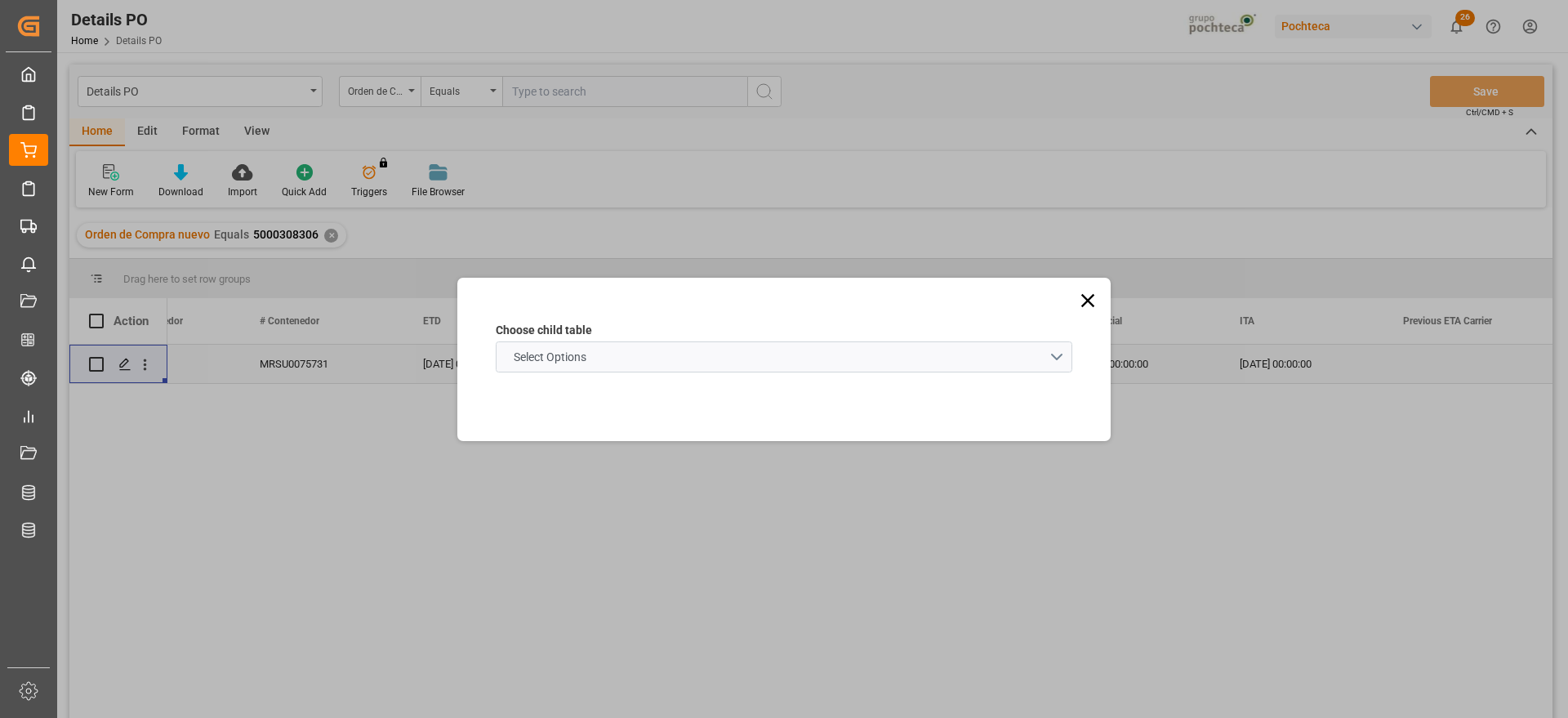
click at [547, 343] on schema "Select Options" at bounding box center [784, 357] width 577 height 31
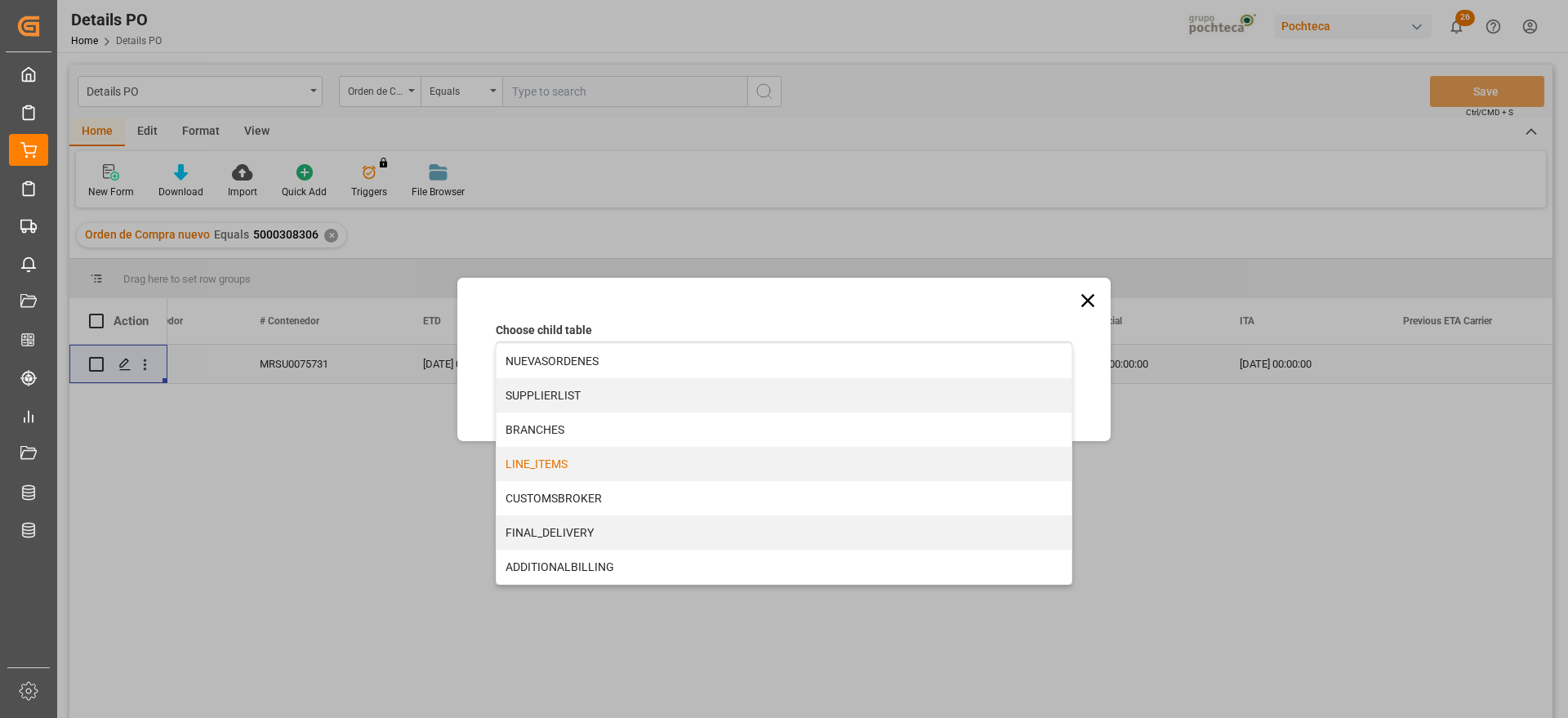
click at [557, 470] on div "LINE_ITEMS" at bounding box center [784, 464] width 575 height 34
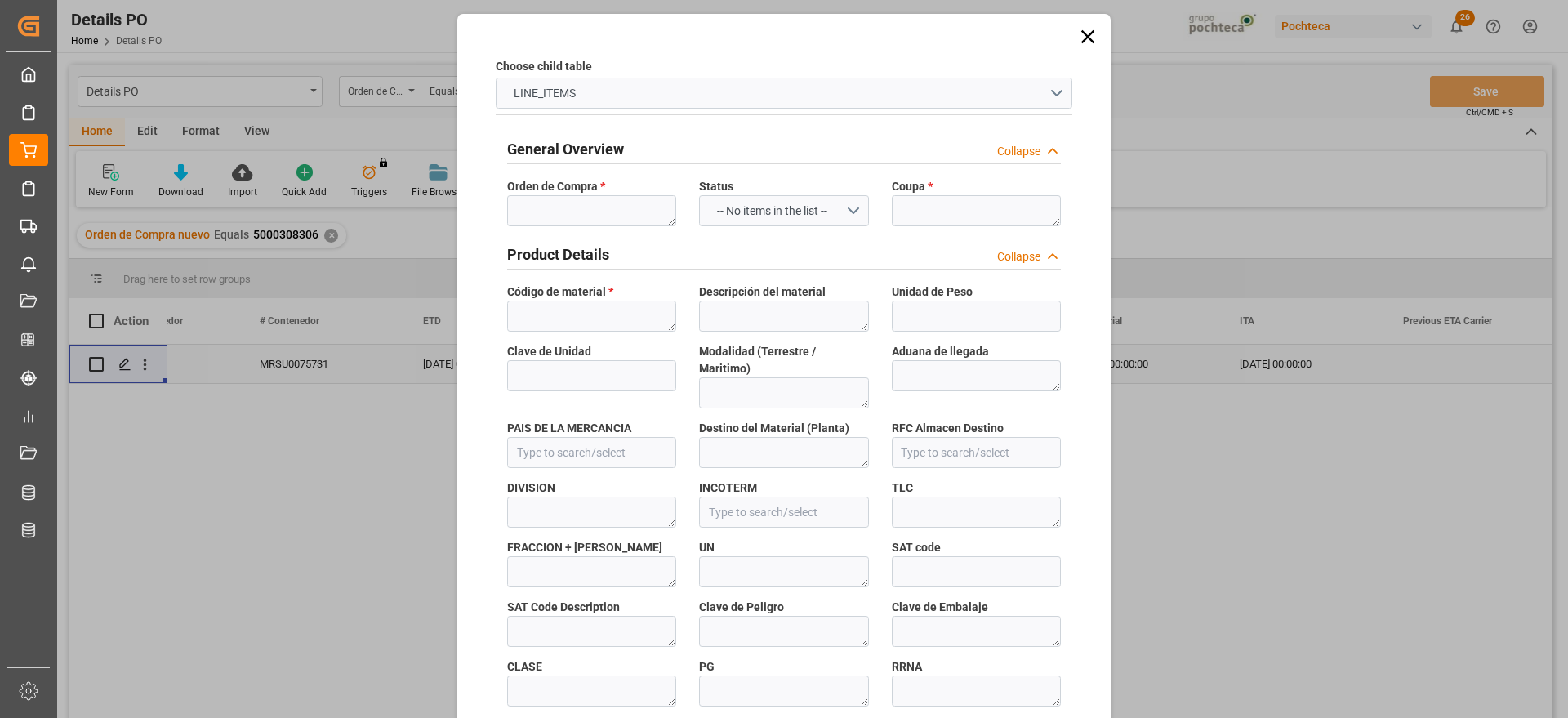
type input "54d3724e9867"
click at [566, 210] on textarea at bounding box center [592, 211] width 169 height 31
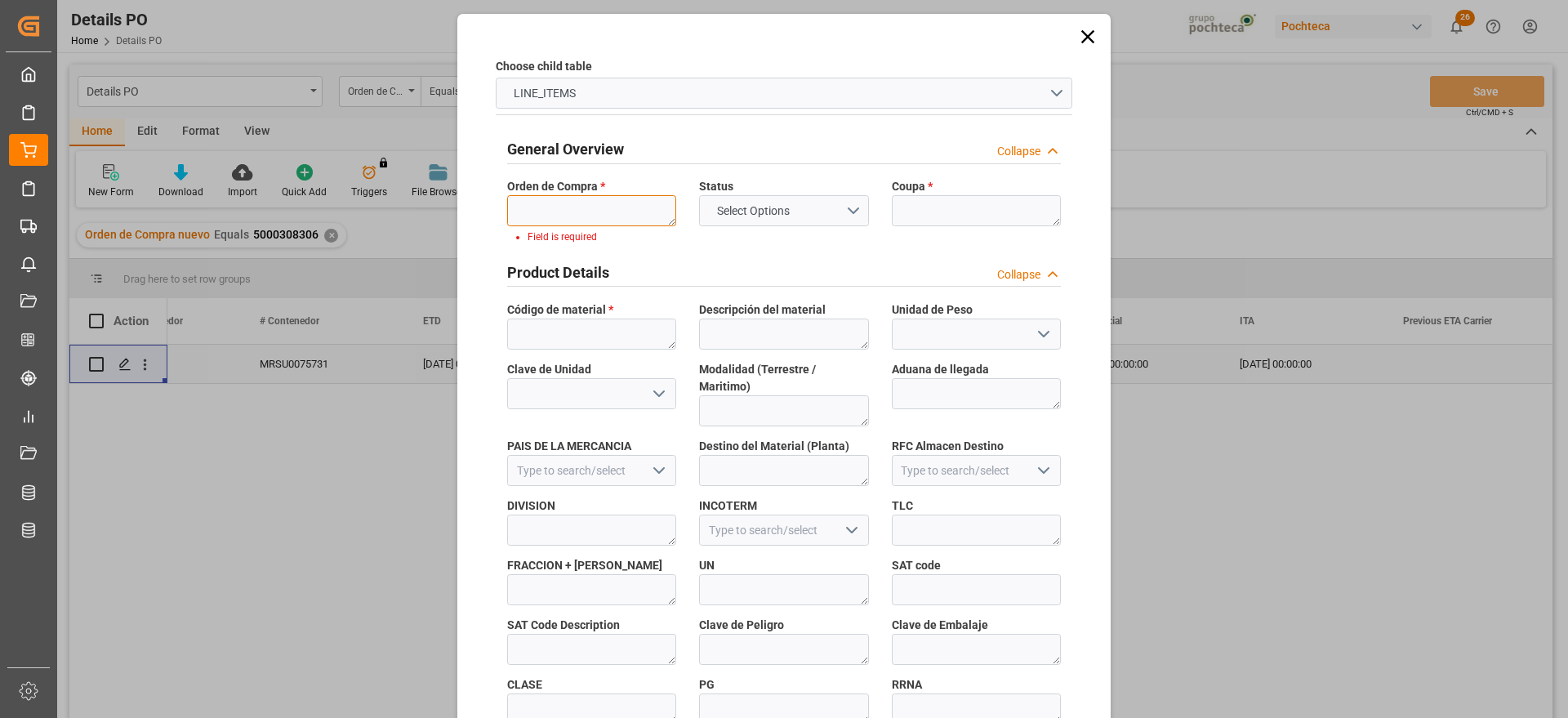
paste textarea "5000308306"
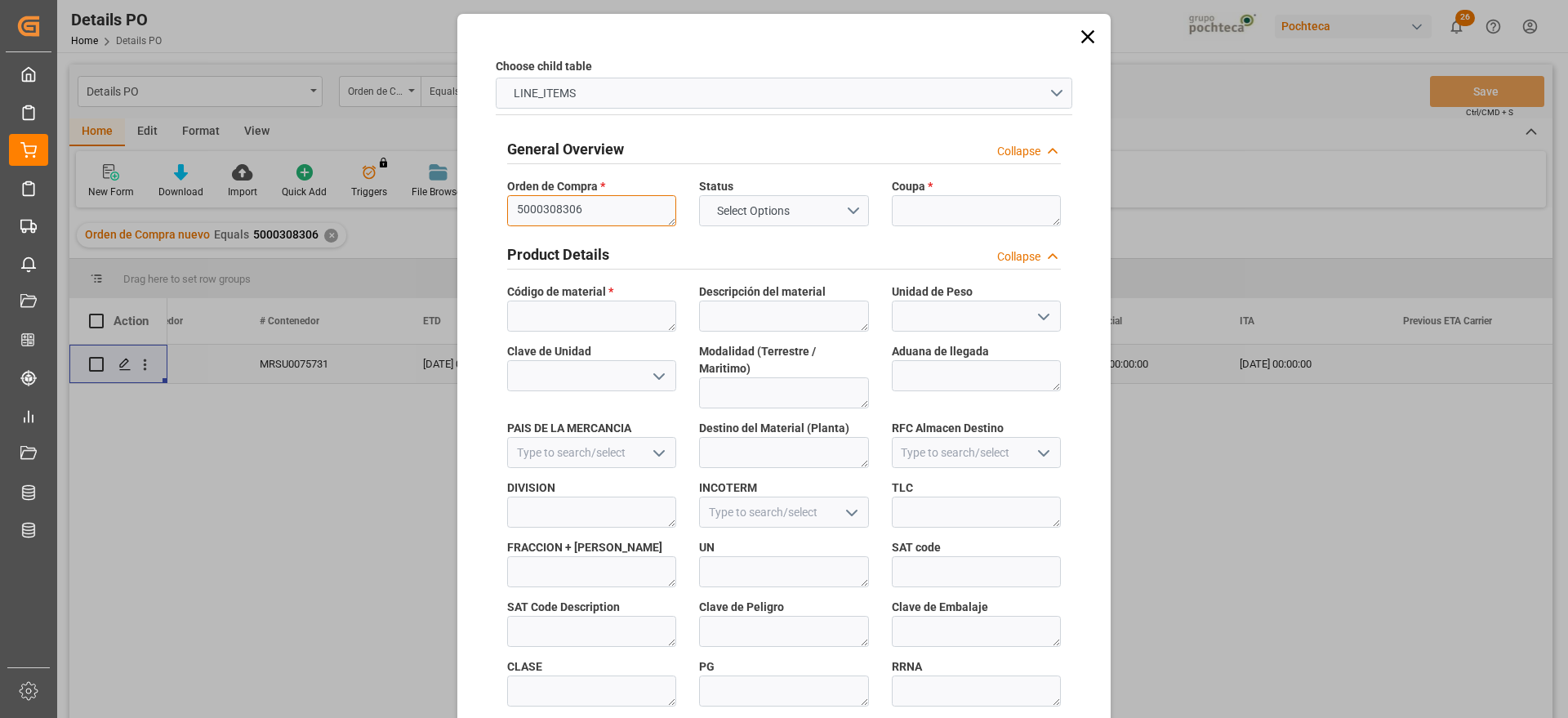
type textarea "5000308306"
click at [918, 189] on span "Coupa *" at bounding box center [912, 186] width 41 height 17
click at [917, 196] on textarea at bounding box center [976, 211] width 169 height 31
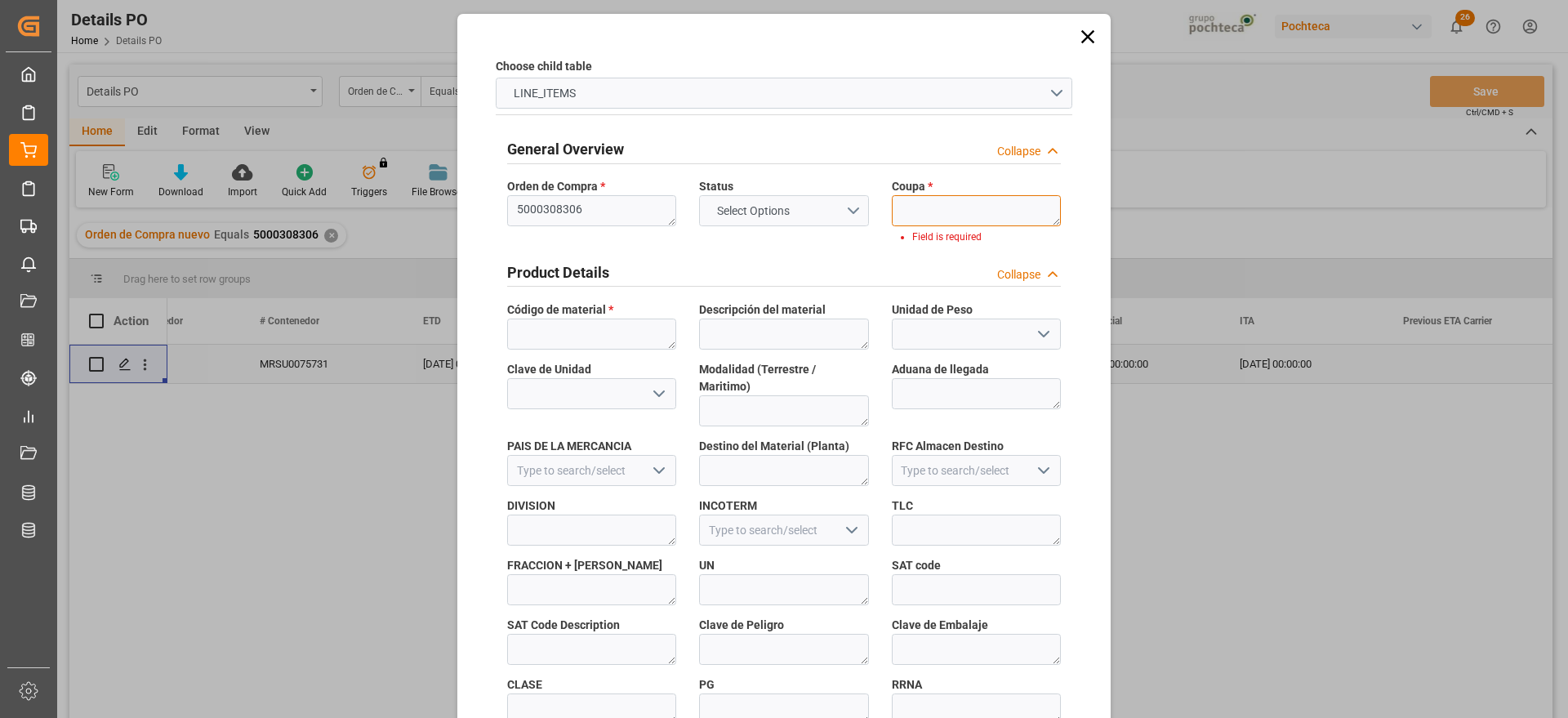
paste textarea "198430"
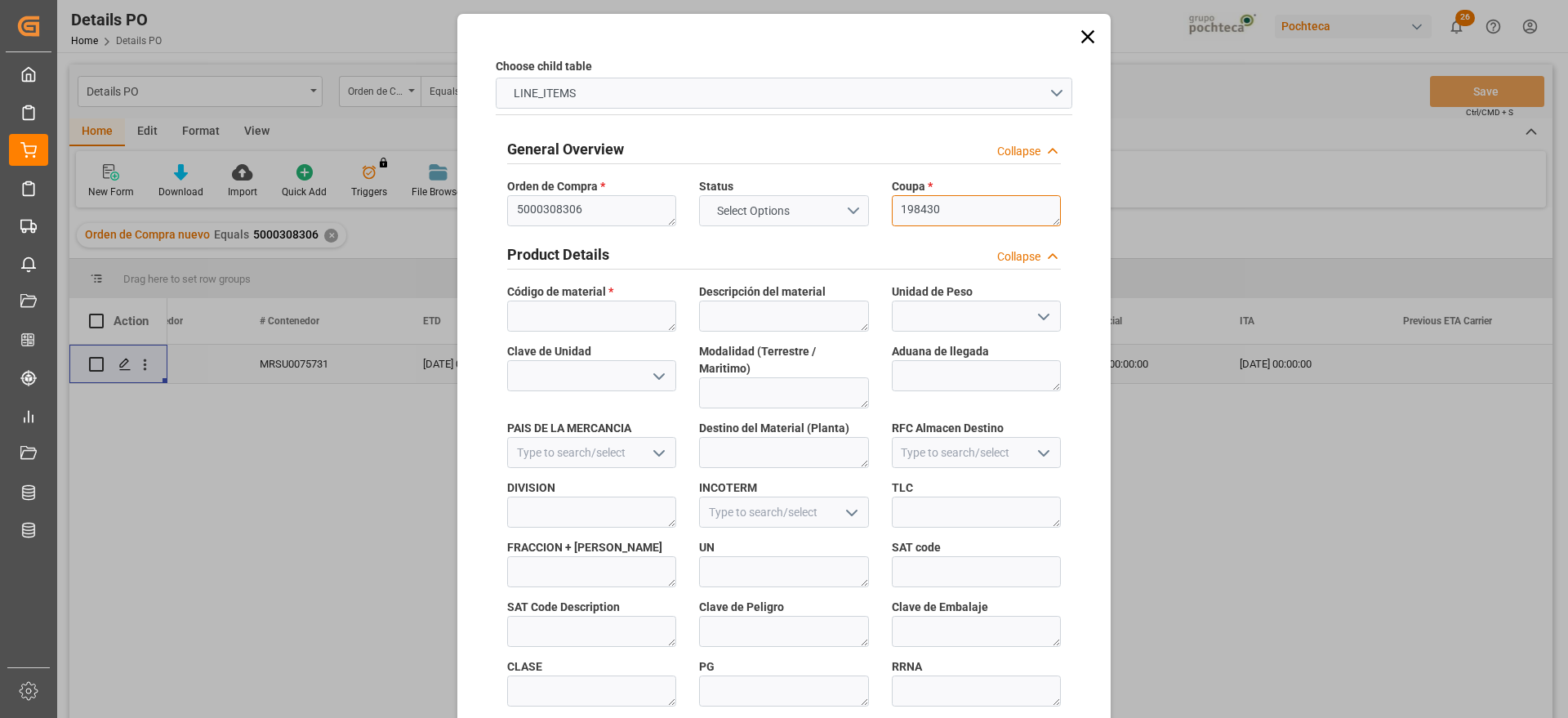
scroll to position [0, 0]
type textarea "198430"
click at [585, 320] on textarea at bounding box center [592, 316] width 169 height 31
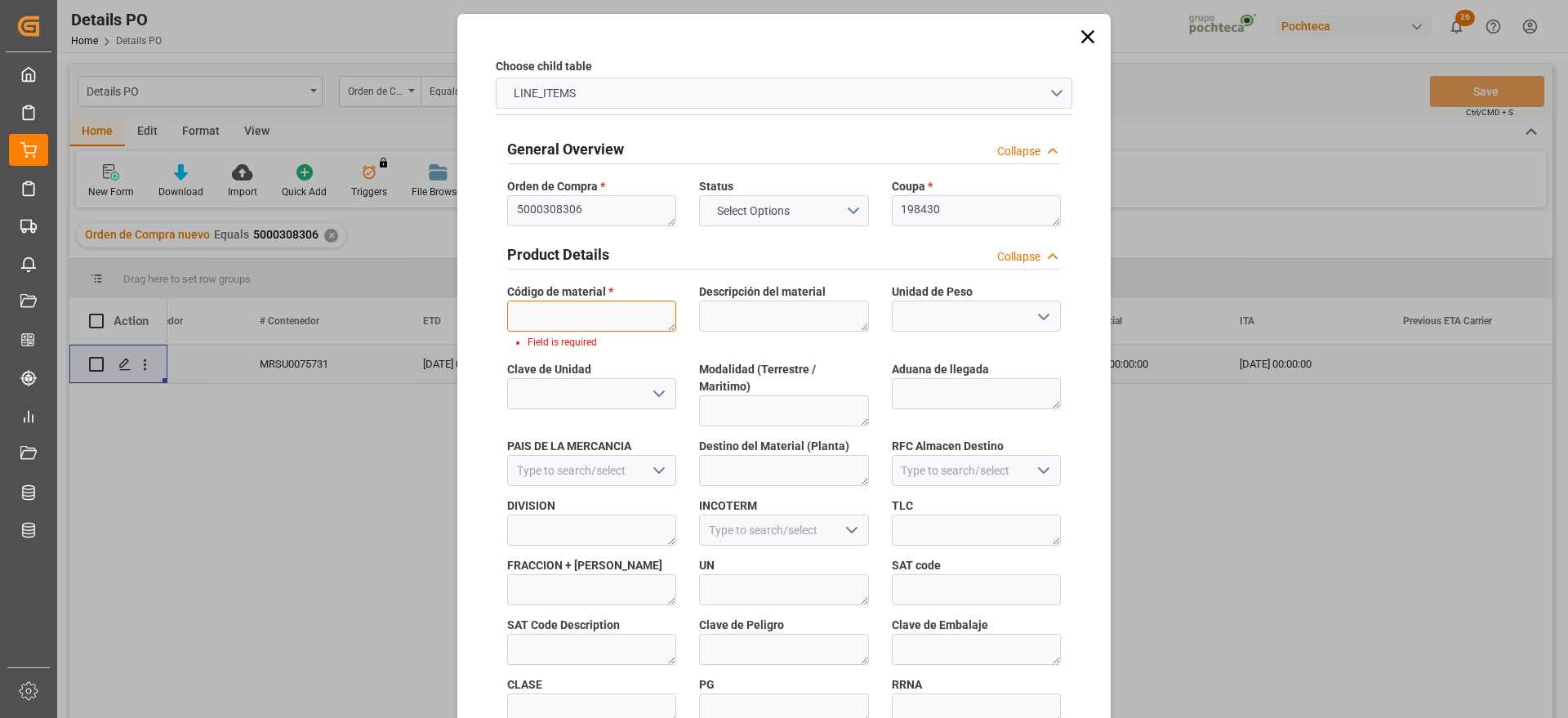
paste textarea "22893"
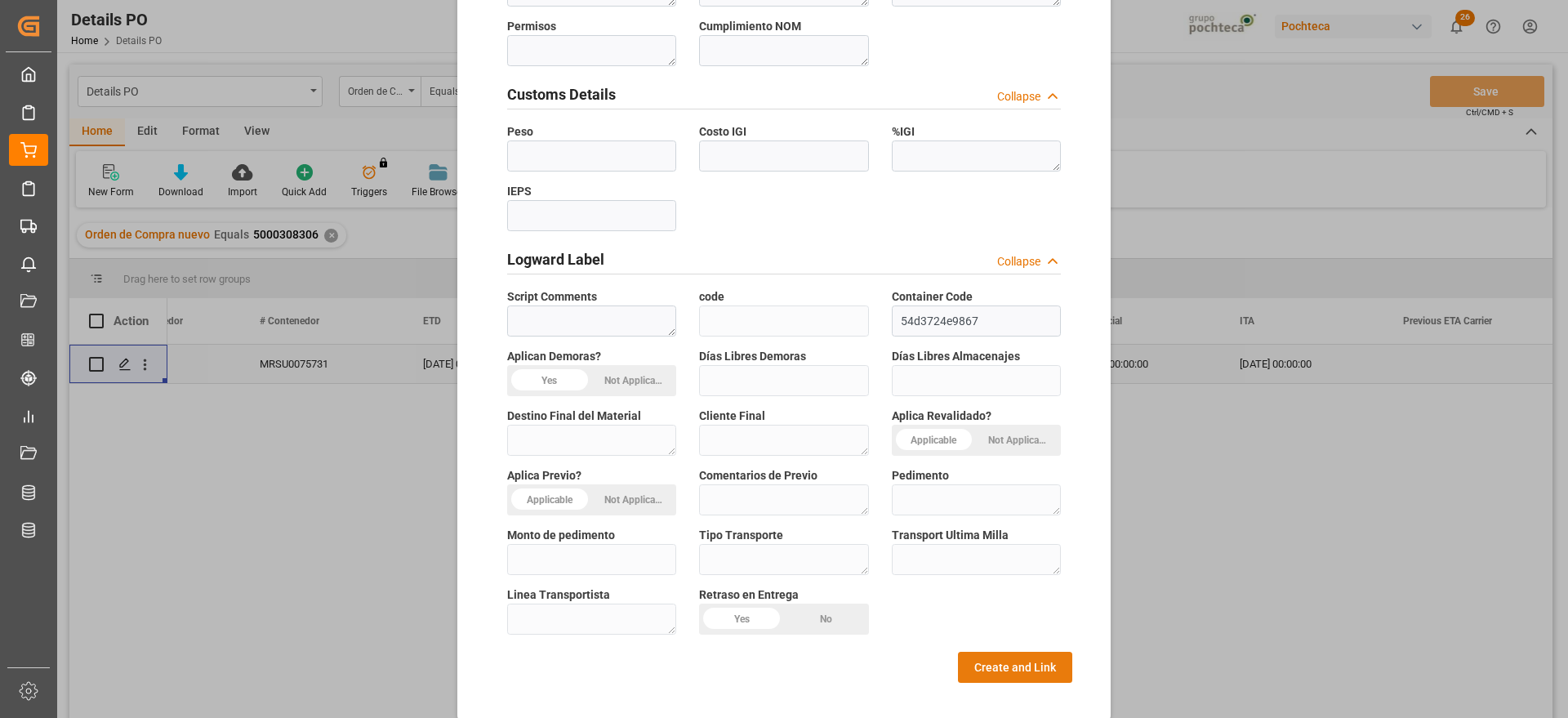
type textarea "22893"
click at [1005, 652] on button "Create and Link" at bounding box center [1016, 667] width 115 height 31
click at [1010, 652] on button "Create and Link" at bounding box center [1016, 667] width 115 height 31
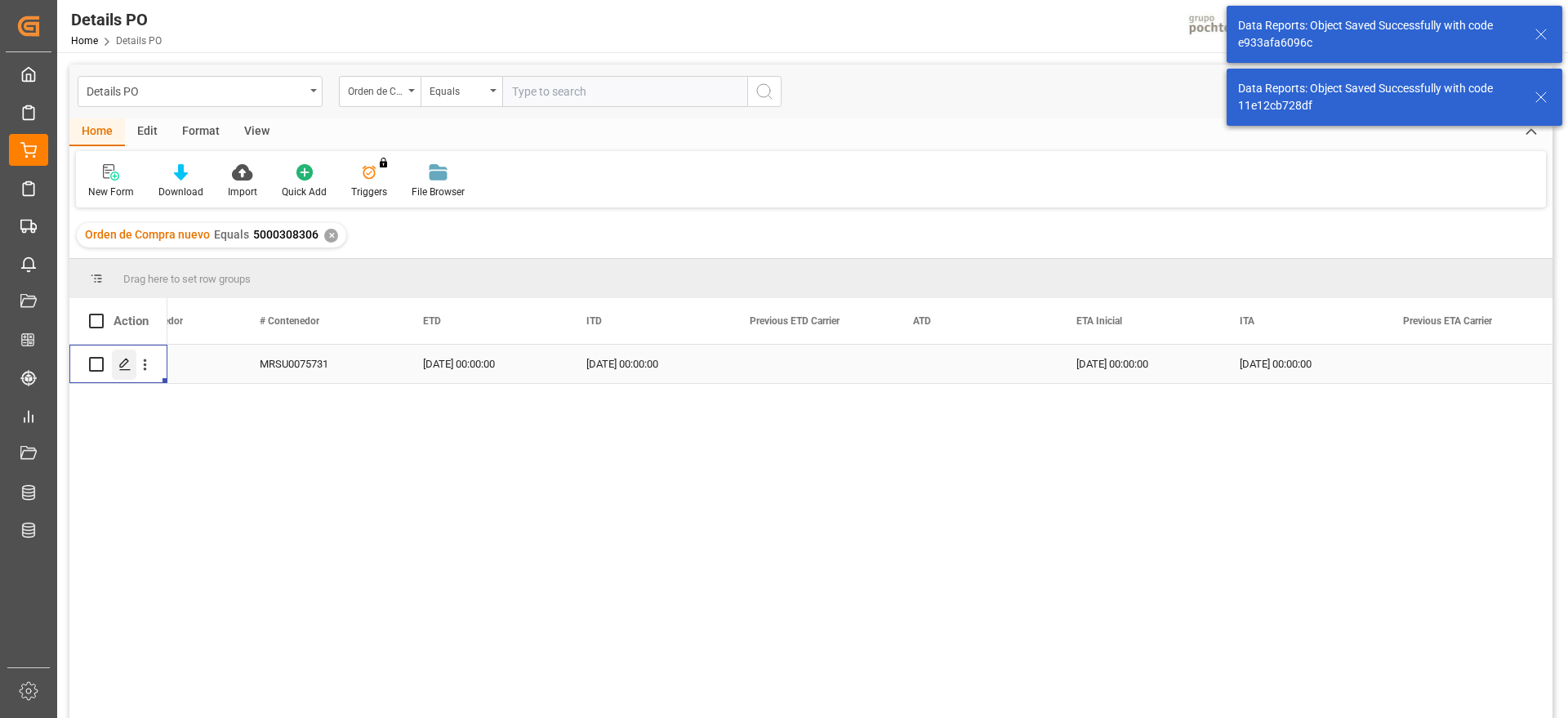
click at [117, 367] on div "Press SPACE to select this row." at bounding box center [125, 365] width 25 height 30
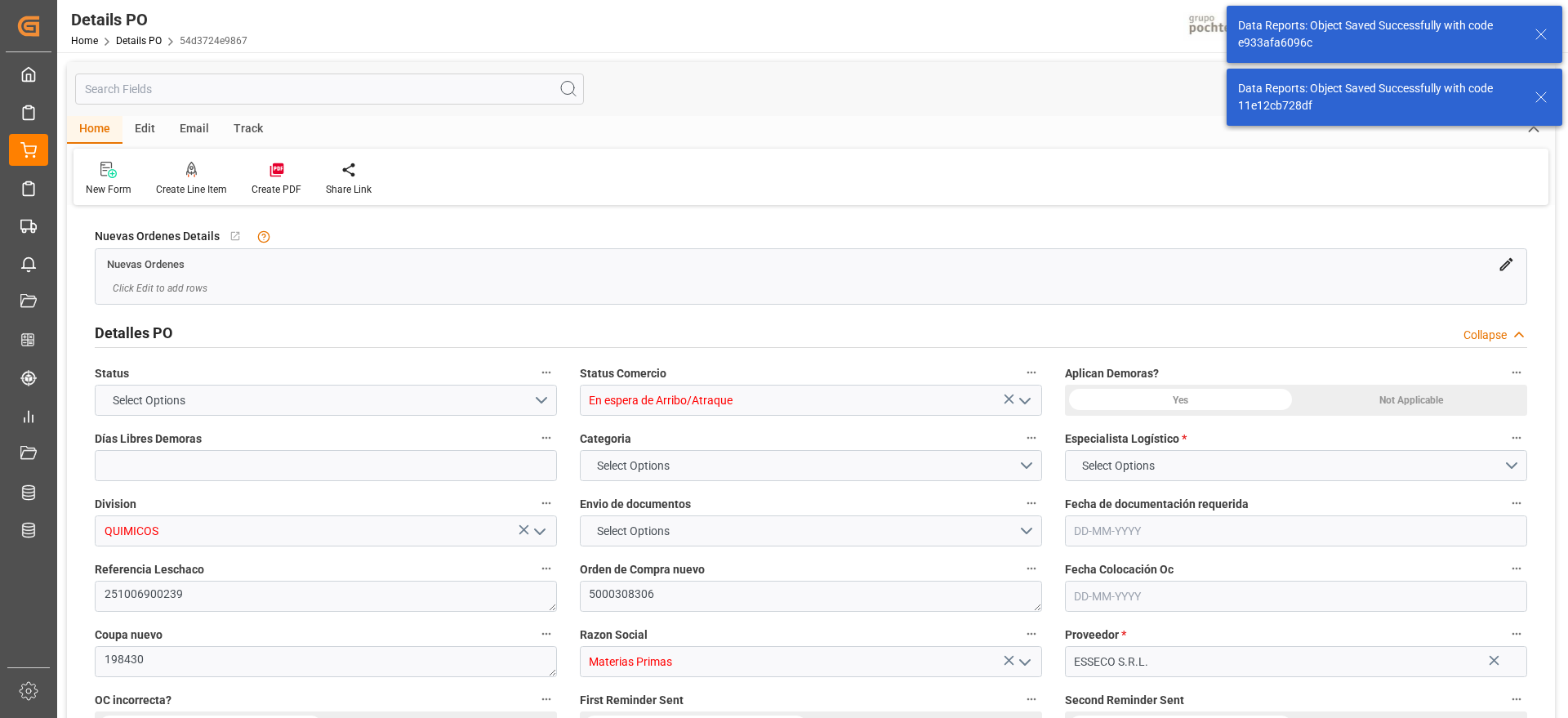
type input "12"
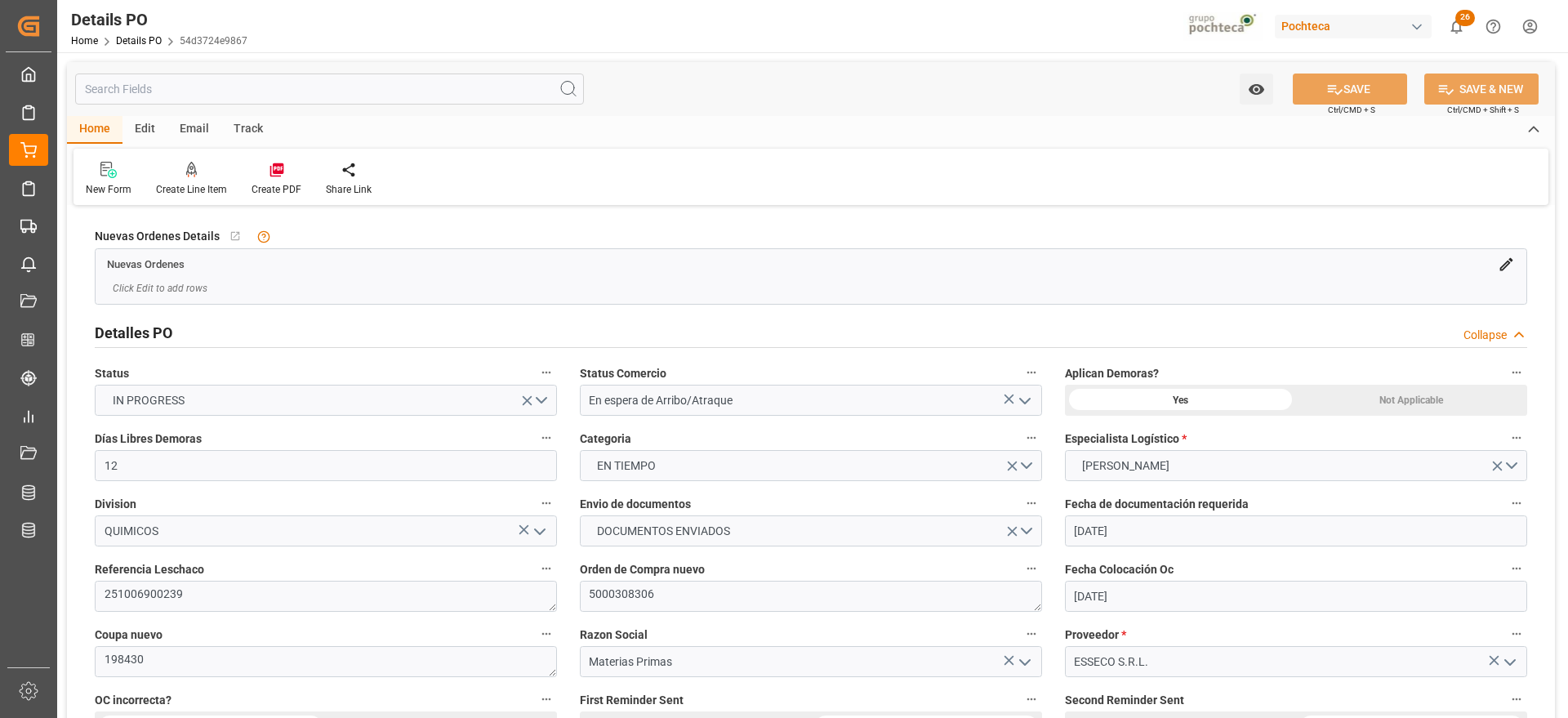
type input "[DATE]"
click at [270, 170] on icon at bounding box center [277, 170] width 16 height 16
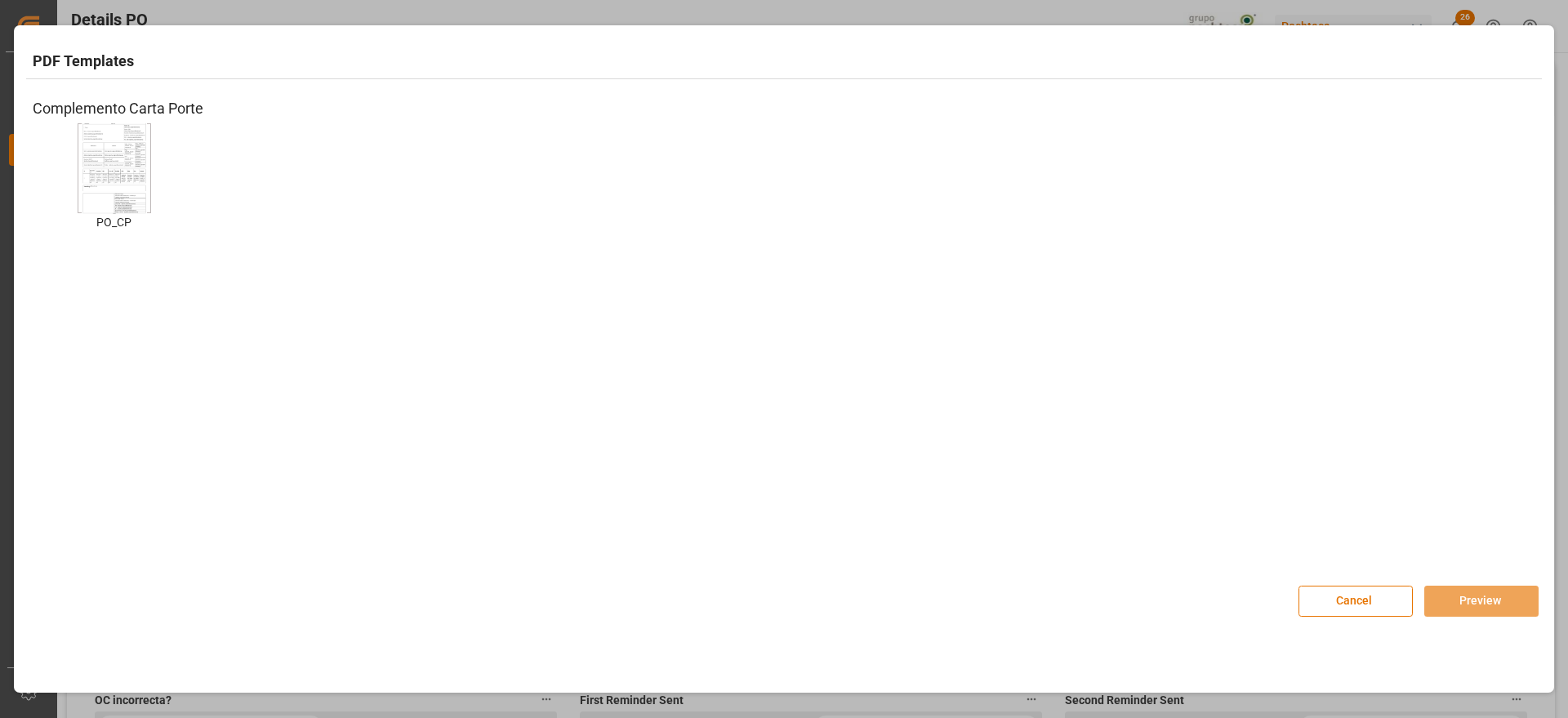
click at [106, 163] on img at bounding box center [115, 167] width 66 height 93
click at [1499, 588] on button "Preview" at bounding box center [1482, 602] width 115 height 31
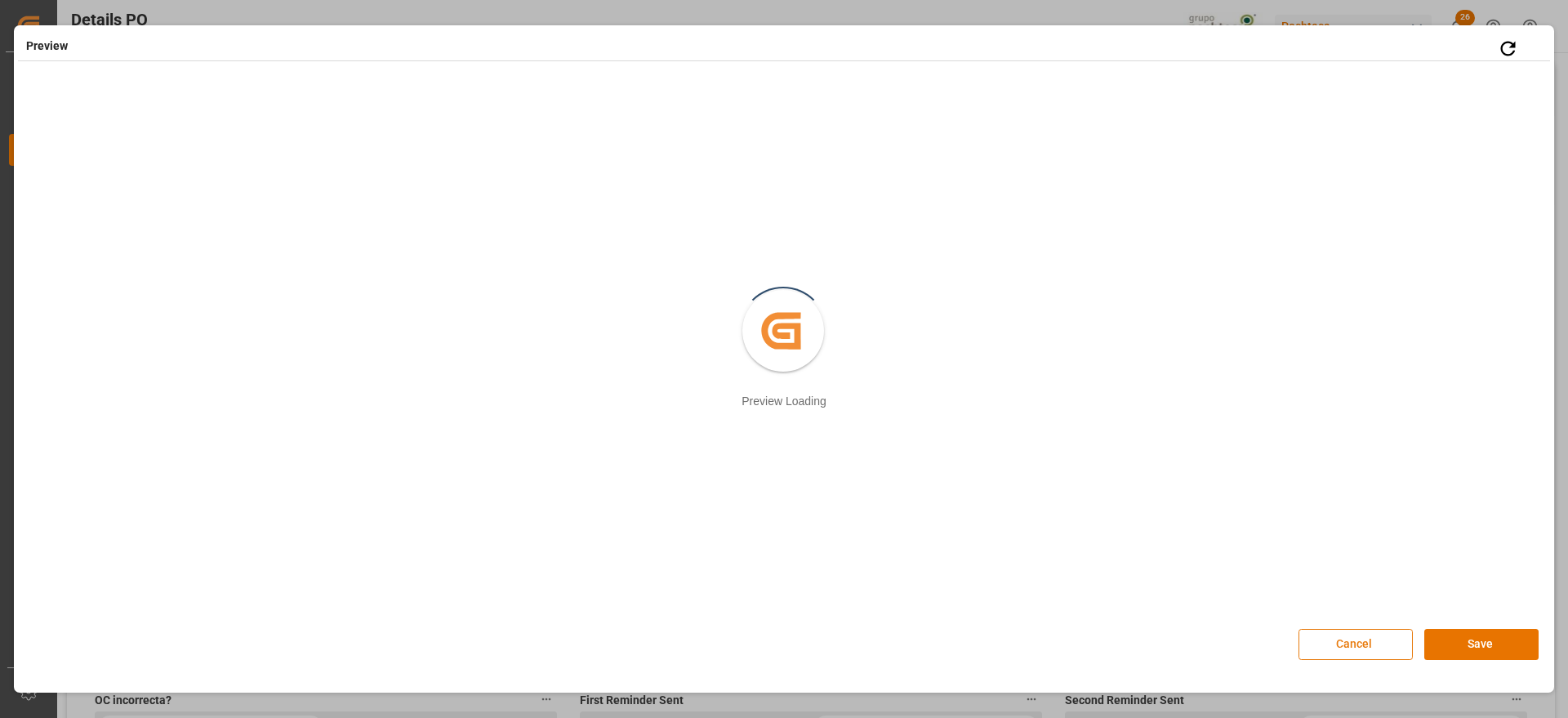
click at [1370, 648] on button "Cancel" at bounding box center [1356, 644] width 115 height 31
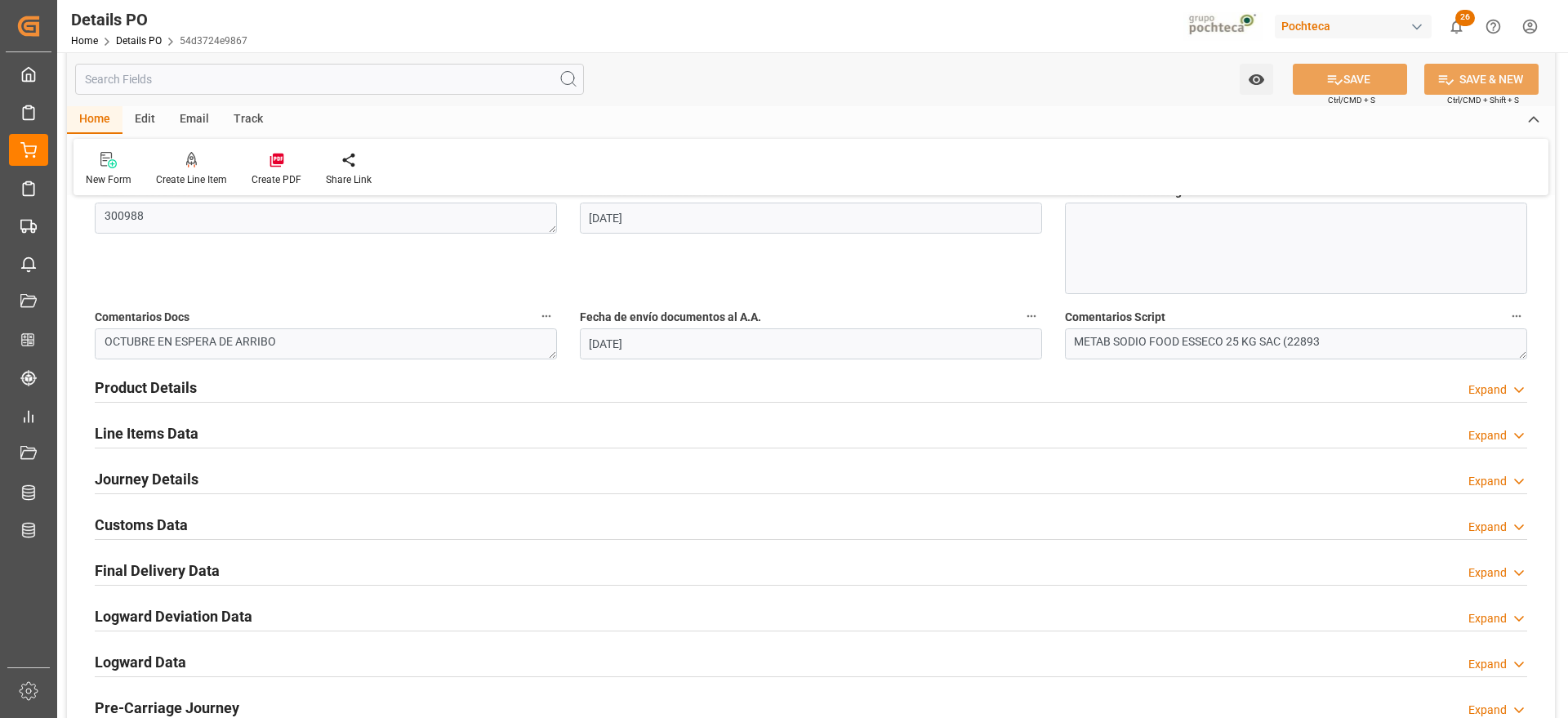
scroll to position [919, 0]
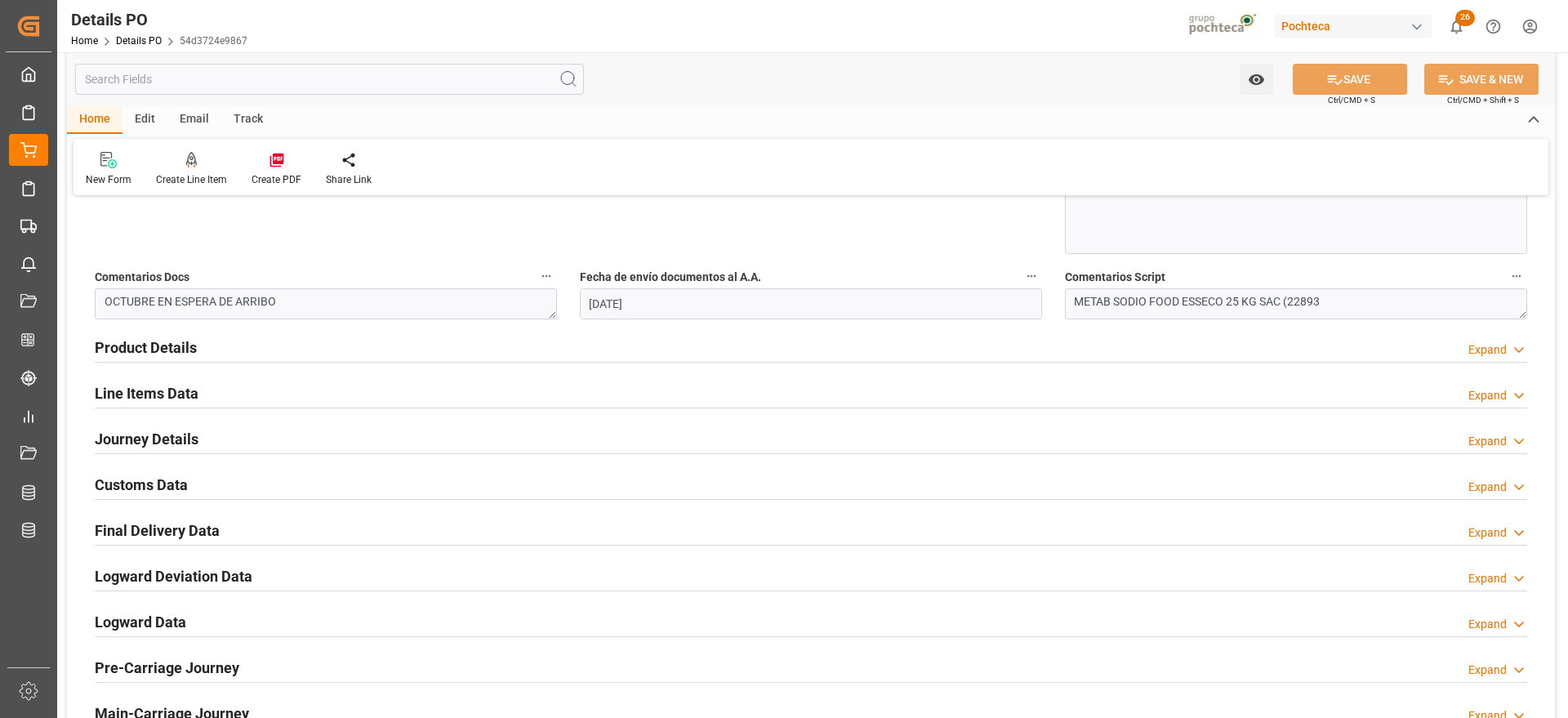
click at [144, 392] on h2 "Line Items Data" at bounding box center [147, 393] width 104 height 22
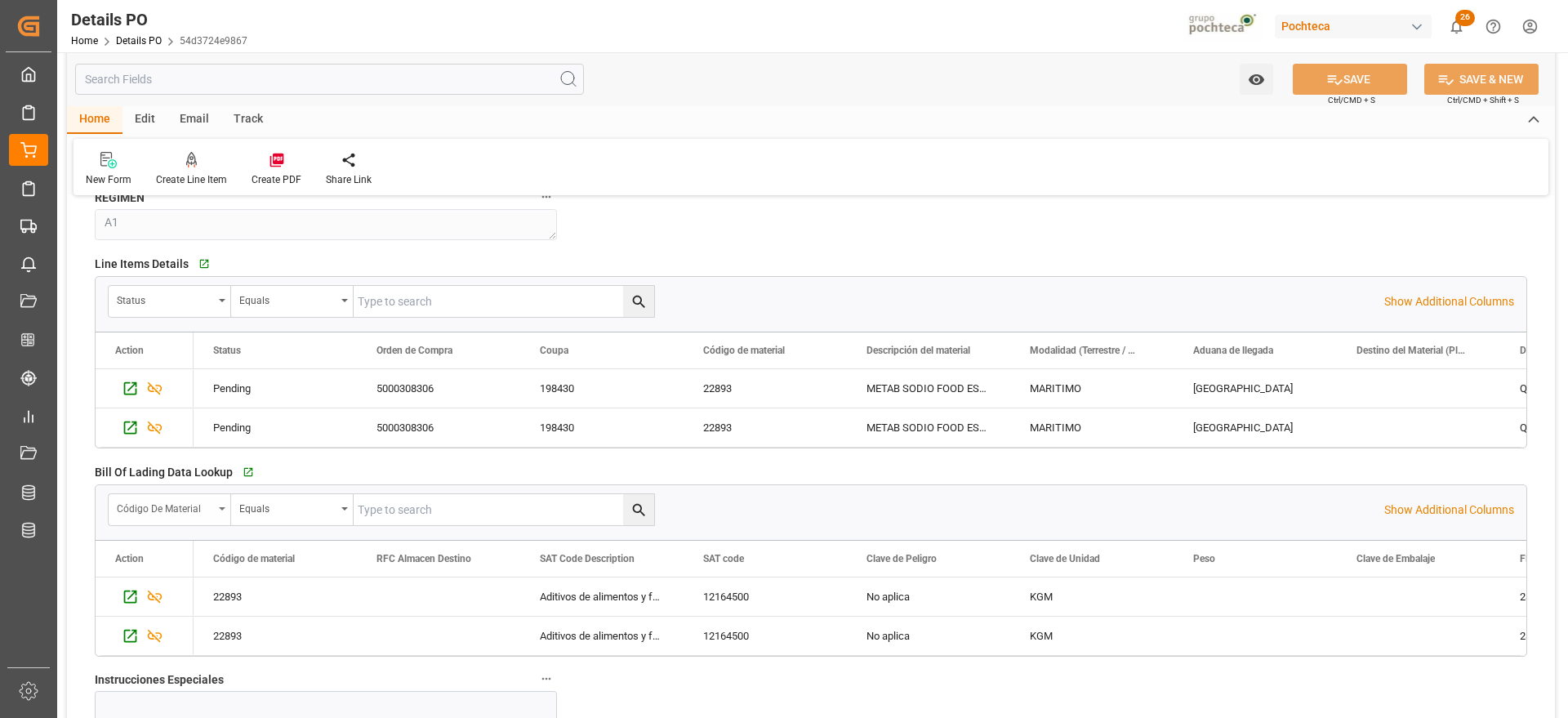
scroll to position [1225, 0]
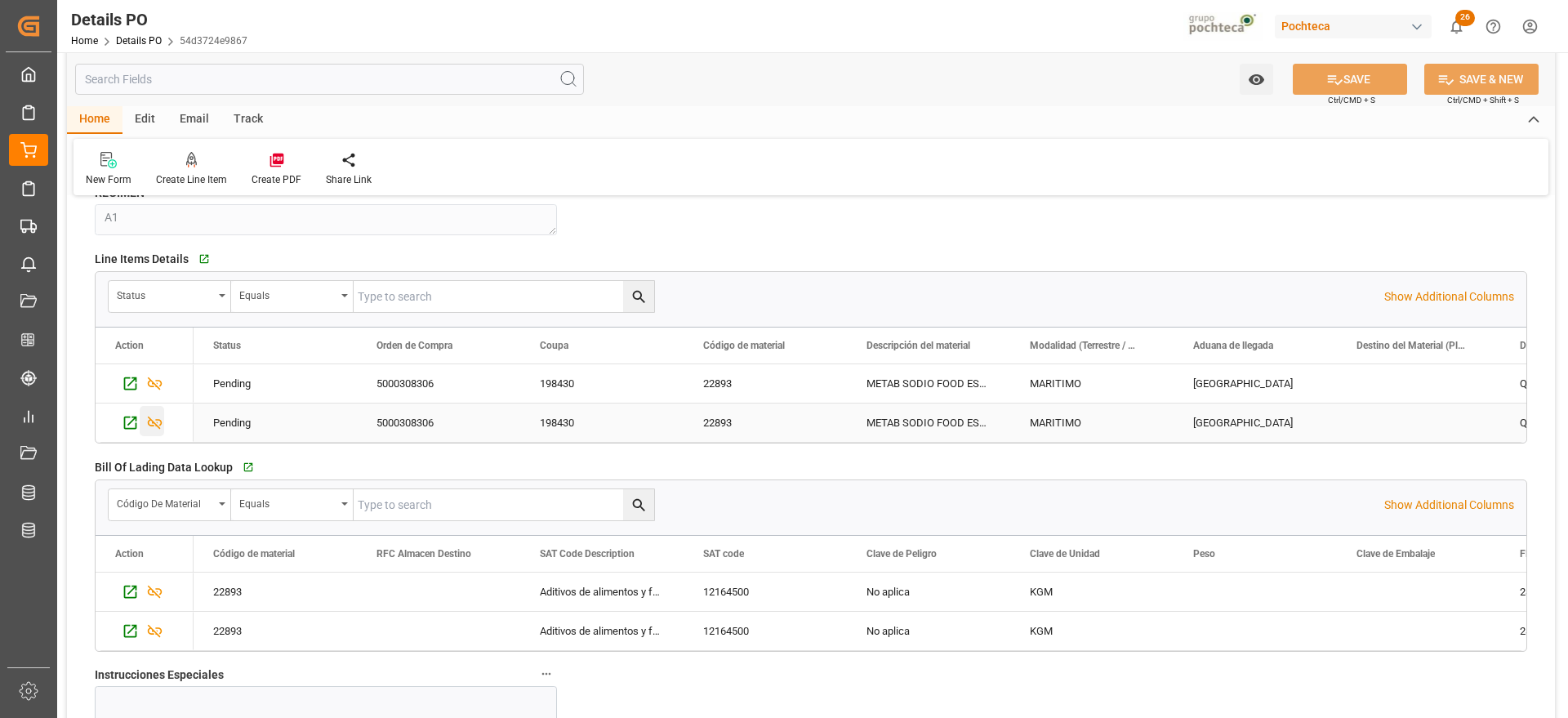
click at [152, 425] on icon "Press SPACE to select this row." at bounding box center [155, 423] width 15 height 13
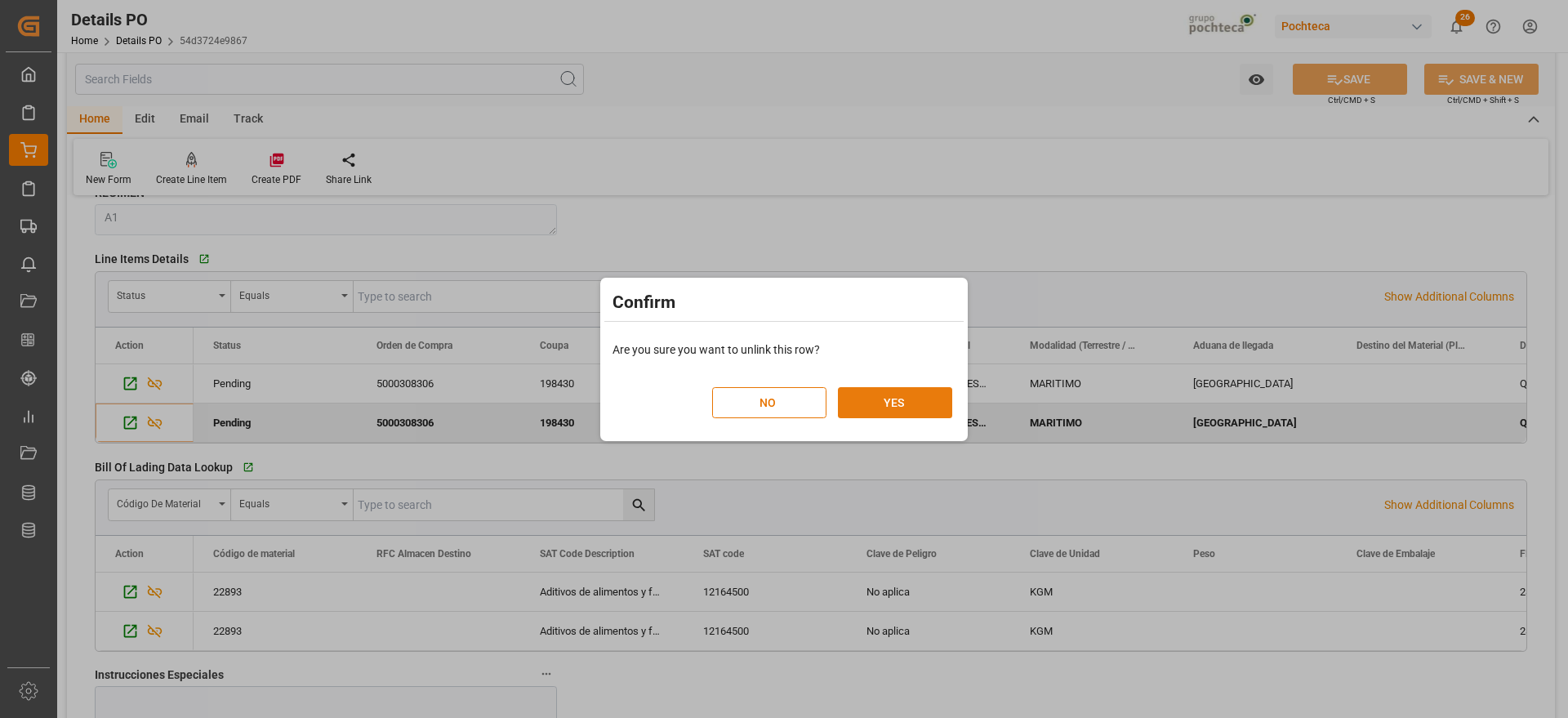
click at [910, 407] on button "YES" at bounding box center [895, 402] width 115 height 31
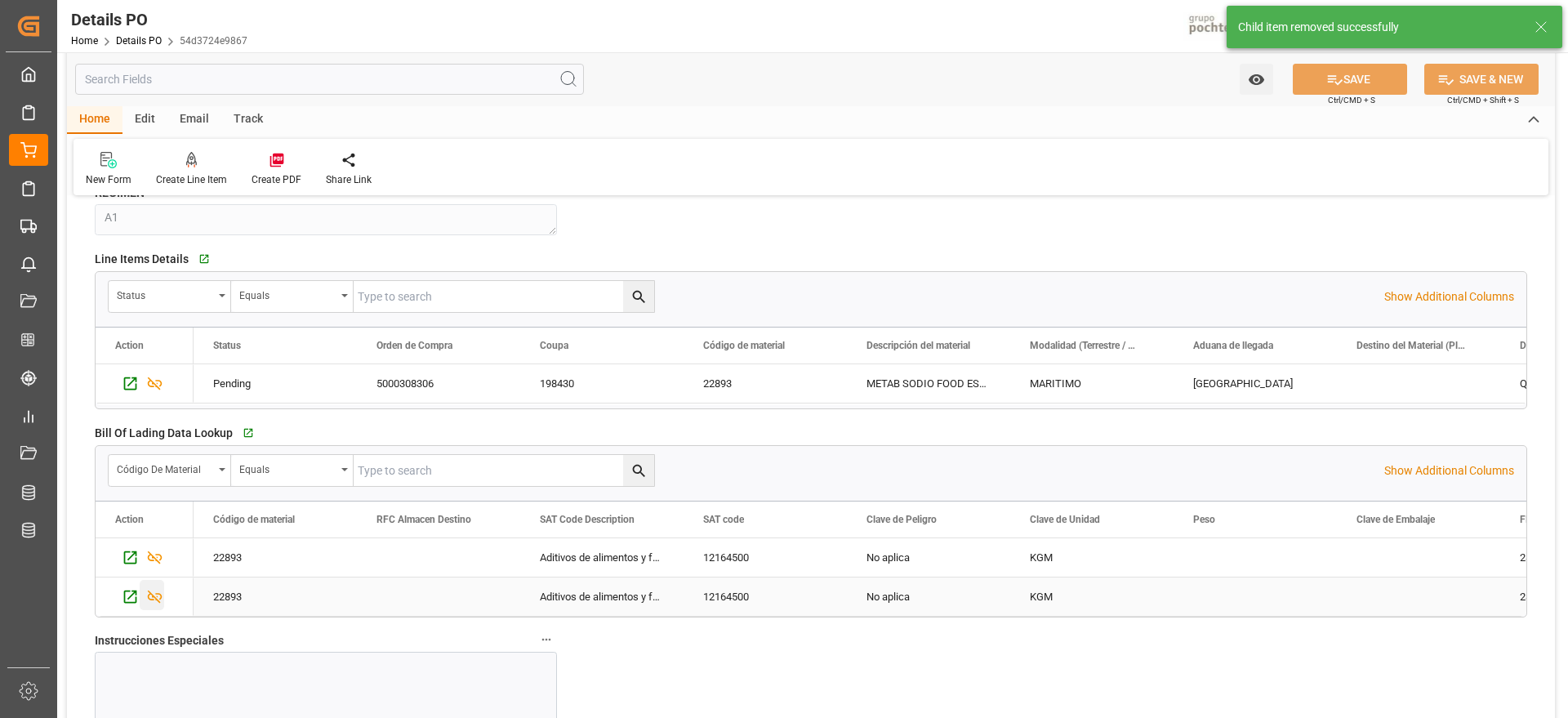
click at [148, 595] on icon "Press SPACE to select this row." at bounding box center [155, 597] width 15 height 13
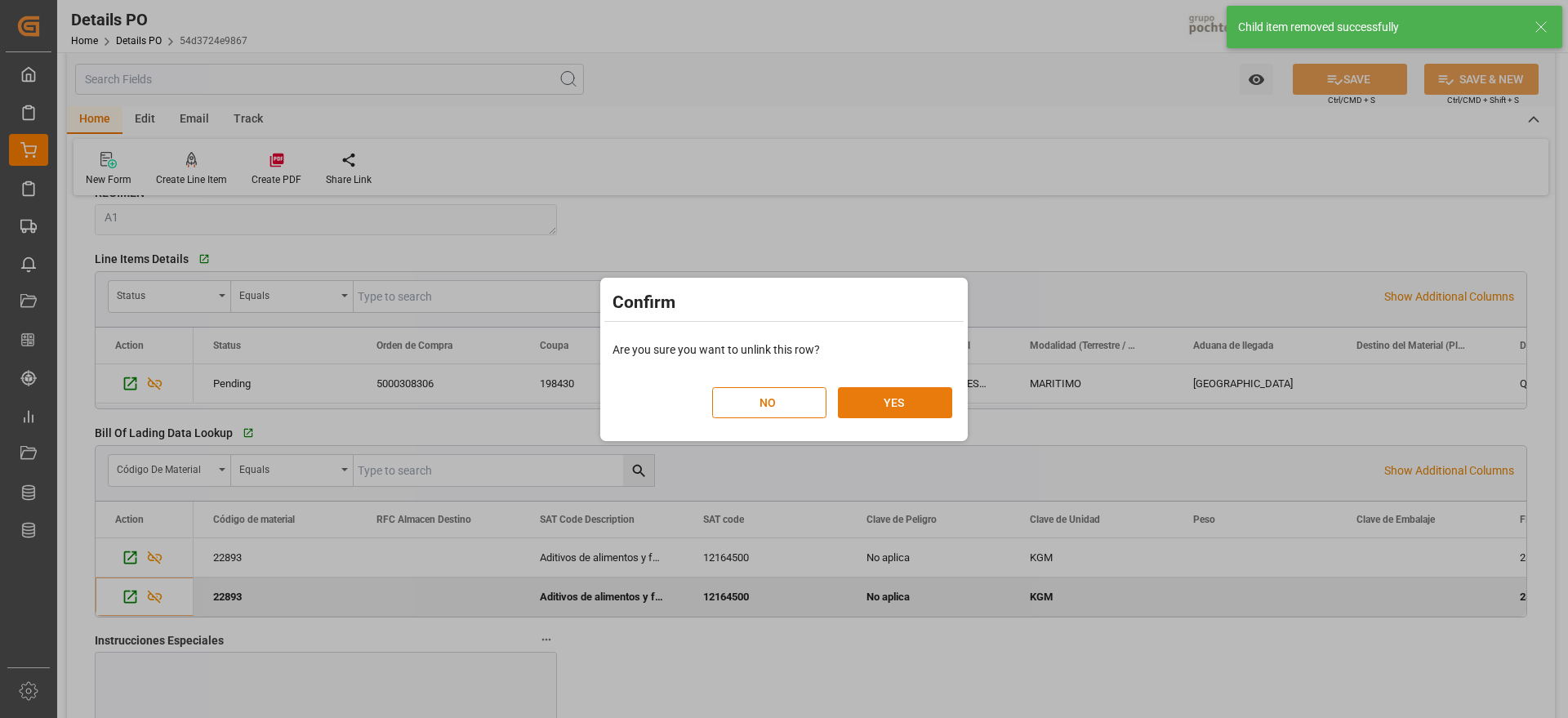
click at [875, 402] on button "YES" at bounding box center [895, 402] width 115 height 31
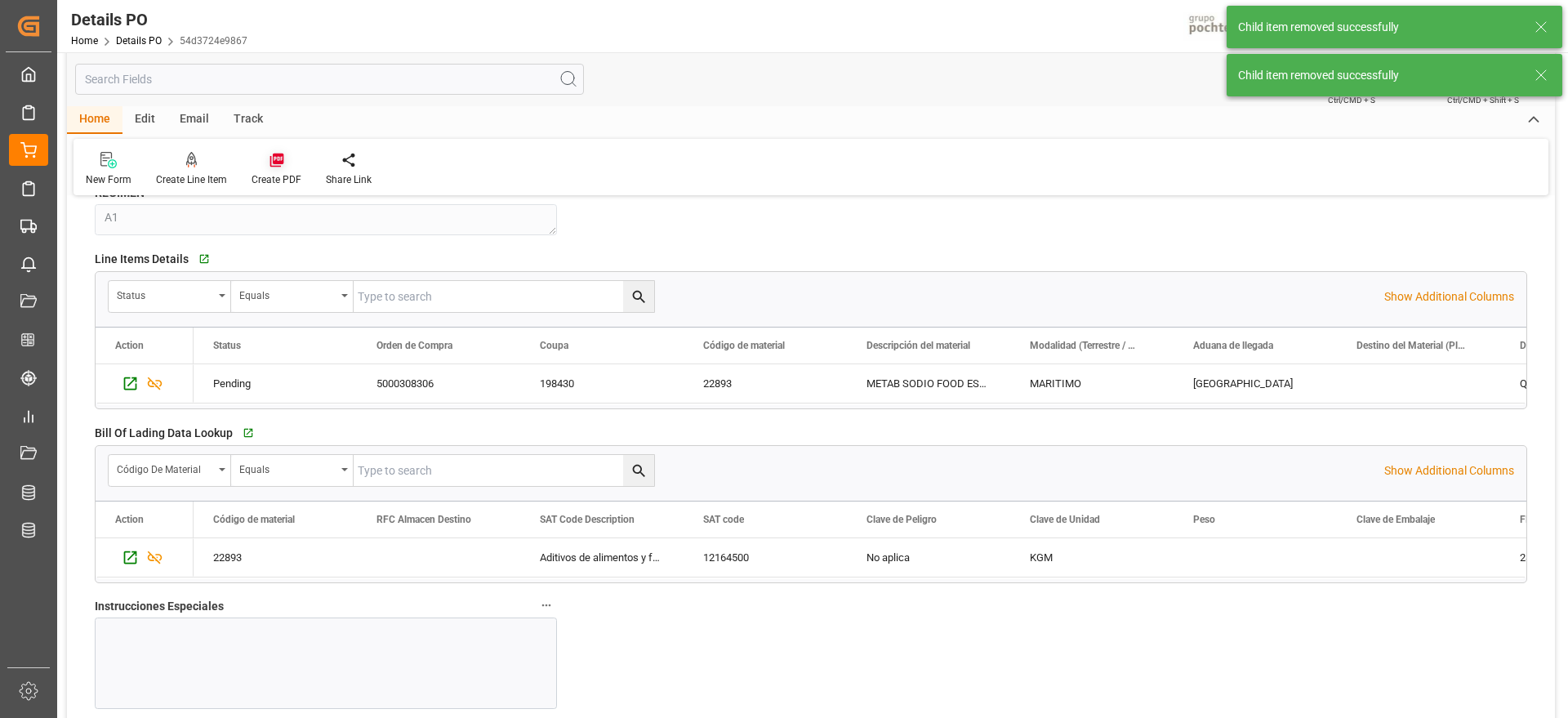
click at [287, 165] on div at bounding box center [276, 159] width 50 height 17
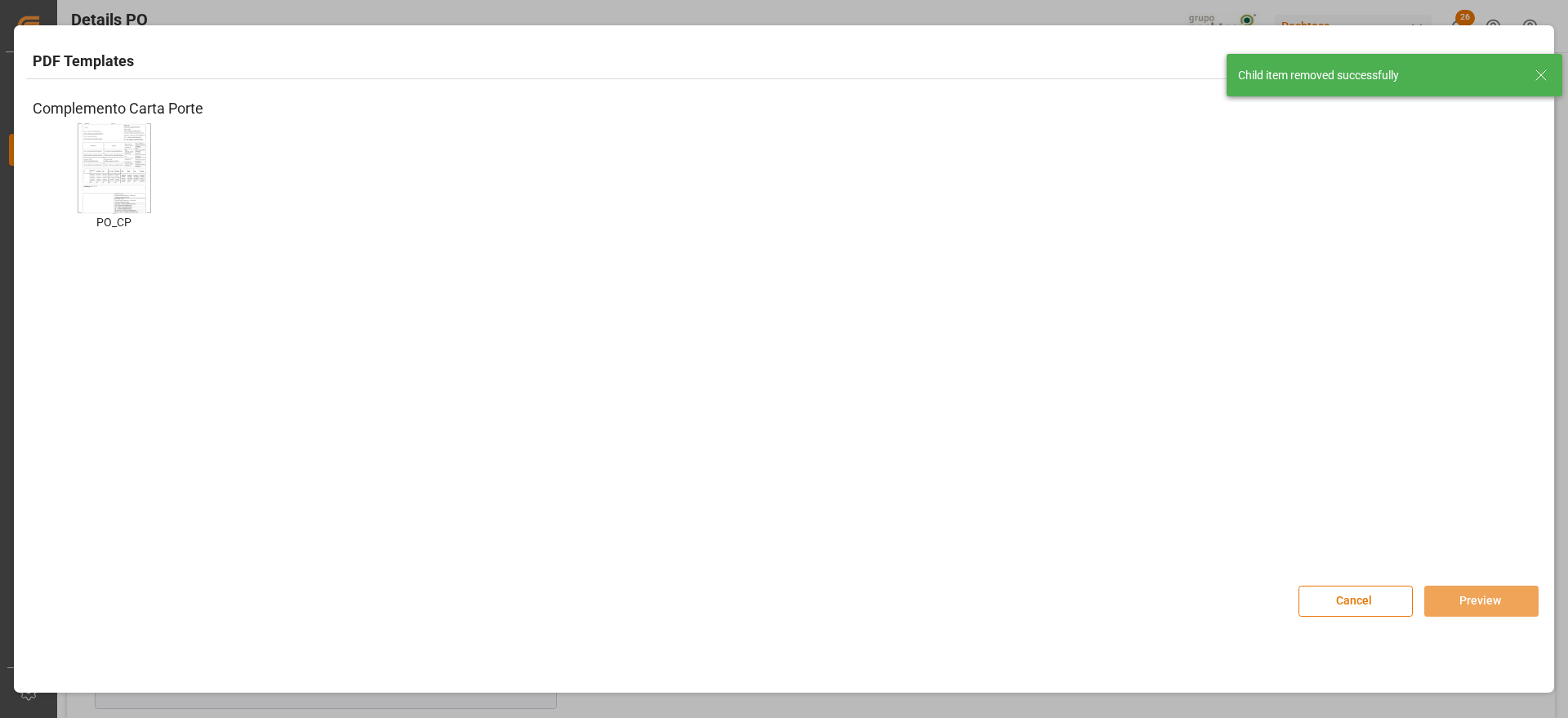
click at [82, 167] on img at bounding box center [115, 167] width 66 height 93
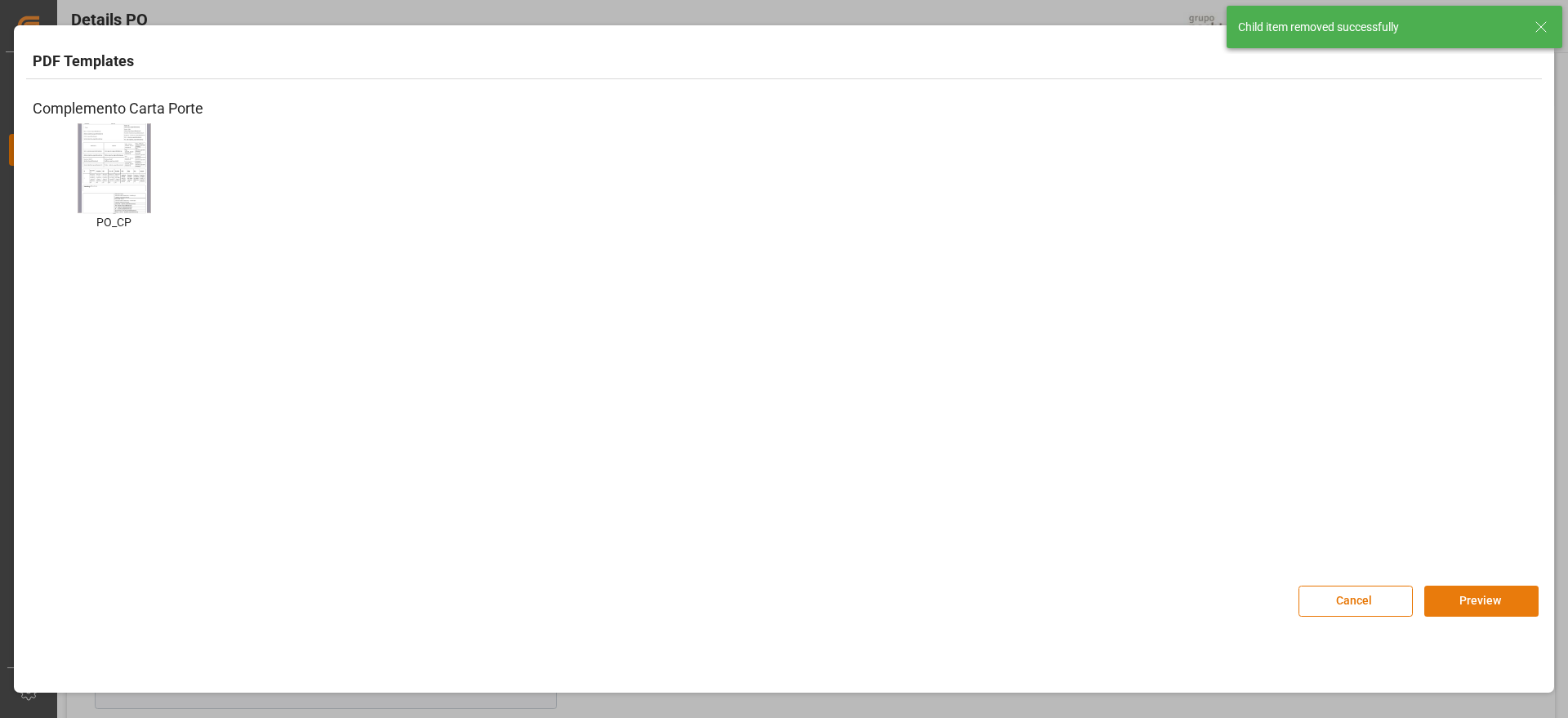
click at [1464, 596] on button "Preview" at bounding box center [1482, 602] width 115 height 31
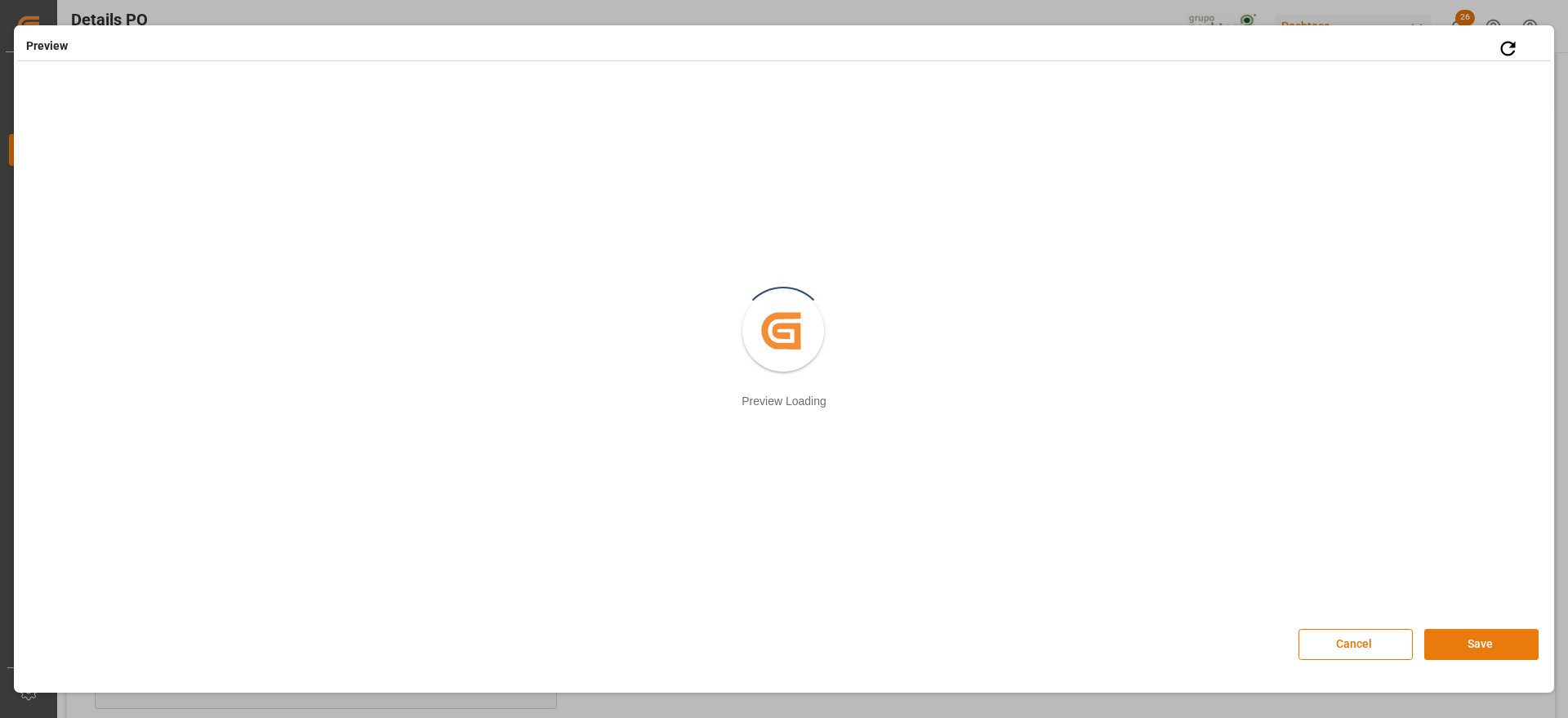
click at [1474, 650] on button "Save" at bounding box center [1482, 644] width 115 height 31
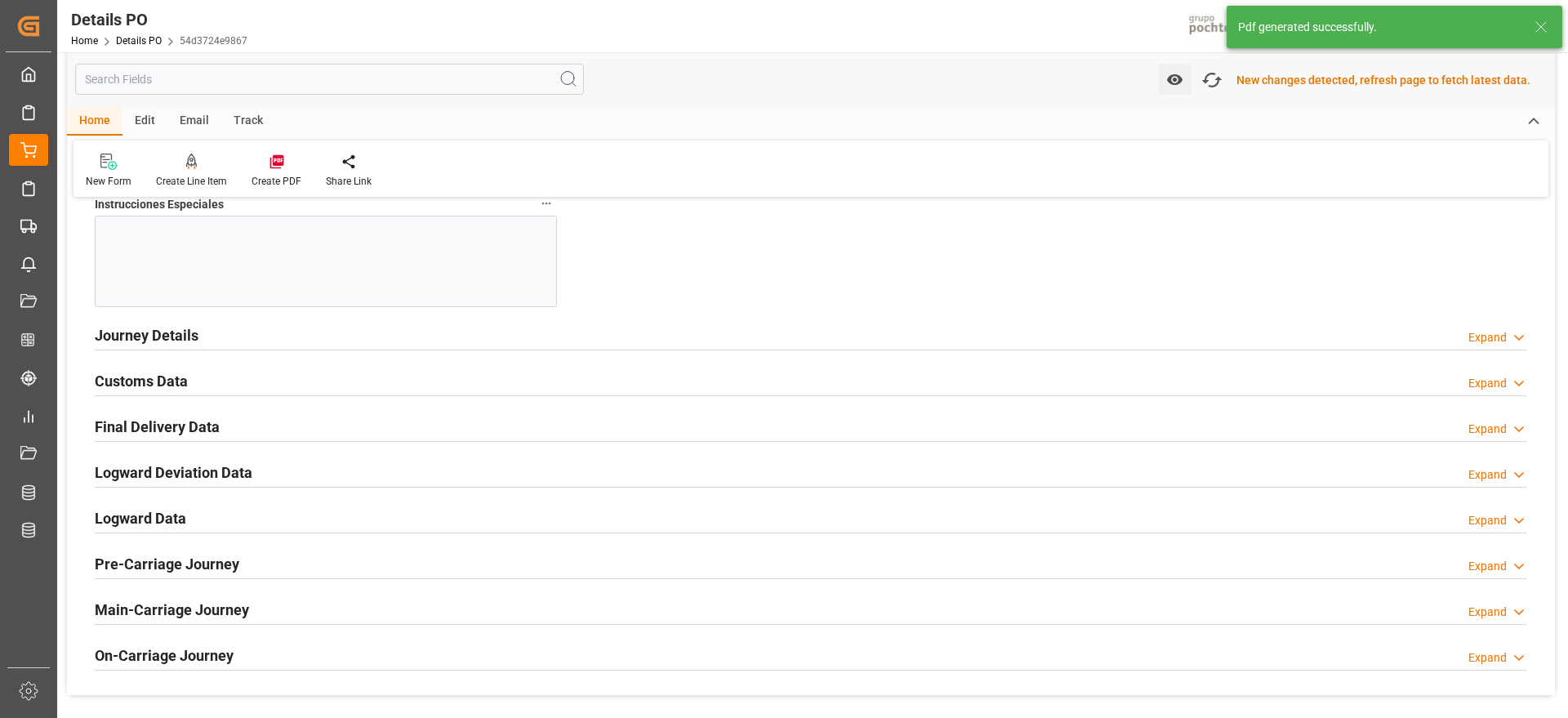
scroll to position [1628, 0]
click at [135, 379] on h2 "Customs Data" at bounding box center [142, 381] width 93 height 22
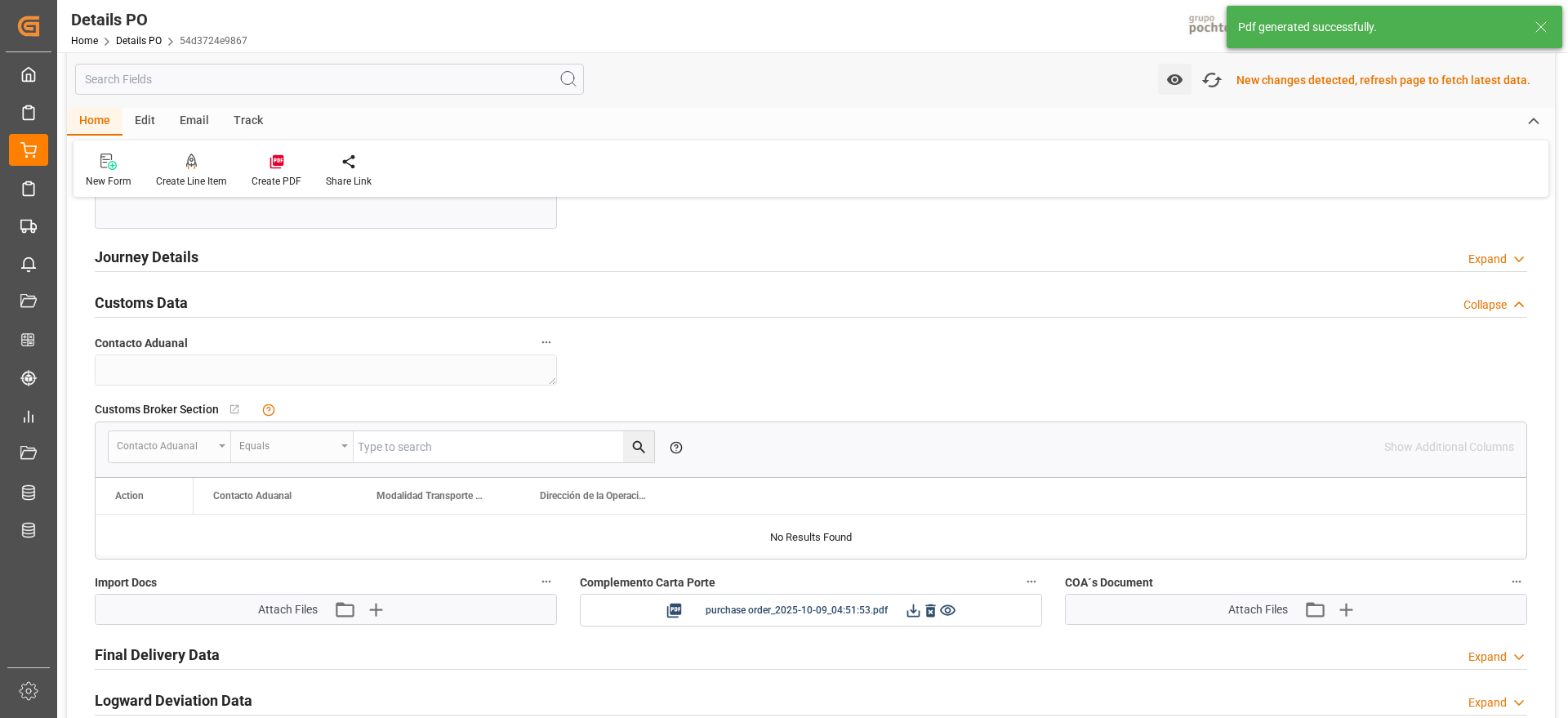
scroll to position [1832, 0]
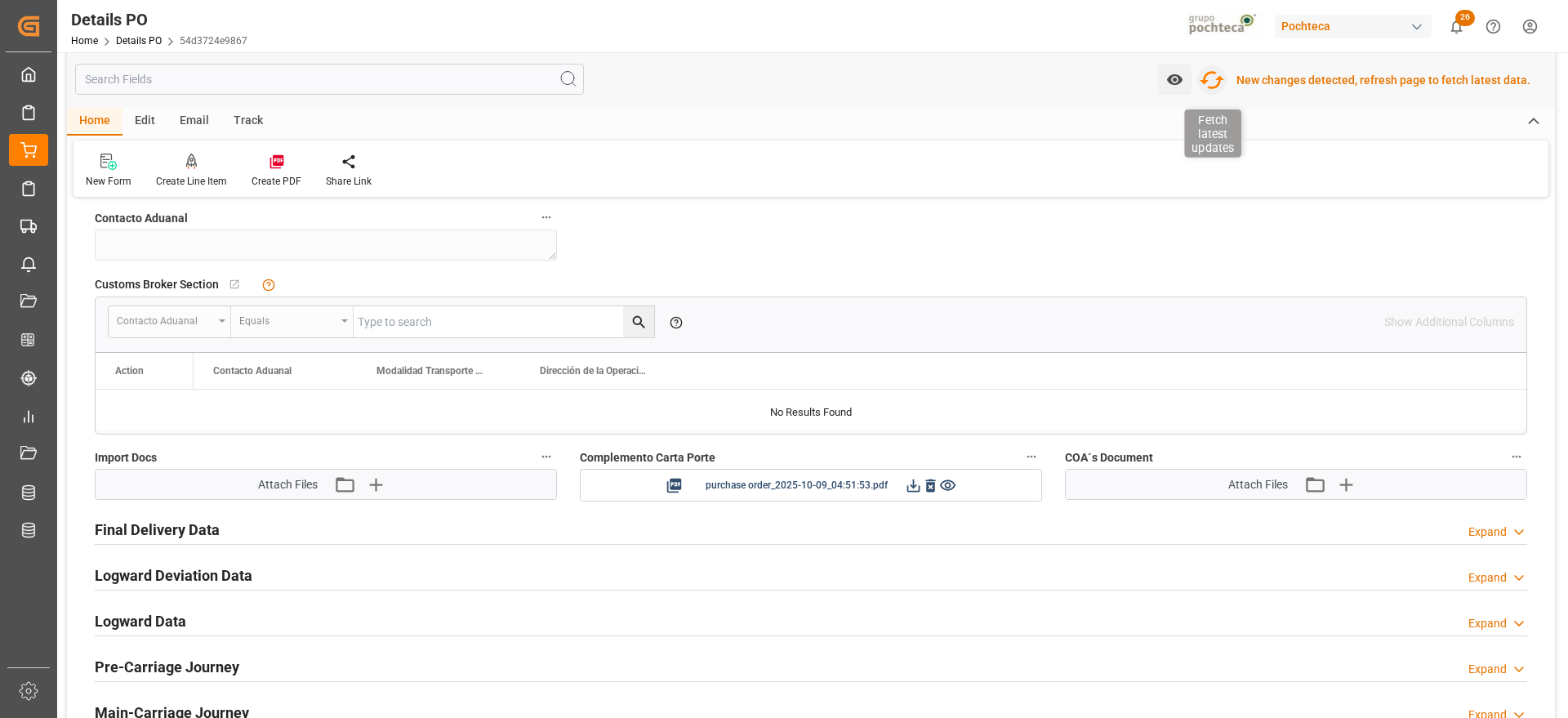
click at [1216, 74] on icon "button" at bounding box center [1212, 80] width 26 height 26
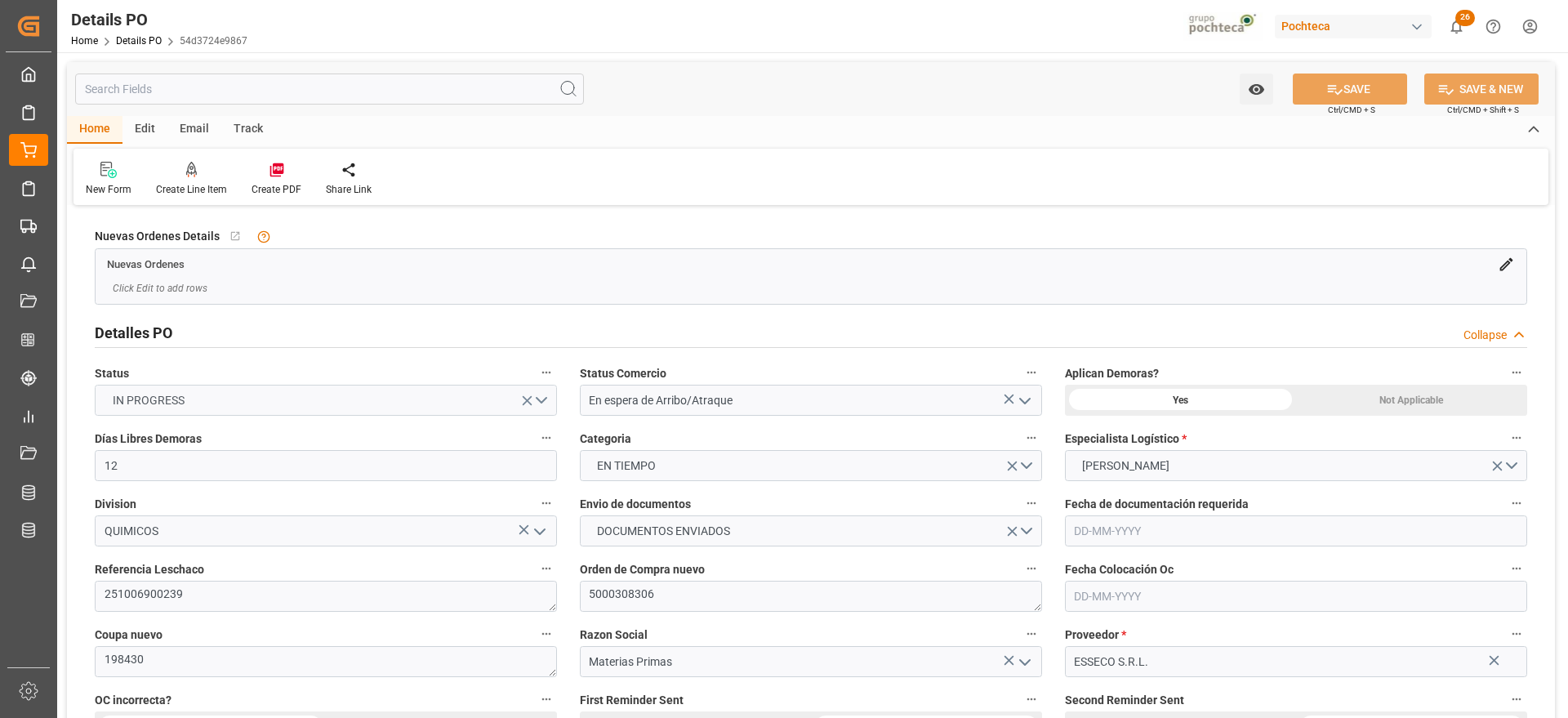
type input "12"
type input "[DATE]"
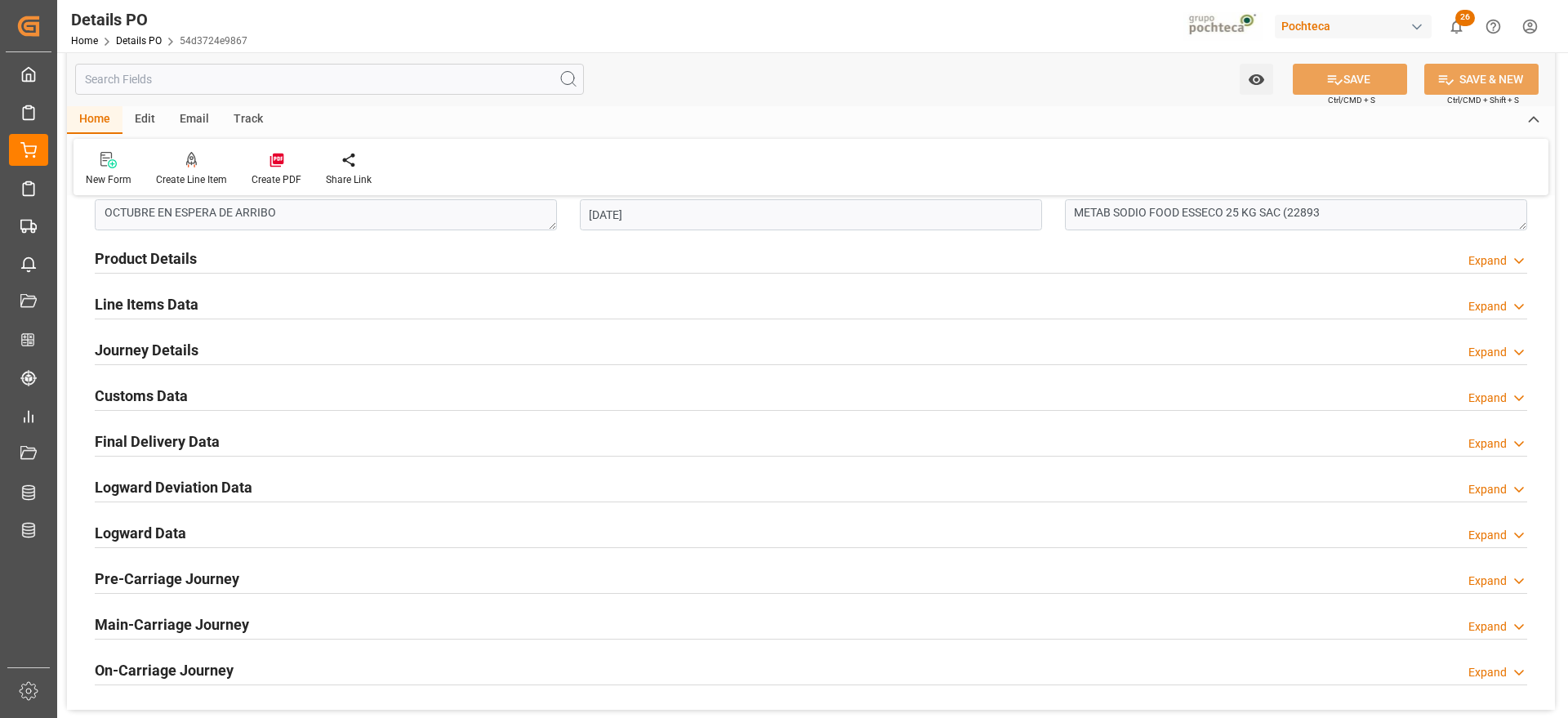
scroll to position [1021, 0]
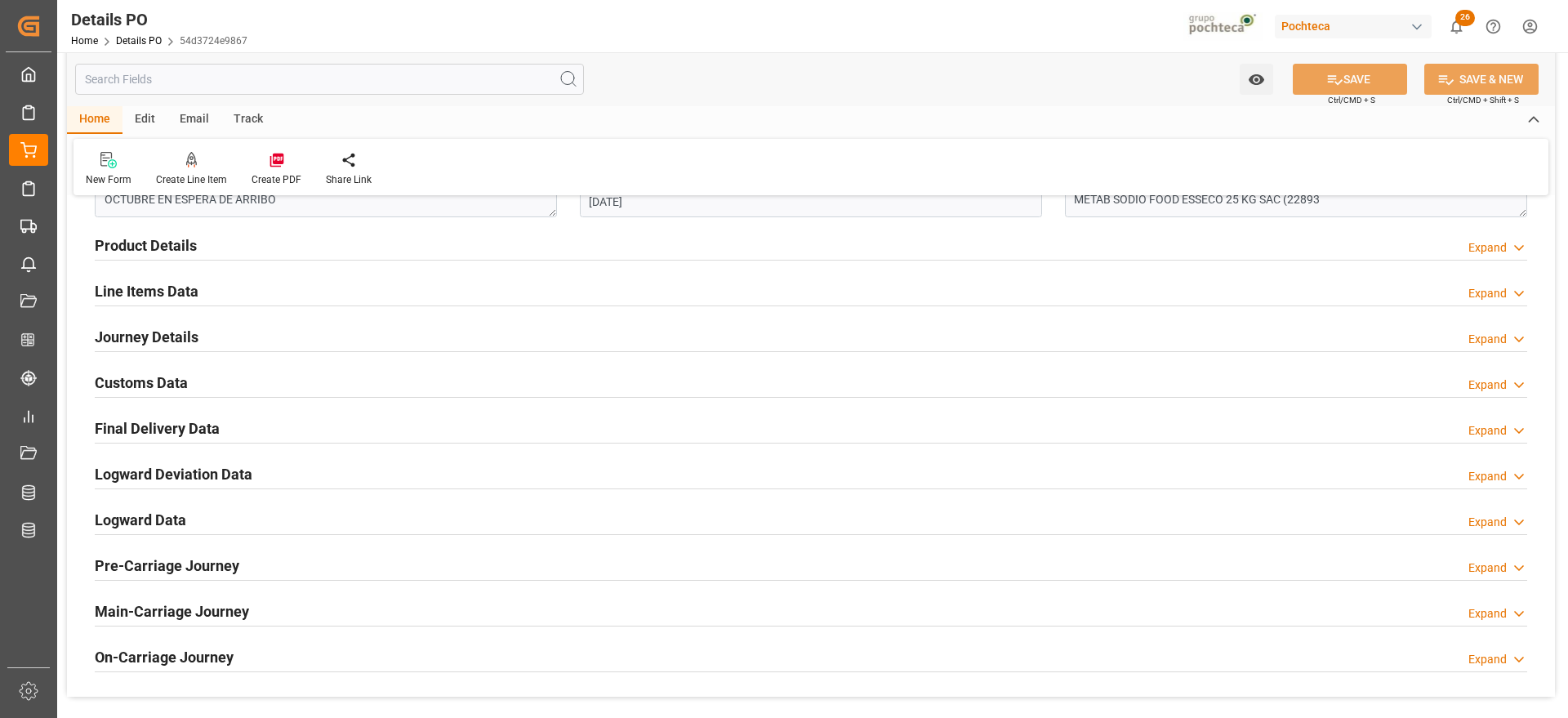
click at [139, 375] on h2 "Customs Data" at bounding box center [142, 382] width 93 height 22
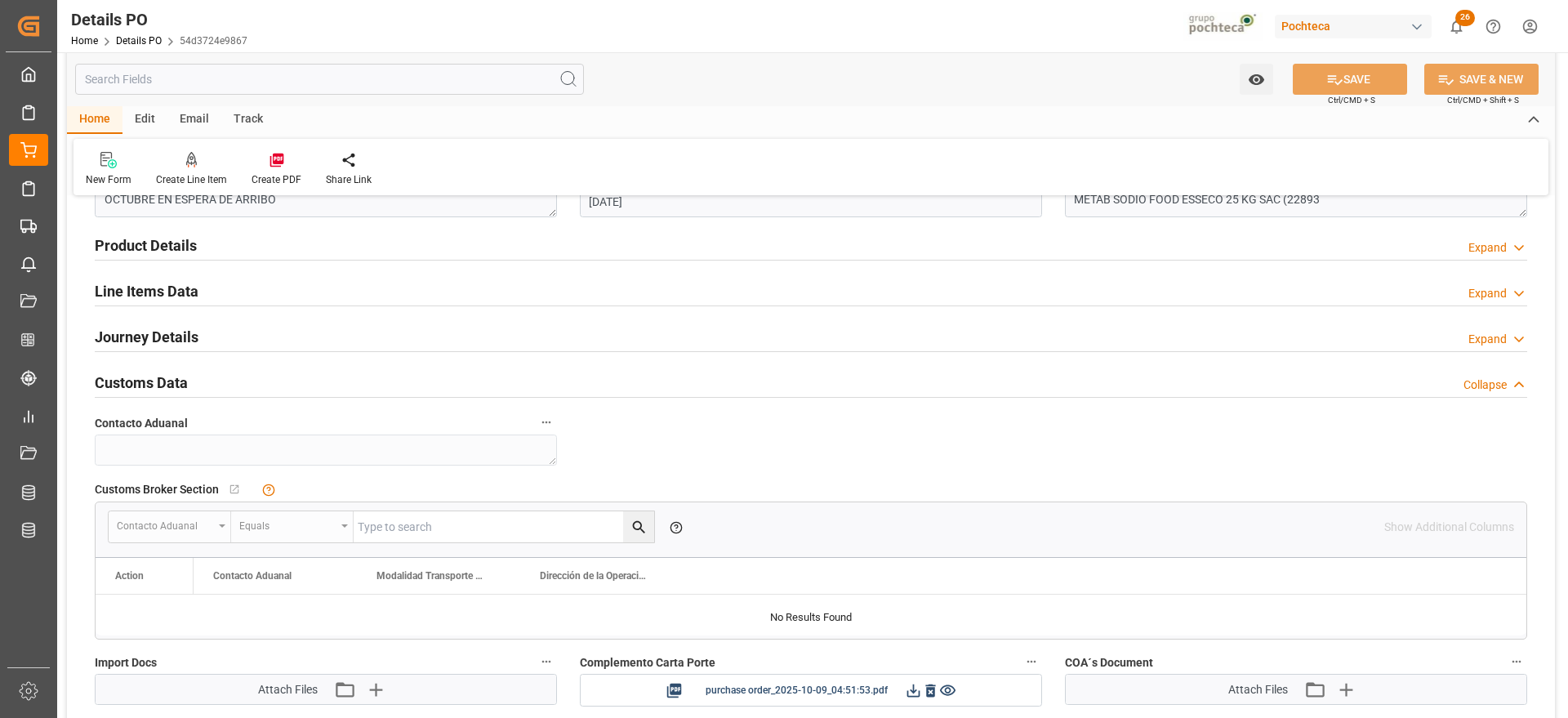
scroll to position [1327, 0]
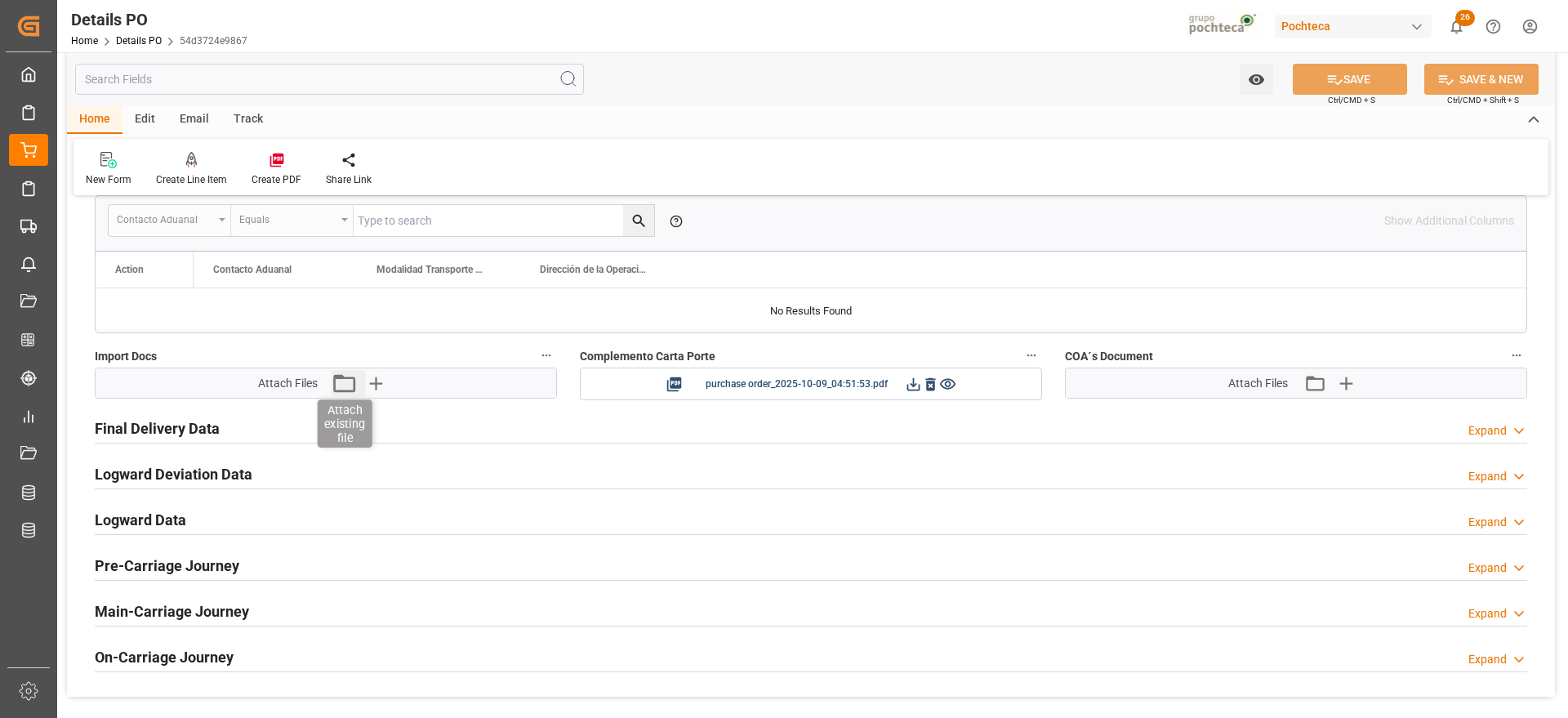
click at [345, 384] on icon "button" at bounding box center [344, 383] width 26 height 26
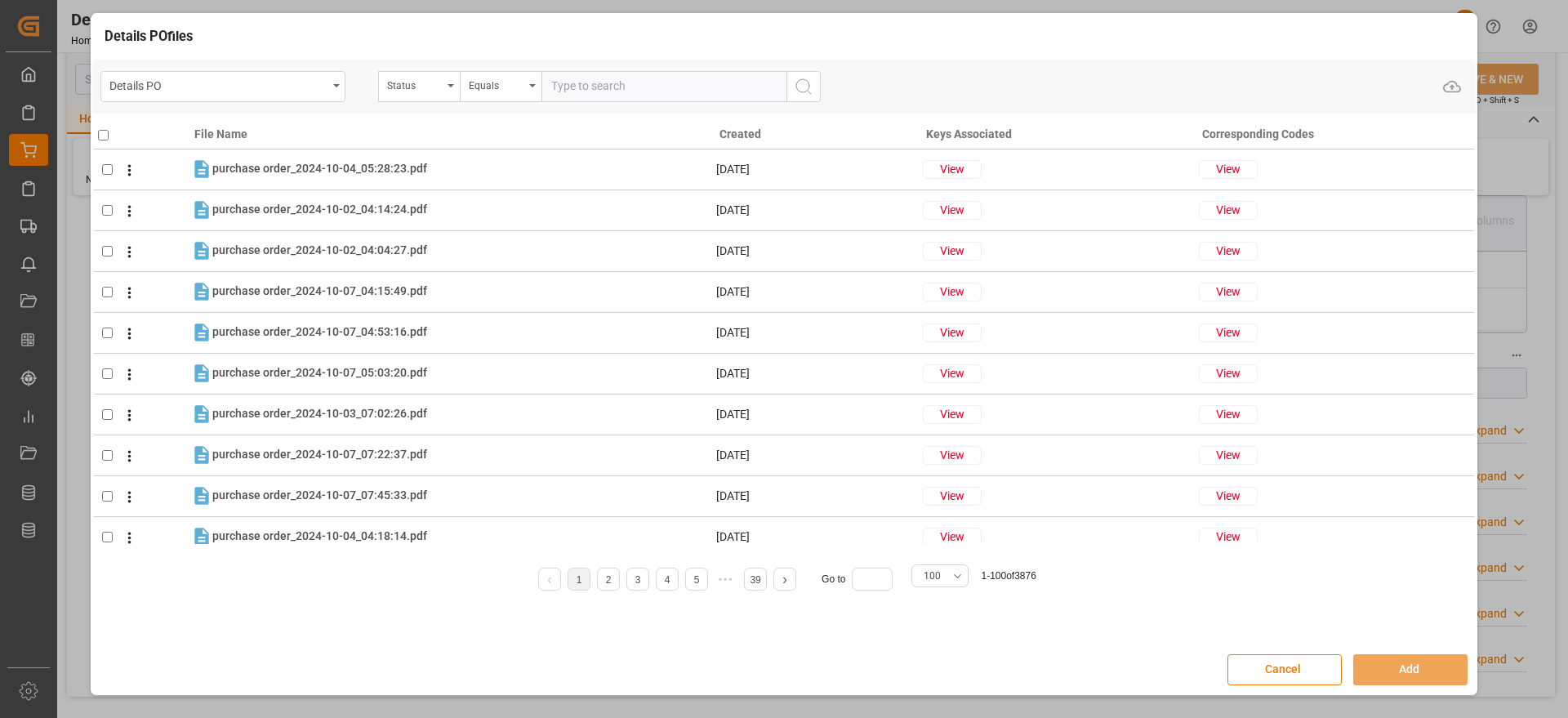
click at [1252, 661] on button "Cancel" at bounding box center [1285, 670] width 115 height 31
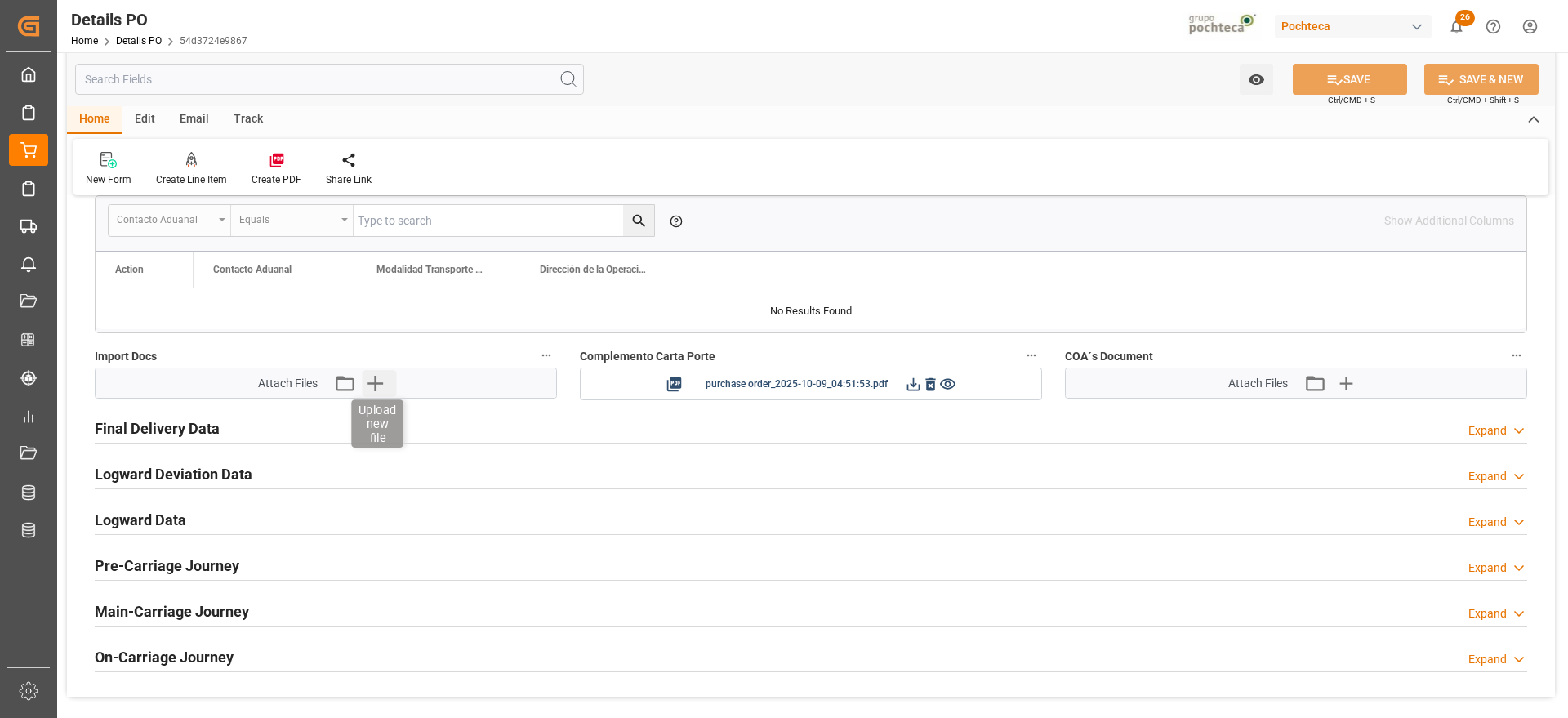
click at [367, 387] on icon "button" at bounding box center [375, 383] width 26 height 26
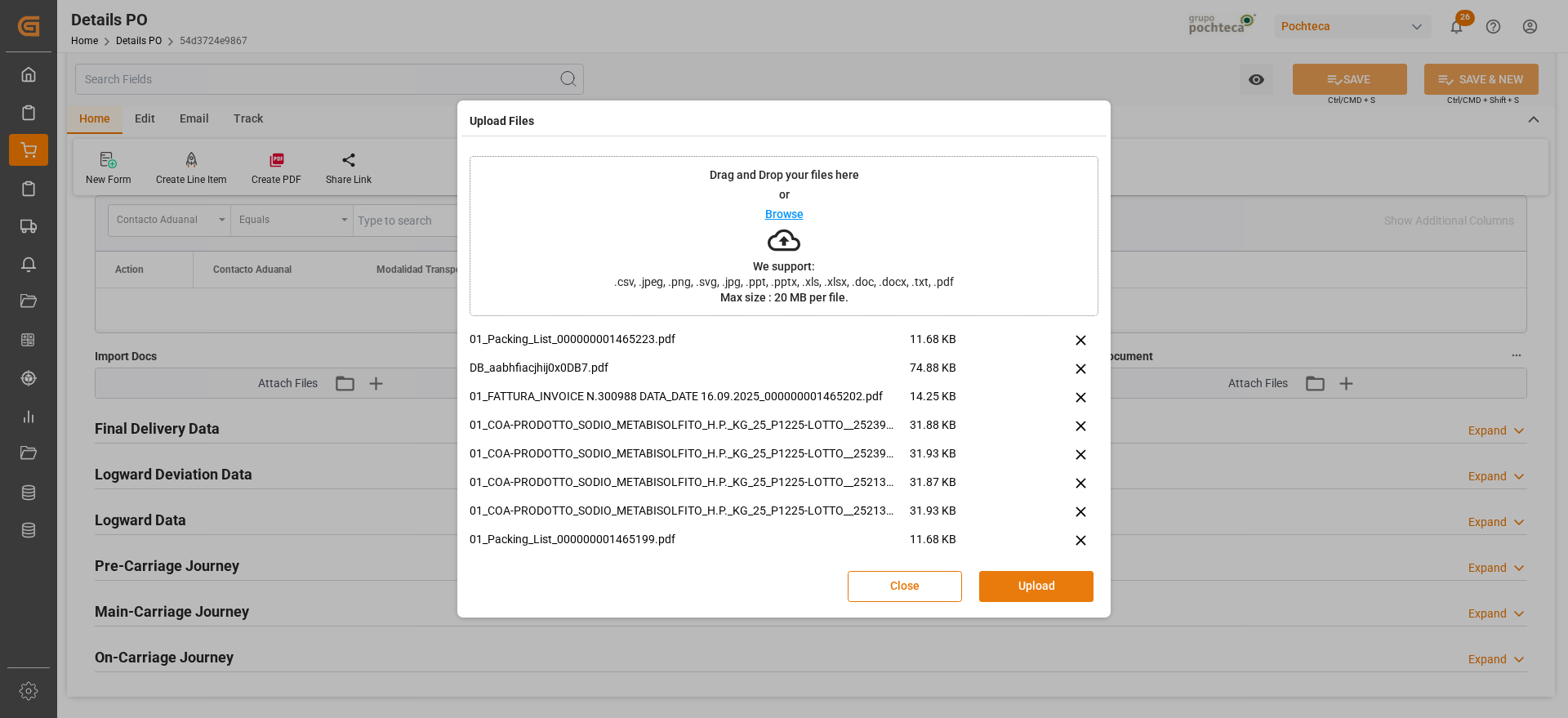
click at [1043, 587] on button "Upload" at bounding box center [1037, 587] width 115 height 31
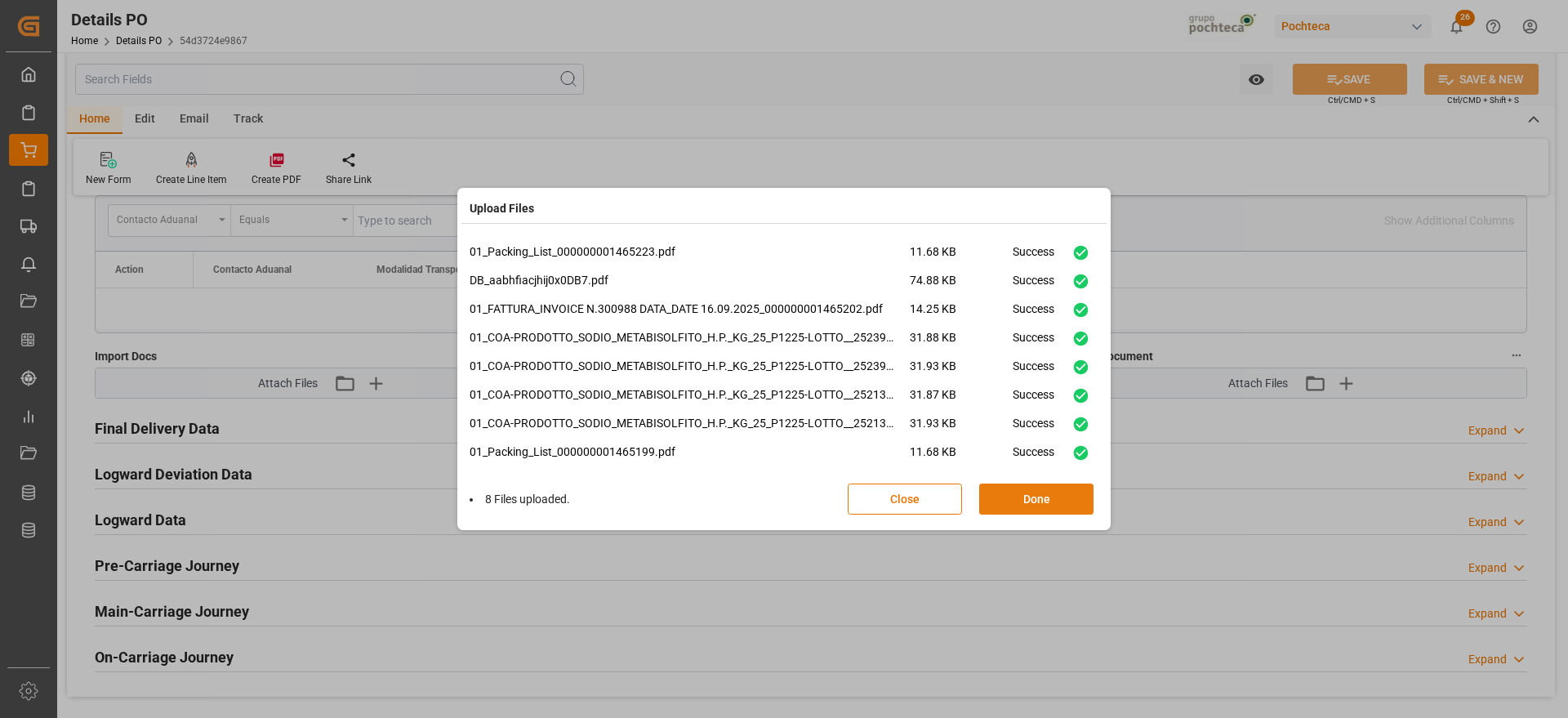
click at [1044, 495] on button "Done" at bounding box center [1037, 499] width 115 height 31
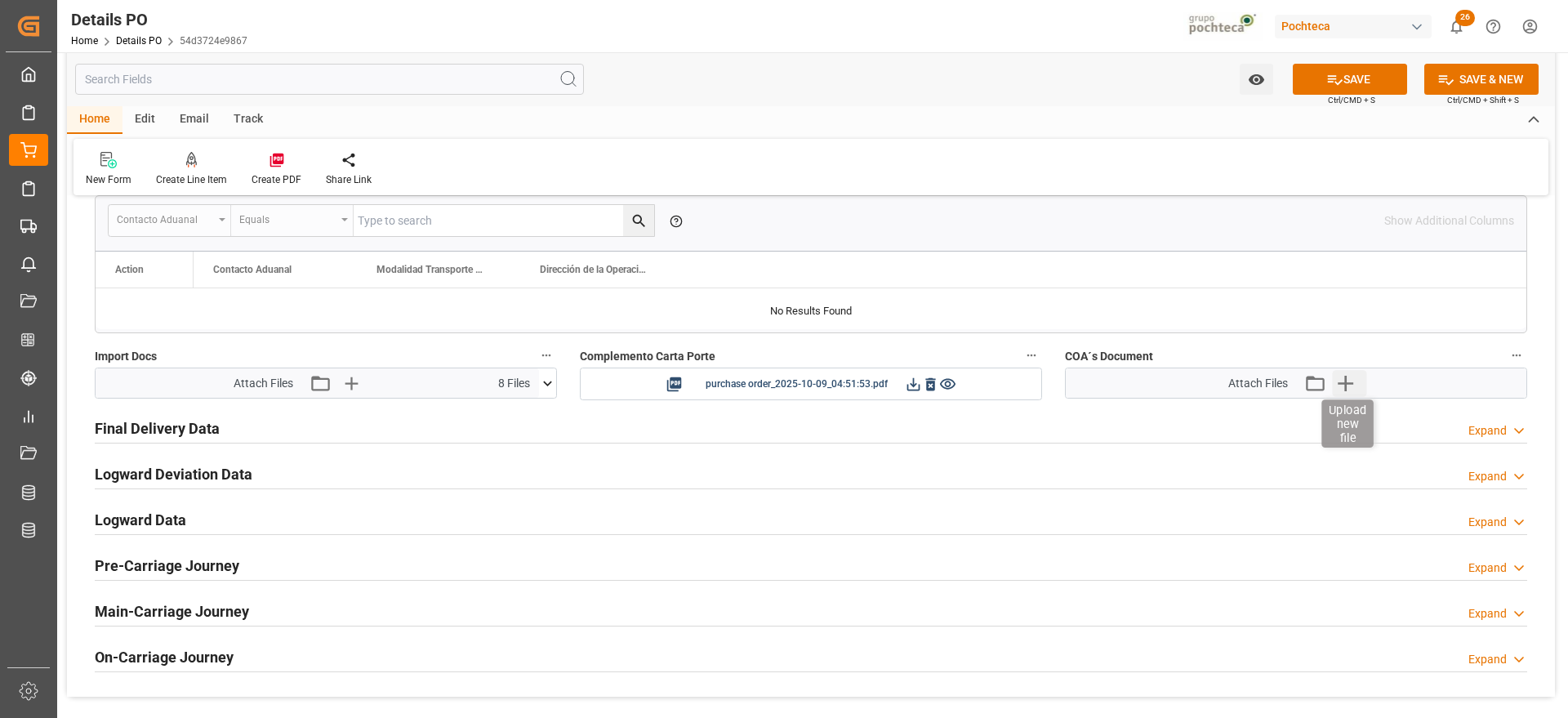
click at [1348, 385] on icon "button" at bounding box center [1345, 383] width 26 height 26
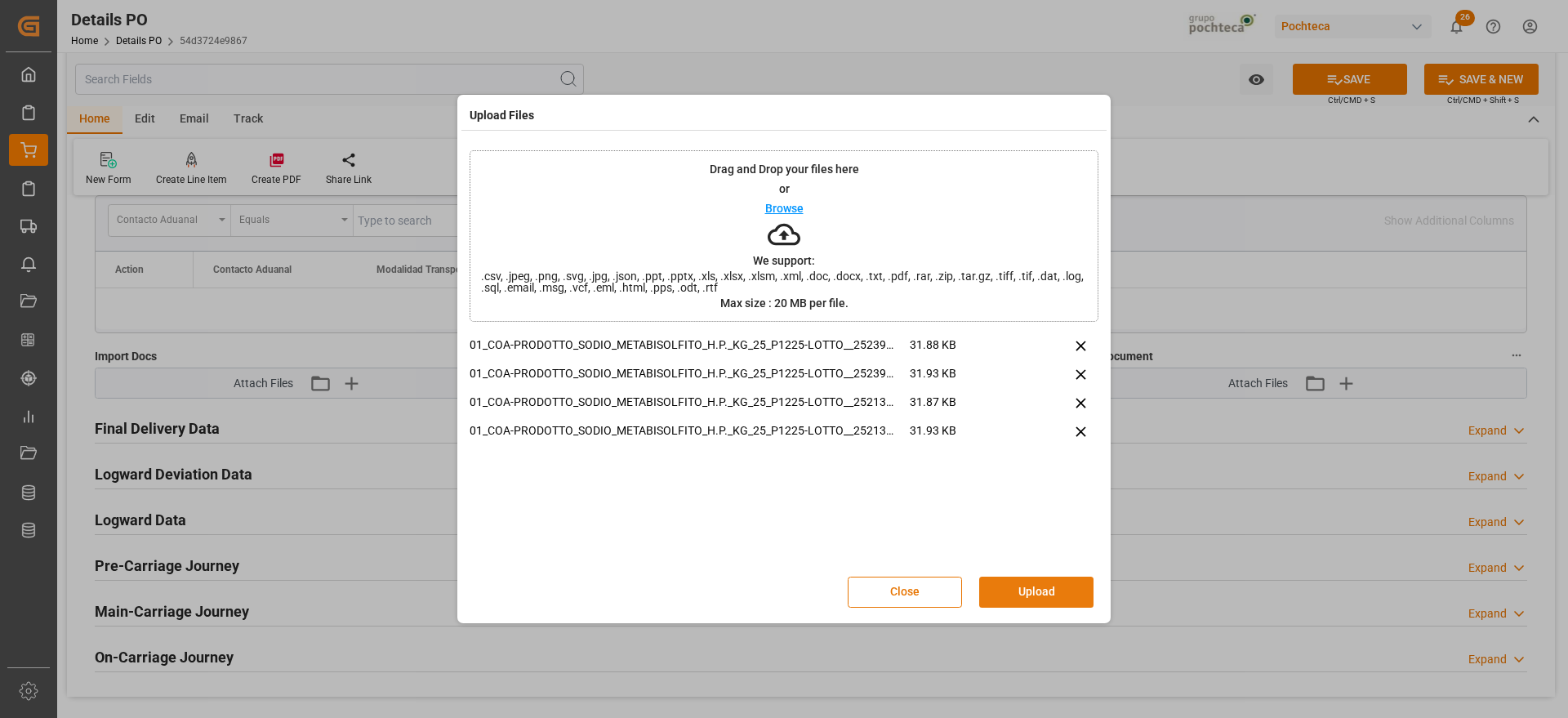
click at [1051, 587] on button "Upload" at bounding box center [1037, 593] width 115 height 31
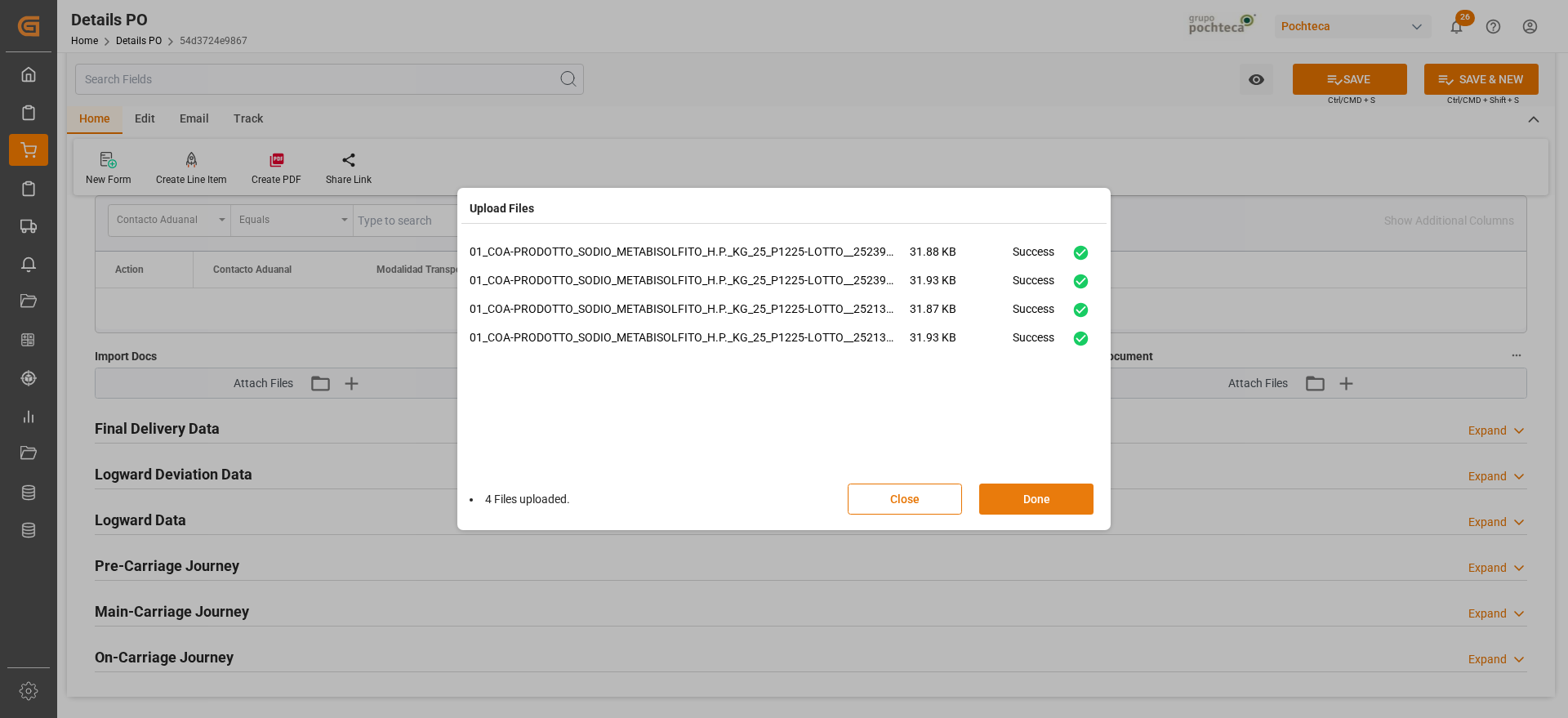
click at [1050, 489] on button "Done" at bounding box center [1037, 499] width 115 height 31
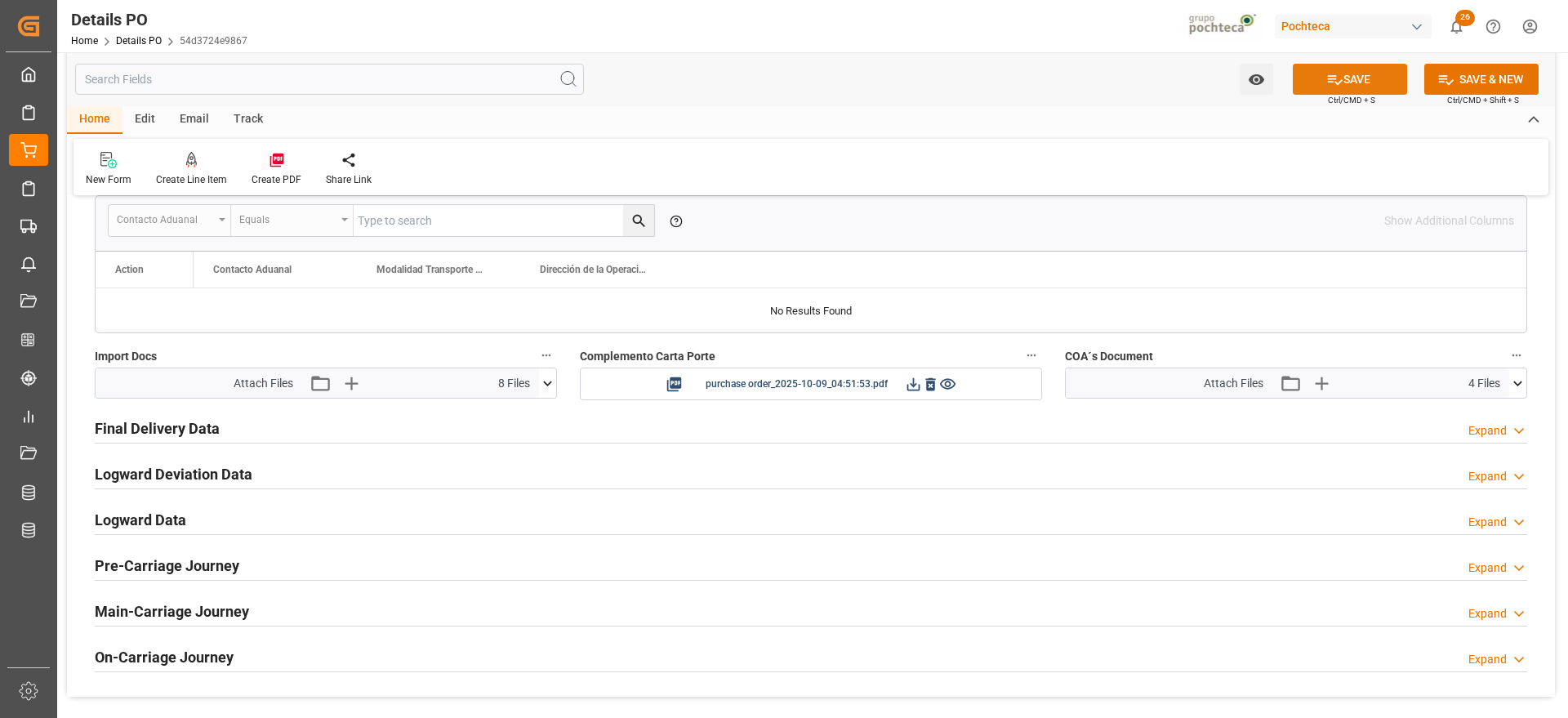
click at [1371, 78] on button "SAVE" at bounding box center [1350, 80] width 115 height 31
click at [909, 381] on icon at bounding box center [913, 384] width 17 height 17
